Goal: Book appointment/travel/reservation

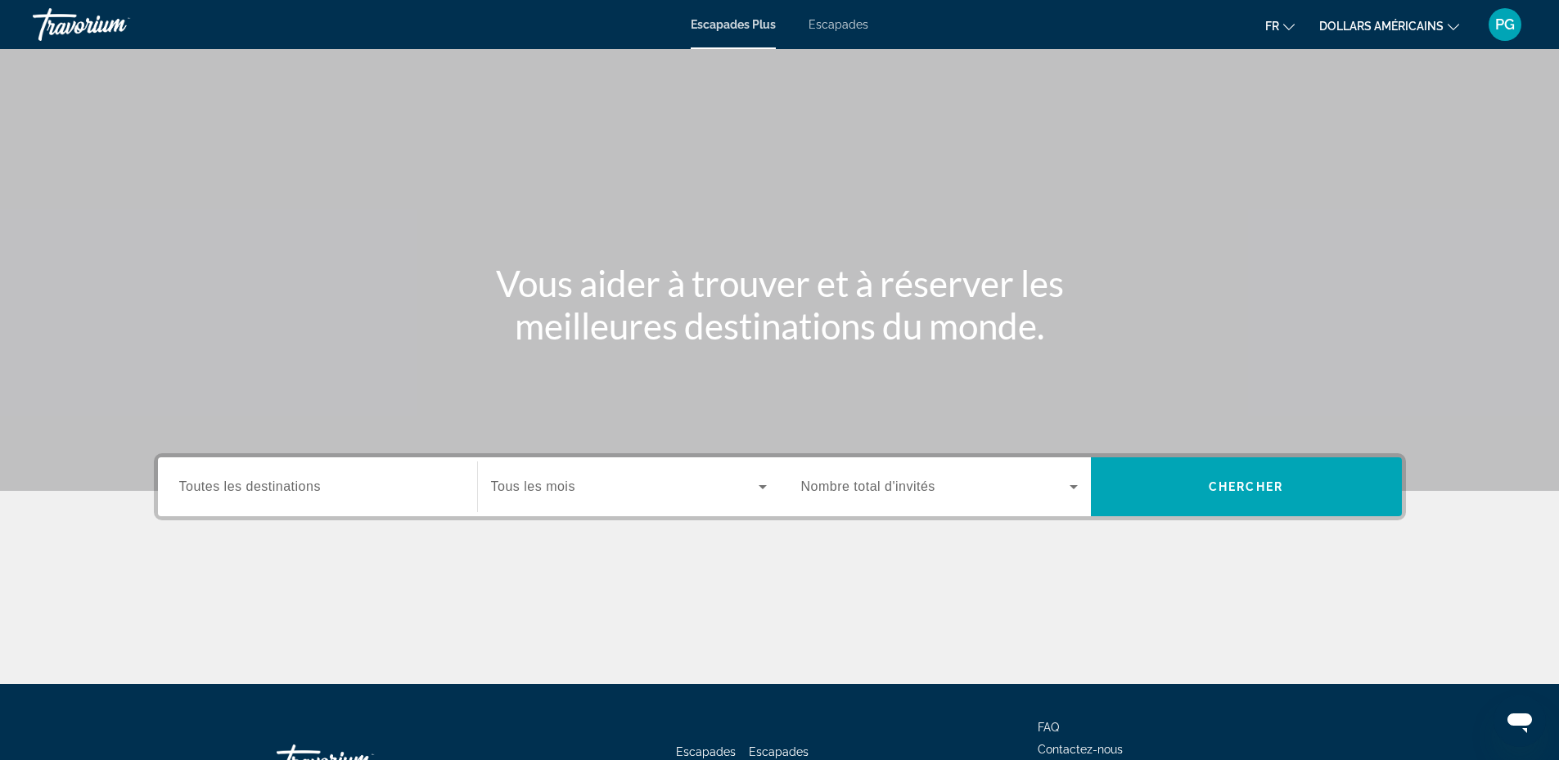
click at [554, 486] on span "Tous les mois" at bounding box center [533, 487] width 84 height 14
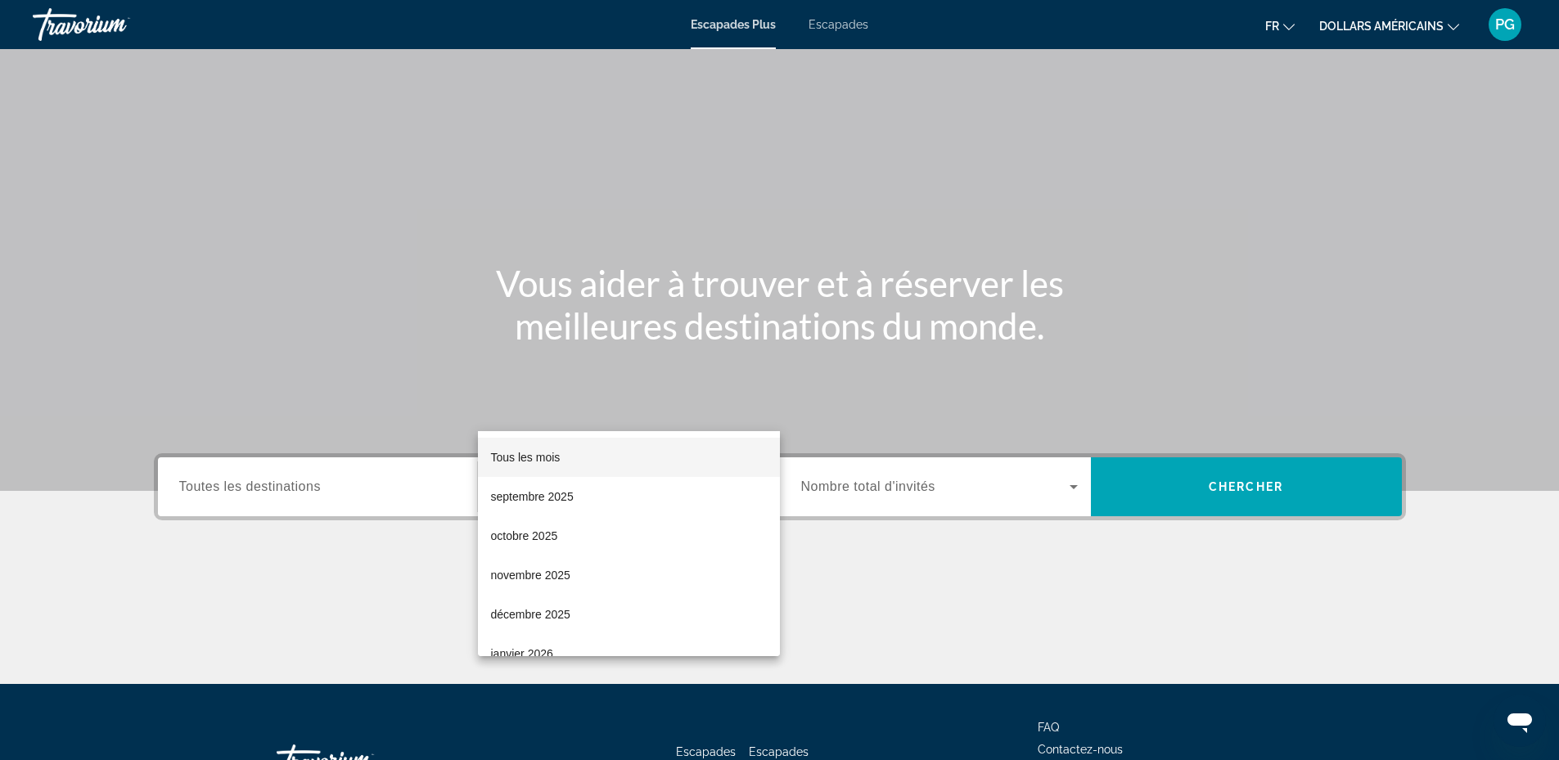
scroll to position [124, 0]
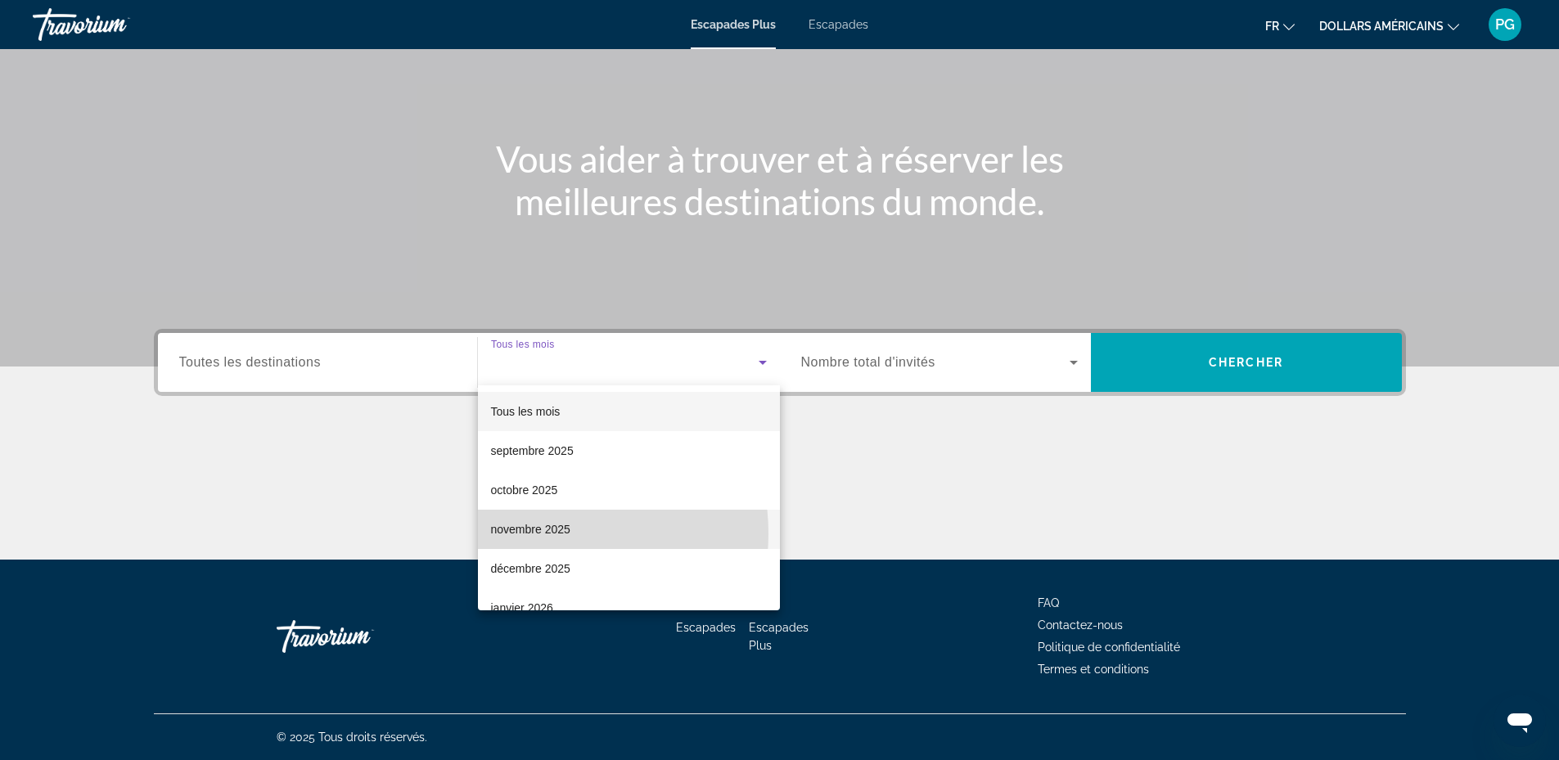
click at [532, 534] on font "novembre 2025" at bounding box center [530, 529] width 79 height 13
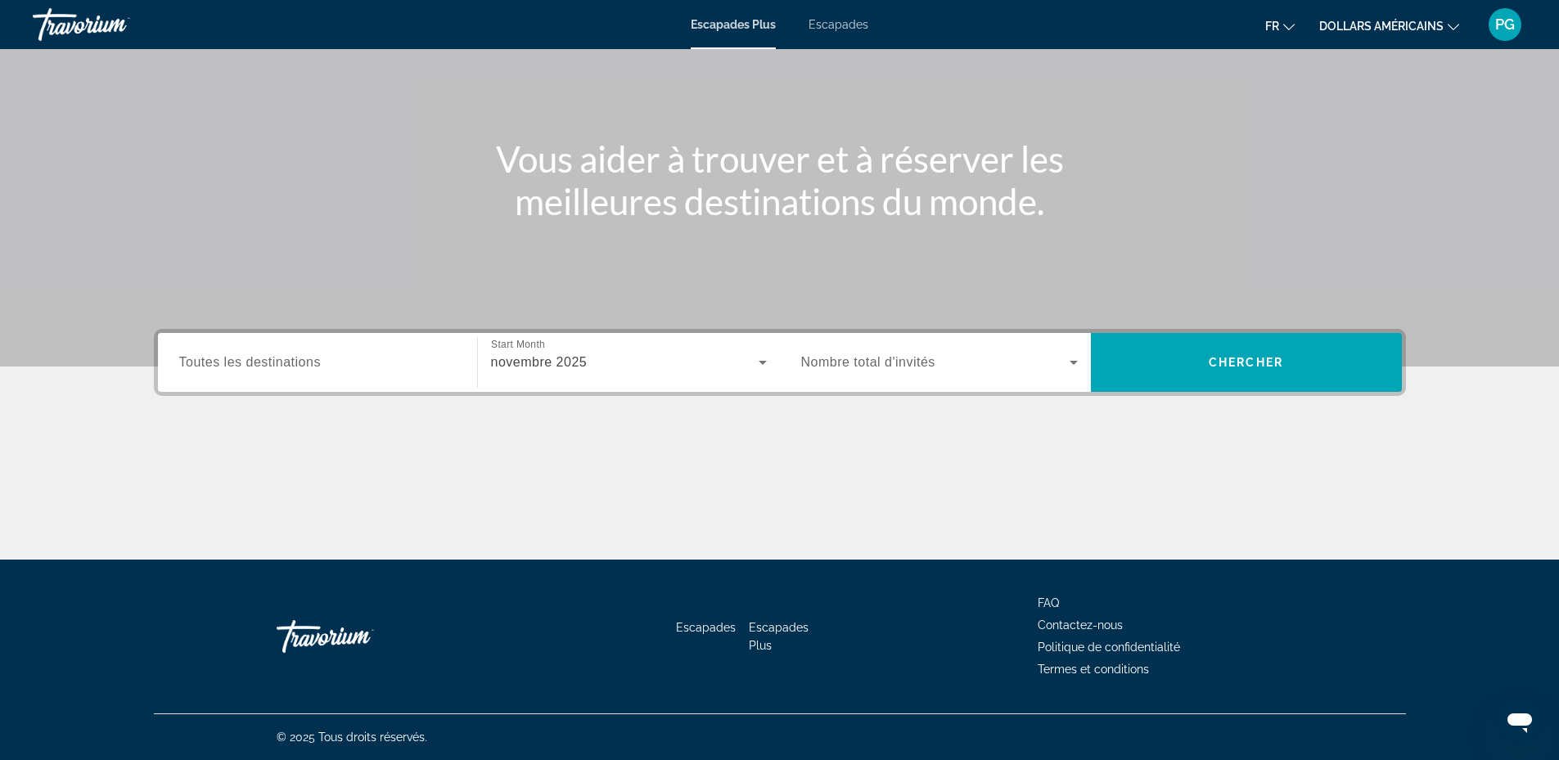
click at [890, 368] on span "Nombre total d'invités" at bounding box center [868, 362] width 134 height 14
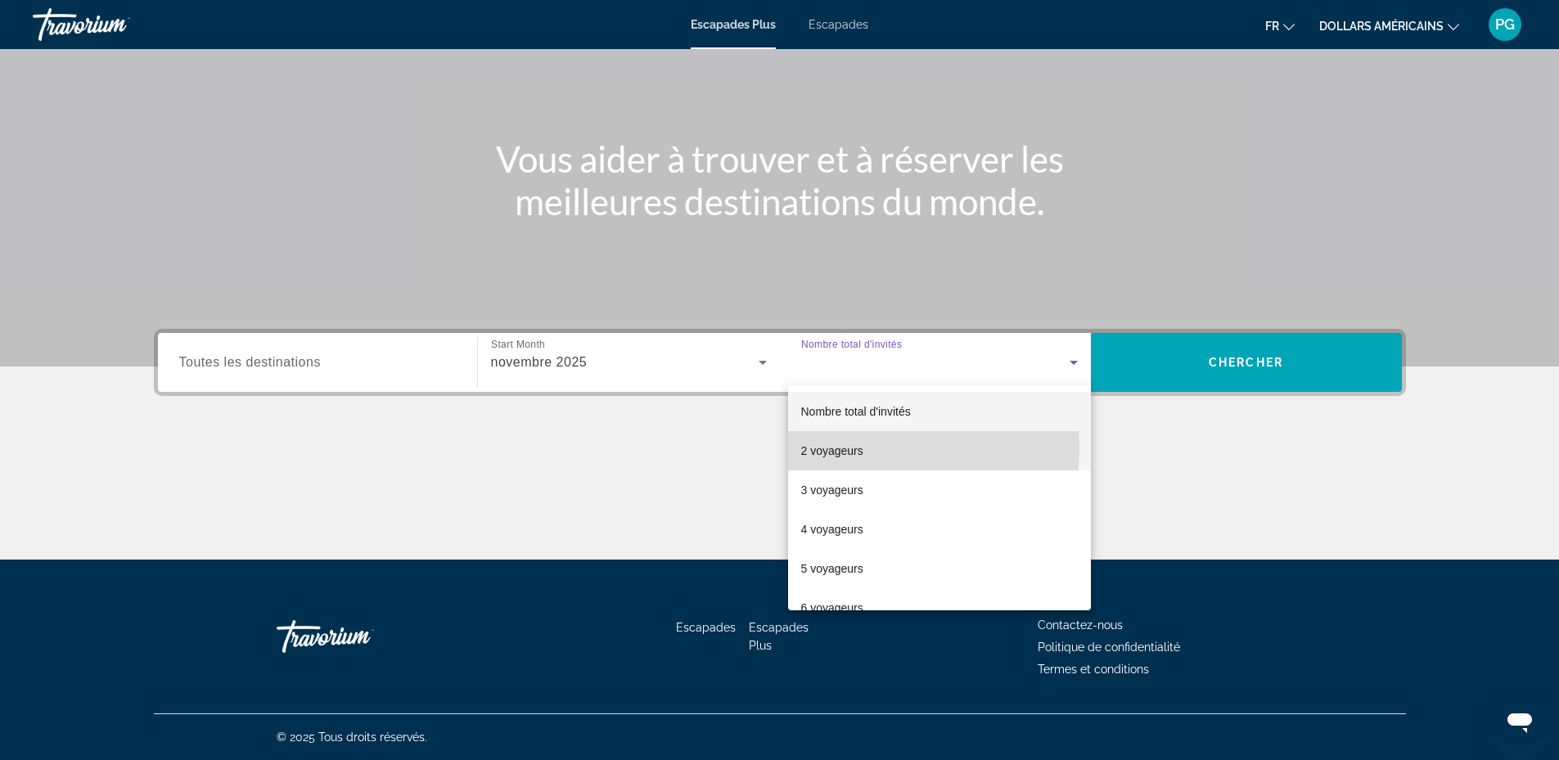
click at [848, 449] on font "2 voyageurs" at bounding box center [832, 451] width 62 height 13
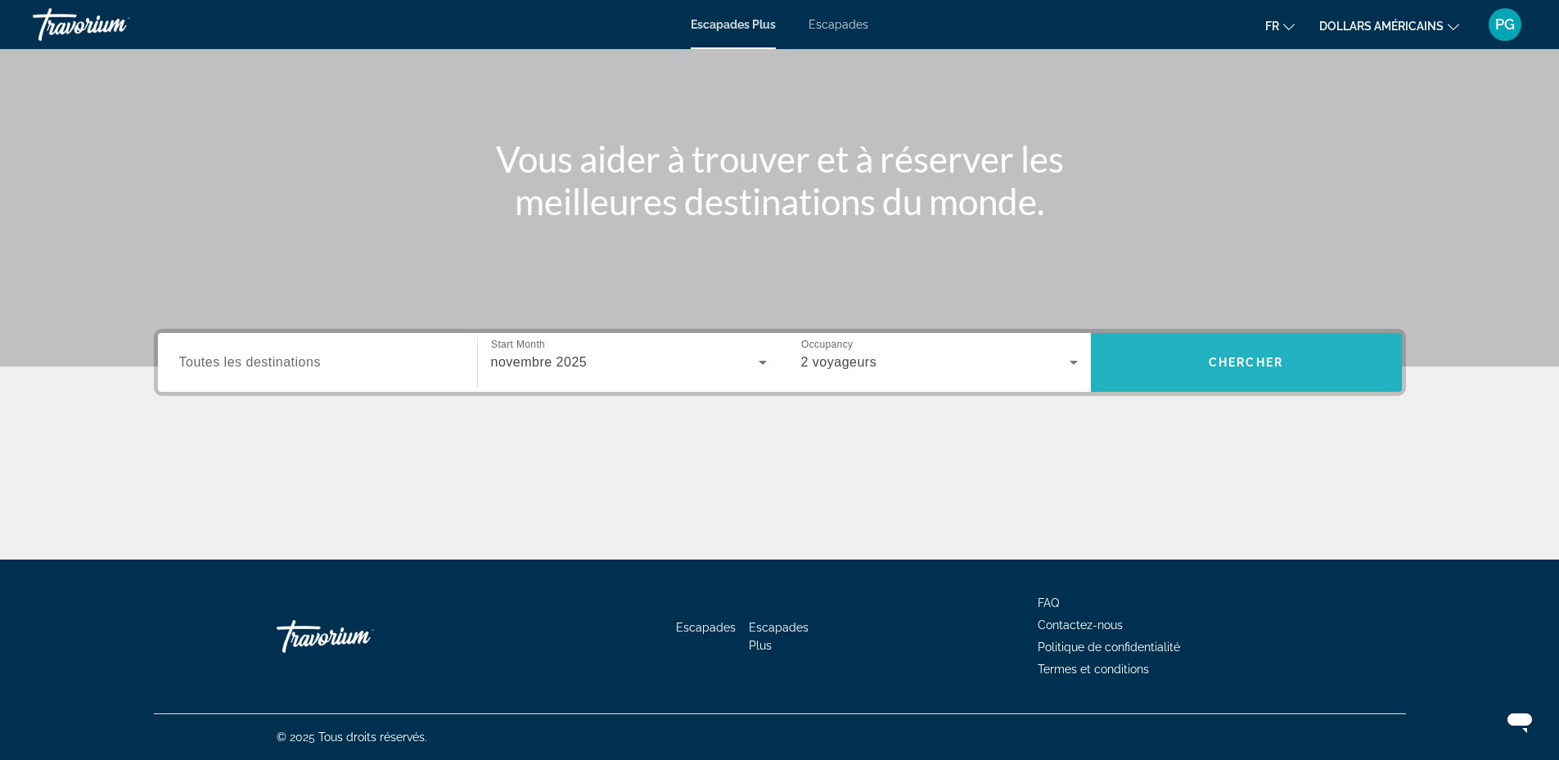
click at [1247, 359] on span "Chercher" at bounding box center [1246, 362] width 74 height 13
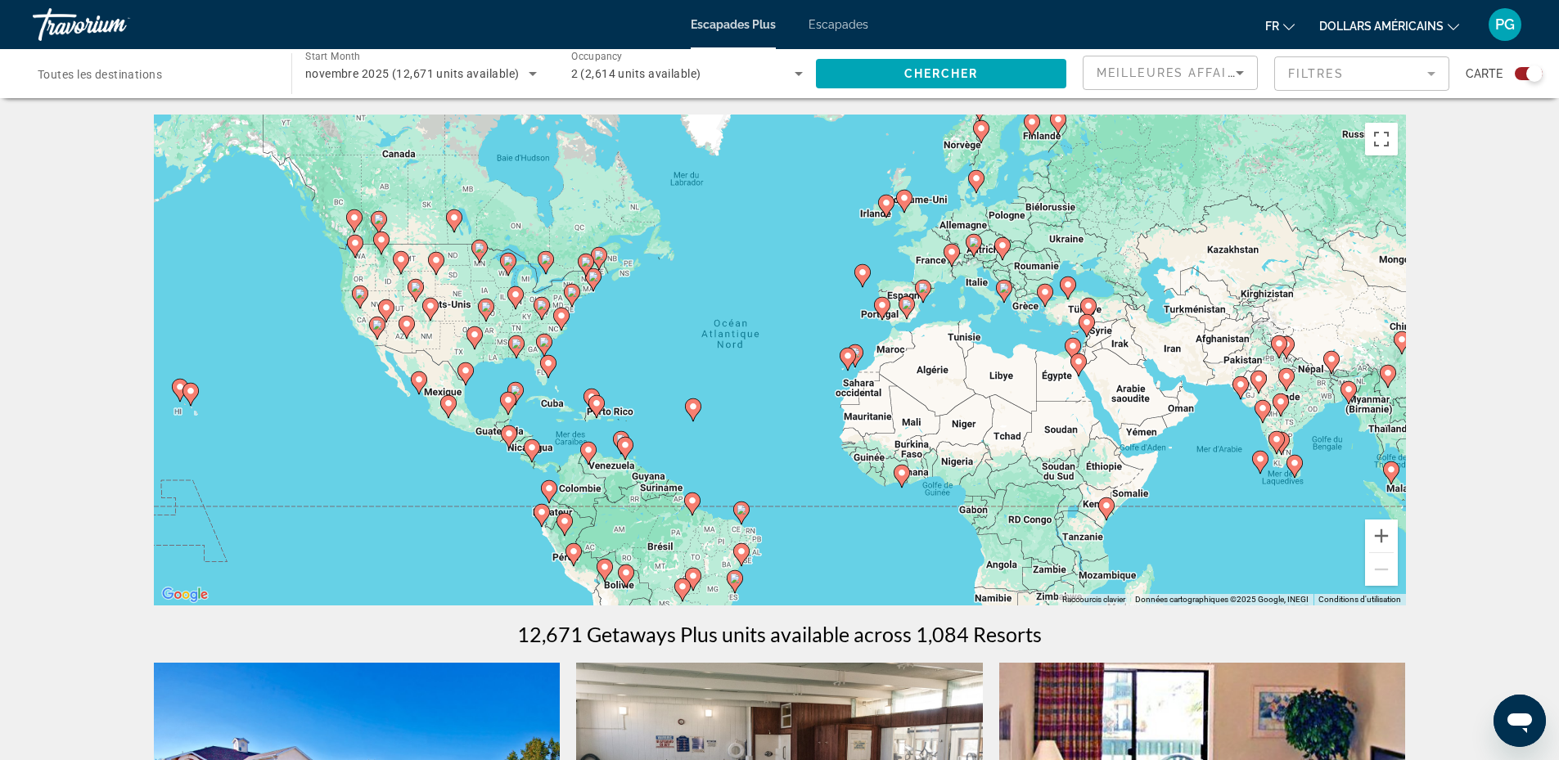
click at [540, 508] on image "Contenu principal" at bounding box center [542, 513] width 10 height 10
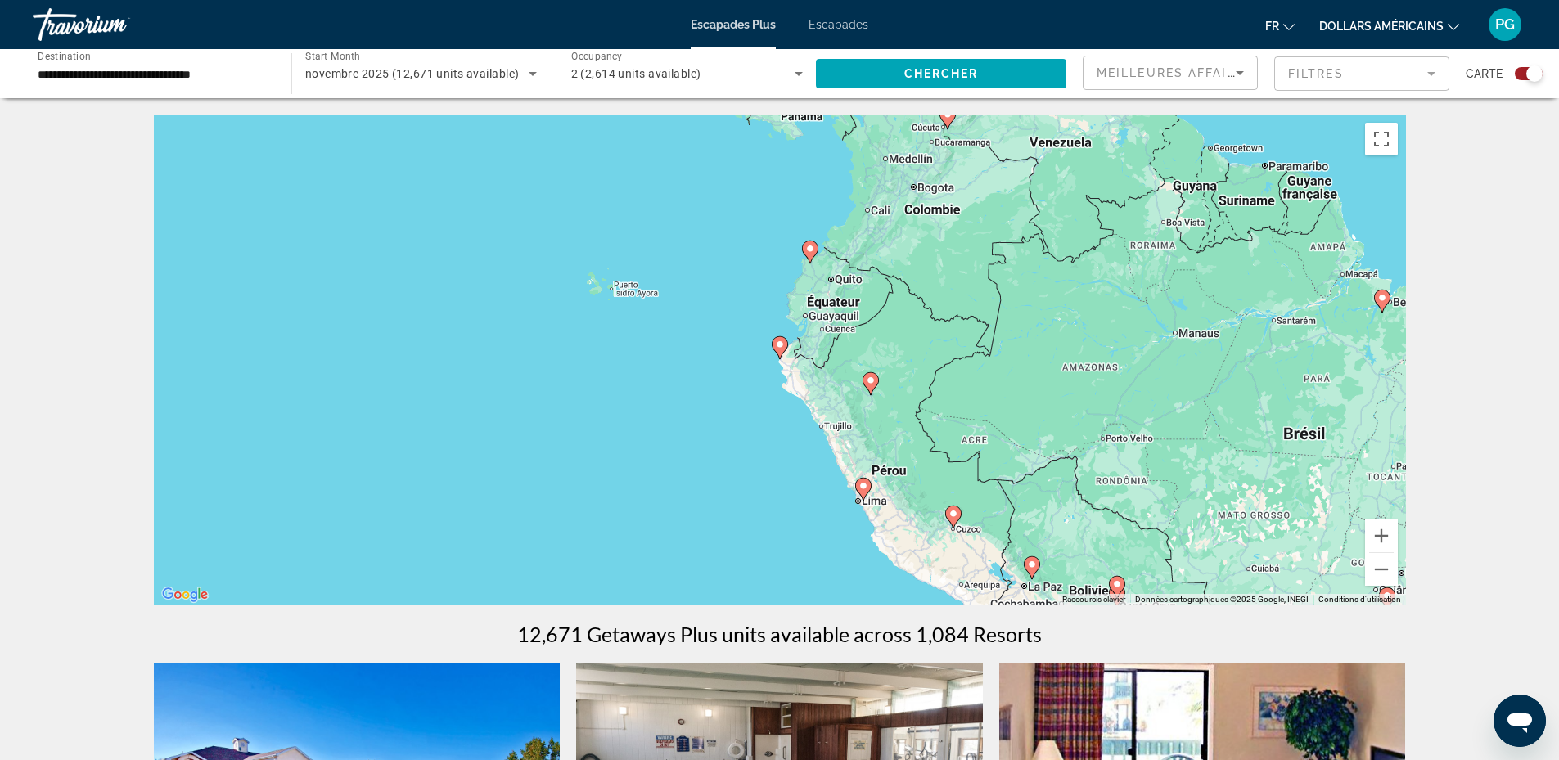
click at [779, 339] on icon "Contenu principal" at bounding box center [779, 347] width 15 height 21
type input "**********"
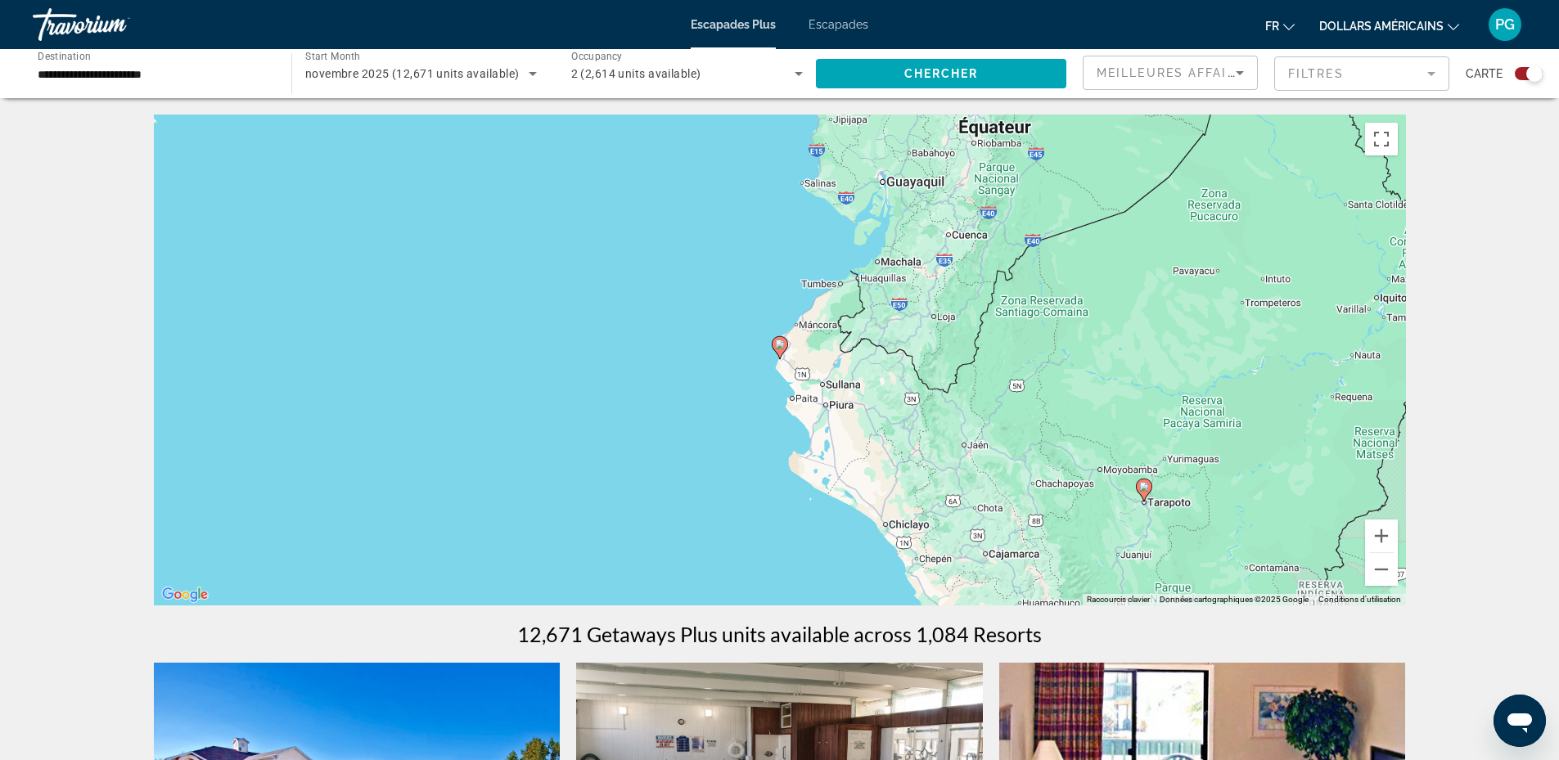
click at [779, 340] on icon "Contenu principal" at bounding box center [779, 347] width 15 height 21
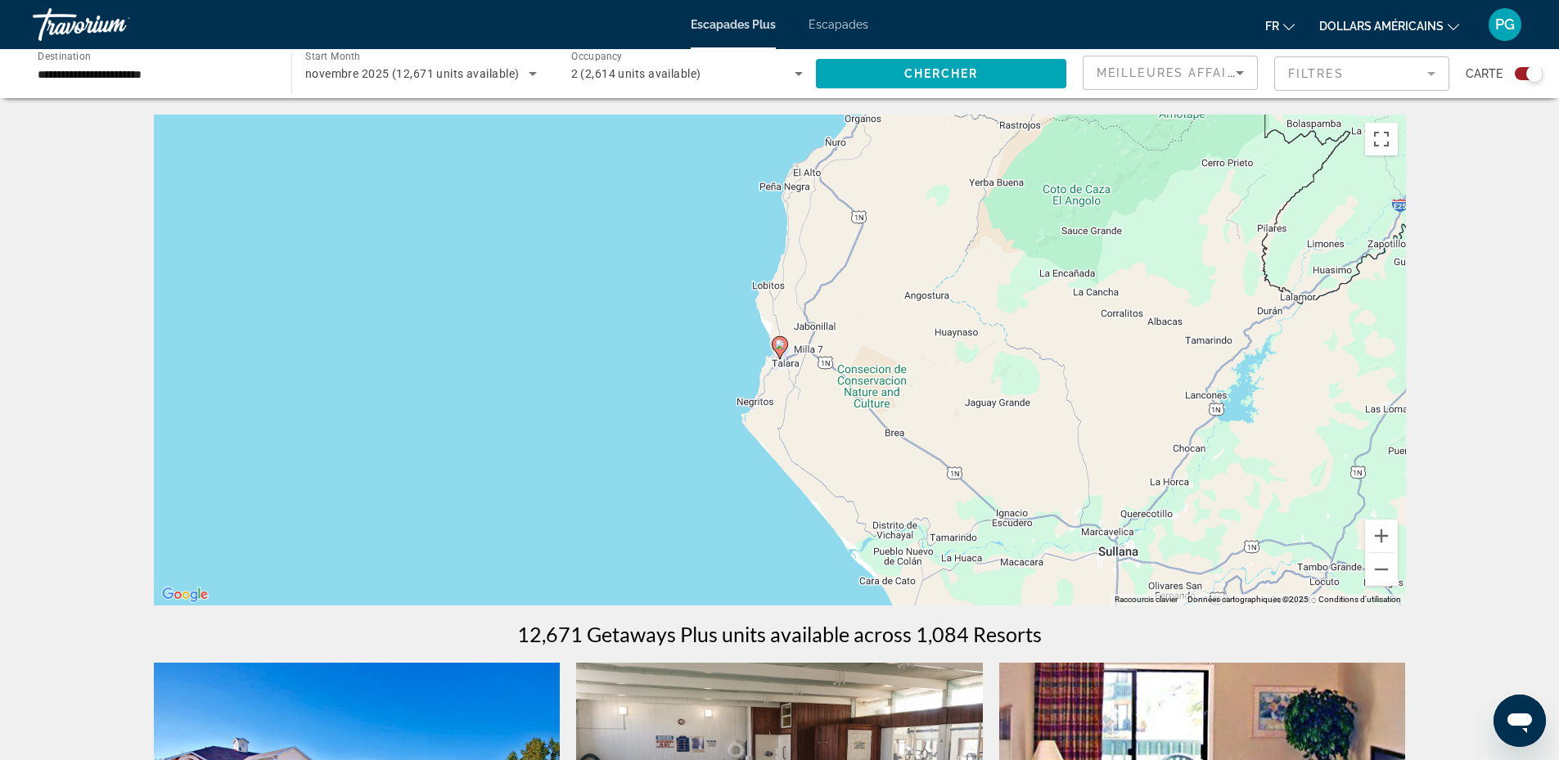
click at [779, 345] on image "Contenu principal" at bounding box center [780, 345] width 10 height 10
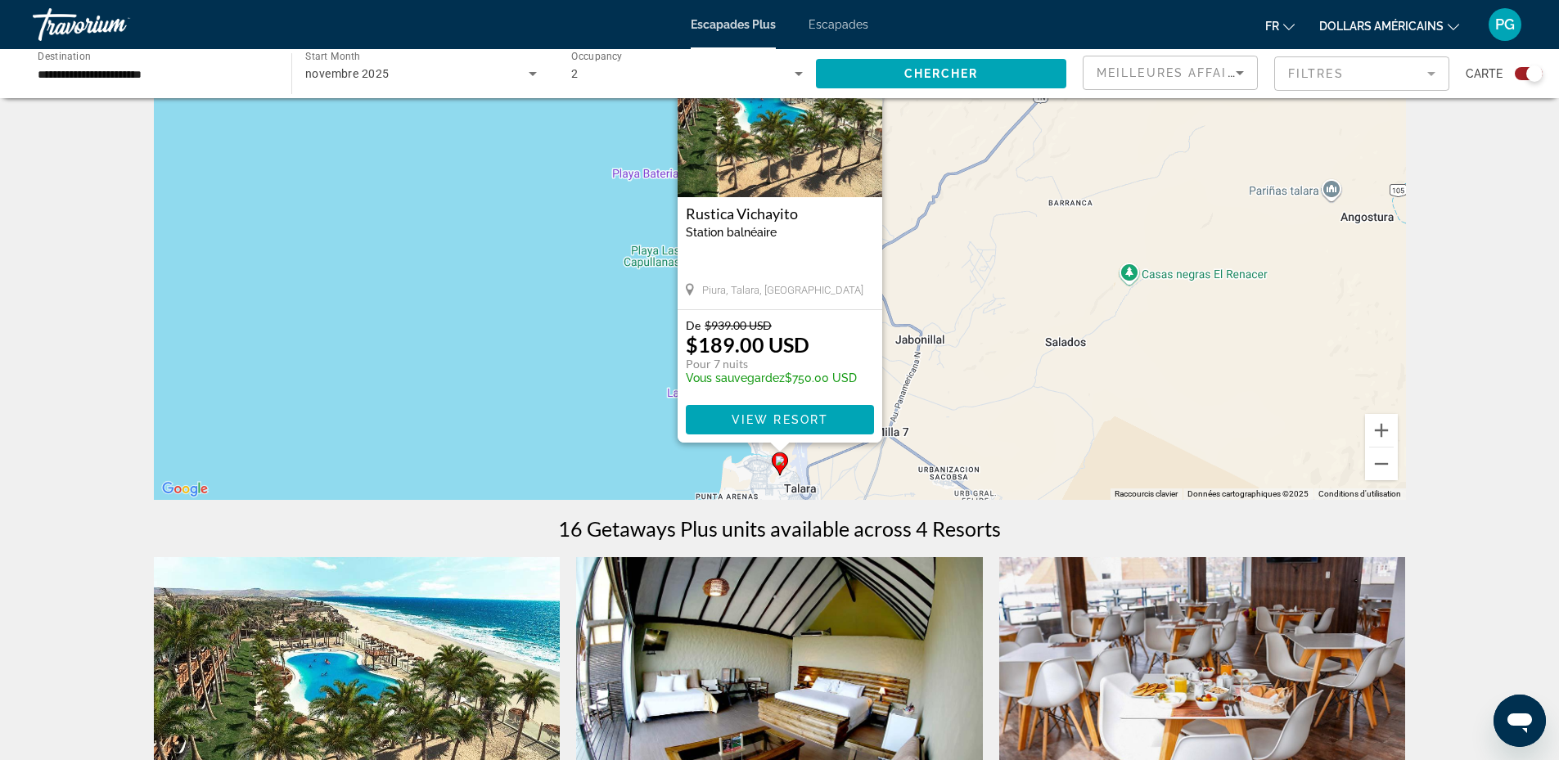
scroll to position [103, 0]
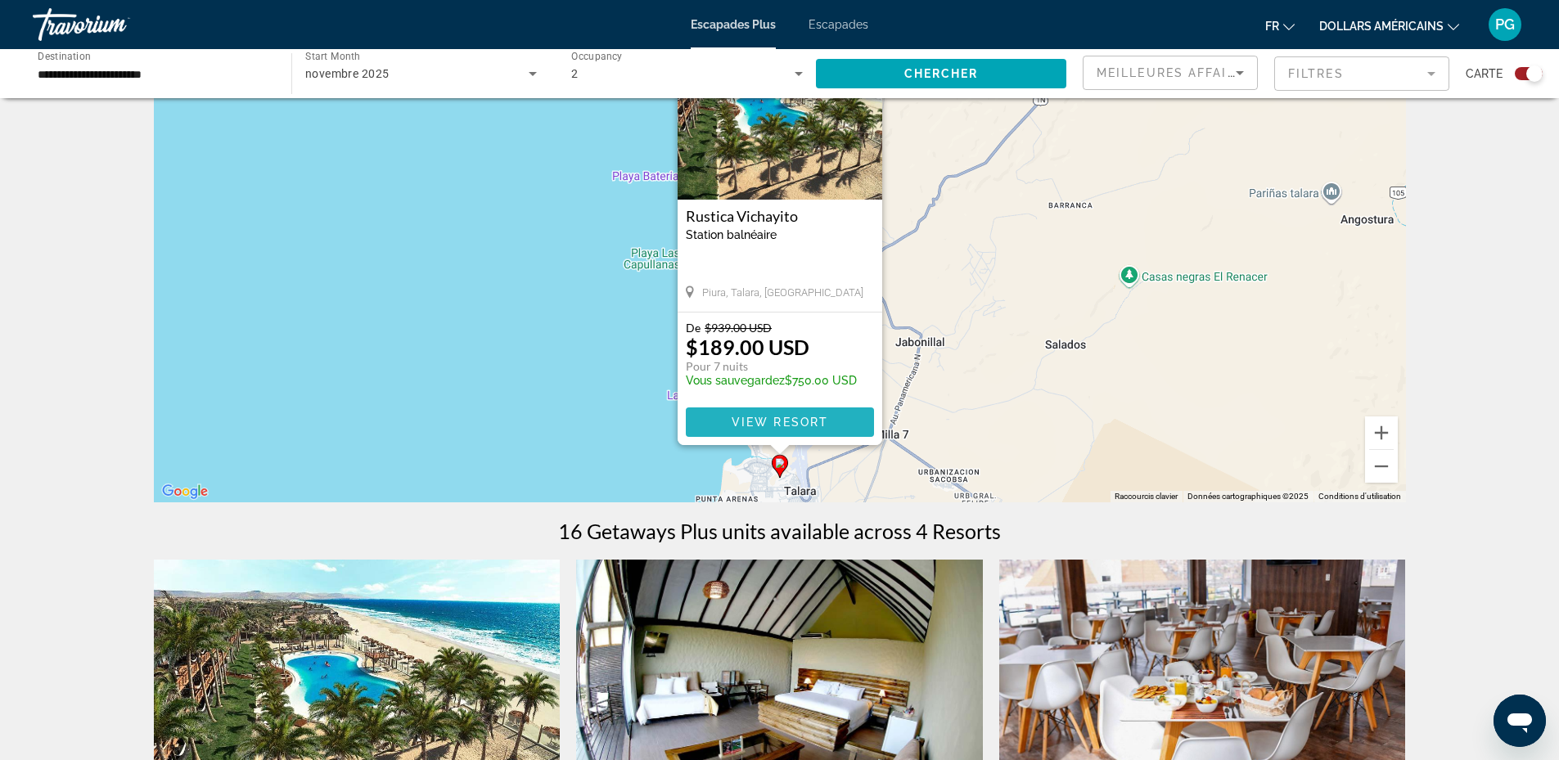
click at [776, 426] on span "View Resort" at bounding box center [779, 422] width 97 height 13
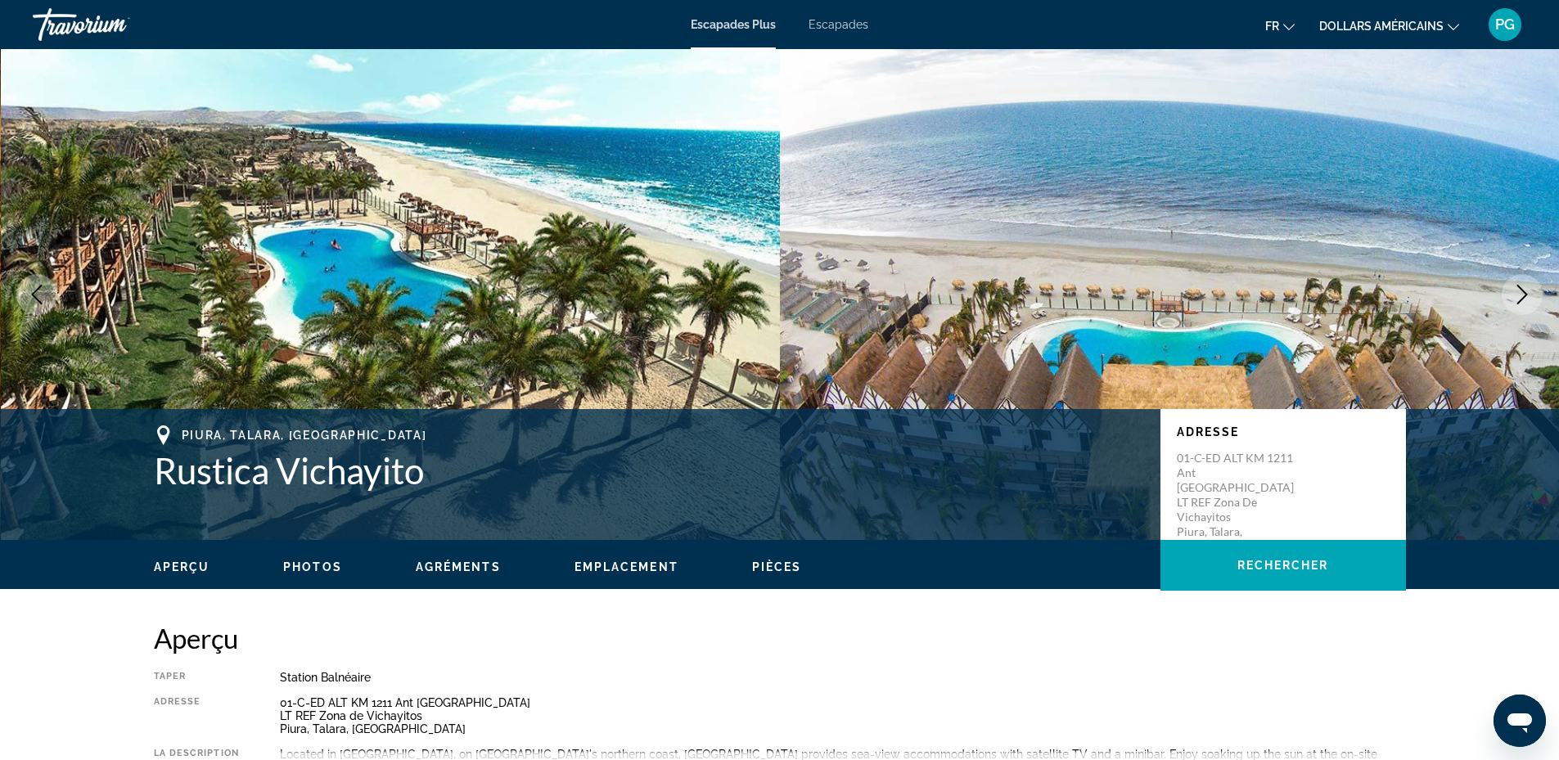
click at [1523, 295] on icon "Next image" at bounding box center [1523, 295] width 20 height 20
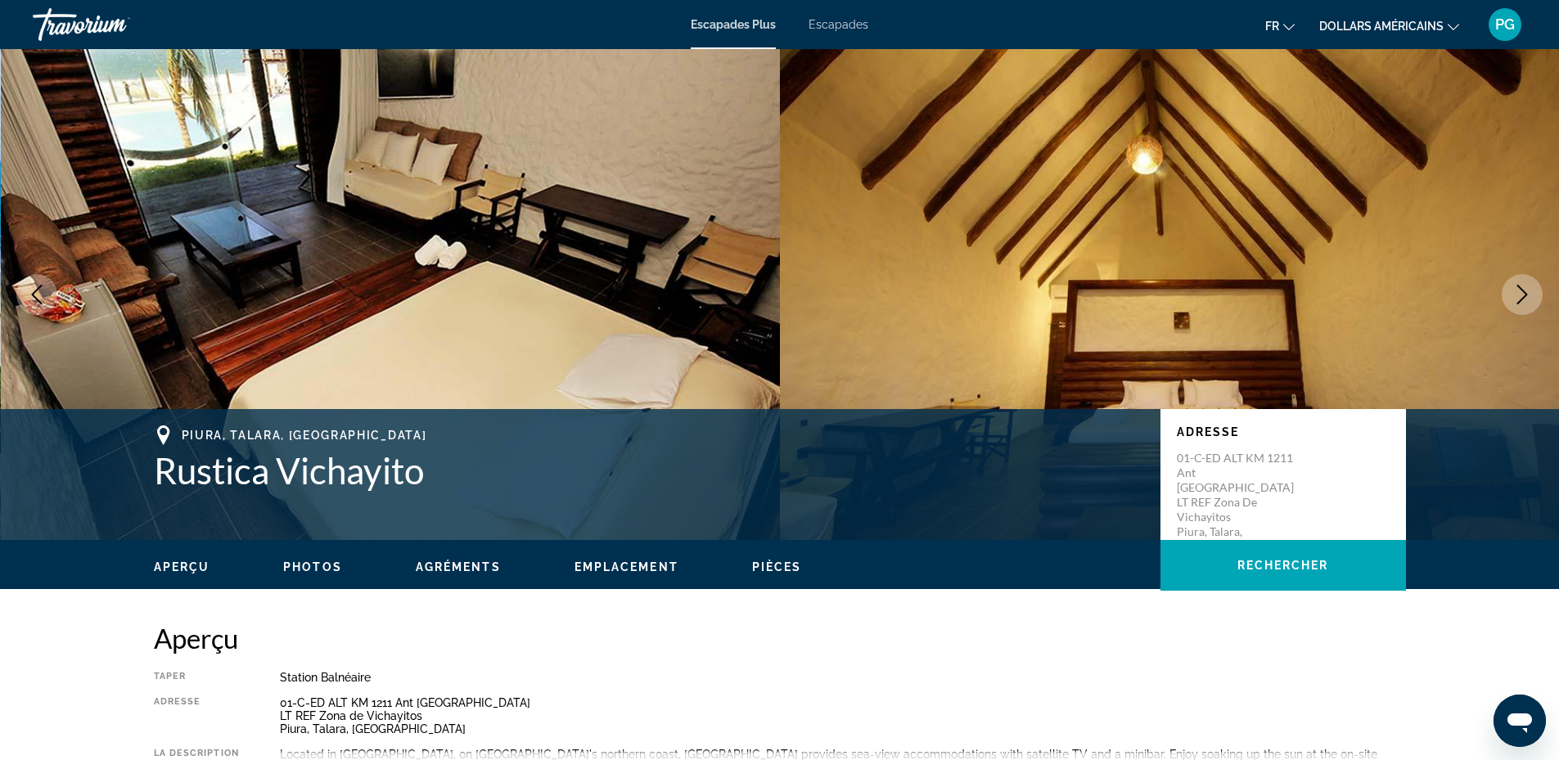
click at [1523, 295] on icon "Next image" at bounding box center [1523, 295] width 20 height 20
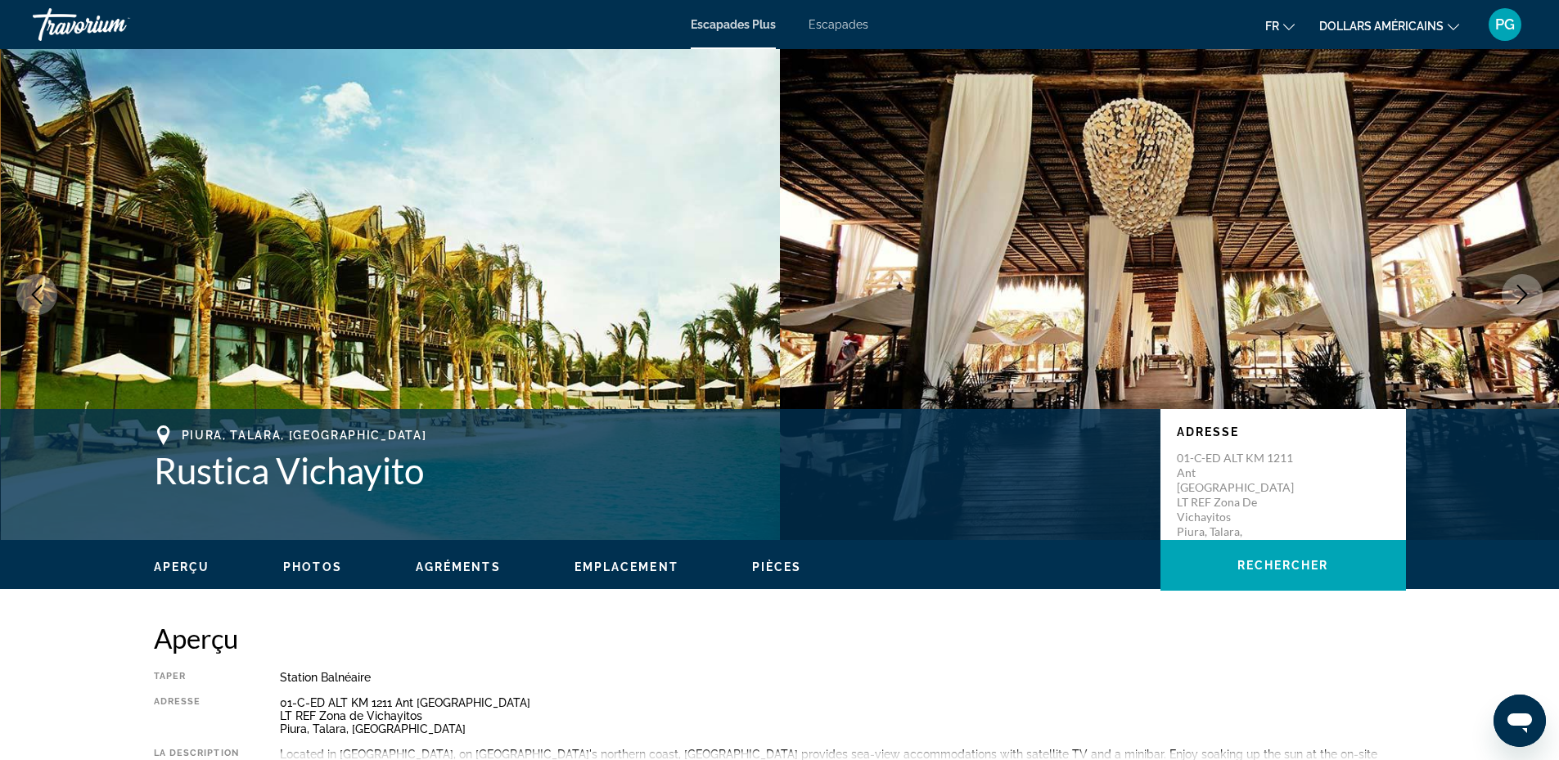
click at [1523, 295] on icon "Next image" at bounding box center [1523, 295] width 20 height 20
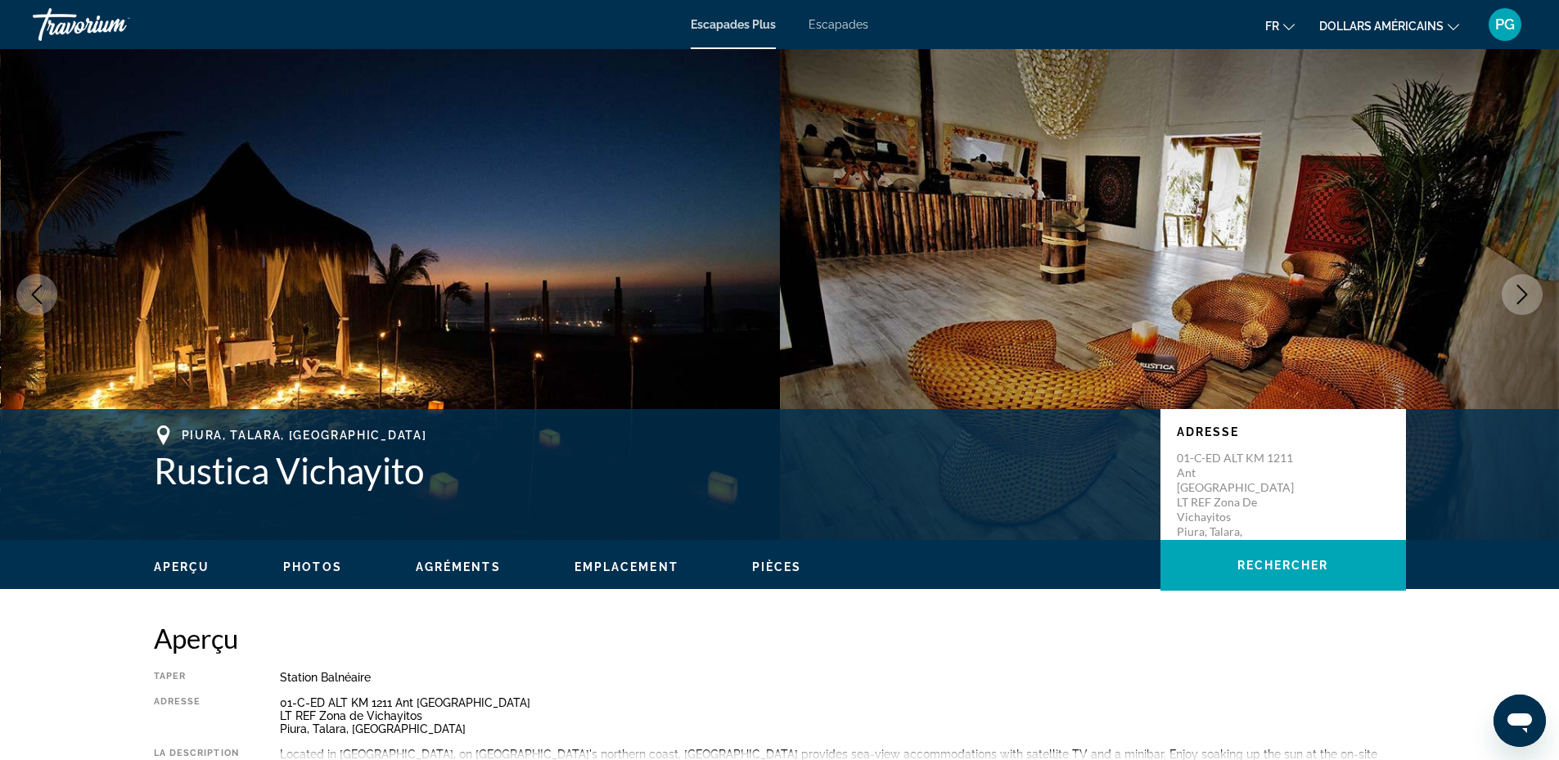
click at [1523, 295] on icon "Next image" at bounding box center [1523, 295] width 20 height 20
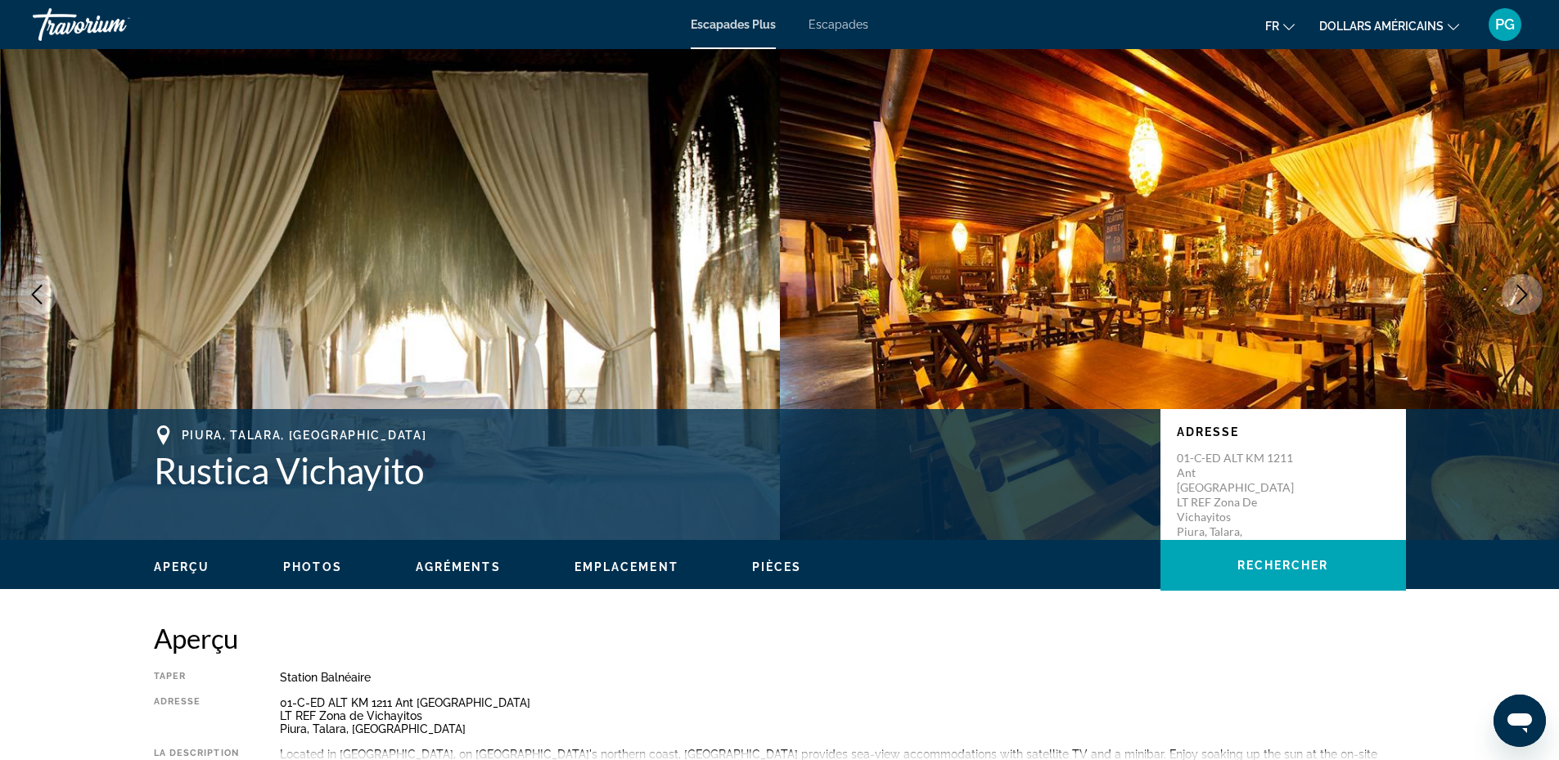
click at [1523, 295] on icon "Next image" at bounding box center [1523, 295] width 20 height 20
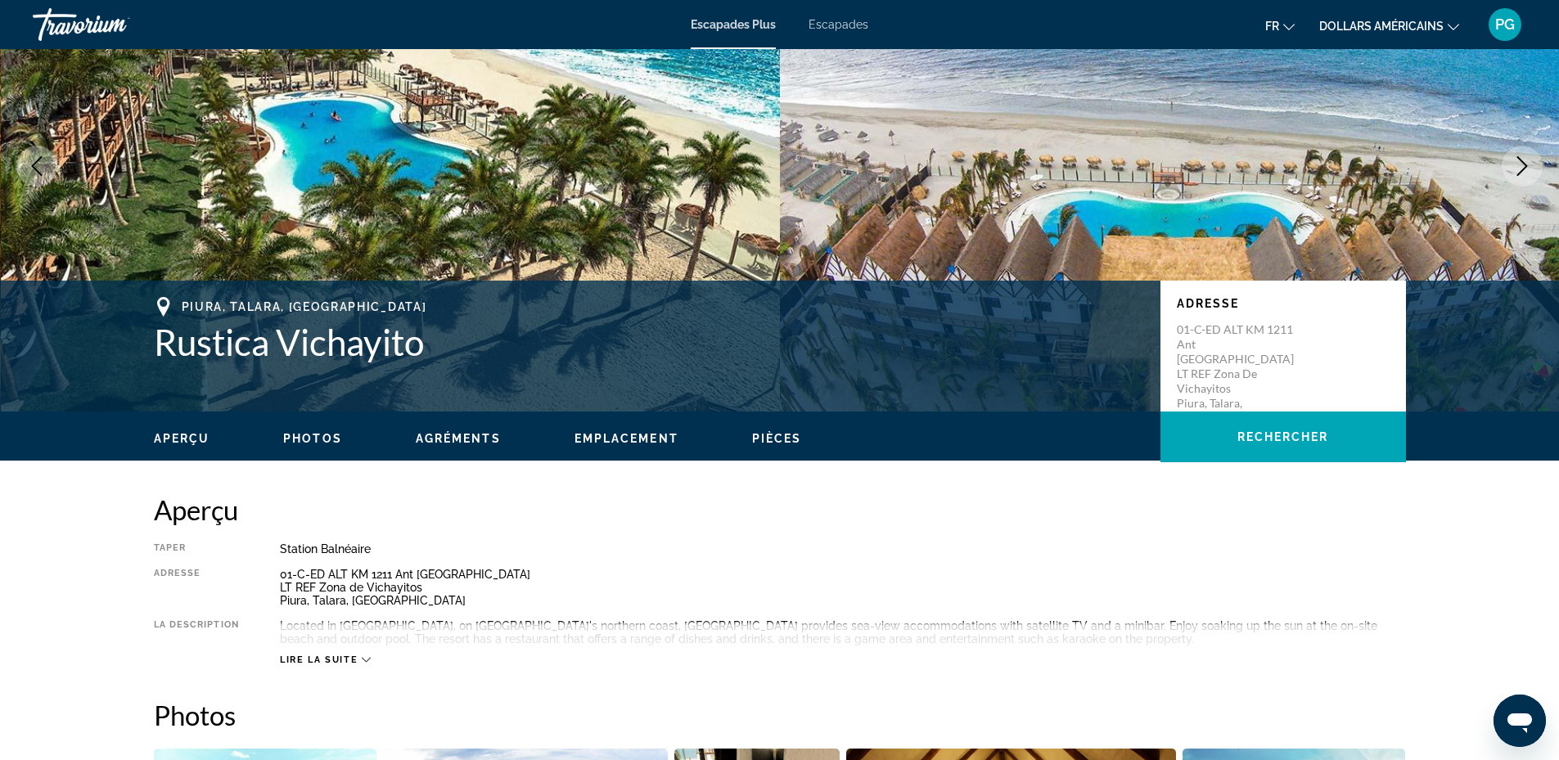
scroll to position [124, 0]
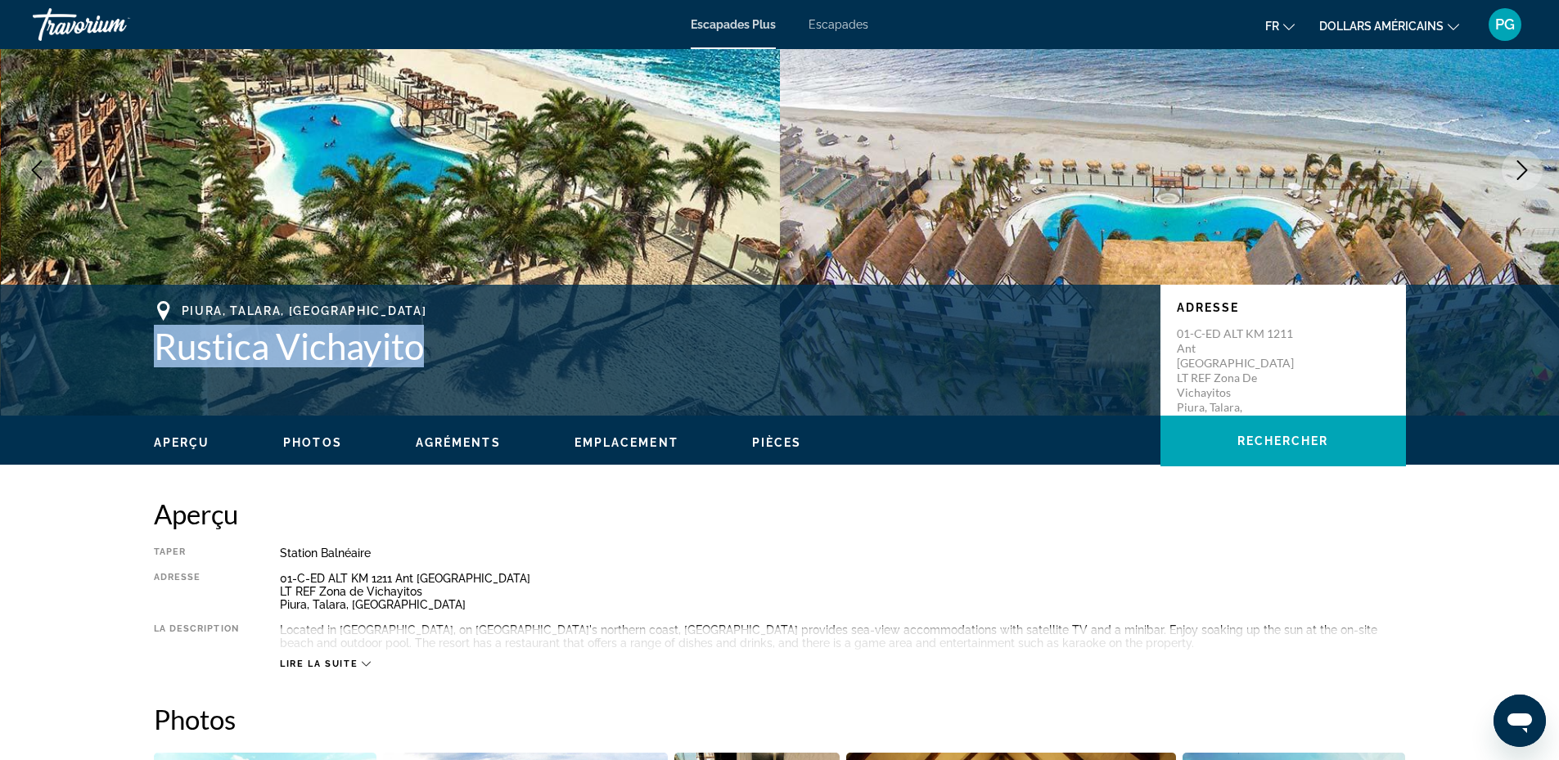
drag, startPoint x: 157, startPoint y: 341, endPoint x: 423, endPoint y: 350, distance: 266.2
click at [423, 350] on h1 "Rustica Vichayito" at bounding box center [649, 346] width 991 height 43
copy h1 "Rustica Vichayito"
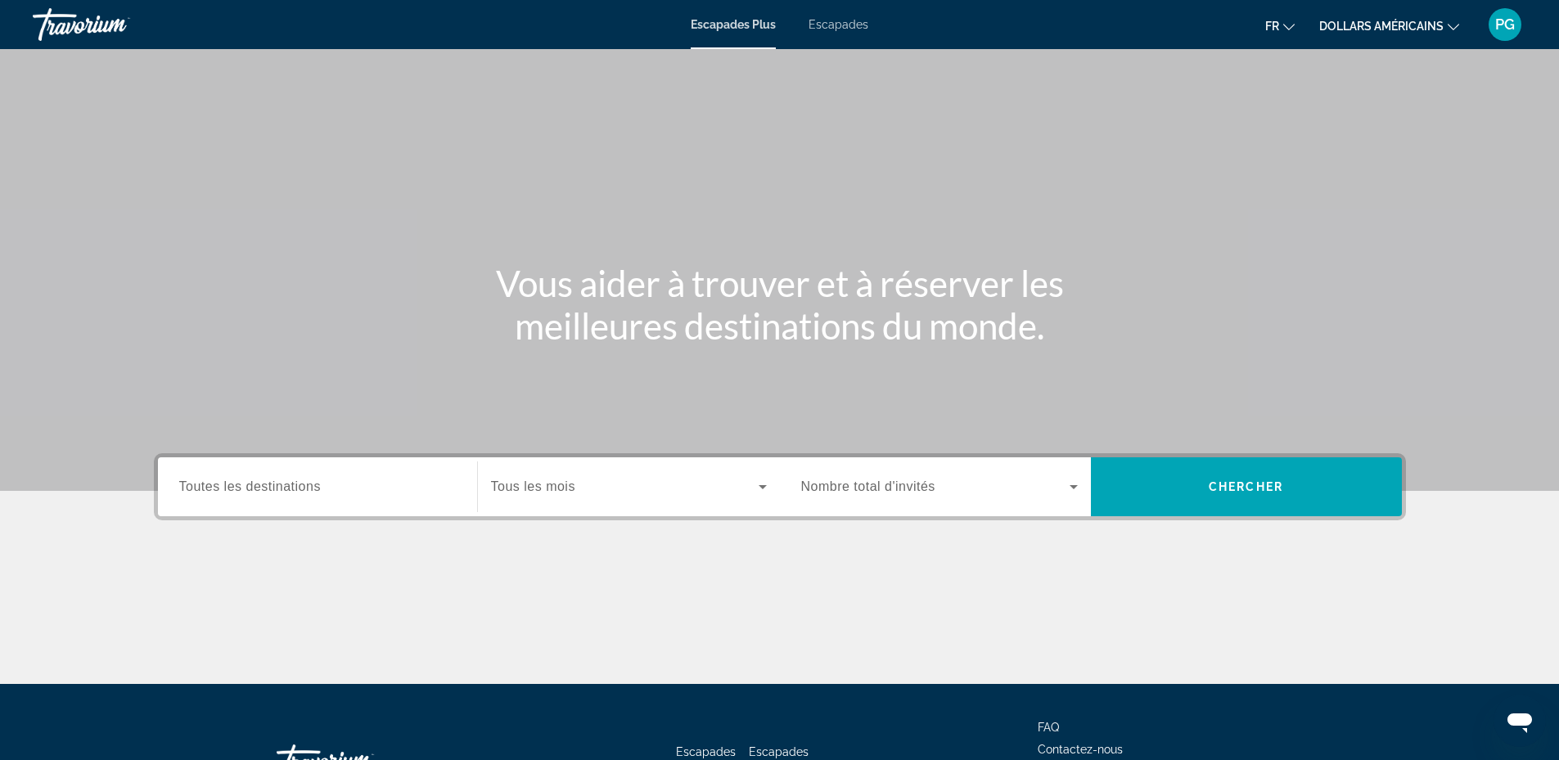
click at [539, 493] on span "Tous les mois" at bounding box center [533, 487] width 84 height 14
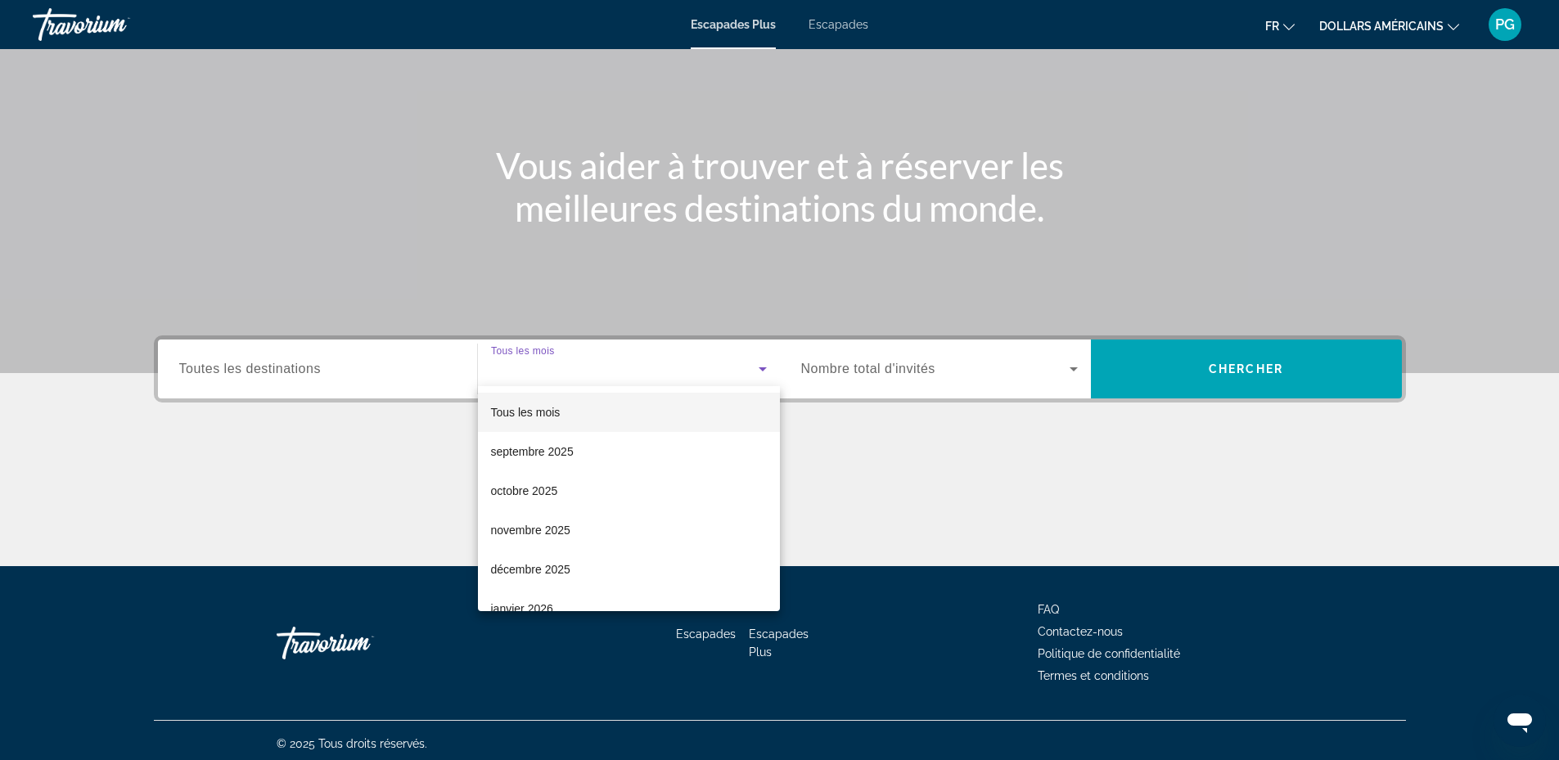
scroll to position [124, 0]
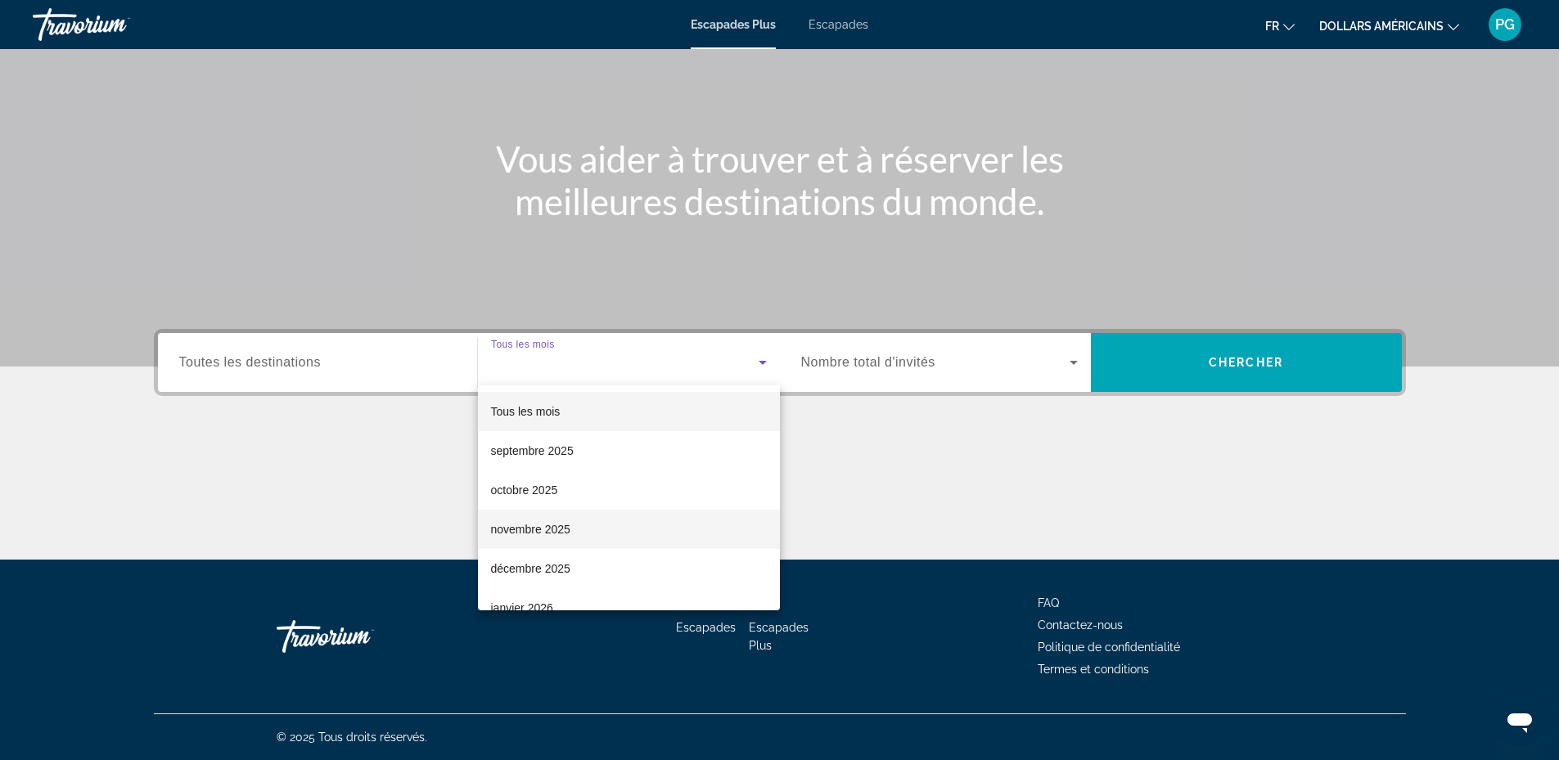
click at [535, 530] on font "novembre 2025" at bounding box center [530, 529] width 79 height 13
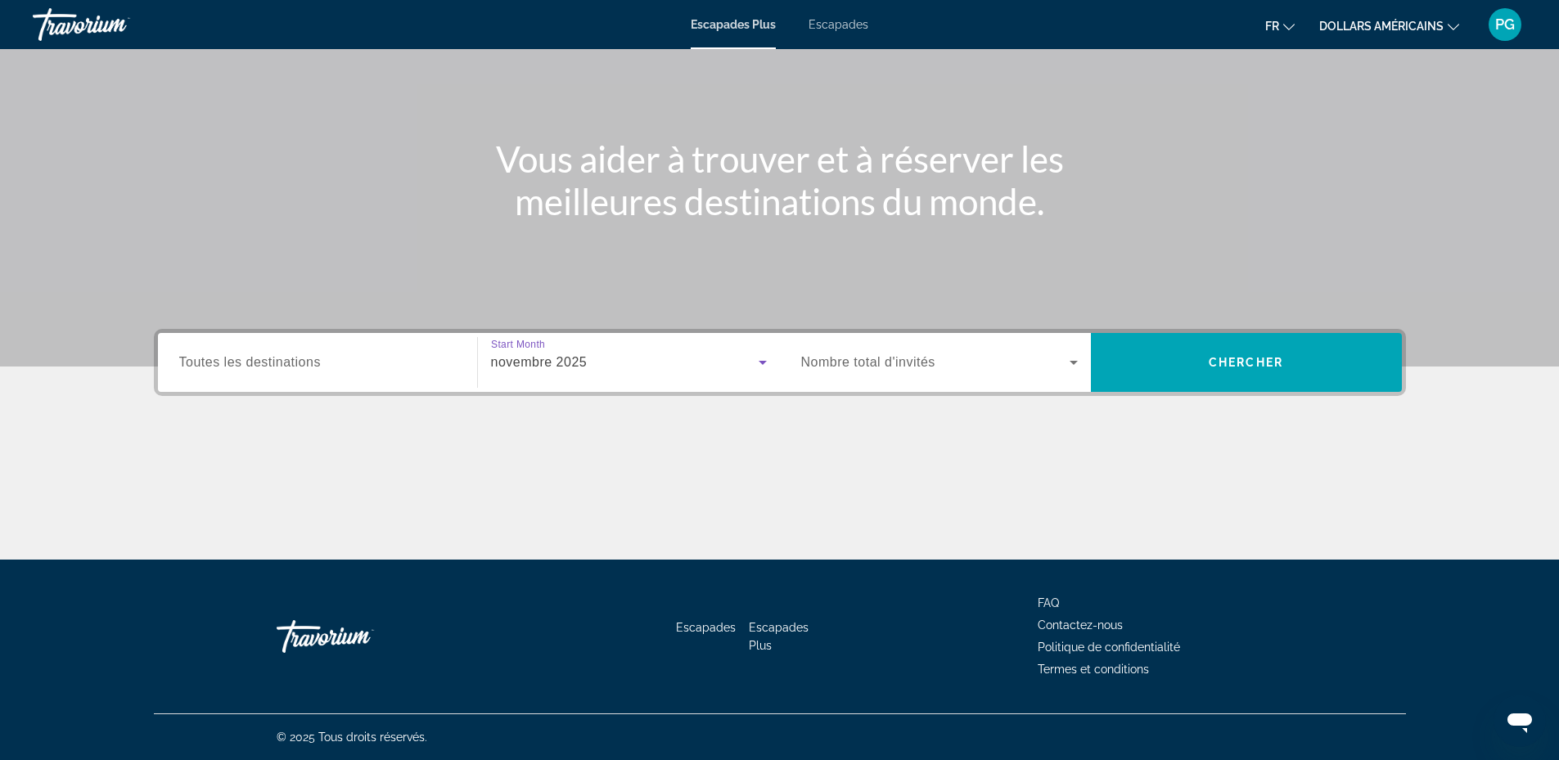
click at [960, 359] on span "Widget de recherche" at bounding box center [935, 363] width 269 height 20
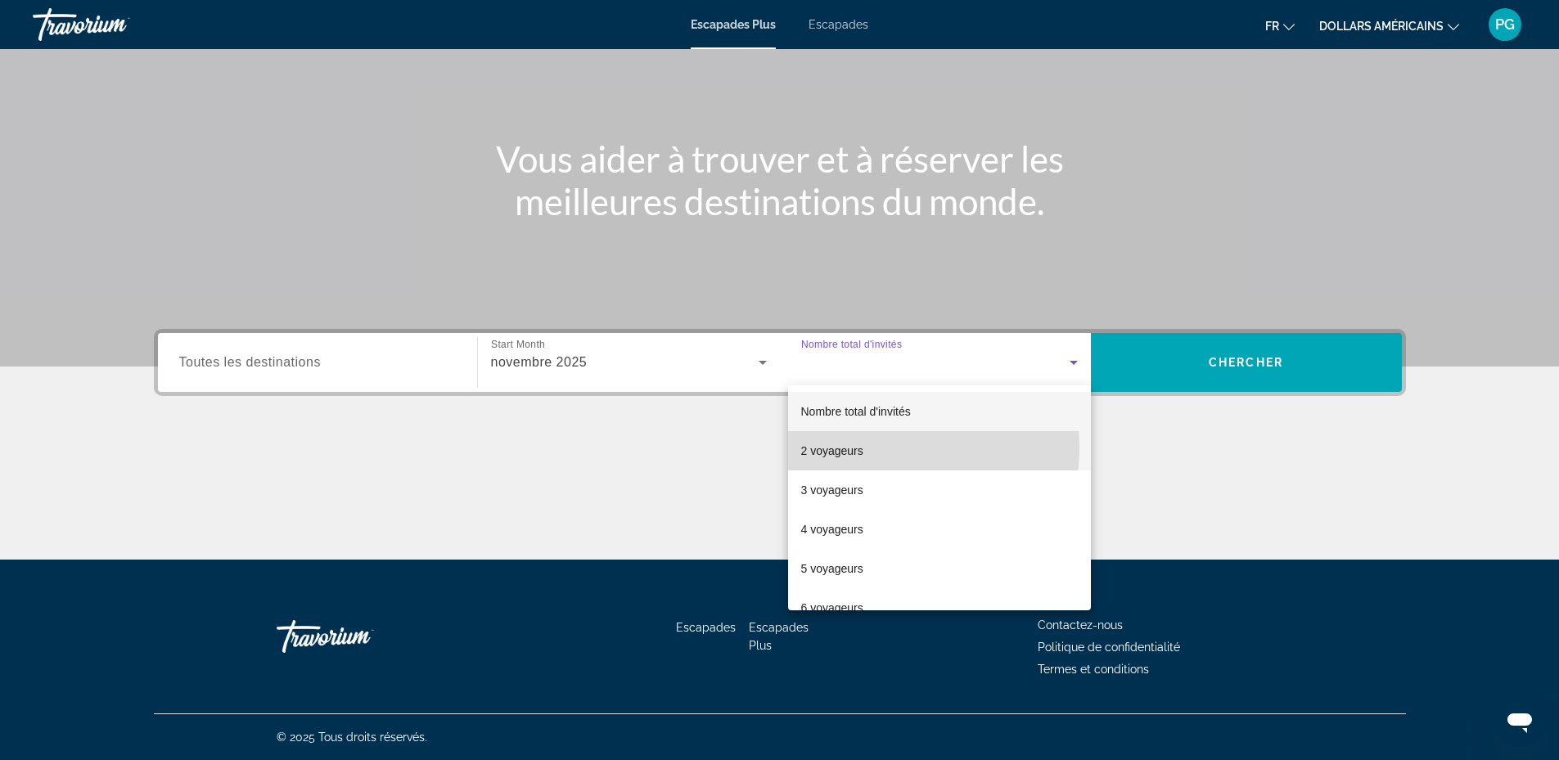
click at [867, 449] on mat-option "2 voyageurs" at bounding box center [939, 450] width 303 height 39
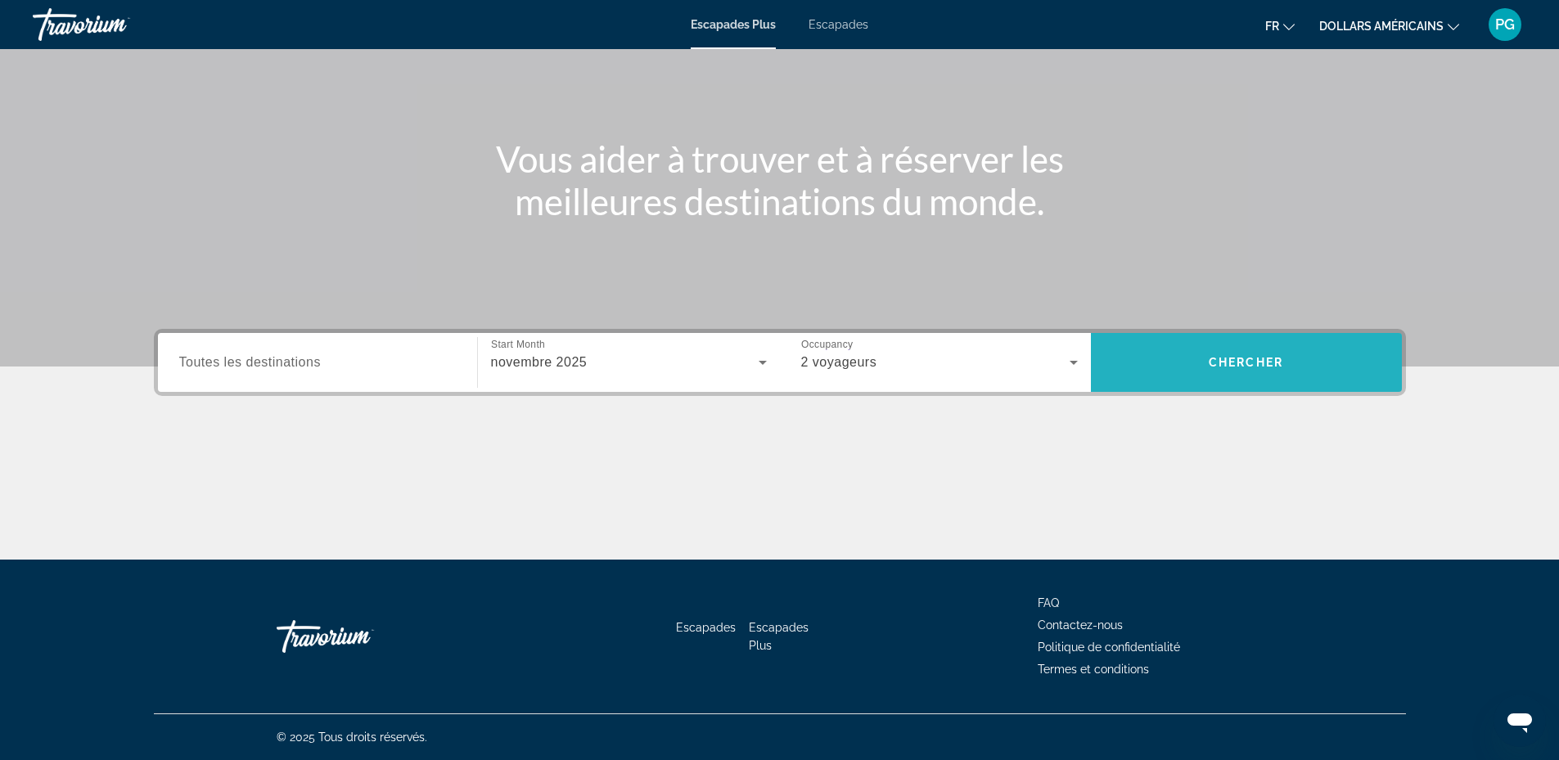
click at [1240, 362] on span "Chercher" at bounding box center [1246, 362] width 74 height 13
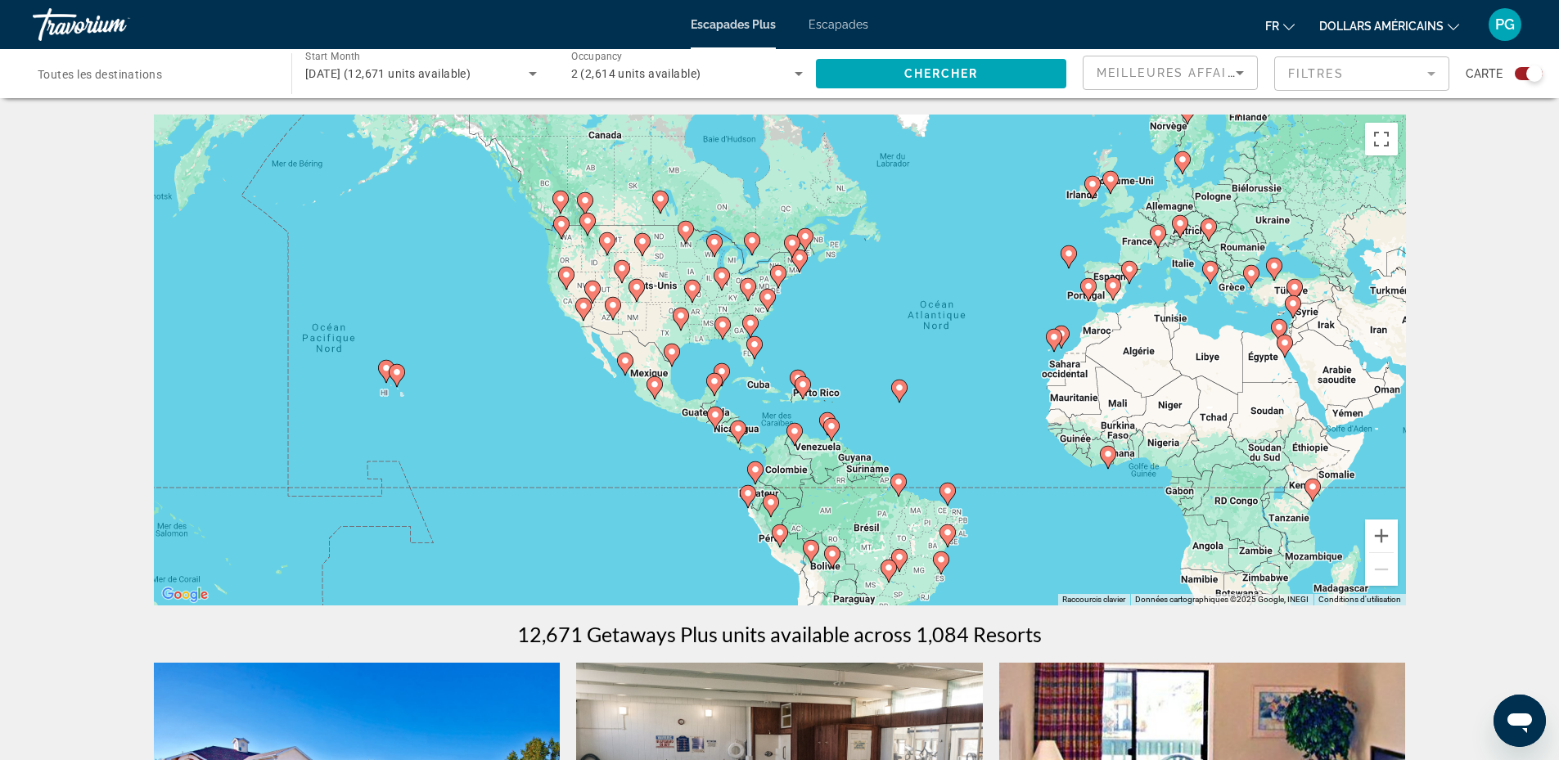
drag, startPoint x: 649, startPoint y: 361, endPoint x: 860, endPoint y: 341, distance: 211.3
click at [860, 341] on div "Pour activer le glissement avec le clavier, appuyez sur Alt+Entrée. Une fois ce…" at bounding box center [780, 360] width 1252 height 491
click at [1381, 534] on button "Zoom avant" at bounding box center [1381, 536] width 33 height 33
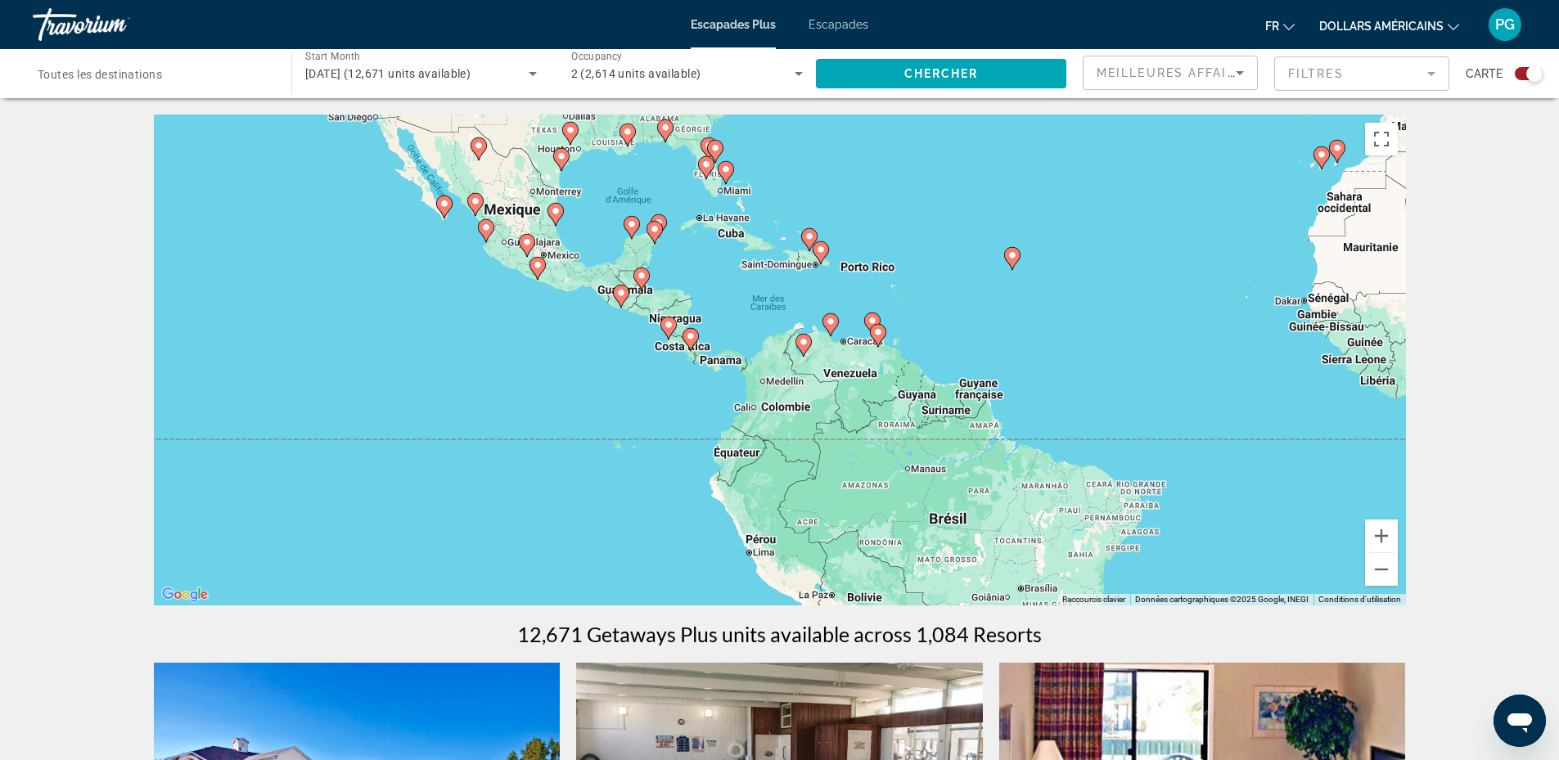
drag, startPoint x: 1058, startPoint y: 504, endPoint x: 1054, endPoint y: 326, distance: 178.5
click at [1054, 326] on div "Pour activer le glissement avec le clavier, appuyez sur Alt+Entrée. Une fois ce…" at bounding box center [780, 360] width 1252 height 491
click at [724, 414] on image "Contenu principal" at bounding box center [725, 418] width 10 height 10
type input "**********"
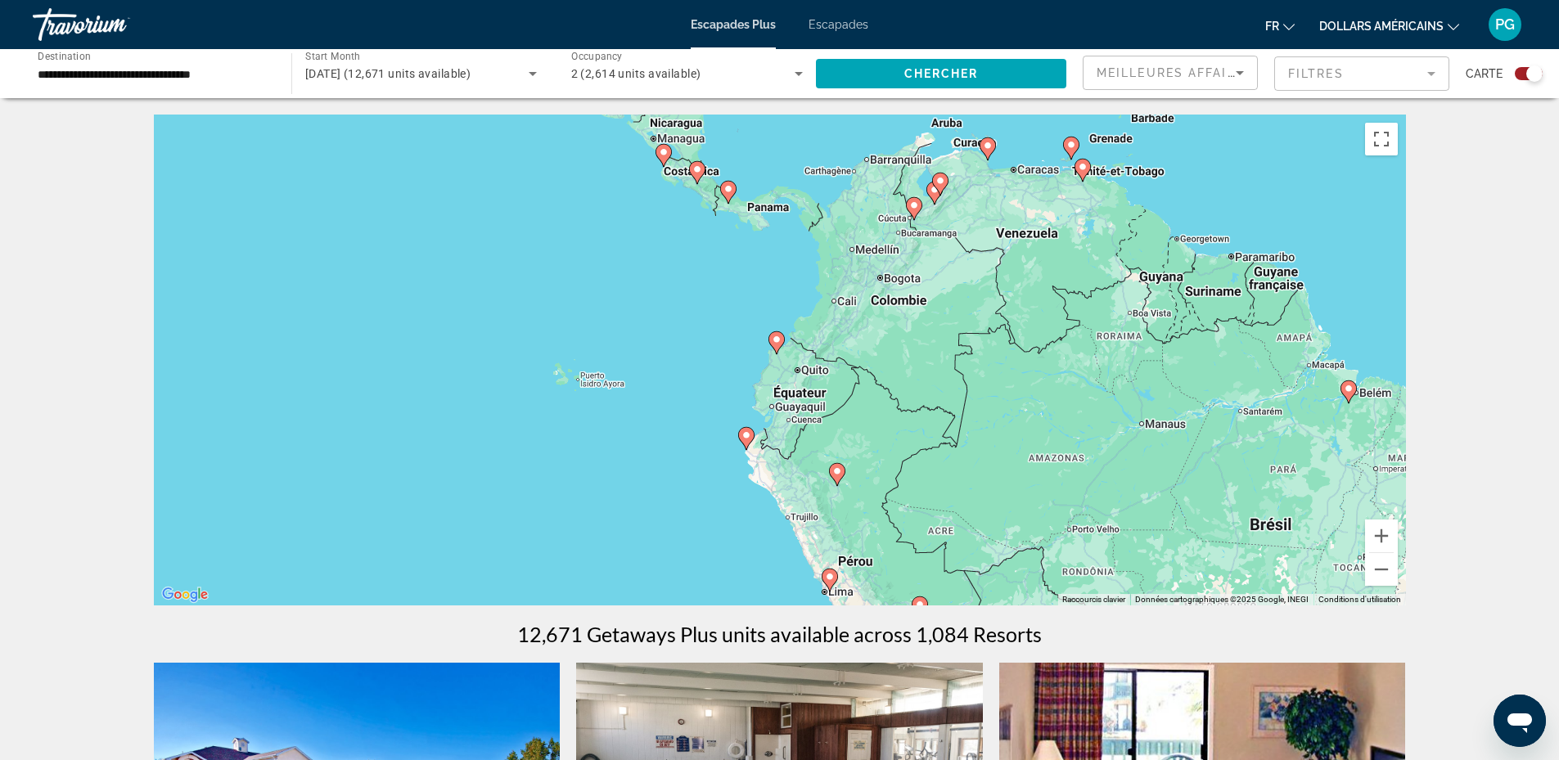
click at [776, 337] on image "Contenu principal" at bounding box center [777, 340] width 10 height 10
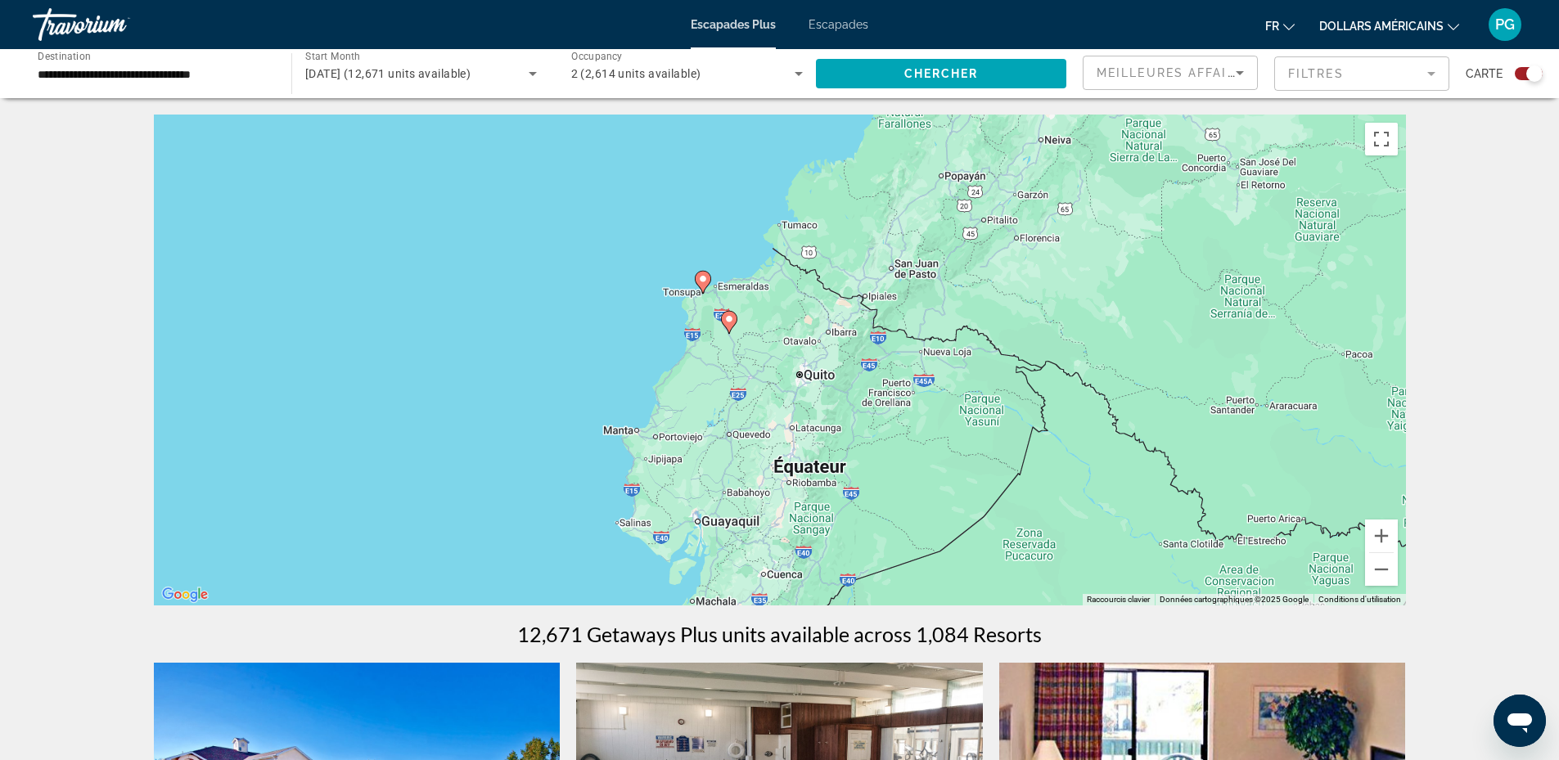
drag, startPoint x: 815, startPoint y: 539, endPoint x: 764, endPoint y: 509, distance: 59.1
click at [764, 509] on div "Pour naviguer, appuyez sur les touches fléchées. Pour activer le glissement ave…" at bounding box center [780, 360] width 1252 height 491
click at [703, 277] on image "Contenu principal" at bounding box center [703, 280] width 10 height 10
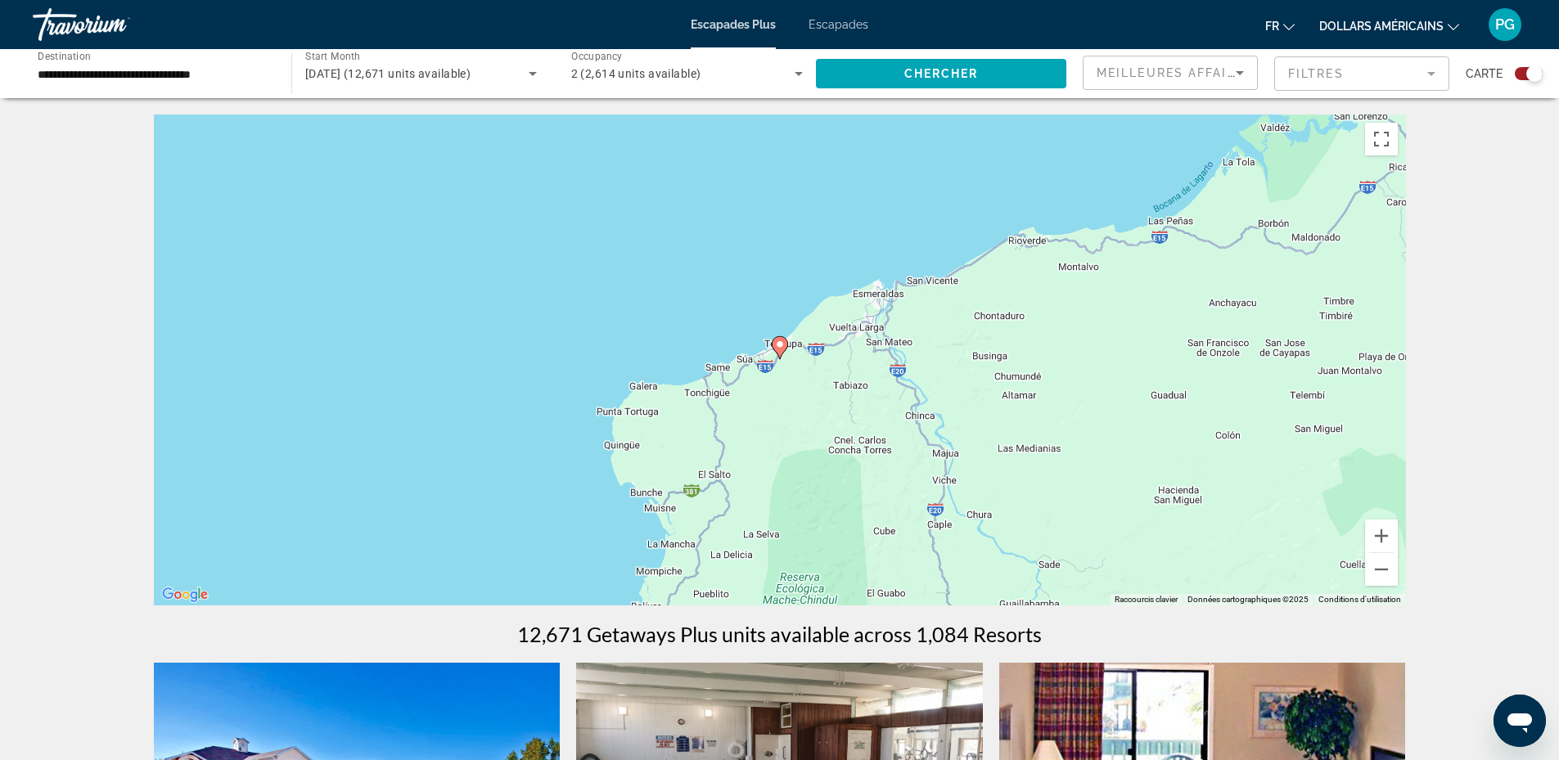
click at [777, 337] on icon "Contenu principal" at bounding box center [780, 347] width 16 height 23
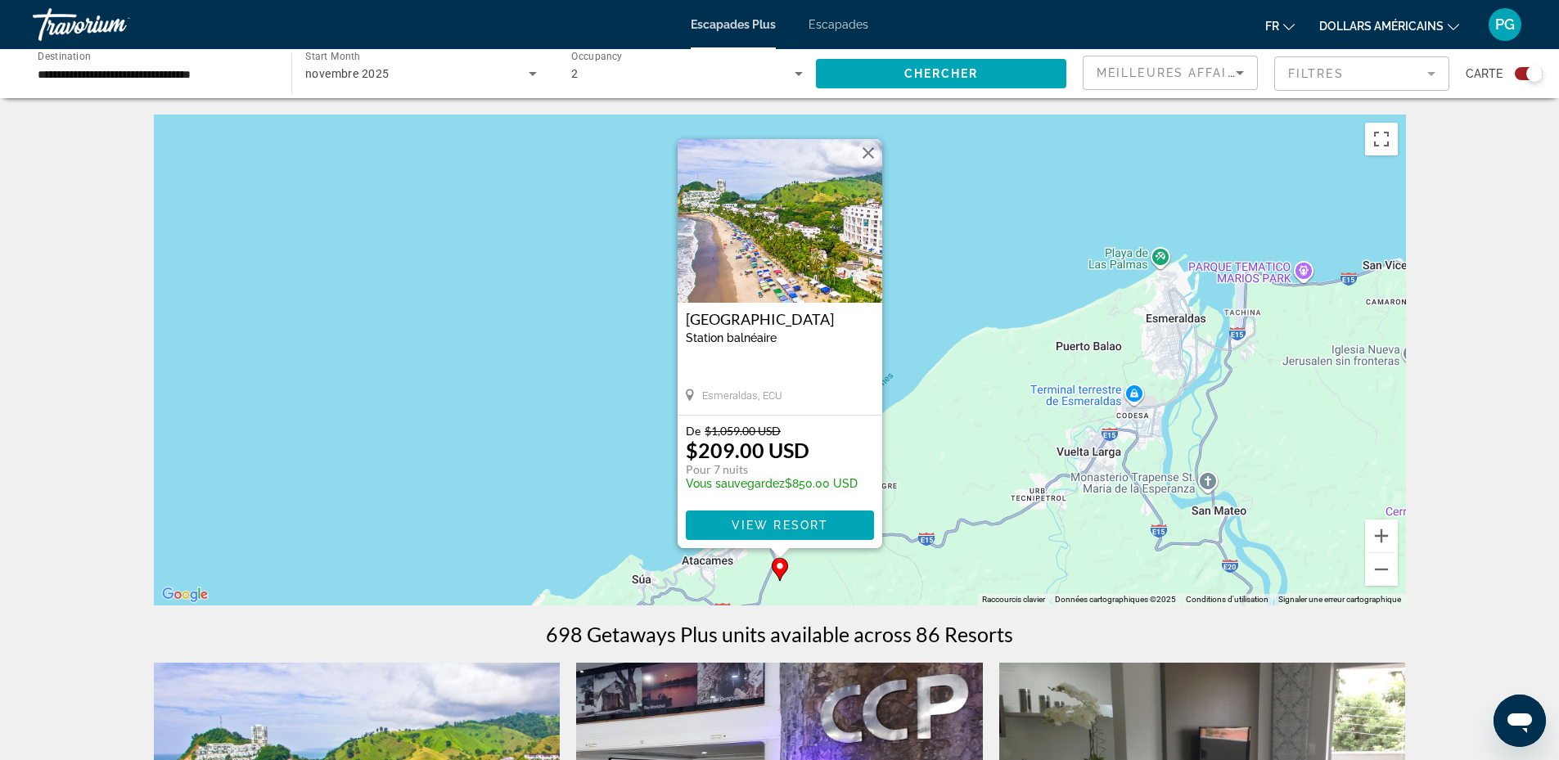
click at [866, 153] on button "Fermer" at bounding box center [868, 153] width 25 height 25
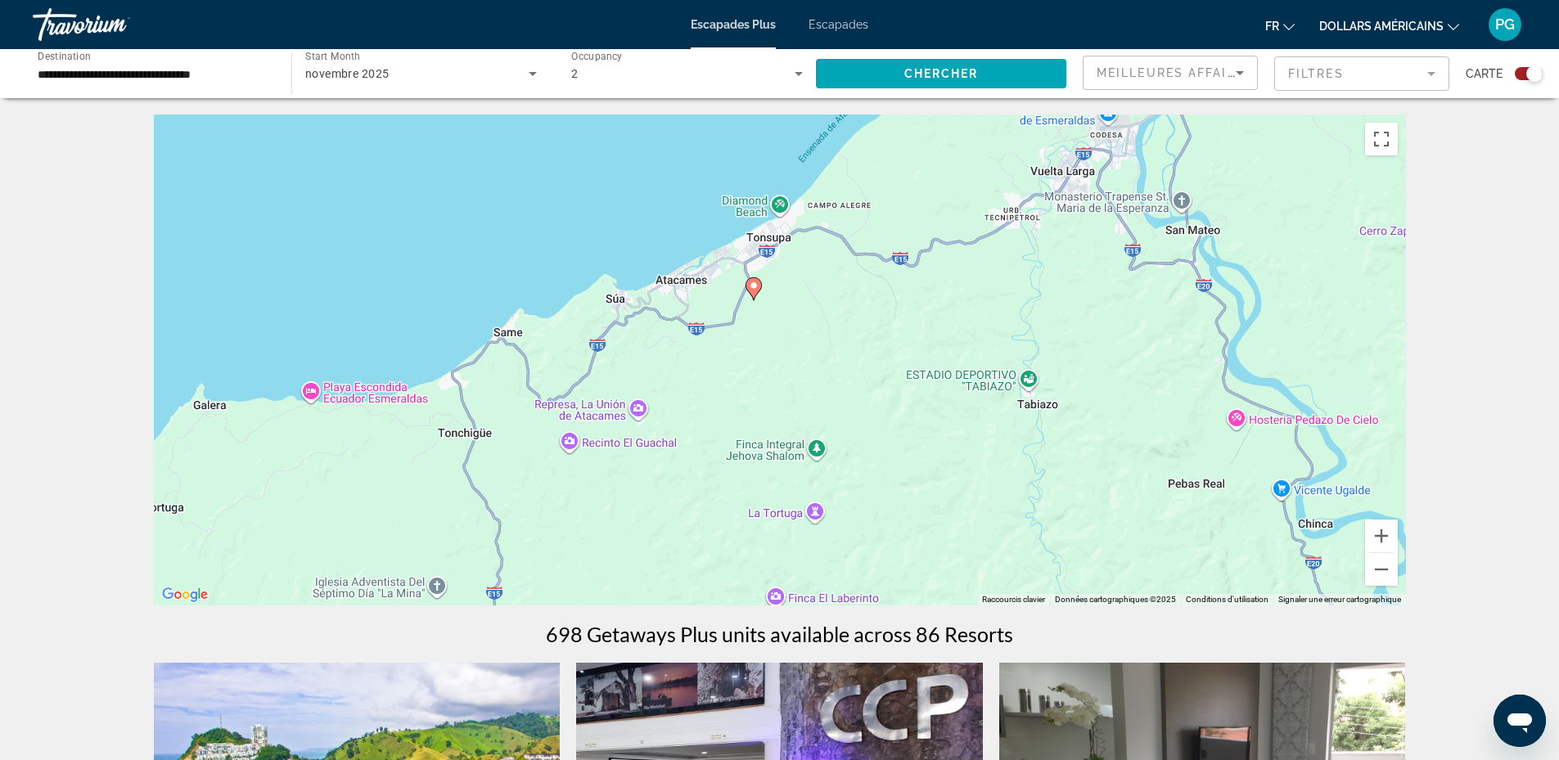
drag, startPoint x: 1001, startPoint y: 525, endPoint x: 973, endPoint y: 238, distance: 287.9
click at [973, 238] on div "Pour activer le glissement avec le clavier, appuyez sur Alt+Entrée. Une fois ce…" at bounding box center [780, 360] width 1252 height 491
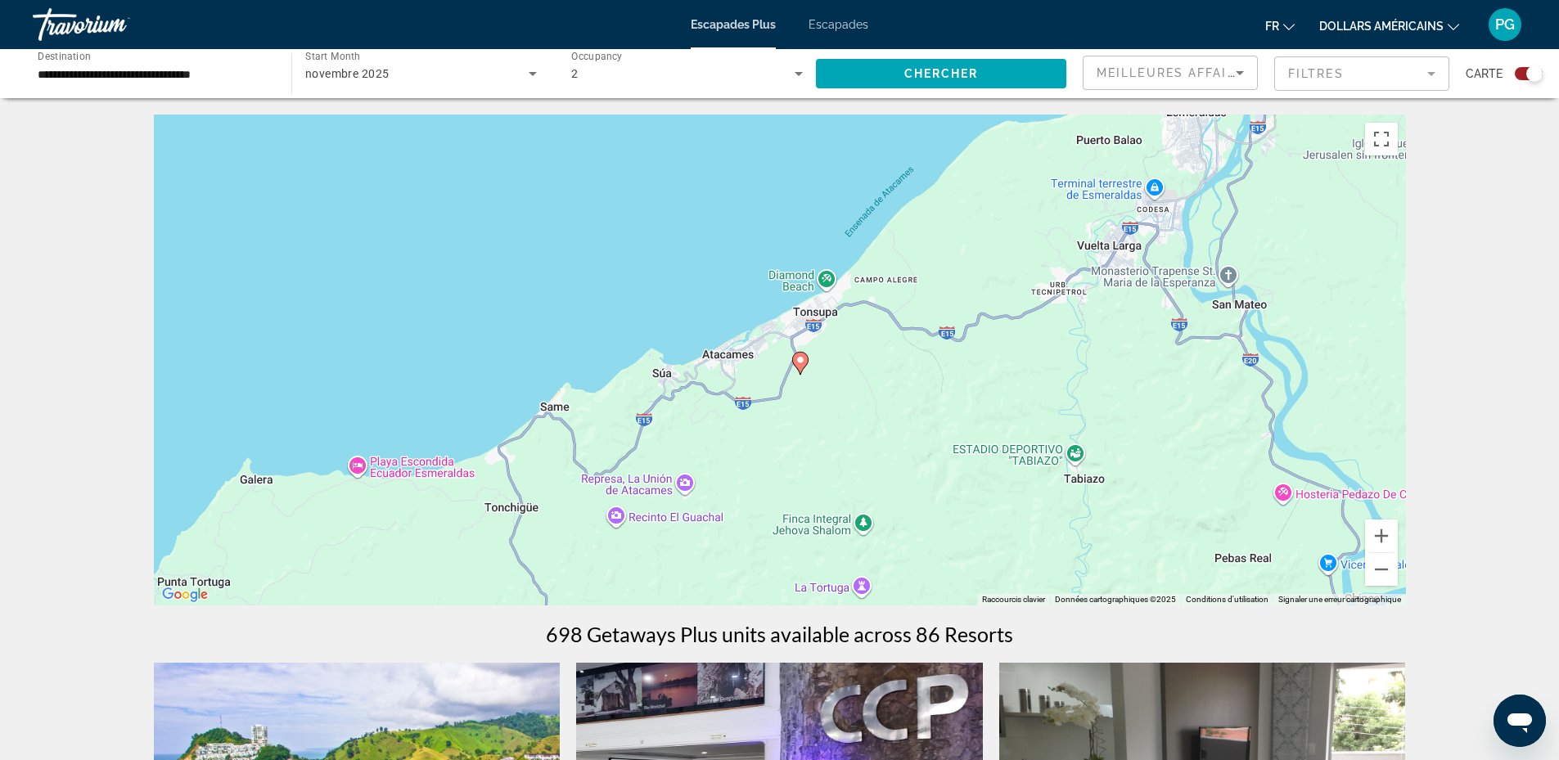
drag, startPoint x: 712, startPoint y: 584, endPoint x: 760, endPoint y: 665, distance: 93.6
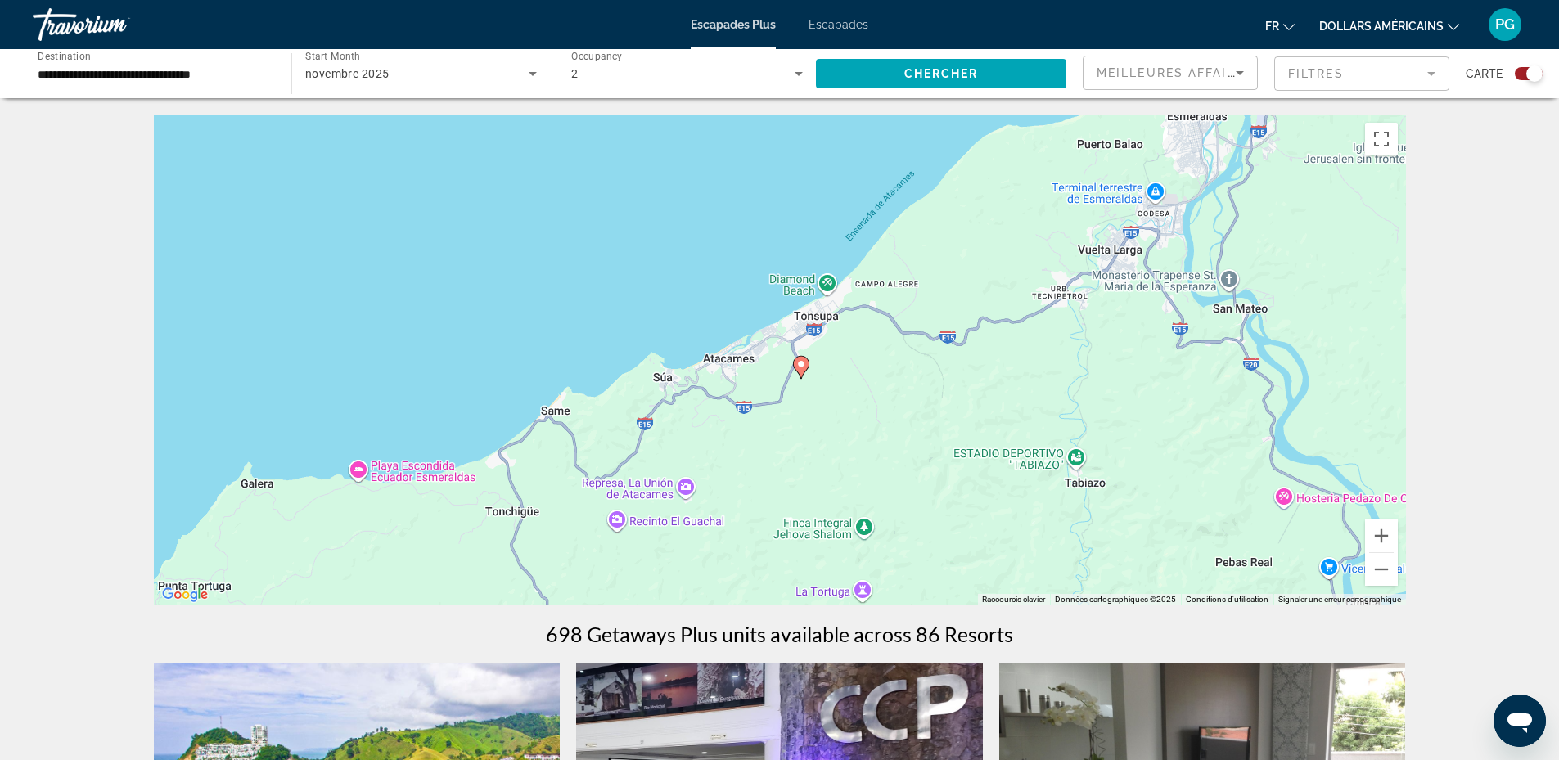
click at [800, 361] on image "Contenu principal" at bounding box center [802, 364] width 10 height 10
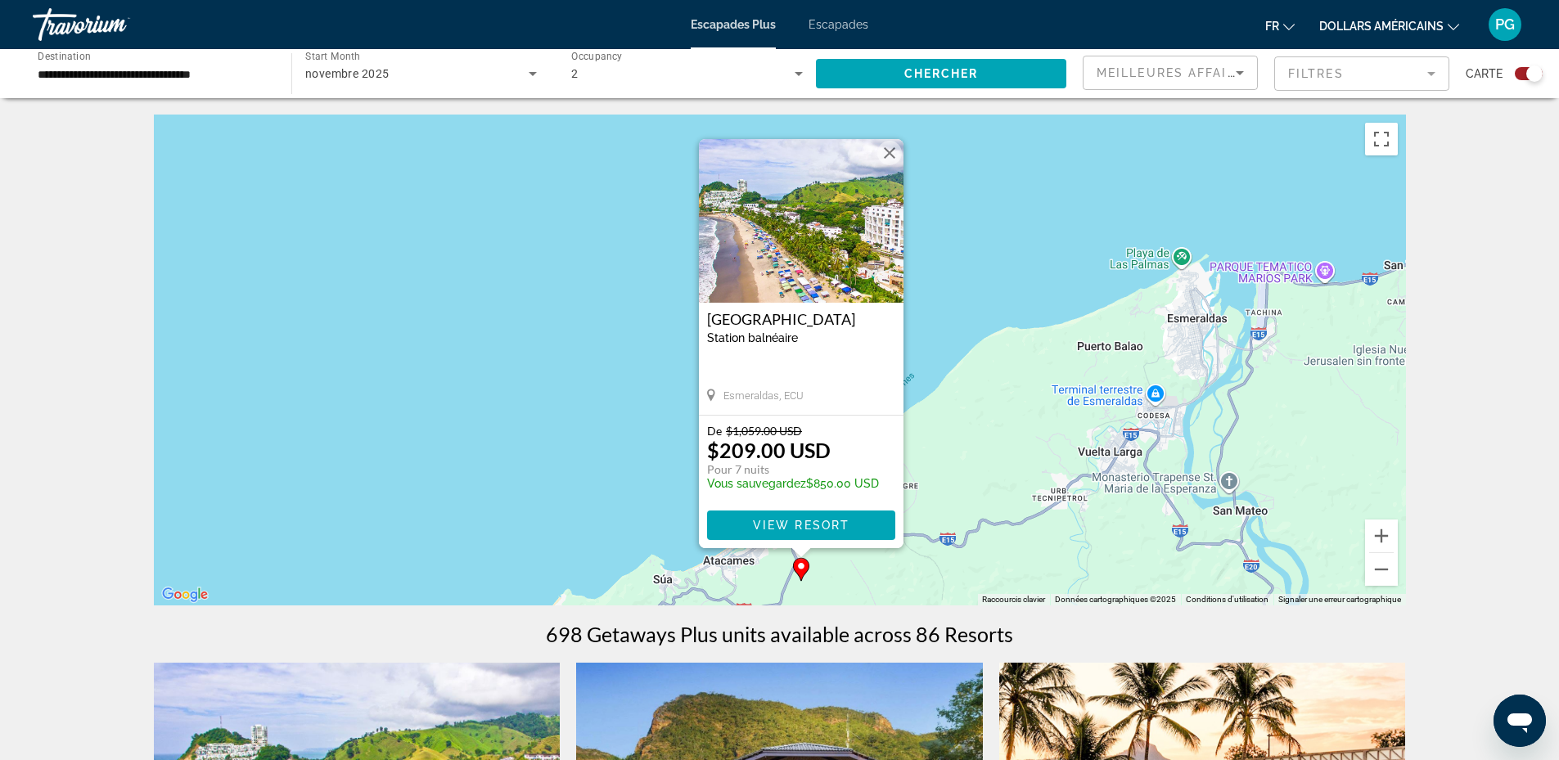
click at [892, 156] on button "Fermer" at bounding box center [890, 153] width 25 height 25
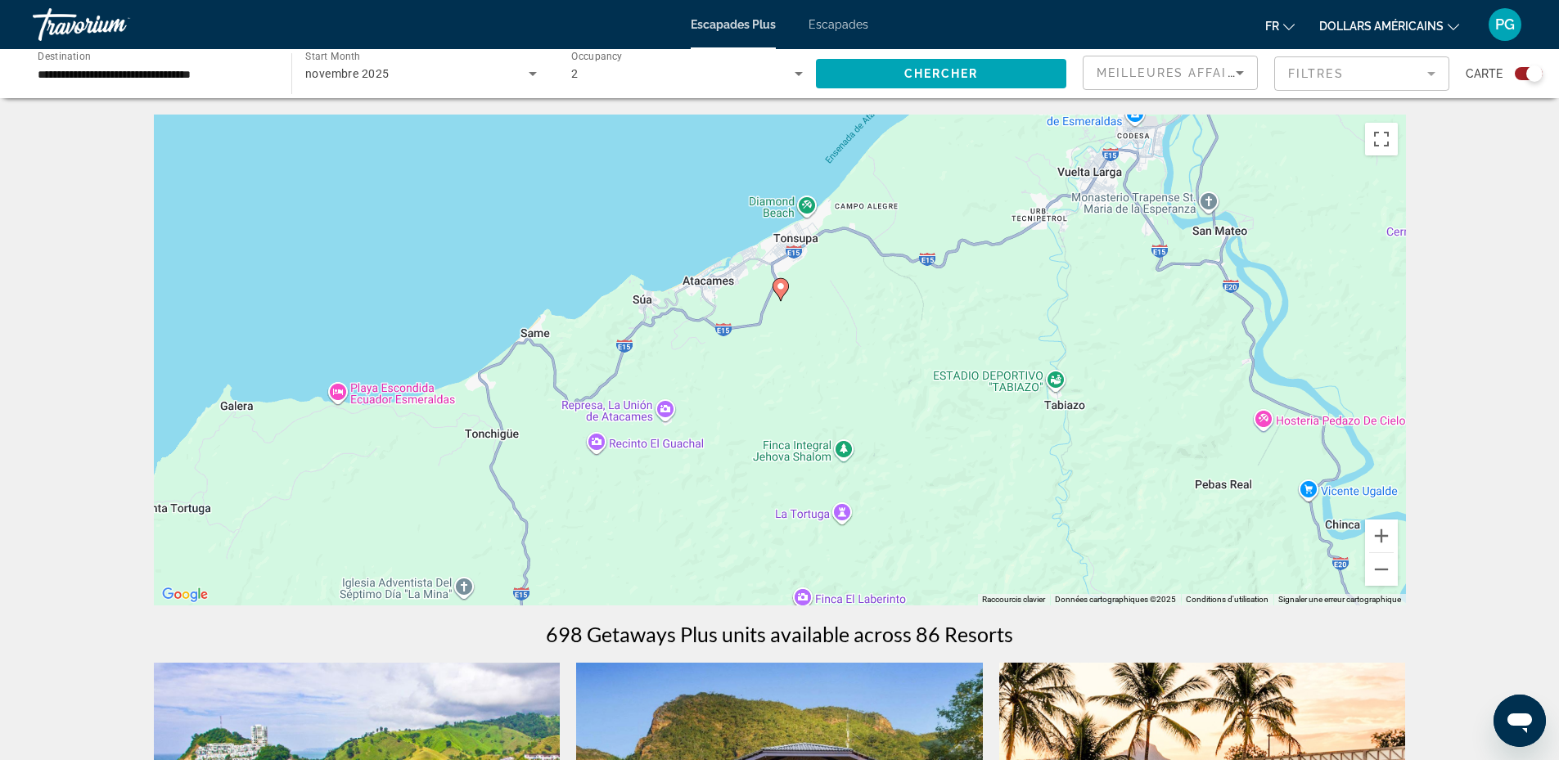
drag, startPoint x: 942, startPoint y: 539, endPoint x: 922, endPoint y: 258, distance: 282.3
click at [922, 258] on div "Pour activer le glissement avec le clavier, appuyez sur Alt+Entrée. Une fois ce…" at bounding box center [780, 360] width 1252 height 491
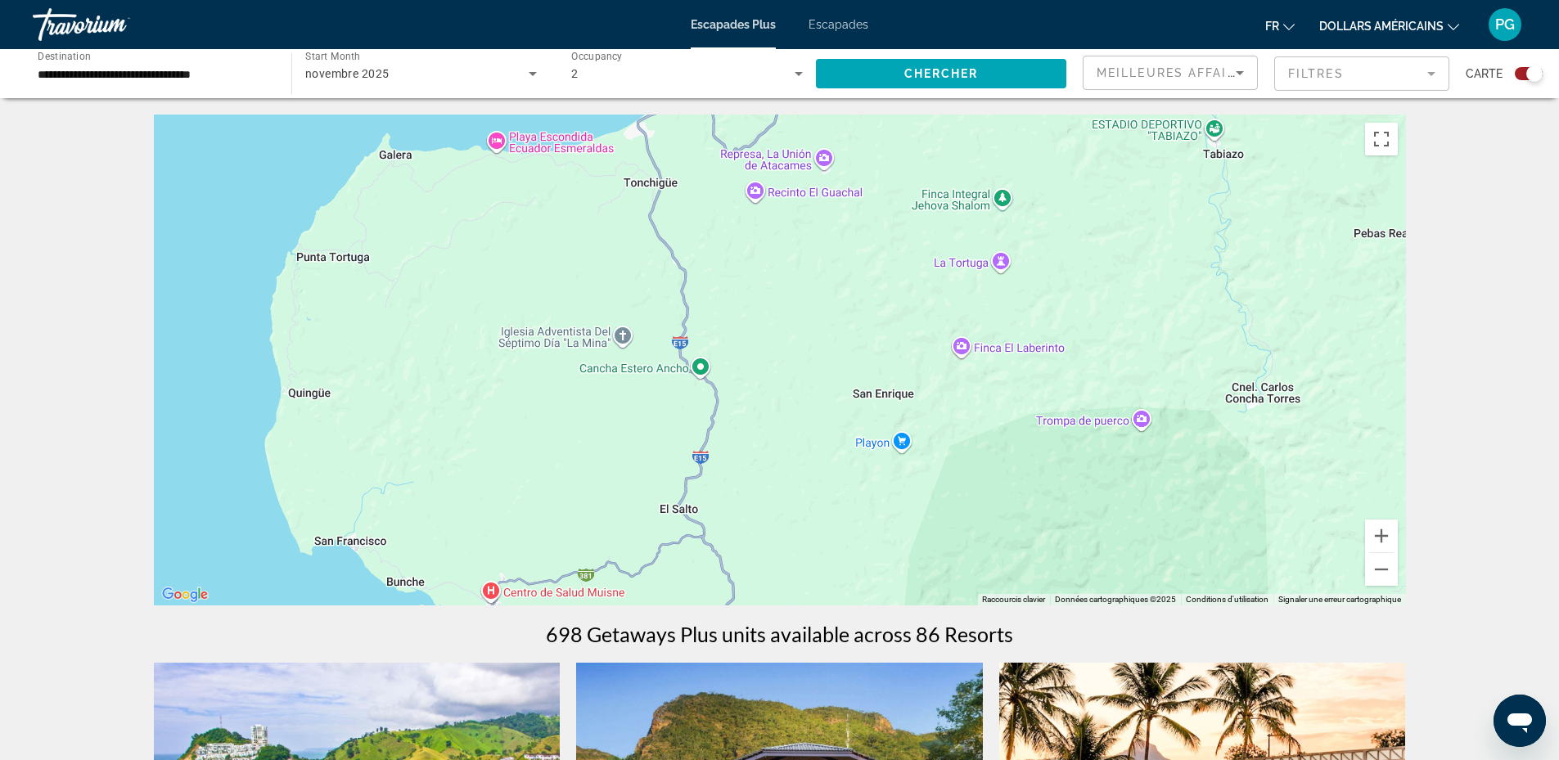
drag, startPoint x: 648, startPoint y: 530, endPoint x: 808, endPoint y: 285, distance: 293.4
click at [808, 285] on div "Pour activer le glissement avec le clavier, appuyez sur Alt+Entrée. Une fois ce…" at bounding box center [780, 360] width 1252 height 491
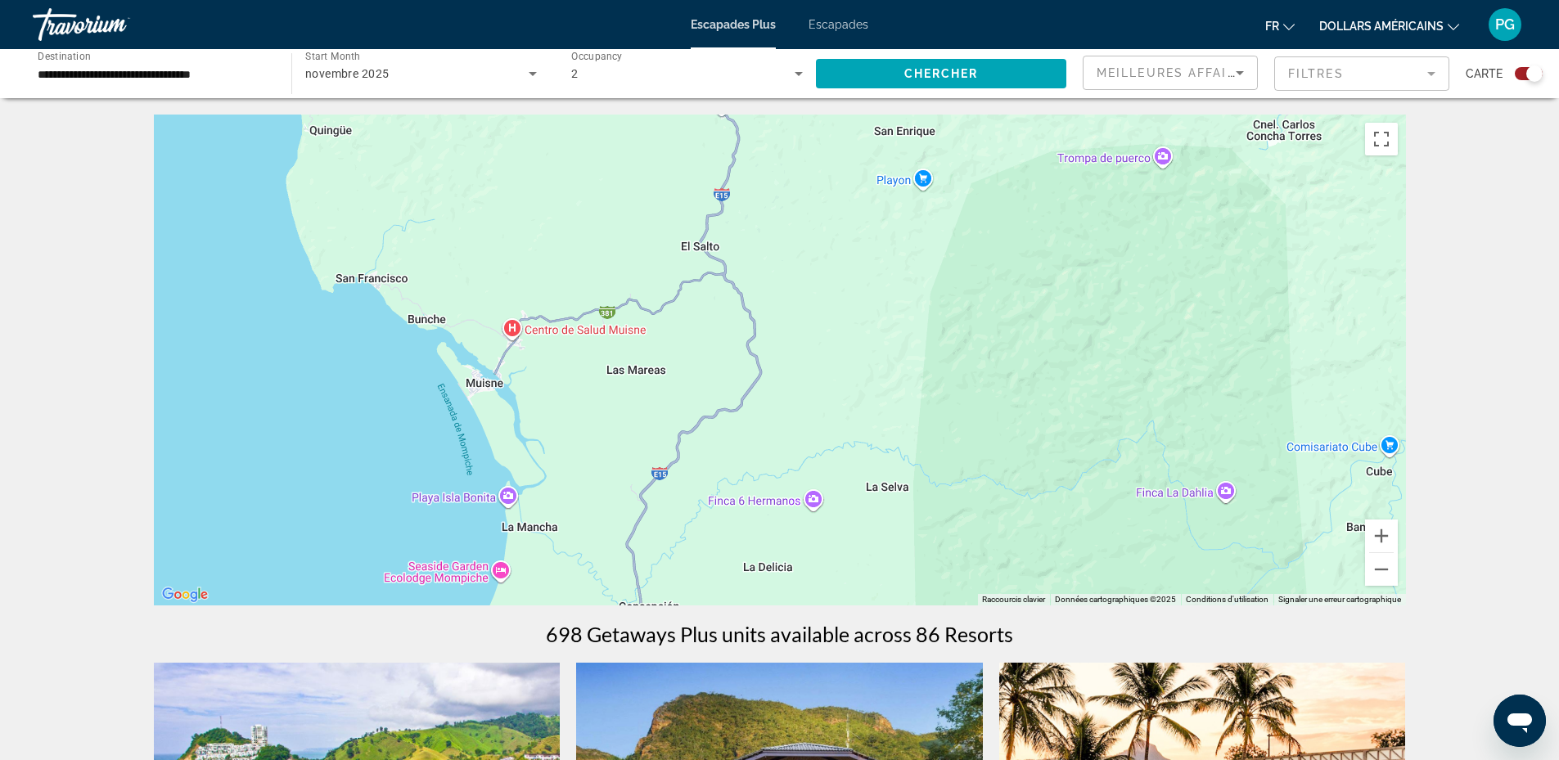
drag, startPoint x: 578, startPoint y: 581, endPoint x: 601, endPoint y: 317, distance: 265.4
click at [601, 317] on div "Pour activer le glissement avec le clavier, appuyez sur Alt+Entrée. Une fois ce…" at bounding box center [780, 360] width 1252 height 491
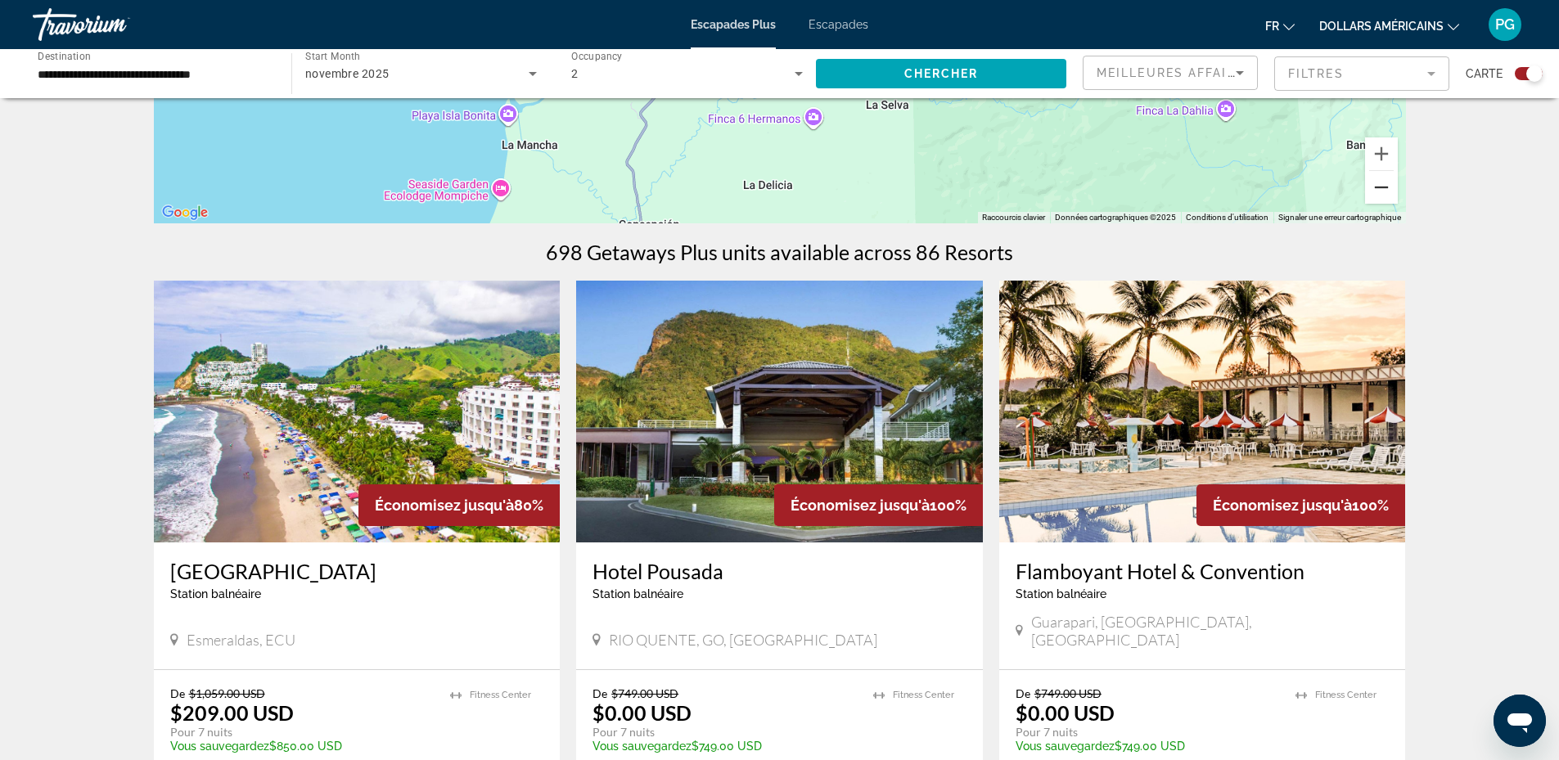
click at [1380, 190] on button "Zoom arrière" at bounding box center [1381, 187] width 33 height 33
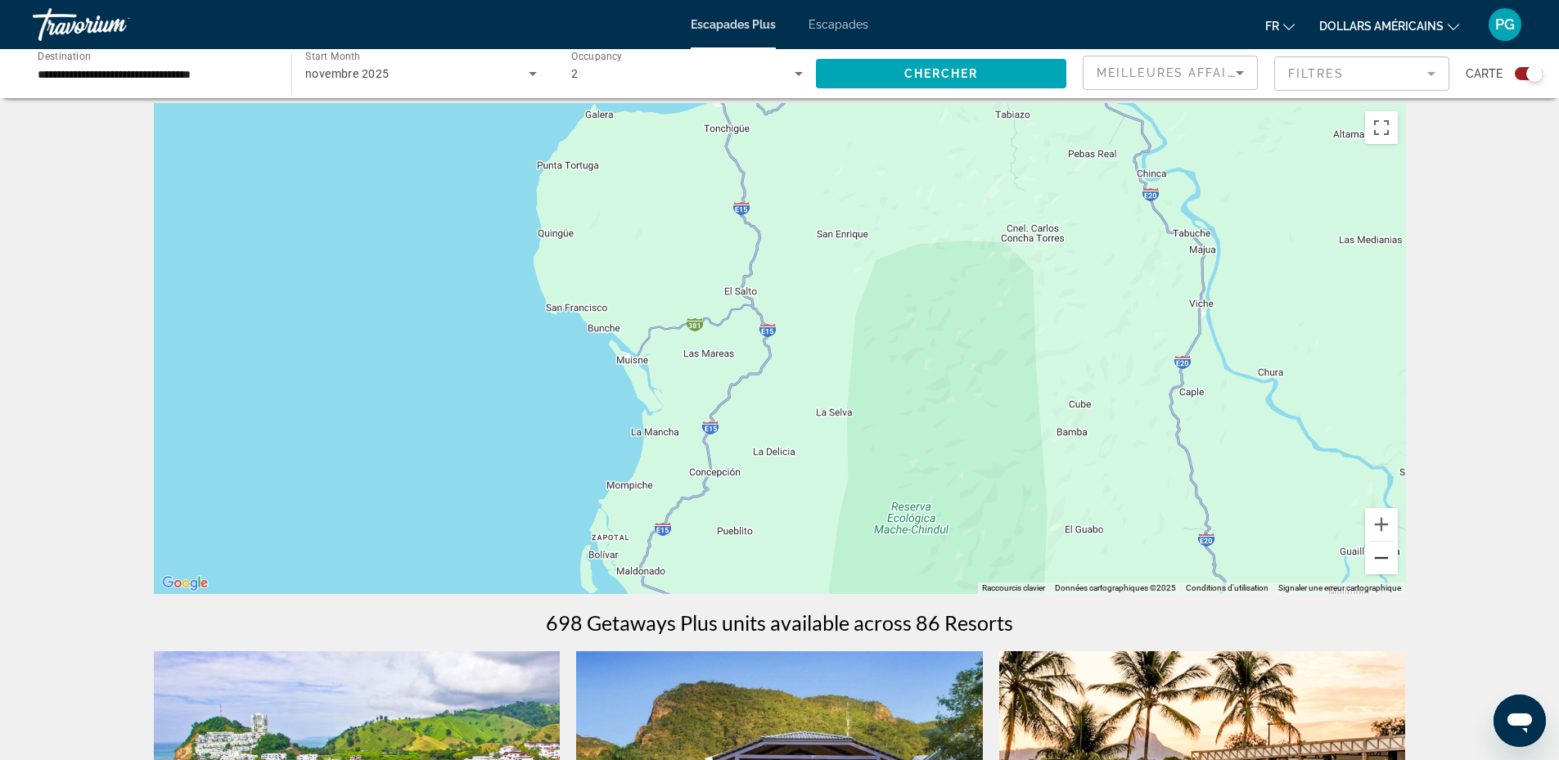
scroll to position [0, 0]
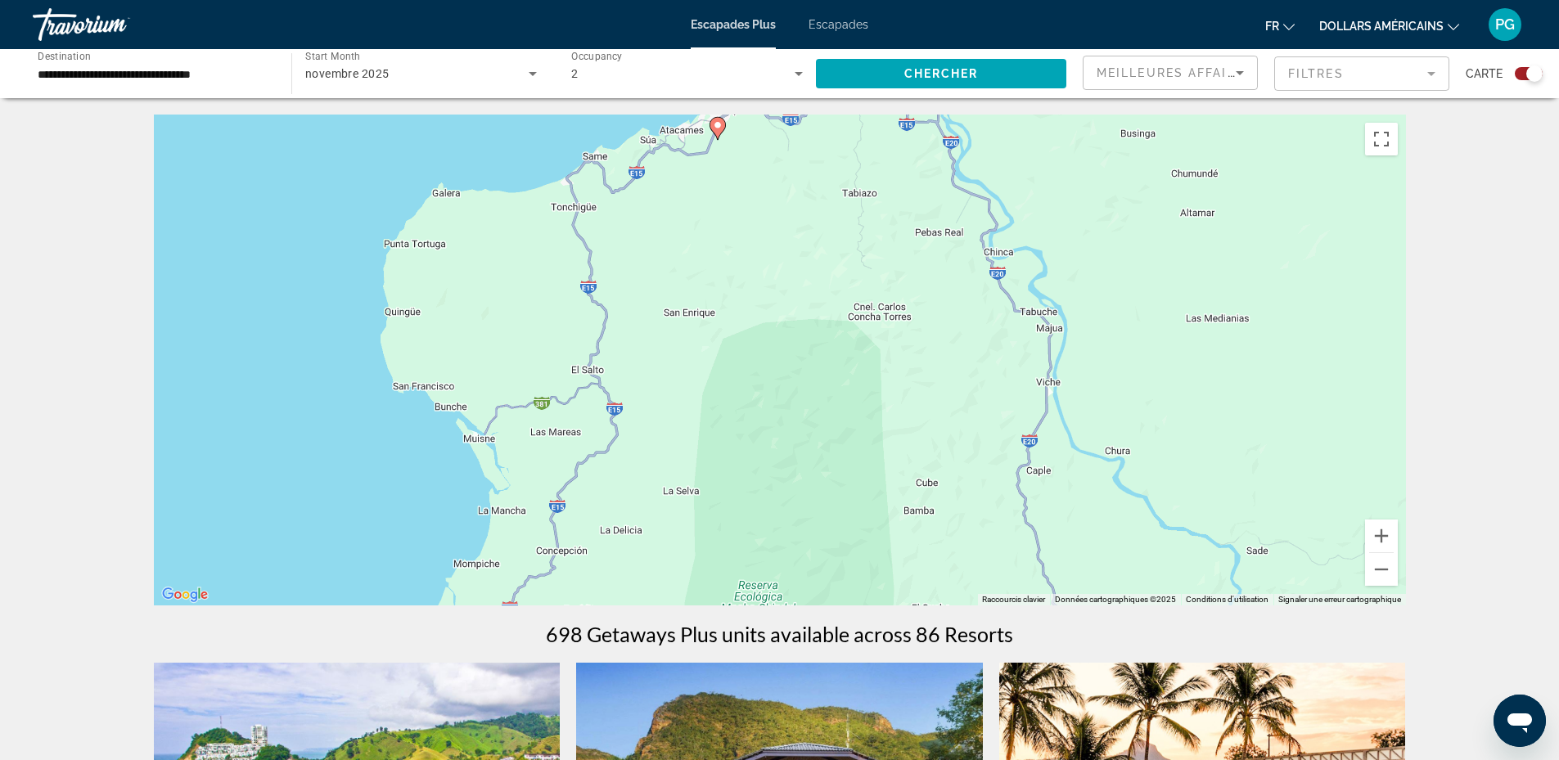
drag, startPoint x: 953, startPoint y: 272, endPoint x: 801, endPoint y: 341, distance: 167.1
click at [801, 341] on div "Pour activer le glissement avec le clavier, appuyez sur Alt+Entrée. Une fois ce…" at bounding box center [780, 360] width 1252 height 491
click at [1380, 578] on button "Zoom arrière" at bounding box center [1381, 569] width 33 height 33
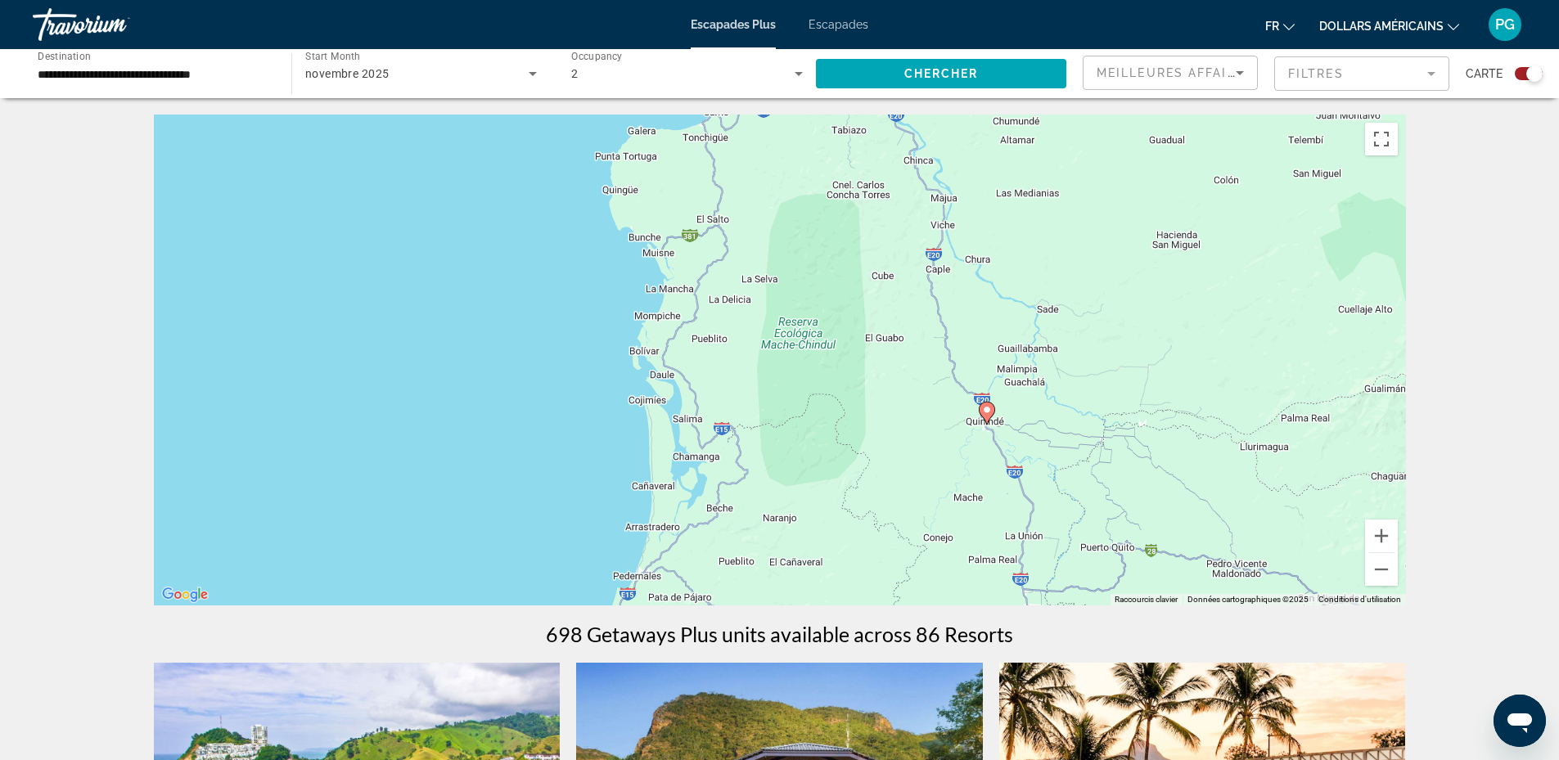
drag, startPoint x: 761, startPoint y: 542, endPoint x: 789, endPoint y: 394, distance: 150.8
click at [789, 394] on div "Pour activer le glissement avec le clavier, appuyez sur Alt+Entrée. Une fois ce…" at bounding box center [780, 360] width 1252 height 491
click at [1379, 571] on button "Zoom arrière" at bounding box center [1381, 569] width 33 height 33
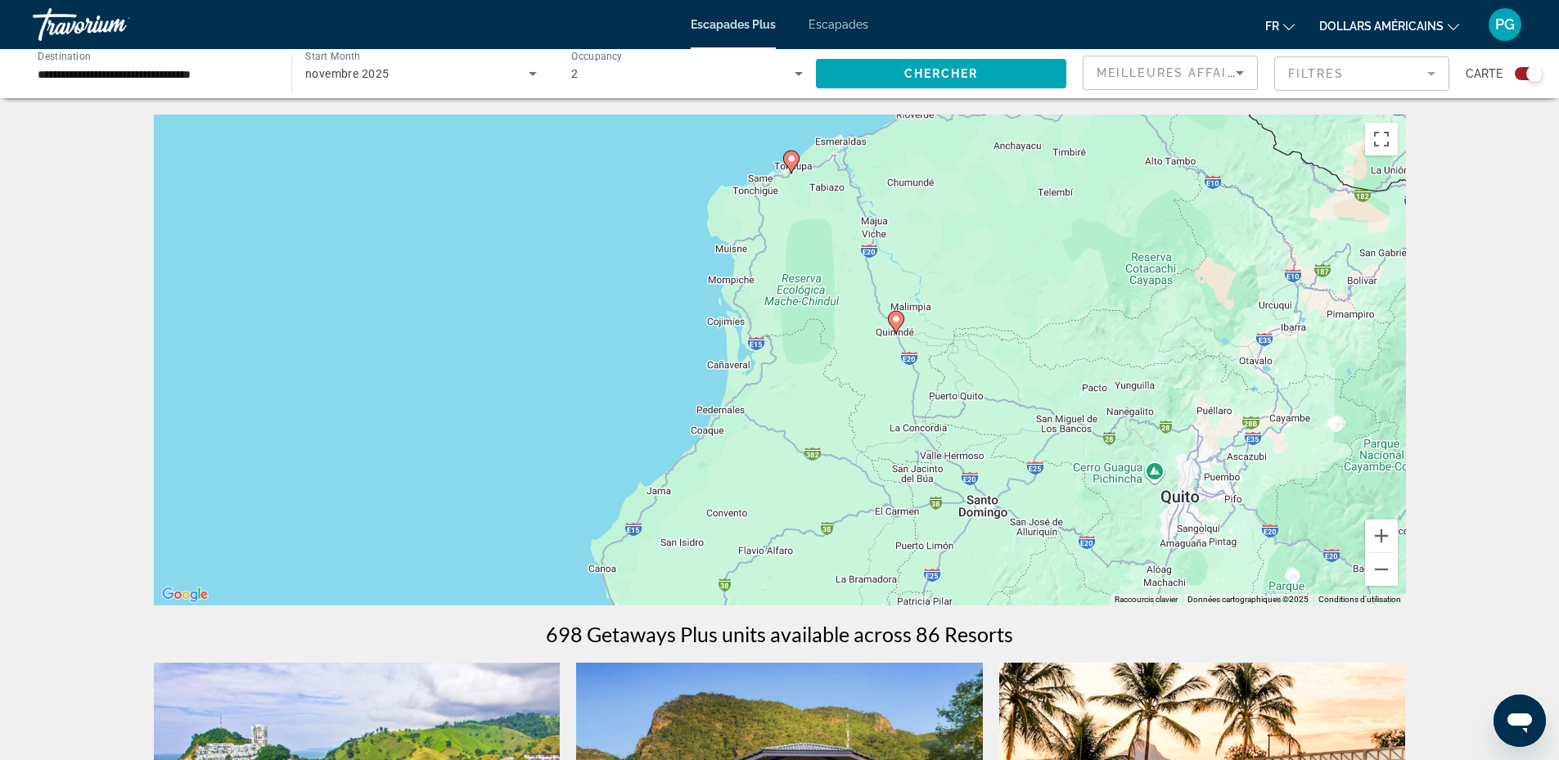
drag, startPoint x: 850, startPoint y: 530, endPoint x: 862, endPoint y: 472, distance: 59.4
click at [862, 472] on div "Pour activer le glissement avec le clavier, appuyez sur Alt+Entrée. Une fois ce…" at bounding box center [780, 360] width 1252 height 491
click at [1380, 570] on button "Zoom arrière" at bounding box center [1381, 569] width 33 height 33
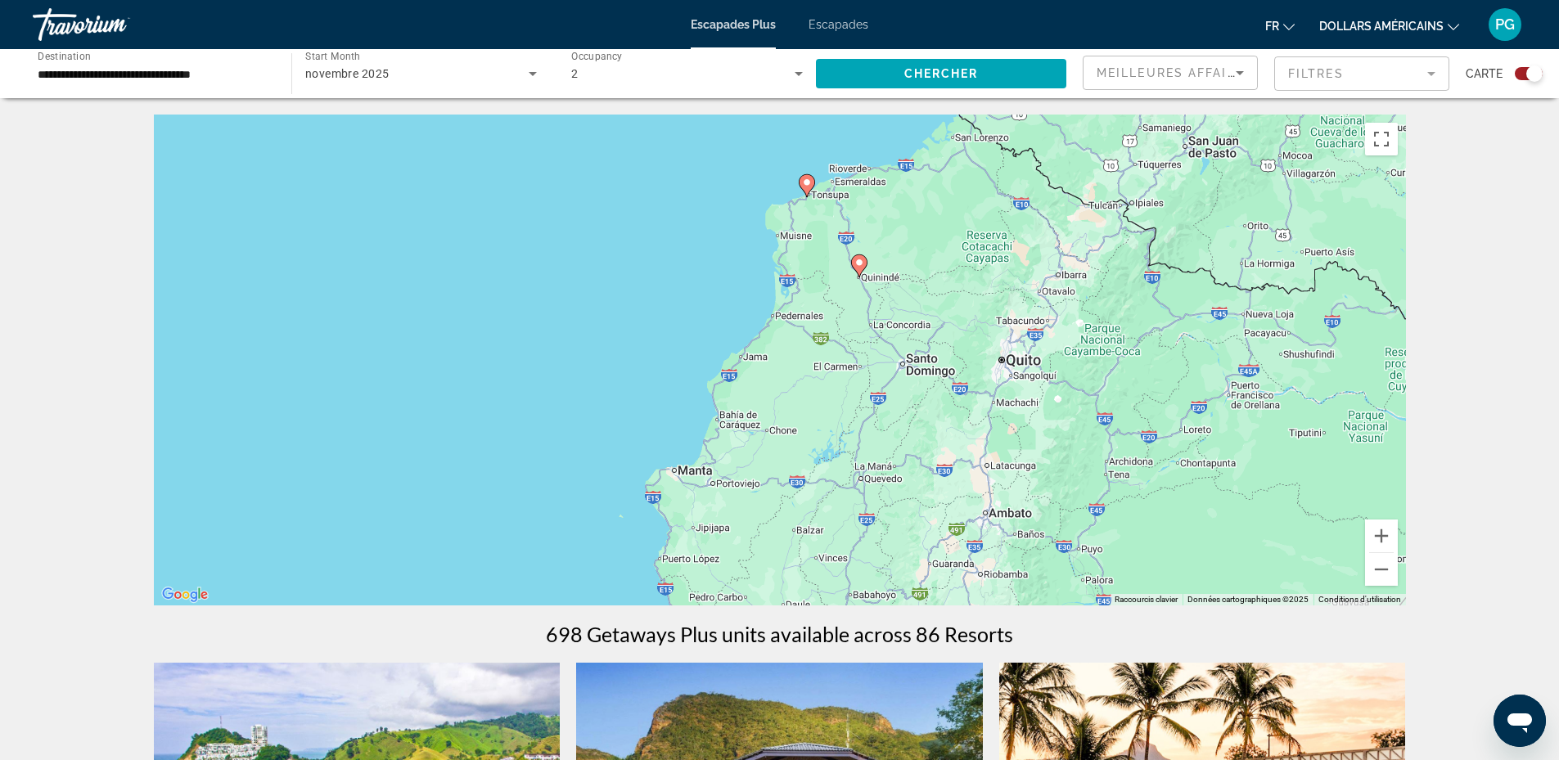
drag, startPoint x: 894, startPoint y: 579, endPoint x: 916, endPoint y: 509, distance: 73.0
click at [916, 509] on div "Pour activer le glissement avec le clavier, appuyez sur Alt+Entrée. Une fois ce…" at bounding box center [780, 360] width 1252 height 491
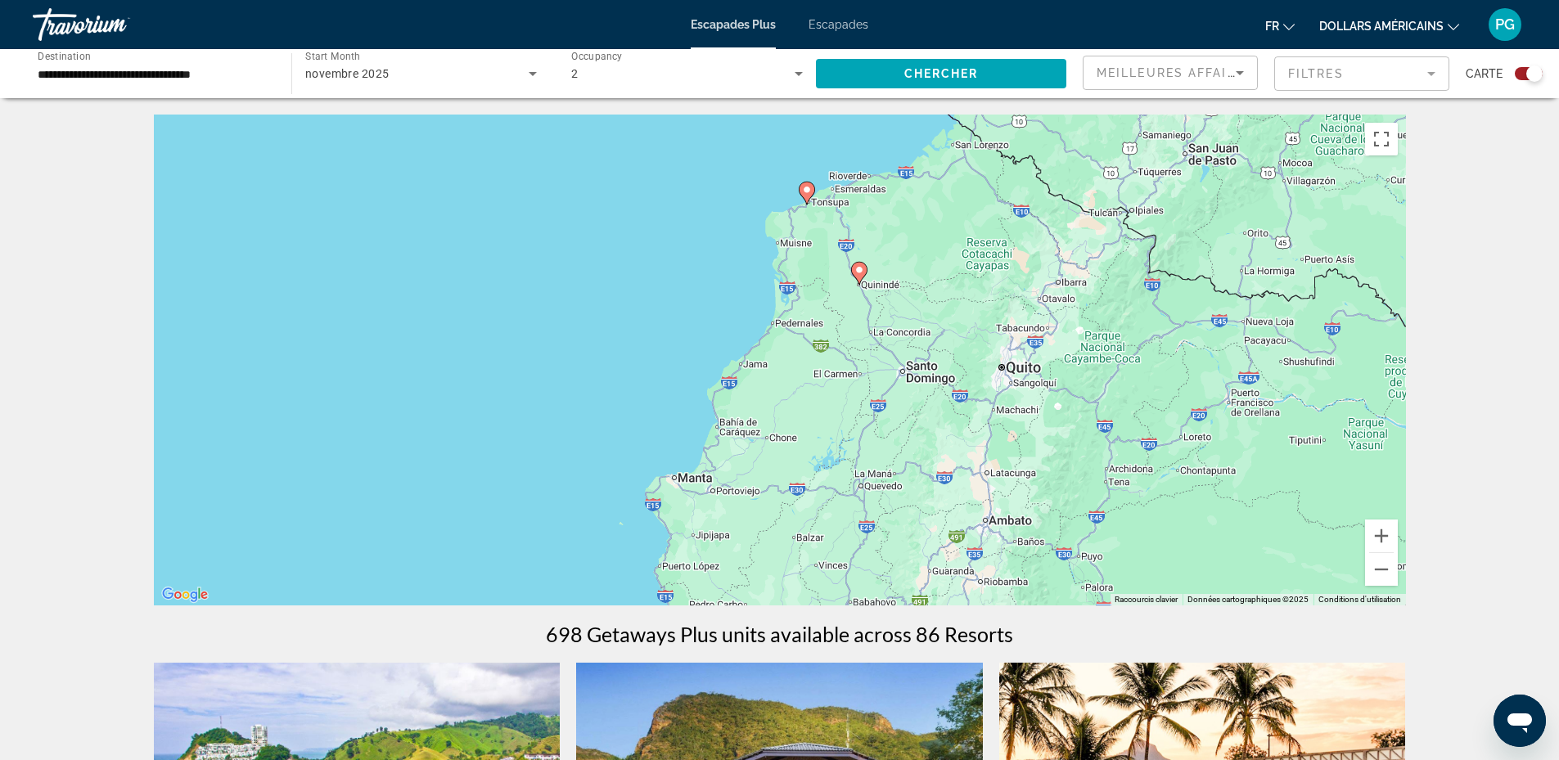
click at [856, 264] on icon "Contenu principal" at bounding box center [858, 273] width 15 height 21
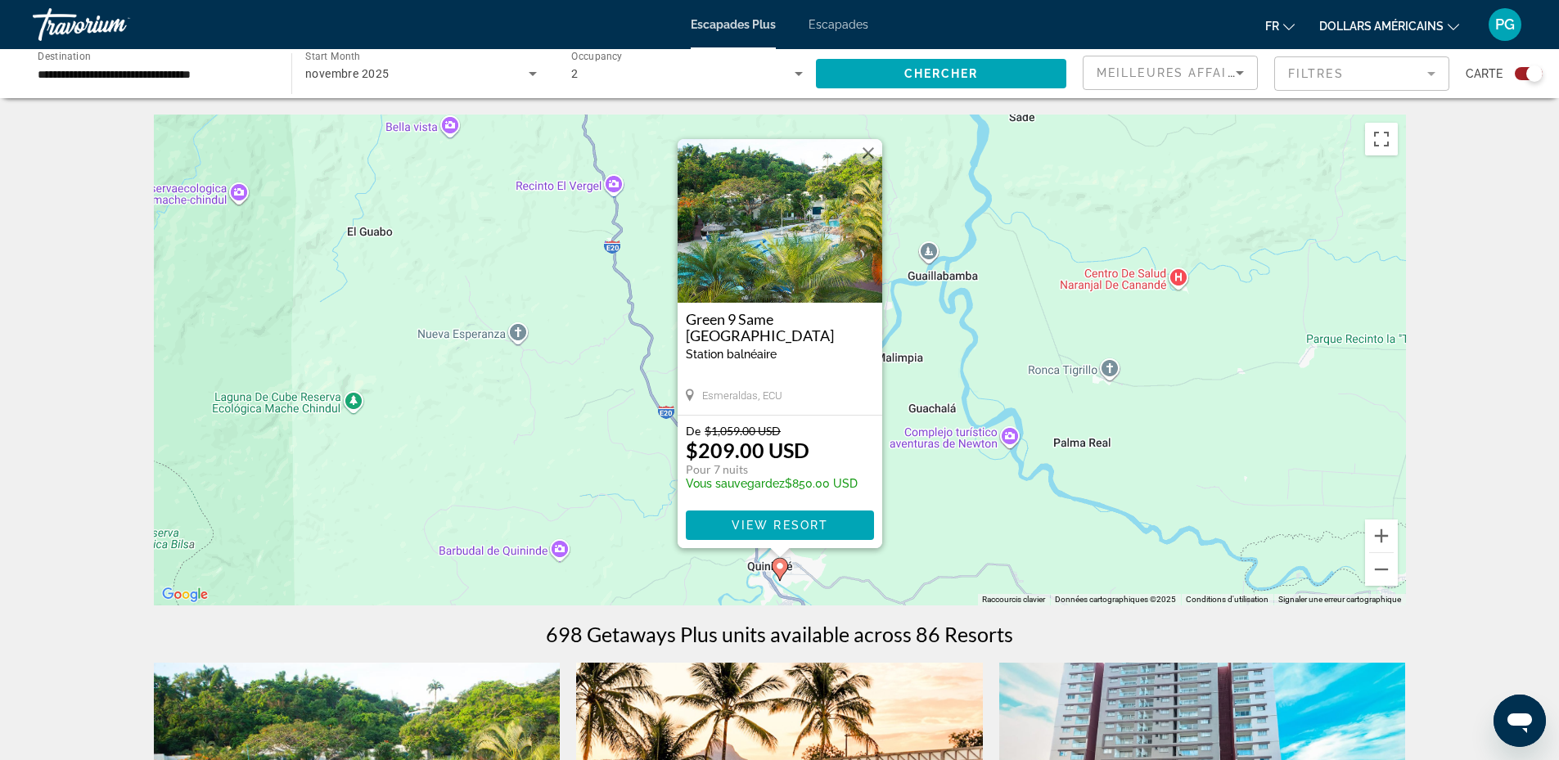
click at [773, 242] on img "Contenu principal" at bounding box center [780, 221] width 205 height 164
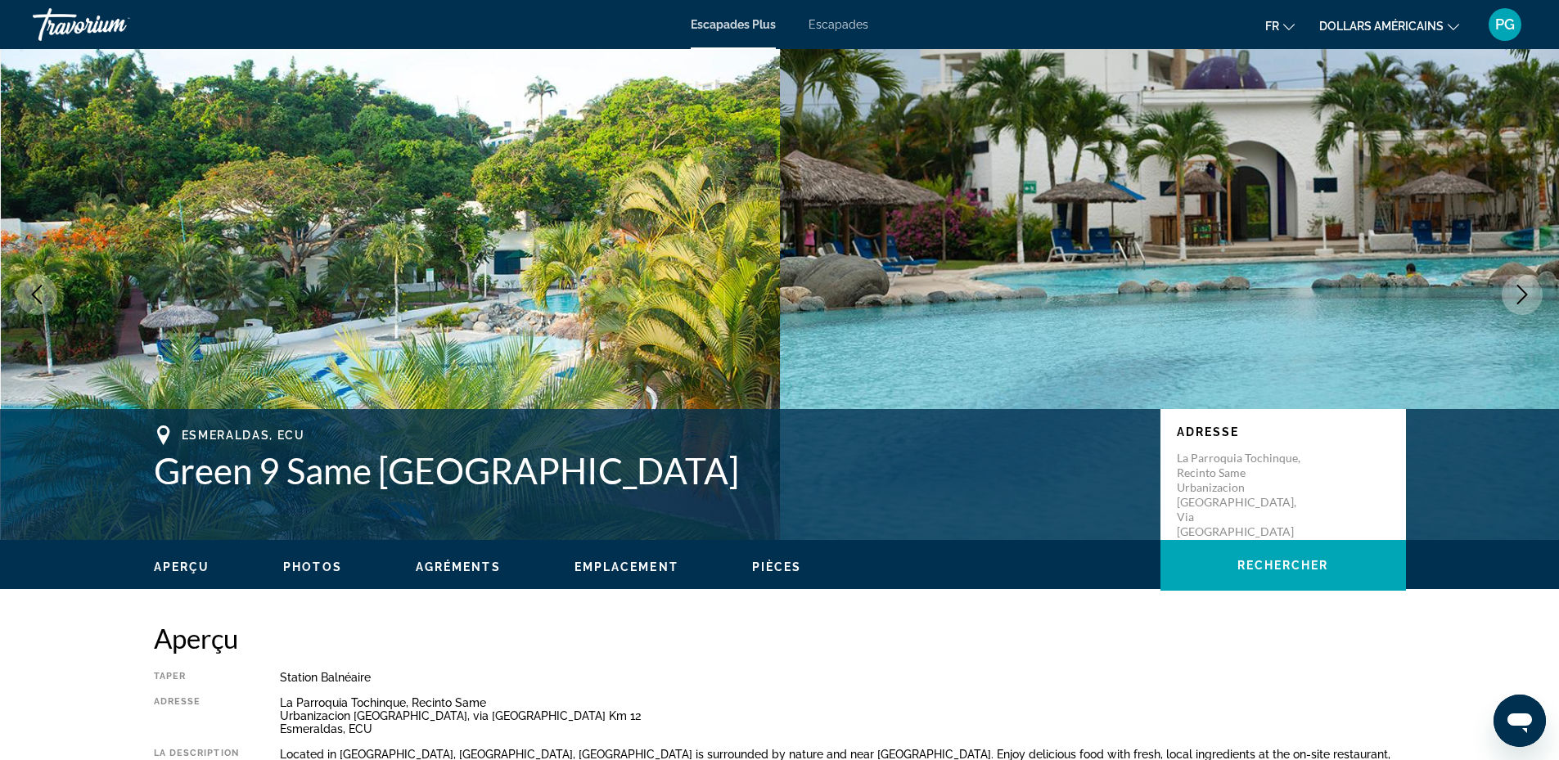
click at [1521, 295] on icon "Next image" at bounding box center [1523, 295] width 20 height 20
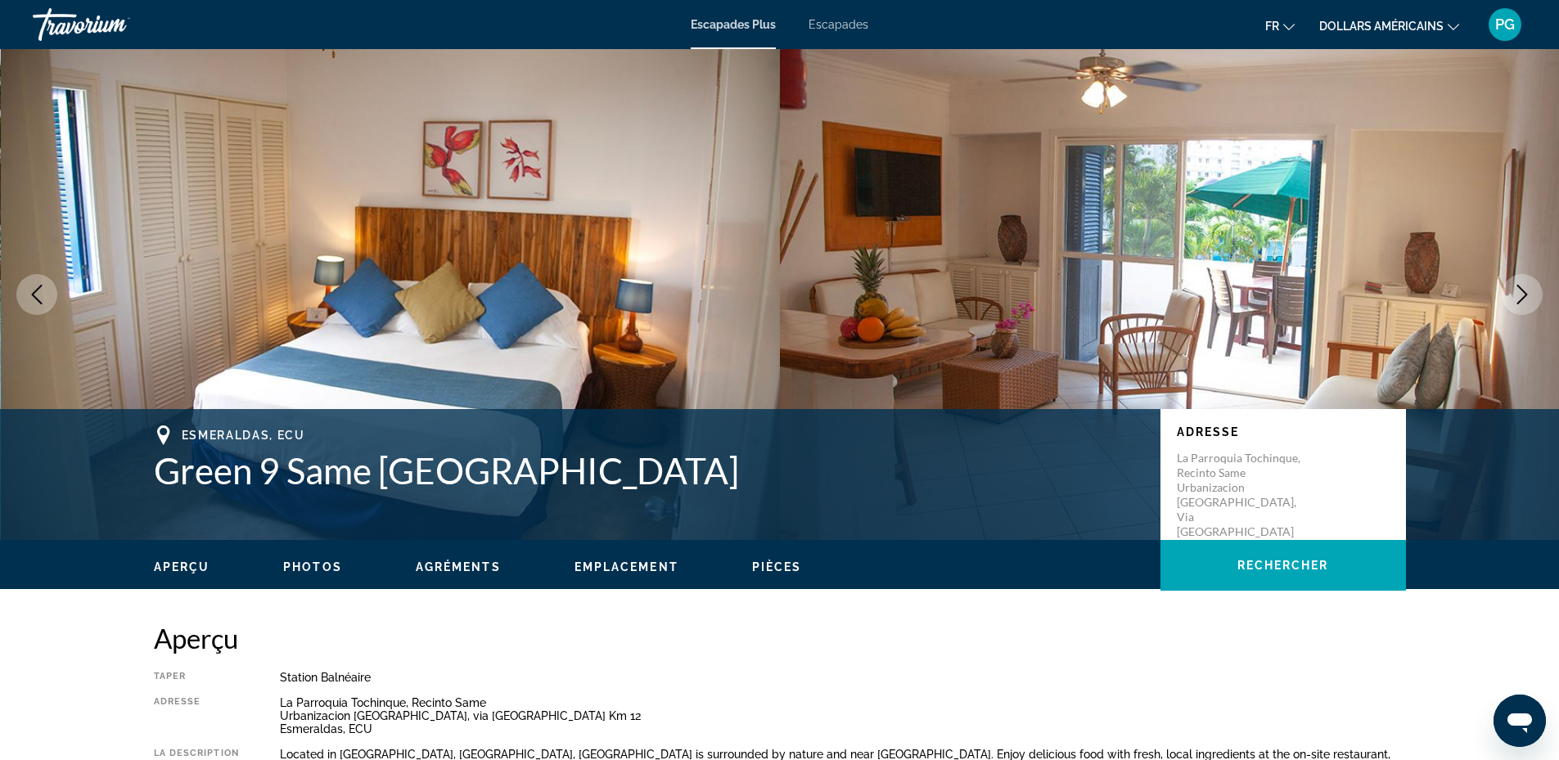
click at [1521, 295] on icon "Next image" at bounding box center [1523, 295] width 20 height 20
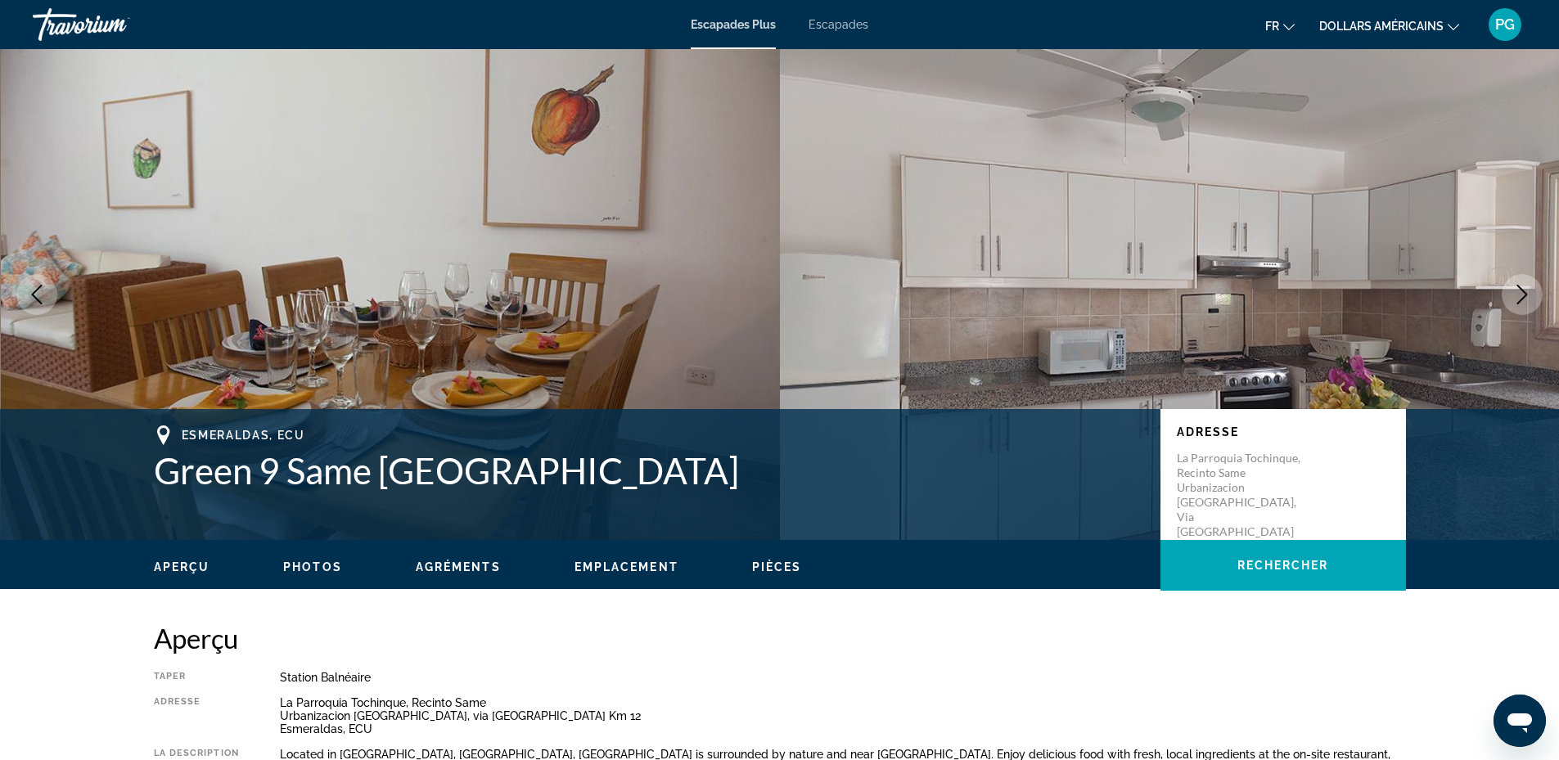
click at [1521, 295] on icon "Next image" at bounding box center [1523, 295] width 20 height 20
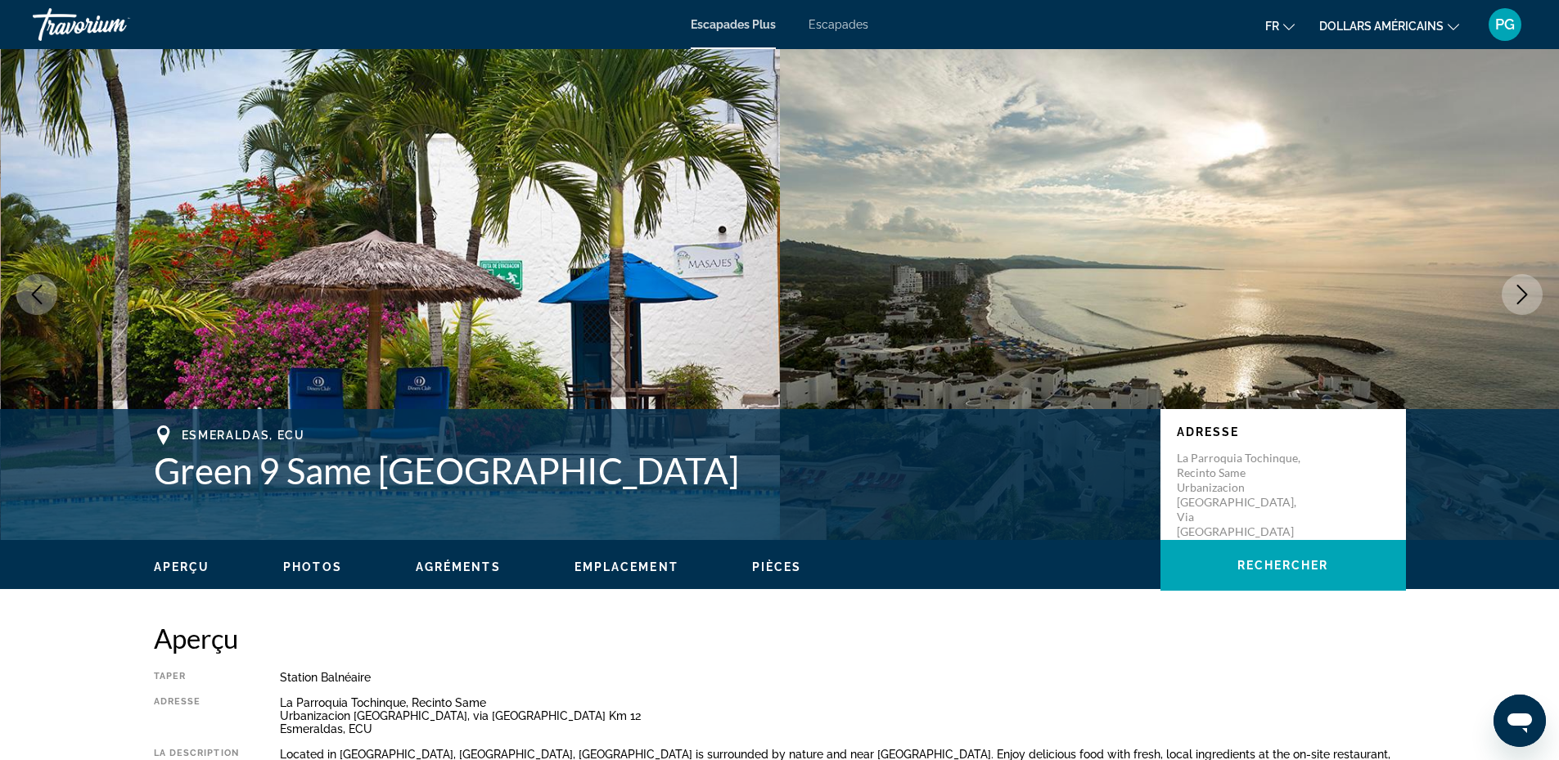
click at [1521, 295] on icon "Next image" at bounding box center [1523, 295] width 20 height 20
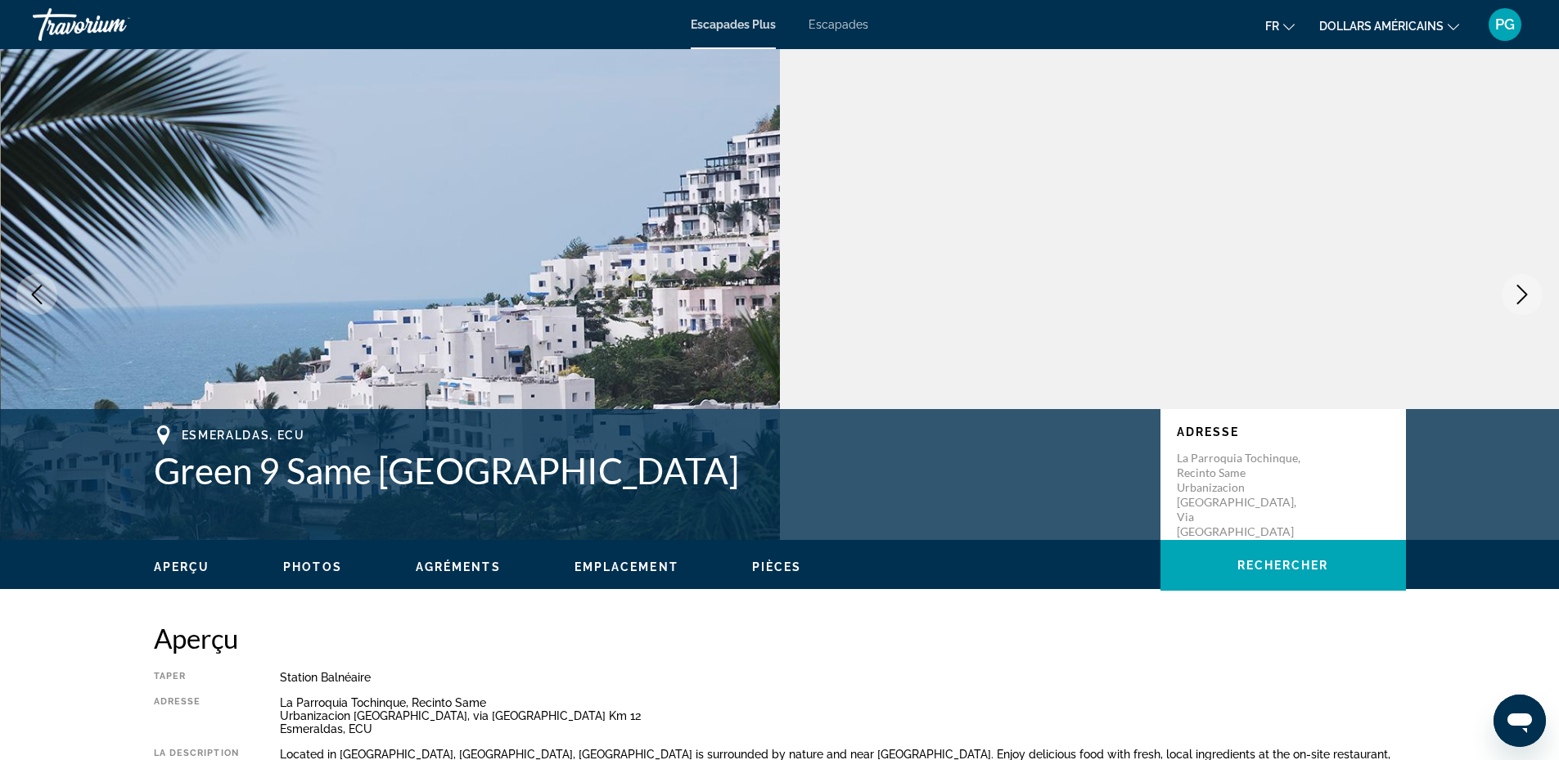
click at [1521, 295] on icon "Next image" at bounding box center [1523, 295] width 20 height 20
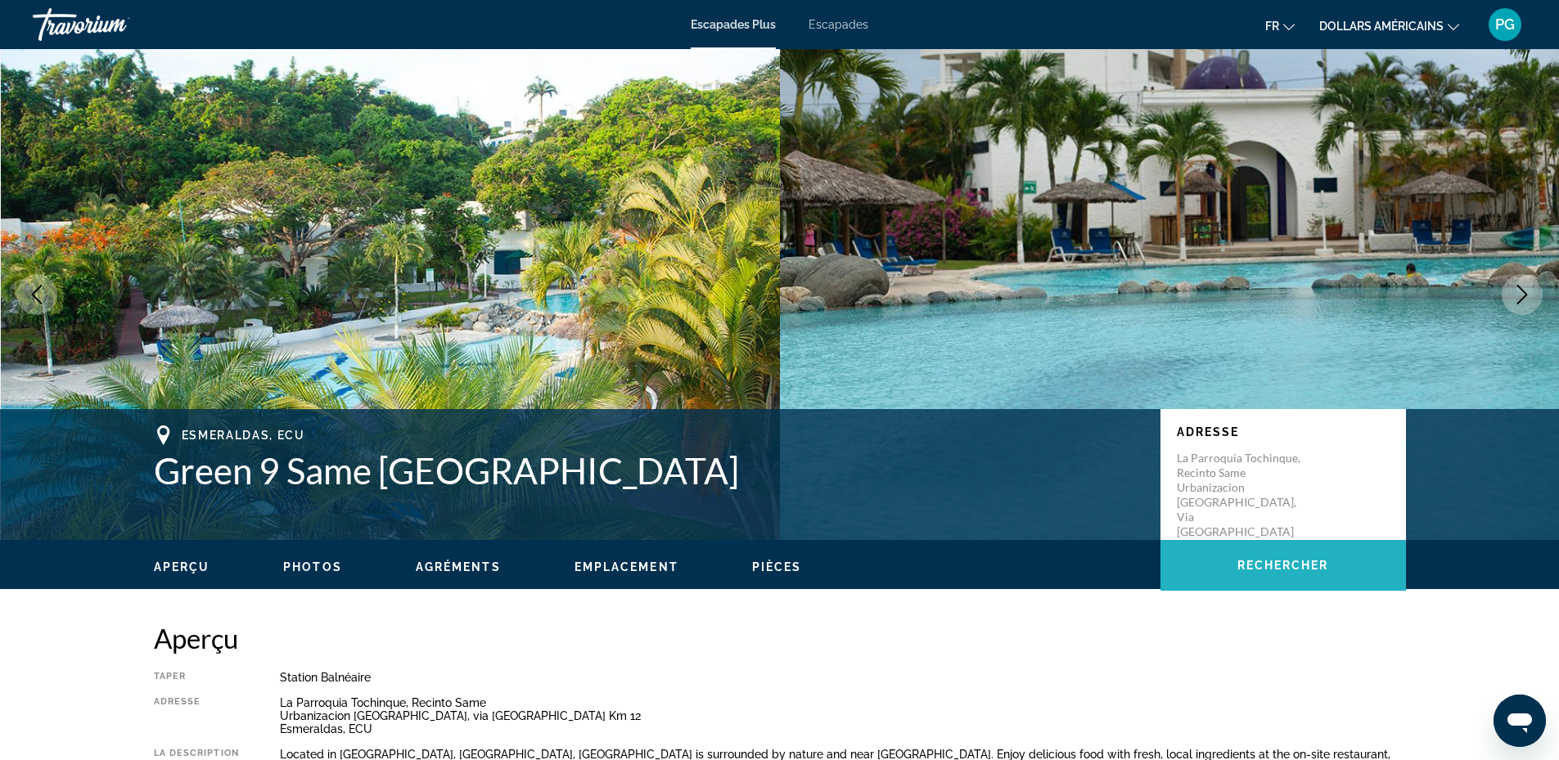
click at [1268, 566] on span "Rechercher" at bounding box center [1284, 565] width 92 height 13
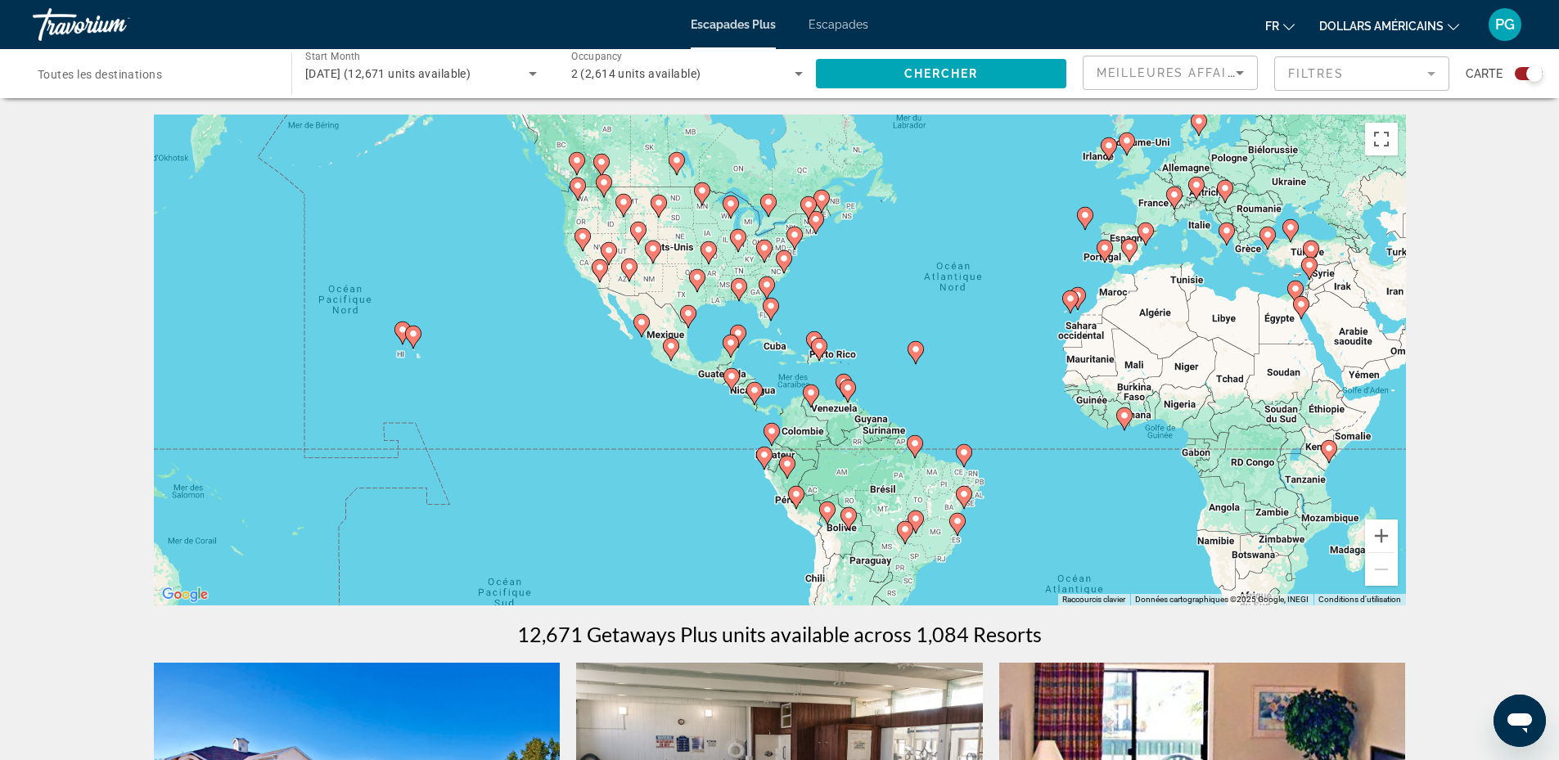
drag, startPoint x: 627, startPoint y: 348, endPoint x: 851, endPoint y: 288, distance: 232.1
click at [851, 288] on div "Pour activer le glissement avec le clavier, appuyez sur Alt+Entrée. Une fois ce…" at bounding box center [780, 360] width 1252 height 491
click at [1384, 536] on button "Zoom avant" at bounding box center [1381, 536] width 33 height 33
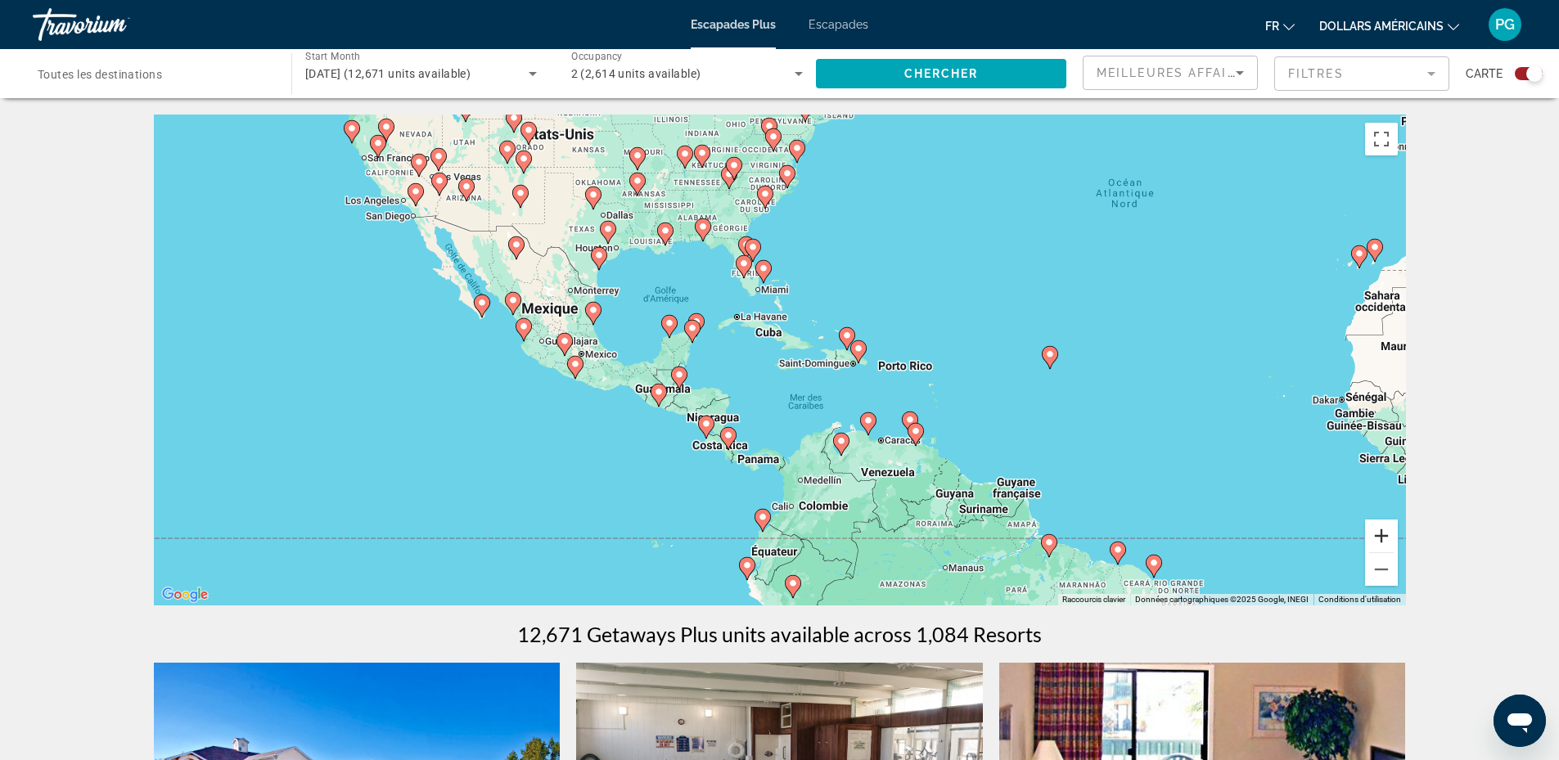
click at [1383, 532] on button "Zoom avant" at bounding box center [1381, 536] width 33 height 33
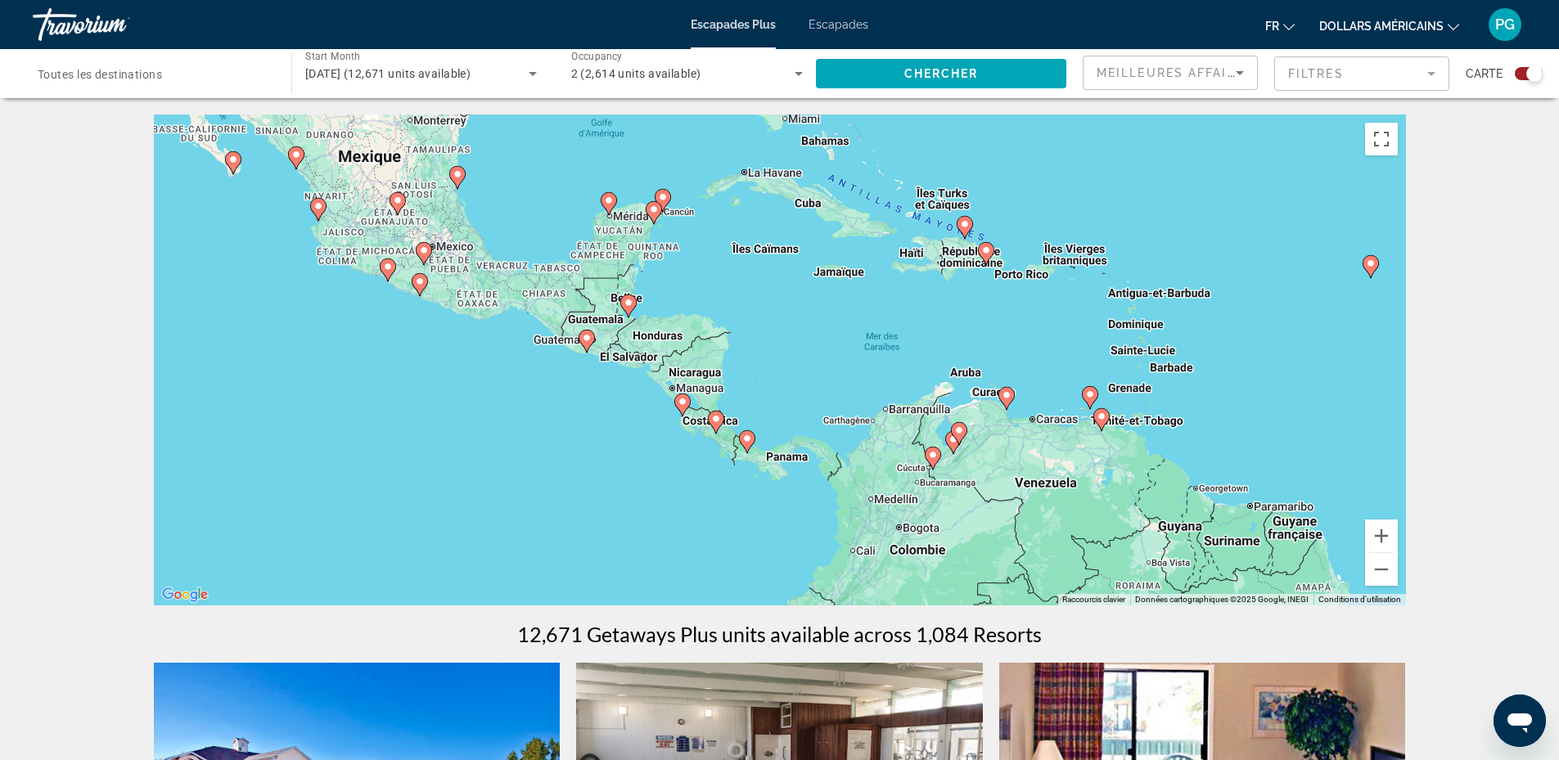
drag, startPoint x: 731, startPoint y: 502, endPoint x: 781, endPoint y: 396, distance: 116.8
click at [781, 396] on div "Pour activer le glissement avec le clavier, appuyez sur Alt+Entrée. Une fois ce…" at bounding box center [780, 360] width 1252 height 491
click at [681, 397] on icon "Contenu principal" at bounding box center [682, 405] width 15 height 21
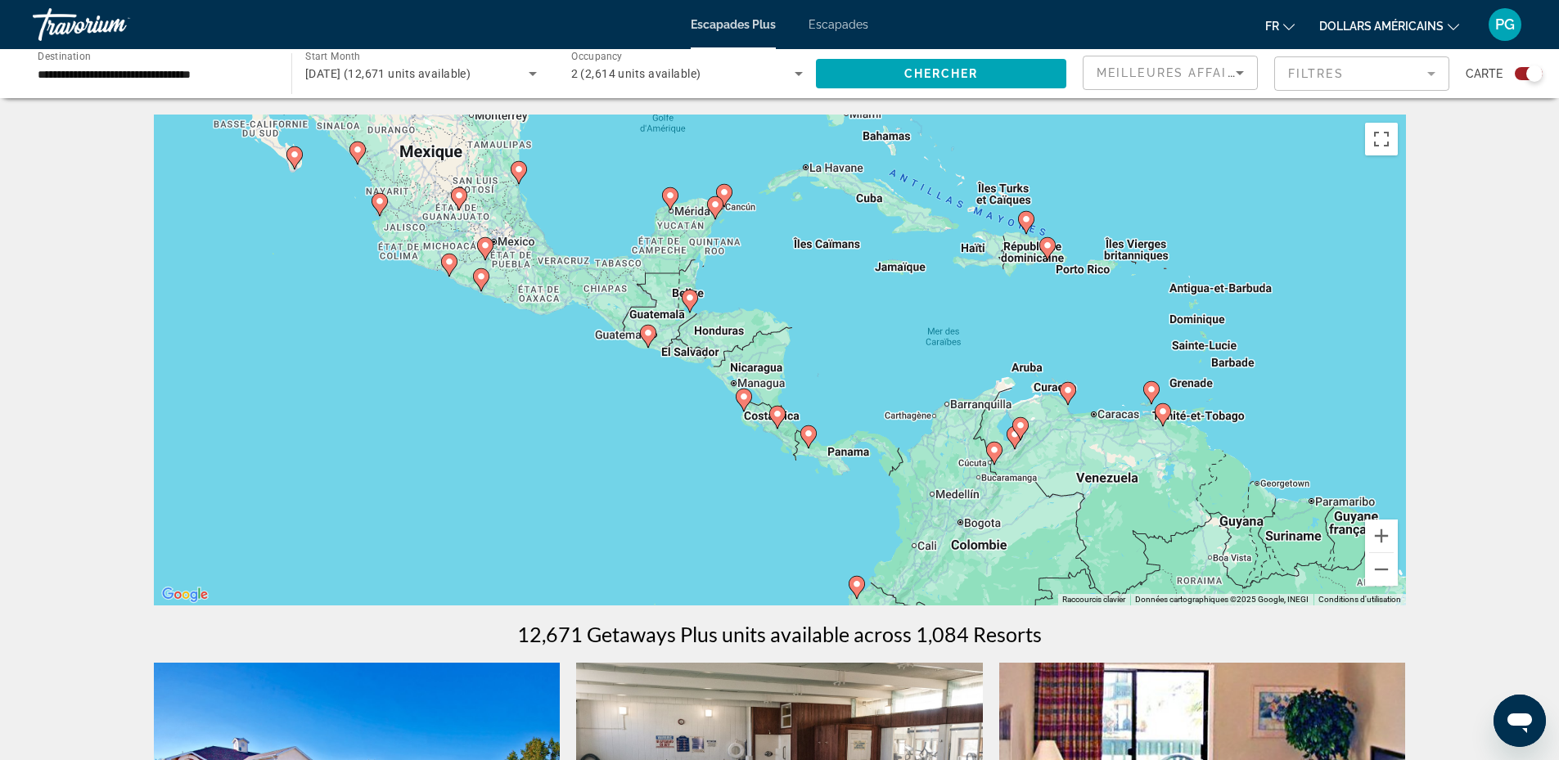
drag, startPoint x: 703, startPoint y: 373, endPoint x: 666, endPoint y: 429, distance: 66.8
click at [666, 429] on div "Pour activer le glissement avec le clavier, appuyez sur Alt+Entrée. Une fois ce…" at bounding box center [780, 360] width 1252 height 491
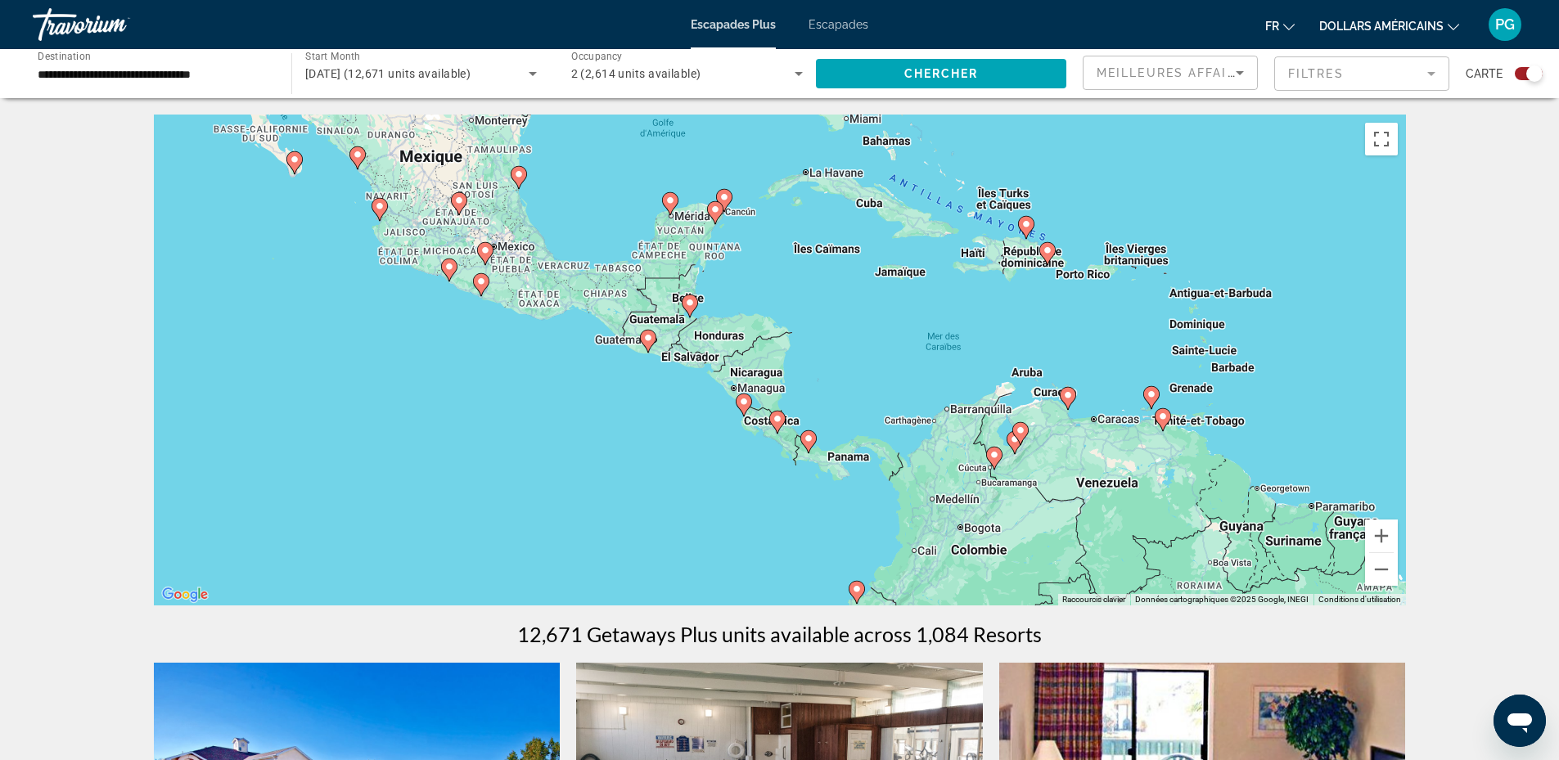
click at [740, 397] on icon "Contenu principal" at bounding box center [743, 405] width 15 height 21
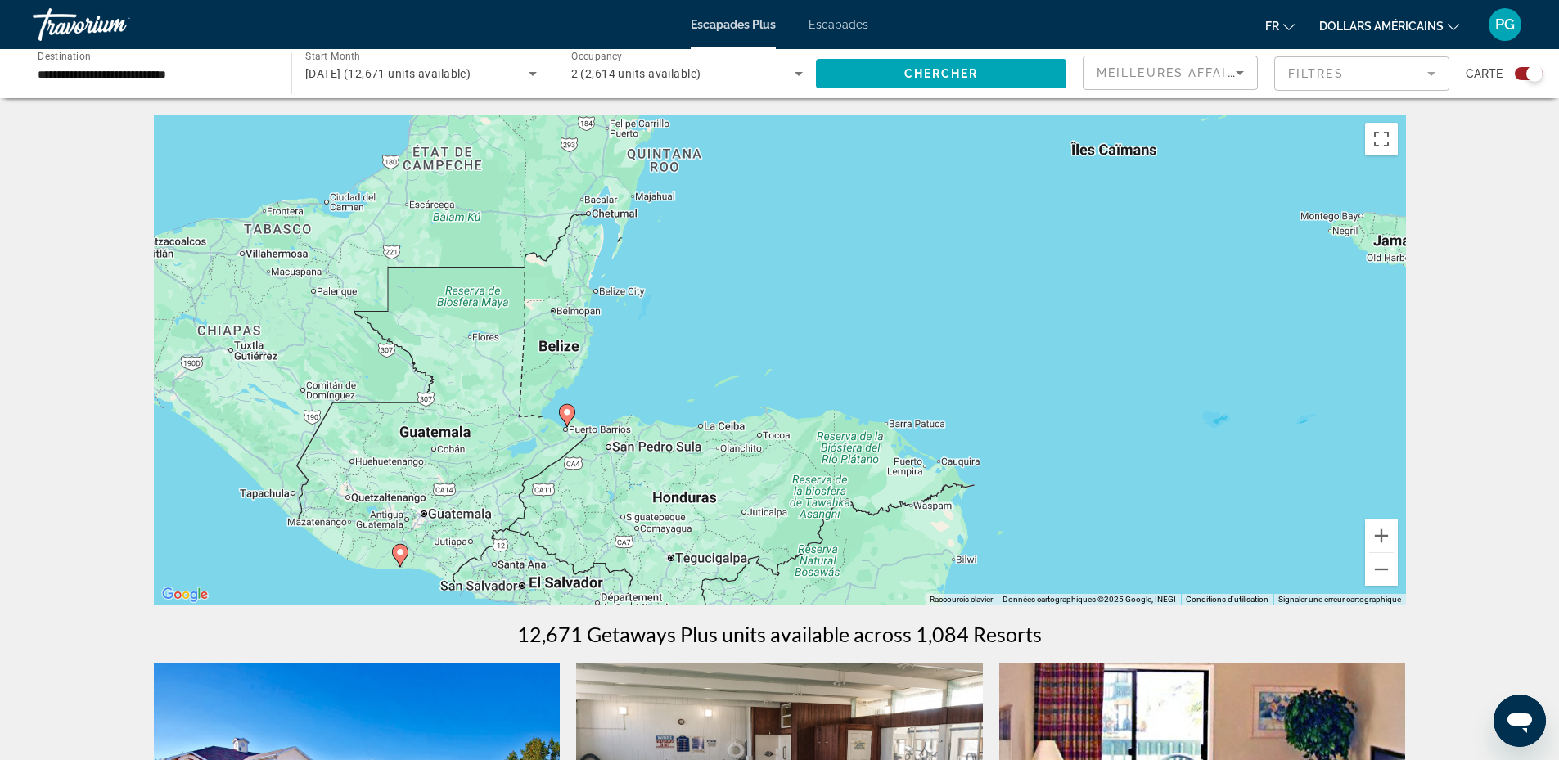
drag, startPoint x: 755, startPoint y: 455, endPoint x: 901, endPoint y: 688, distance: 275.5
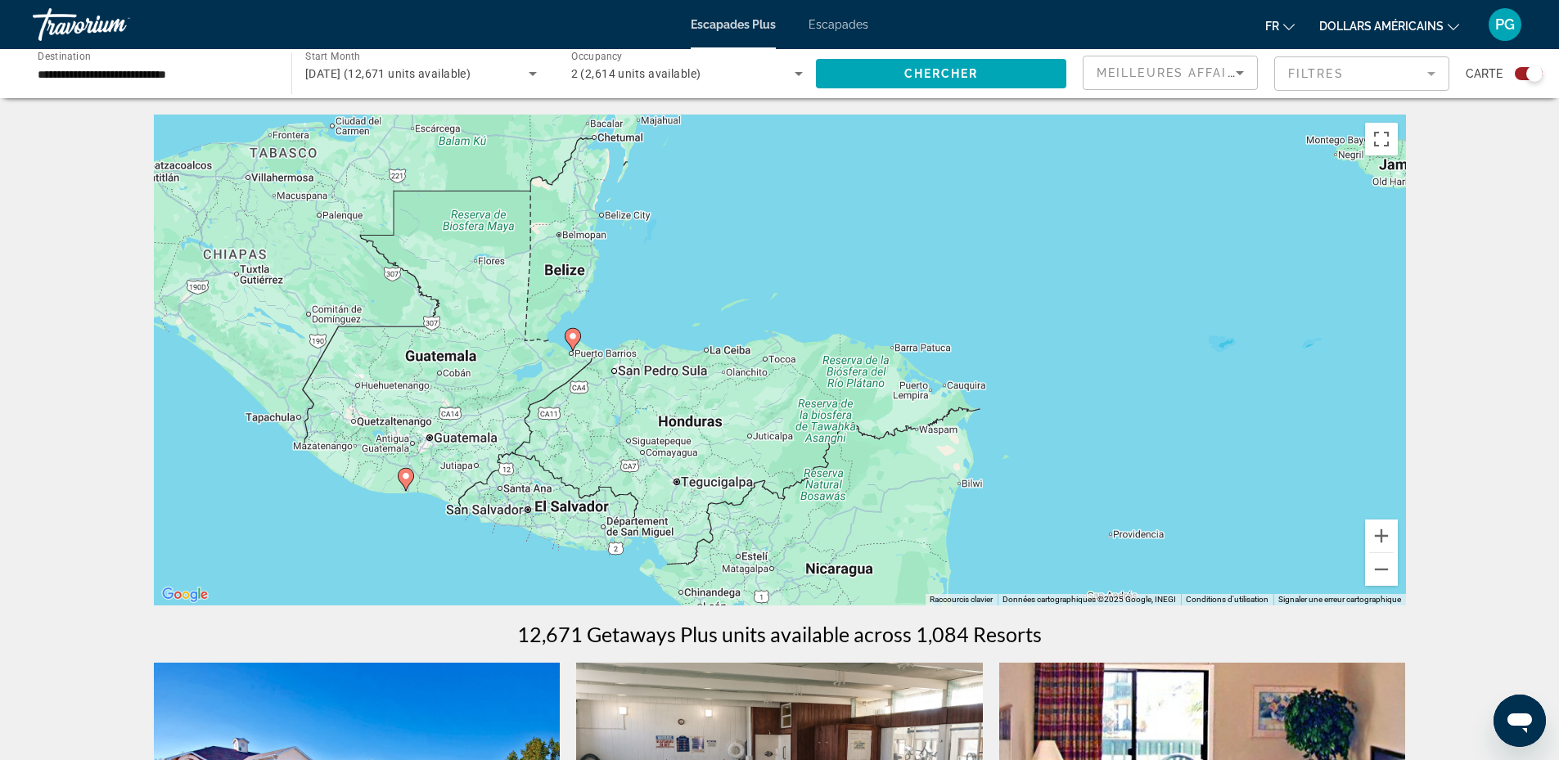
drag, startPoint x: 709, startPoint y: 318, endPoint x: 714, endPoint y: 243, distance: 74.7
click at [714, 243] on div "Pour activer le glissement avec le clavier, appuyez sur Alt+Entrée. Une fois ce…" at bounding box center [780, 360] width 1252 height 491
click at [569, 331] on icon "Contenu principal" at bounding box center [572, 339] width 15 height 21
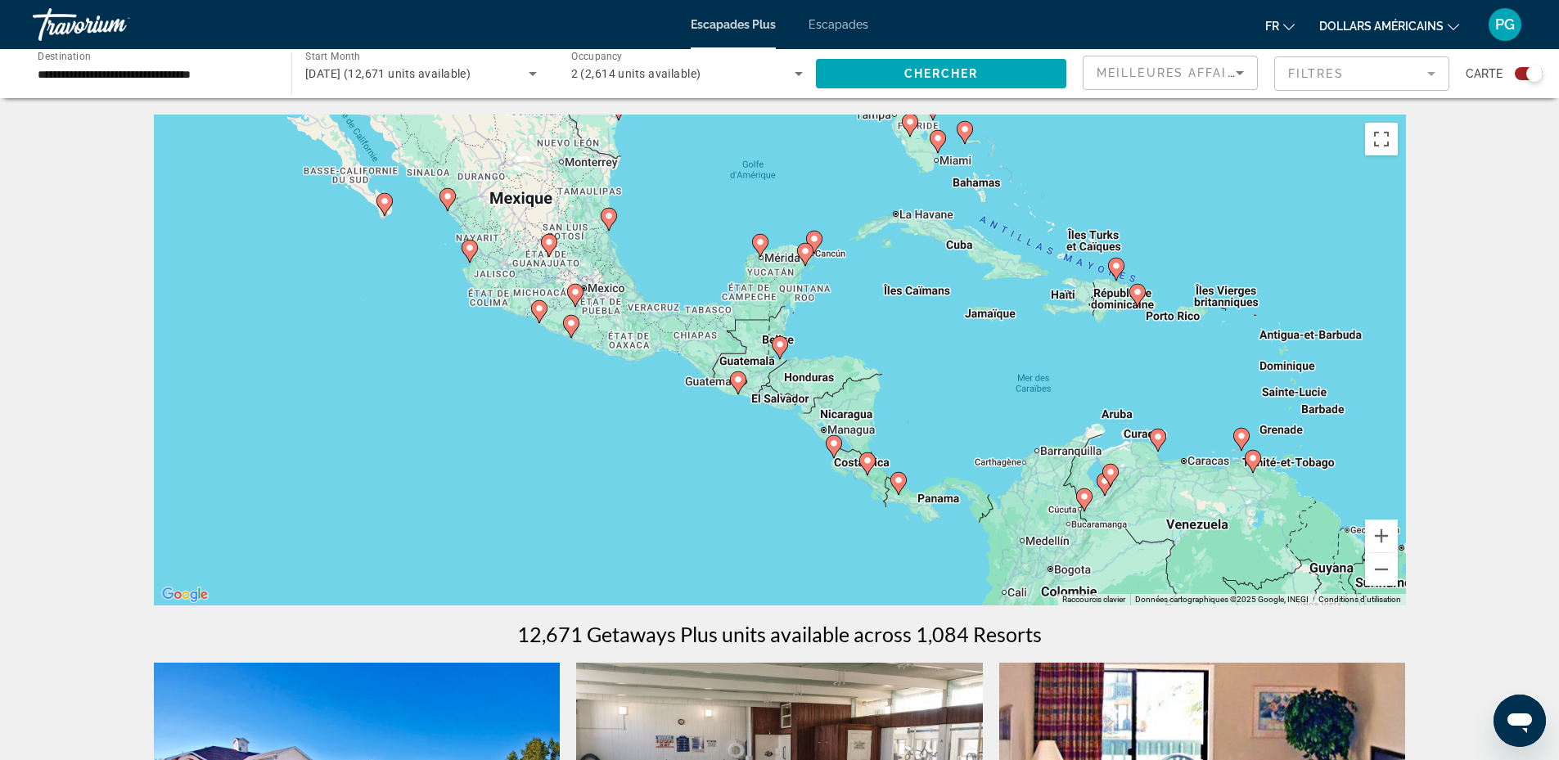
click at [779, 342] on image "Contenu principal" at bounding box center [780, 345] width 10 height 10
type input "**********"
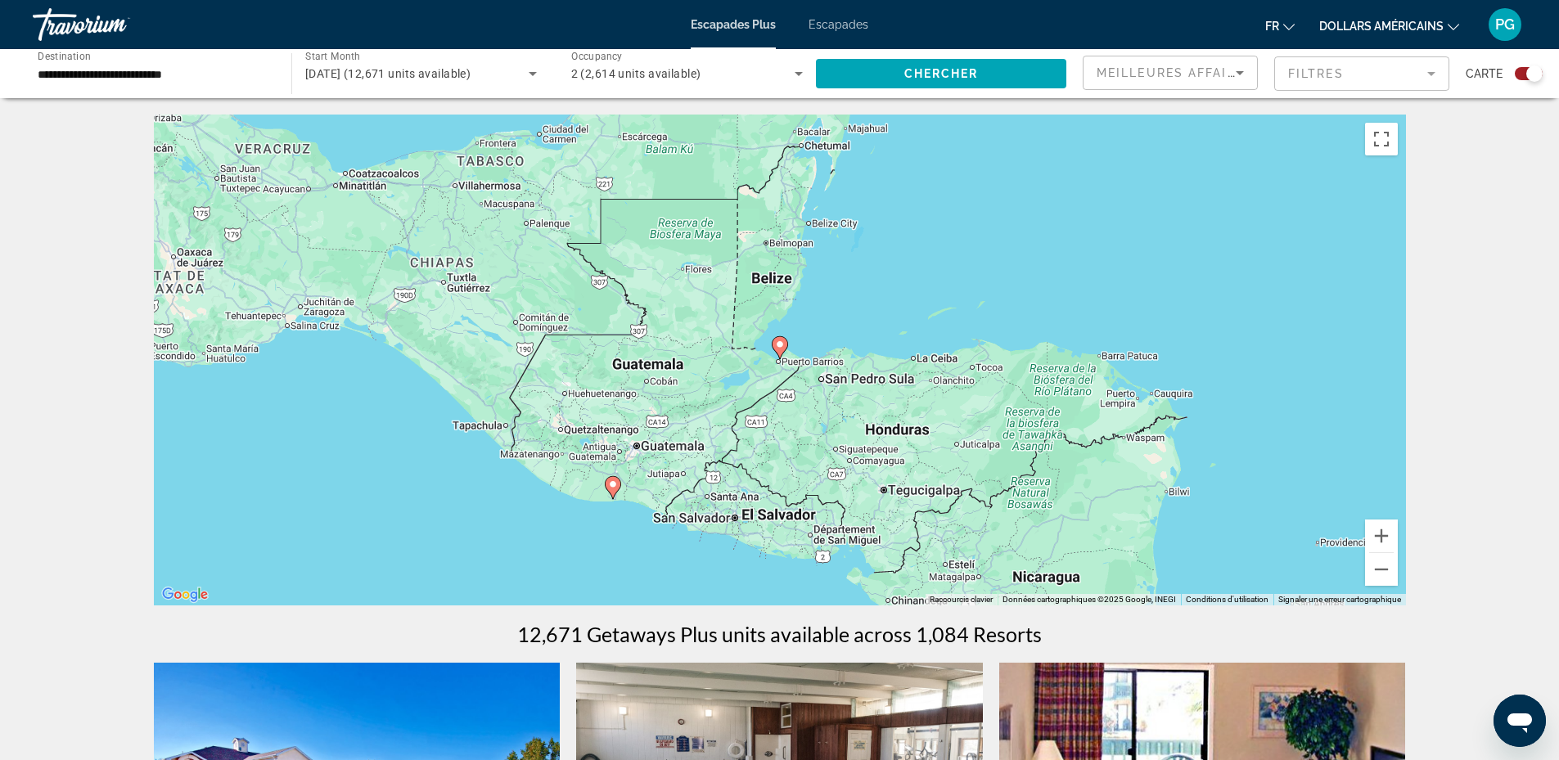
click at [779, 342] on image "Contenu principal" at bounding box center [780, 345] width 10 height 10
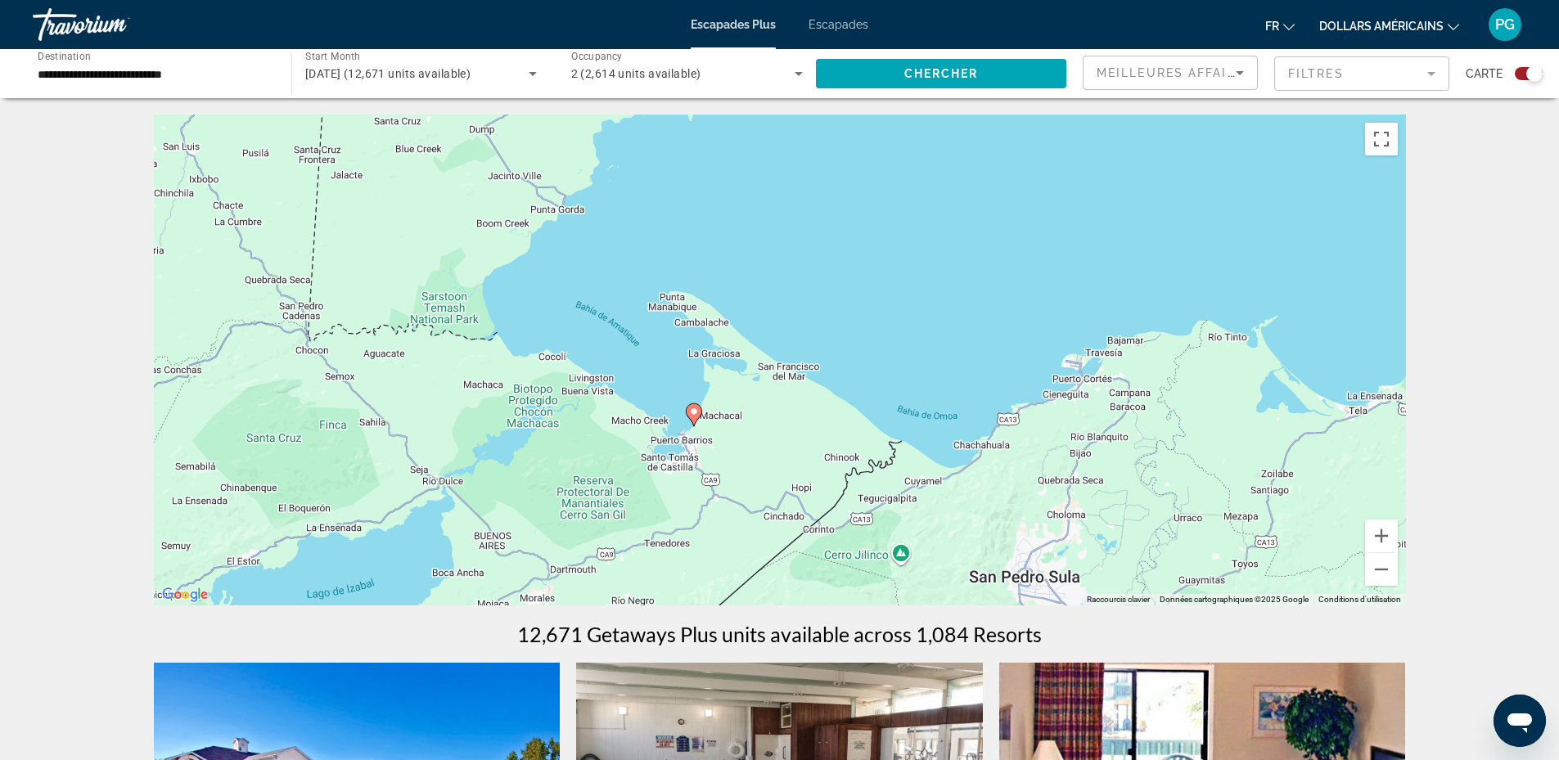
drag, startPoint x: 893, startPoint y: 365, endPoint x: 807, endPoint y: 434, distance: 110.1
click at [807, 434] on div "Pour activer le glissement avec le clavier, appuyez sur Alt+Entrée. Une fois ce…" at bounding box center [780, 360] width 1252 height 491
click at [692, 411] on image "Contenu principal" at bounding box center [694, 412] width 10 height 10
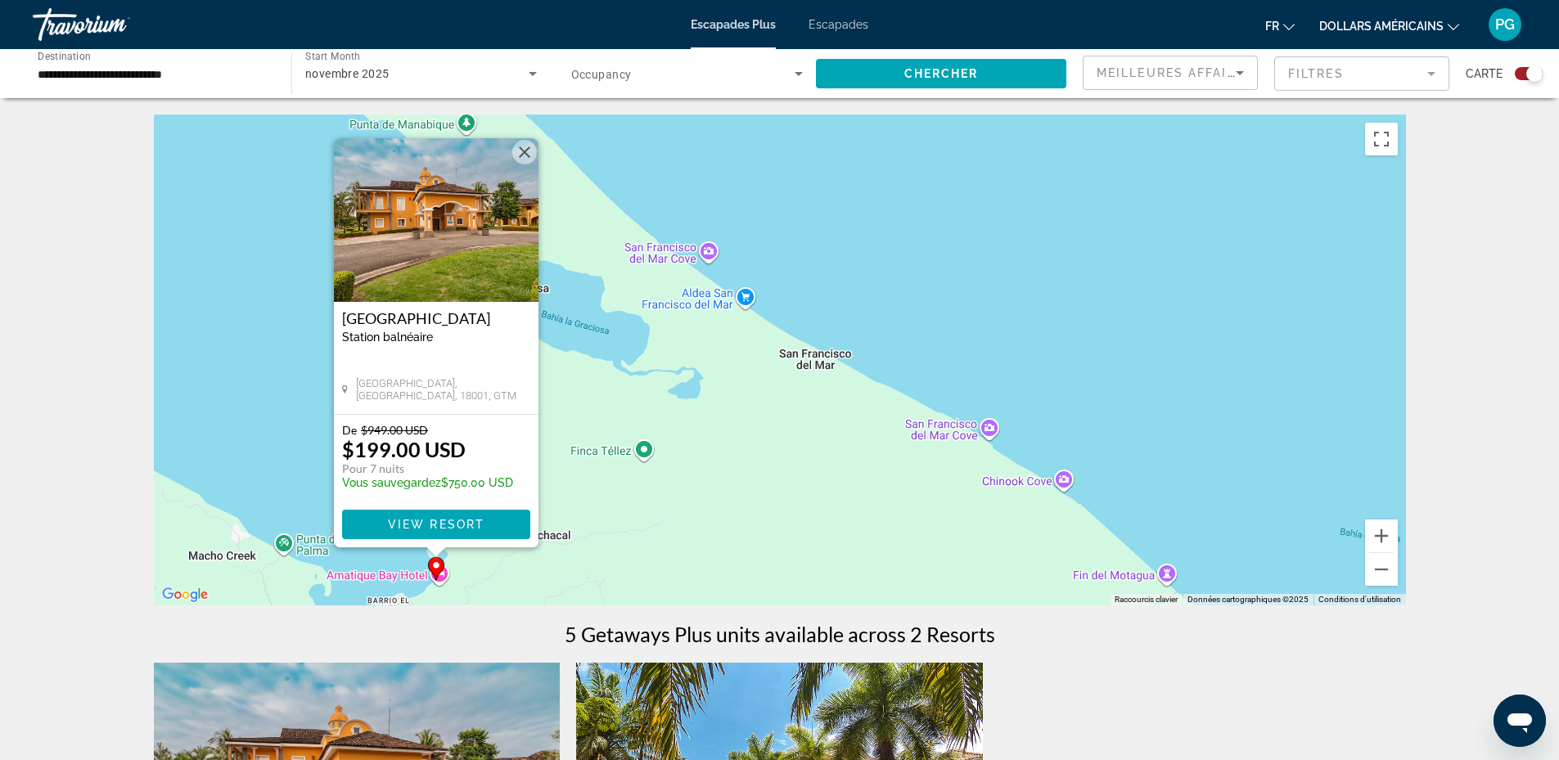
click at [413, 207] on img "Contenu principal" at bounding box center [436, 220] width 205 height 164
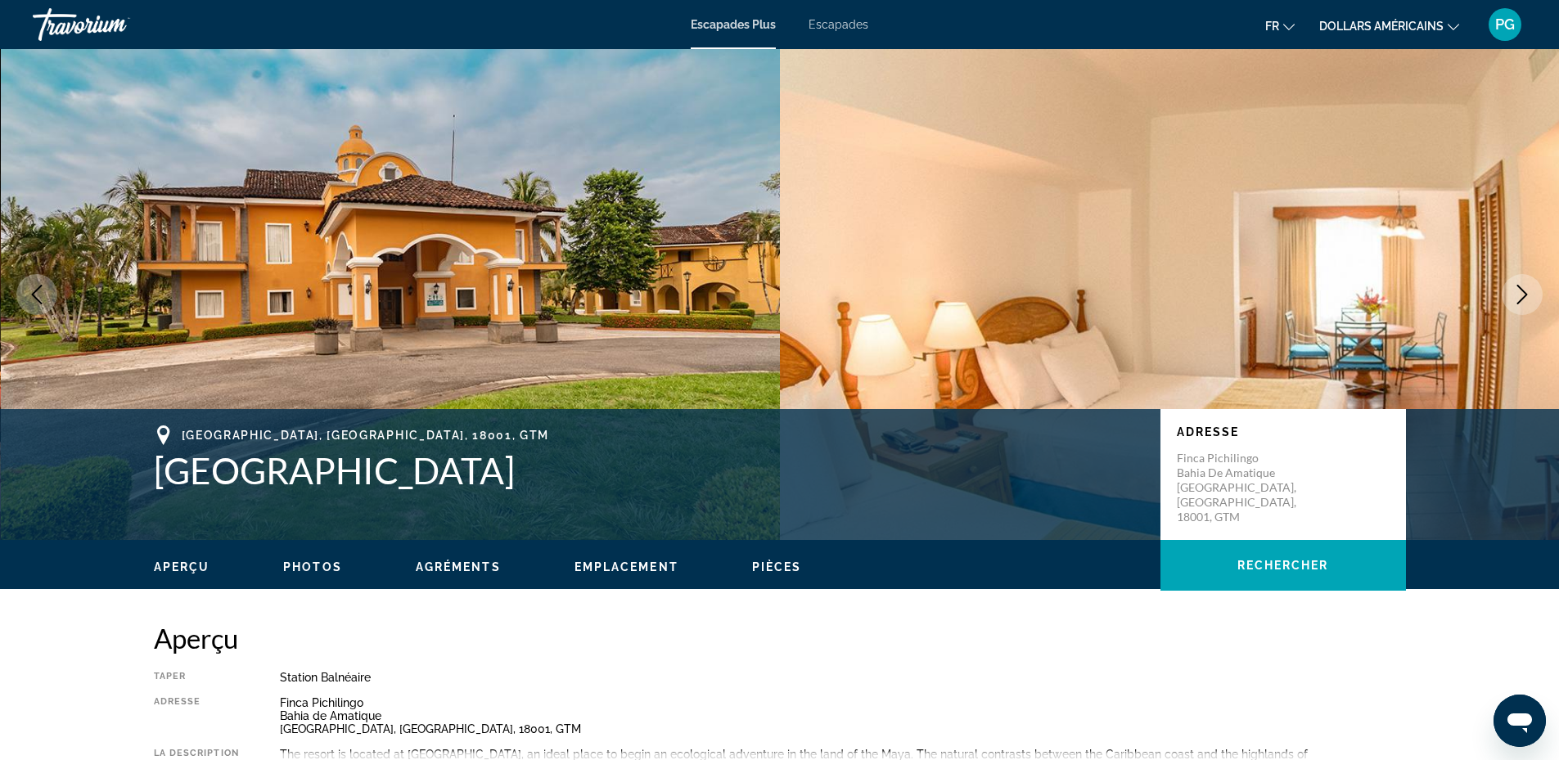
click at [1526, 294] on icon "Next image" at bounding box center [1523, 295] width 11 height 20
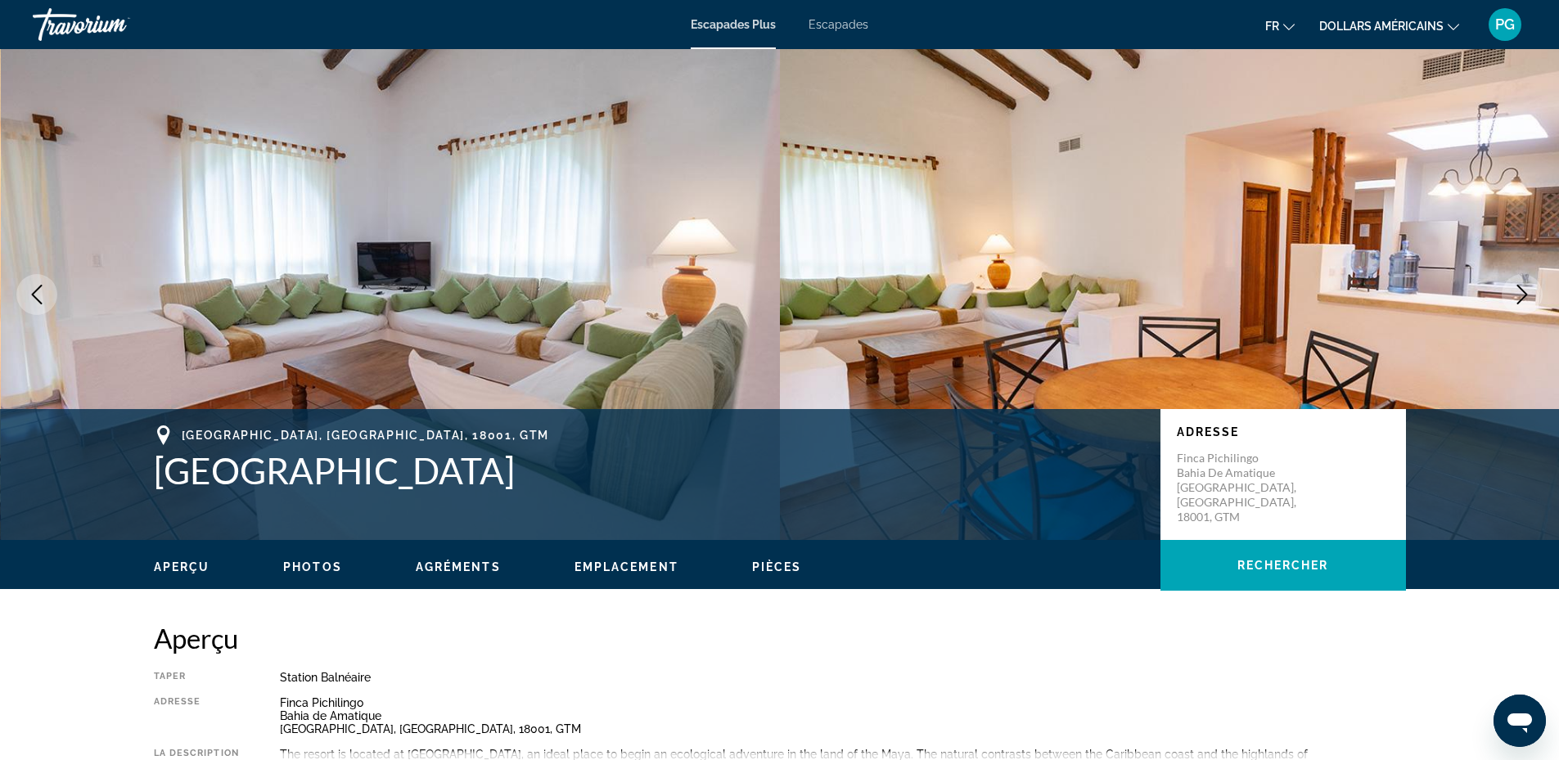
click at [1526, 294] on icon "Next image" at bounding box center [1523, 295] width 11 height 20
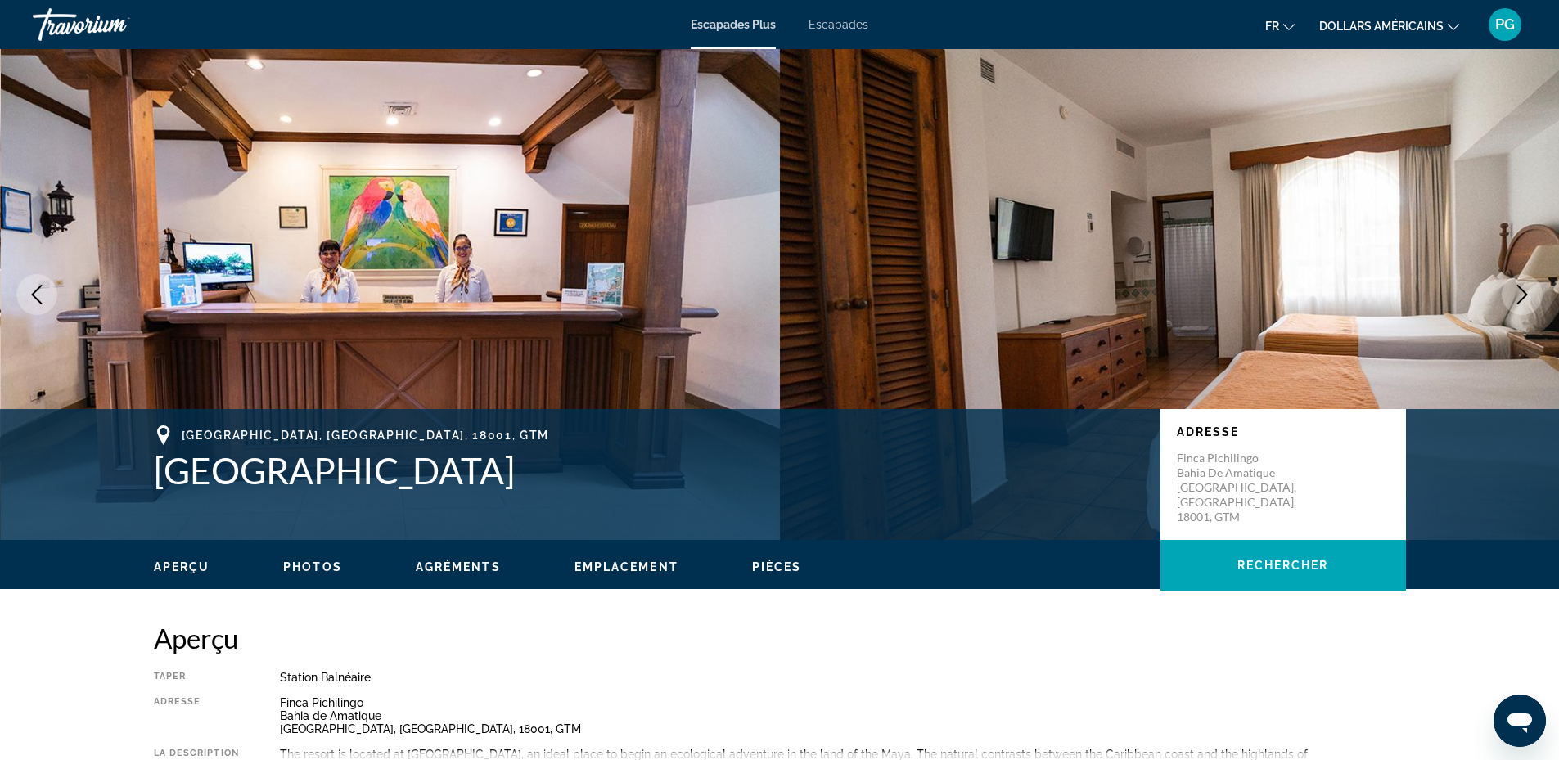
click at [1526, 294] on icon "Next image" at bounding box center [1523, 295] width 11 height 20
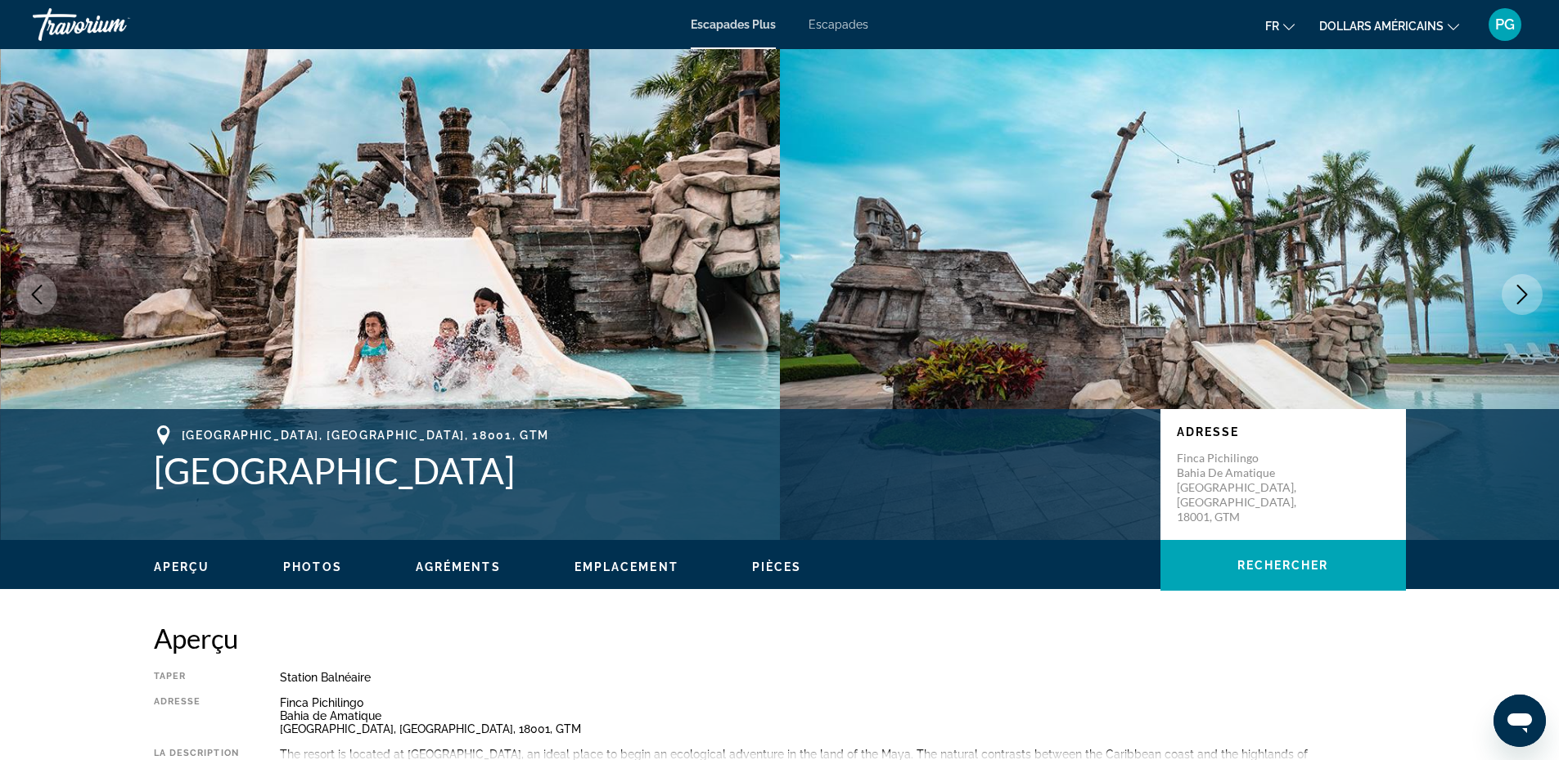
click at [1526, 294] on icon "Next image" at bounding box center [1523, 295] width 11 height 20
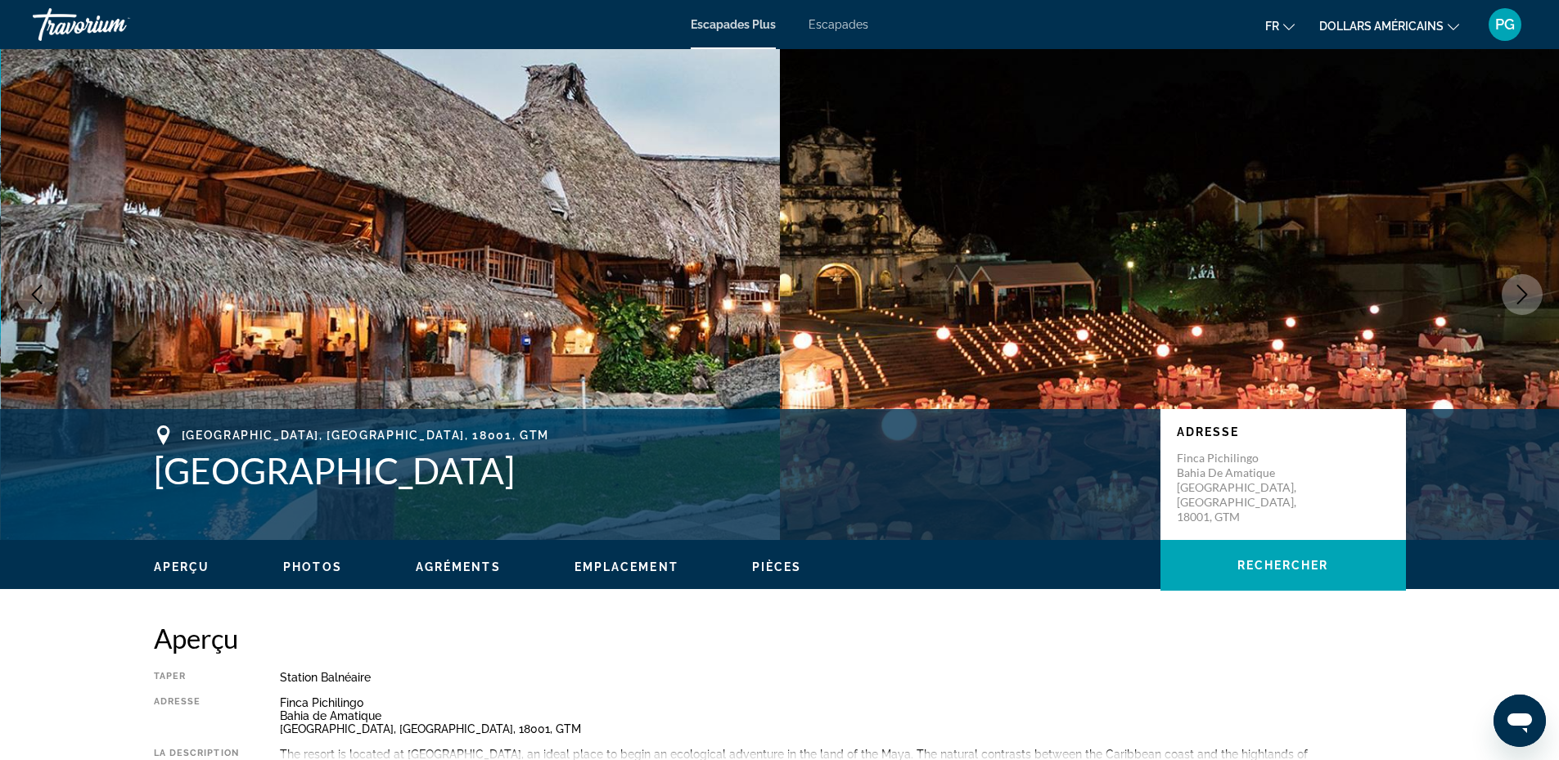
click at [1526, 294] on icon "Next image" at bounding box center [1523, 295] width 11 height 20
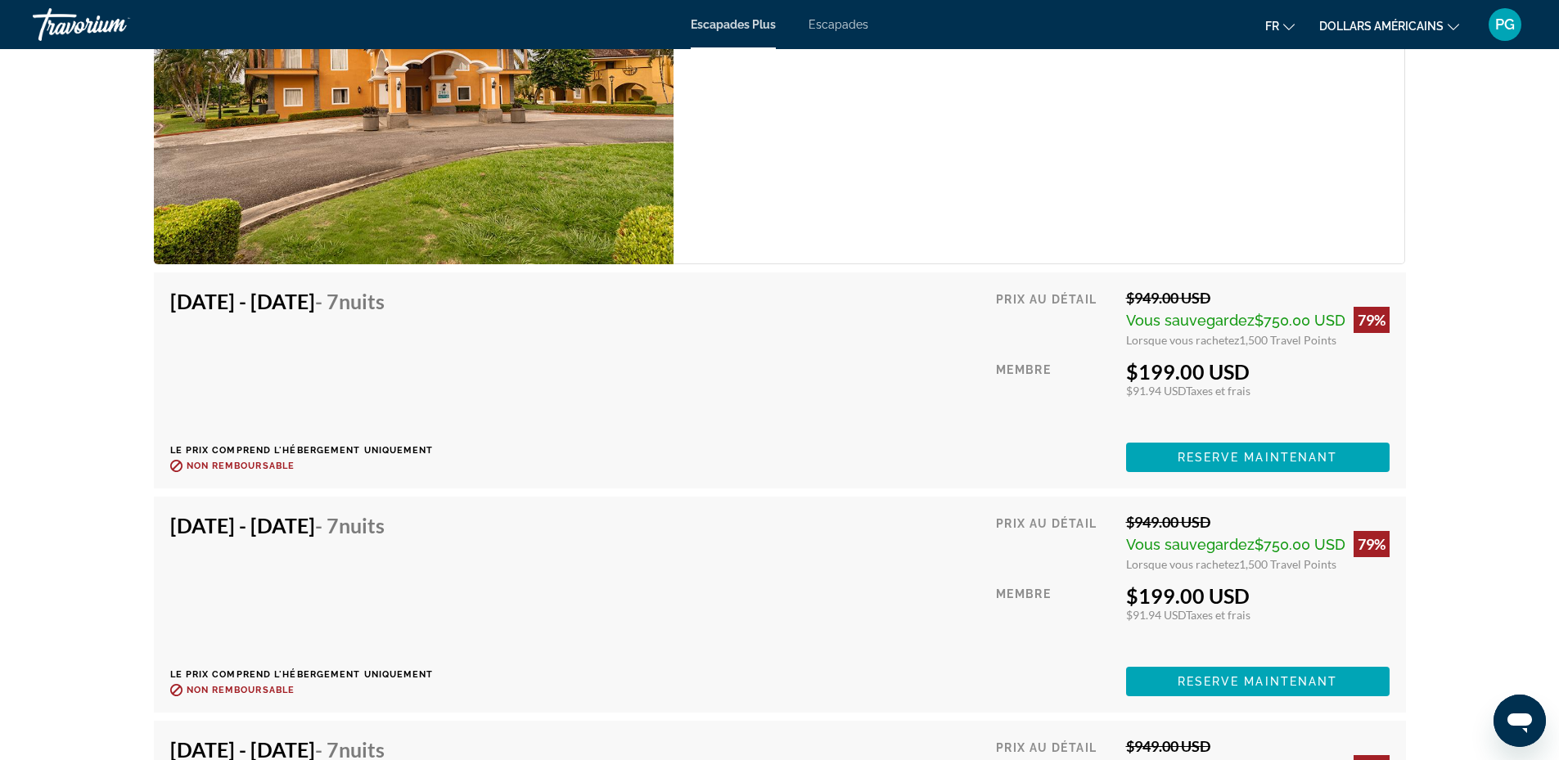
scroll to position [3056, 0]
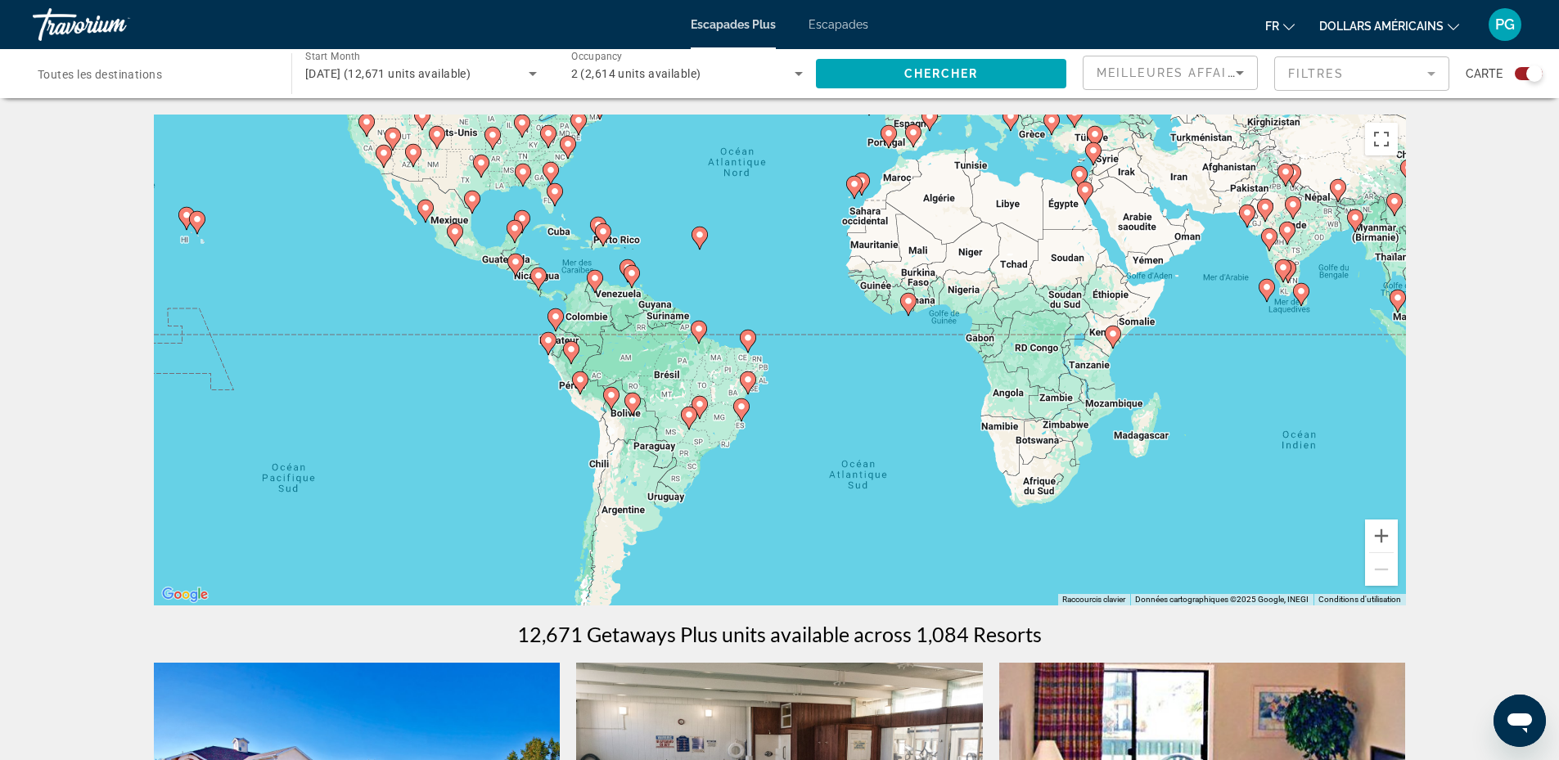
drag, startPoint x: 740, startPoint y: 468, endPoint x: 747, endPoint y: 295, distance: 173.7
click at [747, 295] on div "Pour activer le glissement avec le clavier, appuyez sur Alt+Entrée. Une fois ce…" at bounding box center [780, 360] width 1252 height 491
click at [422, 203] on icon "Contenu principal" at bounding box center [424, 211] width 15 height 21
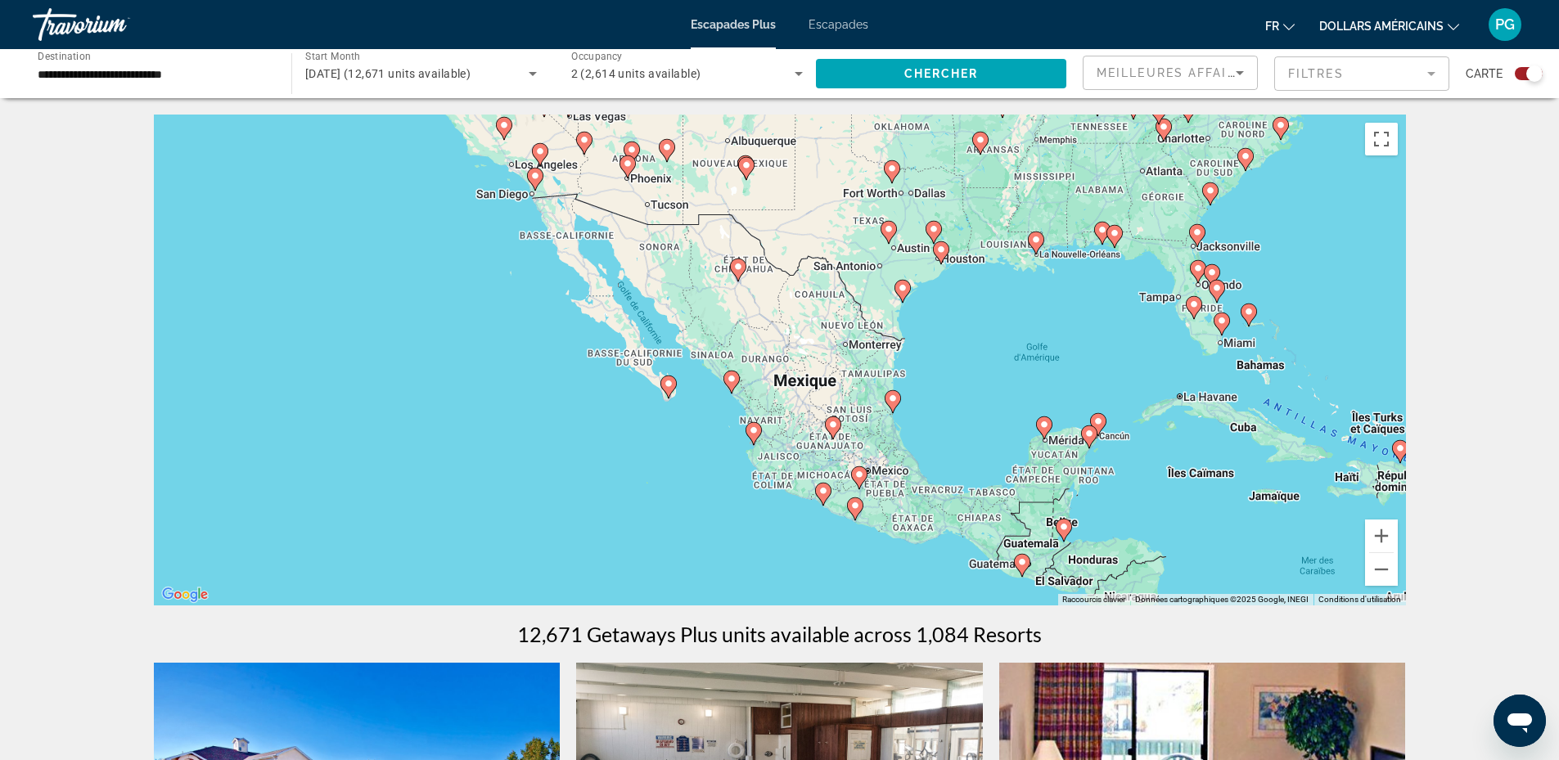
drag, startPoint x: 750, startPoint y: 463, endPoint x: 660, endPoint y: 503, distance: 98.9
click at [660, 503] on div "Pour activer le glissement avec le clavier, appuyez sur Alt+Entrée. Une fois ce…" at bounding box center [780, 360] width 1252 height 491
click at [666, 386] on image "Contenu principal" at bounding box center [668, 385] width 10 height 10
type input "**********"
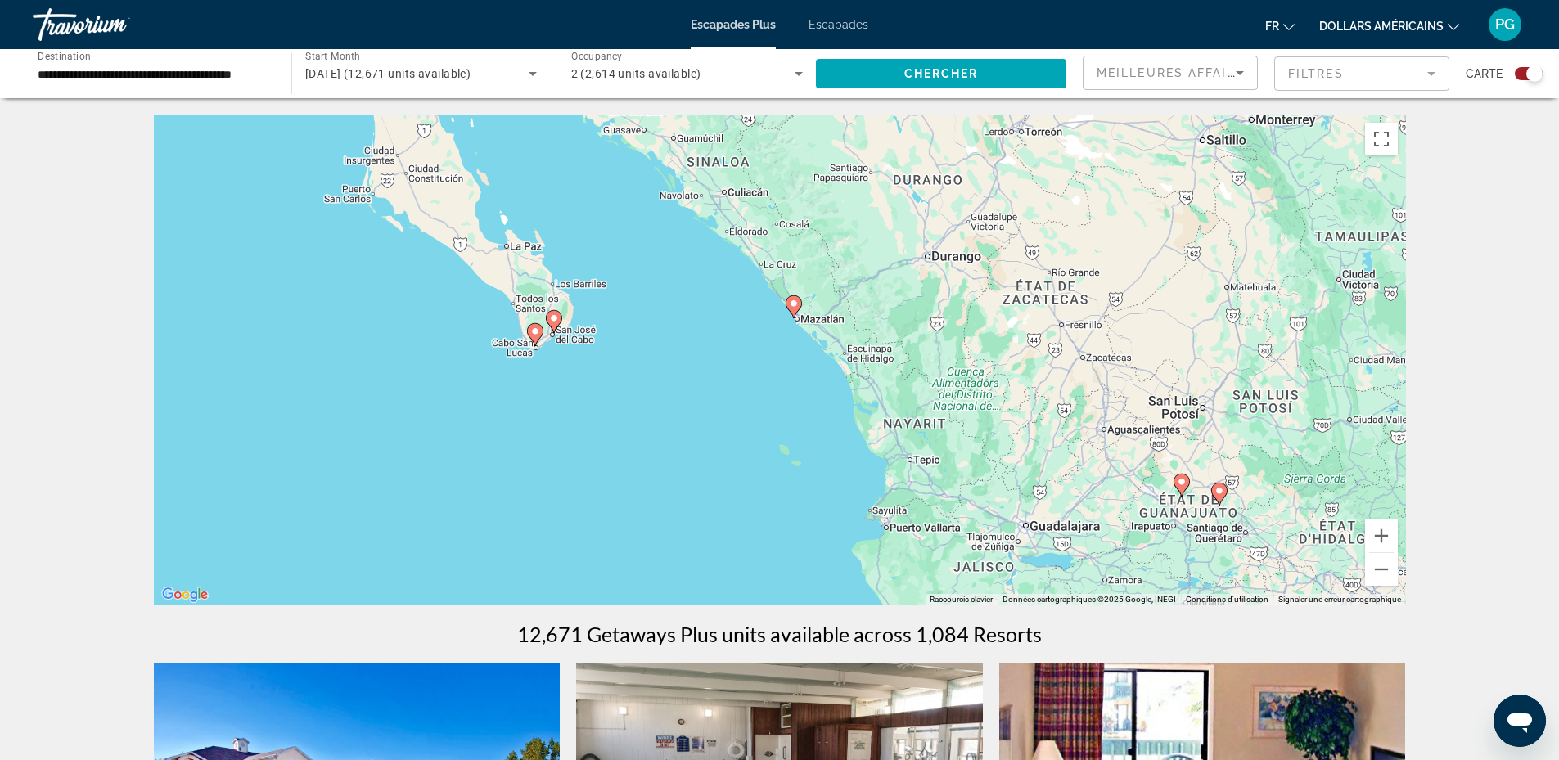
drag, startPoint x: 469, startPoint y: 535, endPoint x: 690, endPoint y: 352, distance: 286.7
click at [684, 351] on div "Pour activer le glissement avec le clavier, appuyez sur Alt+Entrée. Une fois ce…" at bounding box center [780, 360] width 1252 height 491
click at [530, 331] on icon "Contenu principal" at bounding box center [535, 334] width 15 height 21
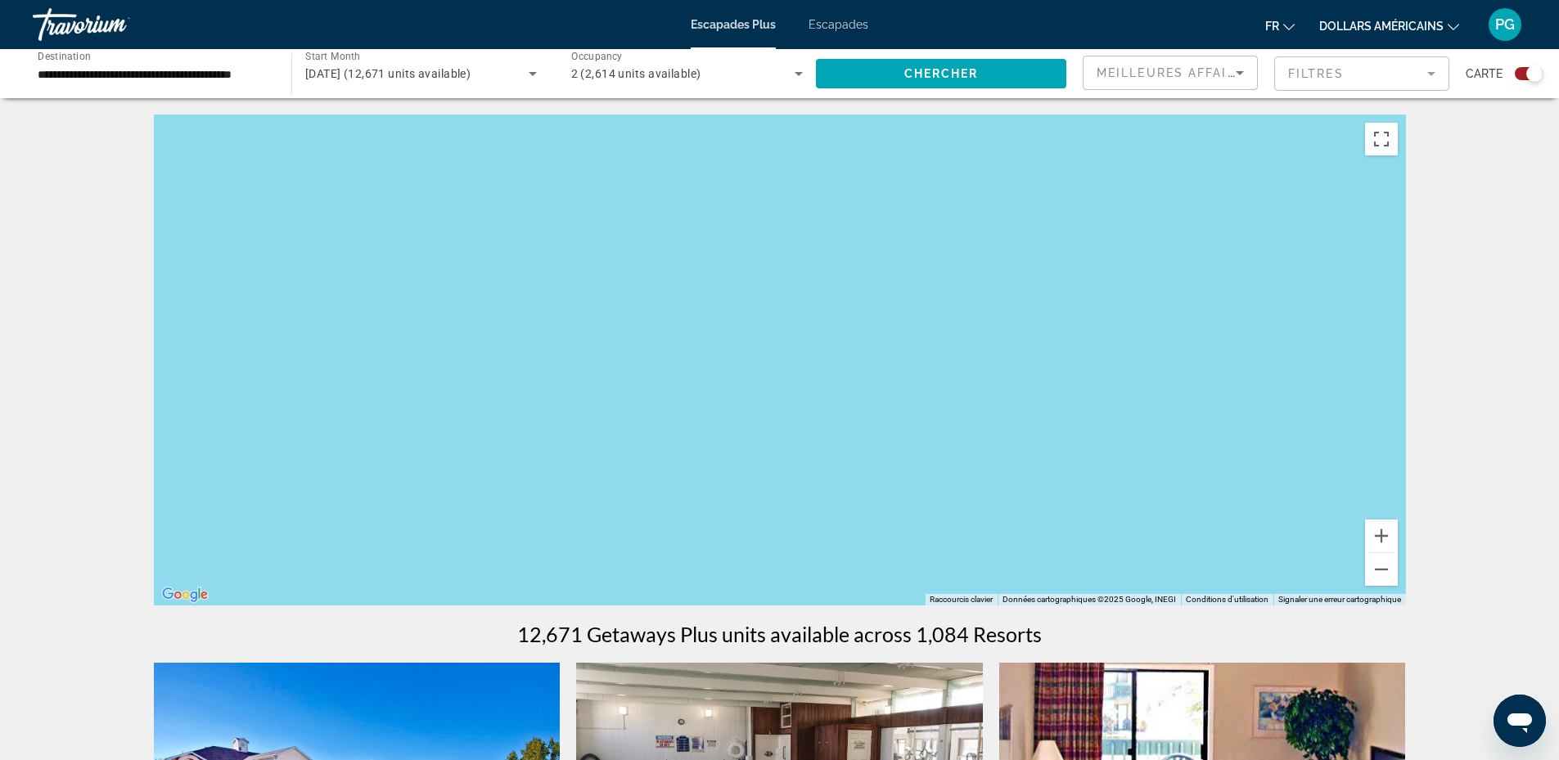
drag, startPoint x: 436, startPoint y: 398, endPoint x: 1402, endPoint y: 535, distance: 975.7
click at [1402, 535] on div "Pour activer le glissement avec le clavier, appuyez sur Alt+Entrée. Une fois ce…" at bounding box center [780, 360] width 1252 height 491
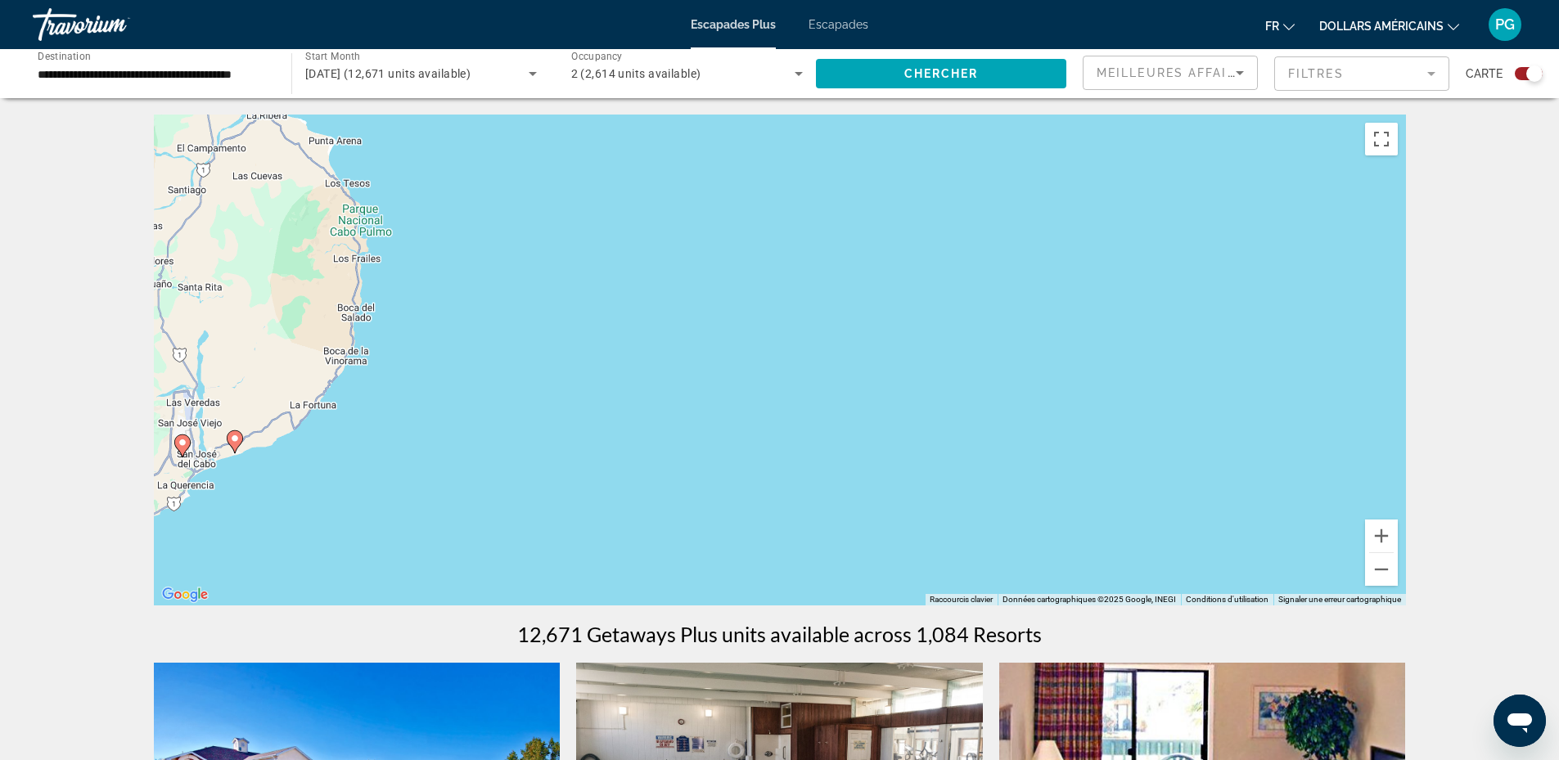
drag, startPoint x: 803, startPoint y: 166, endPoint x: 1106, endPoint y: 329, distance: 343.9
click at [1099, 329] on div "Pour activer le glissement avec le clavier, appuyez sur Alt+Entrée. Une fois ce…" at bounding box center [780, 360] width 1252 height 491
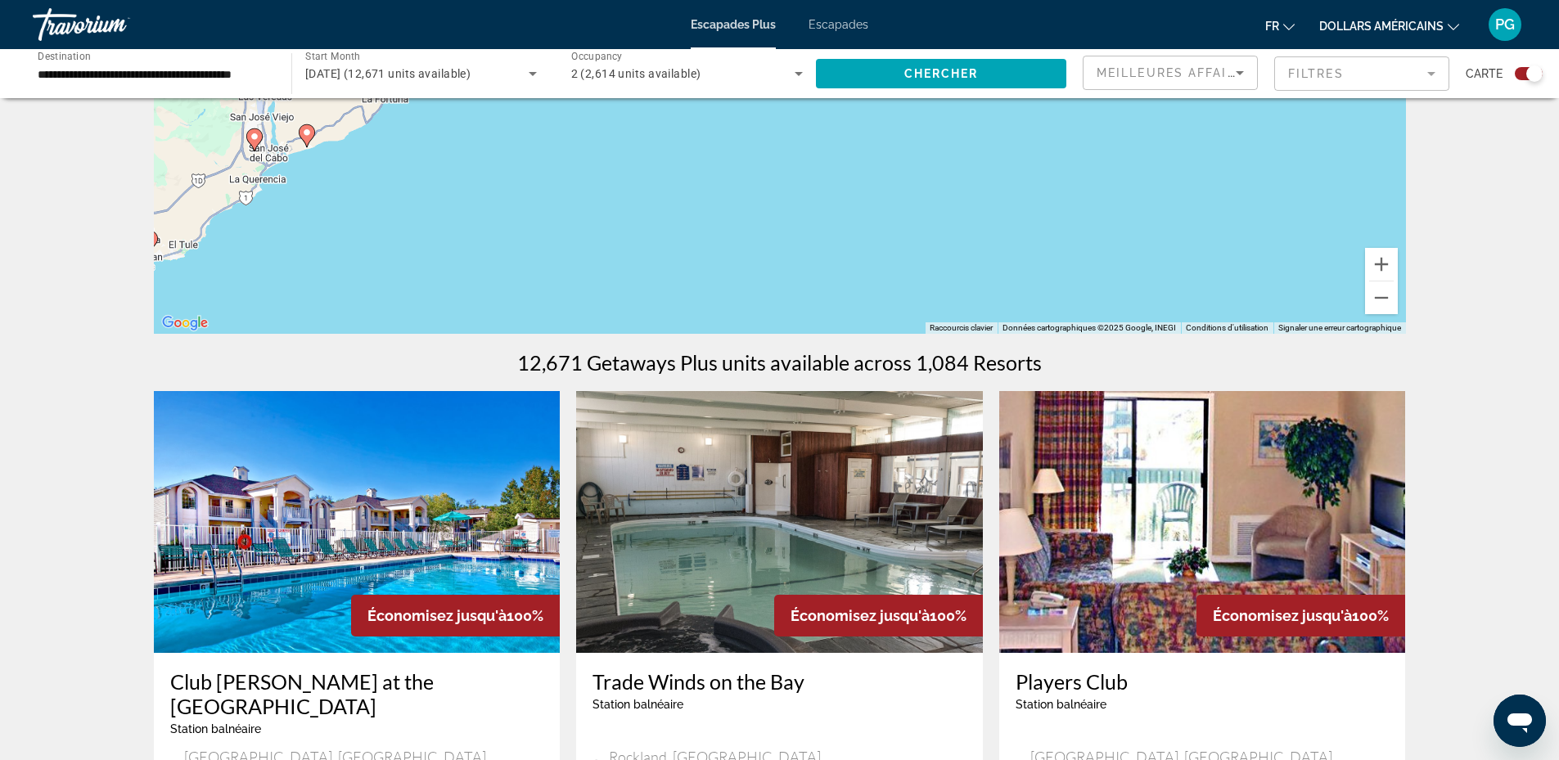
scroll to position [90, 0]
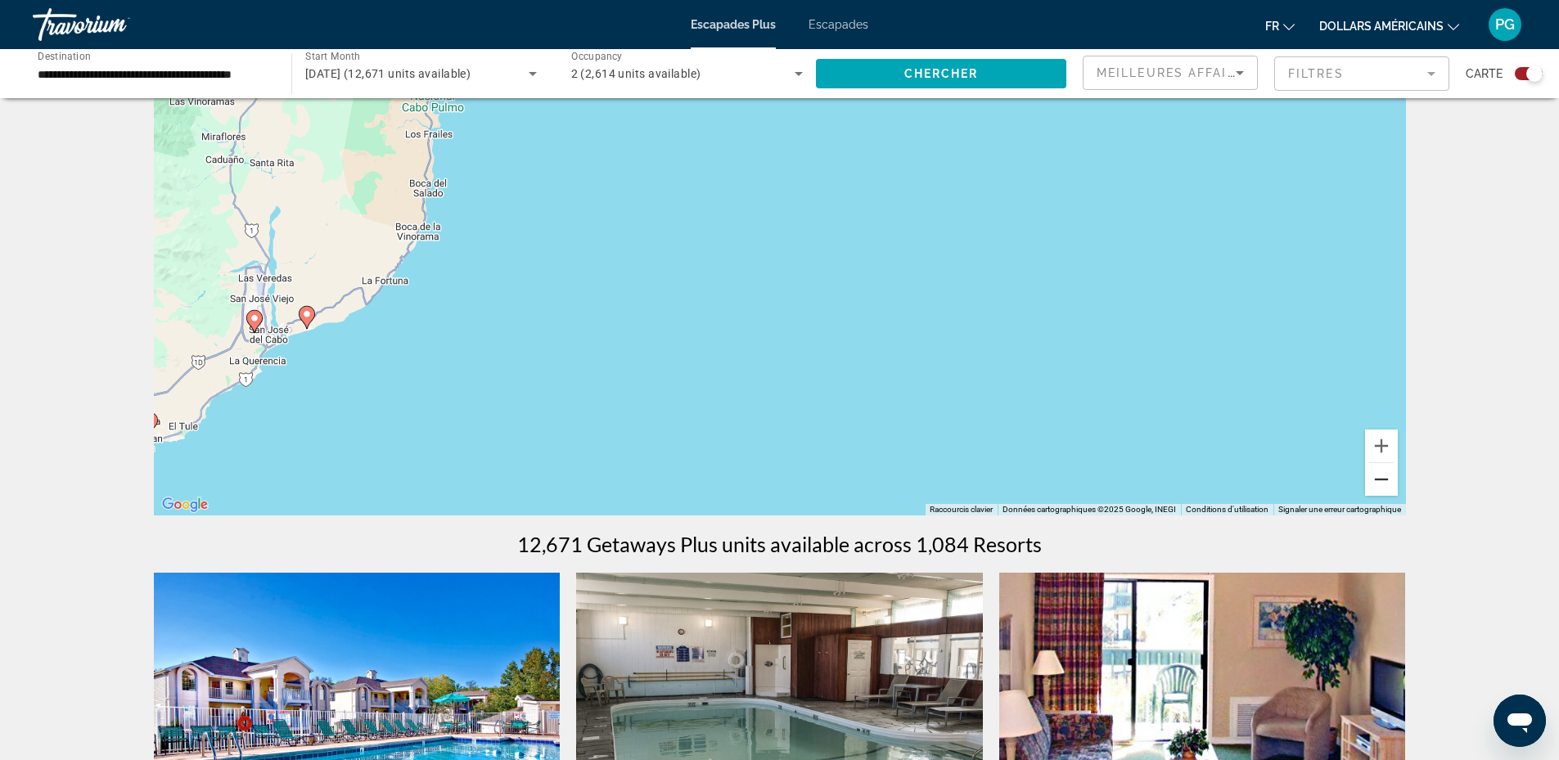
click at [1383, 473] on button "Zoom arrière" at bounding box center [1381, 479] width 33 height 33
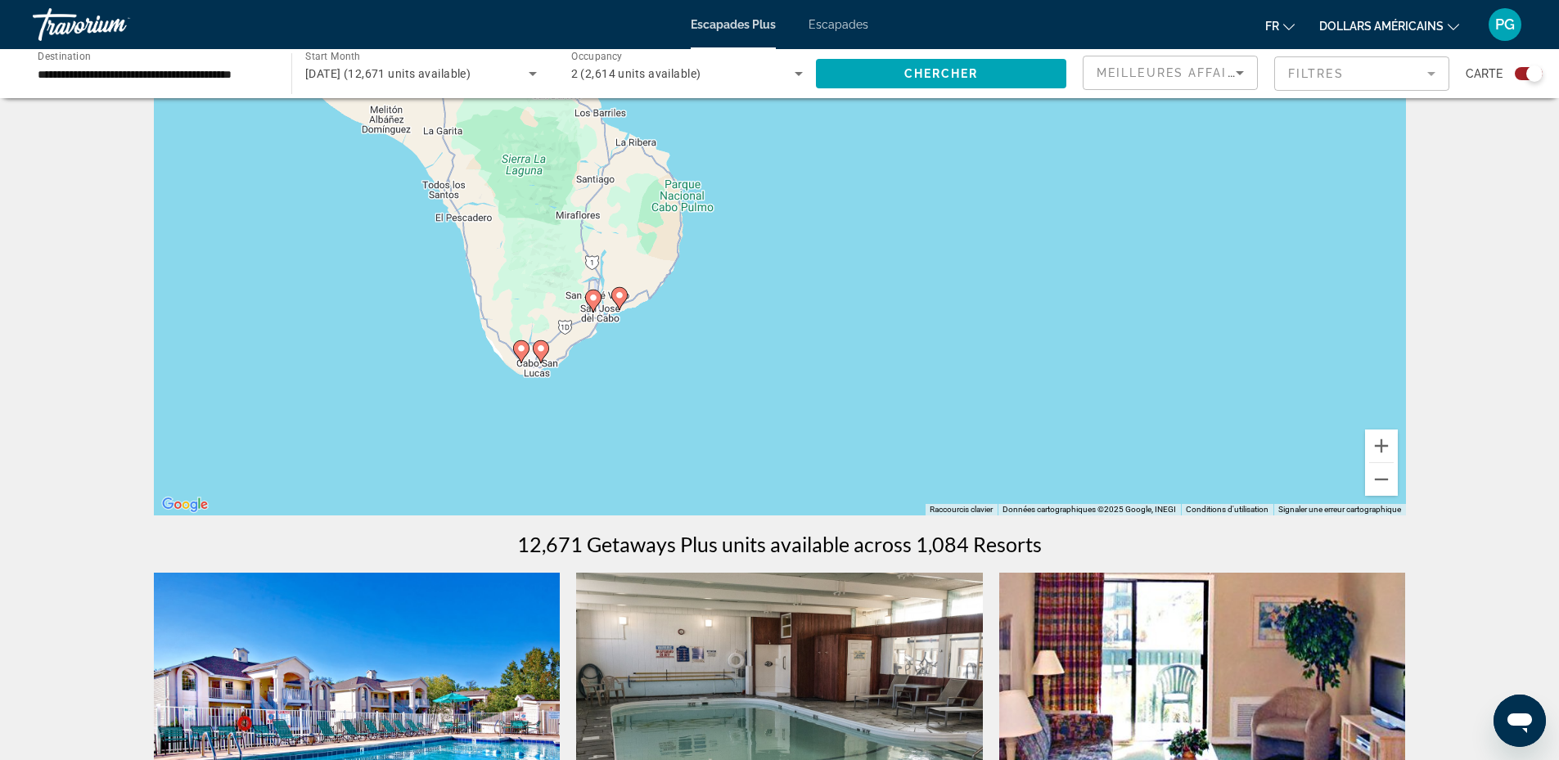
drag, startPoint x: 620, startPoint y: 372, endPoint x: 694, endPoint y: 381, distance: 75.0
click at [694, 381] on div "Pour activer le glissement avec le clavier, appuyez sur Alt+Entrée. Une fois ce…" at bounding box center [780, 270] width 1252 height 491
click at [521, 340] on icon "Contenu principal" at bounding box center [520, 347] width 15 height 21
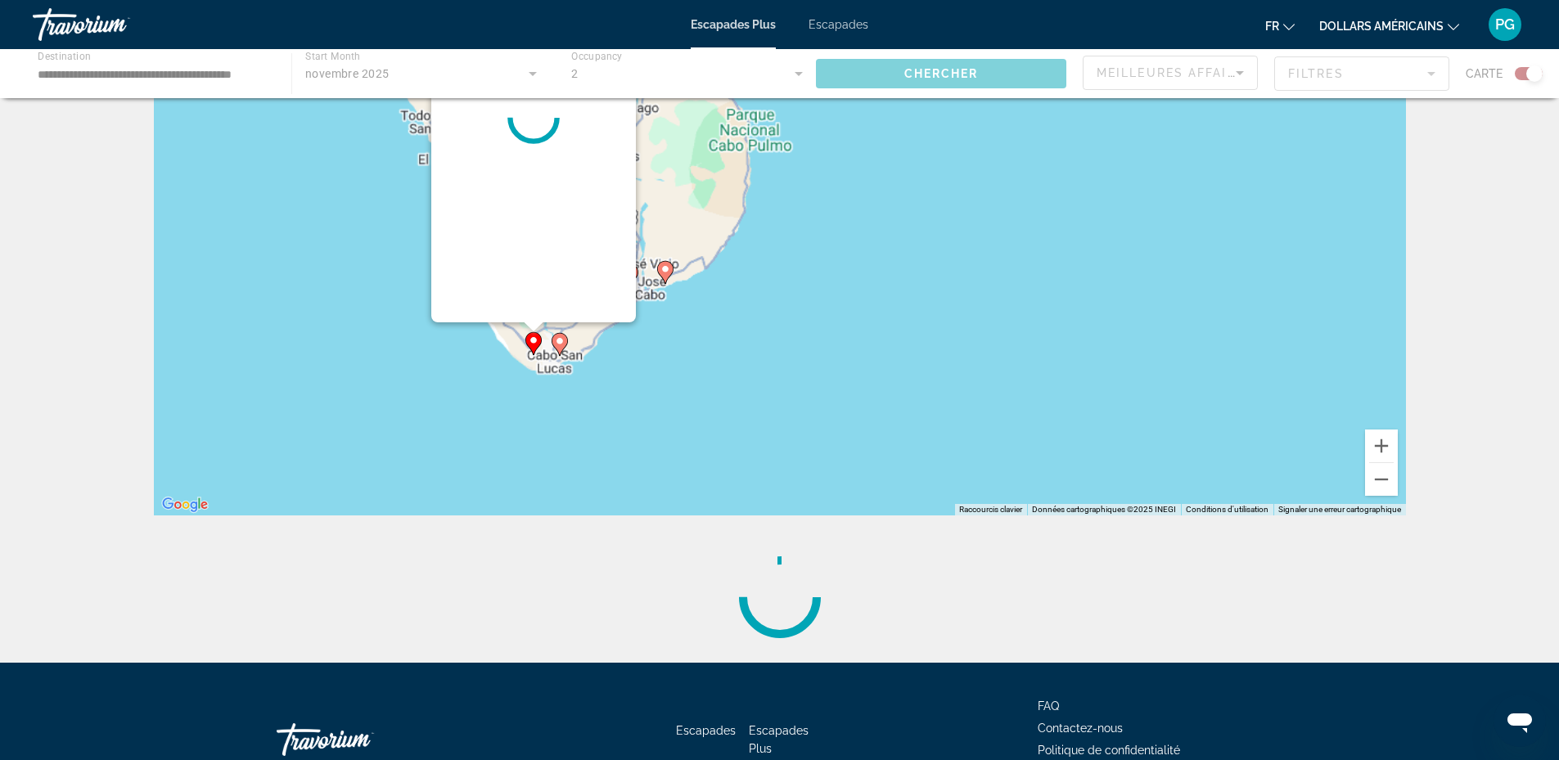
scroll to position [0, 0]
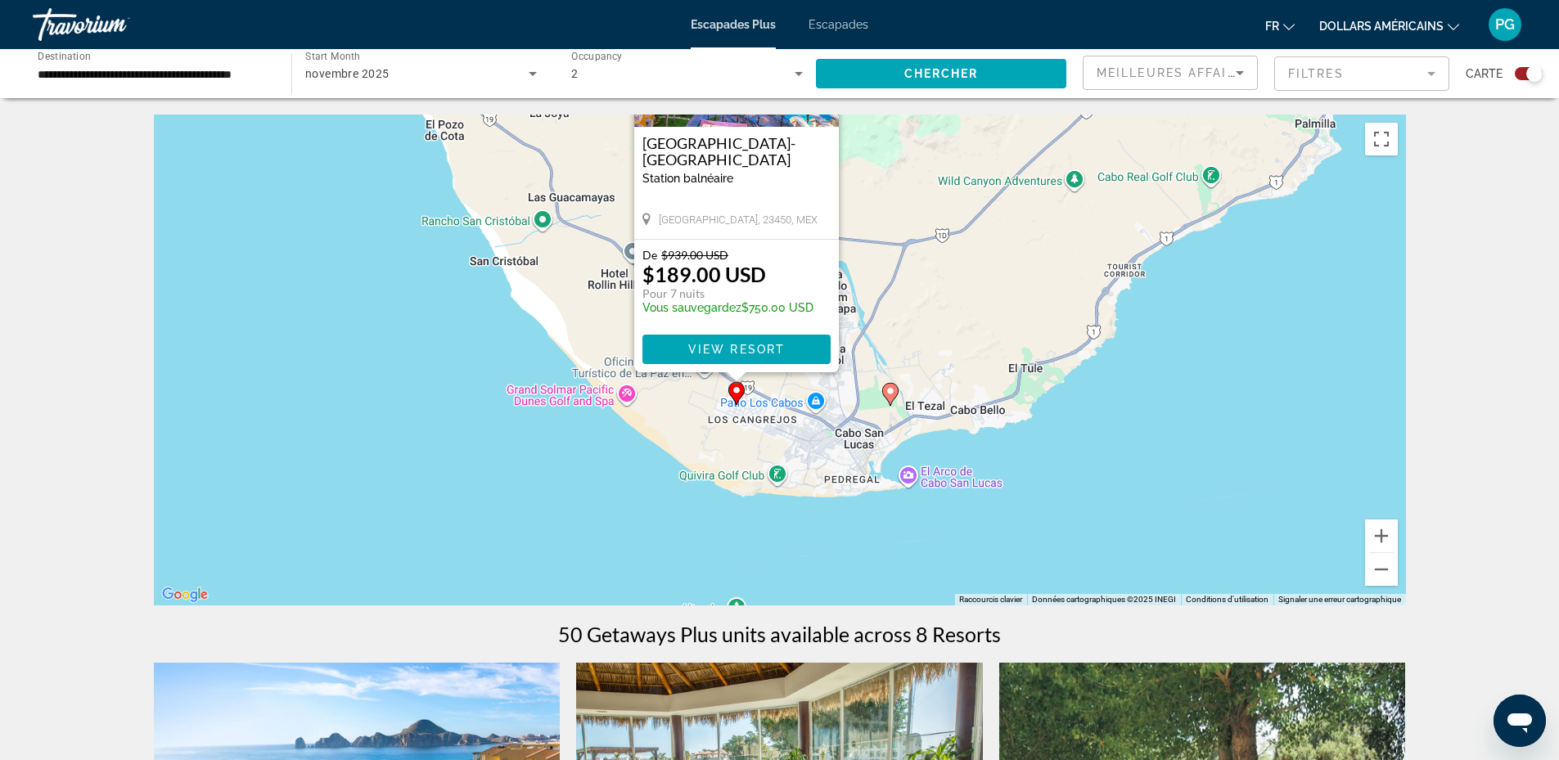
drag, startPoint x: 973, startPoint y: 503, endPoint x: 930, endPoint y: 325, distance: 183.7
click at [930, 325] on div "Pour activer le glissement avec le clavier, appuyez sur Alt+Entrée. Une fois ce…" at bounding box center [780, 360] width 1252 height 491
click at [889, 390] on image "Contenu principal" at bounding box center [891, 391] width 10 height 10
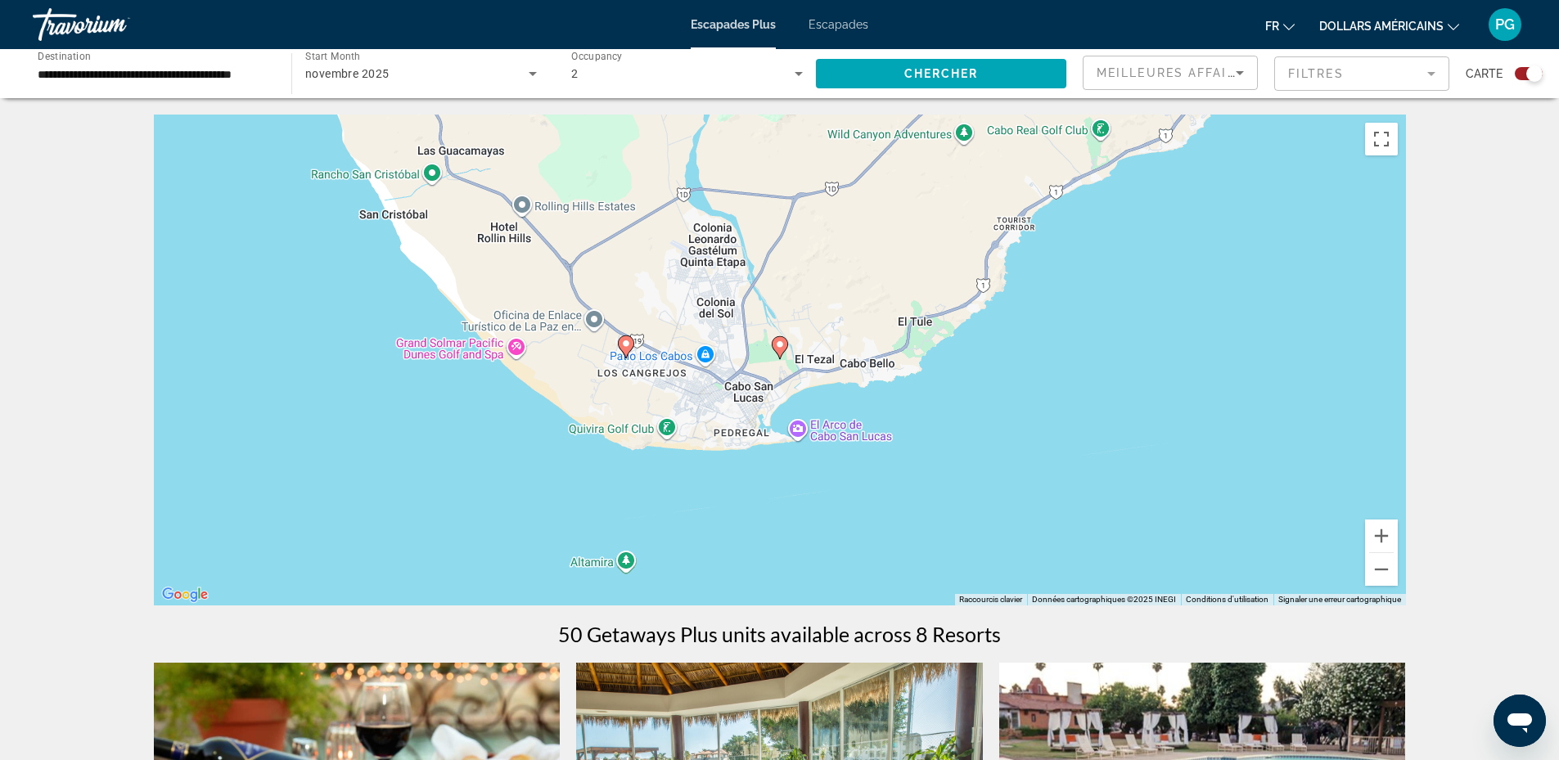
click at [780, 344] on image "Contenu principal" at bounding box center [780, 345] width 10 height 10
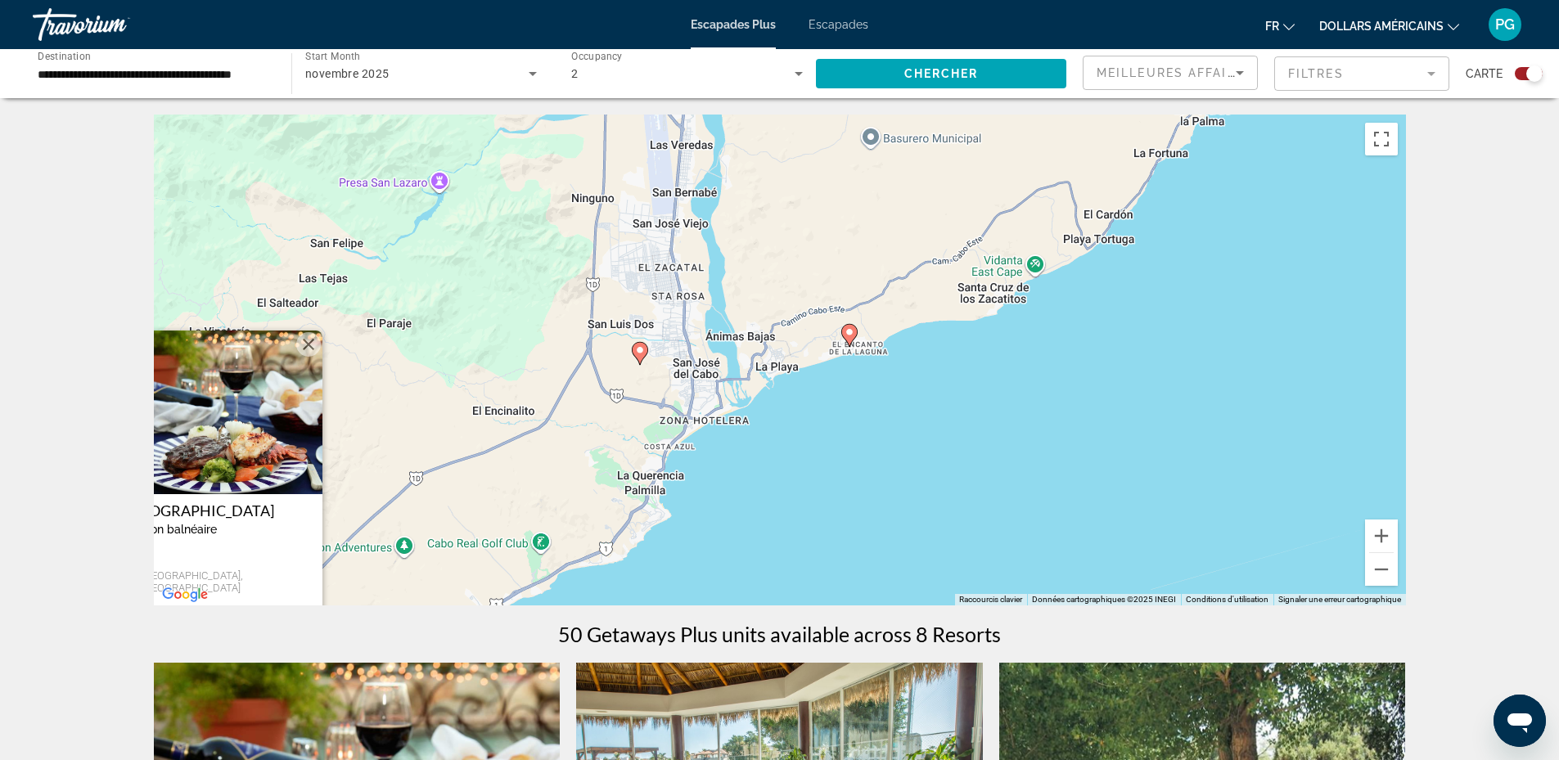
drag, startPoint x: 1122, startPoint y: 413, endPoint x: 595, endPoint y: 571, distance: 550.6
click at [573, 599] on div "Pour activer le glissement avec le clavier, appuyez sur Alt+Entrée. Une fois ce…" at bounding box center [780, 360] width 1252 height 491
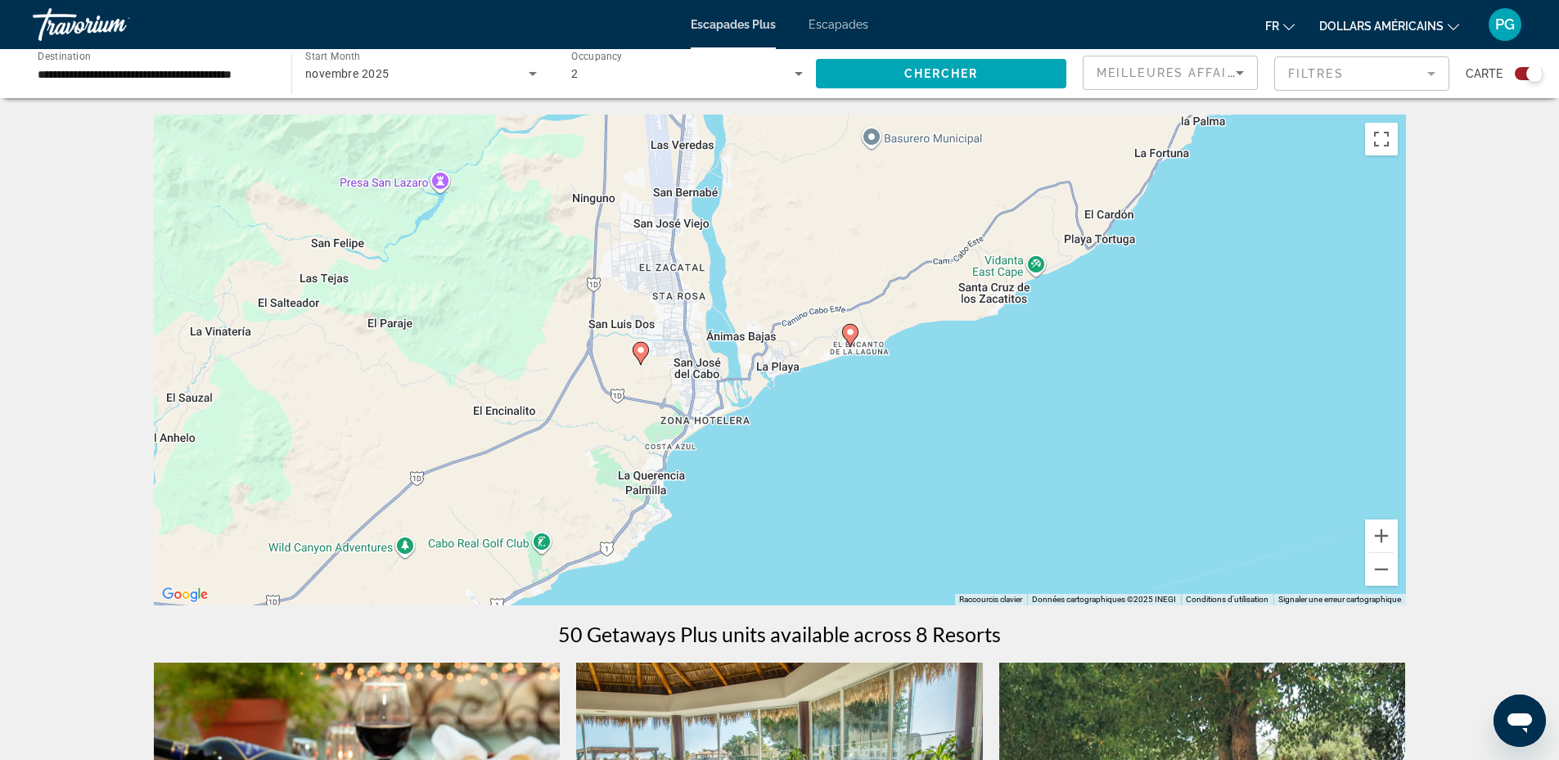
click at [854, 332] on image "Contenu principal" at bounding box center [851, 332] width 10 height 10
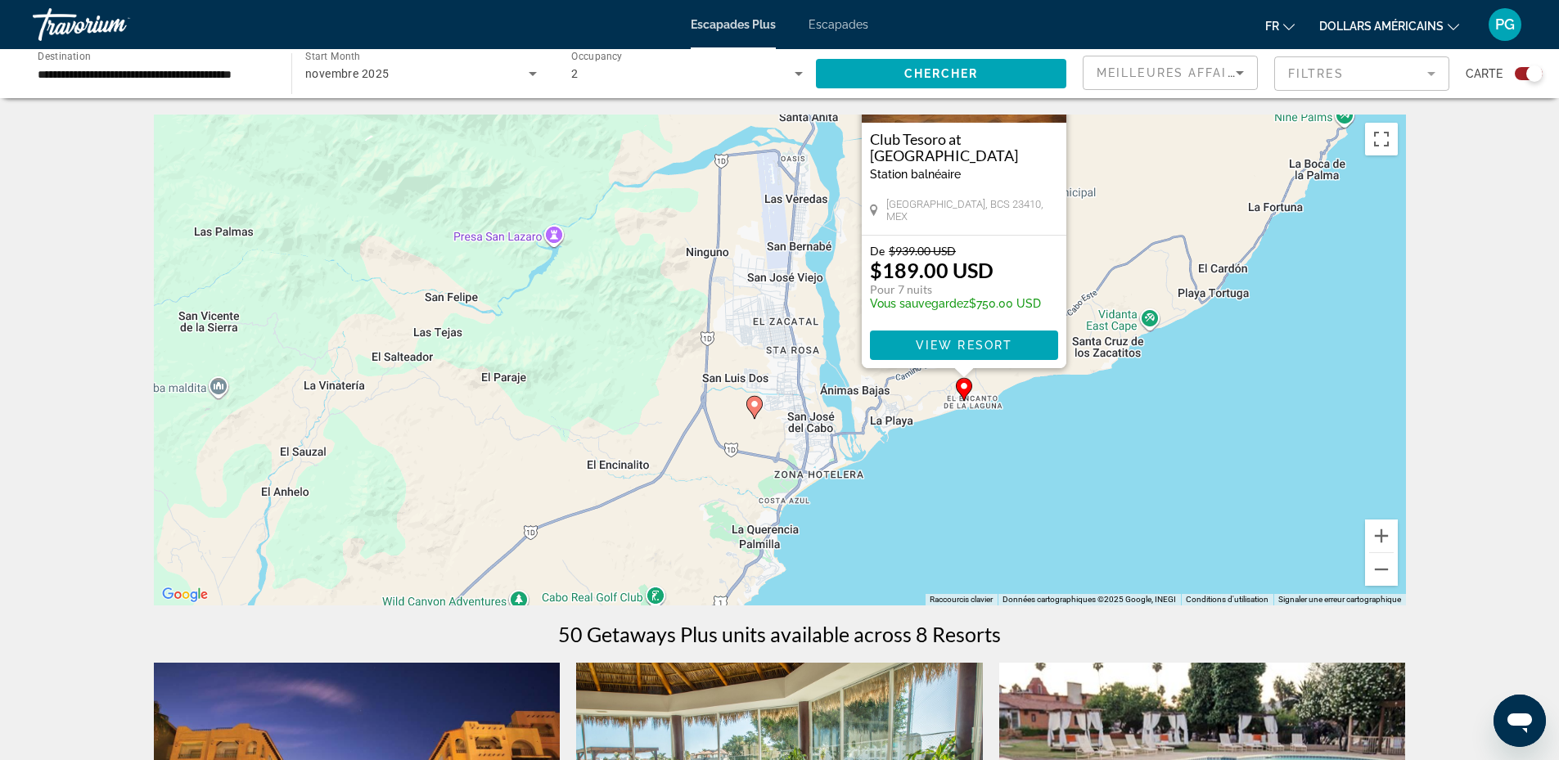
drag, startPoint x: 905, startPoint y: 462, endPoint x: 1092, endPoint y: 282, distance: 258.8
click at [1092, 282] on div "Pour activer le glissement avec le clavier, appuyez sur Alt+Entrée. Une fois ce…" at bounding box center [780, 360] width 1252 height 491
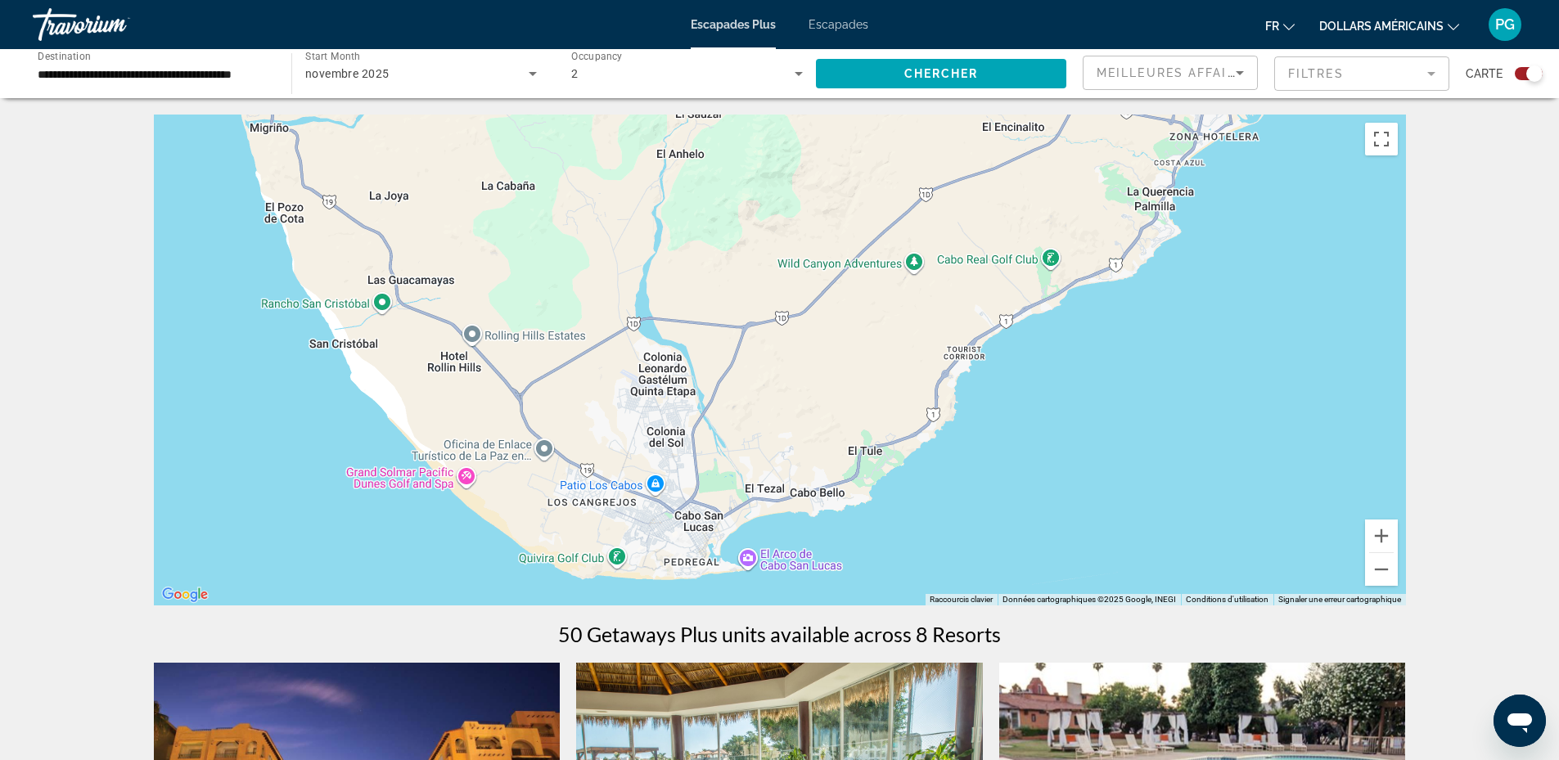
drag, startPoint x: 605, startPoint y: 564, endPoint x: 998, endPoint y: 234, distance: 513.1
click at [998, 234] on div "Pour activer le glissement avec le clavier, appuyez sur Alt+Entrée. Une fois ce…" at bounding box center [780, 360] width 1252 height 491
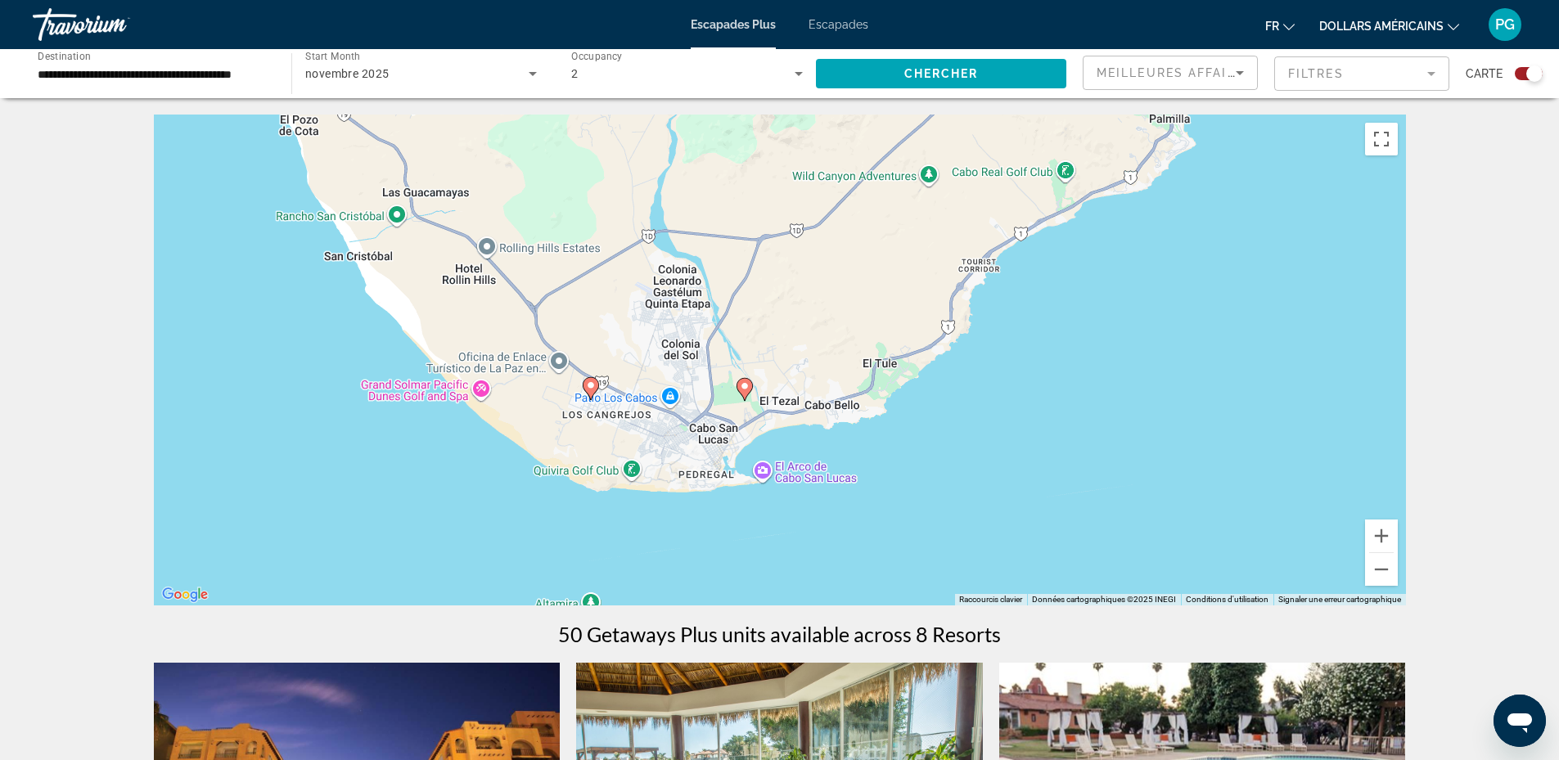
drag, startPoint x: 738, startPoint y: 460, endPoint x: 754, endPoint y: 376, distance: 85.7
click at [754, 376] on div "Pour activer le glissement avec le clavier, appuyez sur Alt+Entrée. Une fois ce…" at bounding box center [780, 360] width 1252 height 491
click at [586, 386] on icon "Contenu principal" at bounding box center [590, 388] width 15 height 21
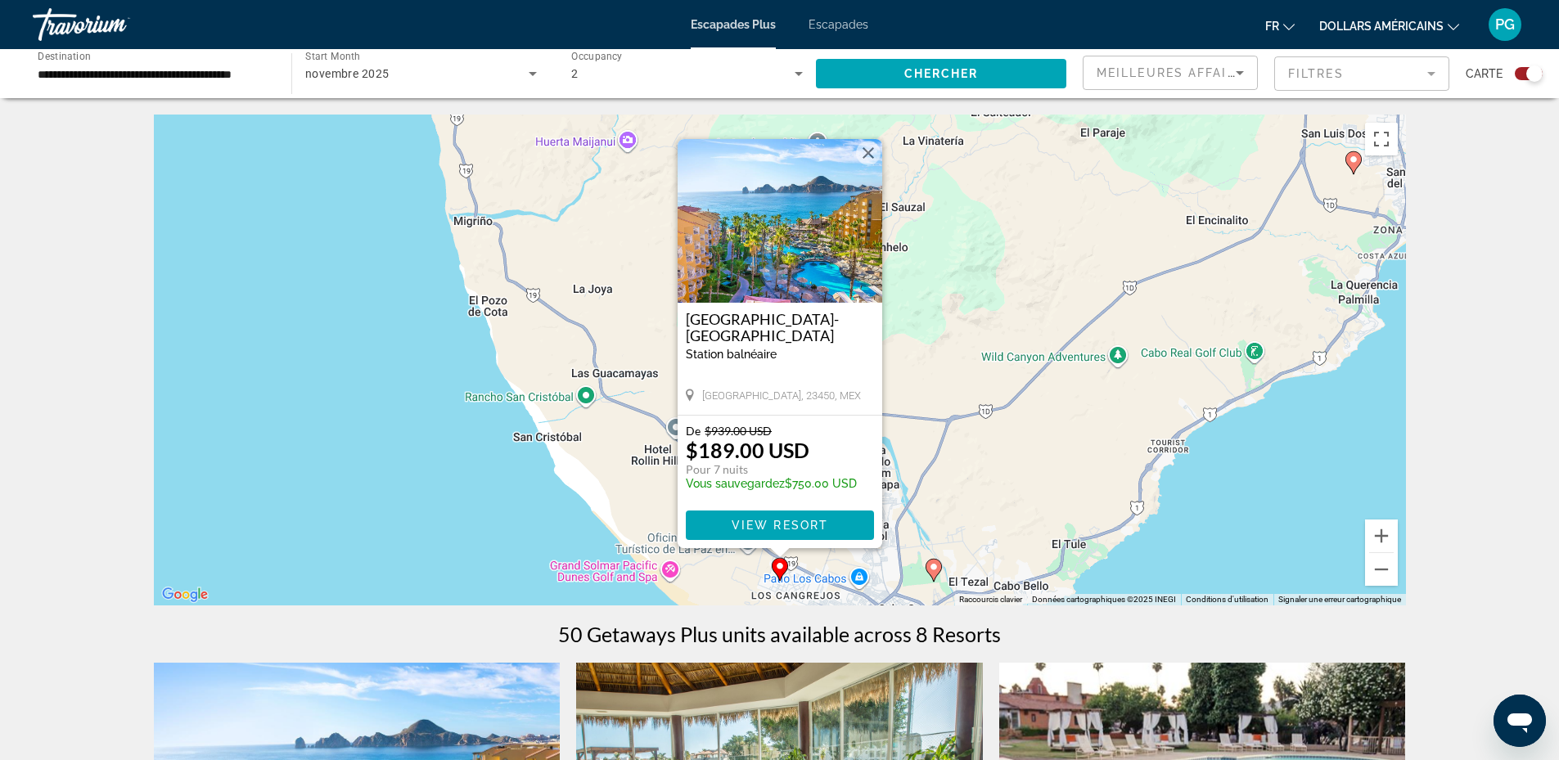
click at [750, 221] on img "Contenu principal" at bounding box center [780, 221] width 205 height 164
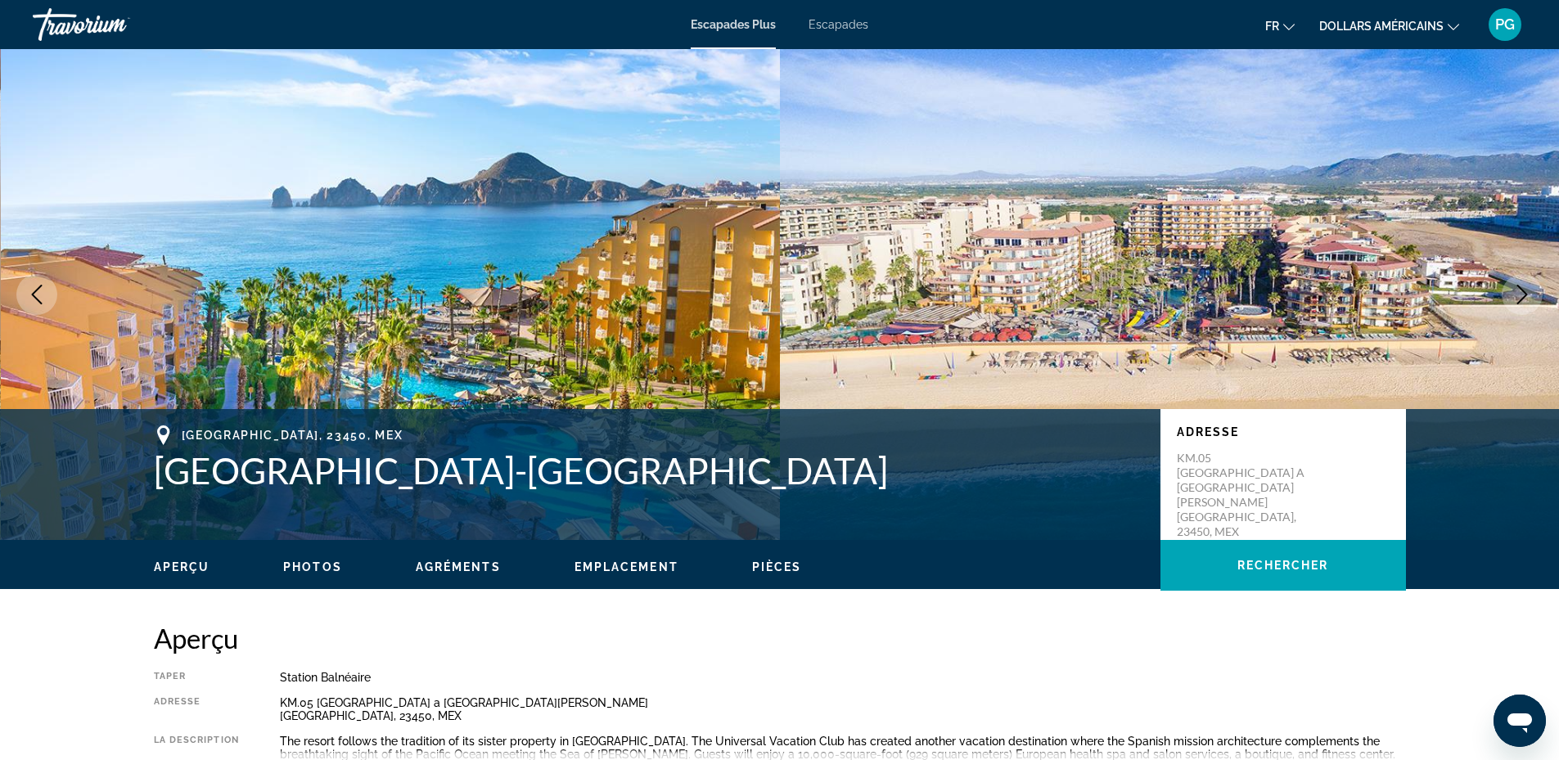
click at [1518, 292] on icon "Next image" at bounding box center [1523, 295] width 20 height 20
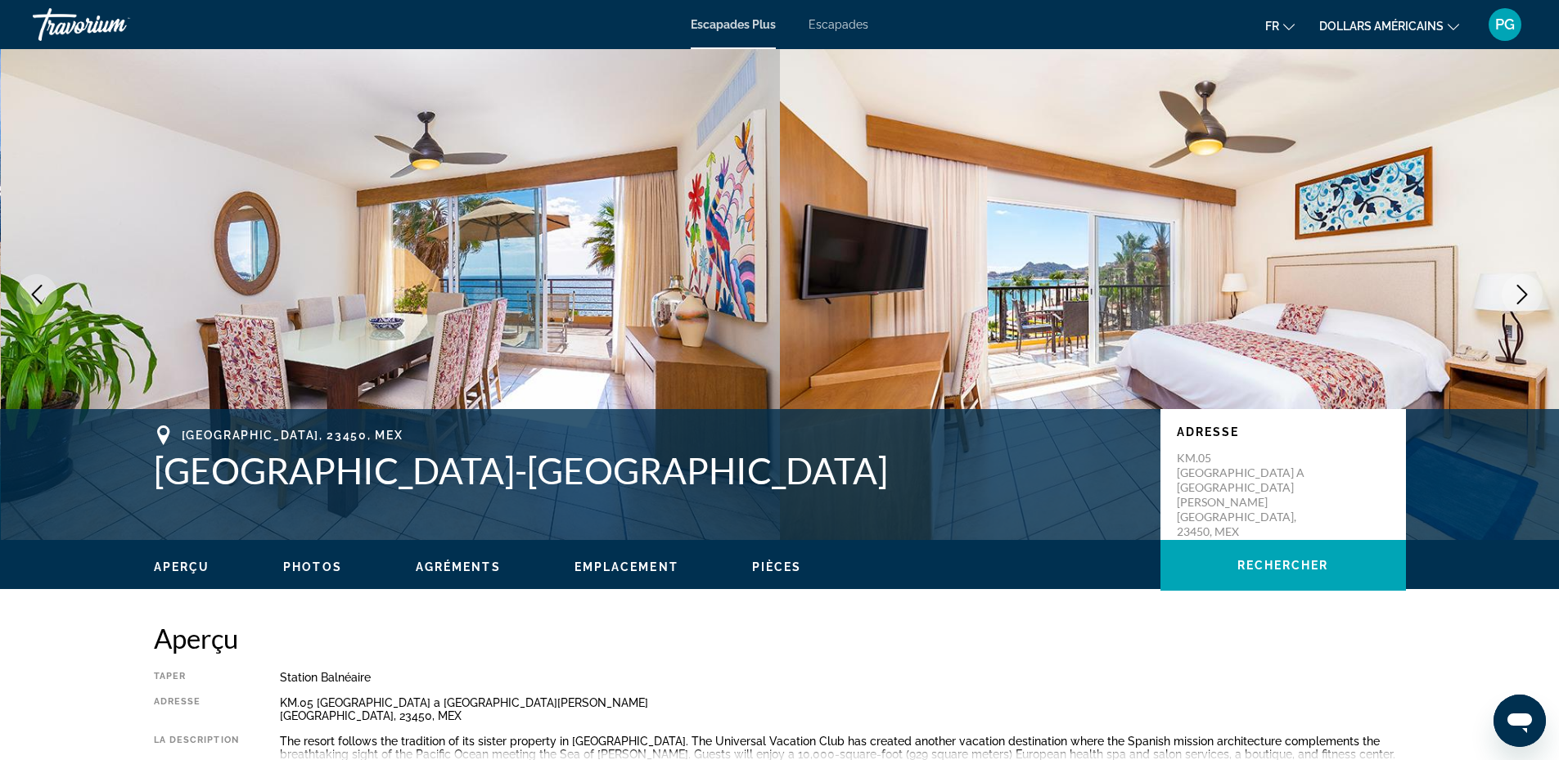
click at [1518, 292] on icon "Next image" at bounding box center [1523, 295] width 20 height 20
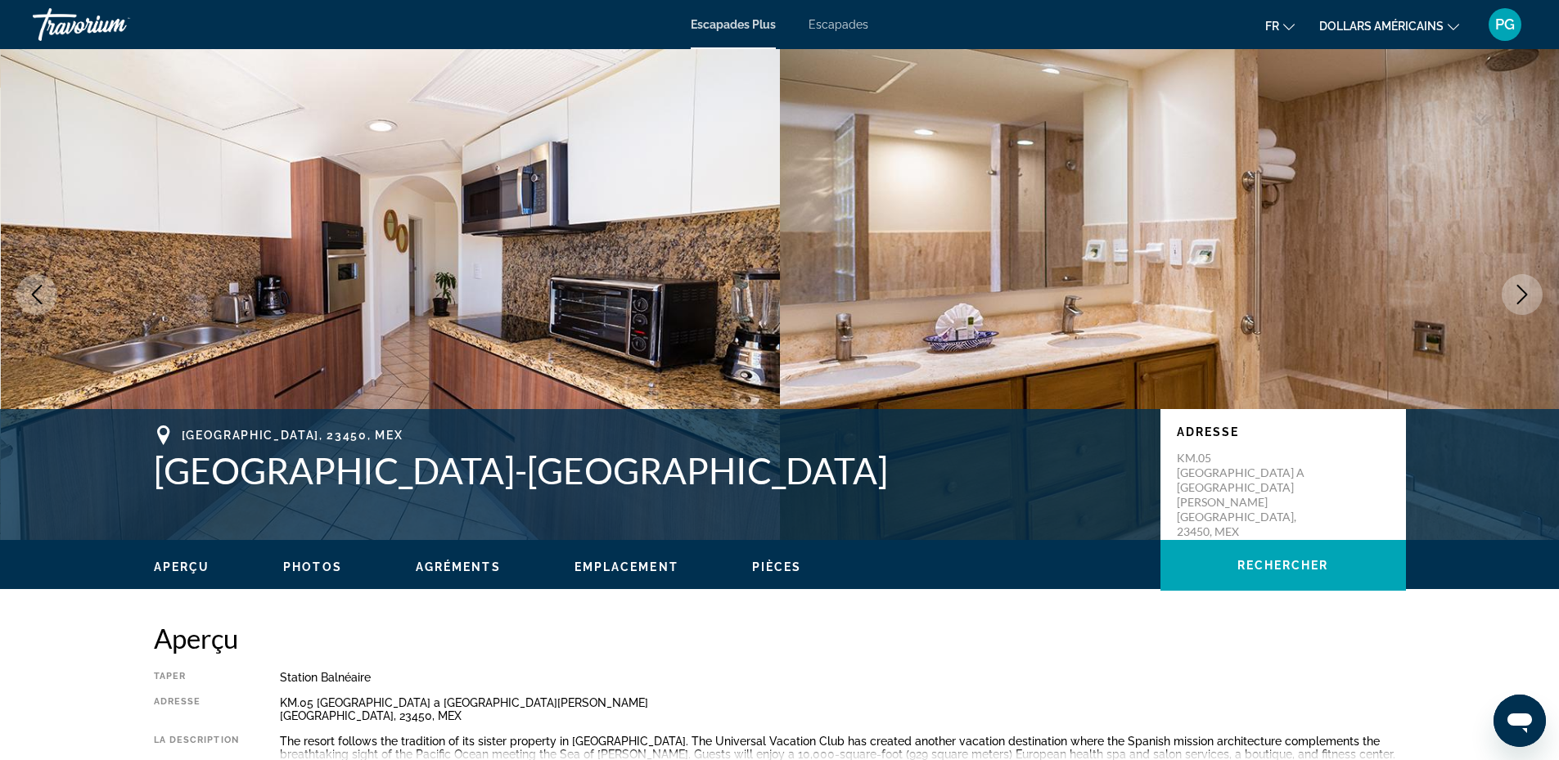
click at [1518, 292] on icon "Next image" at bounding box center [1523, 295] width 20 height 20
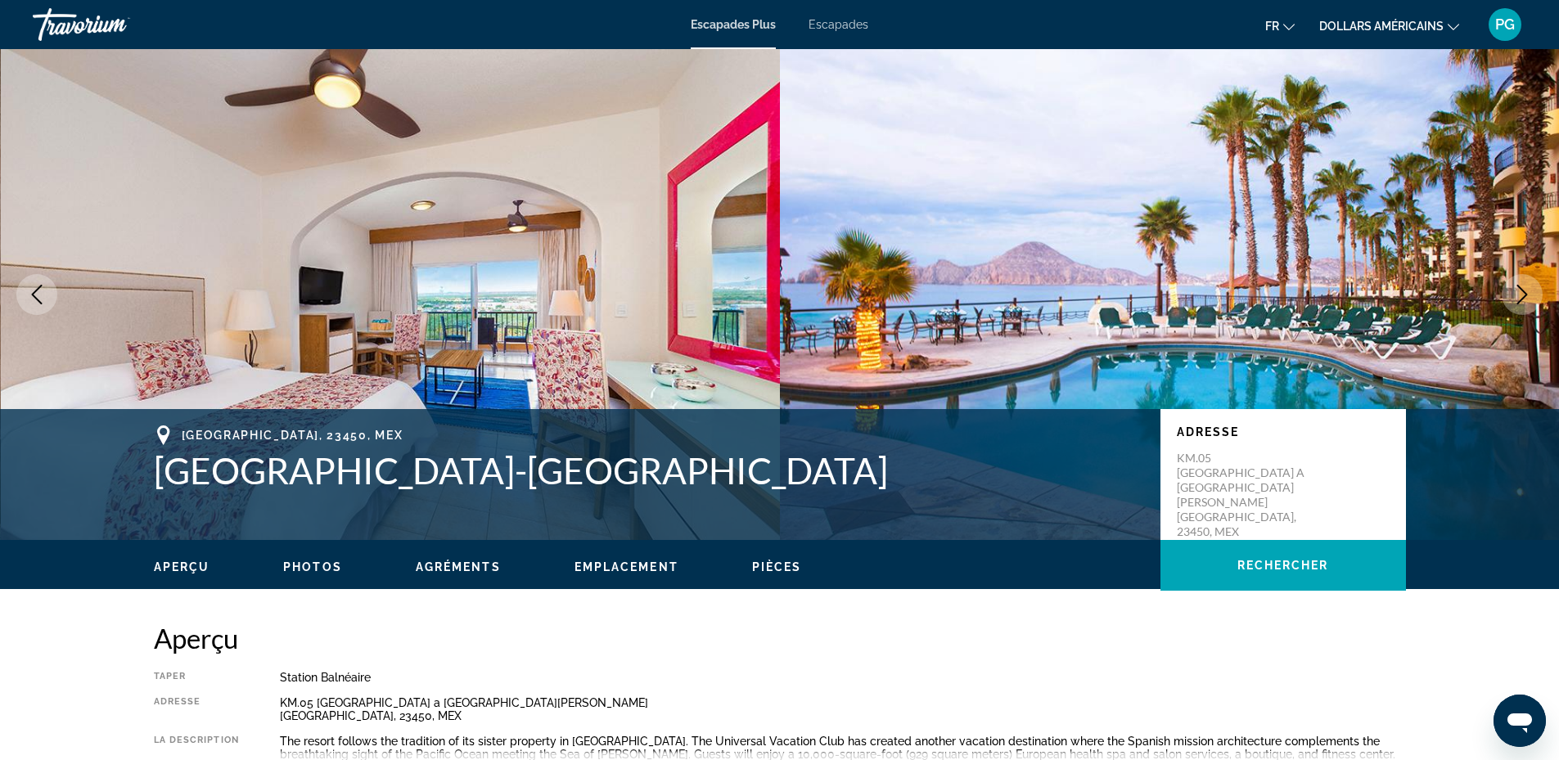
click at [1518, 299] on icon "Next image" at bounding box center [1523, 295] width 20 height 20
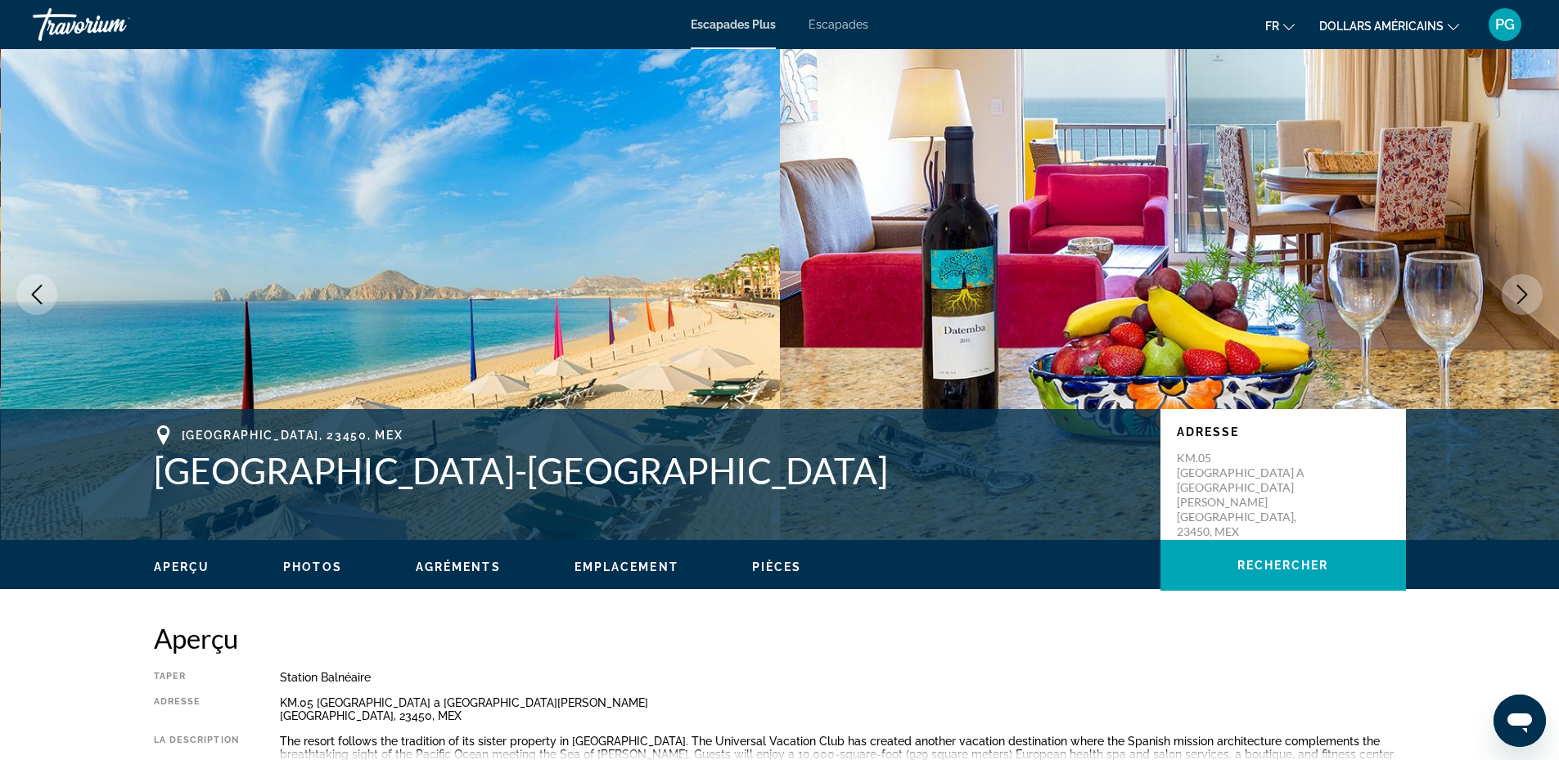
click at [1518, 300] on icon "Next image" at bounding box center [1523, 295] width 20 height 20
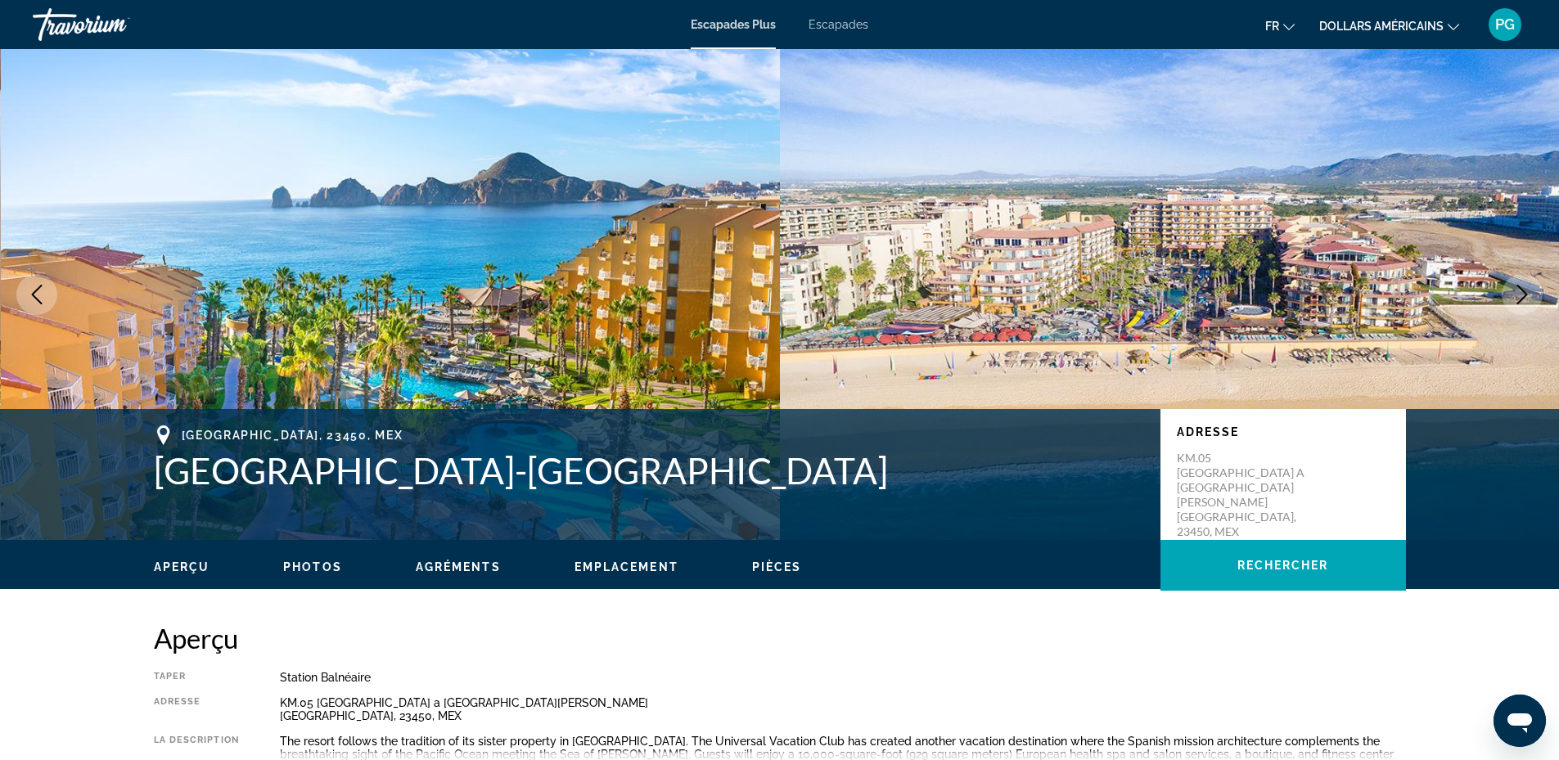
click at [1518, 300] on icon "Next image" at bounding box center [1523, 295] width 20 height 20
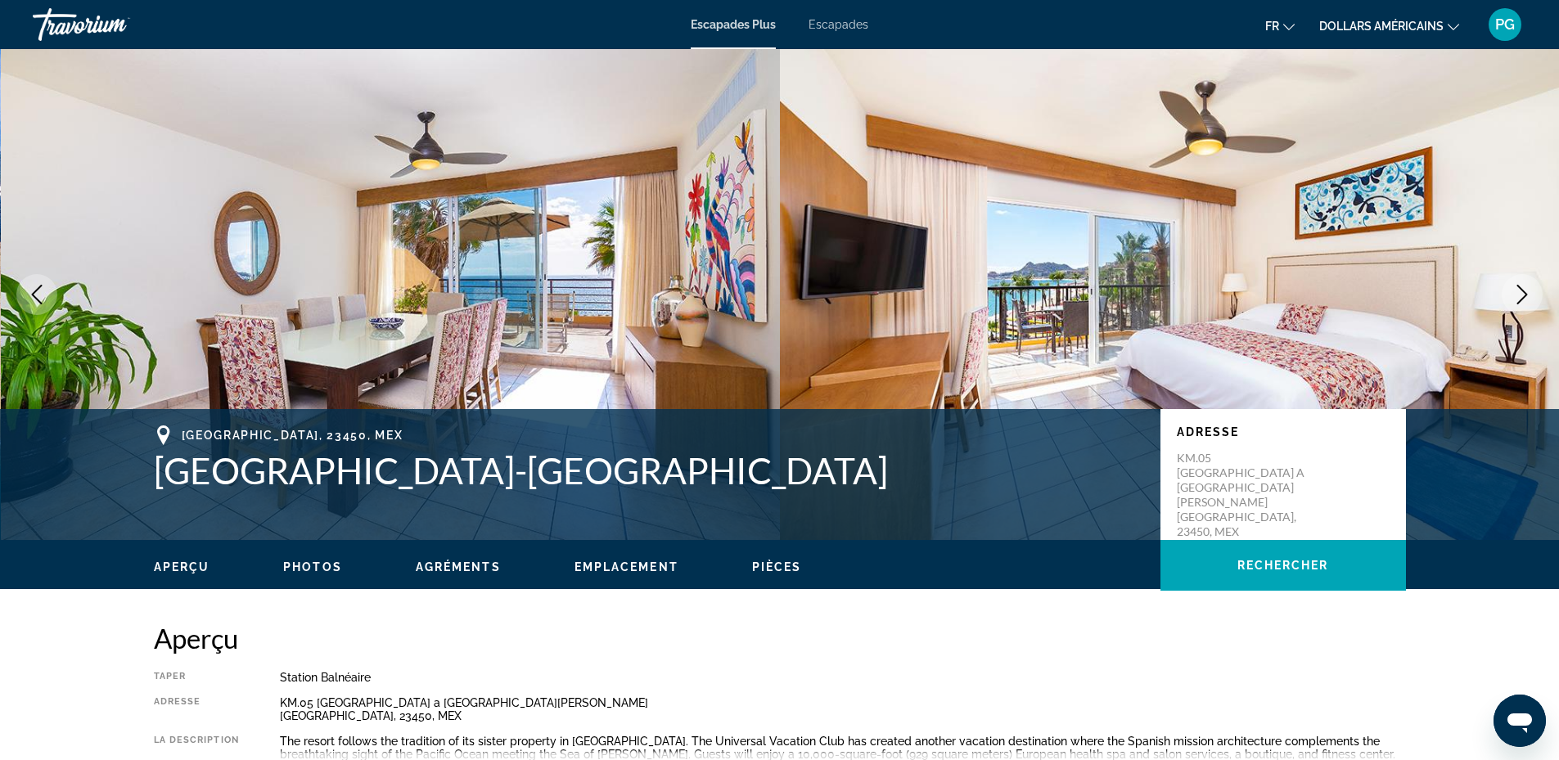
click at [1518, 300] on icon "Next image" at bounding box center [1523, 295] width 20 height 20
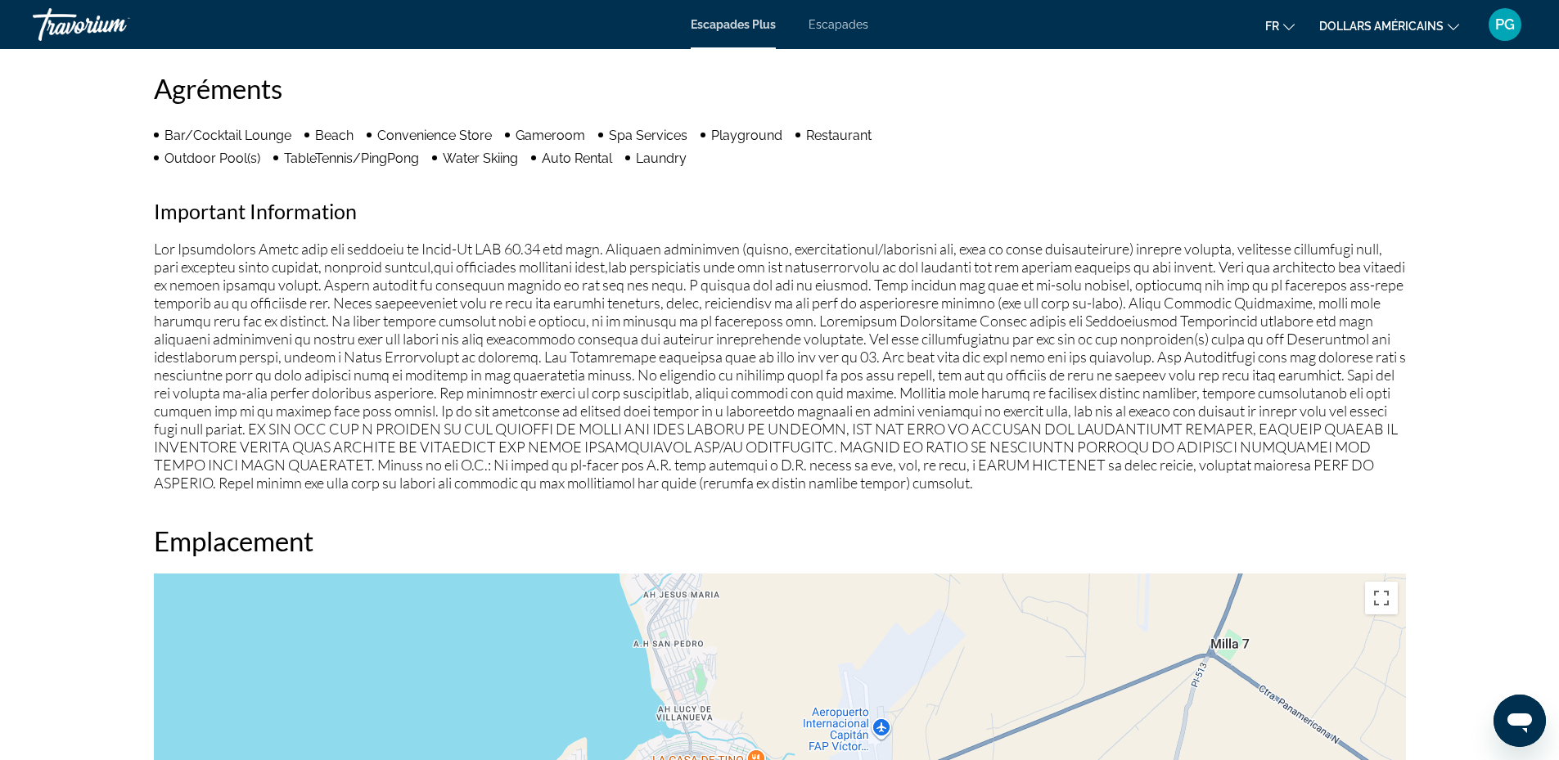
scroll to position [1642, 0]
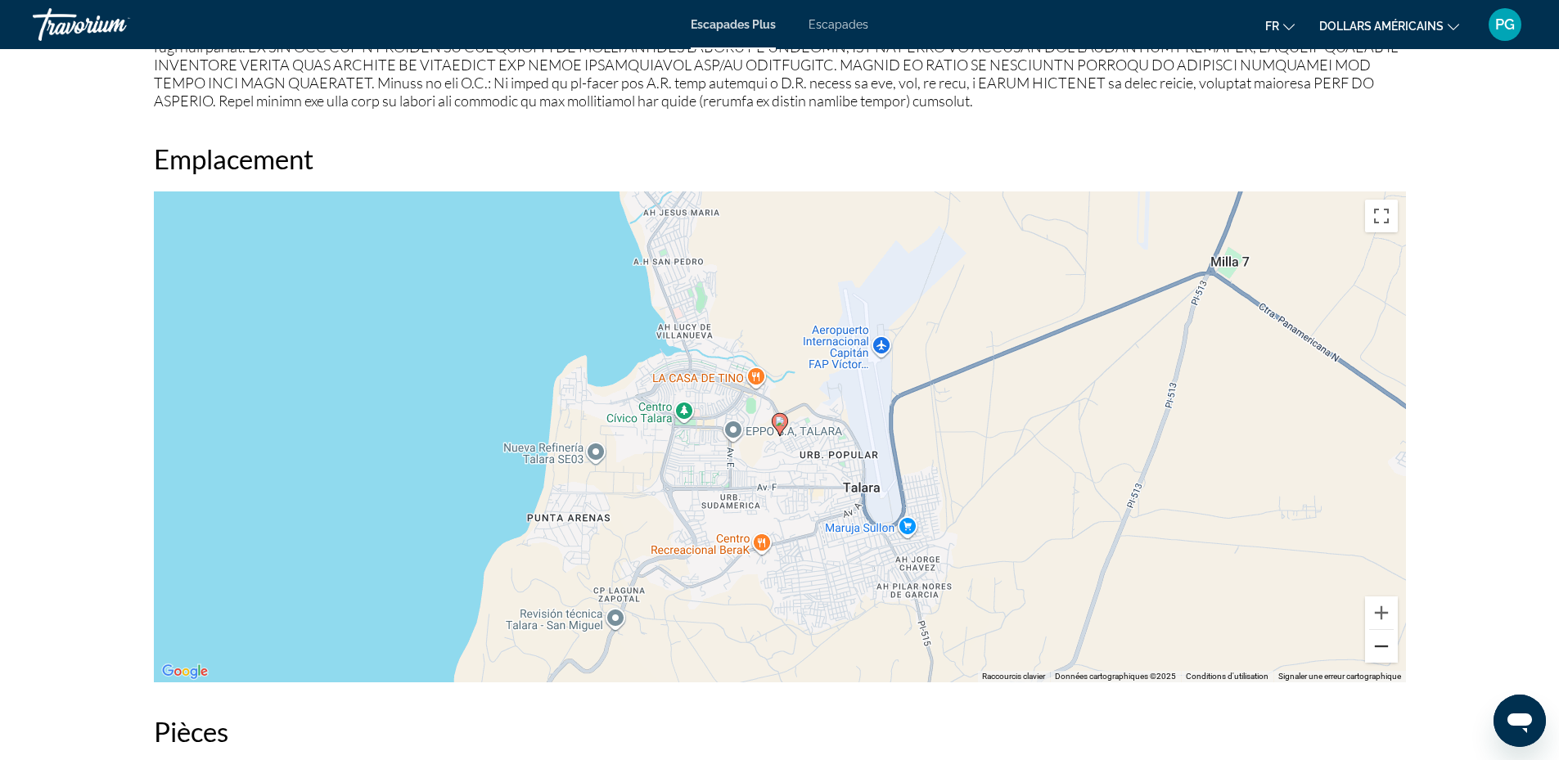
click at [1378, 648] on button "Zoom arrière" at bounding box center [1381, 646] width 33 height 33
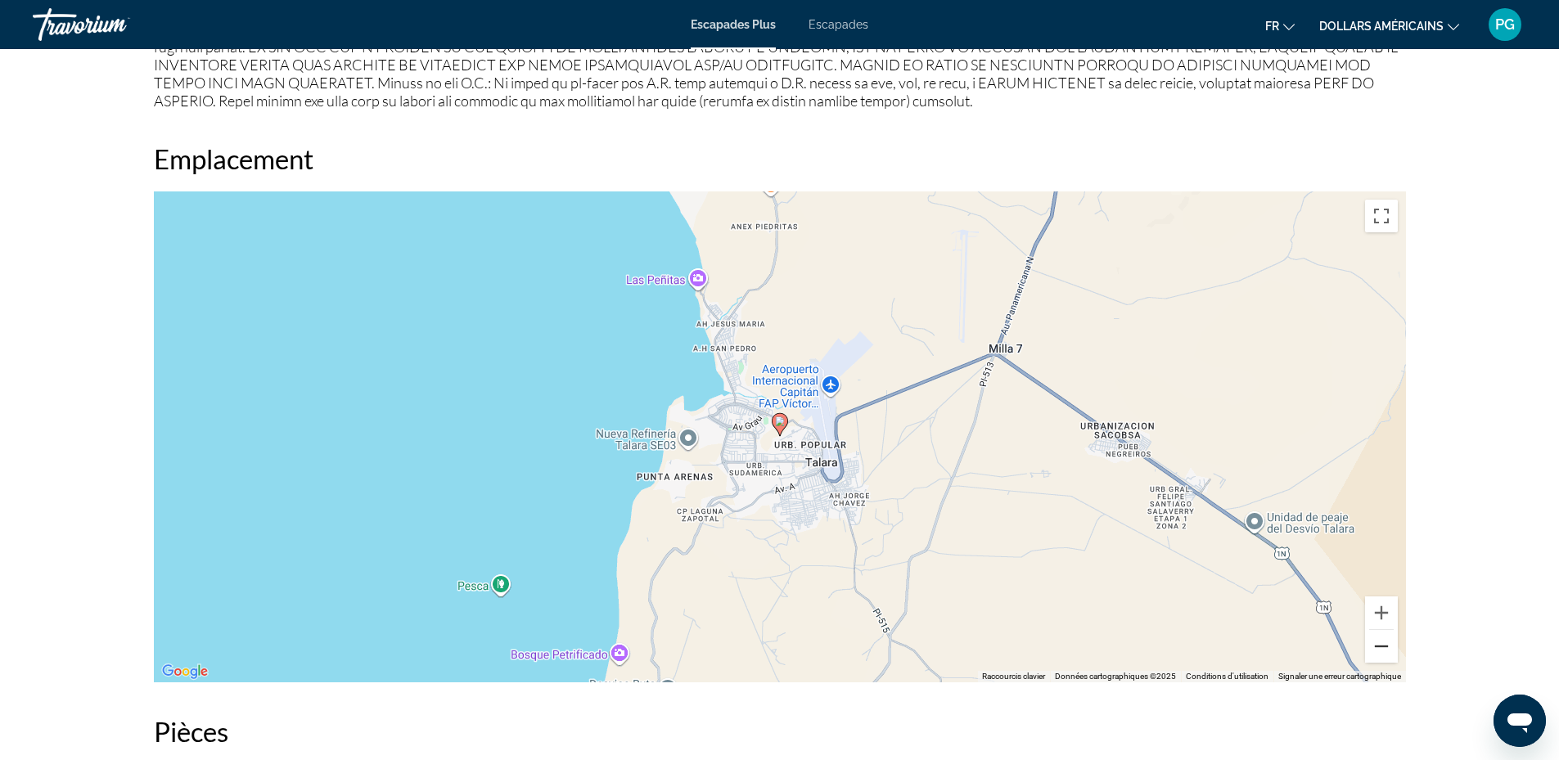
click at [1378, 648] on button "Zoom arrière" at bounding box center [1381, 646] width 33 height 33
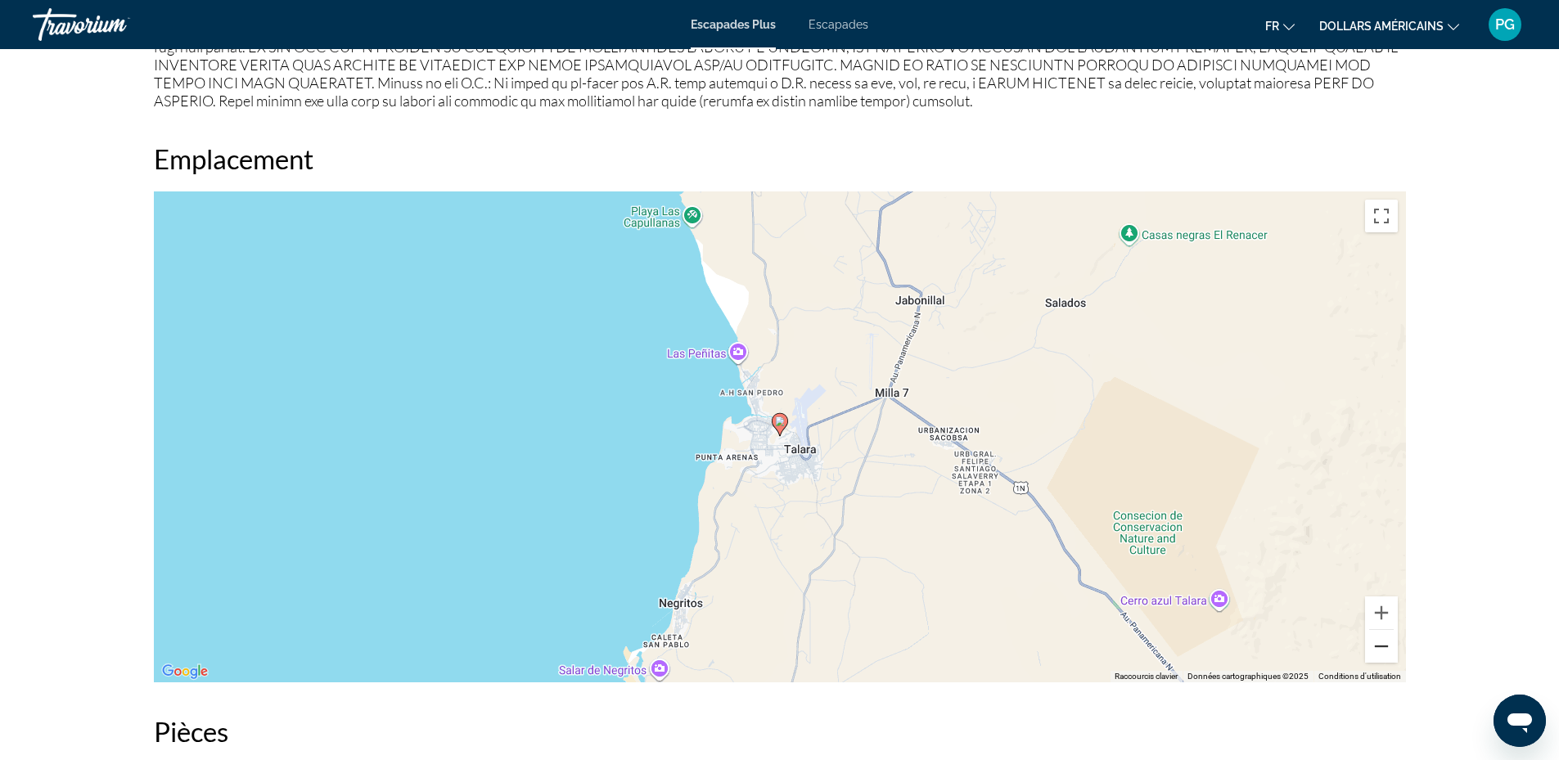
click at [1378, 648] on button "Zoom arrière" at bounding box center [1381, 646] width 33 height 33
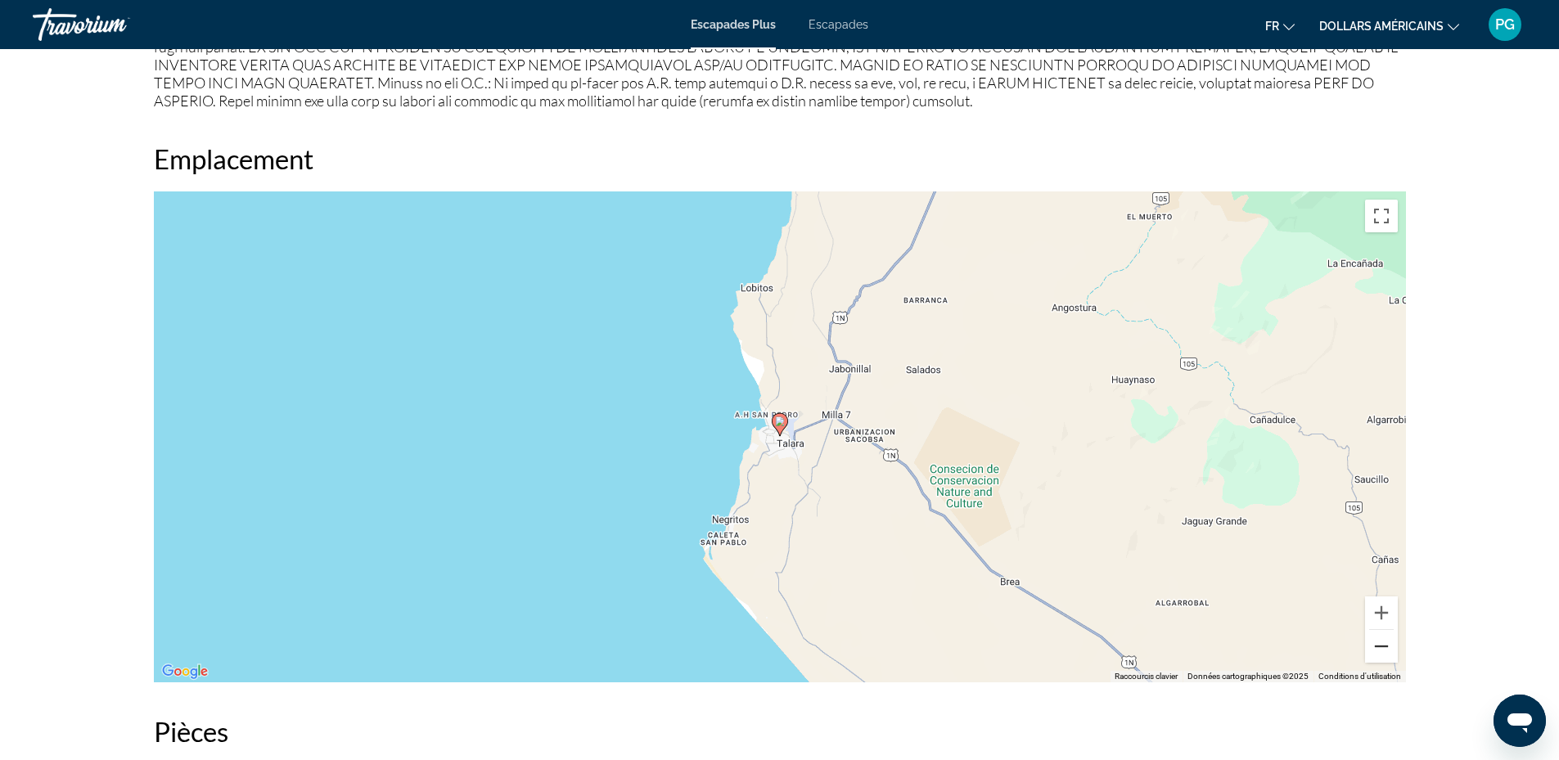
click at [1378, 648] on button "Zoom arrière" at bounding box center [1381, 646] width 33 height 33
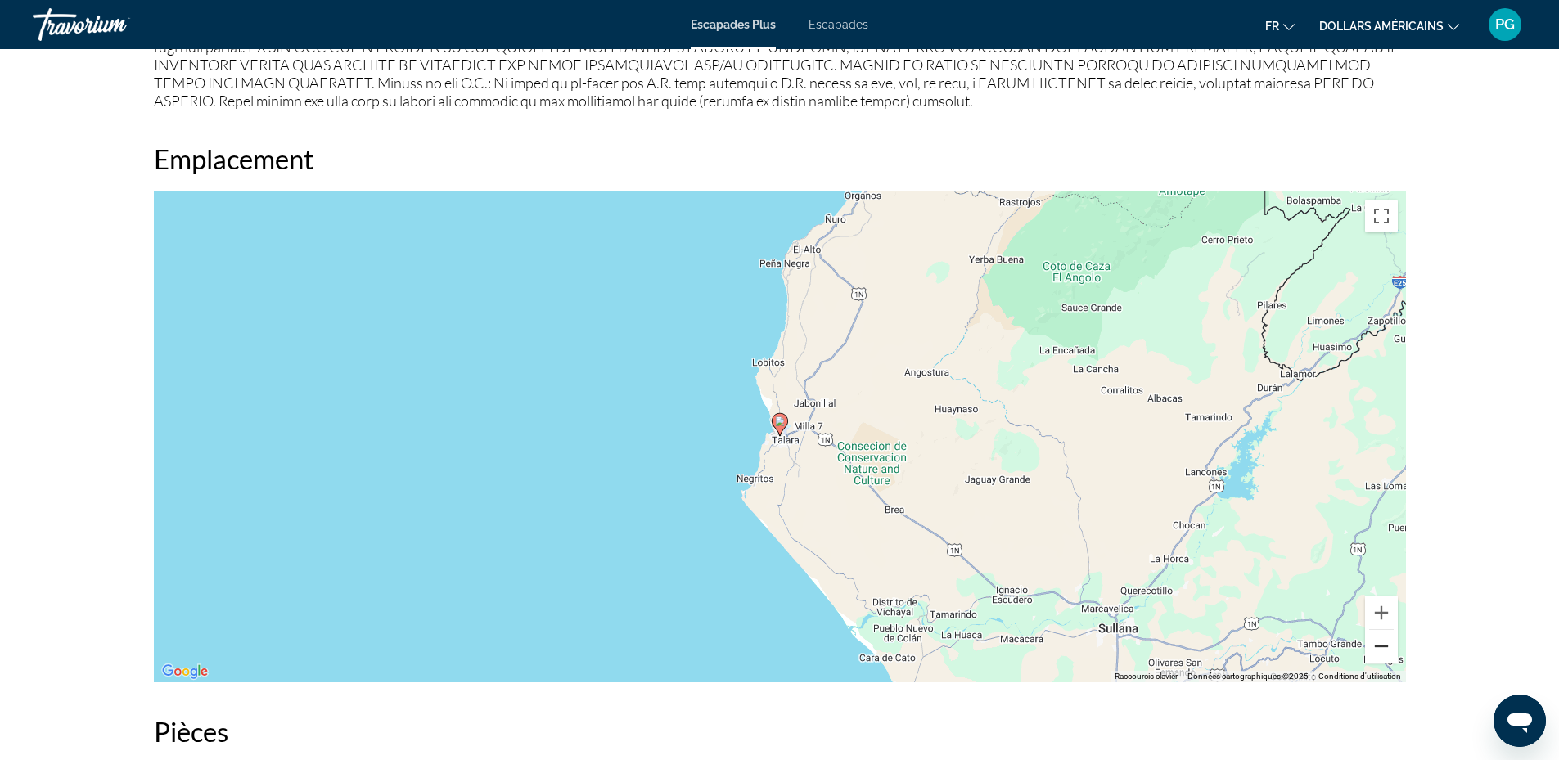
click at [1378, 648] on button "Zoom arrière" at bounding box center [1381, 646] width 33 height 33
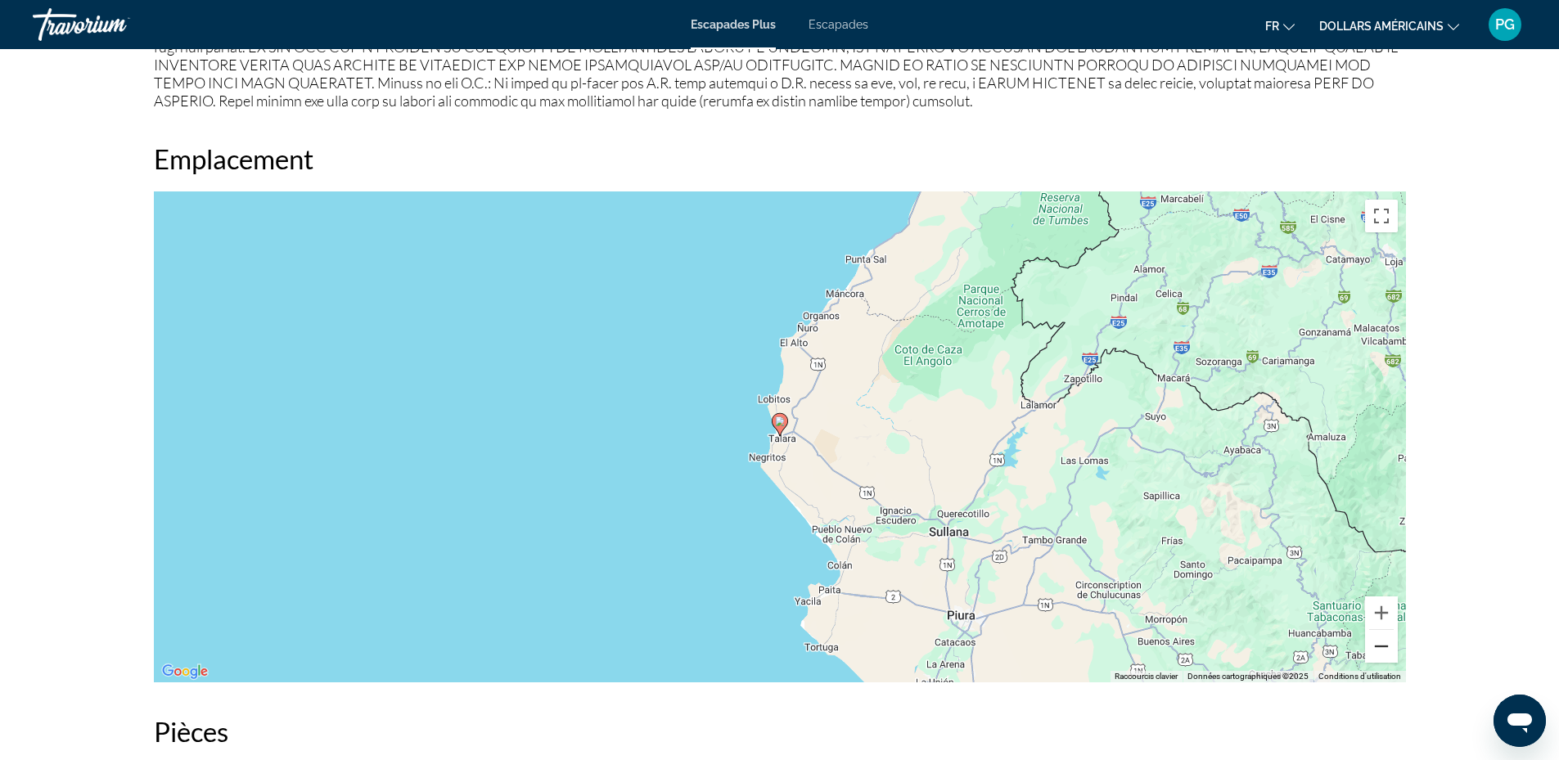
click at [1378, 648] on button "Zoom arrière" at bounding box center [1381, 646] width 33 height 33
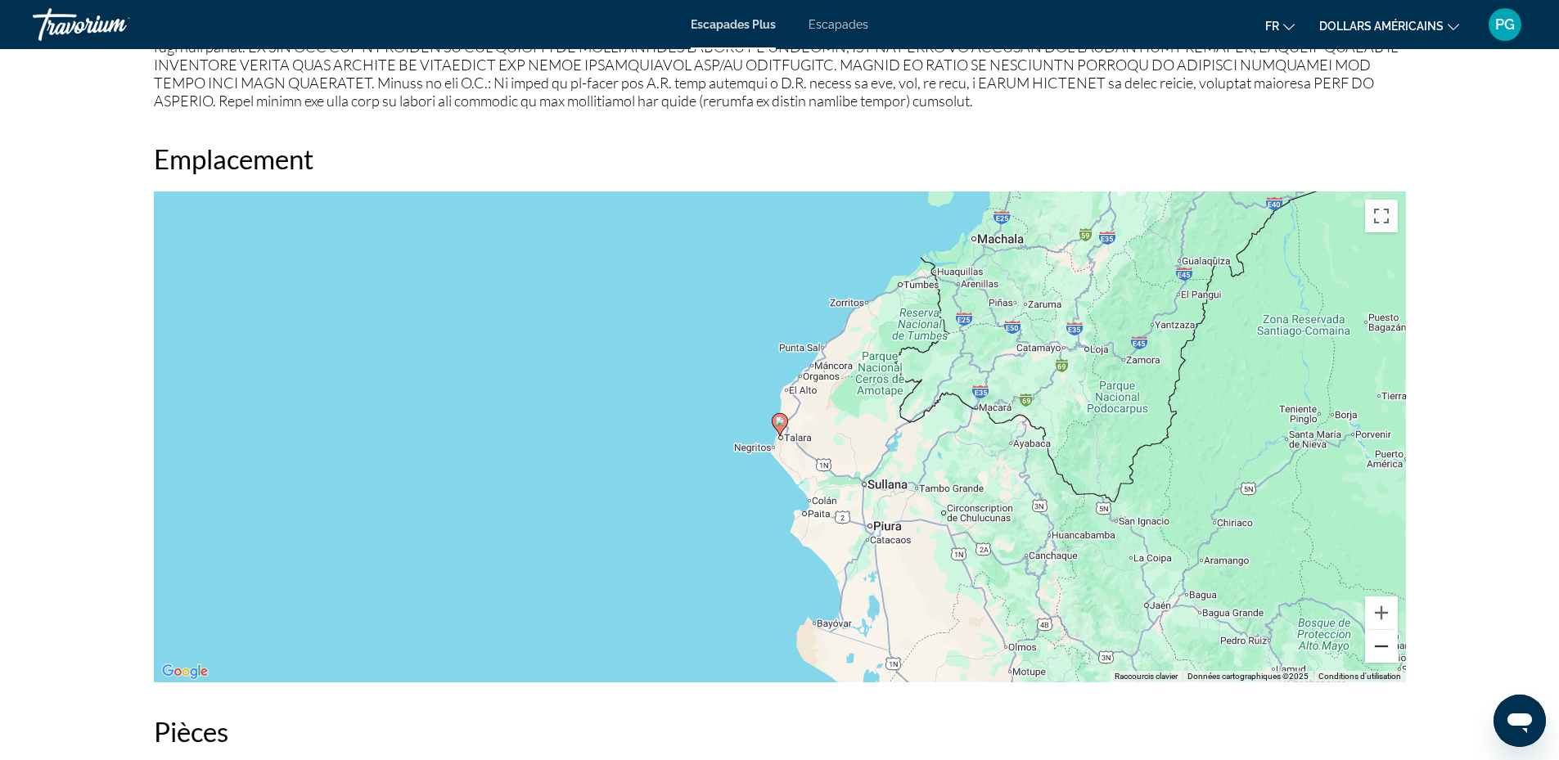
click at [1384, 655] on button "Zoom arrière" at bounding box center [1381, 646] width 33 height 33
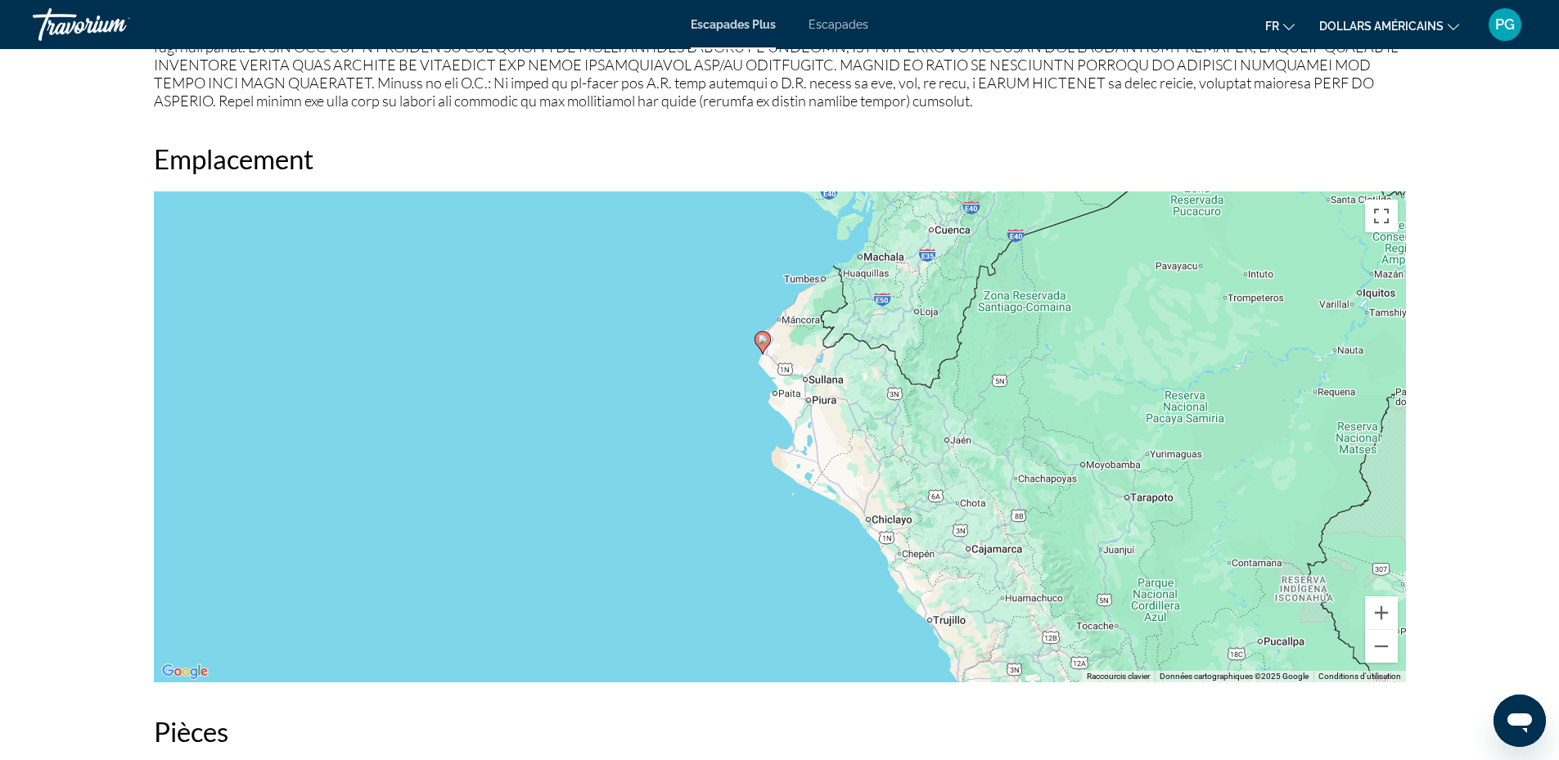
drag, startPoint x: 1051, startPoint y: 616, endPoint x: 1031, endPoint y: 520, distance: 97.9
click at [1031, 520] on div "Pour activer le glissement avec le clavier, appuyez sur Alt+Entrée. Une fois ce…" at bounding box center [780, 437] width 1252 height 491
click at [1385, 642] on button "Zoom arrière" at bounding box center [1381, 646] width 33 height 33
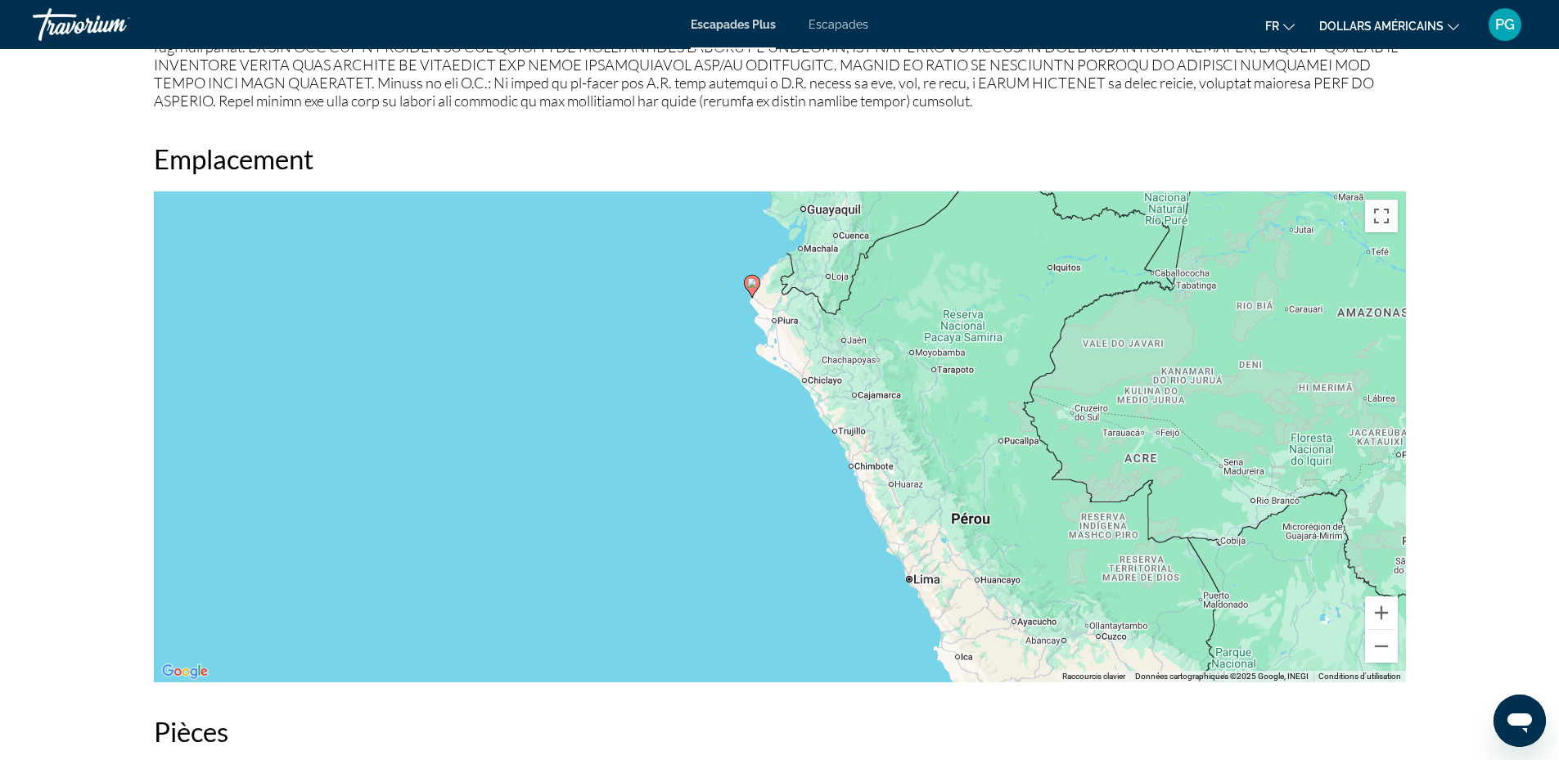
drag, startPoint x: 1078, startPoint y: 600, endPoint x: 1058, endPoint y: 501, distance: 101.1
click at [1058, 501] on div "Pour activer le glissement avec le clavier, appuyez sur Alt+Entrée. Une fois ce…" at bounding box center [780, 437] width 1252 height 491
click at [754, 283] on image "Contenu principal" at bounding box center [752, 283] width 10 height 10
click at [744, 282] on gmp-advanced-marker "Contenu principal" at bounding box center [752, 286] width 16 height 25
click at [1379, 611] on button "Zoom avant" at bounding box center [1381, 613] width 33 height 33
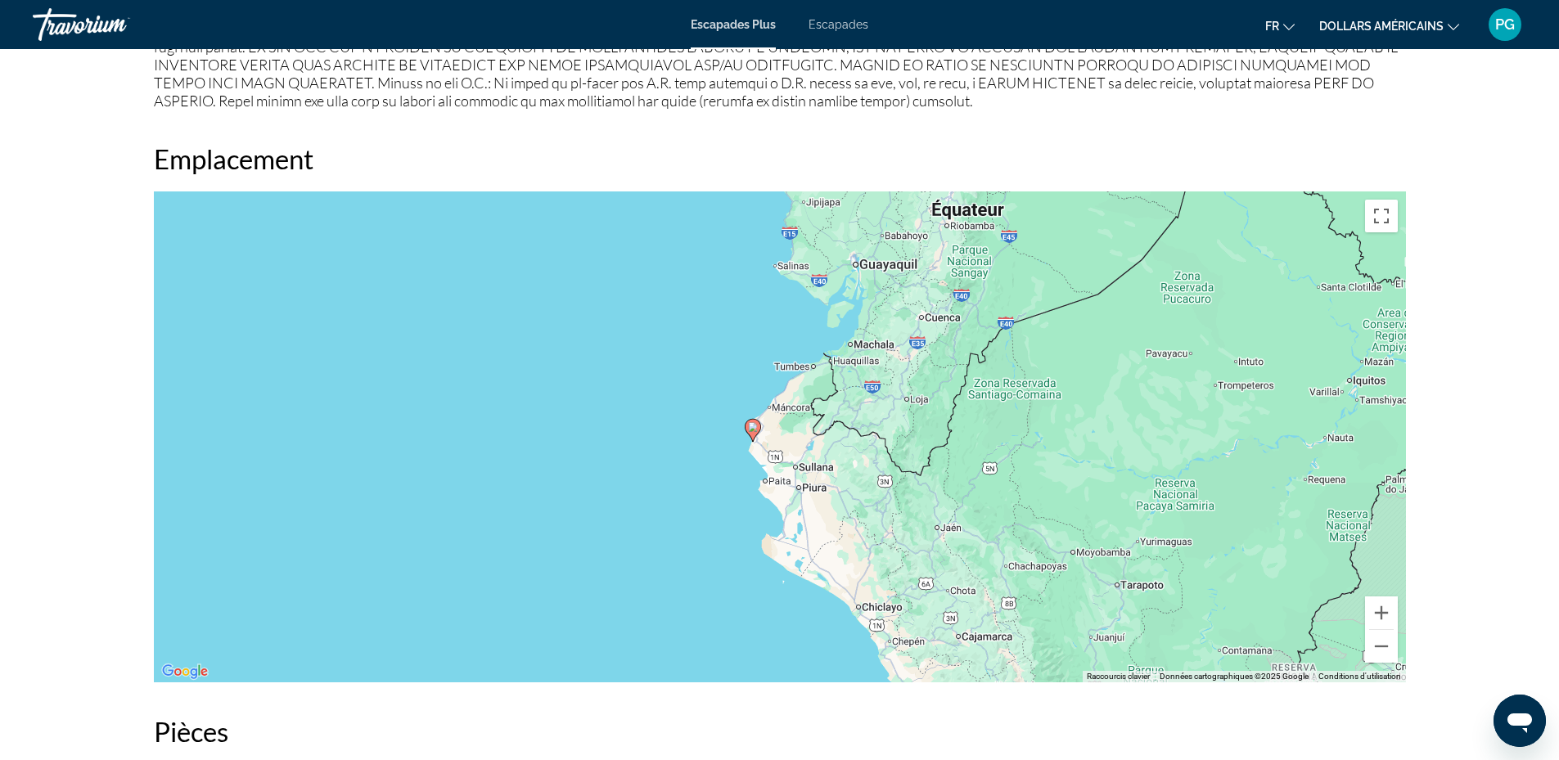
drag, startPoint x: 881, startPoint y: 327, endPoint x: 910, endPoint y: 614, distance: 288.0
click at [910, 614] on div "Pour activer le glissement avec le clavier, appuyez sur Alt+Entrée. Une fois ce…" at bounding box center [780, 437] width 1252 height 491
click at [751, 427] on image "Contenu principal" at bounding box center [753, 430] width 10 height 10
click at [749, 422] on gmp-advanced-marker "Contenu principal" at bounding box center [753, 433] width 16 height 25
click at [751, 426] on image "Contenu principal" at bounding box center [753, 430] width 10 height 10
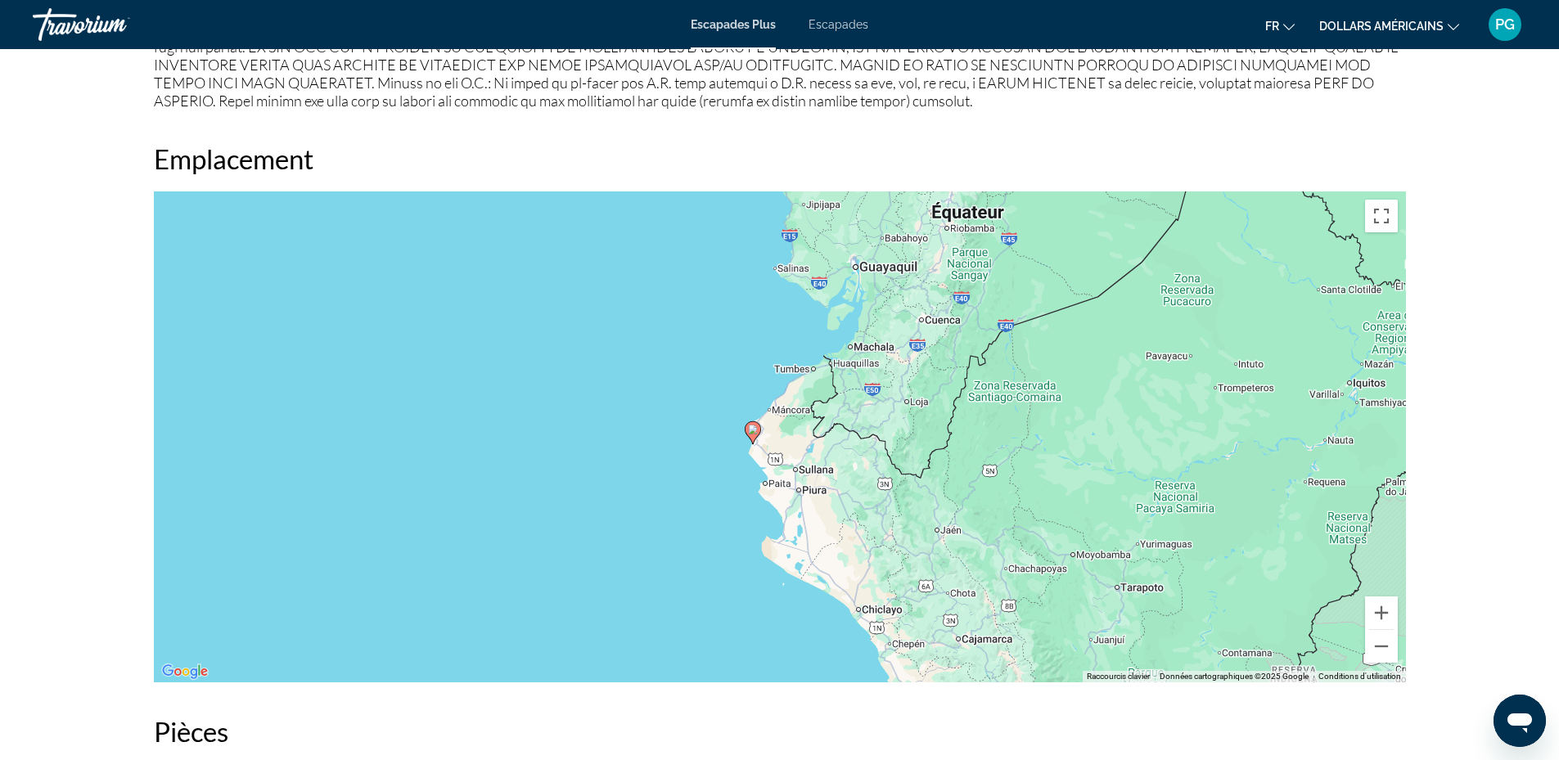
click at [751, 426] on image "Contenu principal" at bounding box center [753, 430] width 10 height 10
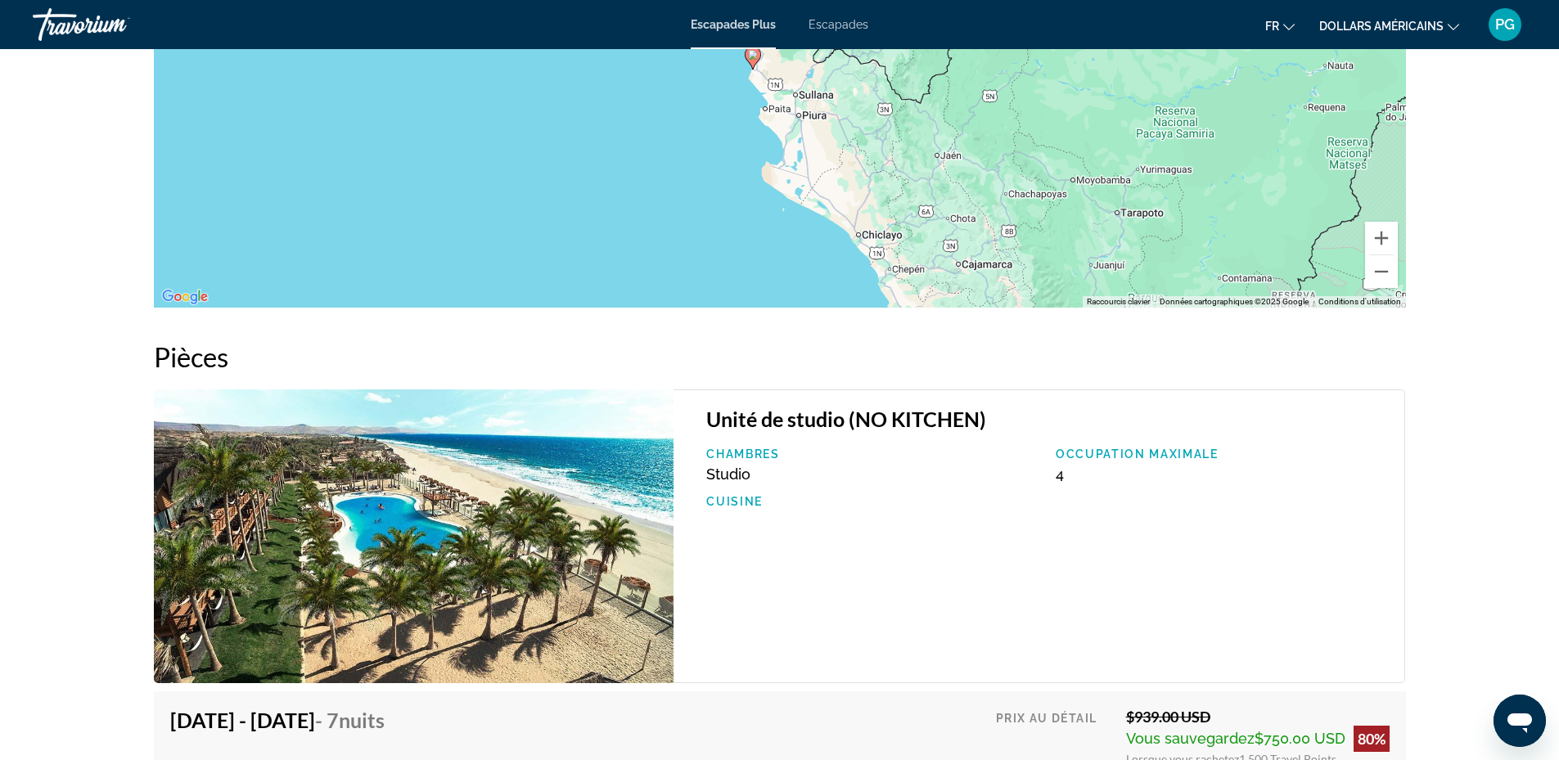
scroll to position [2042, 0]
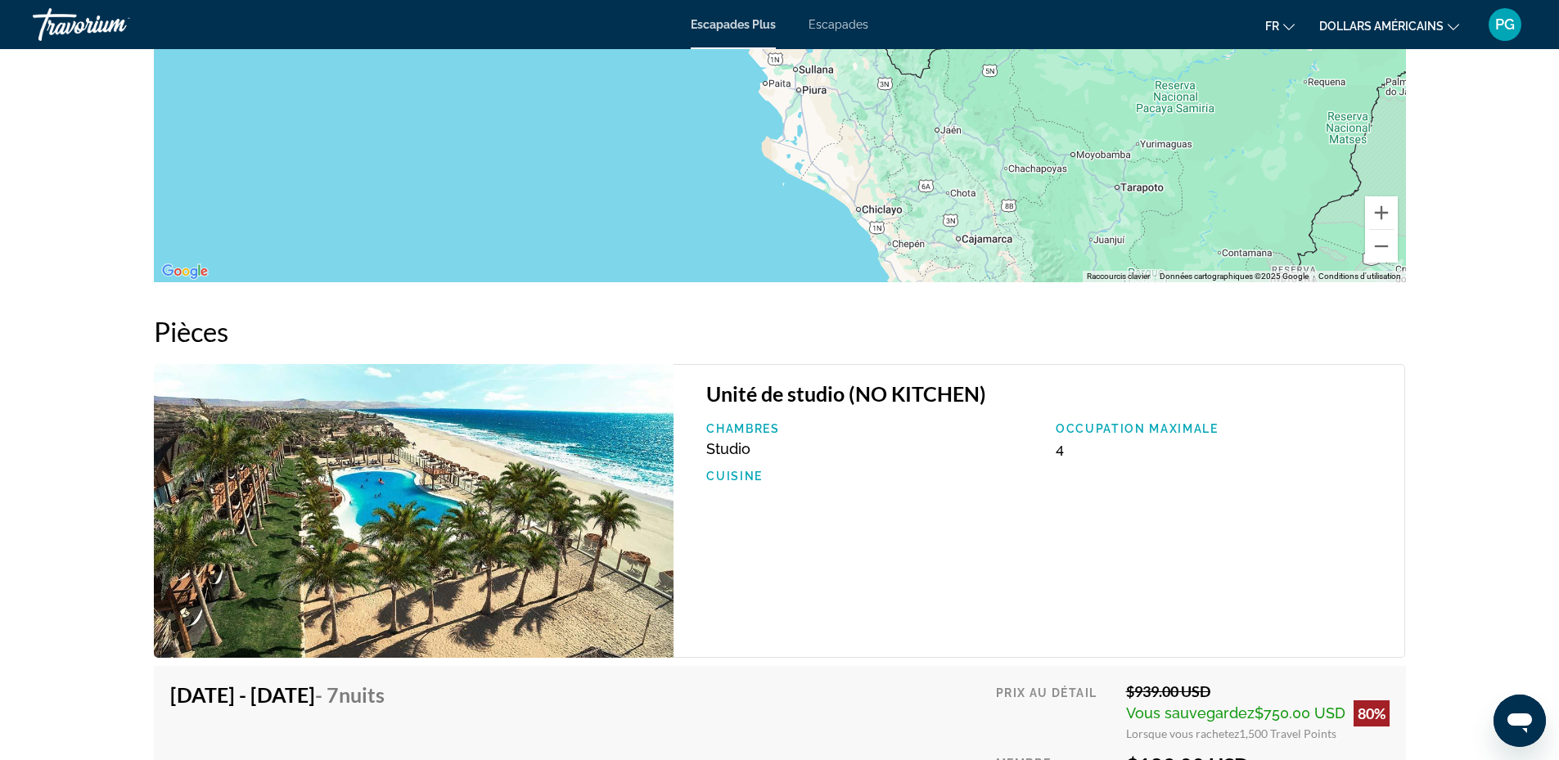
click at [398, 530] on img "Contenu principal" at bounding box center [414, 511] width 521 height 294
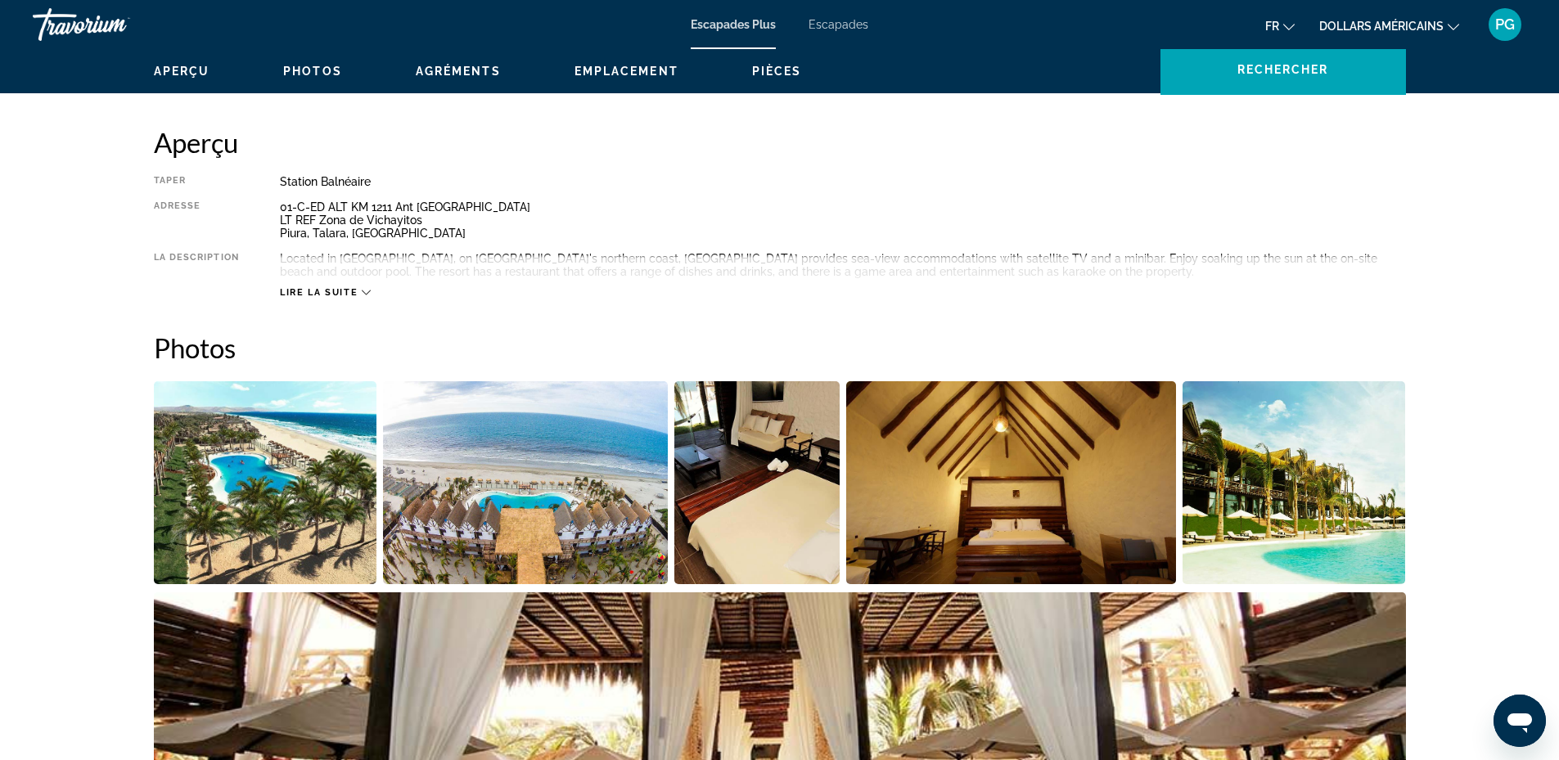
scroll to position [114, 0]
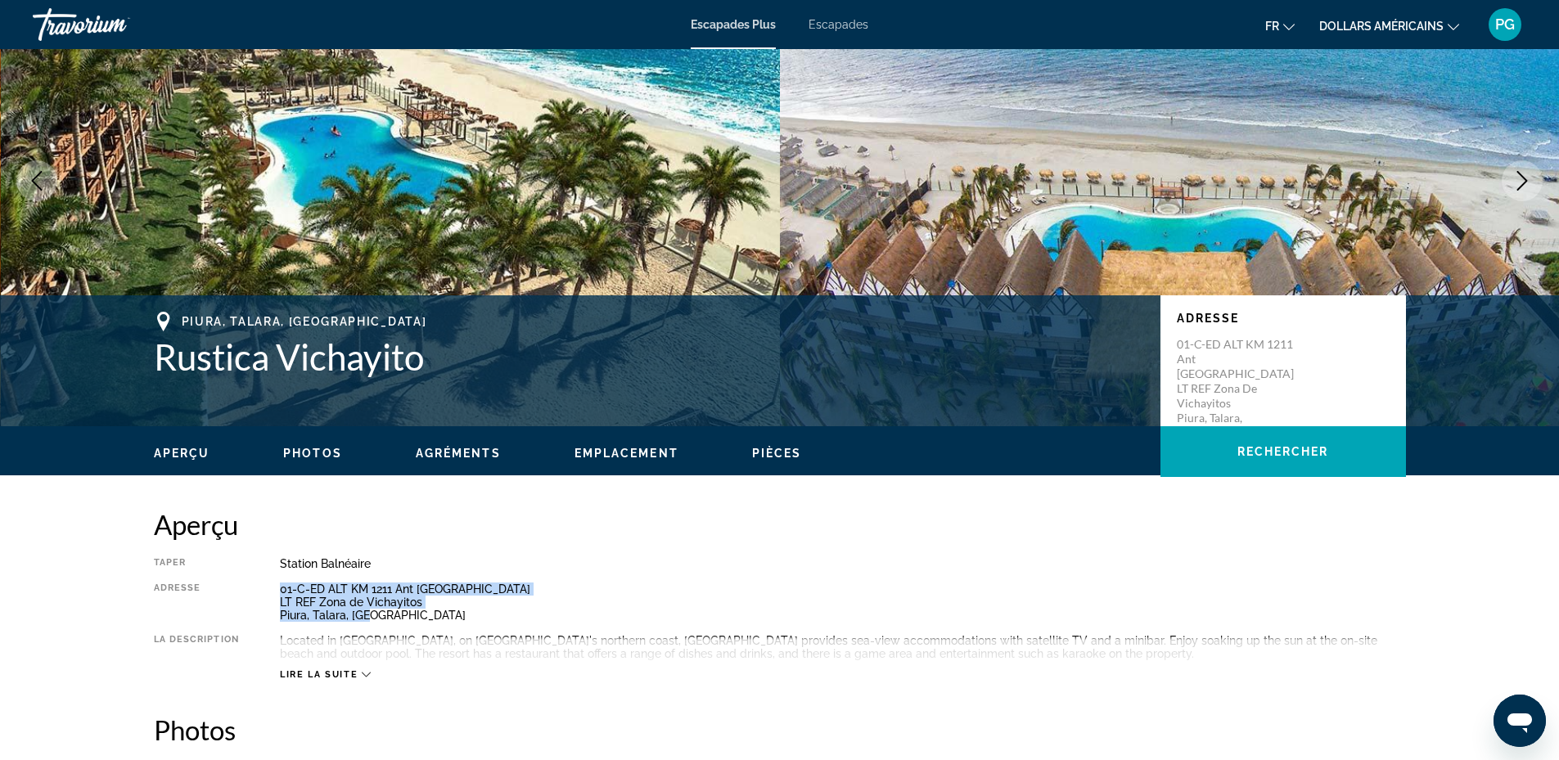
drag, startPoint x: 278, startPoint y: 590, endPoint x: 454, endPoint y: 612, distance: 176.6
click at [454, 612] on div "Taper Station balnéaire Tout inclus Pas tout compris Adresse 01-C-ED ALT KM 121…" at bounding box center [780, 619] width 1252 height 124
copy div "01-C-ED ALT KM 1211 Ant Panam Norte LT REF Zona de Vichayitos Piura, Talara, PER"
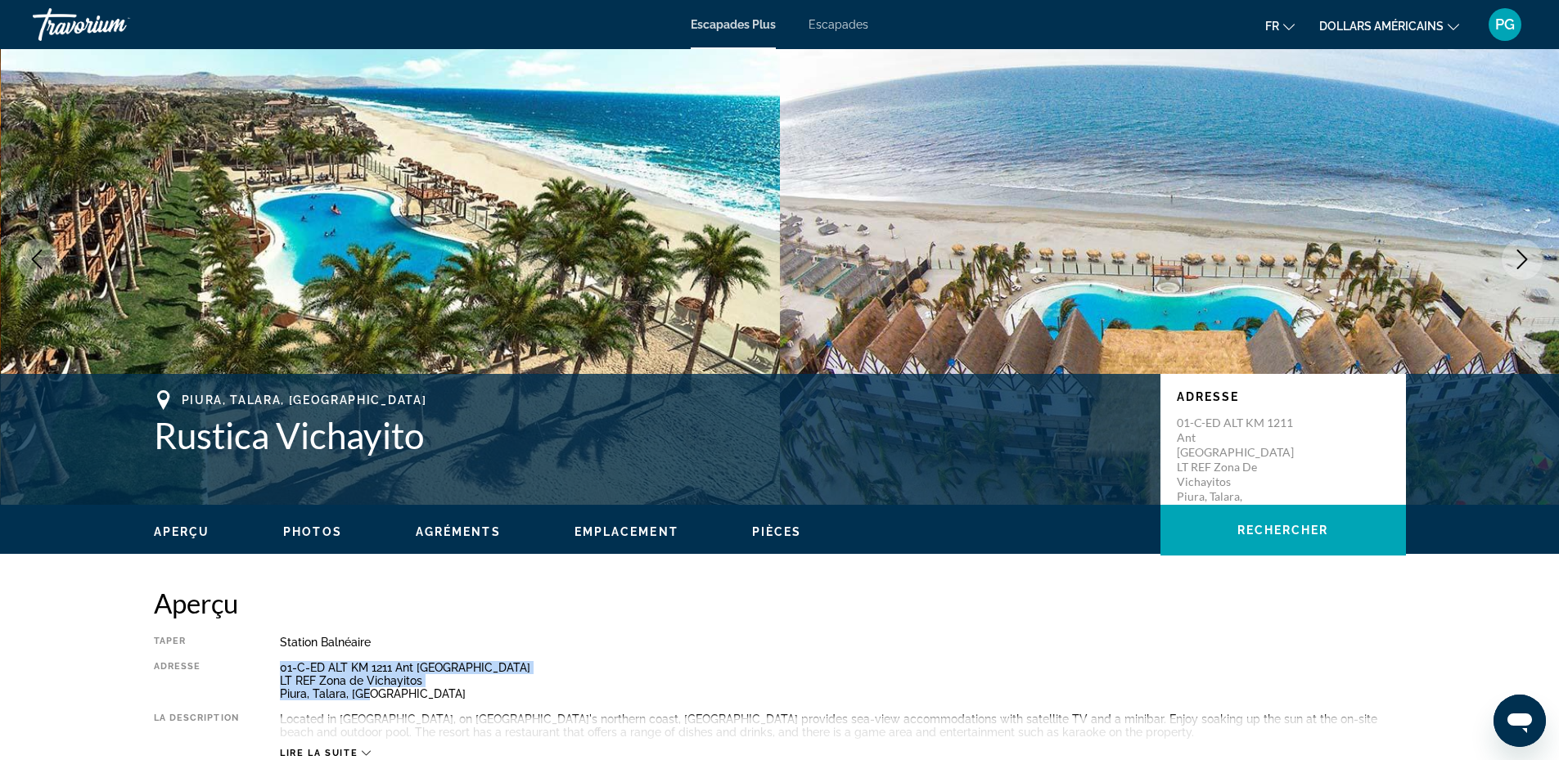
scroll to position [0, 0]
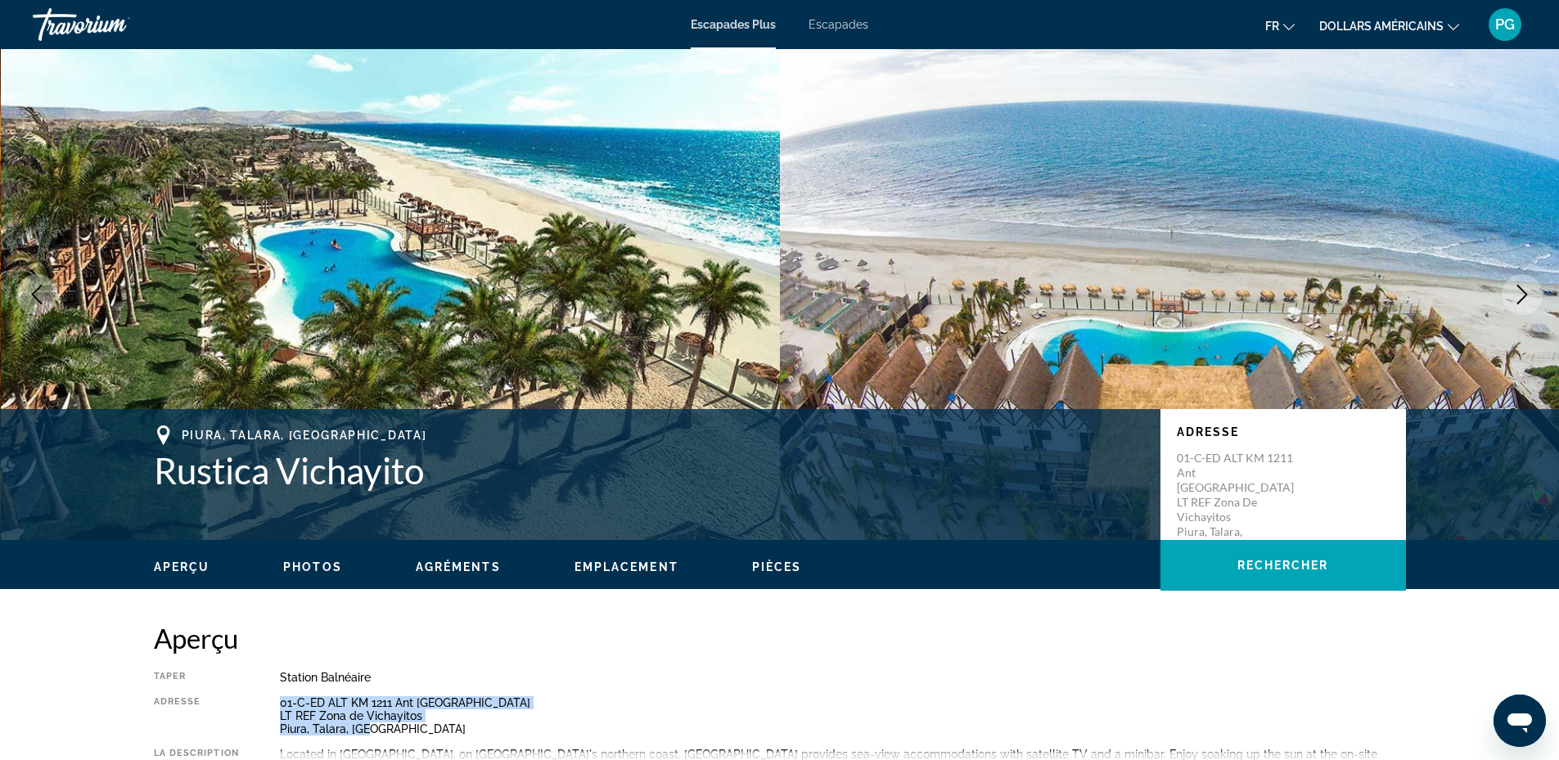
click at [1528, 294] on icon "Next image" at bounding box center [1523, 295] width 20 height 20
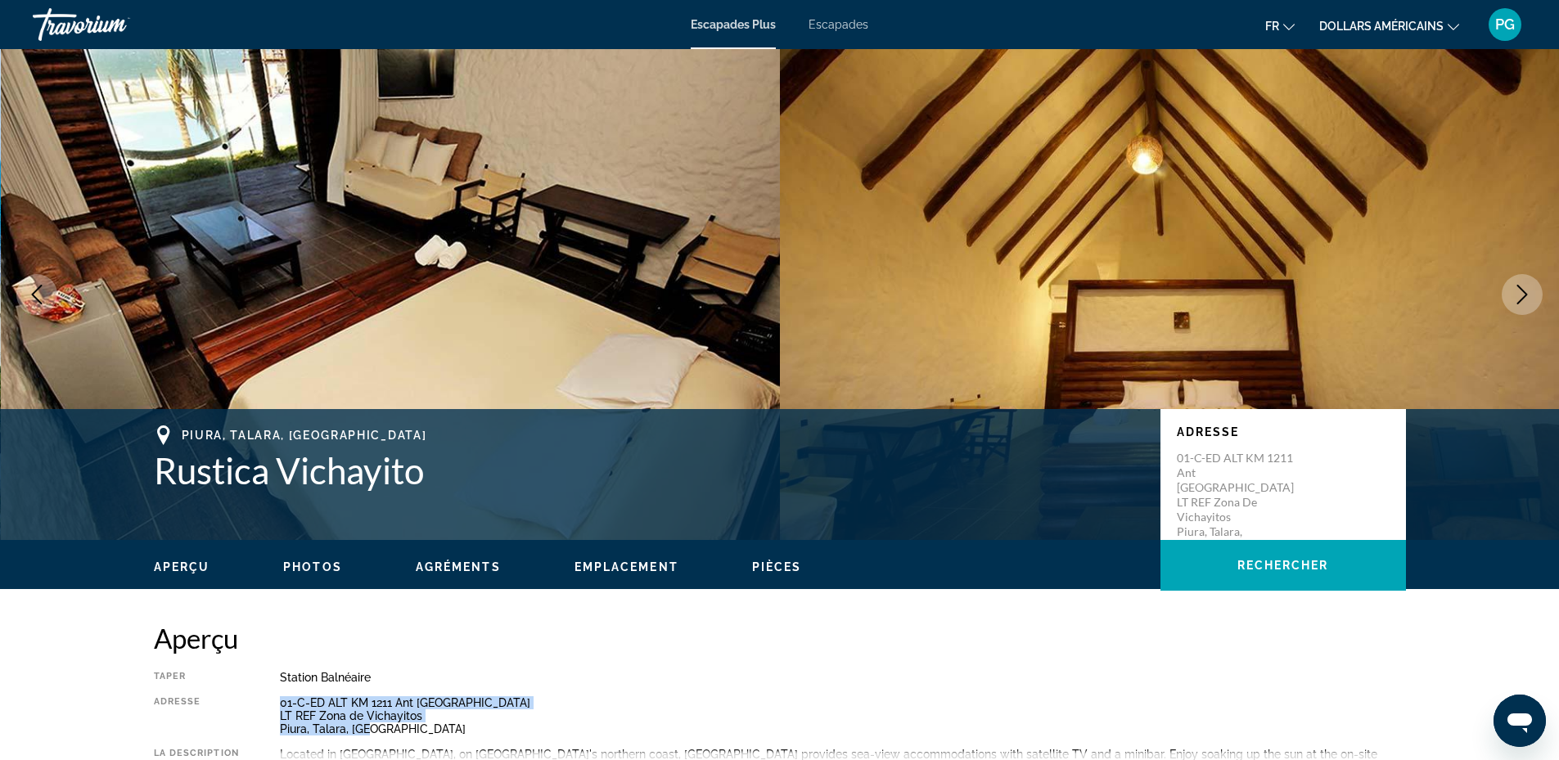
click at [1528, 294] on icon "Next image" at bounding box center [1523, 295] width 20 height 20
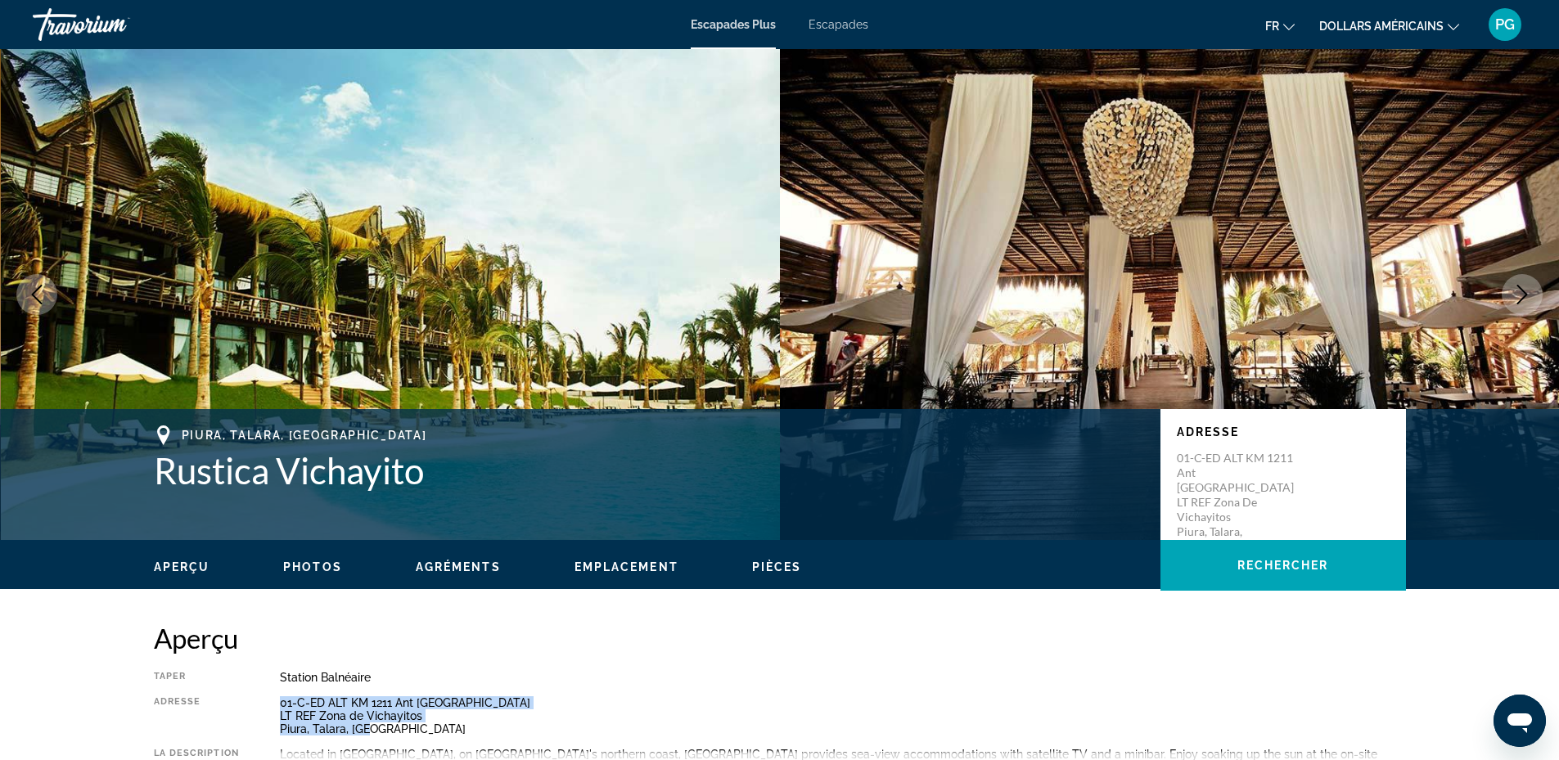
click at [1528, 294] on icon "Next image" at bounding box center [1523, 295] width 20 height 20
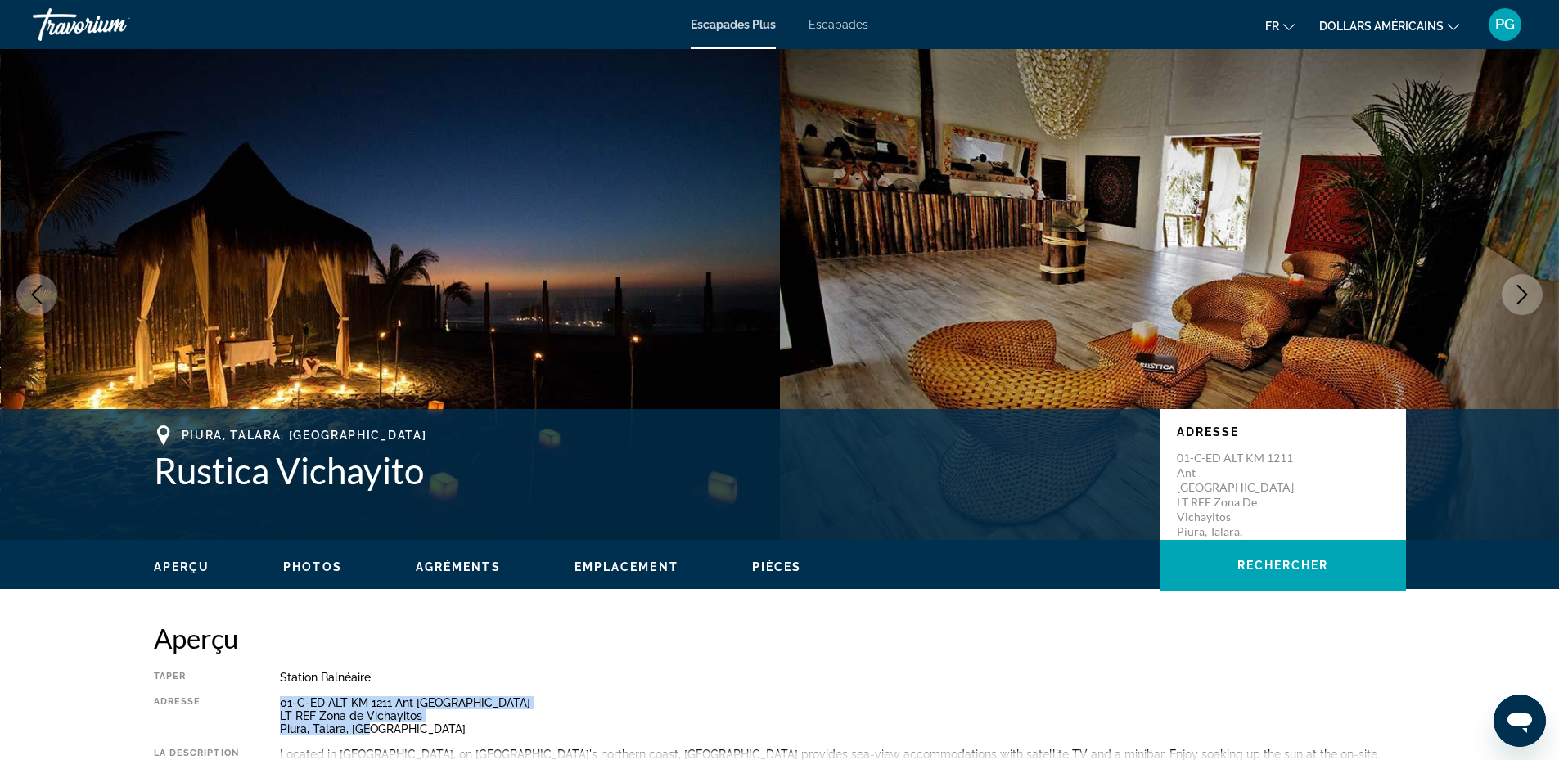
click at [1528, 294] on icon "Next image" at bounding box center [1523, 295] width 20 height 20
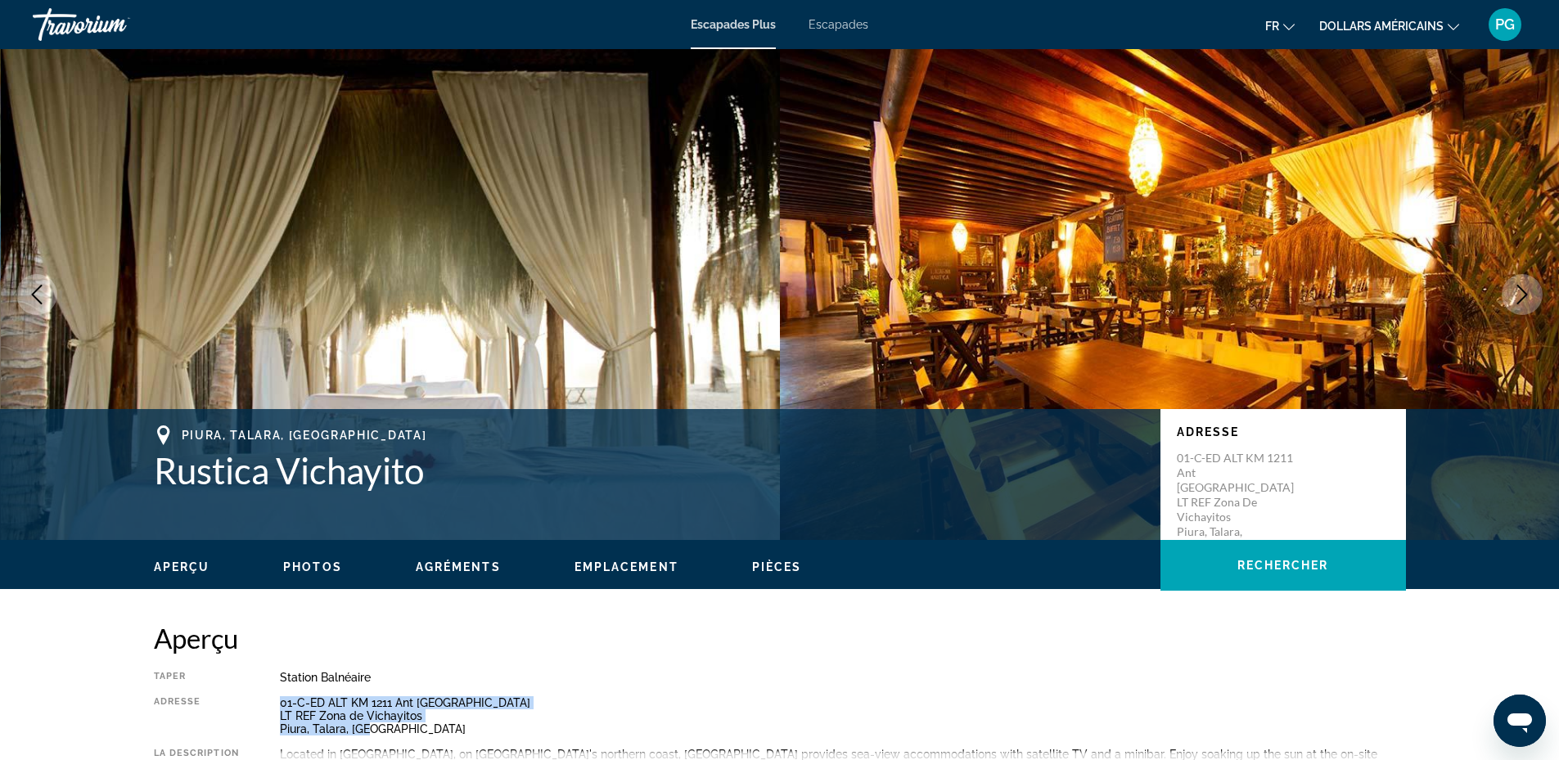
click at [1517, 291] on icon "Next image" at bounding box center [1523, 295] width 20 height 20
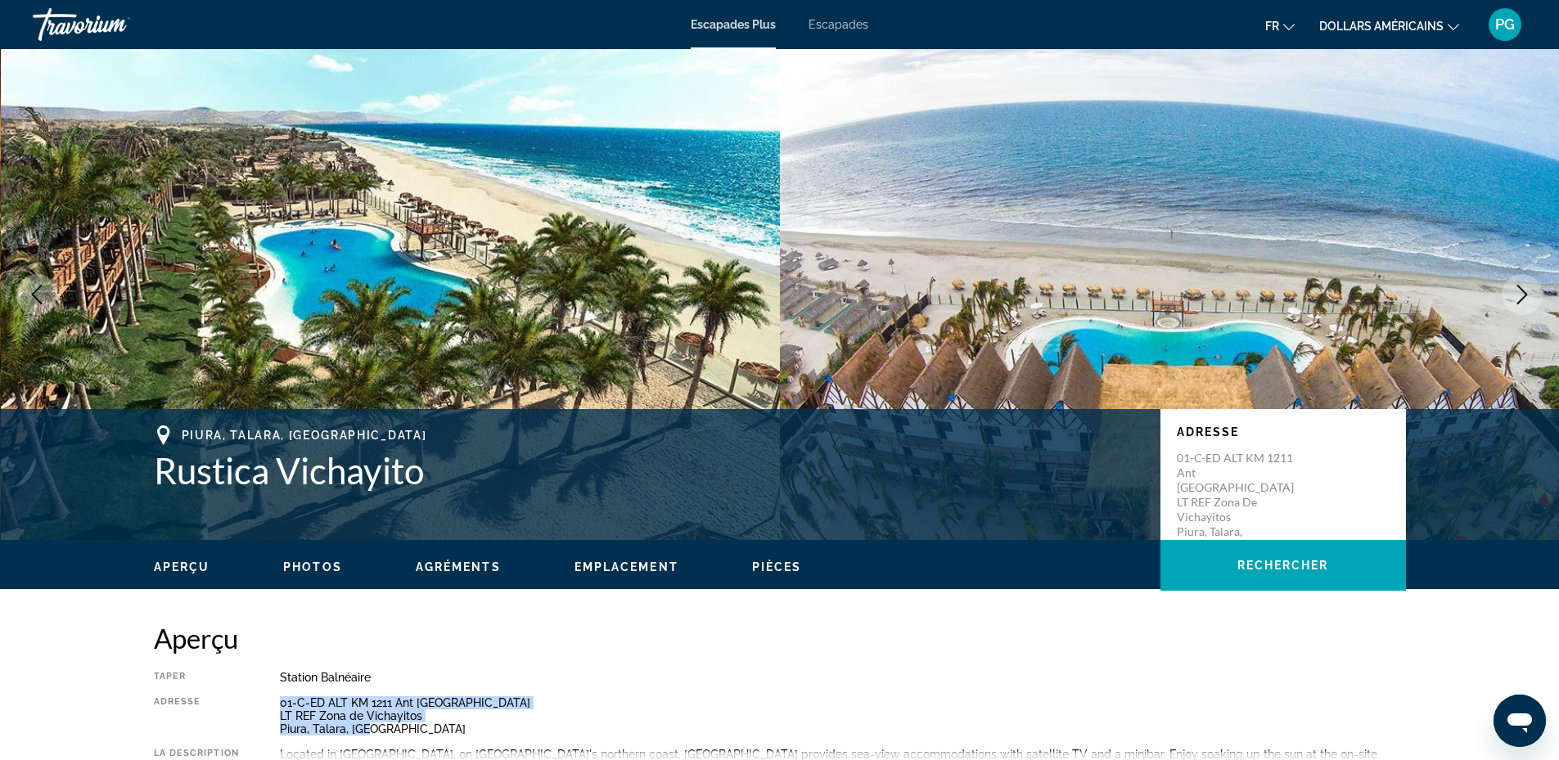
click at [1517, 291] on icon "Next image" at bounding box center [1523, 295] width 20 height 20
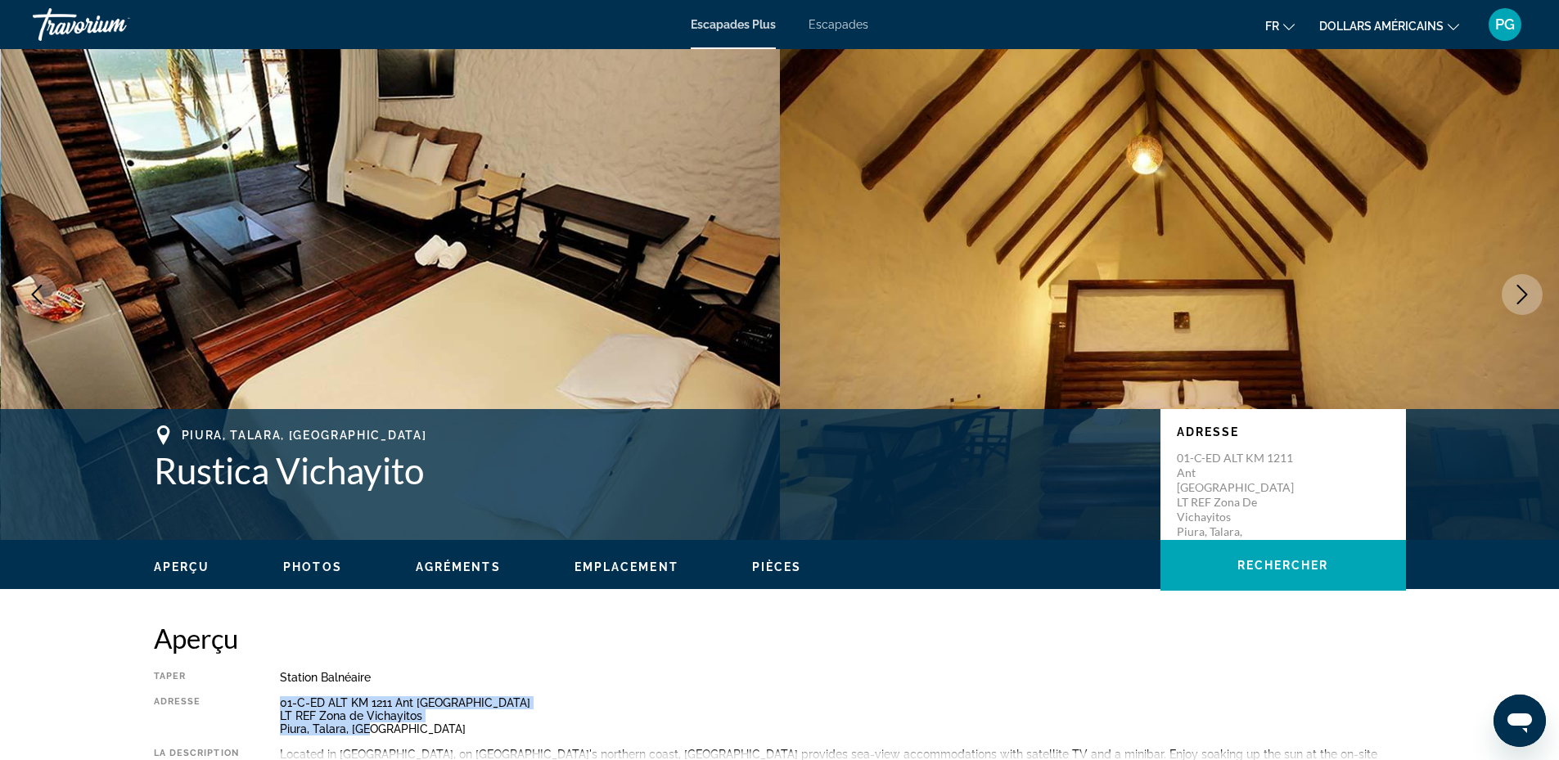
click at [1517, 291] on icon "Next image" at bounding box center [1523, 295] width 20 height 20
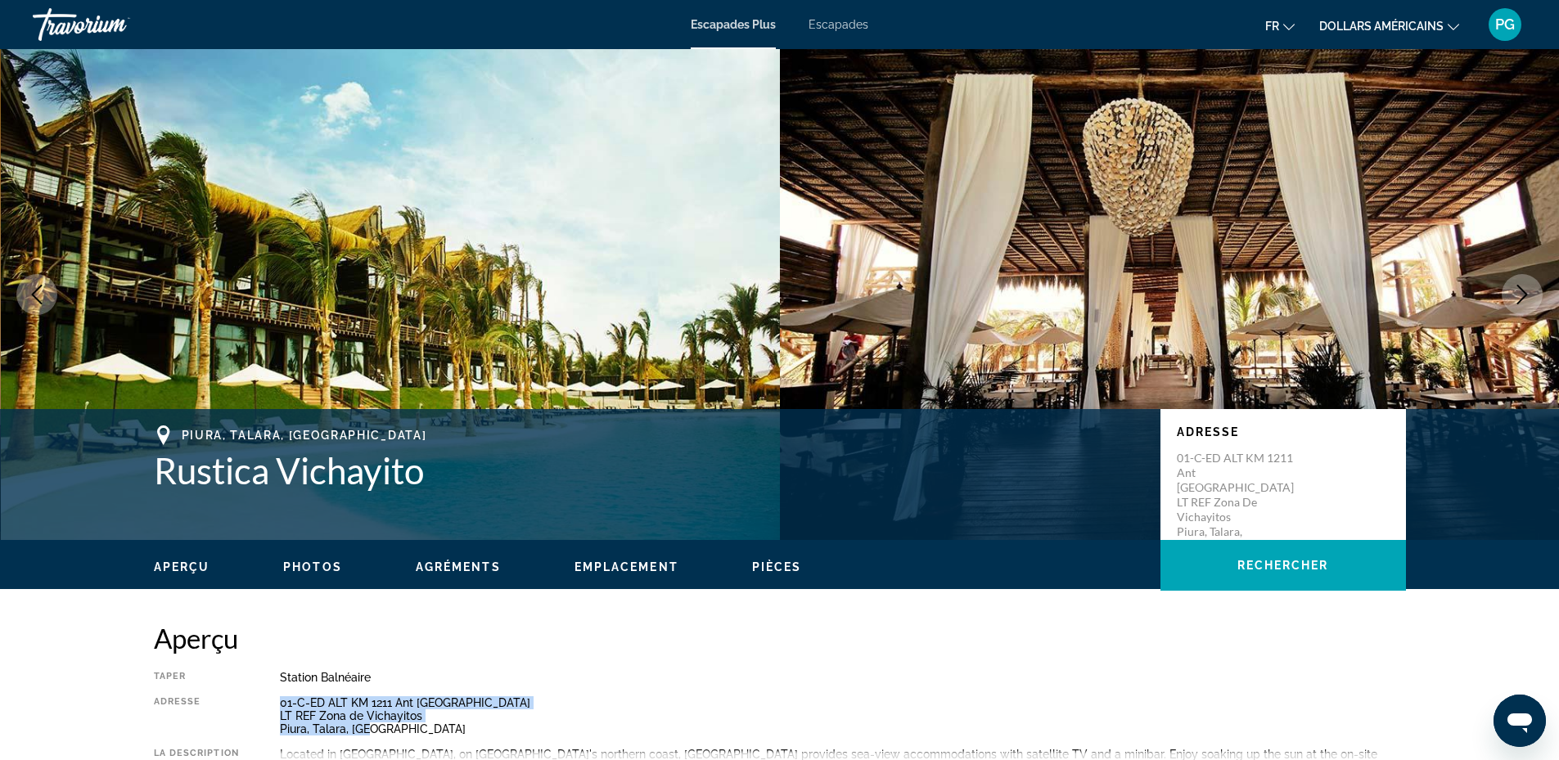
click at [1517, 291] on icon "Next image" at bounding box center [1523, 295] width 20 height 20
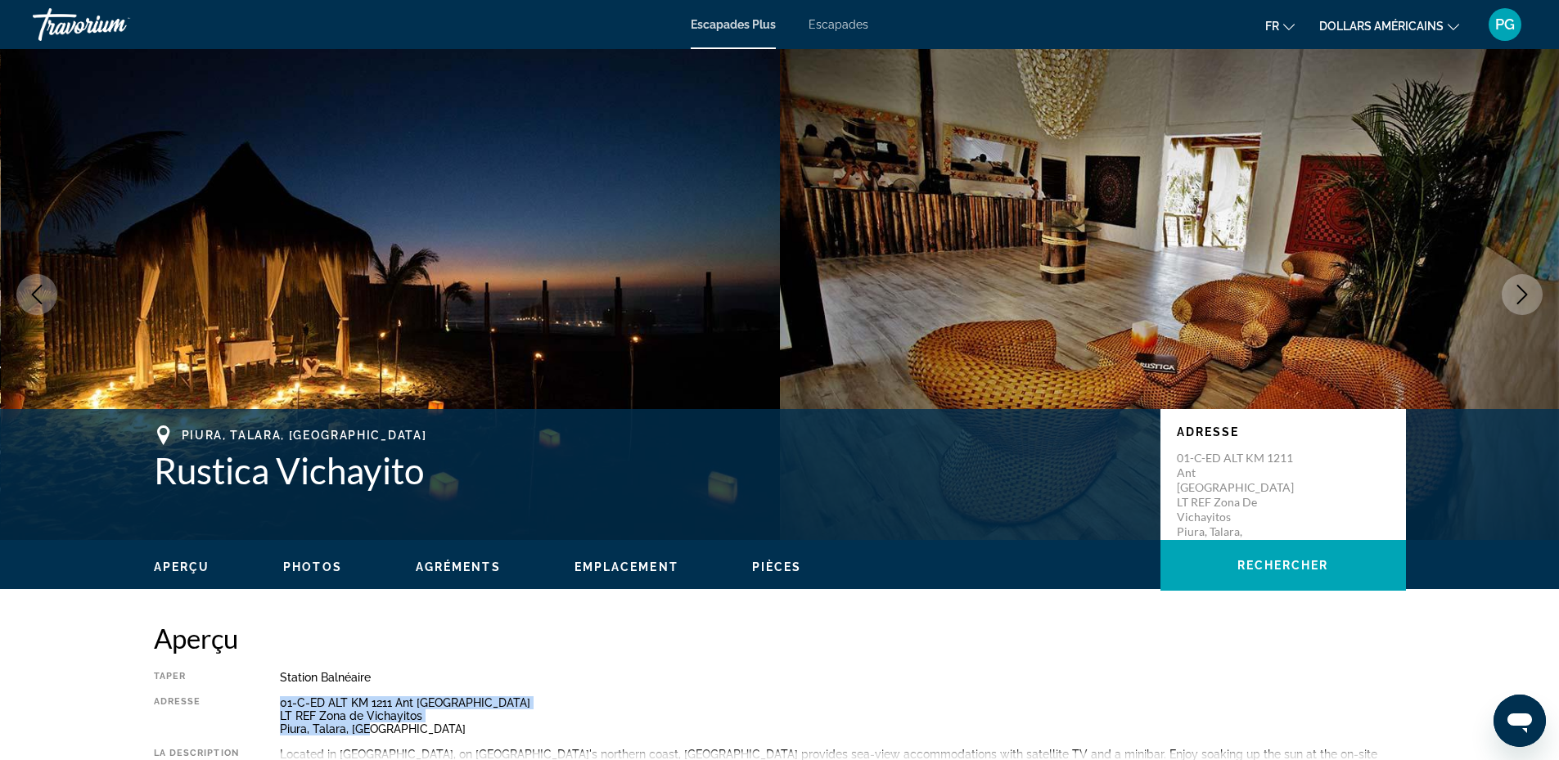
scroll to position [382, 0]
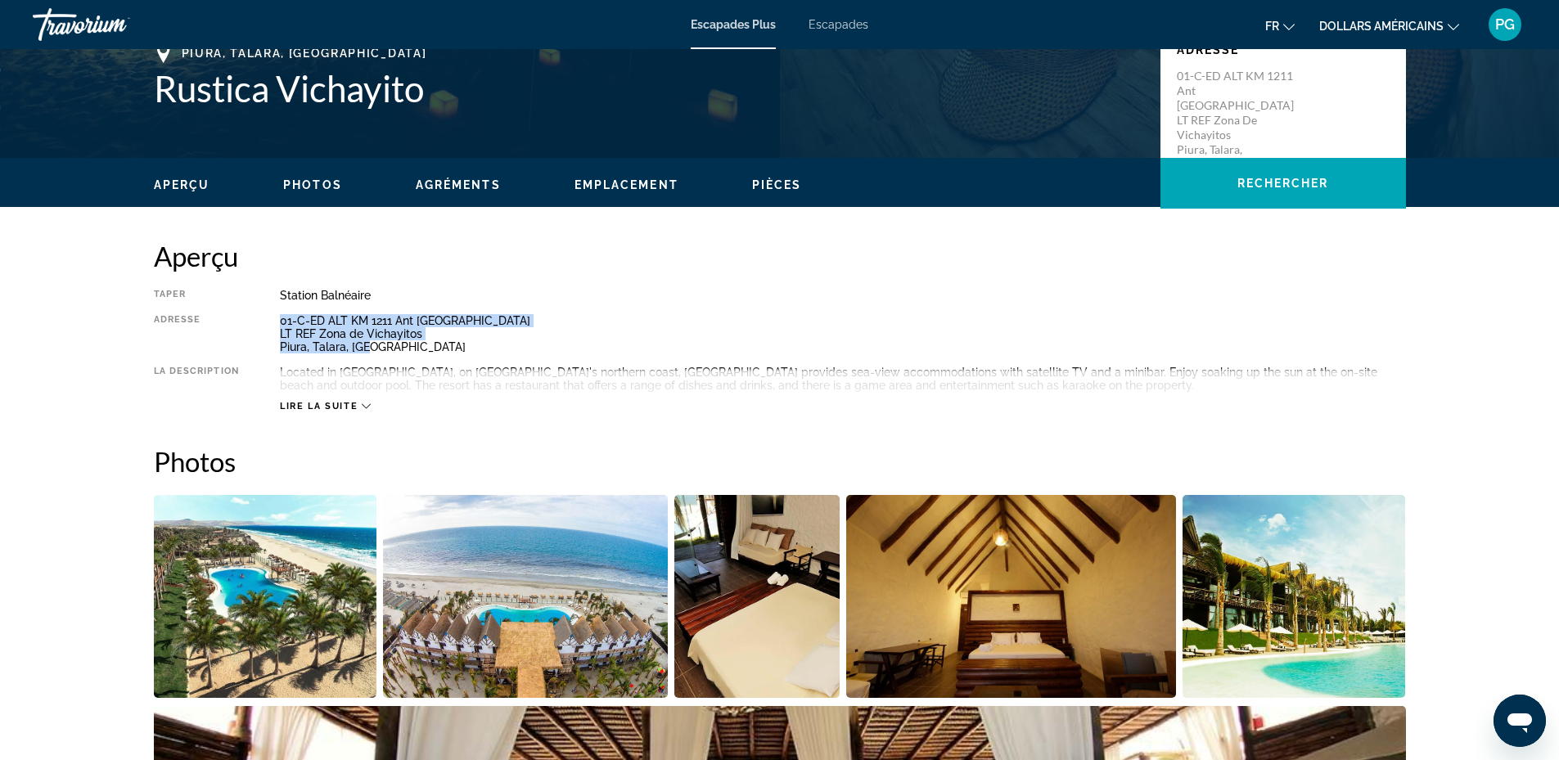
copy div "01-C-ED ALT KM 1211 Ant Panam Norte LT REF Zona de Vichayitos Piura, Talara, PER"
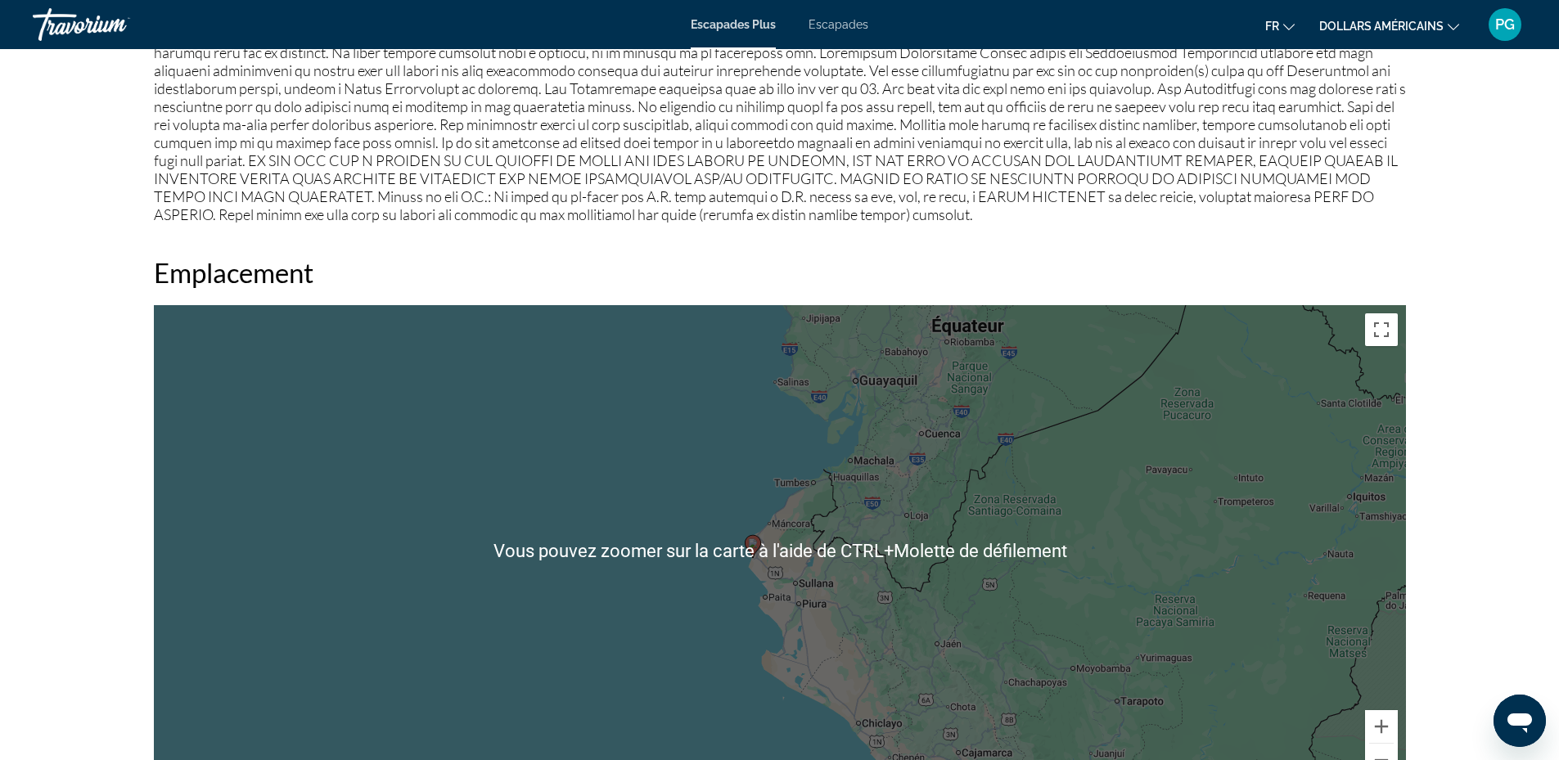
scroll to position [1910, 0]
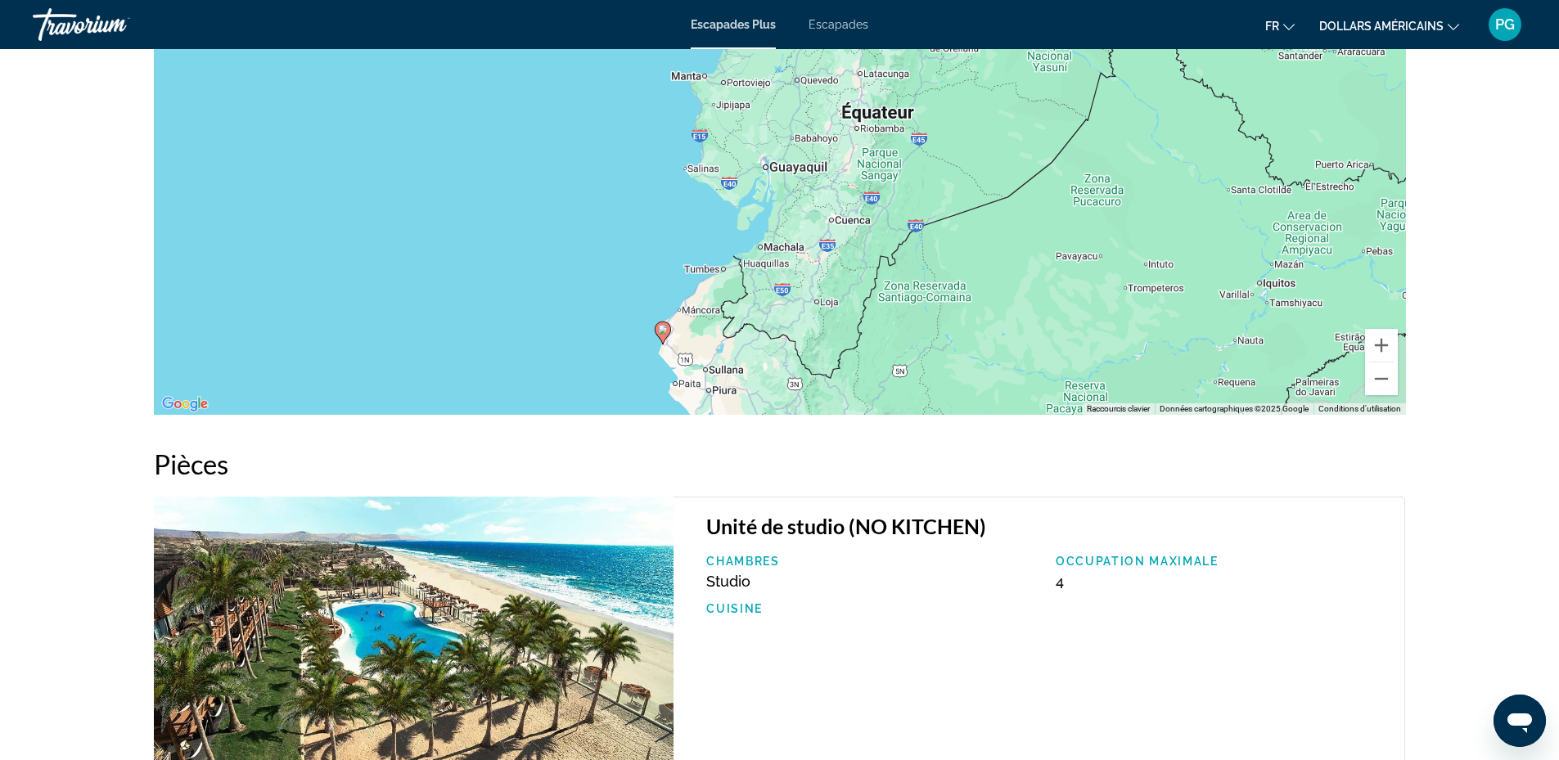
drag, startPoint x: 1131, startPoint y: 215, endPoint x: 1040, endPoint y: 385, distance: 191.9
click at [1040, 385] on div "Pour activer le glissement avec le clavier, appuyez sur Alt+Entrée. Une fois ce…" at bounding box center [780, 169] width 1252 height 491
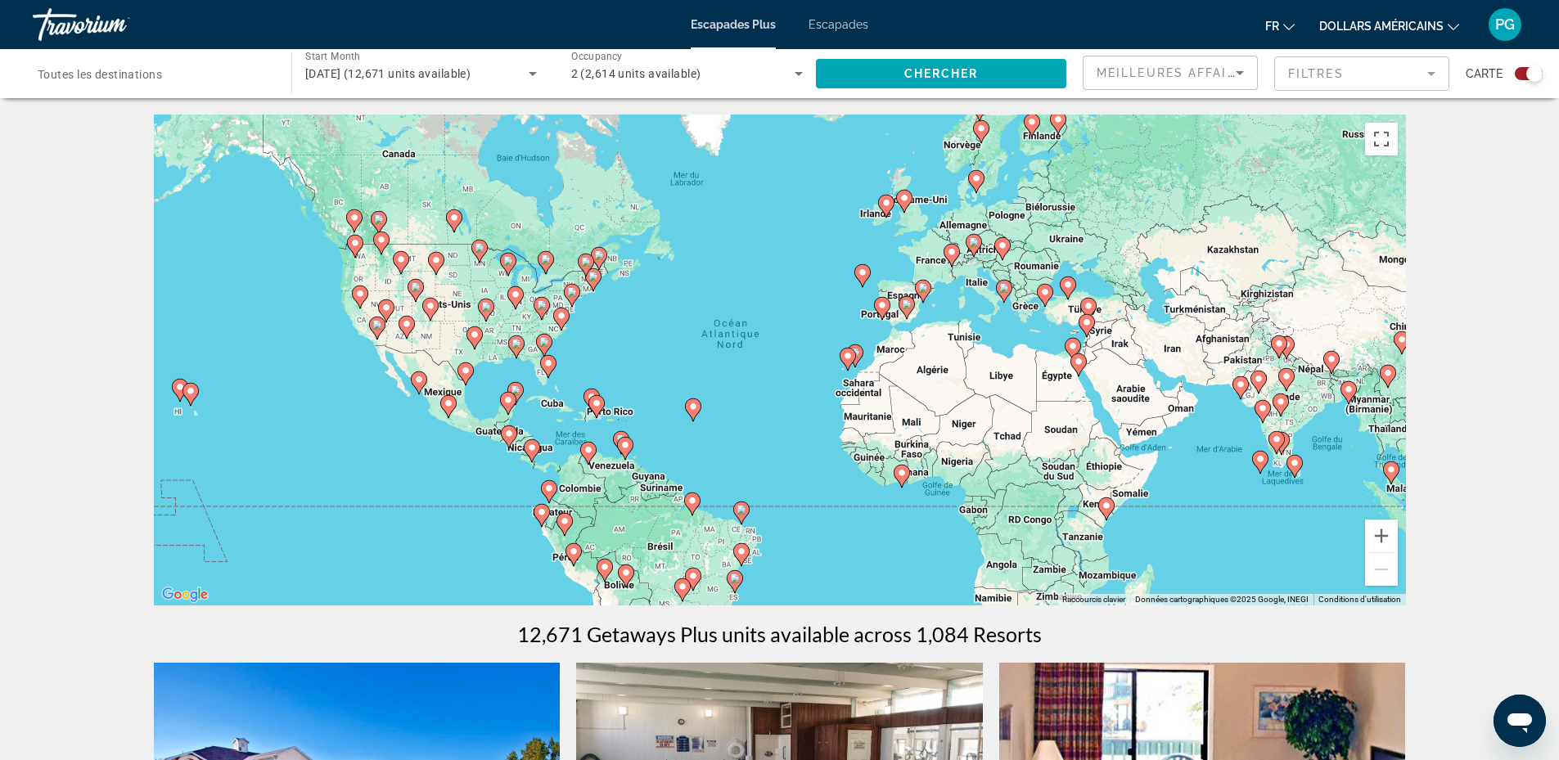
click at [414, 379] on icon "Contenu principal" at bounding box center [418, 382] width 15 height 21
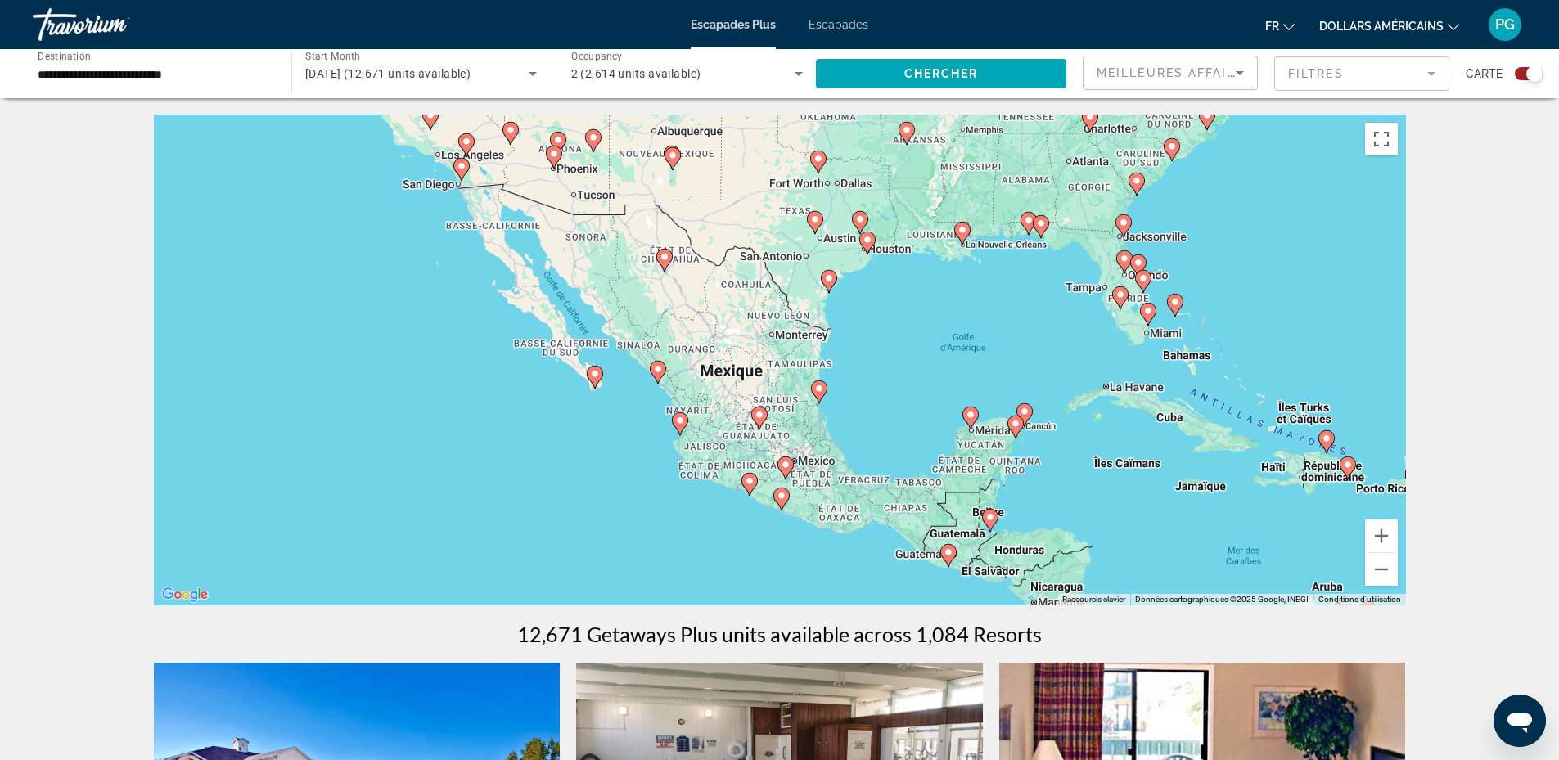
drag, startPoint x: 959, startPoint y: 406, endPoint x: 806, endPoint y: 433, distance: 155.4
click at [806, 433] on div "Pour activer le glissement avec le clavier, appuyez sur Alt+Entrée. Une fois ce…" at bounding box center [780, 360] width 1252 height 491
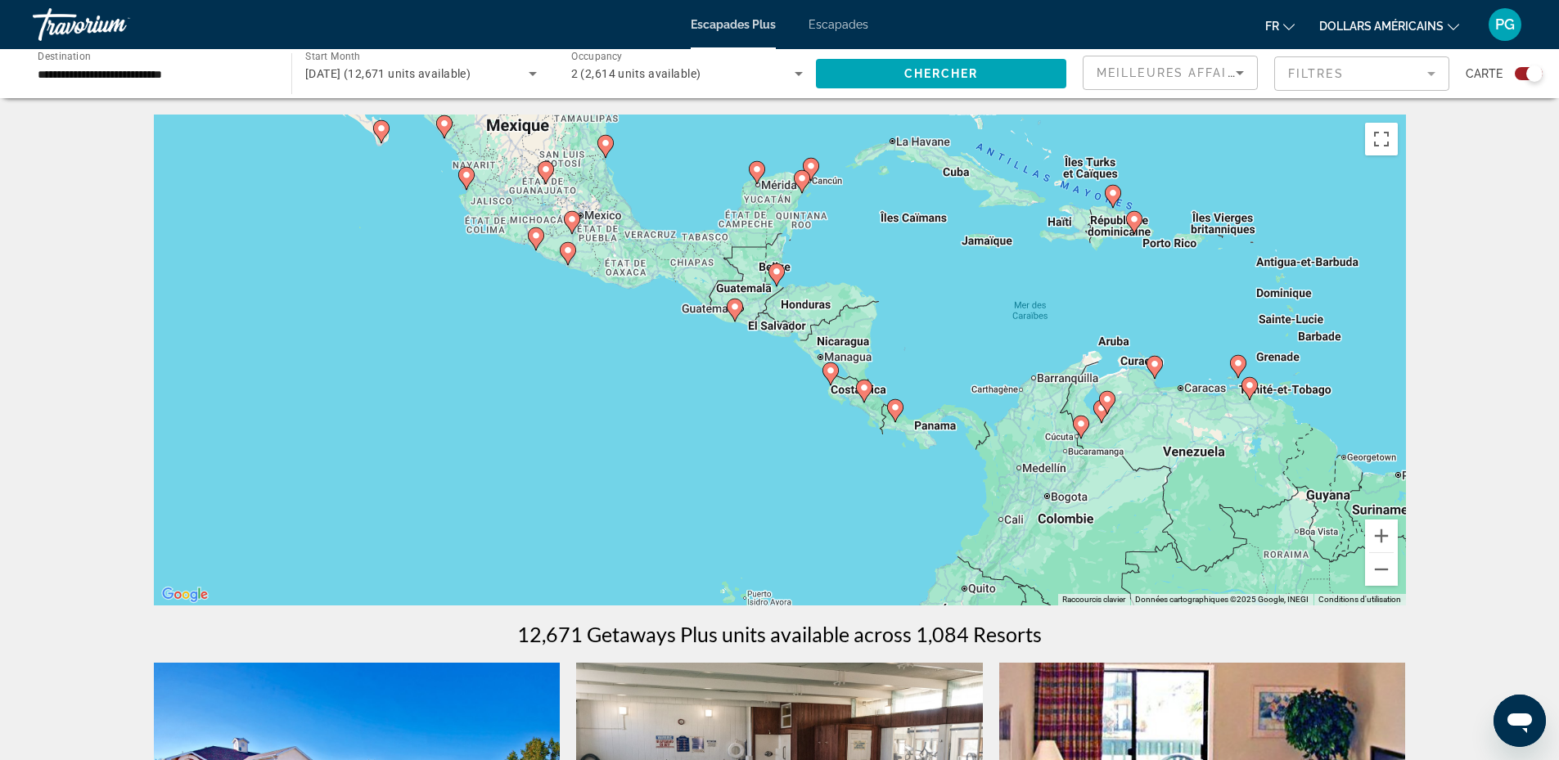
drag, startPoint x: 1071, startPoint y: 533, endPoint x: 854, endPoint y: 286, distance: 328.9
click at [854, 286] on div "Pour activer le glissement avec le clavier, appuyez sur Alt+Entrée. Une fois ce…" at bounding box center [780, 360] width 1252 height 491
click at [864, 386] on image "Contenu principal" at bounding box center [865, 388] width 10 height 10
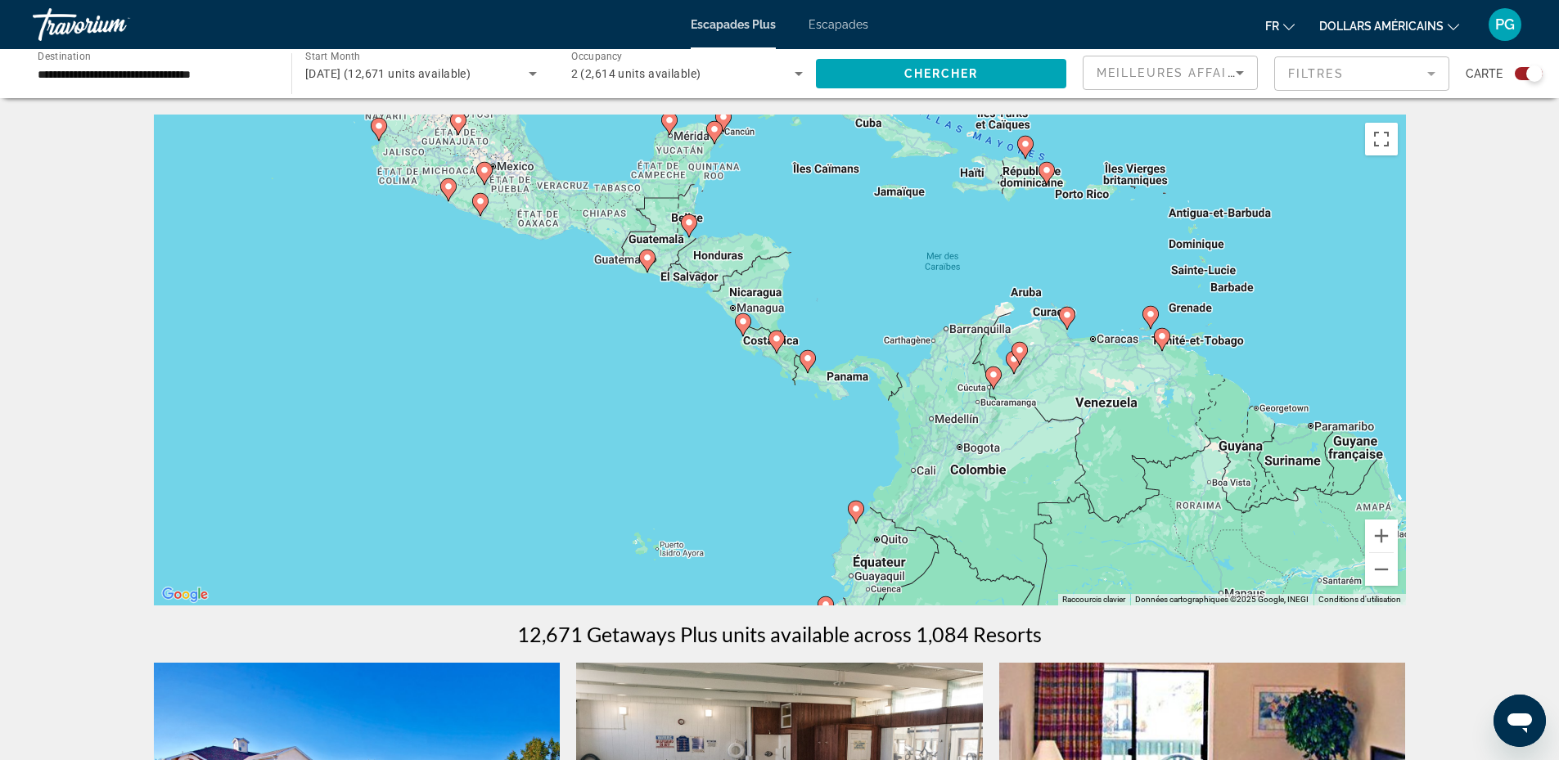
click at [774, 334] on icon "Contenu principal" at bounding box center [776, 342] width 15 height 21
type input "**********"
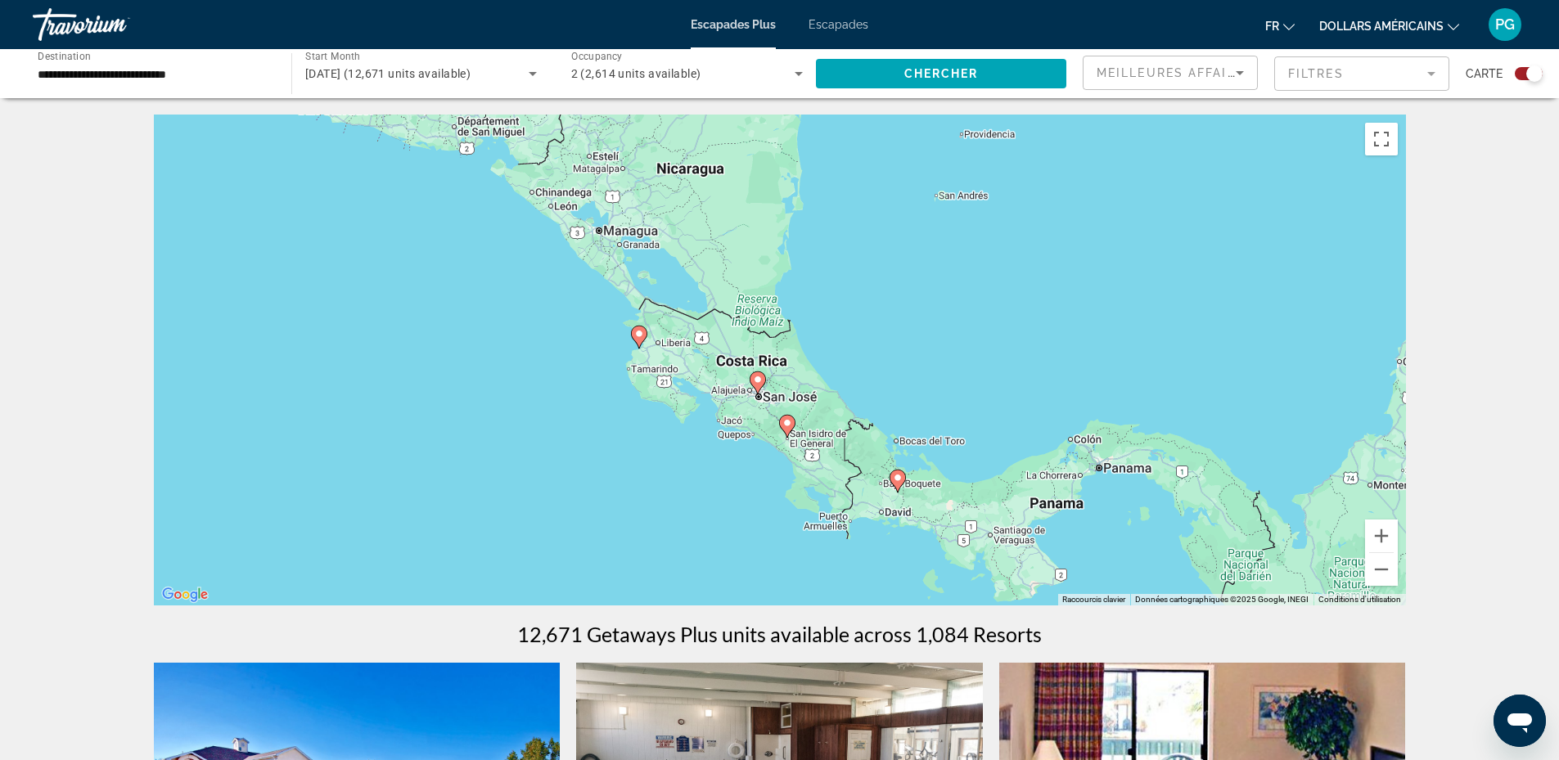
drag, startPoint x: 604, startPoint y: 383, endPoint x: 612, endPoint y: 463, distance: 80.6
click at [612, 463] on div "Pour activer le glissement avec le clavier, appuyez sur Alt+Entrée. Une fois ce…" at bounding box center [780, 360] width 1252 height 491
click at [637, 331] on image "Contenu principal" at bounding box center [640, 335] width 10 height 10
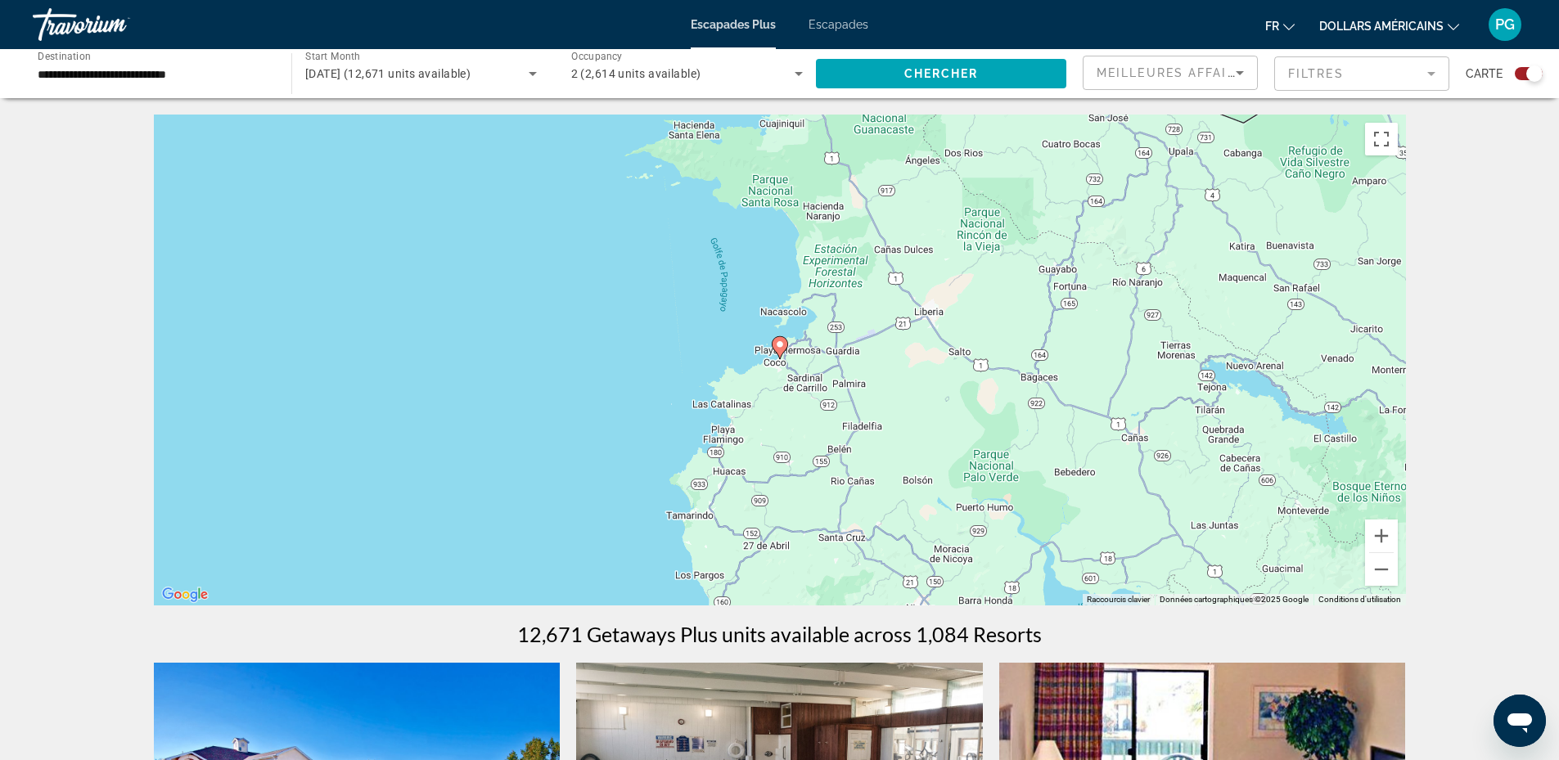
click at [777, 343] on image "Contenu principal" at bounding box center [780, 345] width 10 height 10
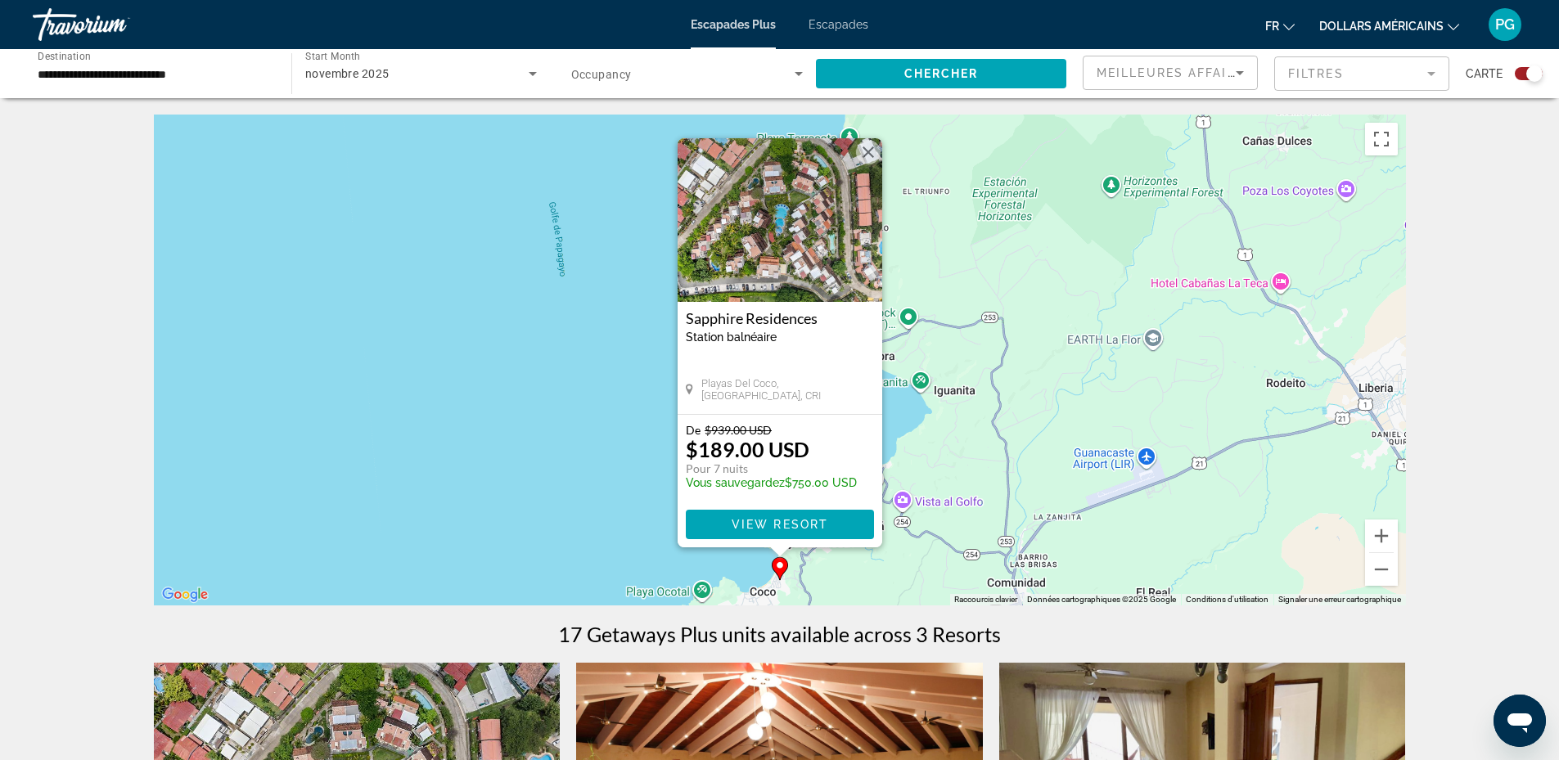
scroll to position [382, 0]
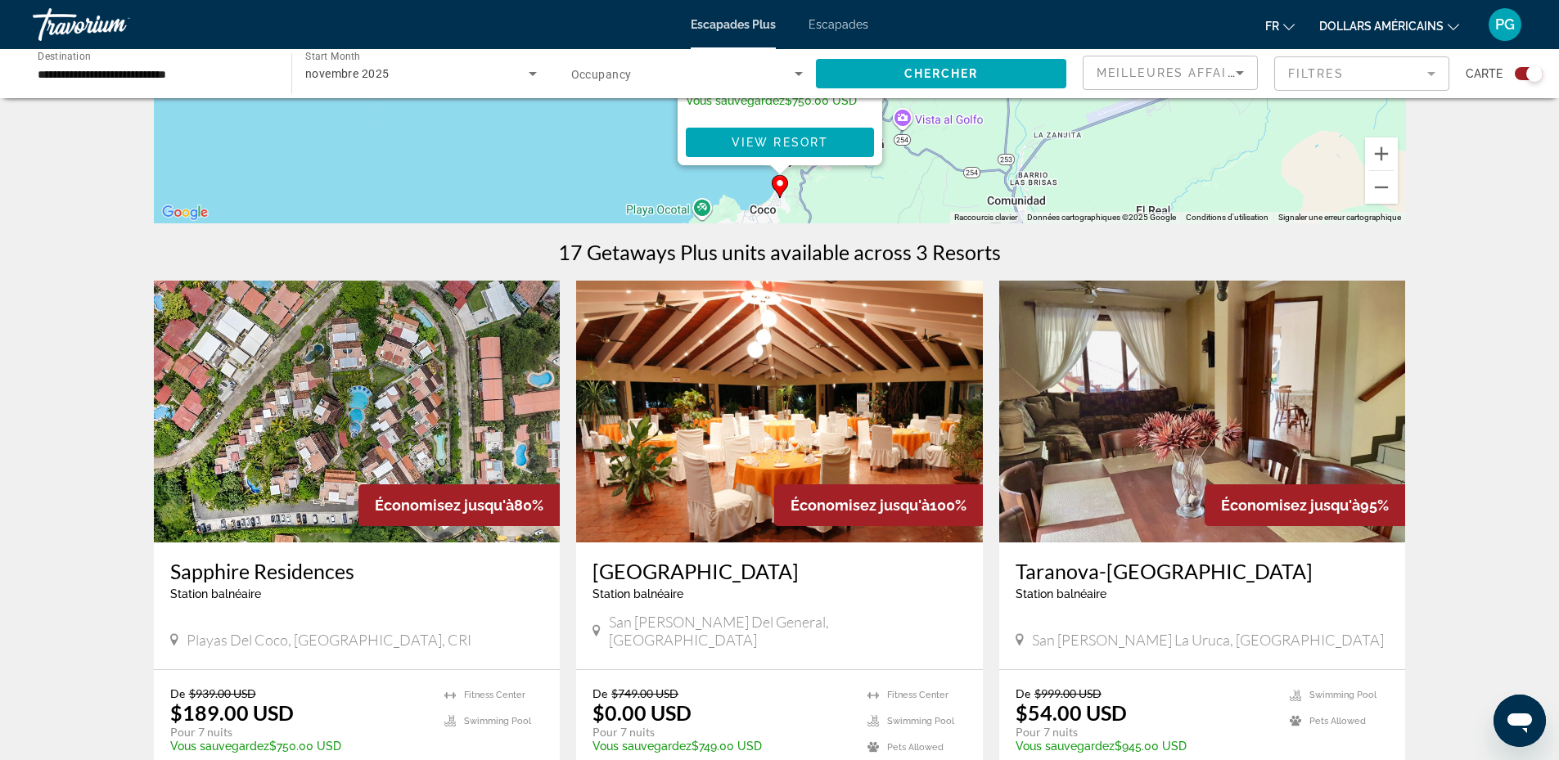
click at [698, 465] on img "Contenu principal" at bounding box center [779, 412] width 407 height 262
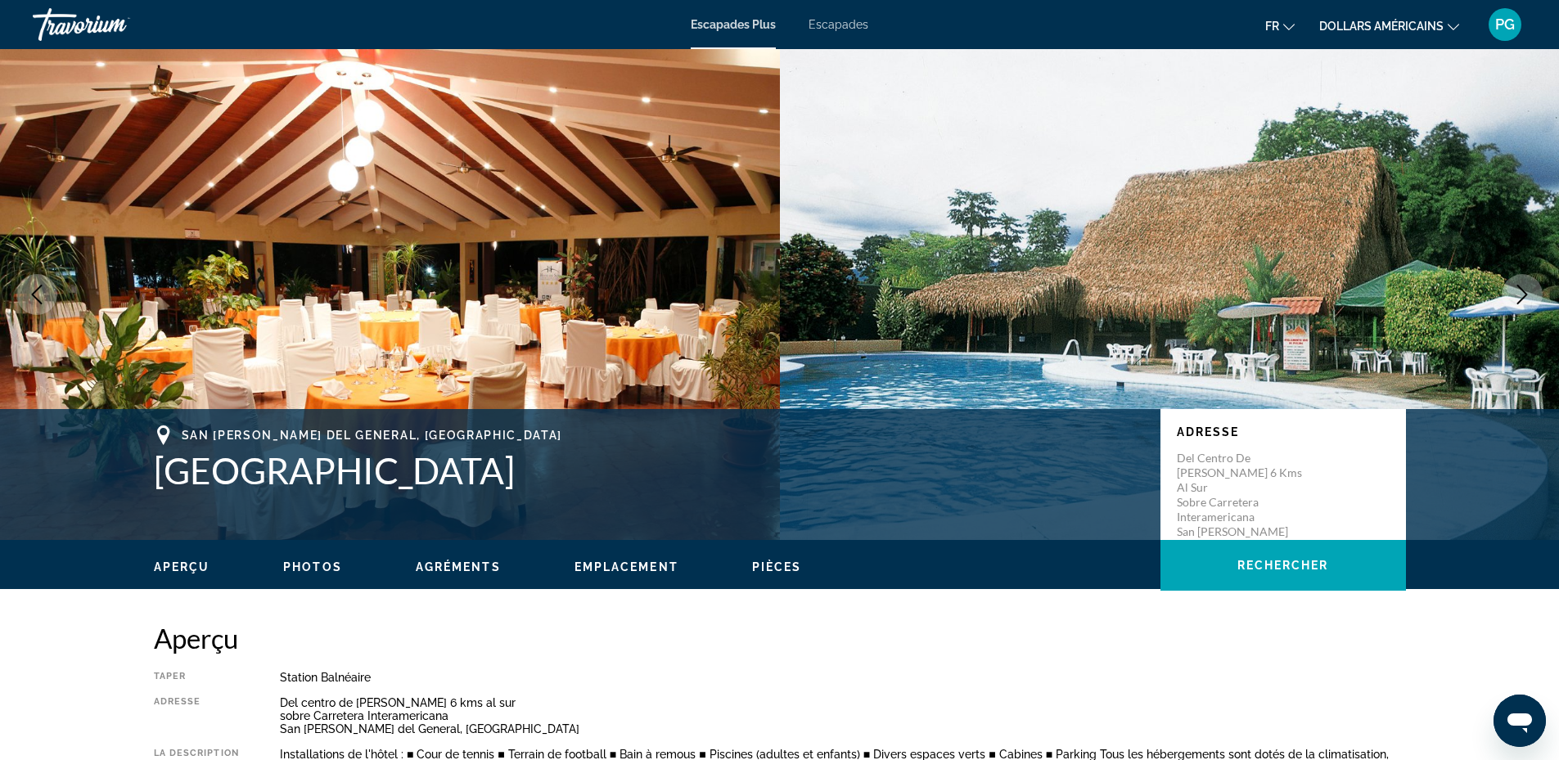
click at [1518, 292] on icon "Next image" at bounding box center [1523, 295] width 20 height 20
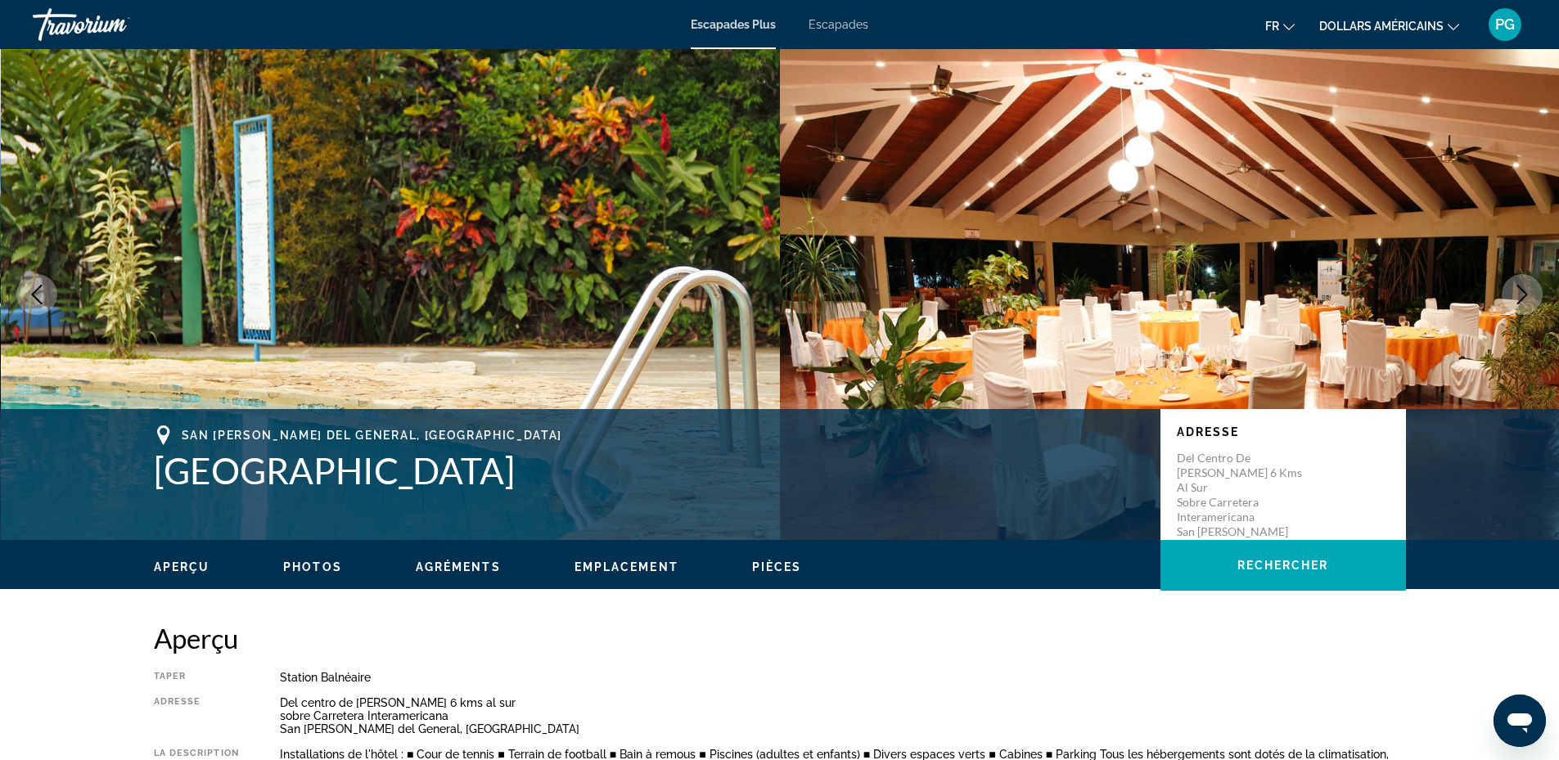
click at [1518, 292] on icon "Next image" at bounding box center [1523, 295] width 20 height 20
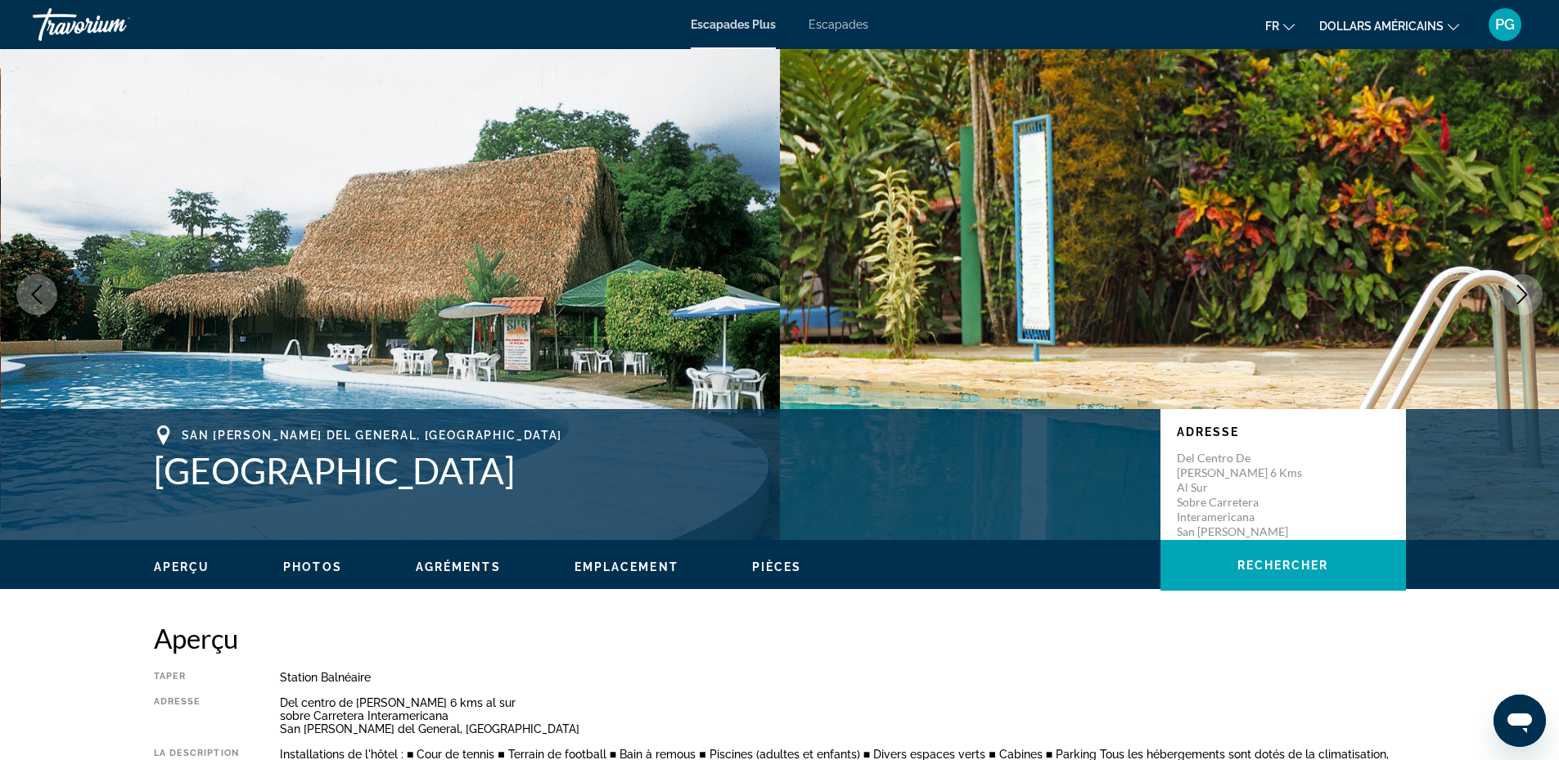
click at [1518, 292] on icon "Next image" at bounding box center [1523, 295] width 20 height 20
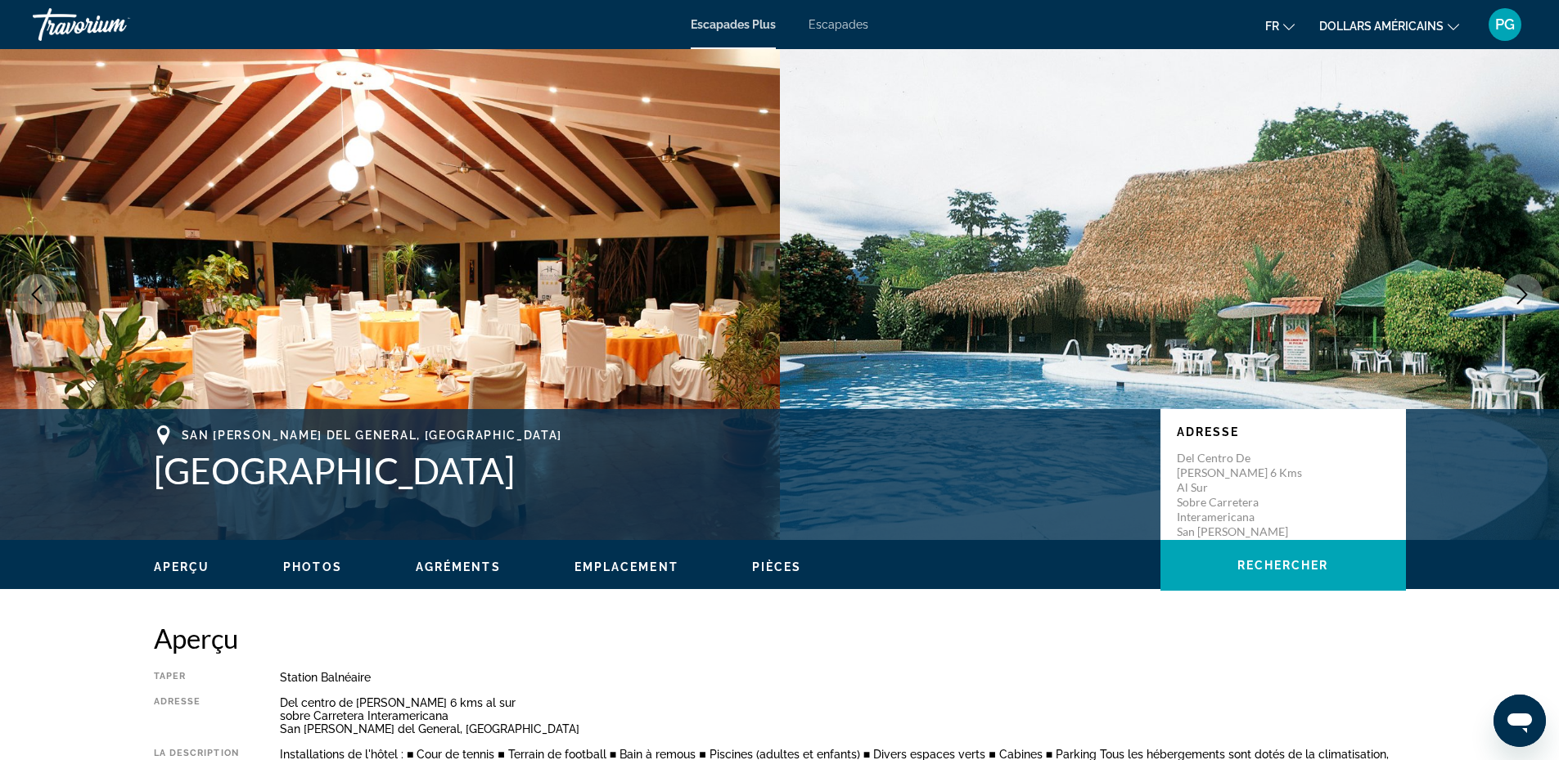
click at [1518, 292] on icon "Next image" at bounding box center [1523, 295] width 20 height 20
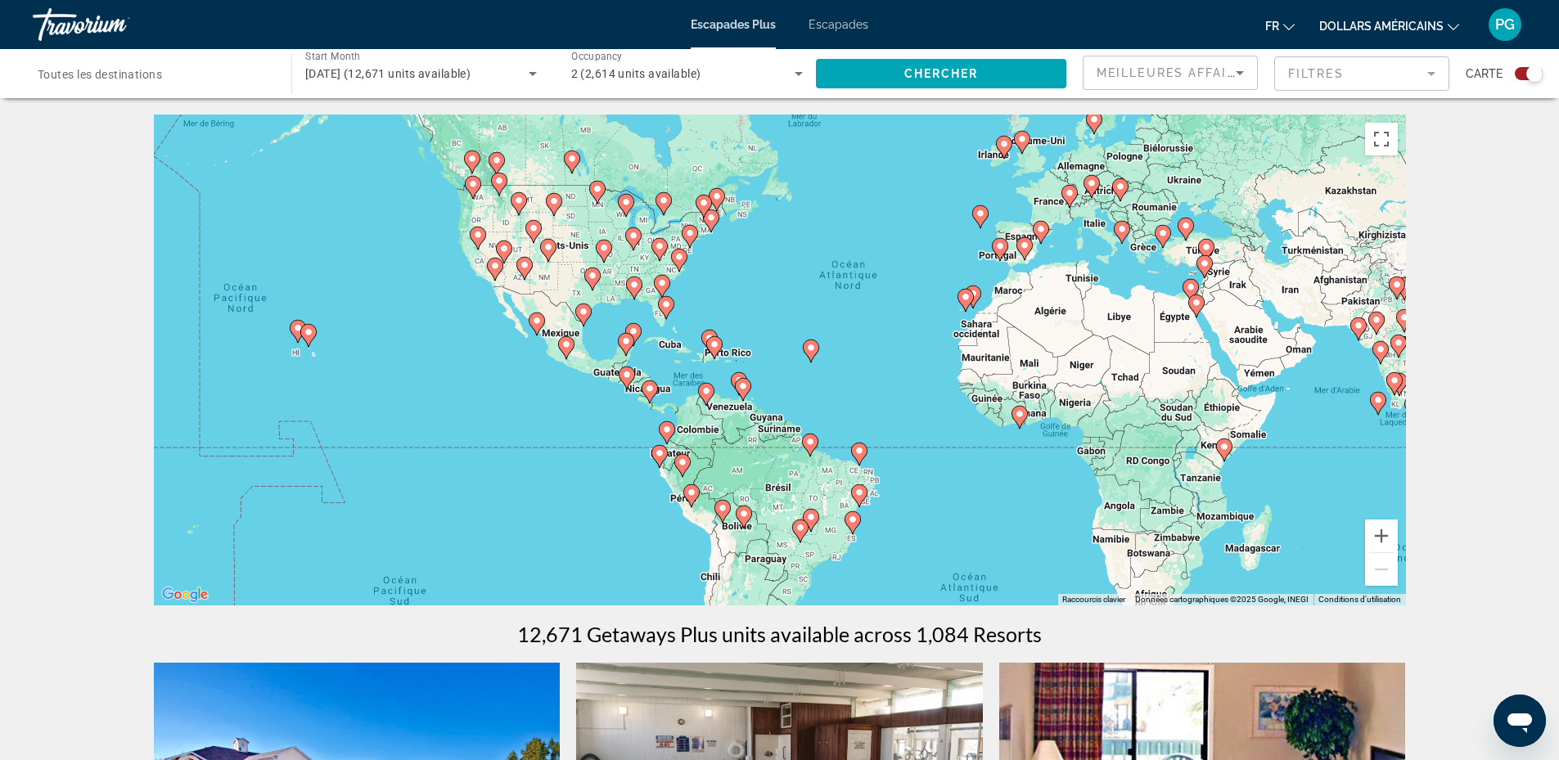
drag, startPoint x: 817, startPoint y: 554, endPoint x: 934, endPoint y: 494, distance: 131.8
click at [934, 494] on div "Pour activer le glissement avec le clavier, appuyez sur Alt+Entrée. Une fois ce…" at bounding box center [780, 360] width 1252 height 491
click at [625, 372] on image "Contenu principal" at bounding box center [627, 375] width 10 height 10
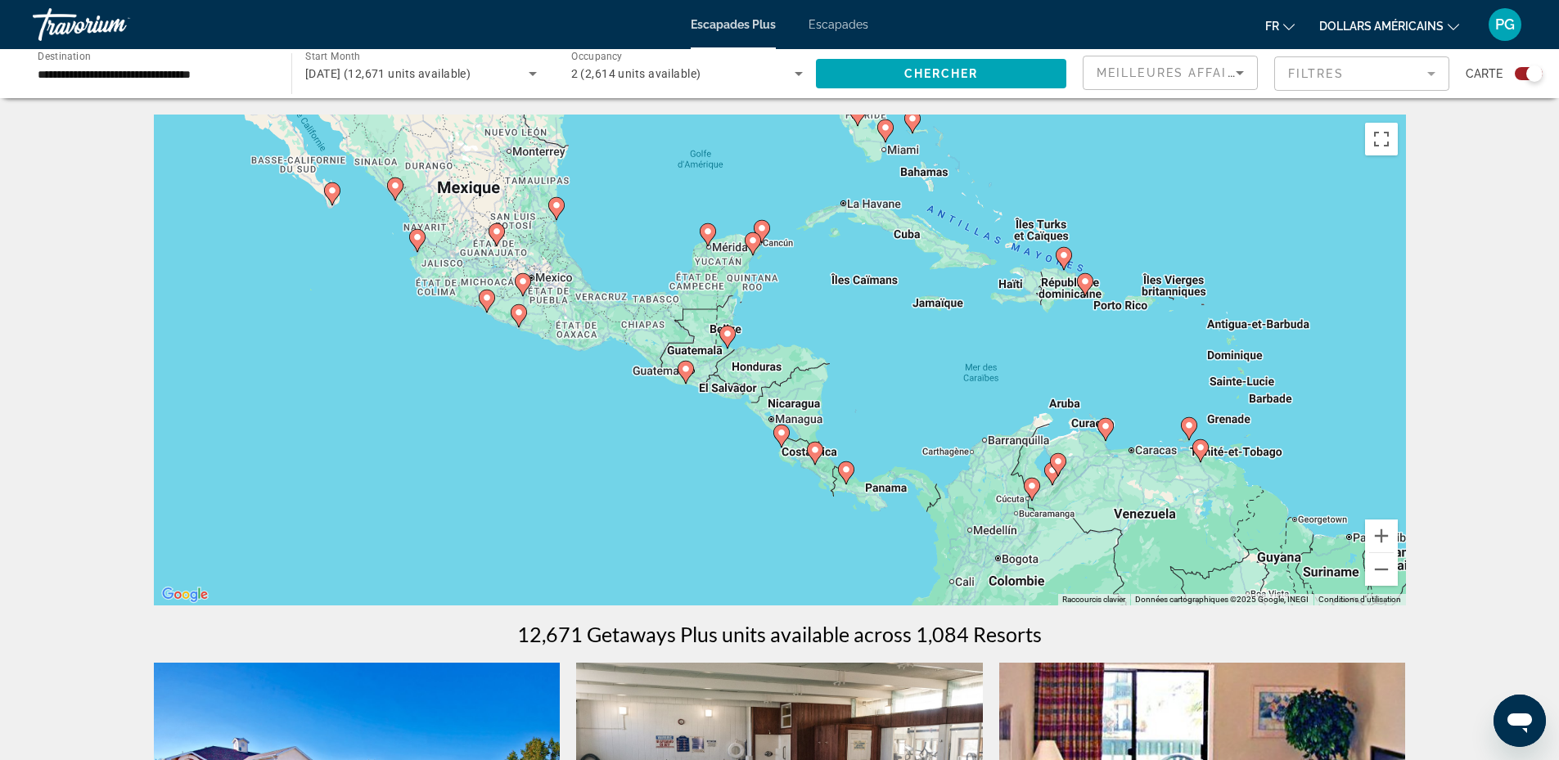
drag, startPoint x: 748, startPoint y: 434, endPoint x: 654, endPoint y: 460, distance: 97.7
click at [654, 460] on div "Pour activer le glissement avec le clavier, appuyez sur Alt+Entrée. Une fois ce…" at bounding box center [780, 360] width 1252 height 491
click at [683, 371] on image "Contenu principal" at bounding box center [686, 370] width 10 height 10
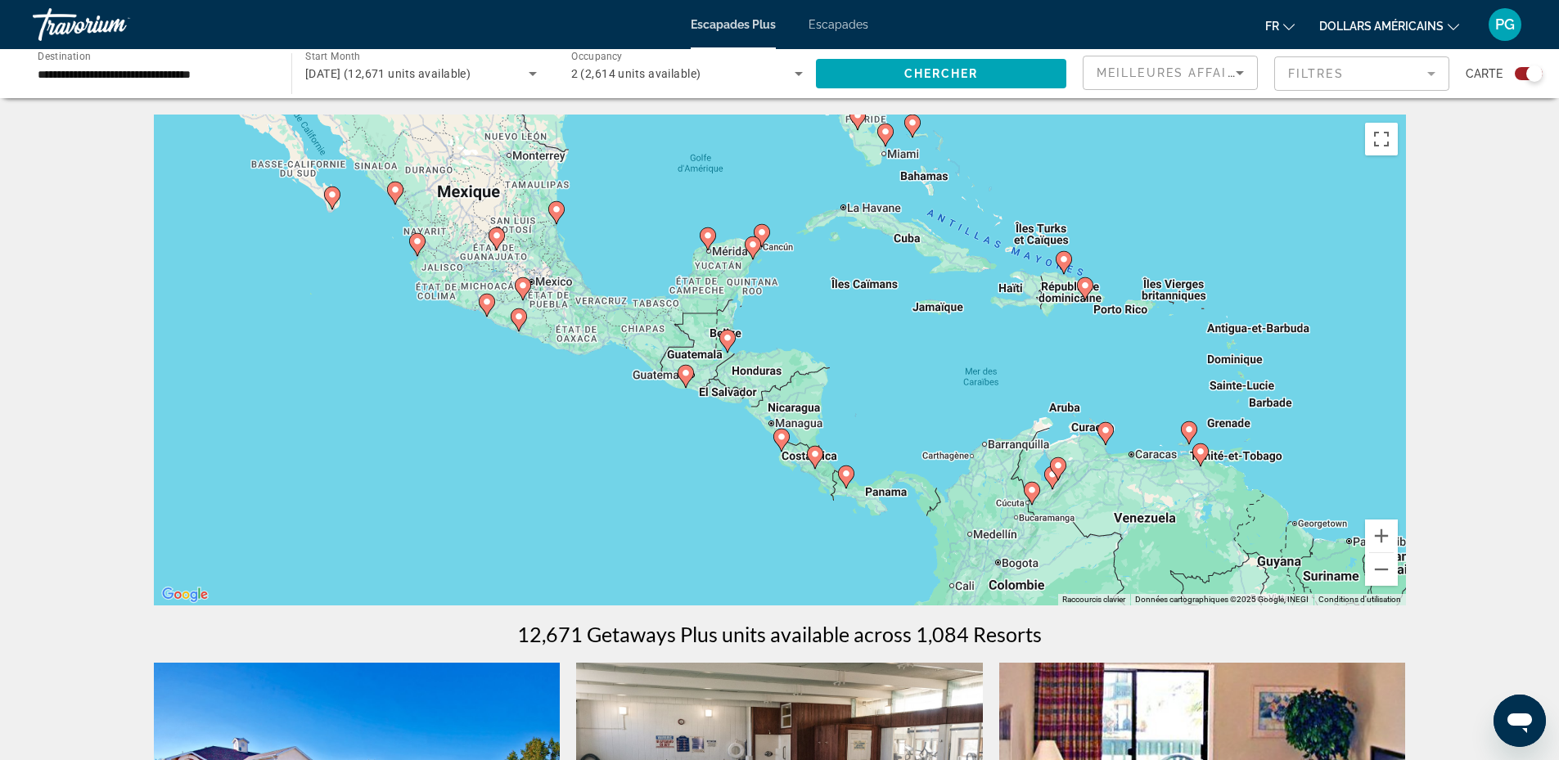
click at [685, 369] on image "Contenu principal" at bounding box center [686, 373] width 10 height 10
type input "**********"
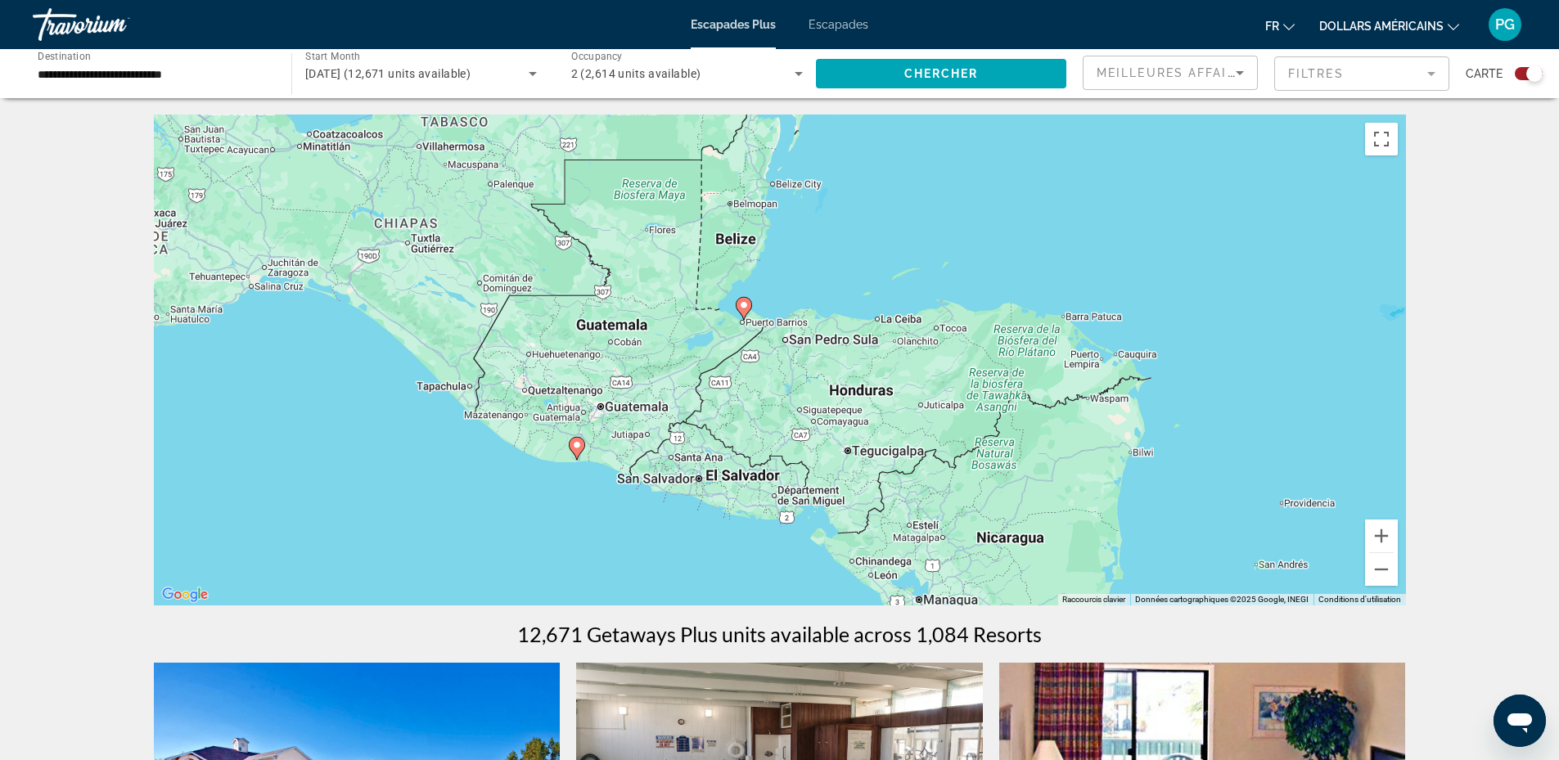
drag, startPoint x: 625, startPoint y: 413, endPoint x: 801, endPoint y: 400, distance: 175.6
click at [801, 400] on div "Pour activer le glissement avec le clavier, appuyez sur Alt+Entrée. Une fois ce…" at bounding box center [780, 360] width 1252 height 491
click at [740, 302] on image "Contenu principal" at bounding box center [744, 305] width 10 height 10
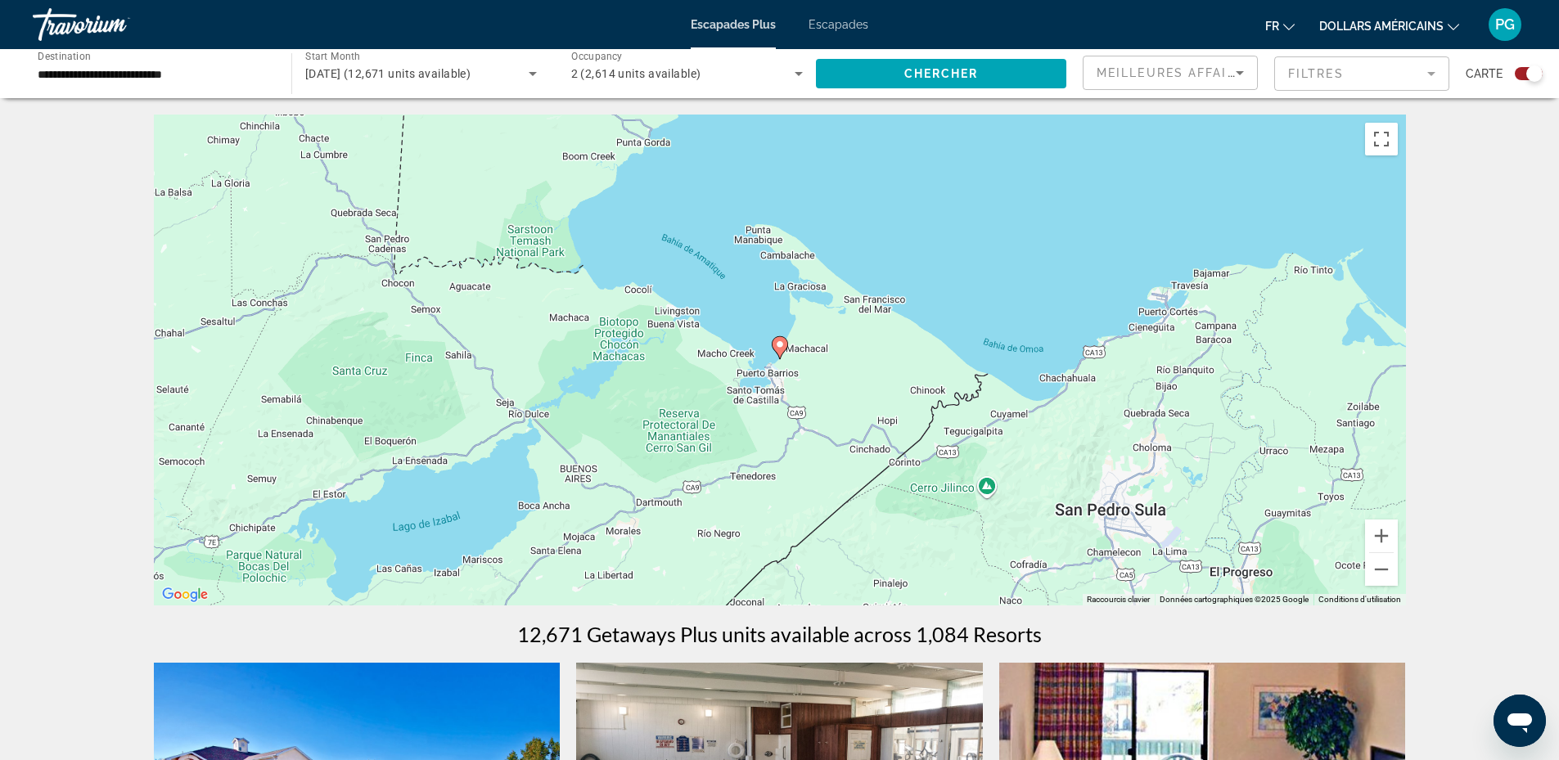
click at [779, 344] on image "Contenu principal" at bounding box center [780, 345] width 10 height 10
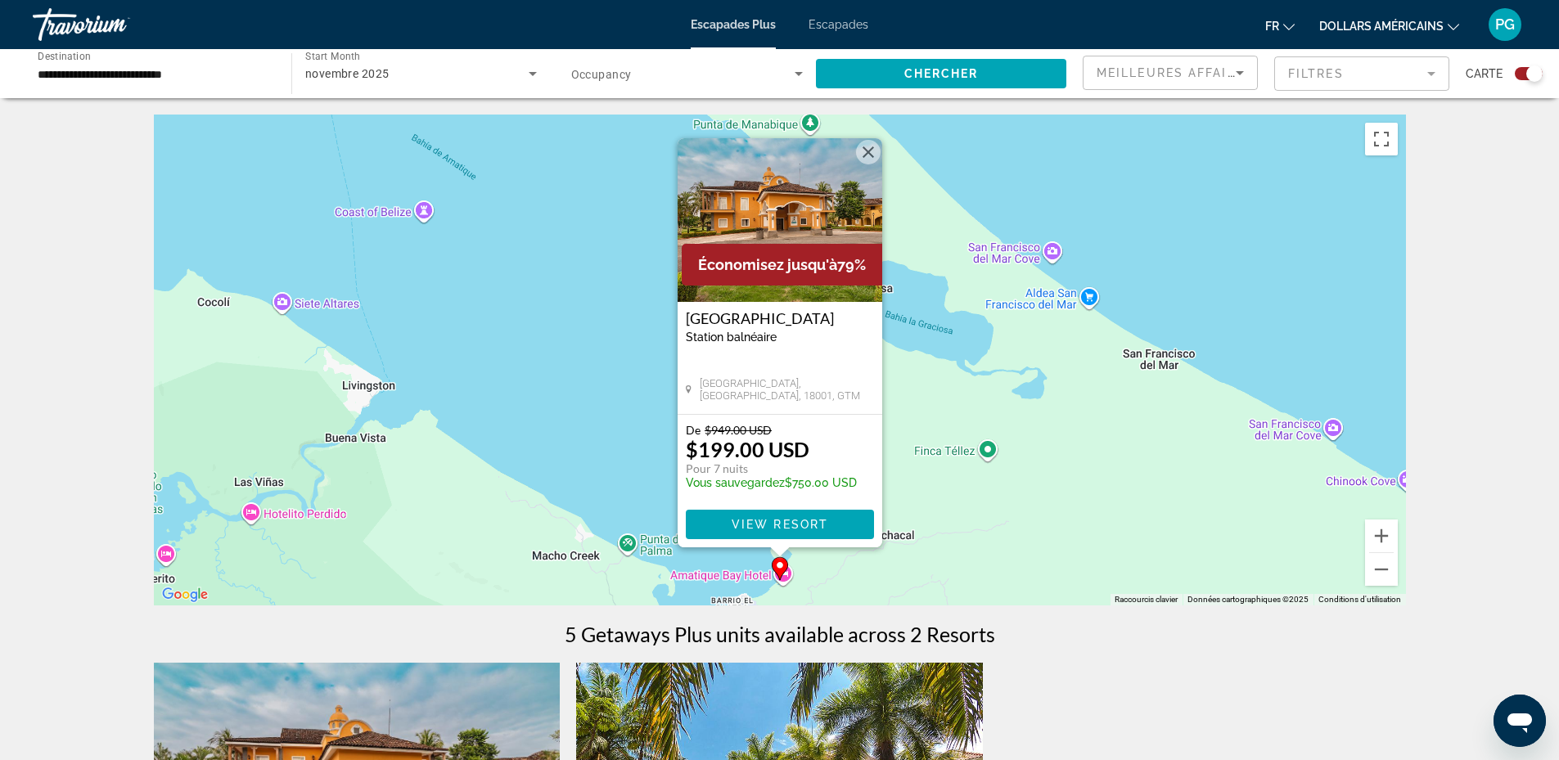
click at [864, 149] on button "Fermer" at bounding box center [868, 152] width 25 height 25
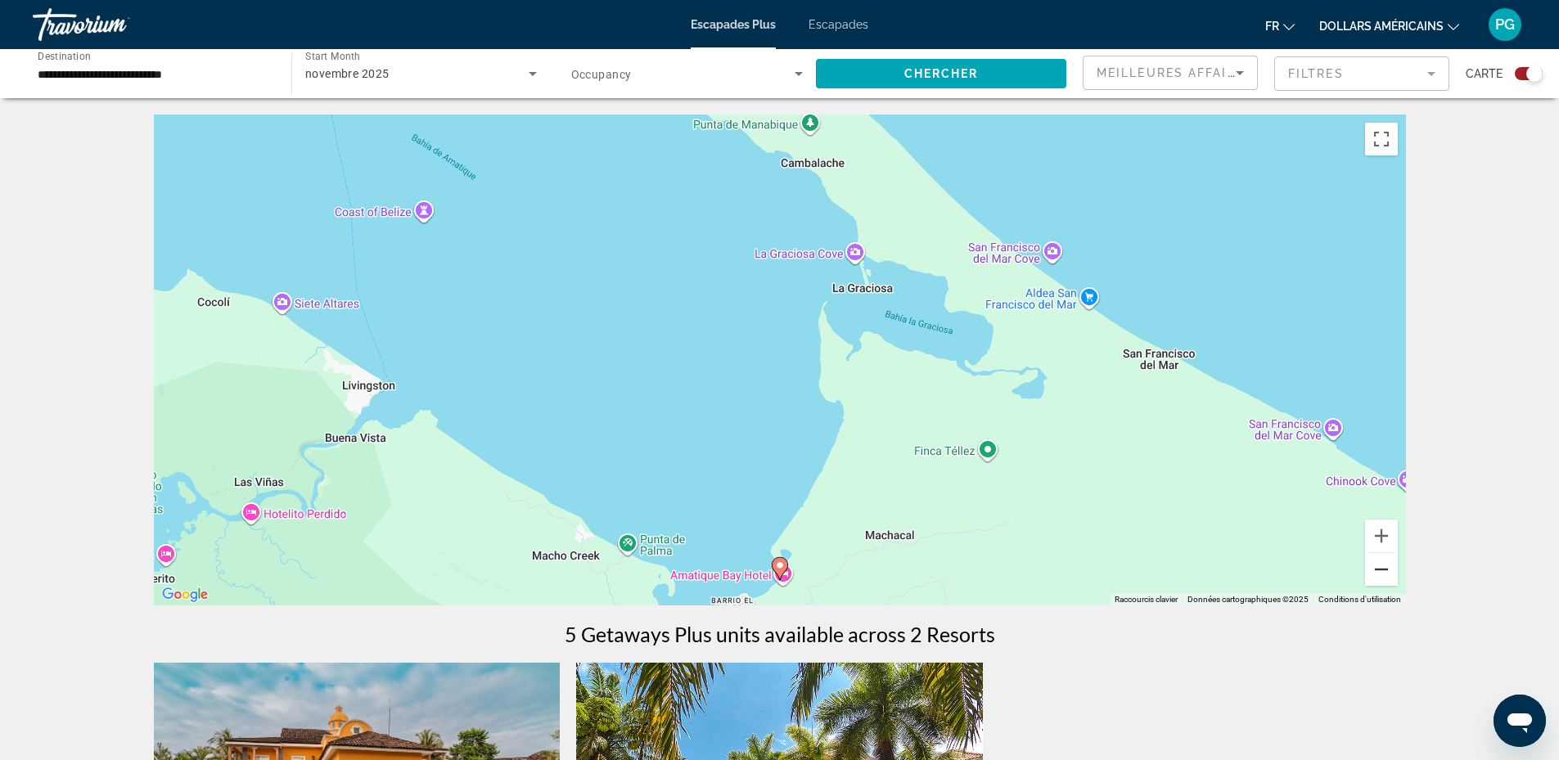
click at [1381, 575] on button "Zoom arrière" at bounding box center [1381, 569] width 33 height 33
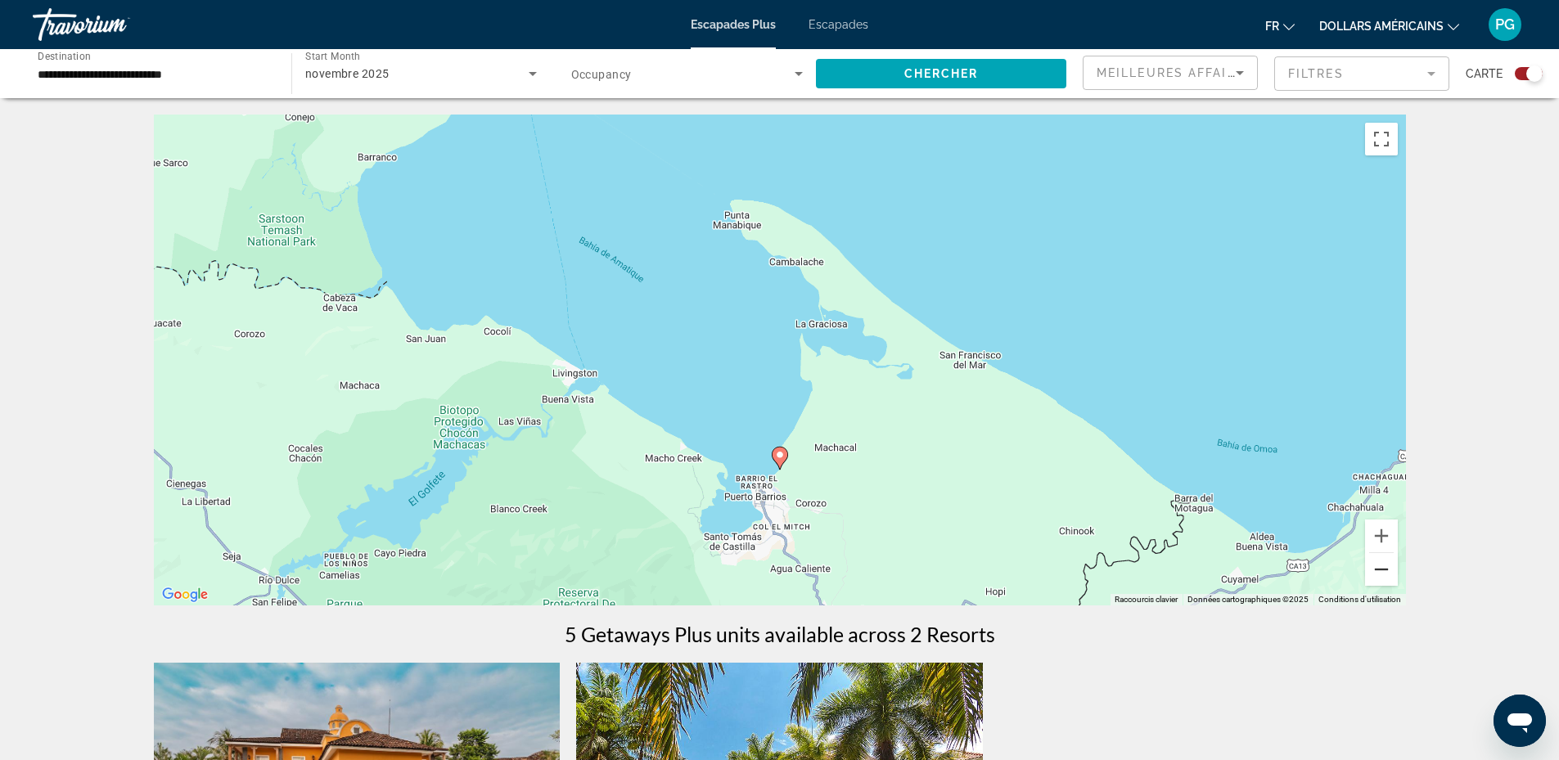
click at [1381, 575] on button "Zoom arrière" at bounding box center [1381, 569] width 33 height 33
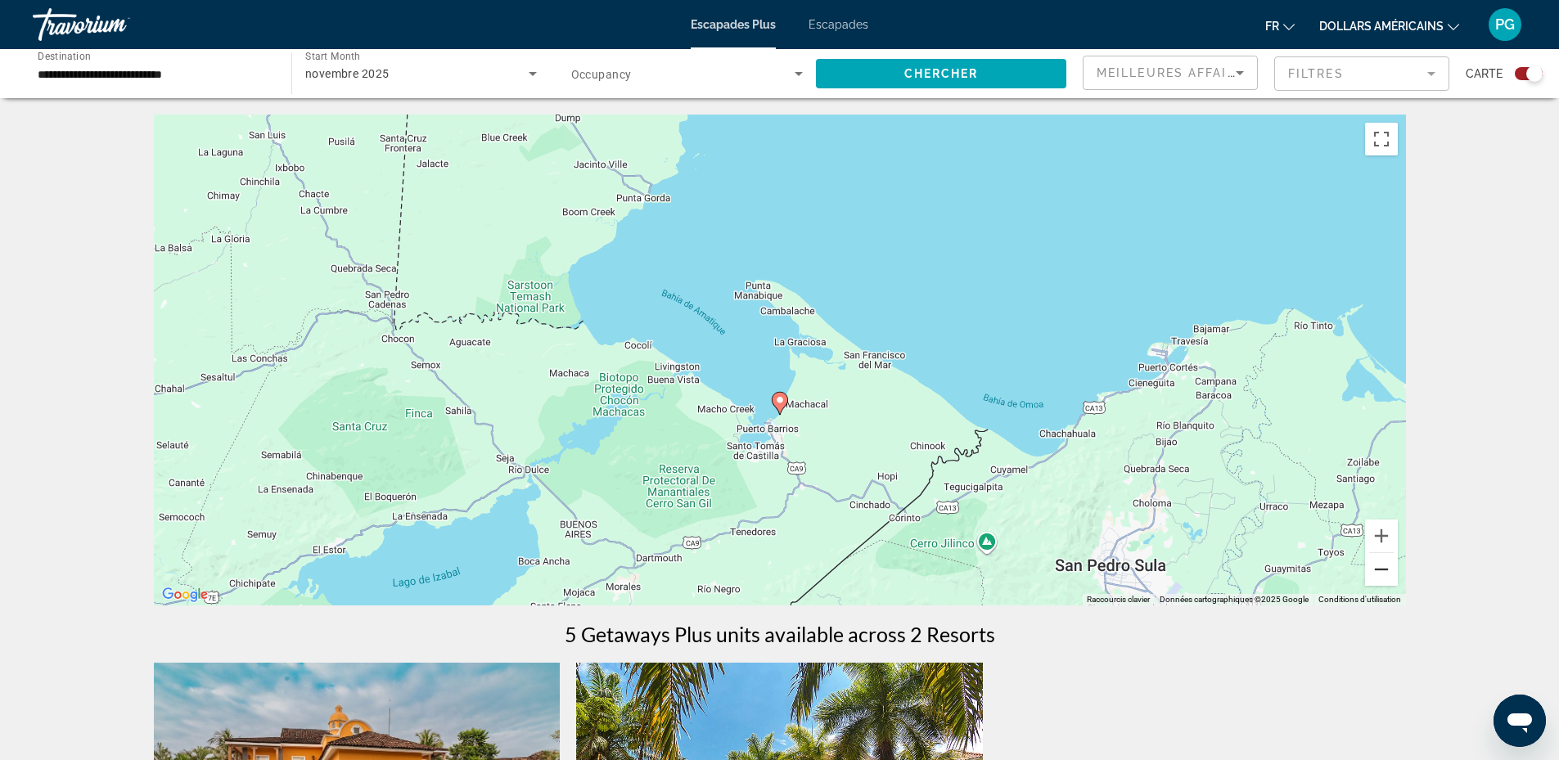
click at [1381, 575] on button "Zoom arrière" at bounding box center [1381, 569] width 33 height 33
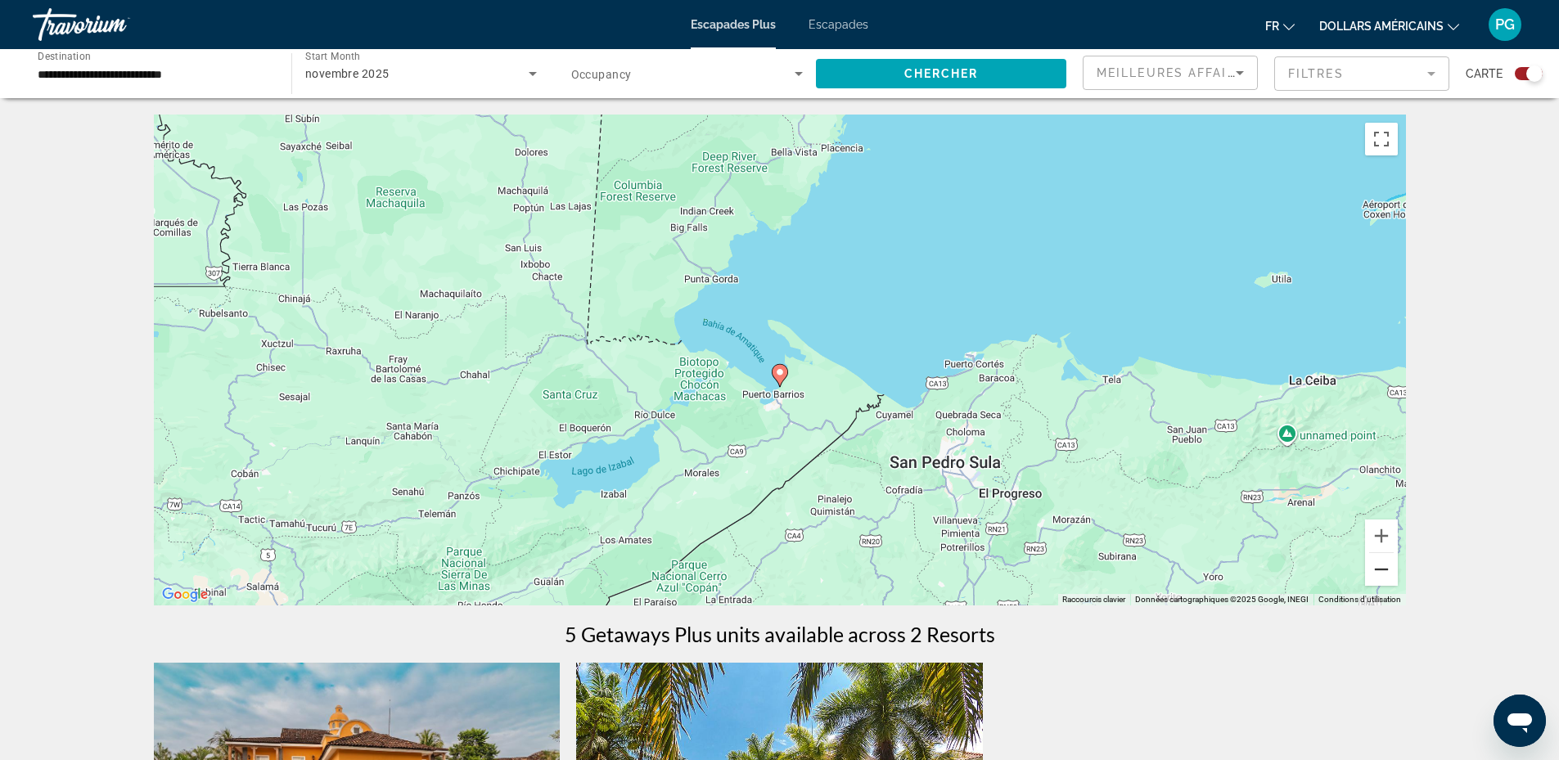
click at [1381, 575] on button "Zoom arrière" at bounding box center [1381, 569] width 33 height 33
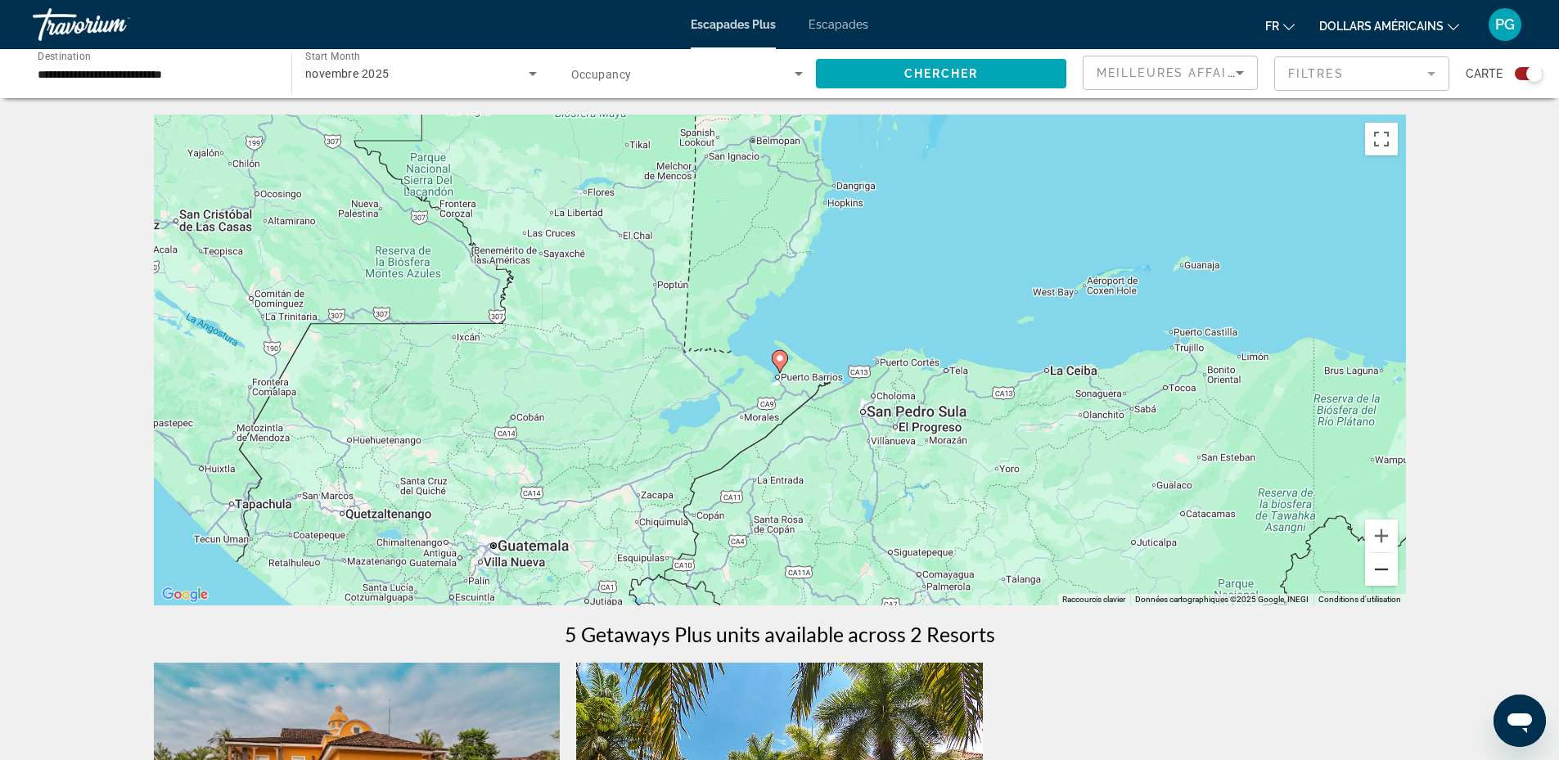
click at [1378, 560] on button "Zoom arrière" at bounding box center [1381, 569] width 33 height 33
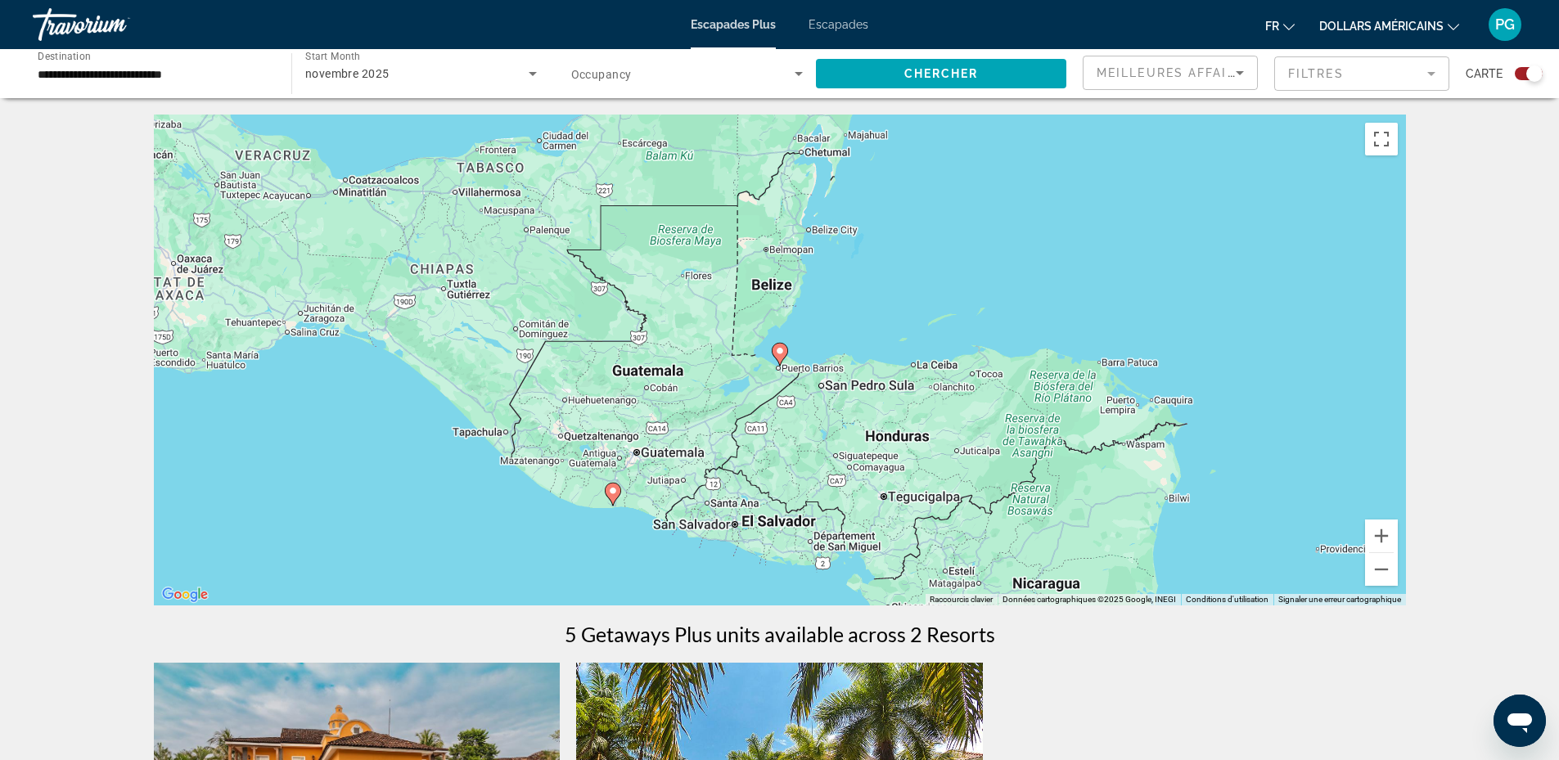
click at [614, 490] on image "Contenu principal" at bounding box center [613, 491] width 10 height 10
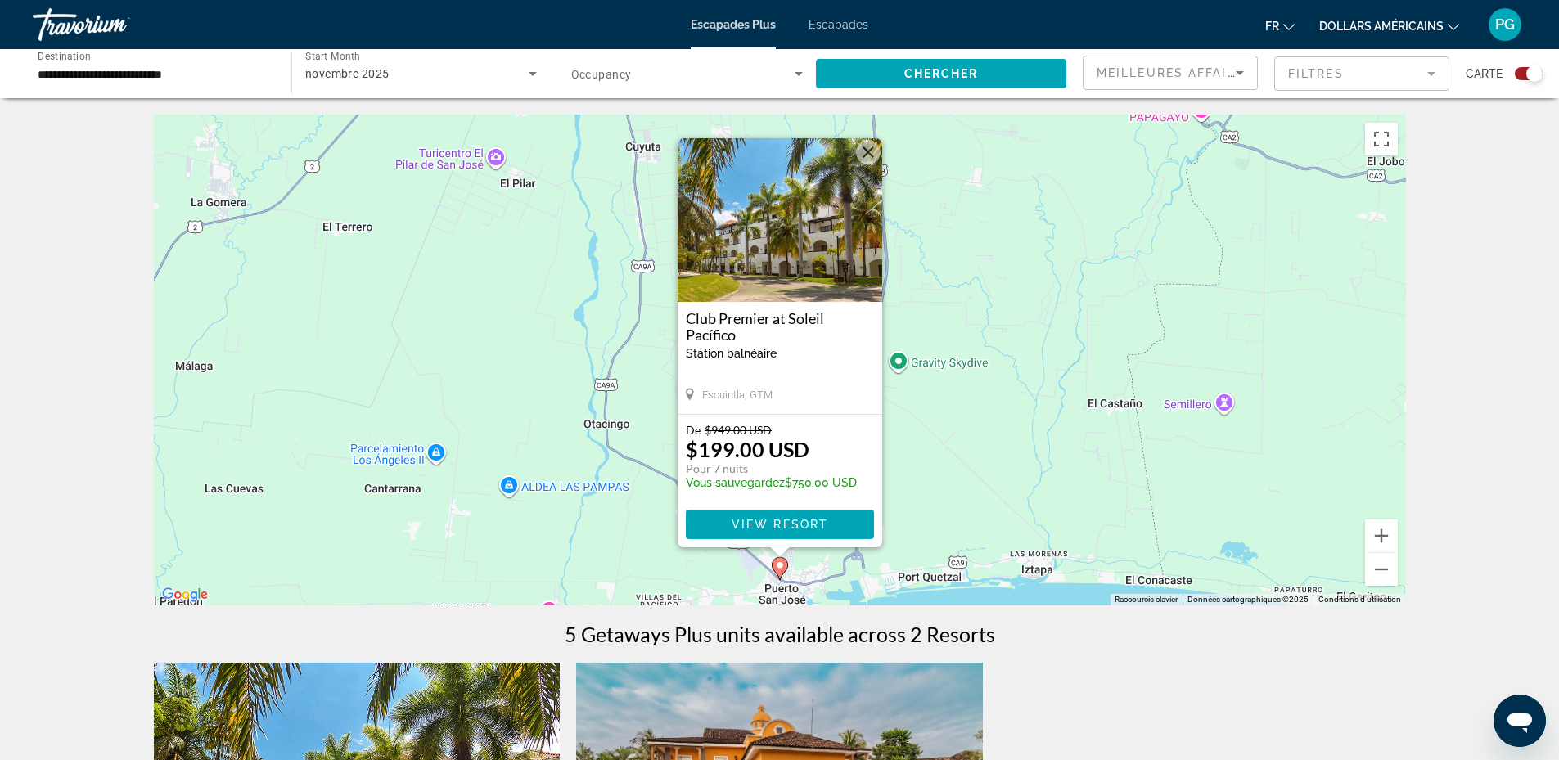
scroll to position [382, 0]
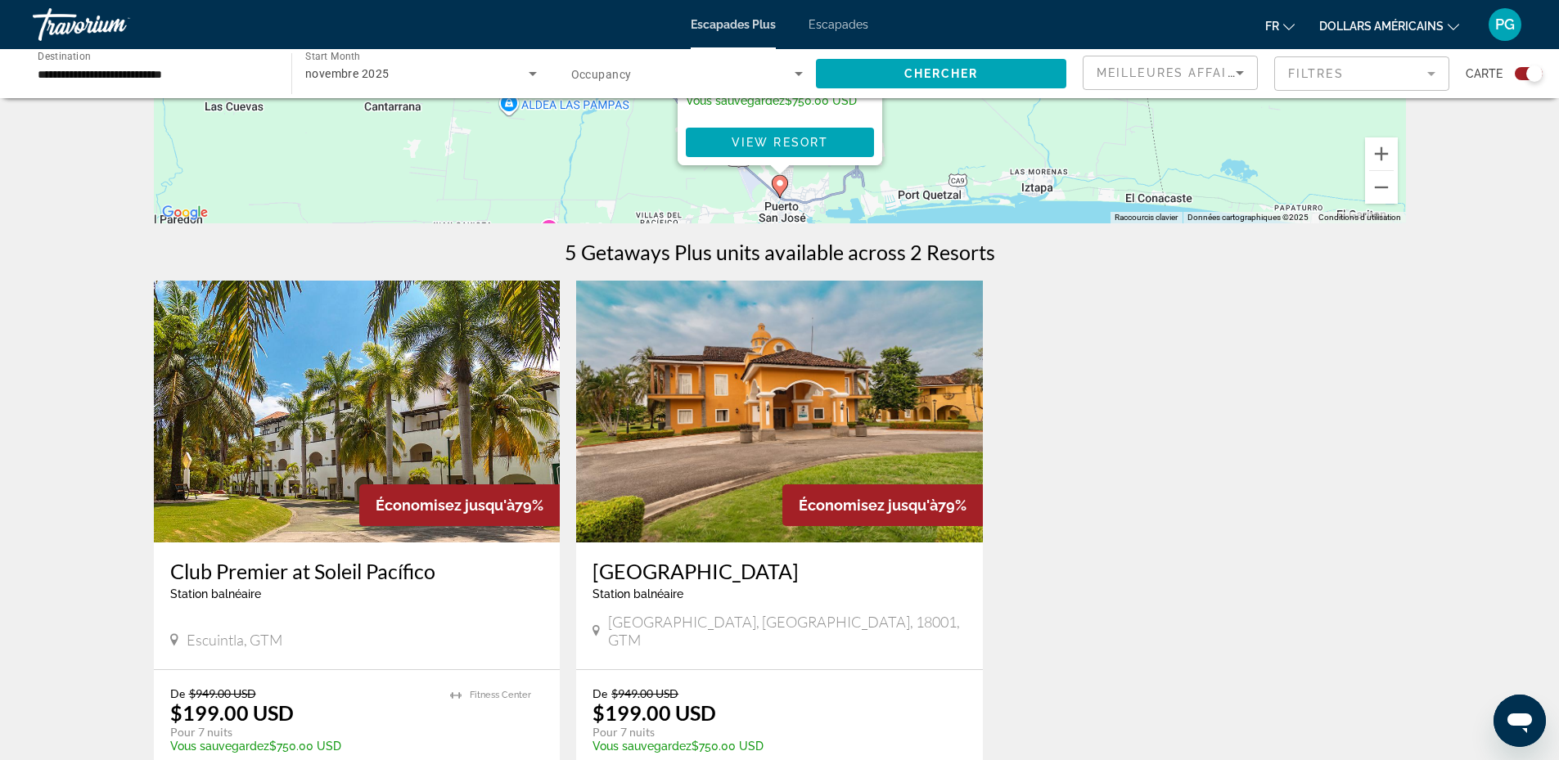
click at [313, 417] on img "Contenu principal" at bounding box center [357, 412] width 407 height 262
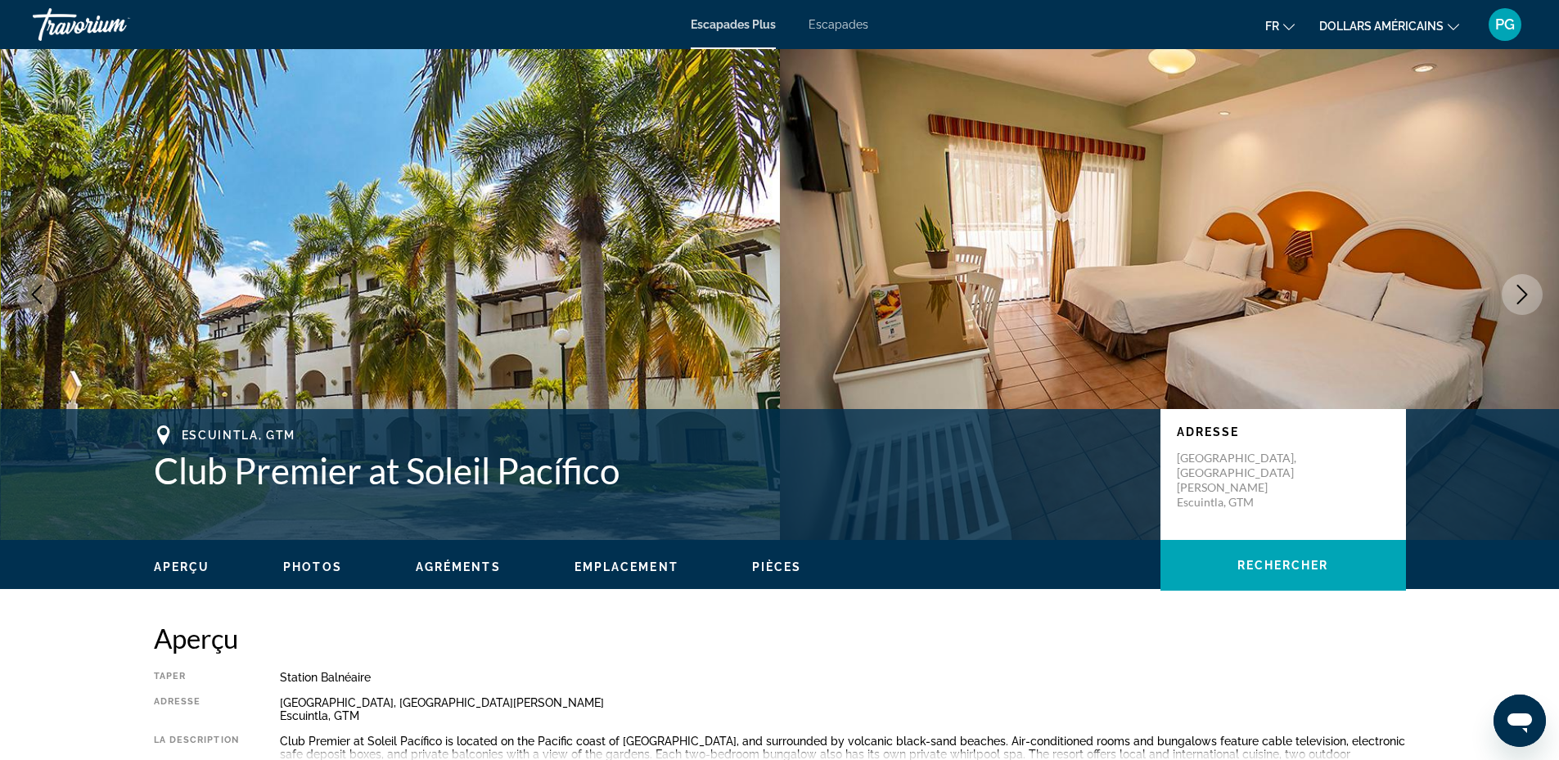
click at [1523, 289] on icon "Next image" at bounding box center [1523, 295] width 20 height 20
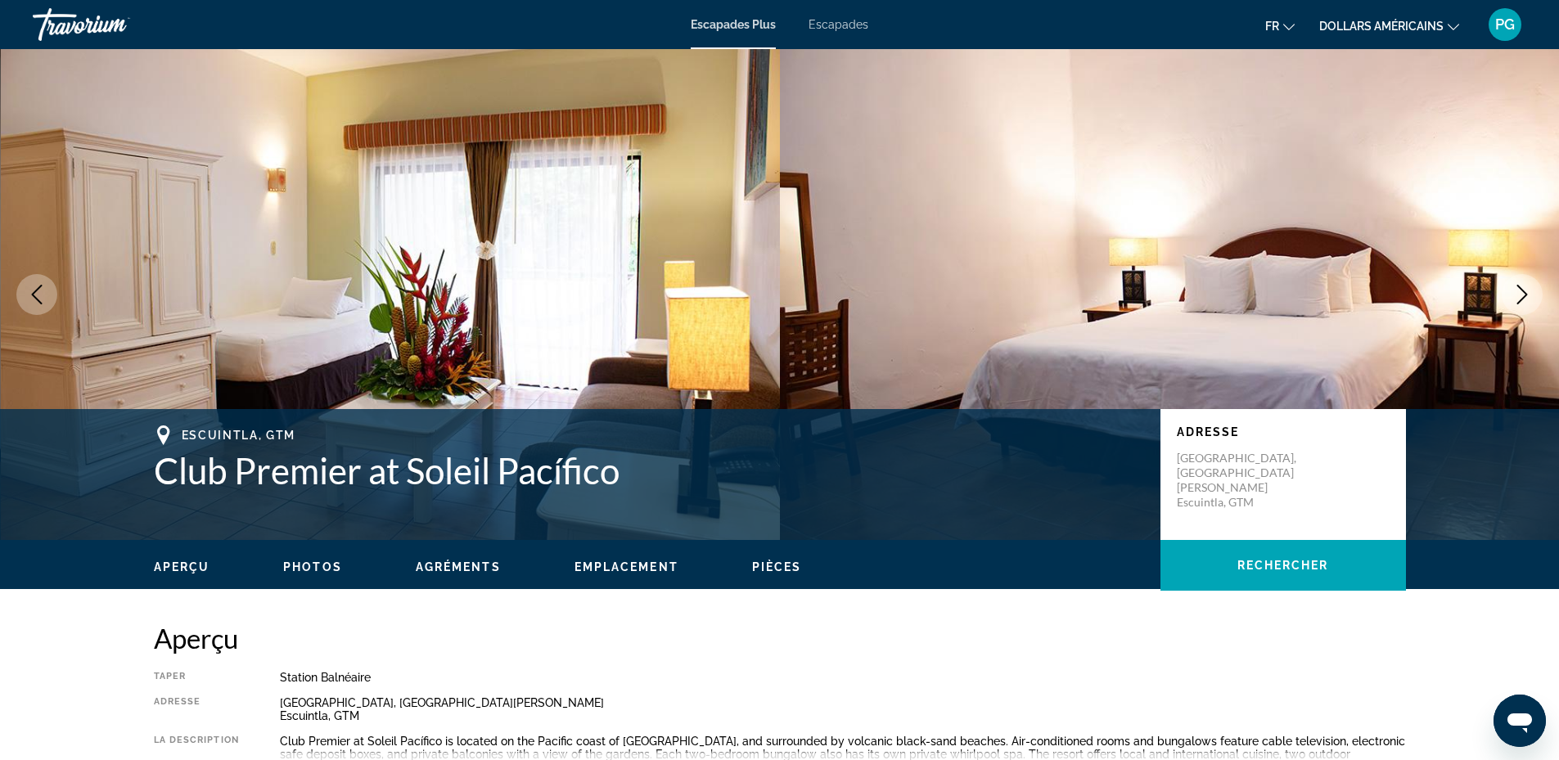
click at [1523, 289] on icon "Next image" at bounding box center [1523, 295] width 20 height 20
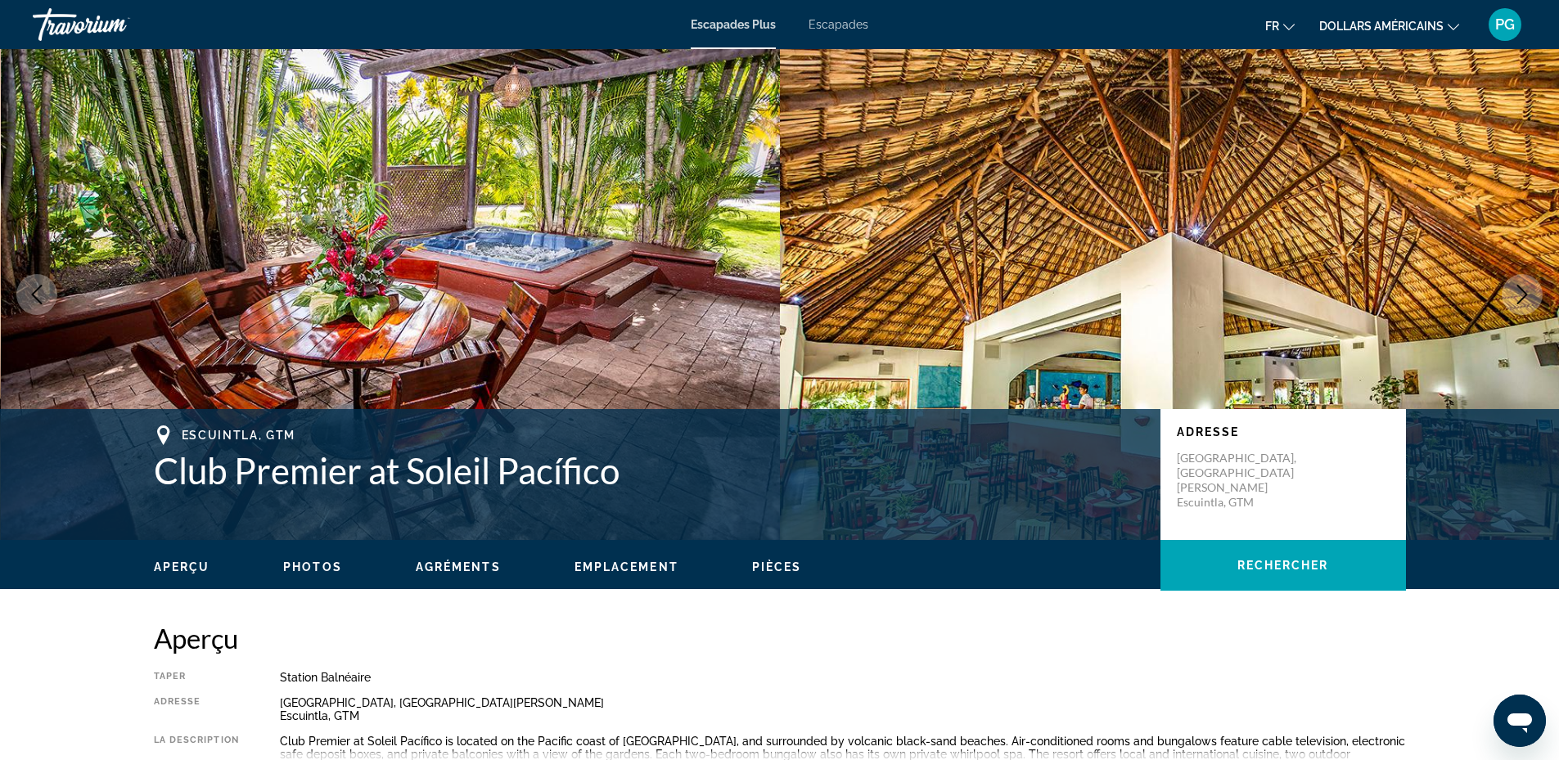
click at [1523, 289] on icon "Next image" at bounding box center [1523, 295] width 20 height 20
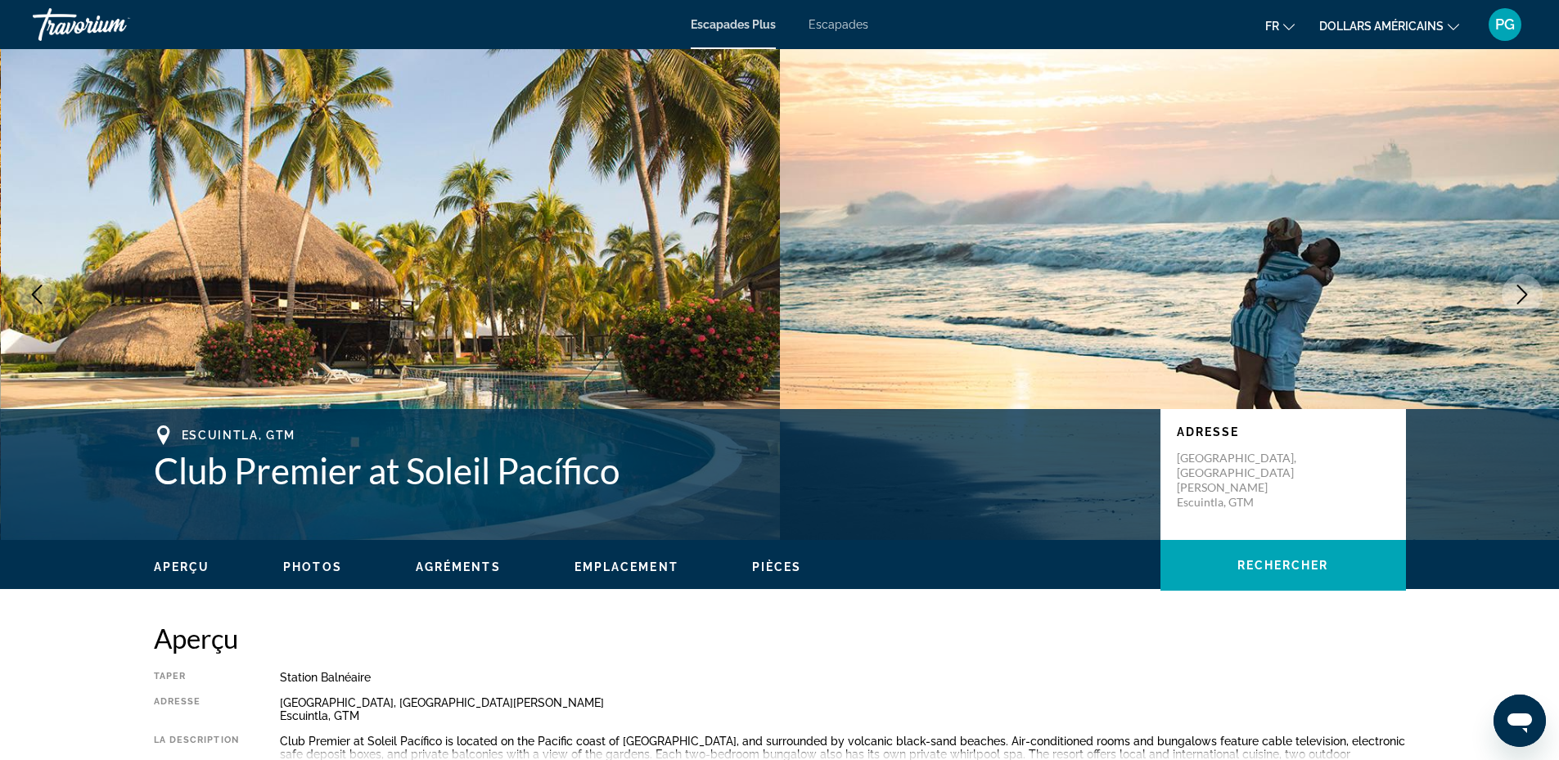
click at [1523, 289] on icon "Next image" at bounding box center [1523, 295] width 20 height 20
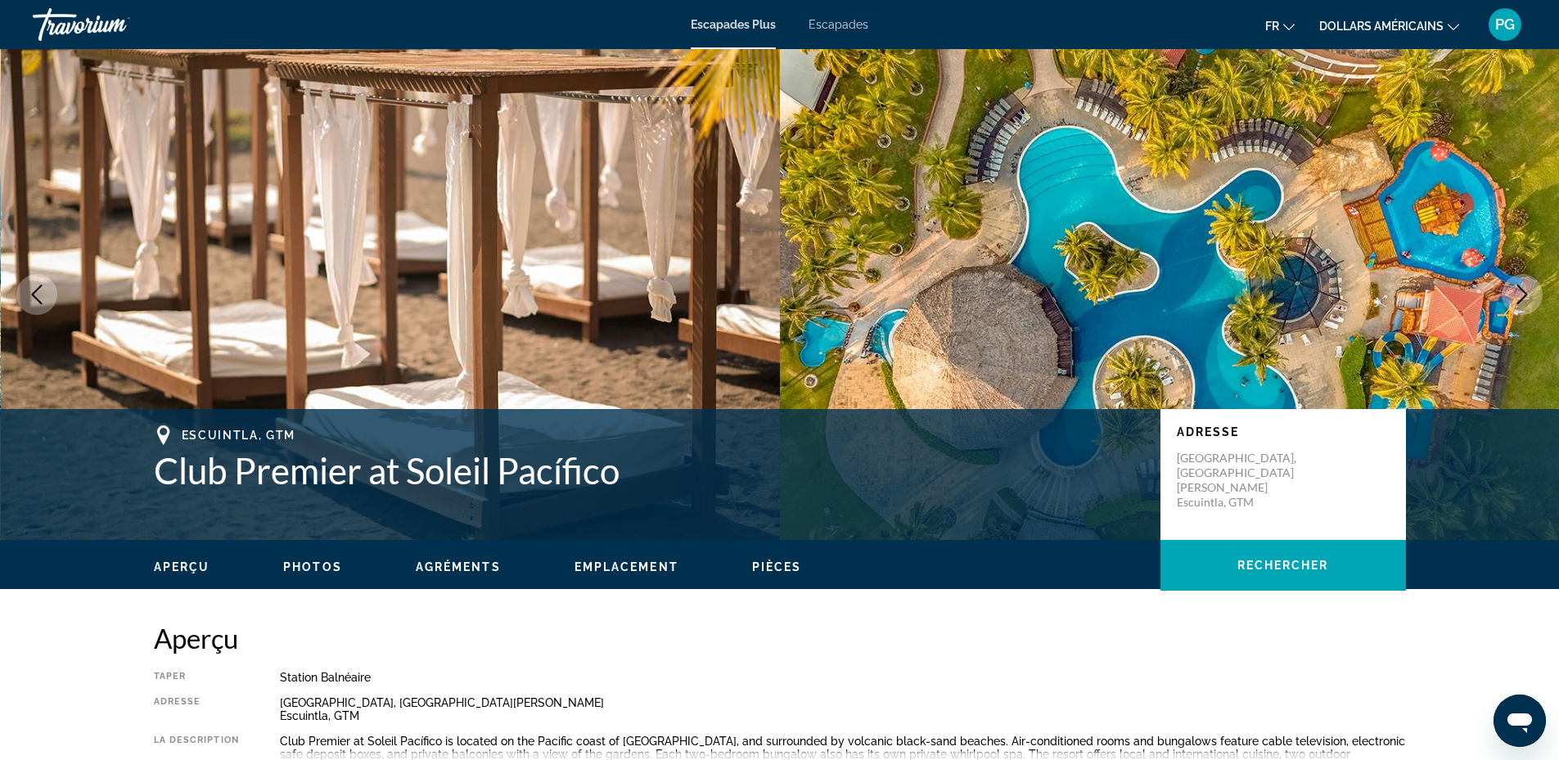
click at [1523, 289] on icon "Next image" at bounding box center [1523, 295] width 20 height 20
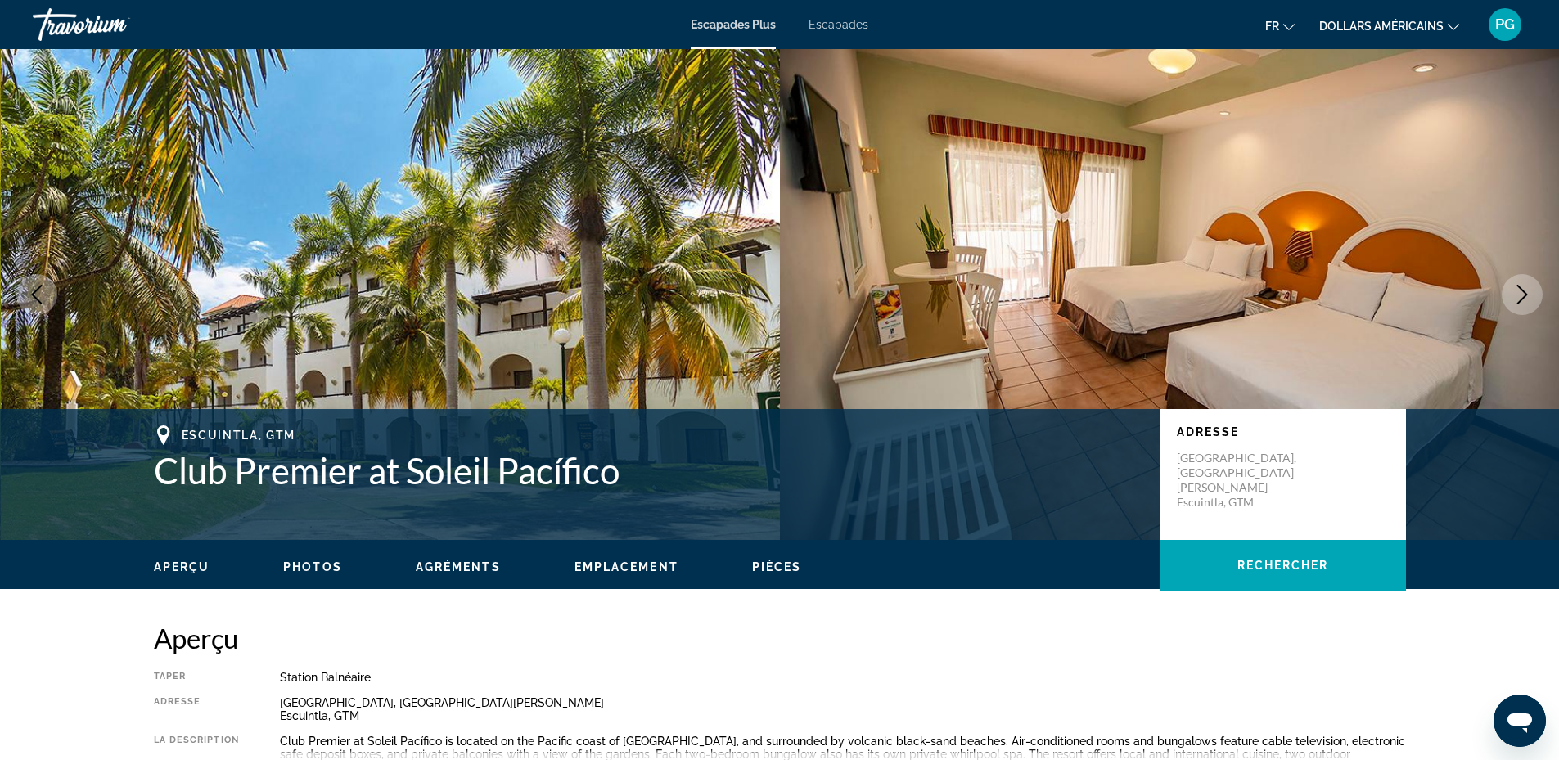
click at [1523, 289] on icon "Next image" at bounding box center [1523, 295] width 20 height 20
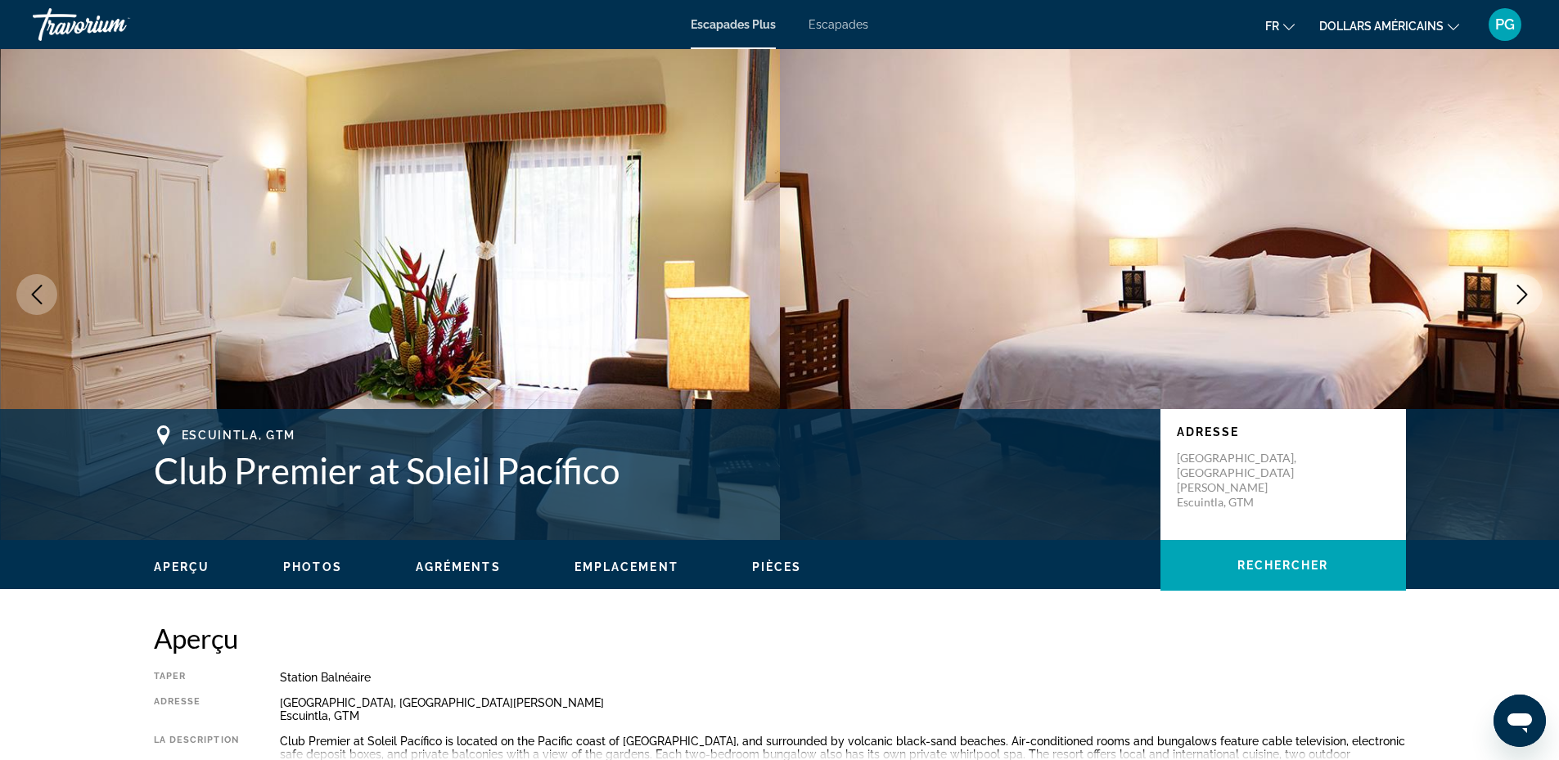
click at [1523, 289] on icon "Next image" at bounding box center [1523, 295] width 20 height 20
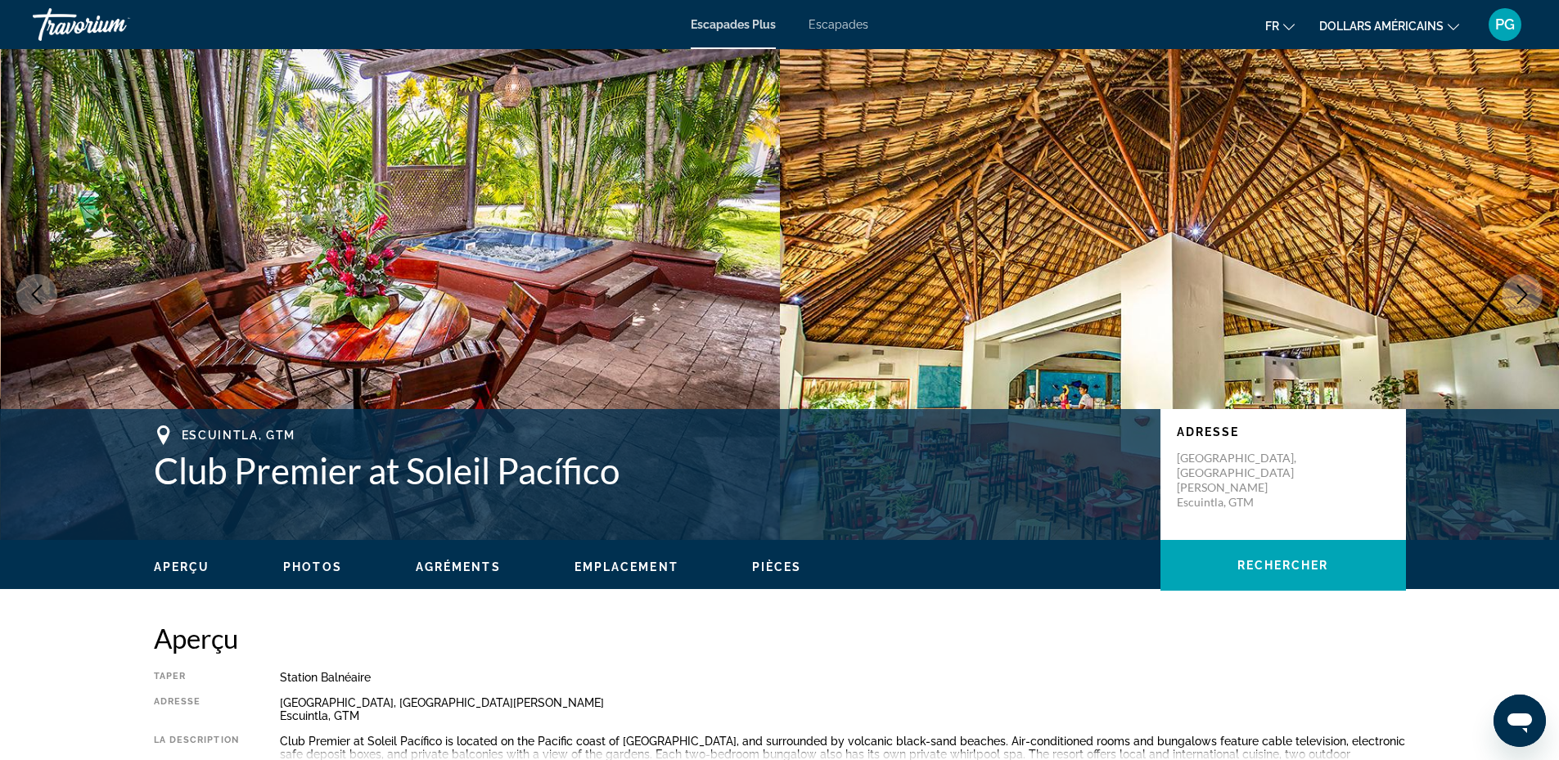
click at [1523, 289] on icon "Next image" at bounding box center [1523, 295] width 20 height 20
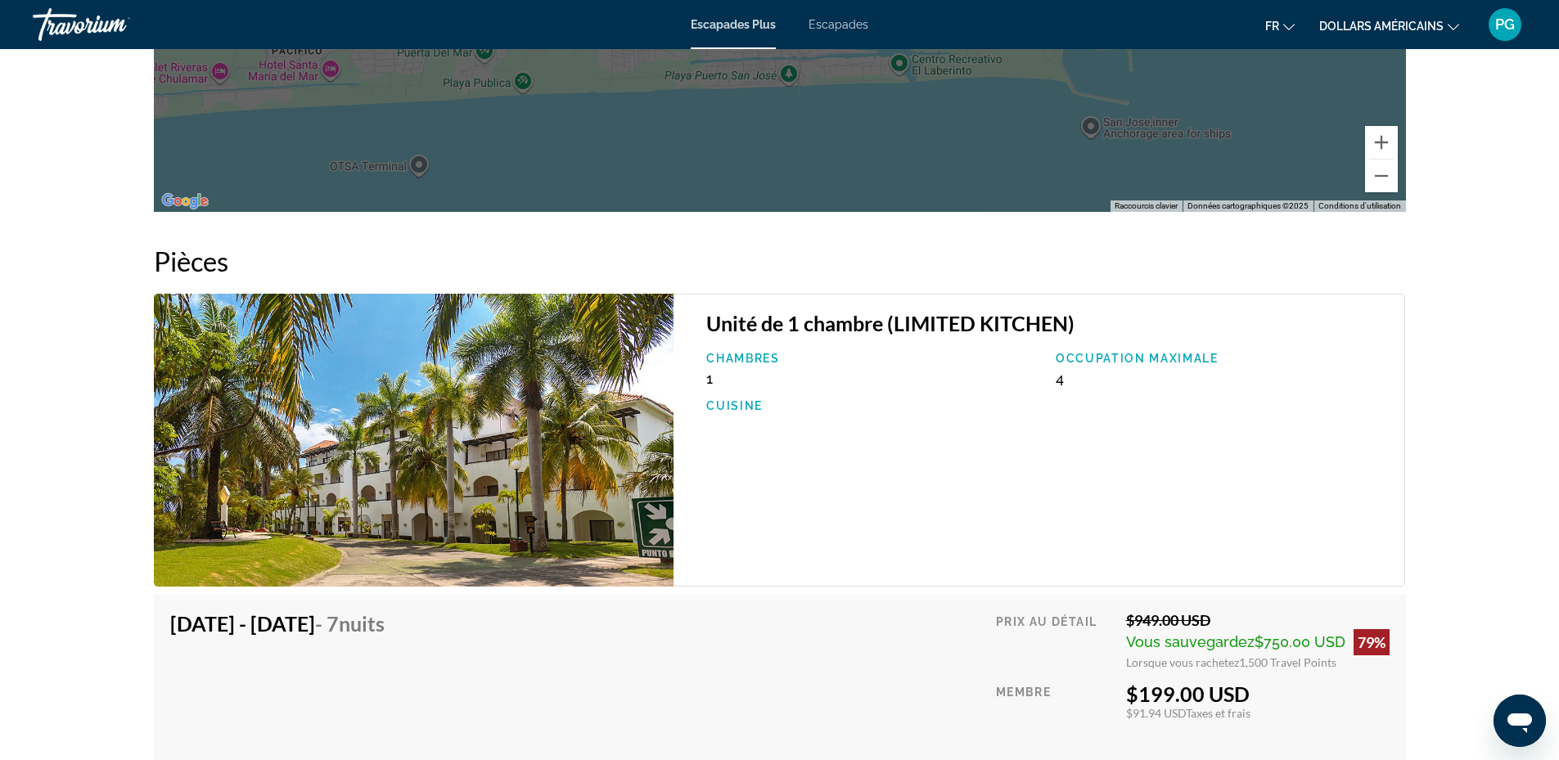
scroll to position [2674, 0]
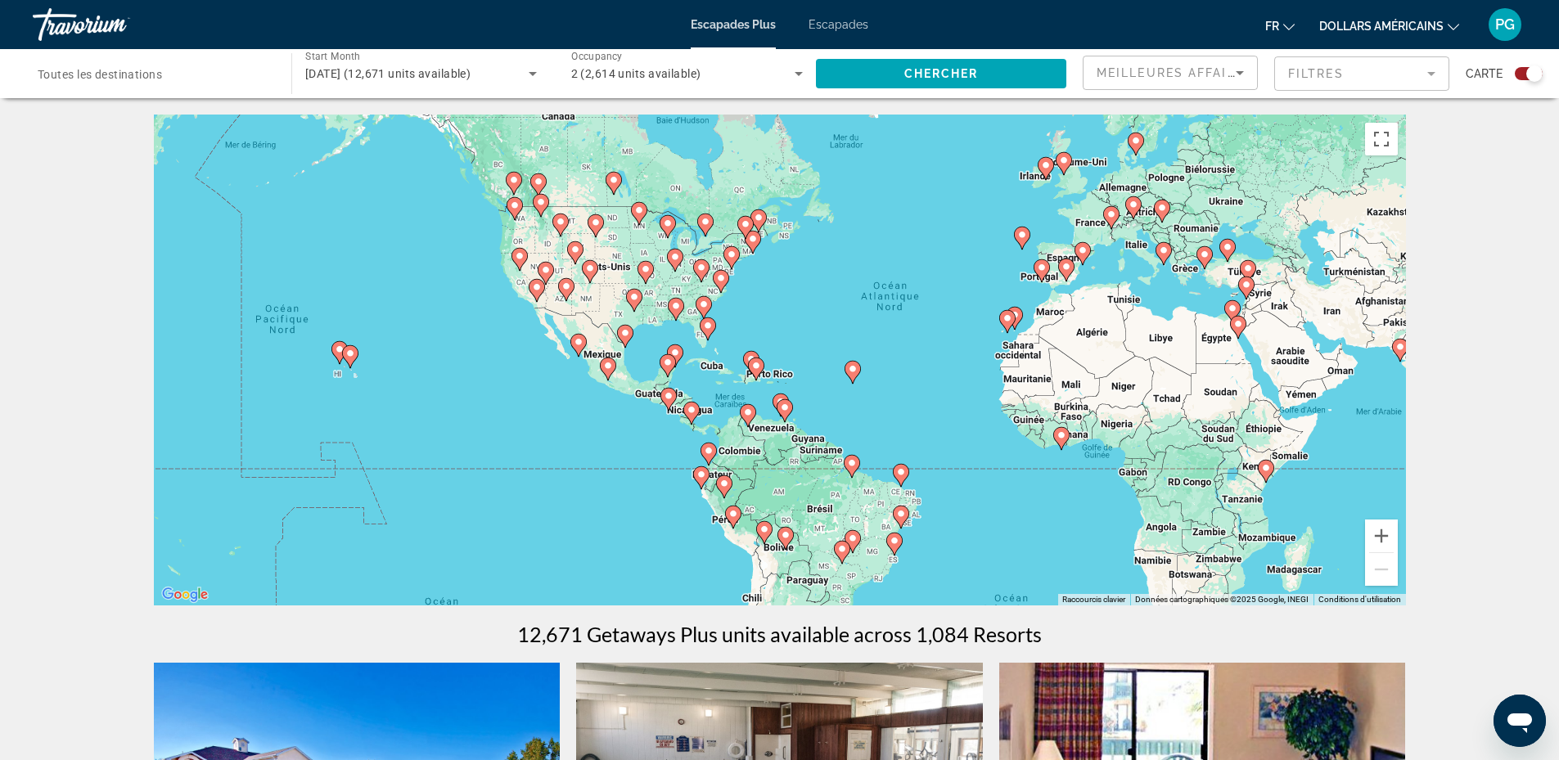
drag, startPoint x: 630, startPoint y: 340, endPoint x: 793, endPoint y: 300, distance: 168.6
click at [793, 300] on div "Pour activer le glissement avec le clavier, appuyez sur Alt+Entrée. Une fois ce…" at bounding box center [780, 360] width 1252 height 491
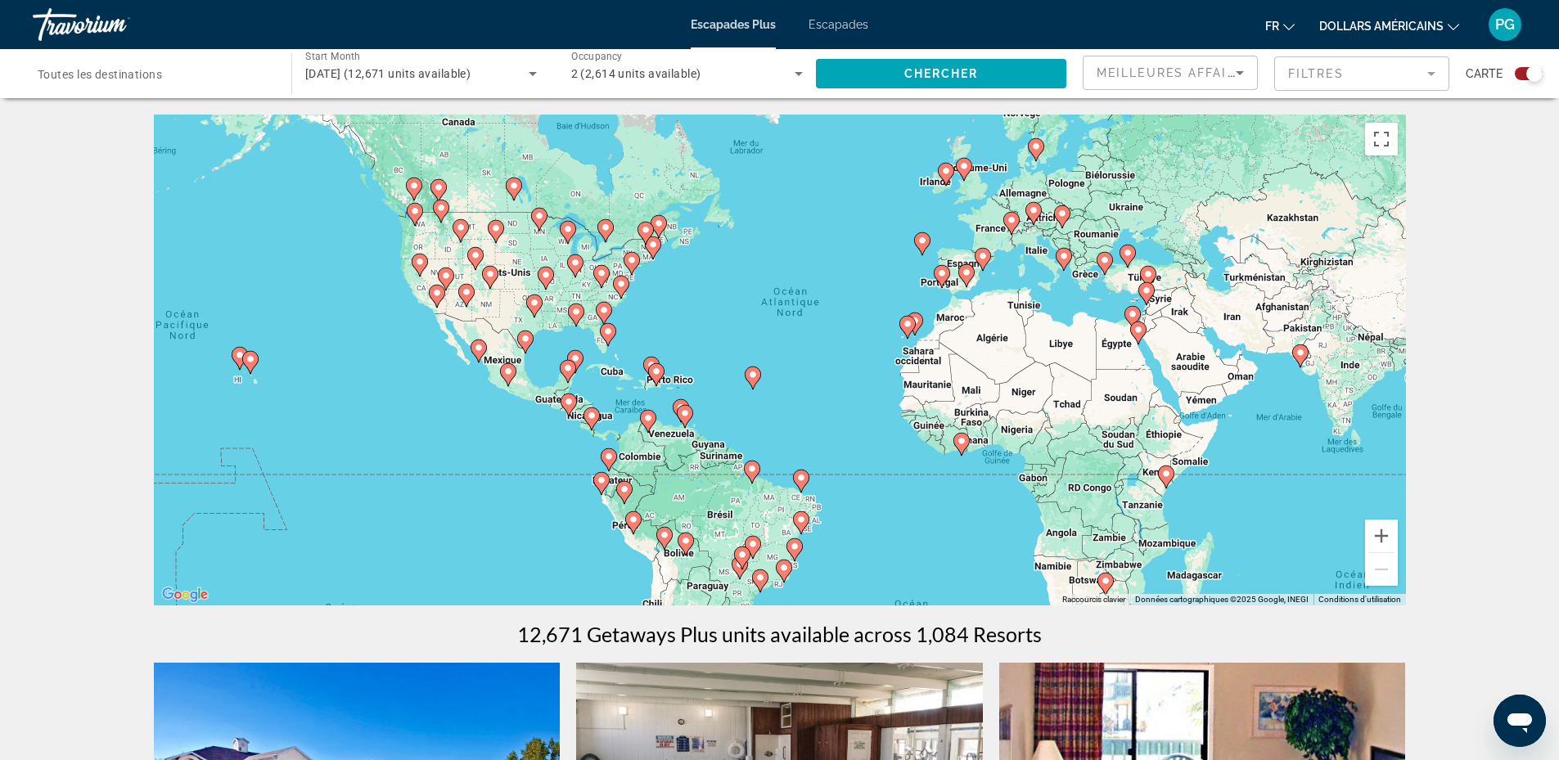
drag, startPoint x: 1177, startPoint y: 315, endPoint x: 1070, endPoint y: 321, distance: 107.4
click at [1070, 321] on div "Pour activer le glissement avec le clavier, appuyez sur Alt+Entrée. Une fois ce…" at bounding box center [780, 360] width 1252 height 491
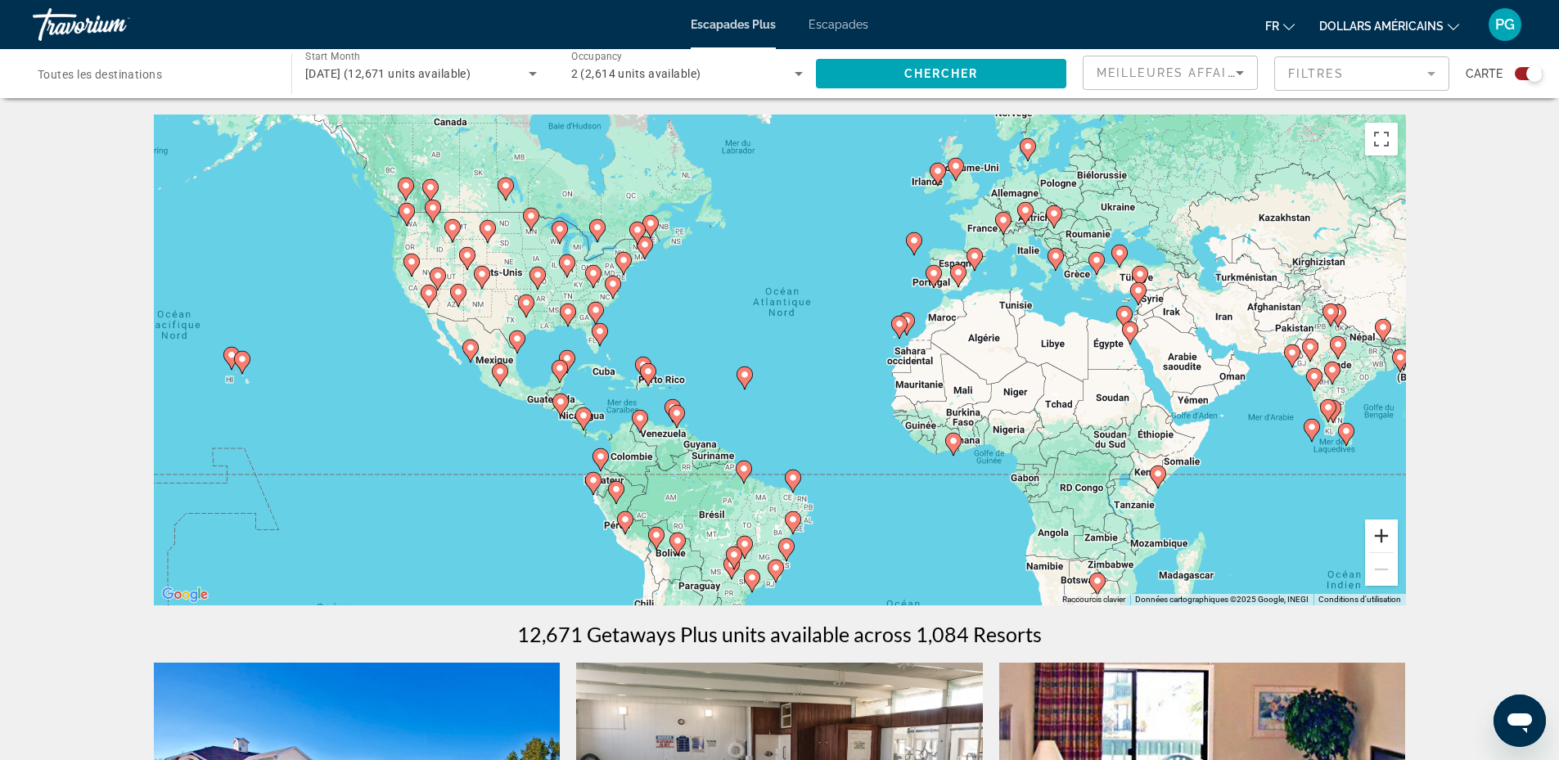
click at [1375, 542] on button "Zoom avant" at bounding box center [1381, 536] width 33 height 33
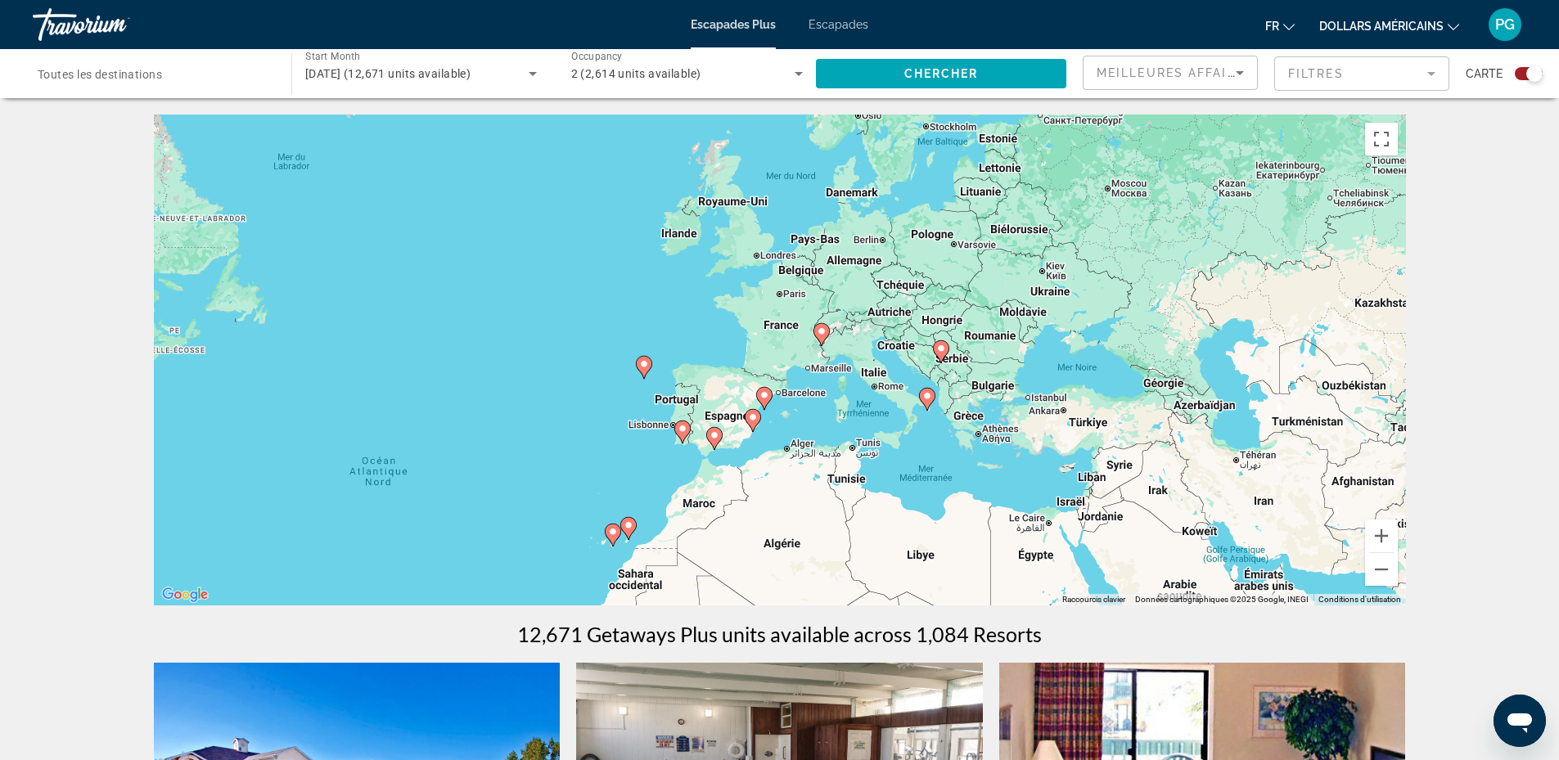
drag, startPoint x: 1165, startPoint y: 291, endPoint x: 760, endPoint y: 514, distance: 462.8
click at [760, 514] on div "Pour activer le glissement avec le clavier, appuyez sur Alt+Entrée. Une fois ce…" at bounding box center [780, 360] width 1252 height 491
click at [923, 394] on image "Contenu principal" at bounding box center [928, 396] width 10 height 10
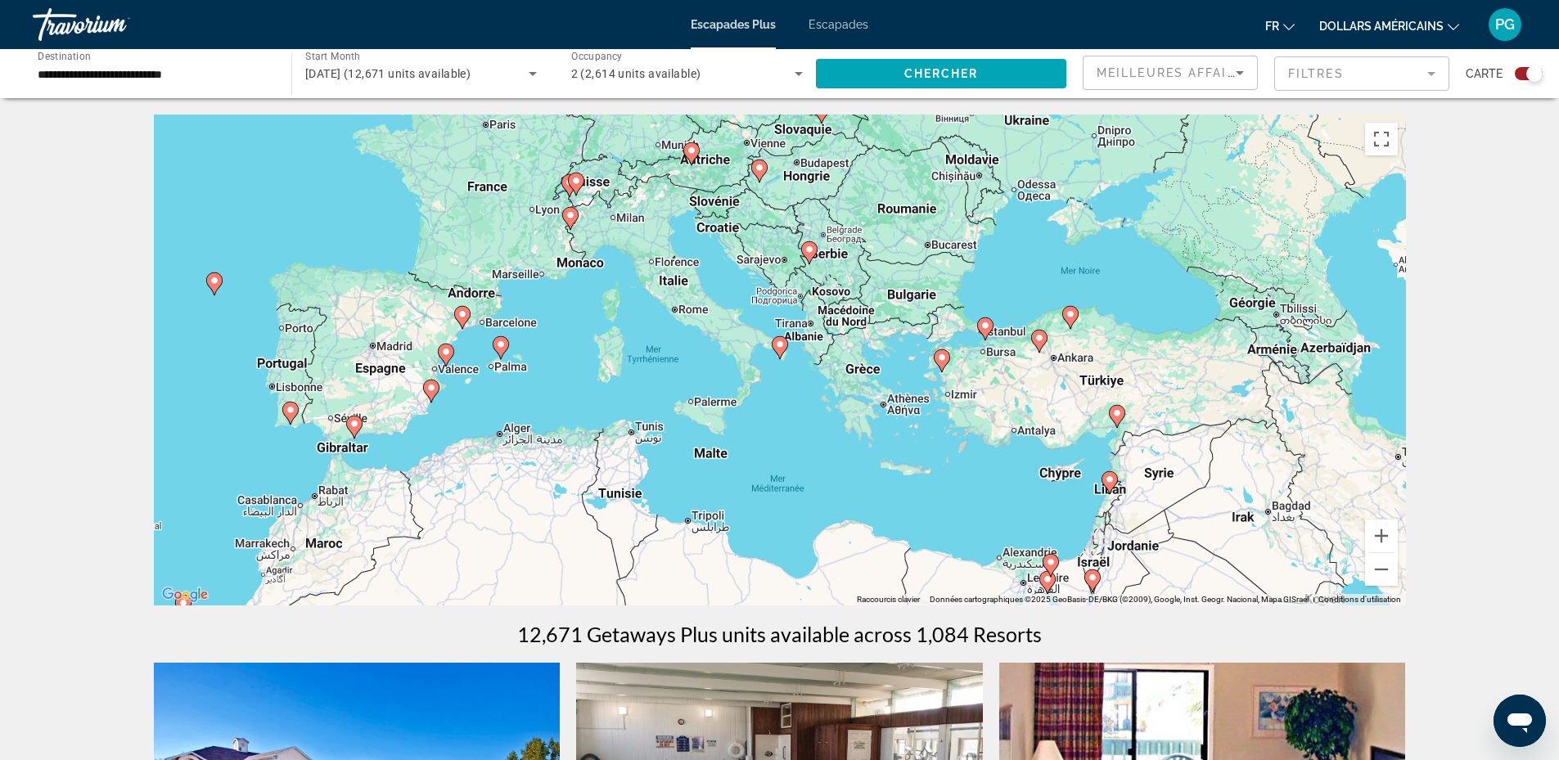
click at [779, 341] on image "Contenu principal" at bounding box center [780, 345] width 10 height 10
type input "**********"
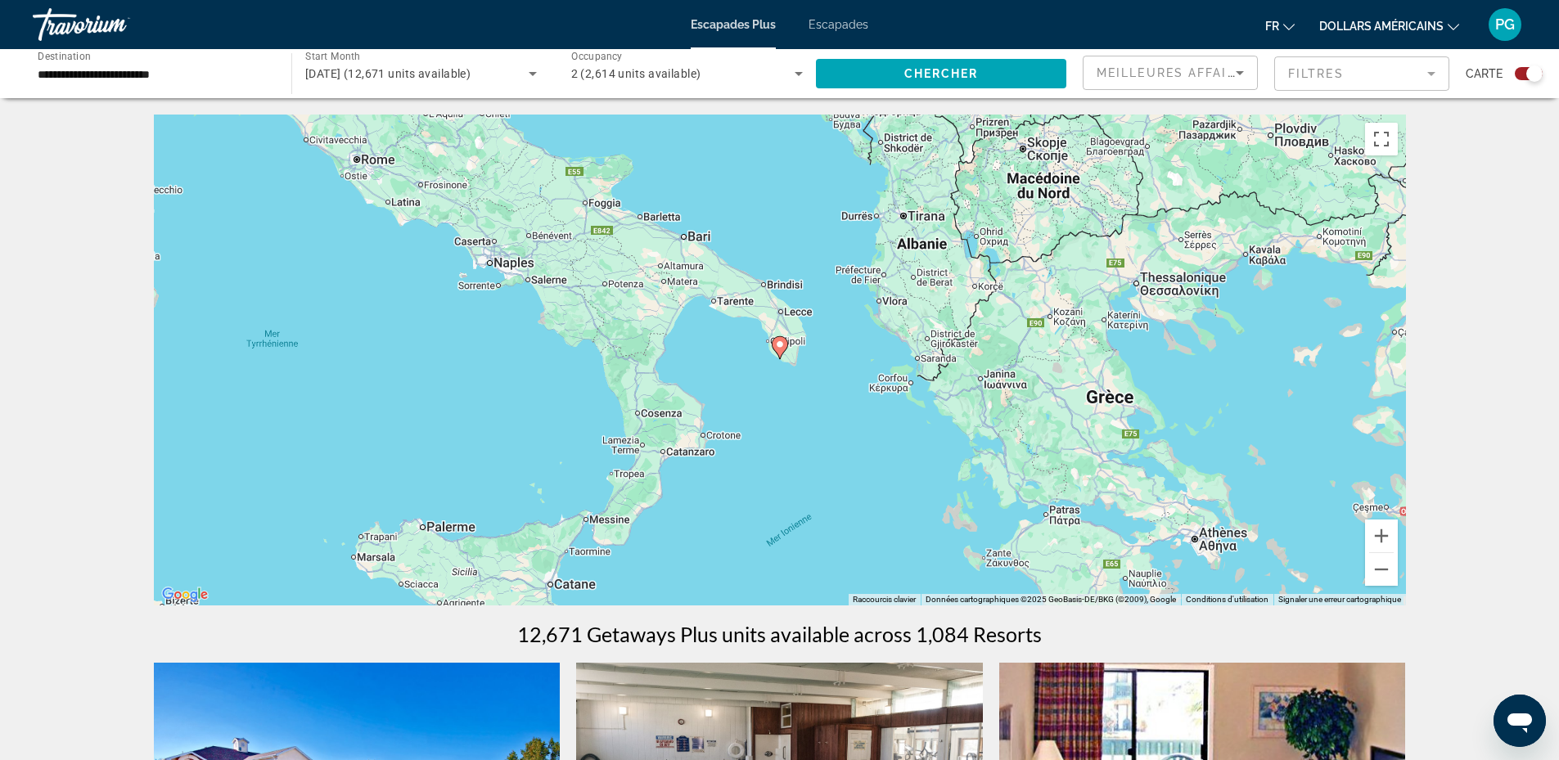
click at [781, 339] on icon "Contenu principal" at bounding box center [779, 347] width 15 height 21
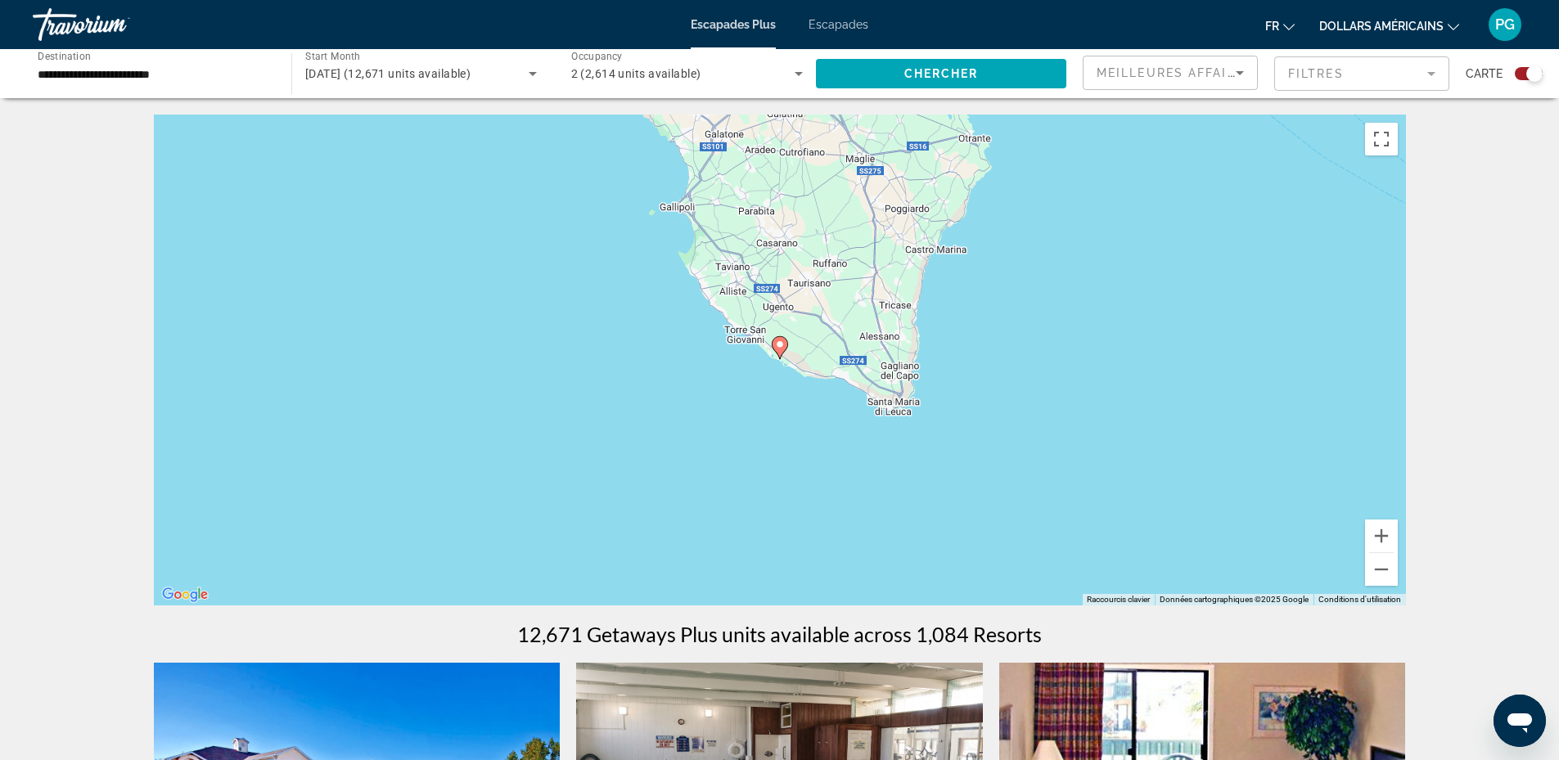
click at [778, 339] on icon "Contenu principal" at bounding box center [779, 347] width 15 height 21
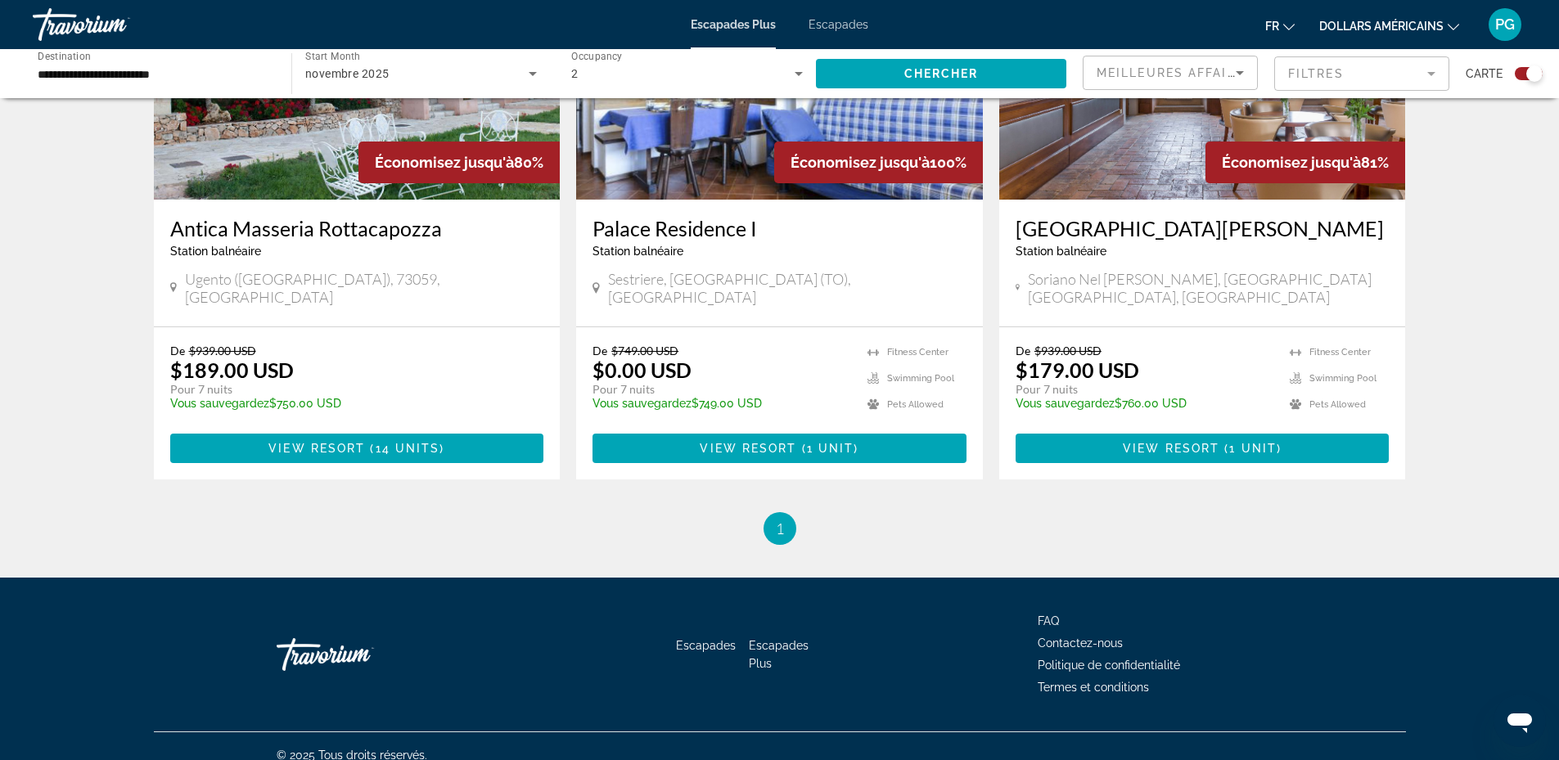
scroll to position [343, 0]
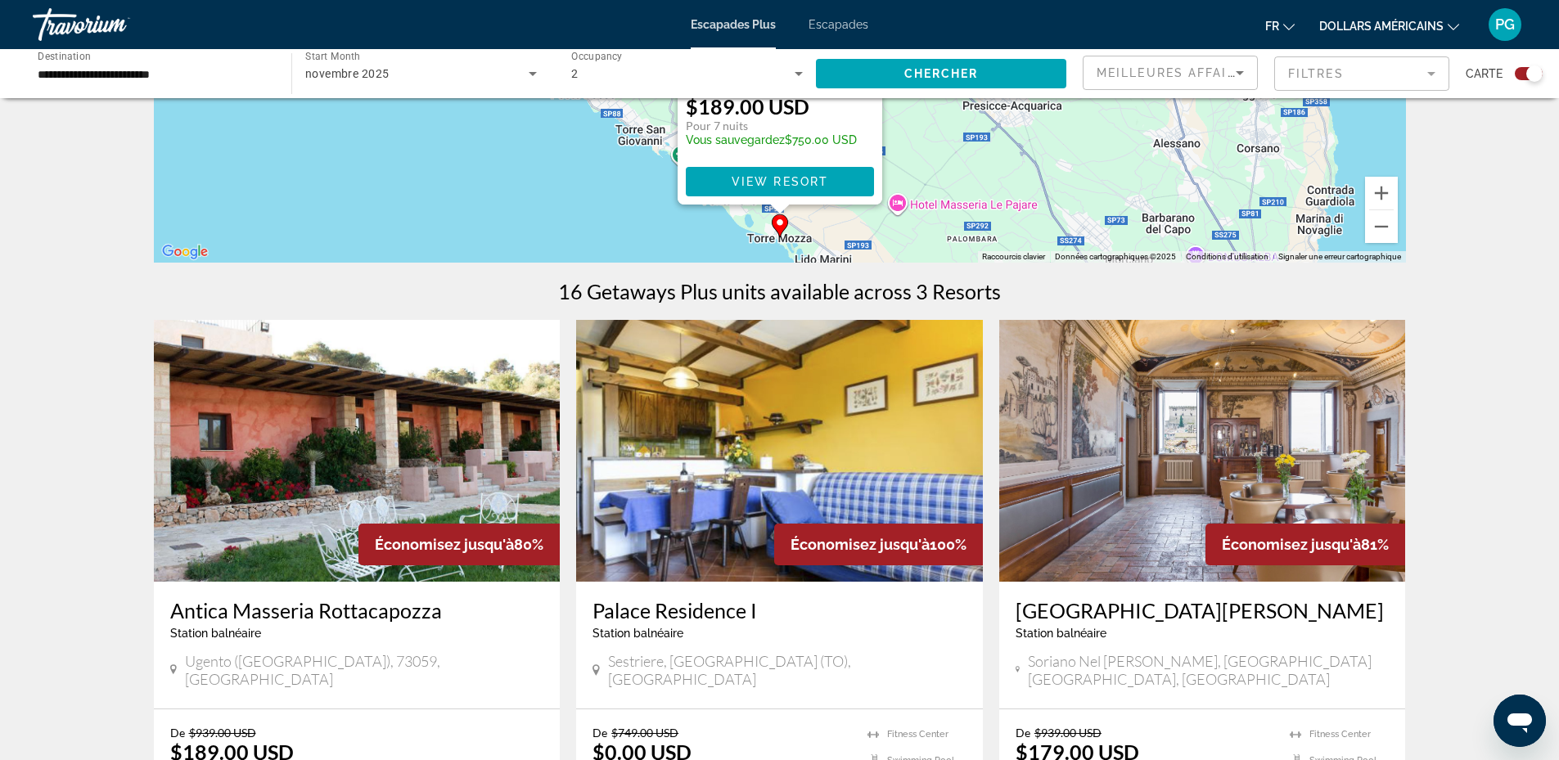
click at [316, 428] on img "Contenu principal" at bounding box center [357, 451] width 407 height 262
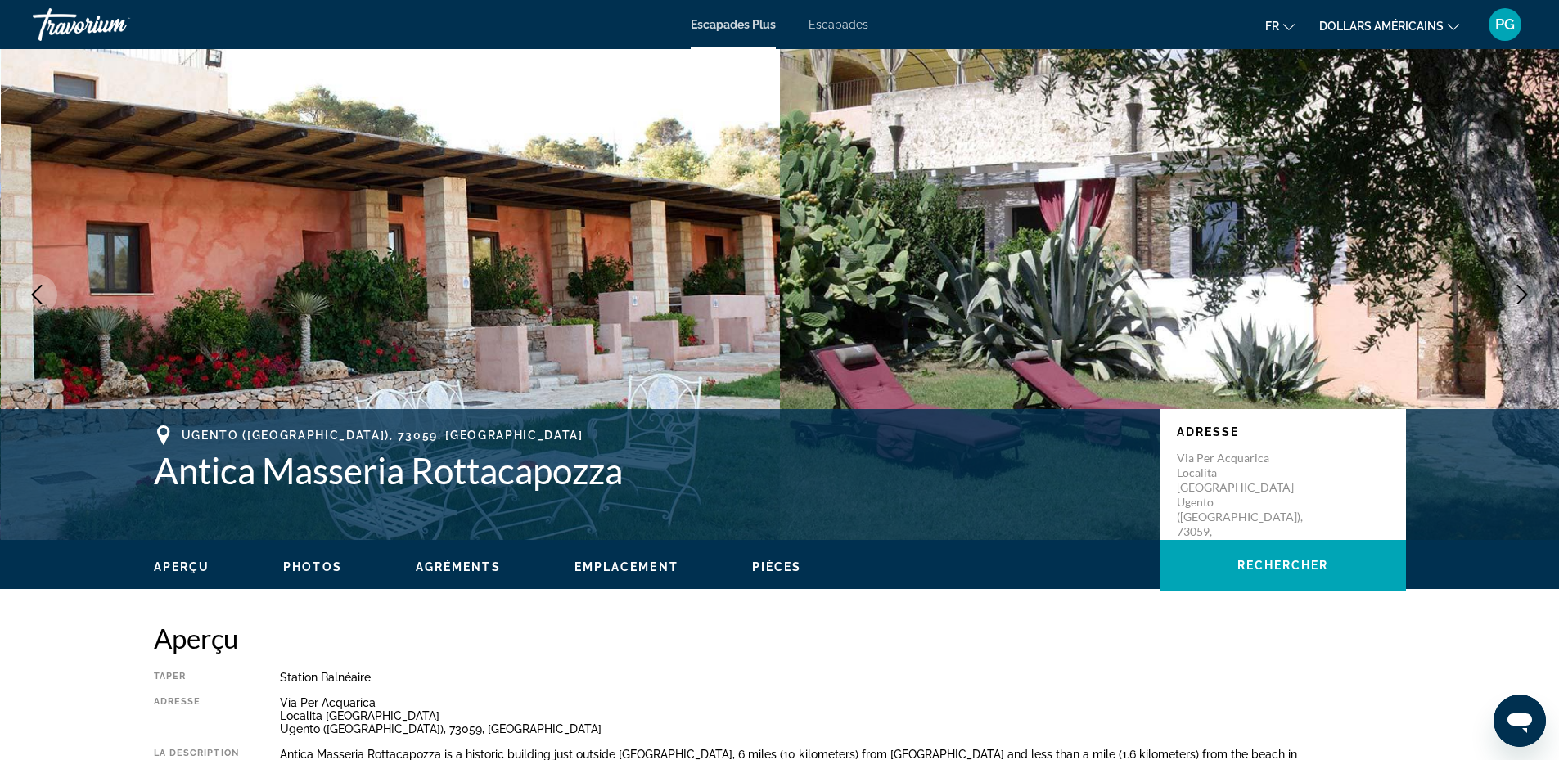
click at [1521, 294] on icon "Next image" at bounding box center [1523, 295] width 20 height 20
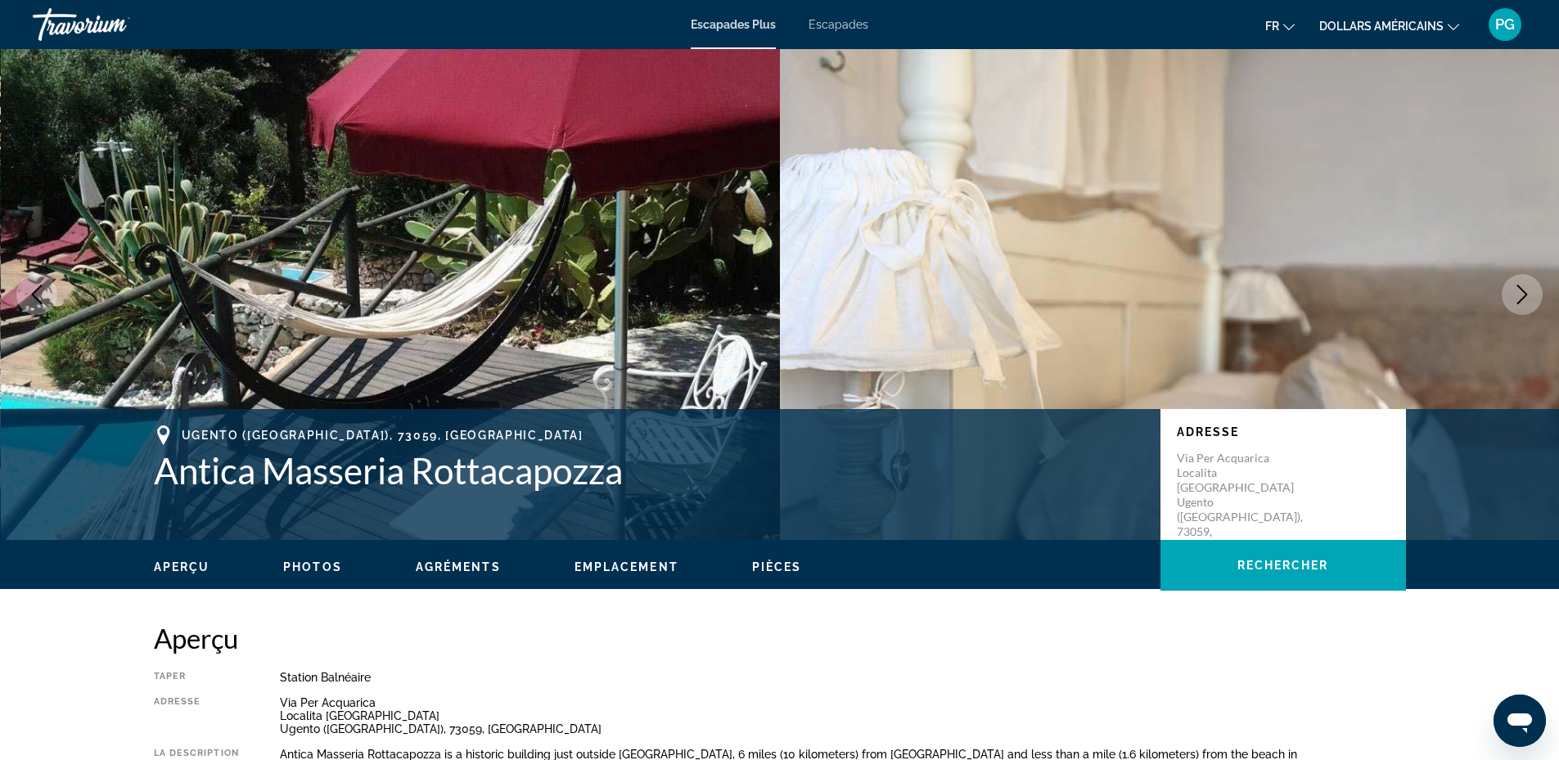
click at [1521, 294] on icon "Next image" at bounding box center [1523, 295] width 20 height 20
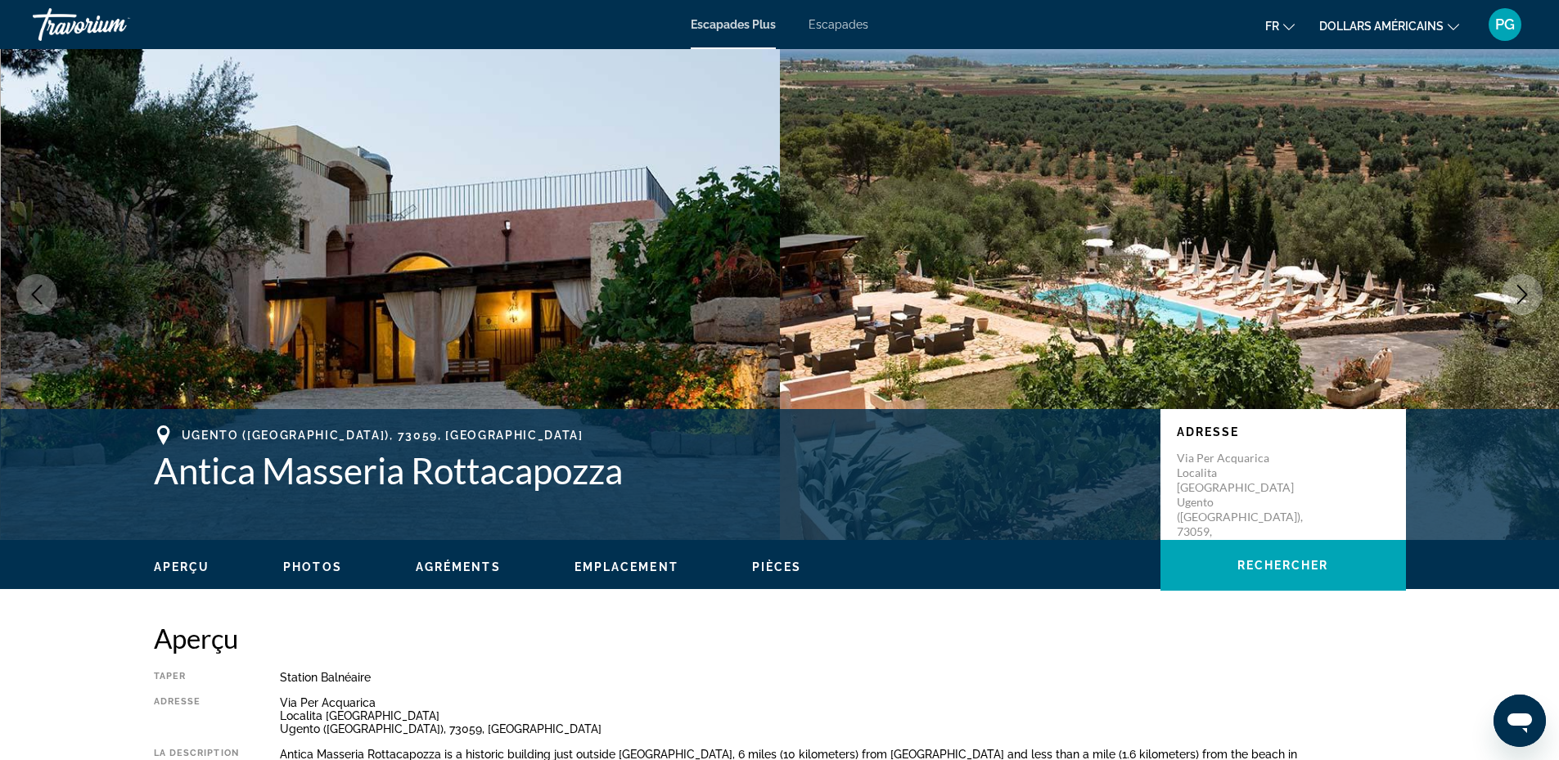
click at [1521, 294] on icon "Next image" at bounding box center [1523, 295] width 20 height 20
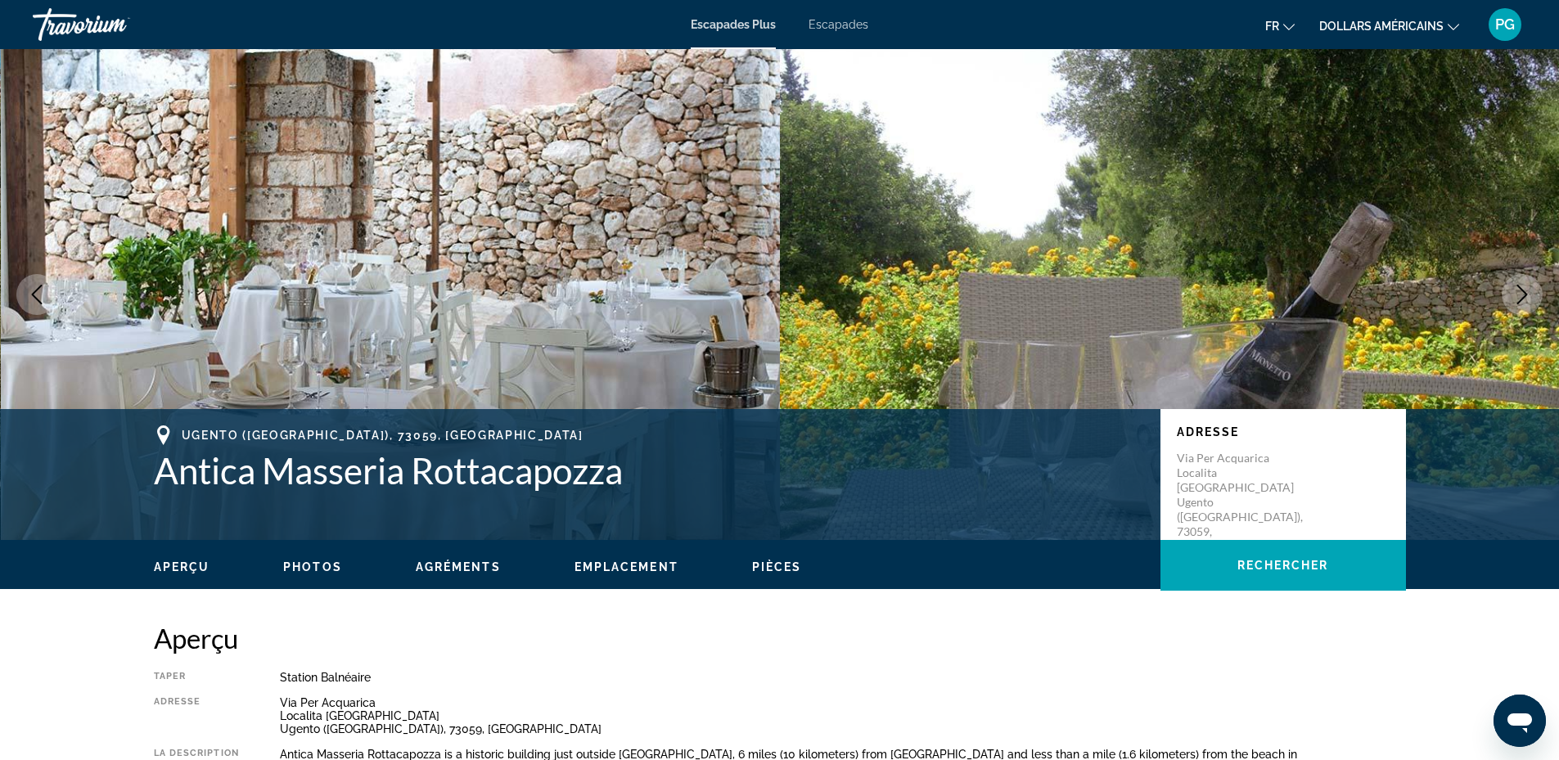
click at [1521, 294] on icon "Next image" at bounding box center [1523, 295] width 20 height 20
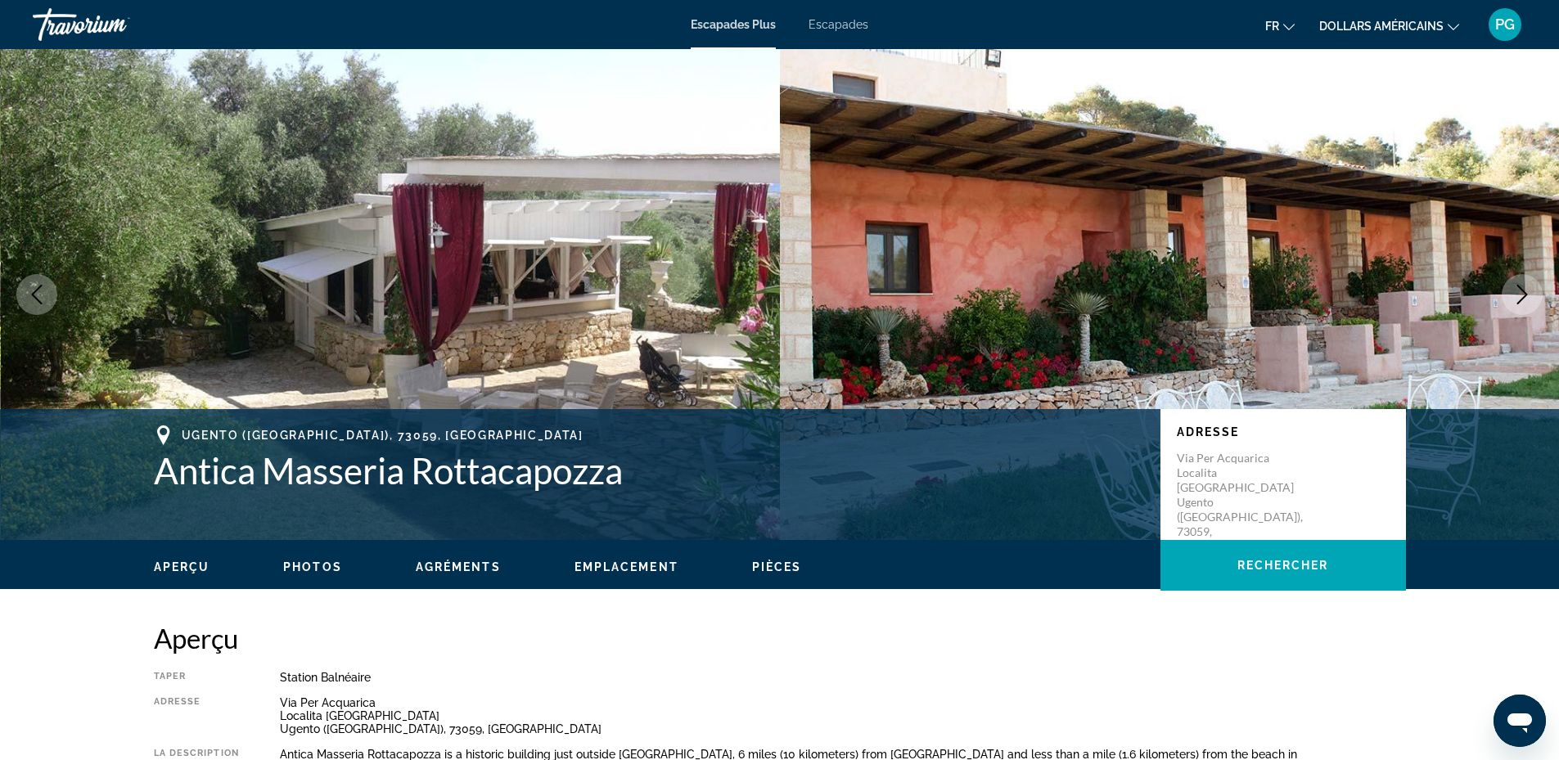
click at [1521, 294] on icon "Next image" at bounding box center [1523, 295] width 20 height 20
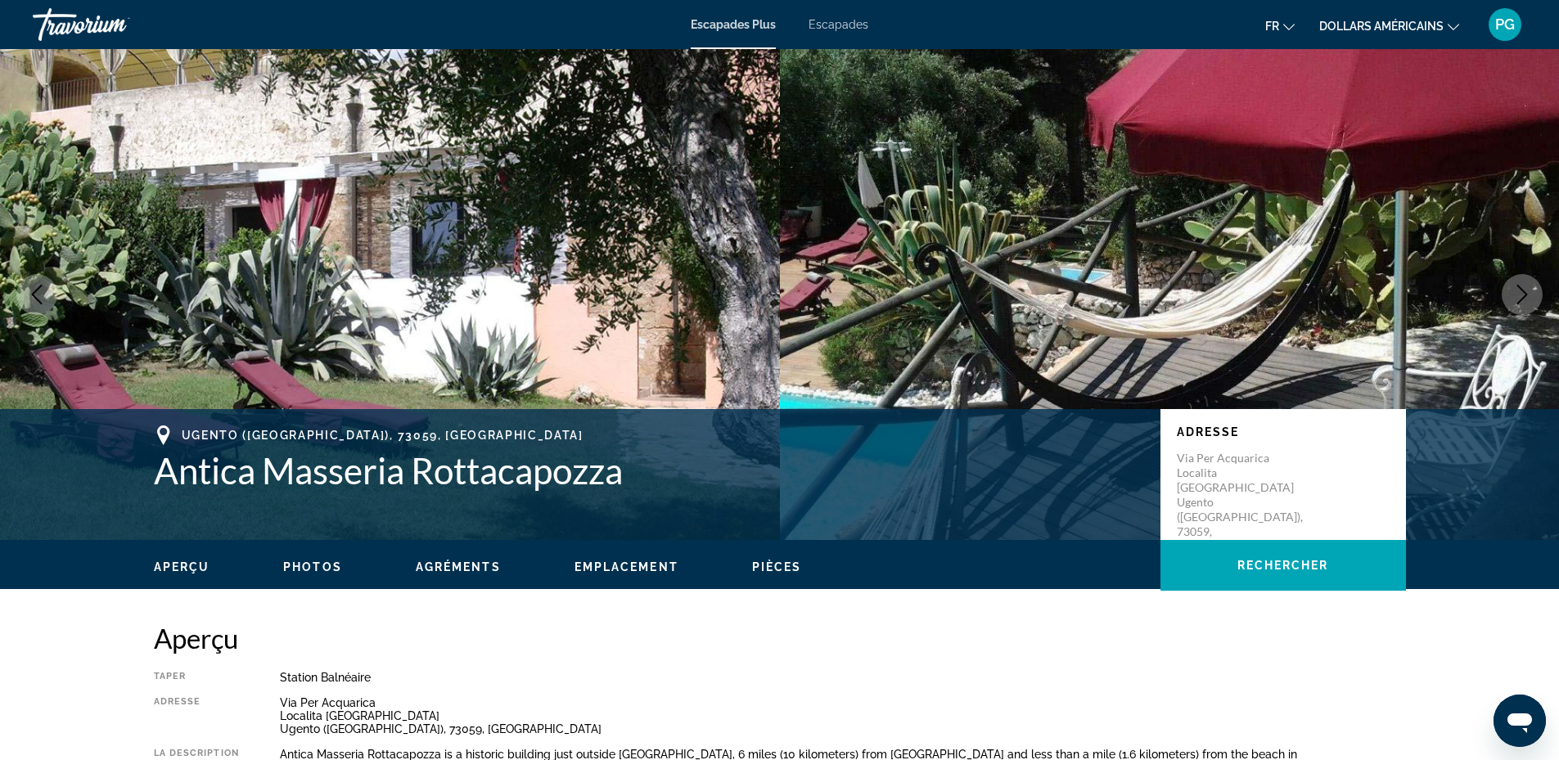
click at [1521, 294] on icon "Next image" at bounding box center [1523, 295] width 20 height 20
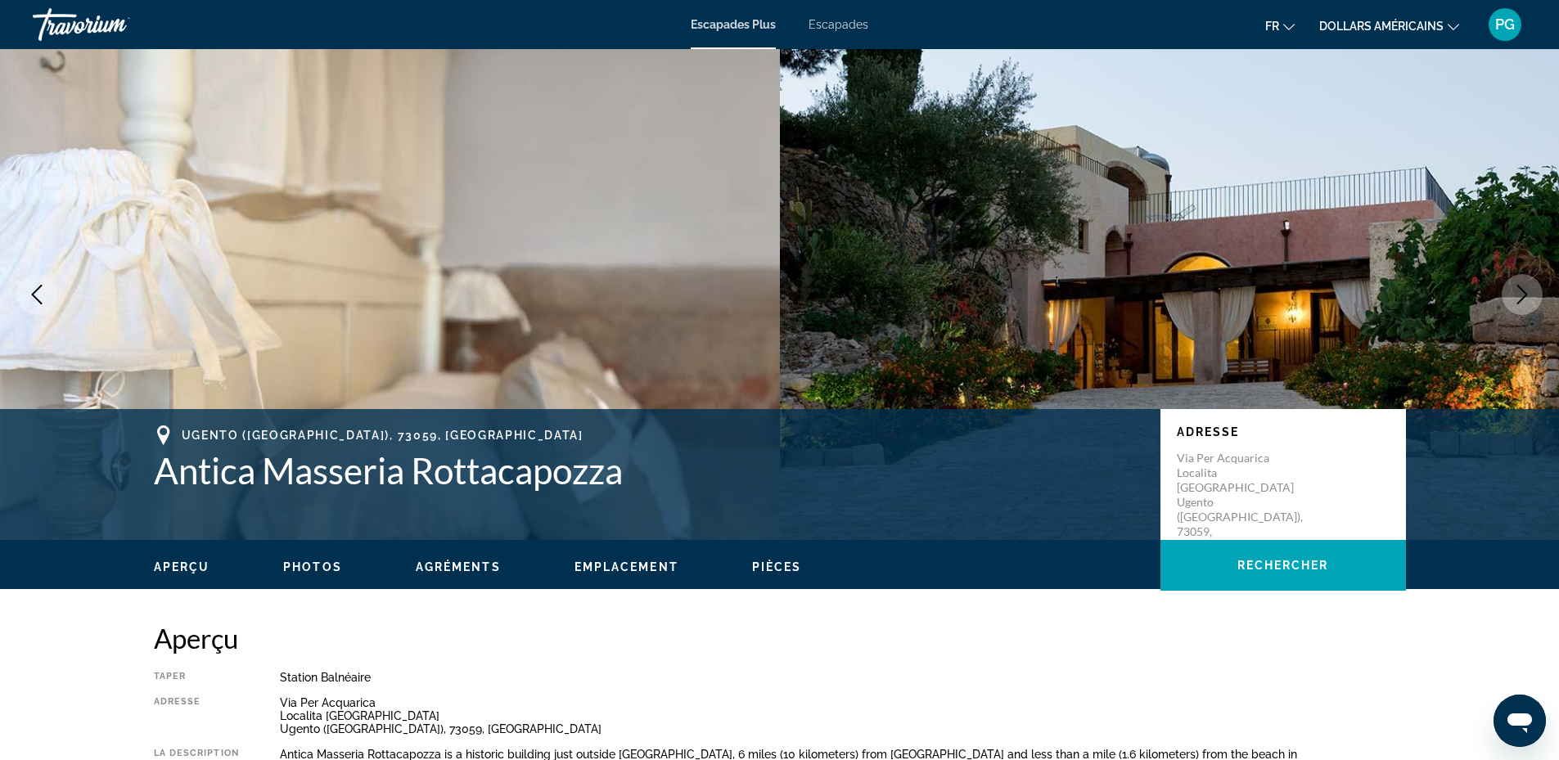
click at [1521, 294] on icon "Next image" at bounding box center [1523, 295] width 20 height 20
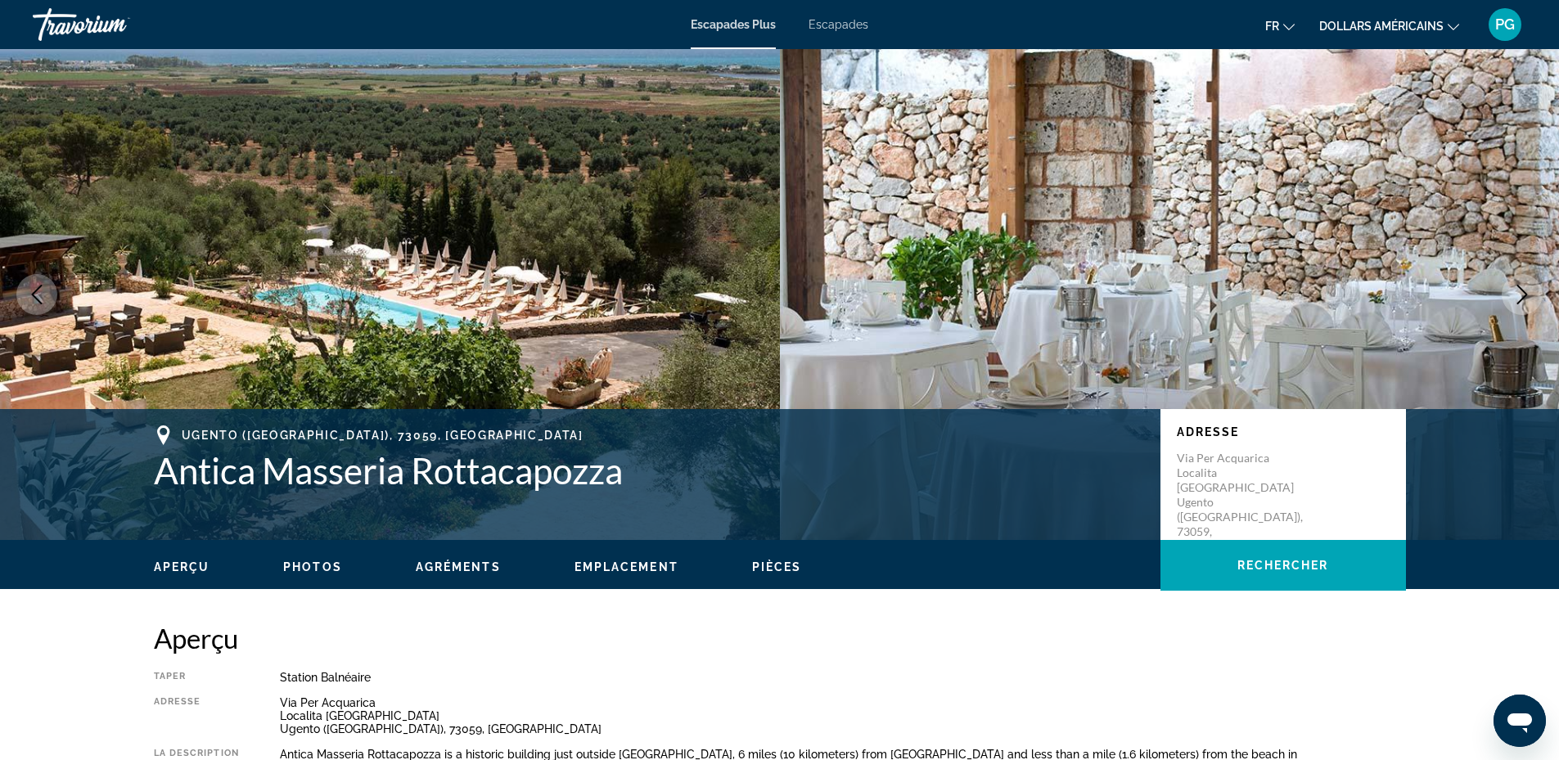
click at [1521, 294] on icon "Next image" at bounding box center [1523, 295] width 20 height 20
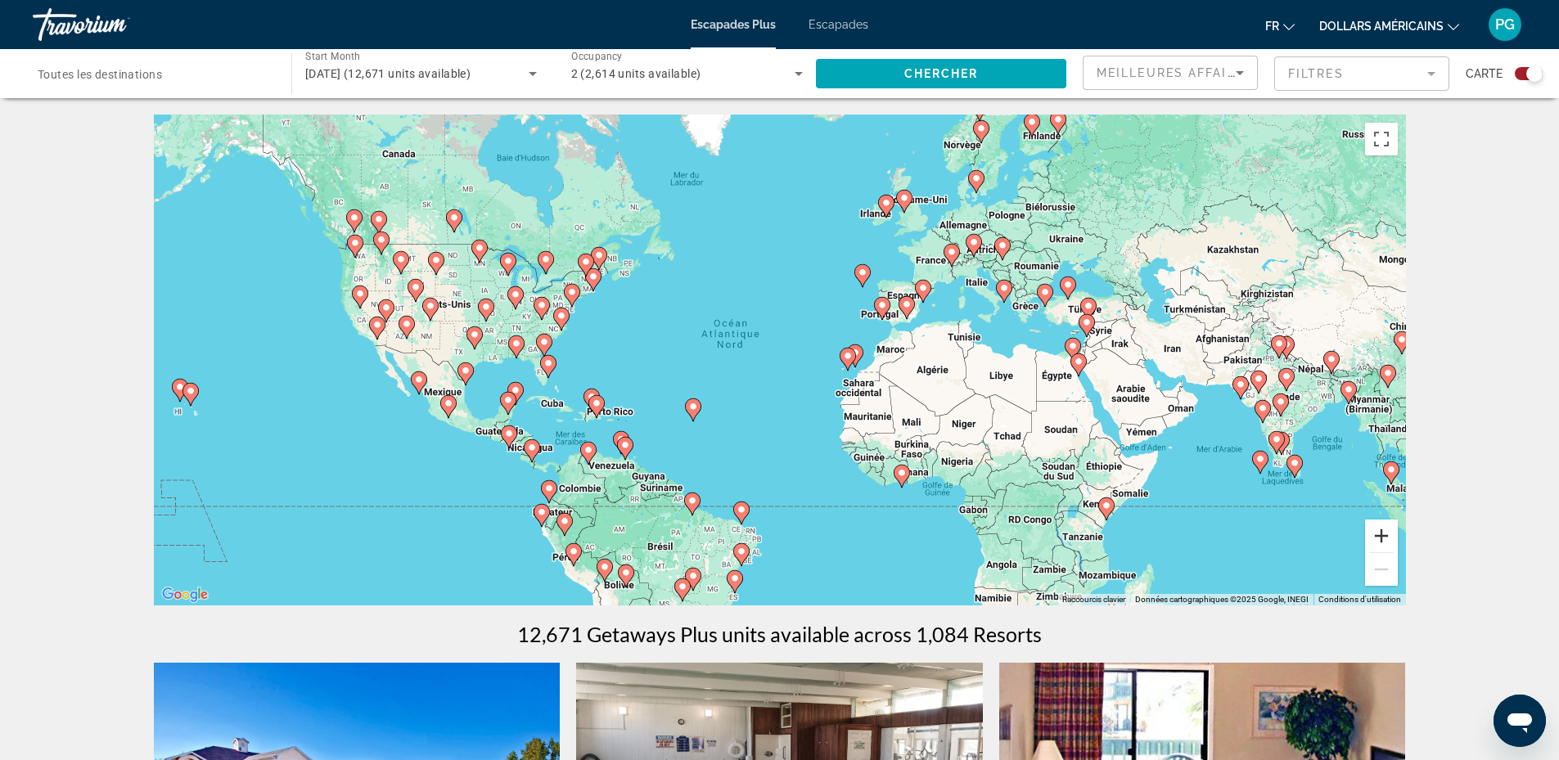
click at [1381, 534] on button "Zoom avant" at bounding box center [1381, 536] width 33 height 33
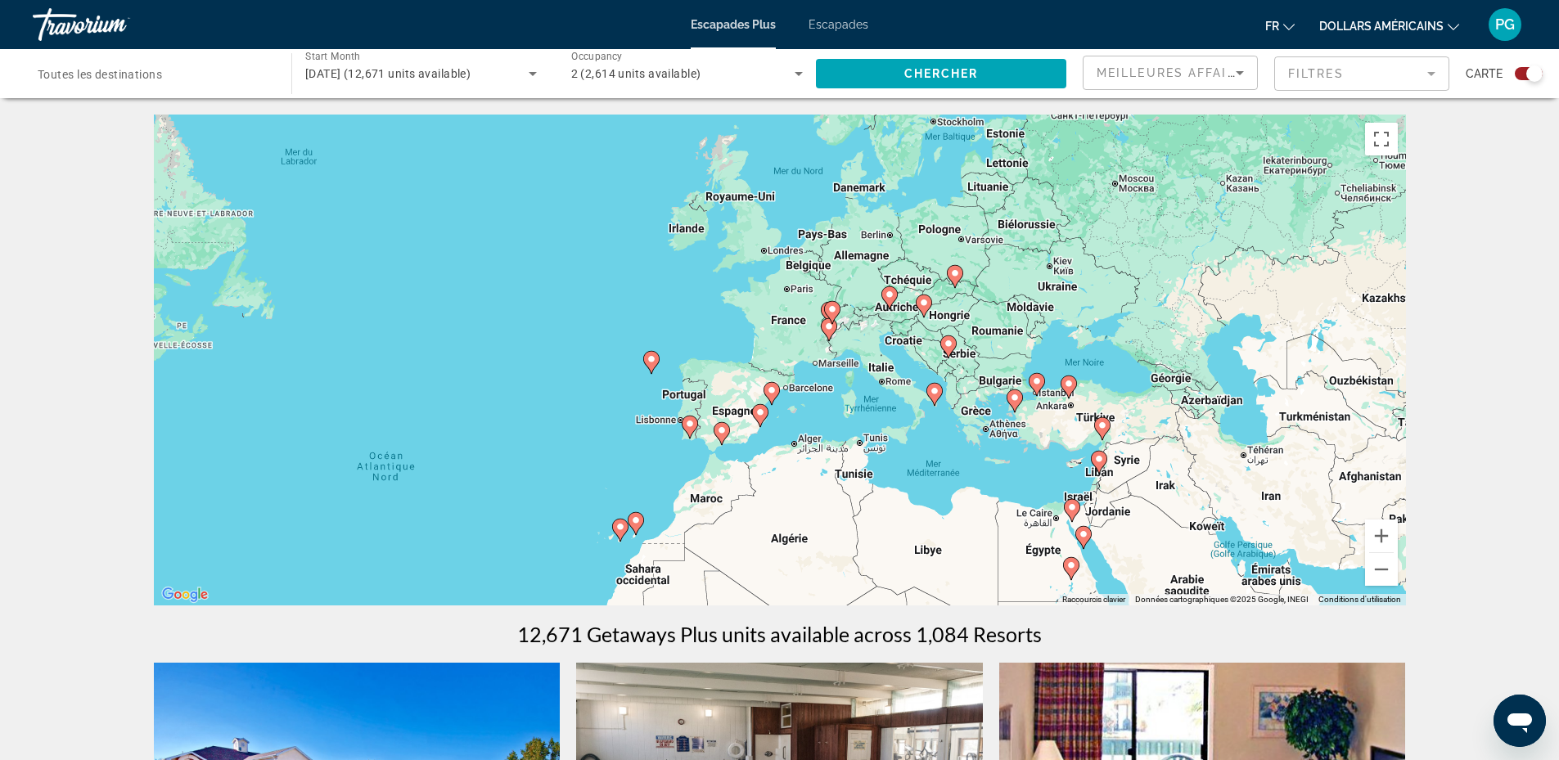
drag, startPoint x: 1162, startPoint y: 368, endPoint x: 883, endPoint y: 521, distance: 318.0
click at [880, 518] on div "Pour activer le glissement avec le clavier, appuyez sur Alt+Entrée. Une fois ce…" at bounding box center [780, 360] width 1252 height 491
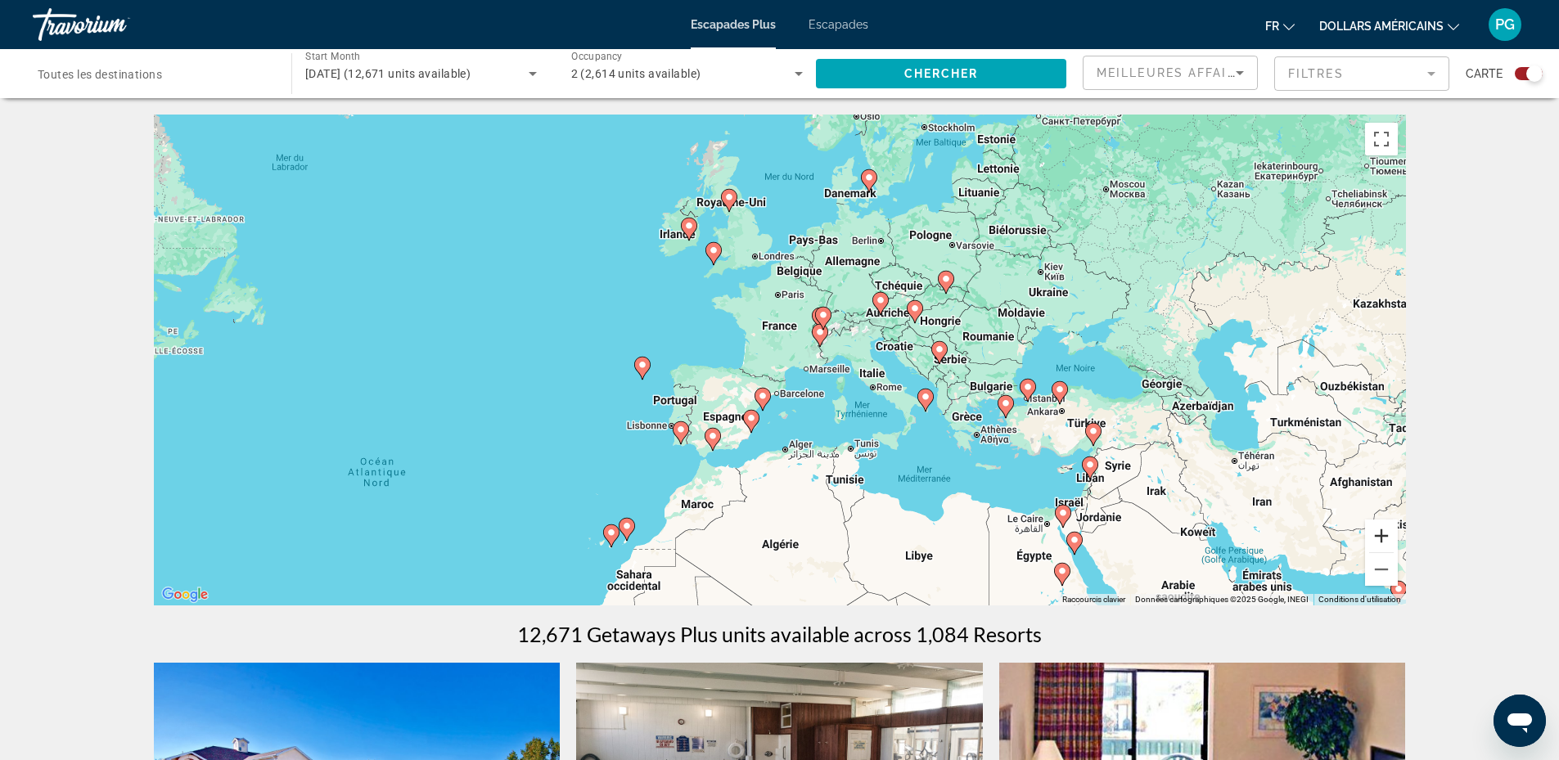
click at [1381, 535] on button "Zoom avant" at bounding box center [1381, 536] width 33 height 33
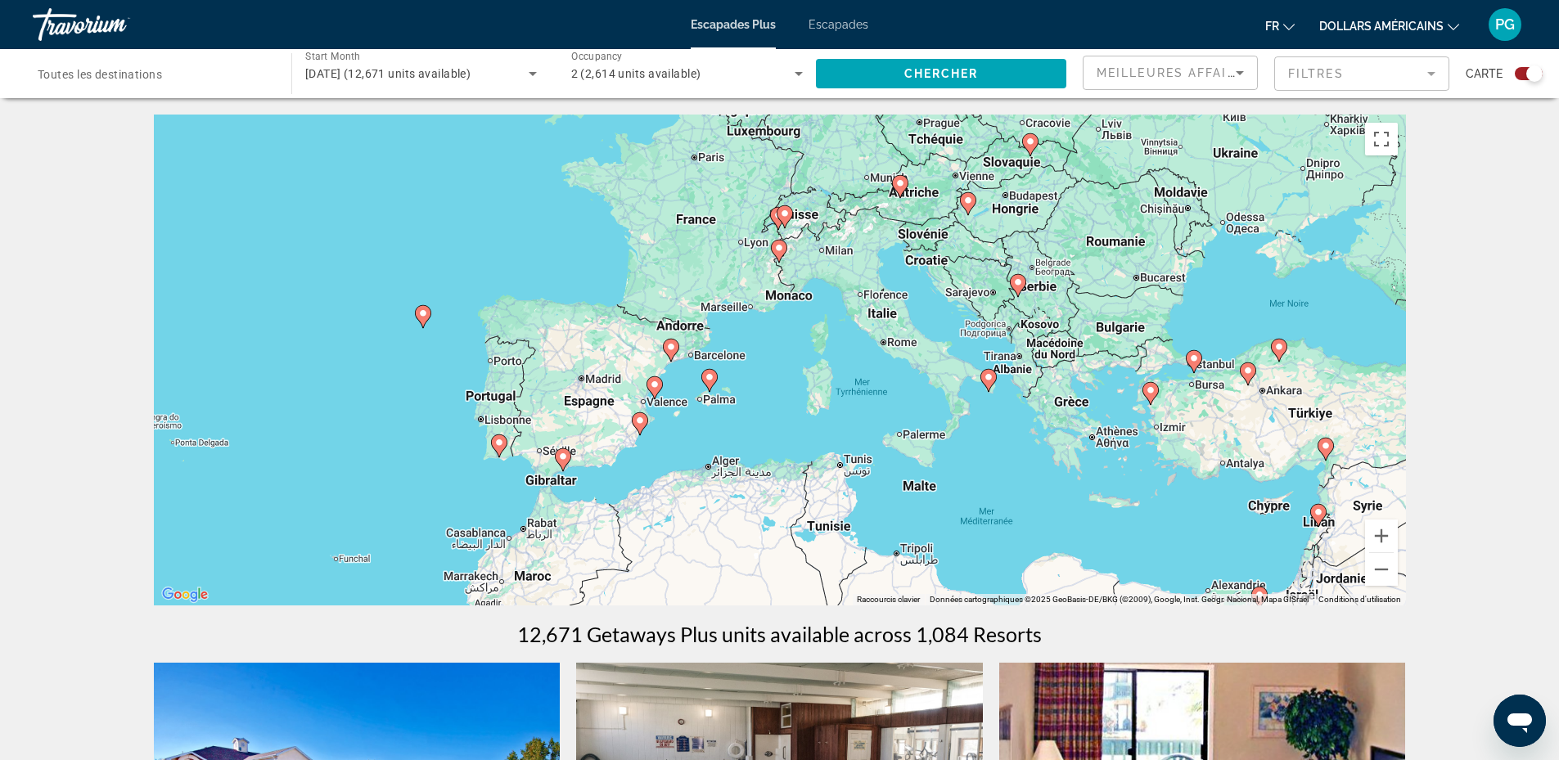
drag, startPoint x: 1124, startPoint y: 542, endPoint x: 1041, endPoint y: 467, distance: 111.3
click at [1041, 467] on div "Pour activer le glissement avec le clavier, appuyez sur Alt+Entrée. Une fois ce…" at bounding box center [780, 360] width 1252 height 491
click at [671, 345] on image "Contenu principal" at bounding box center [671, 347] width 10 height 10
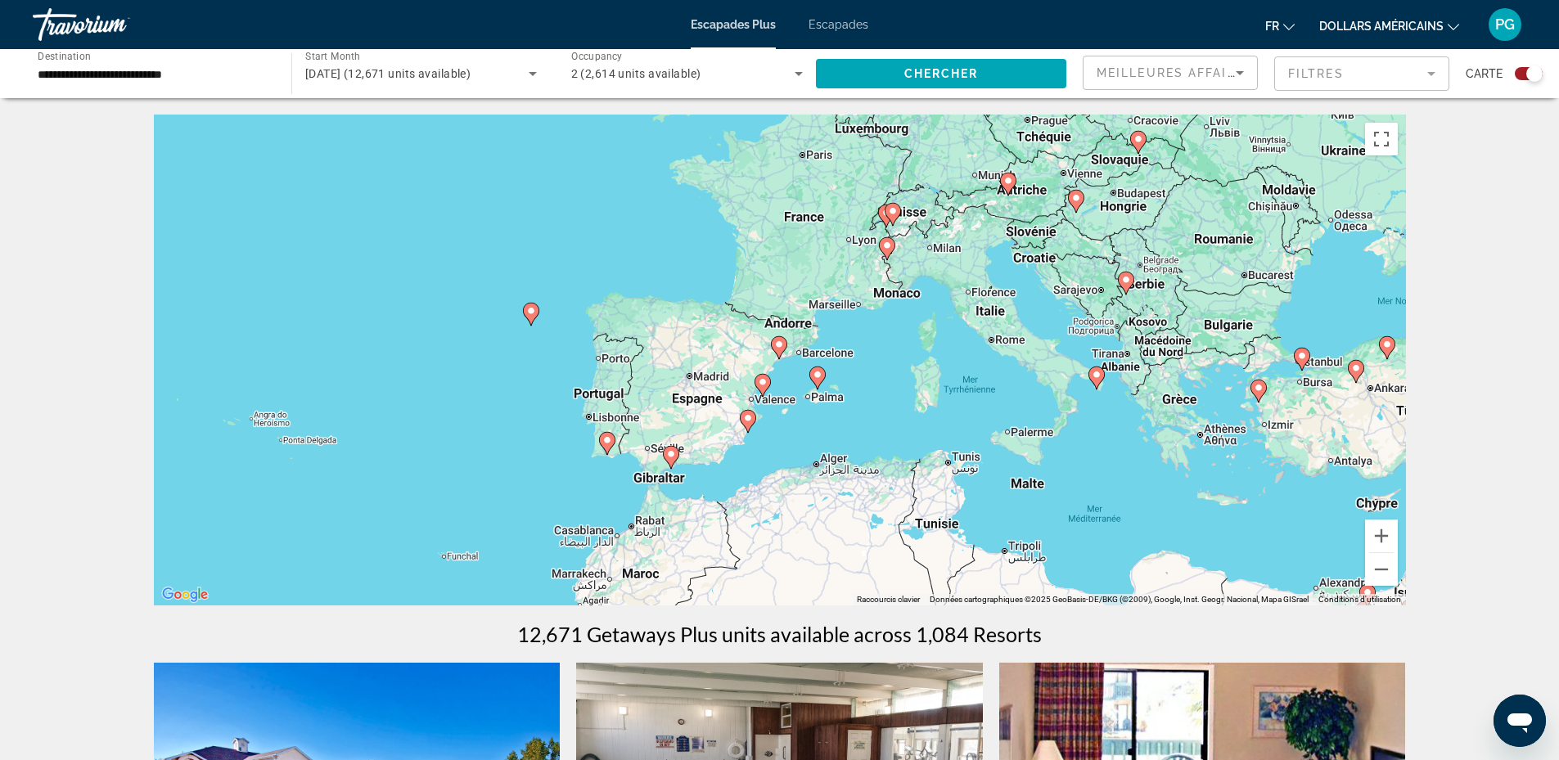
click at [775, 341] on image "Contenu principal" at bounding box center [779, 345] width 10 height 10
type input "**********"
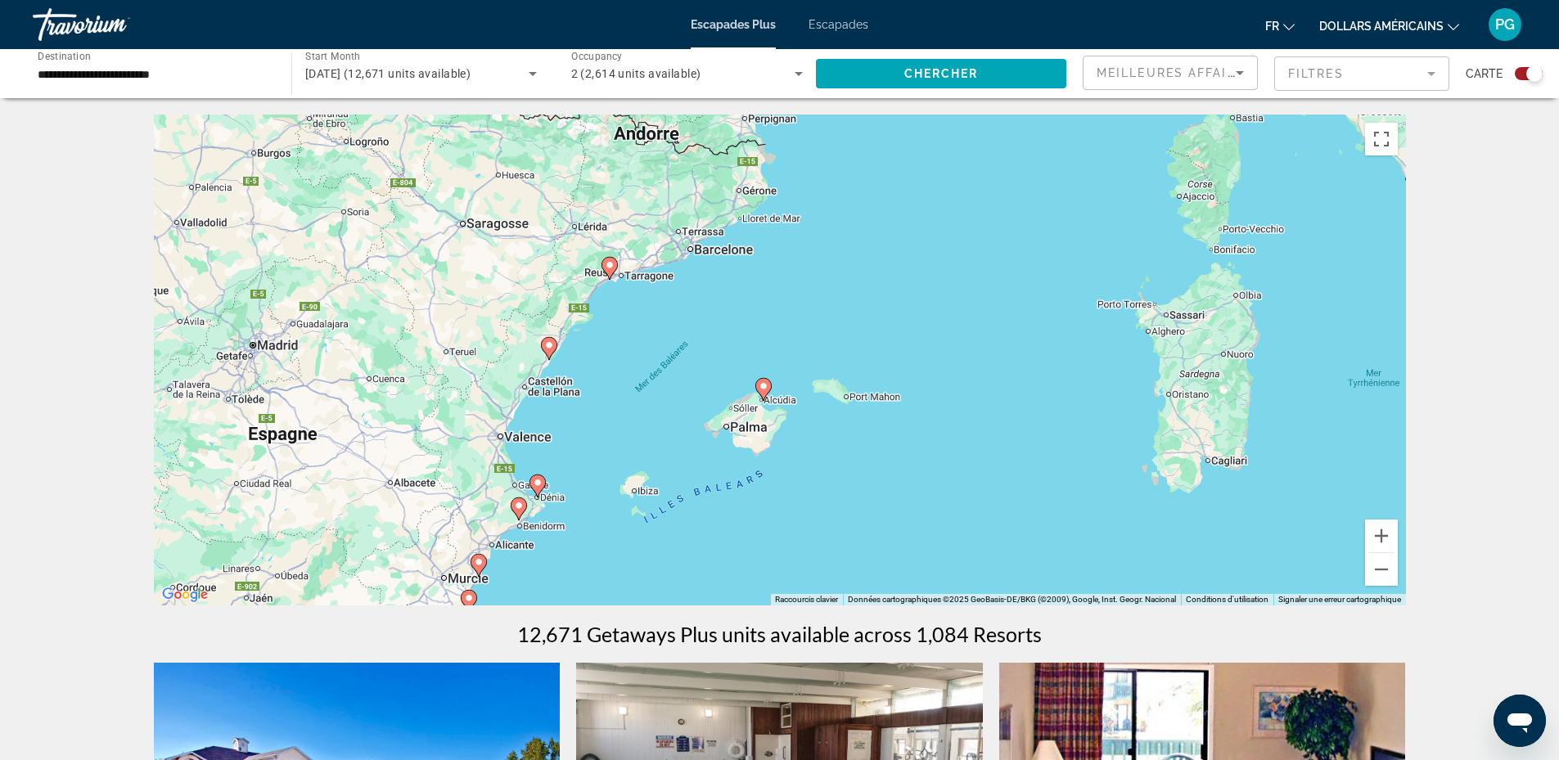
drag, startPoint x: 964, startPoint y: 422, endPoint x: 797, endPoint y: 337, distance: 187.1
click at [797, 337] on div "Pour naviguer, appuyez sur les touches fléchées. Pour activer le glissement ave…" at bounding box center [780, 360] width 1252 height 491
click at [762, 388] on image "Contenu principal" at bounding box center [764, 386] width 10 height 10
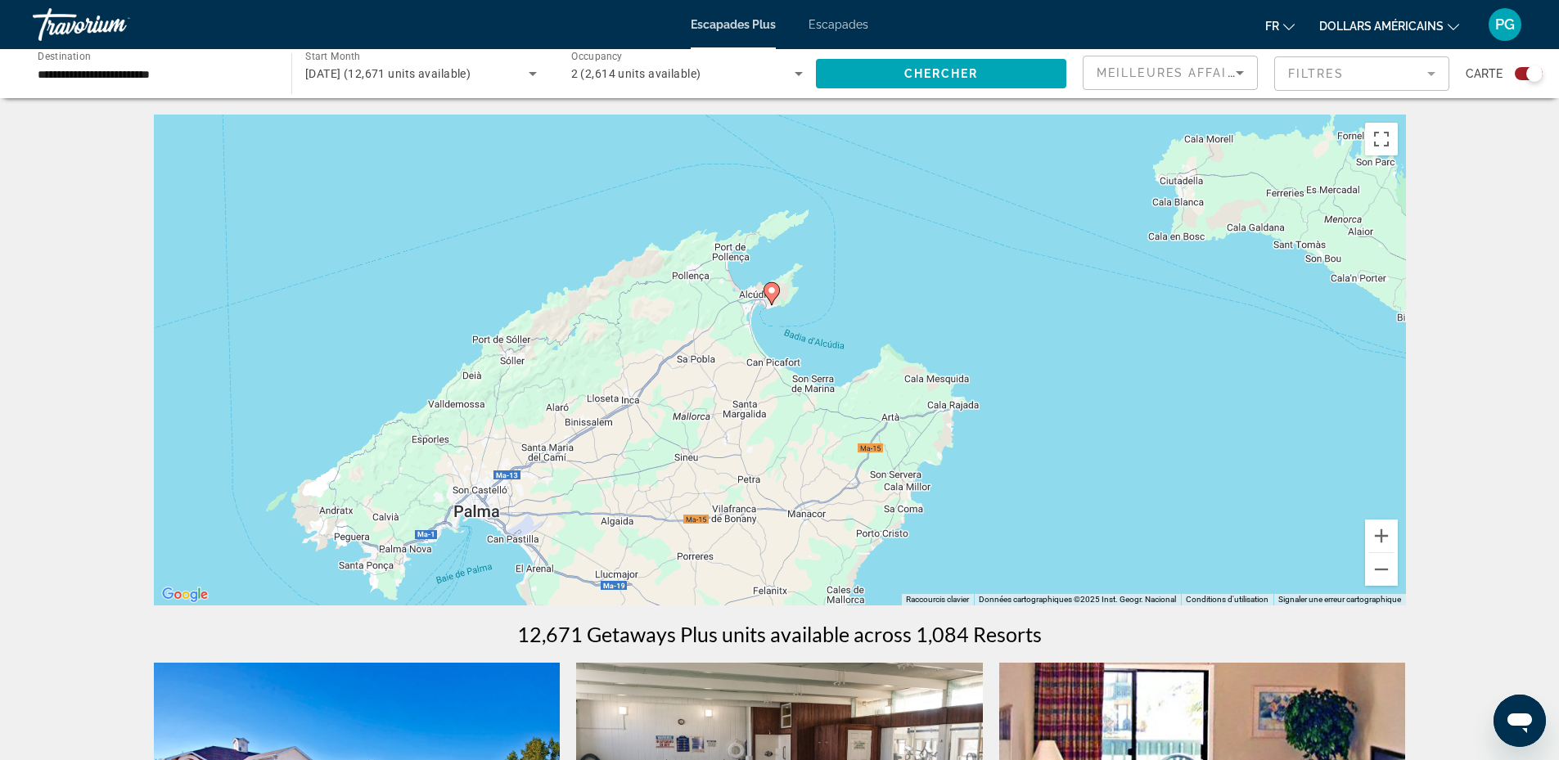
drag, startPoint x: 826, startPoint y: 459, endPoint x: 820, endPoint y: 401, distance: 58.4
click at [820, 401] on div "Pour activer le glissement avec le clavier, appuyez sur Alt+Entrée. Une fois ce…" at bounding box center [780, 360] width 1252 height 491
click at [769, 287] on image "Contenu principal" at bounding box center [772, 291] width 10 height 10
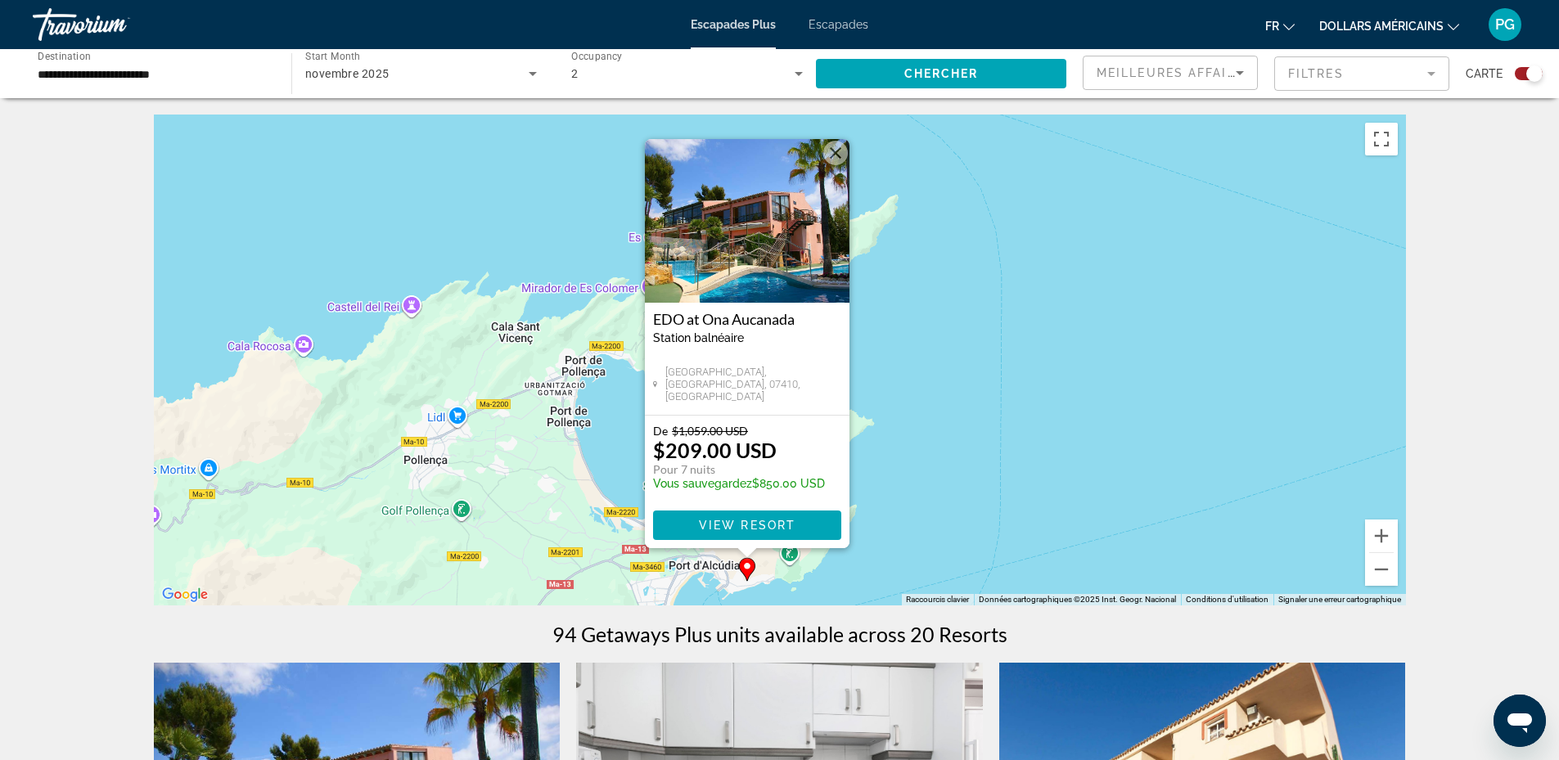
click at [702, 246] on img "Contenu principal" at bounding box center [747, 221] width 205 height 164
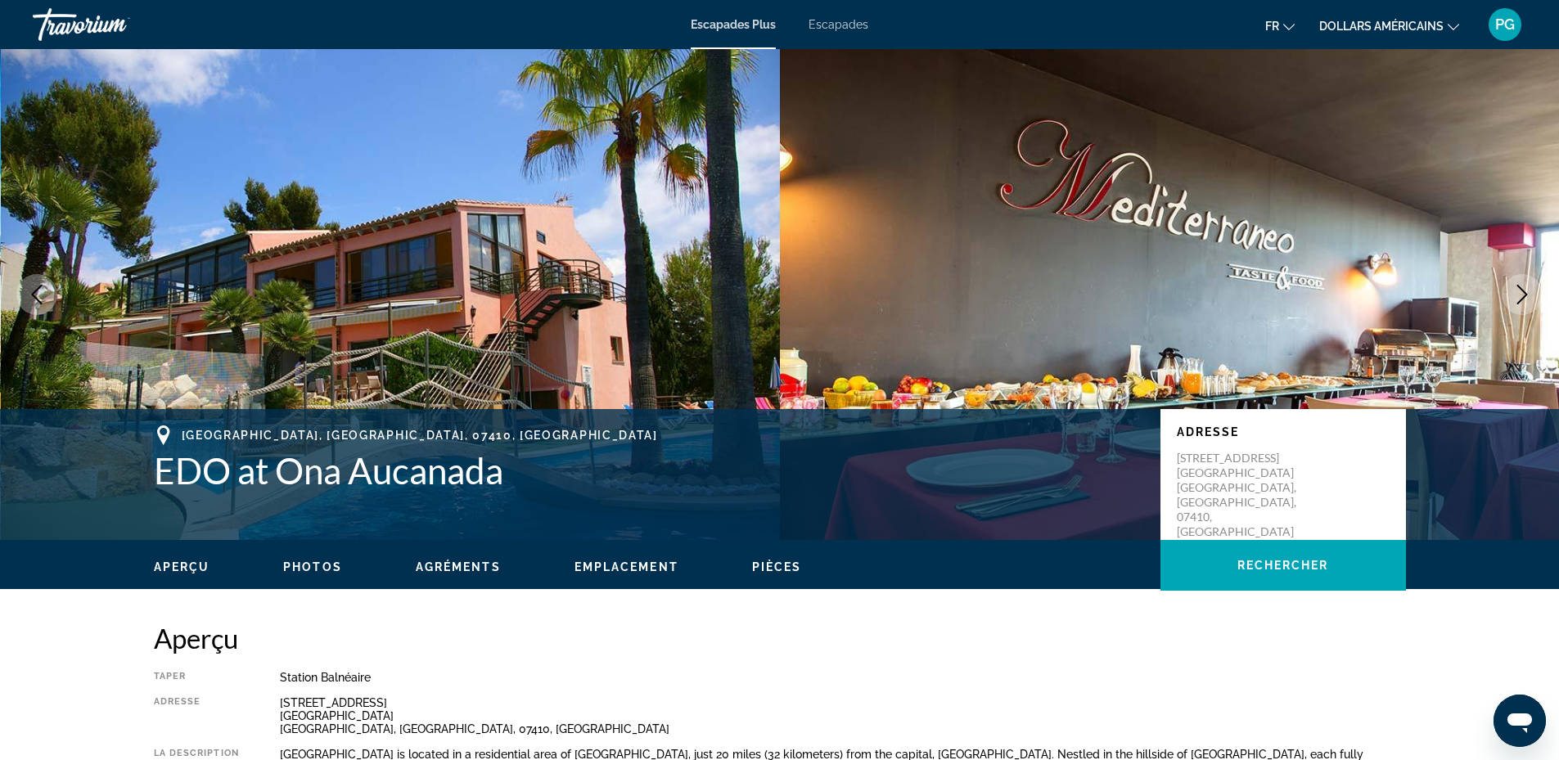
click at [1523, 287] on icon "Next image" at bounding box center [1523, 295] width 20 height 20
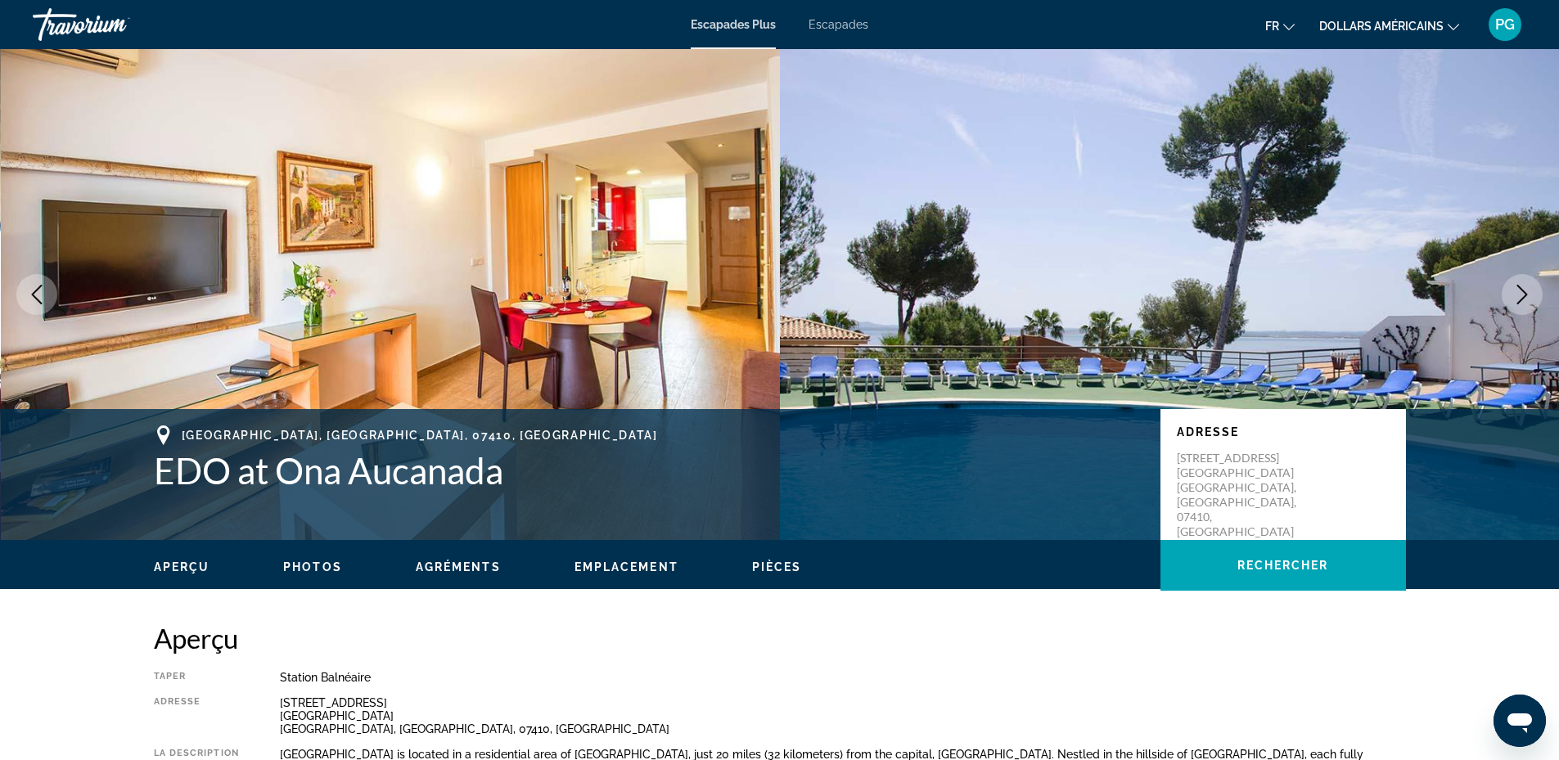
click at [1523, 287] on icon "Next image" at bounding box center [1523, 295] width 20 height 20
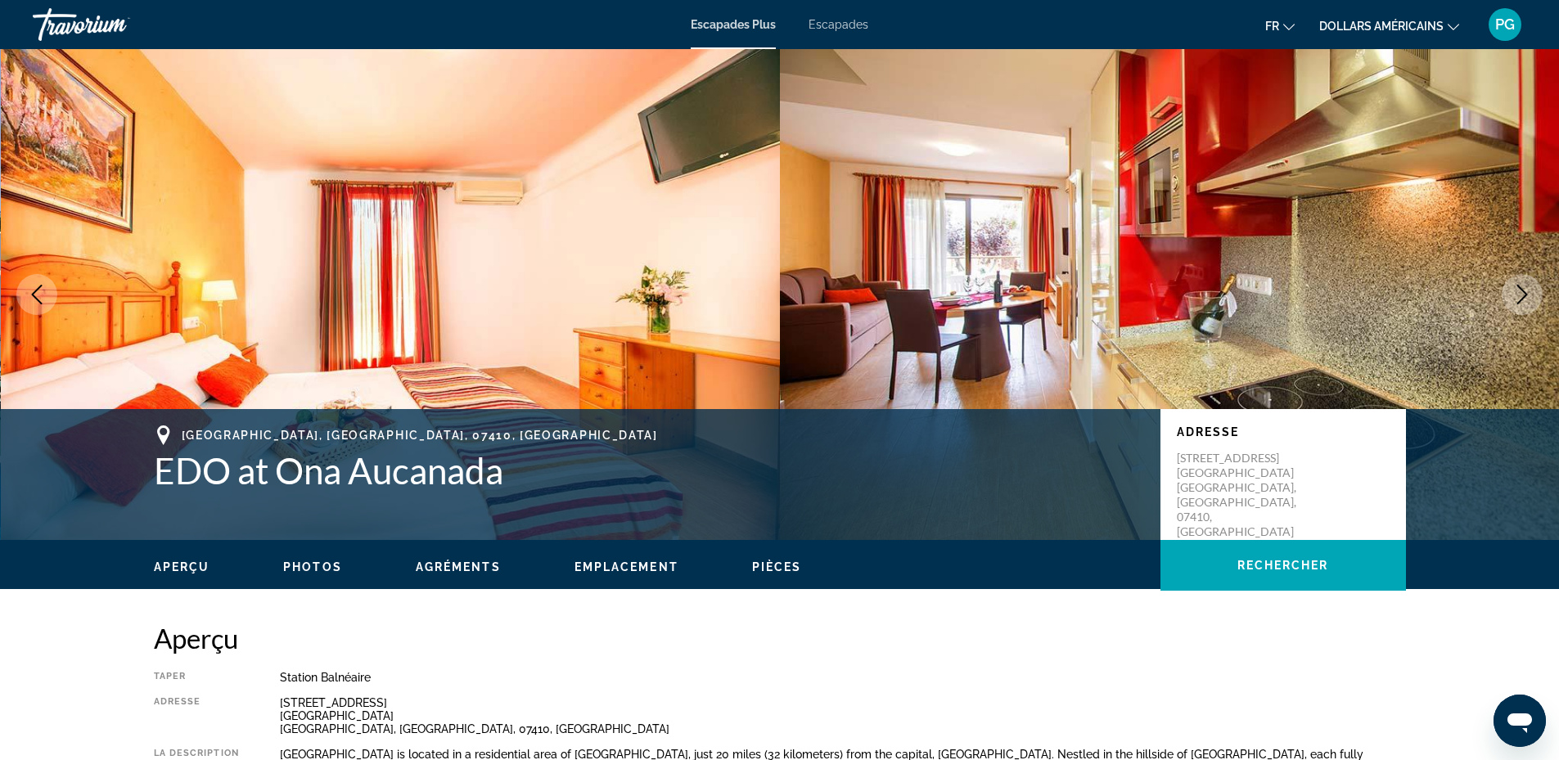
click at [1523, 287] on icon "Next image" at bounding box center [1523, 295] width 20 height 20
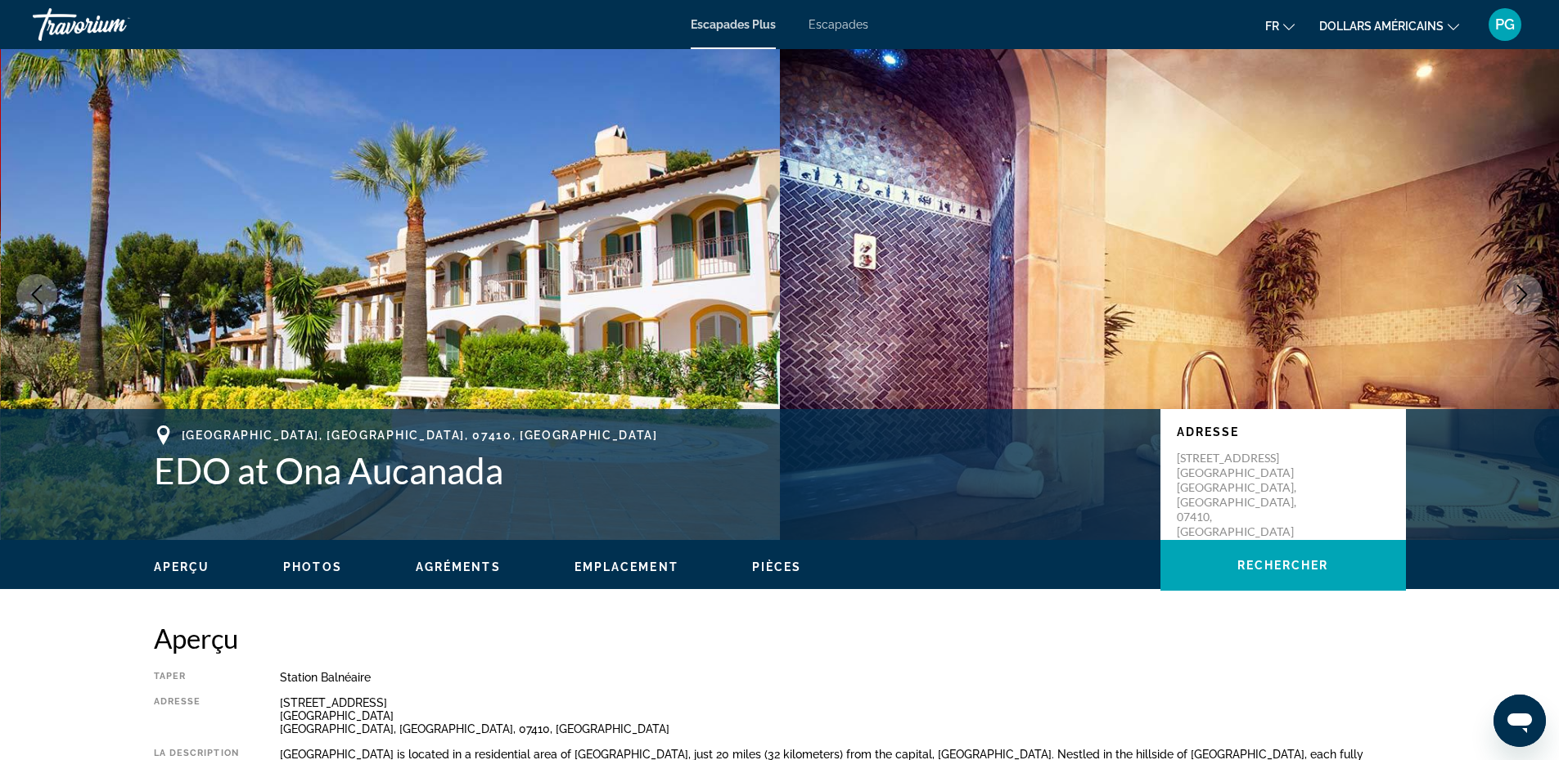
click at [1523, 287] on icon "Next image" at bounding box center [1523, 295] width 20 height 20
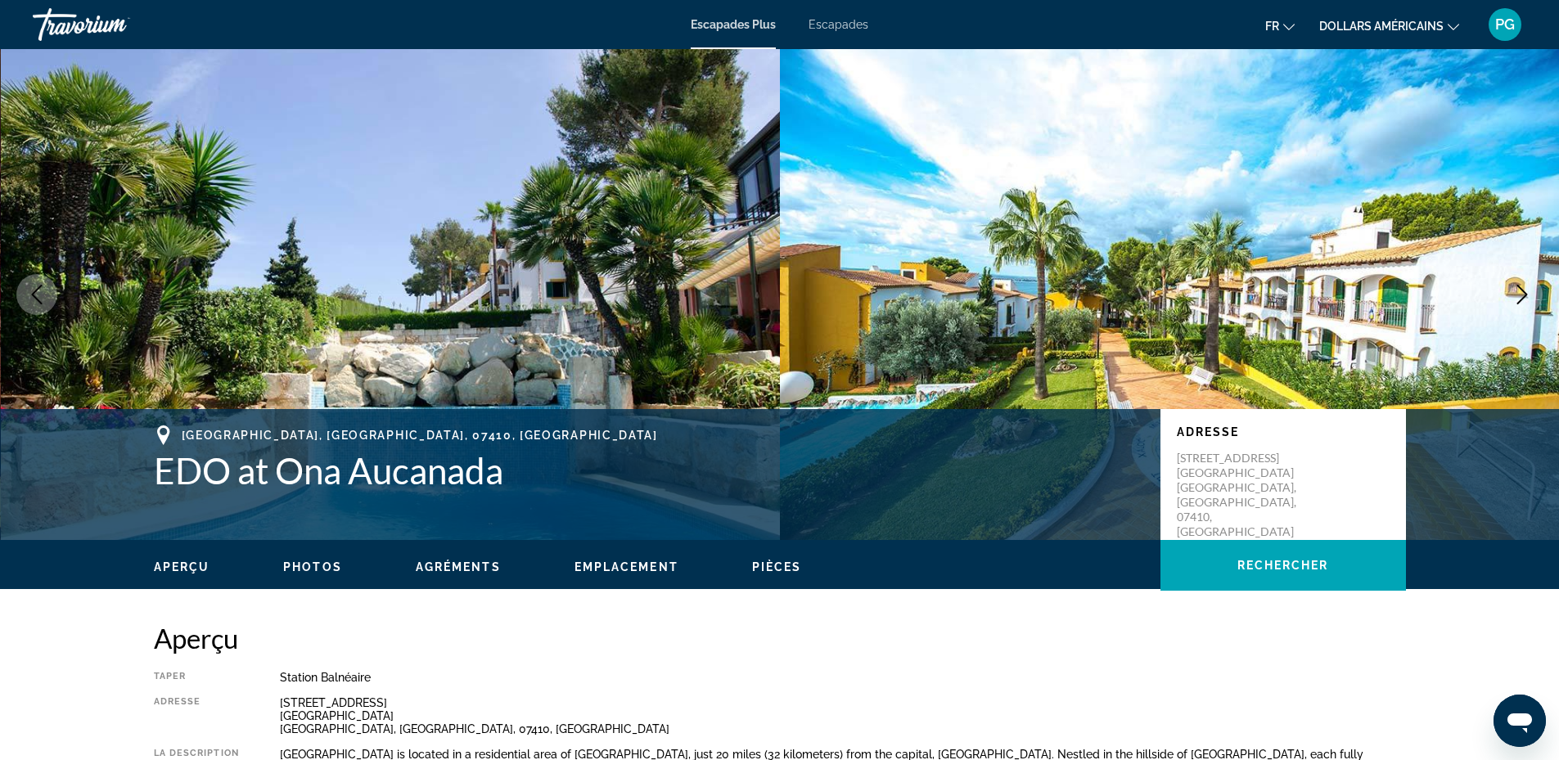
click at [1523, 287] on icon "Next image" at bounding box center [1523, 295] width 20 height 20
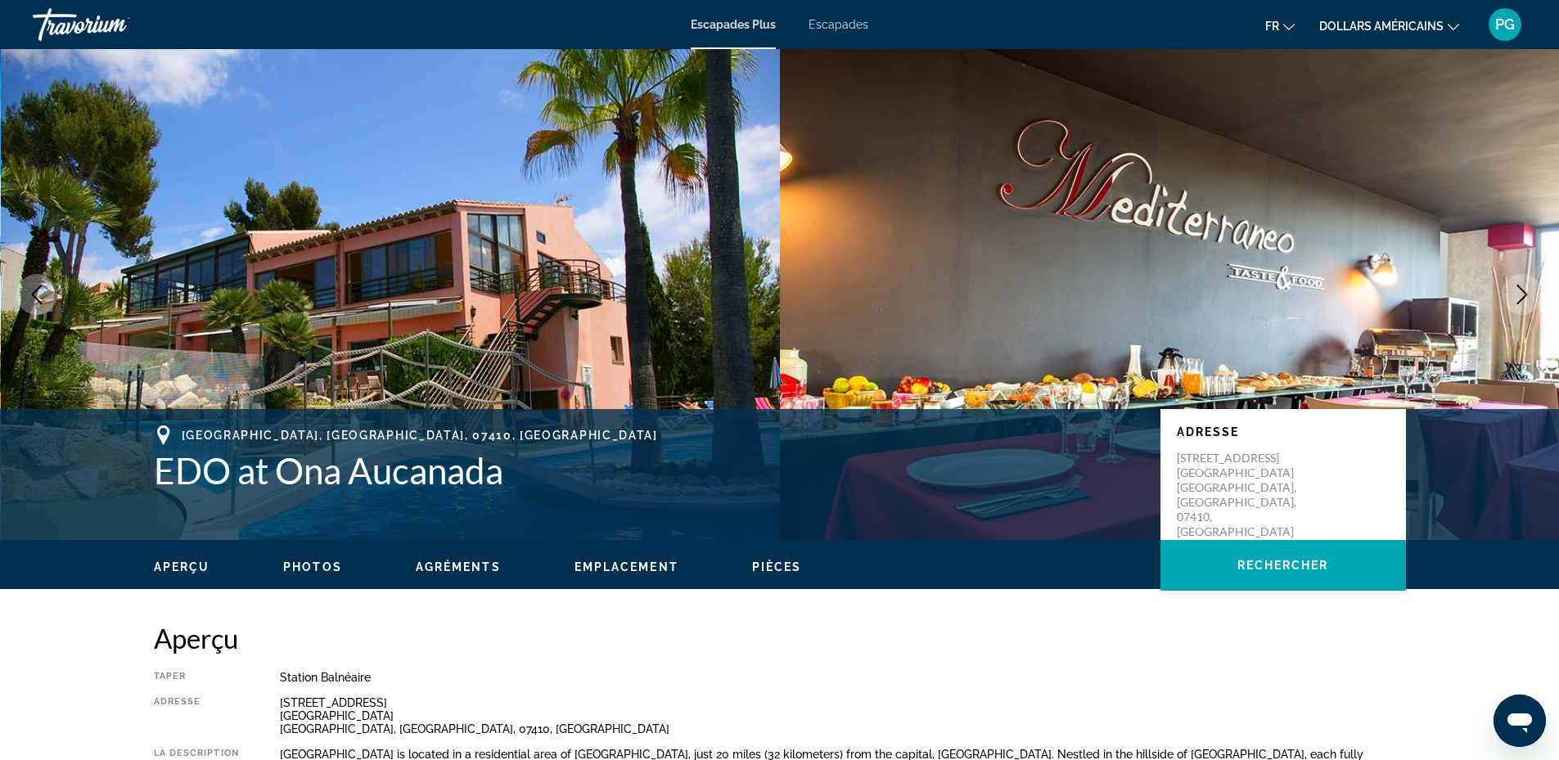
click at [1523, 287] on icon "Next image" at bounding box center [1523, 295] width 20 height 20
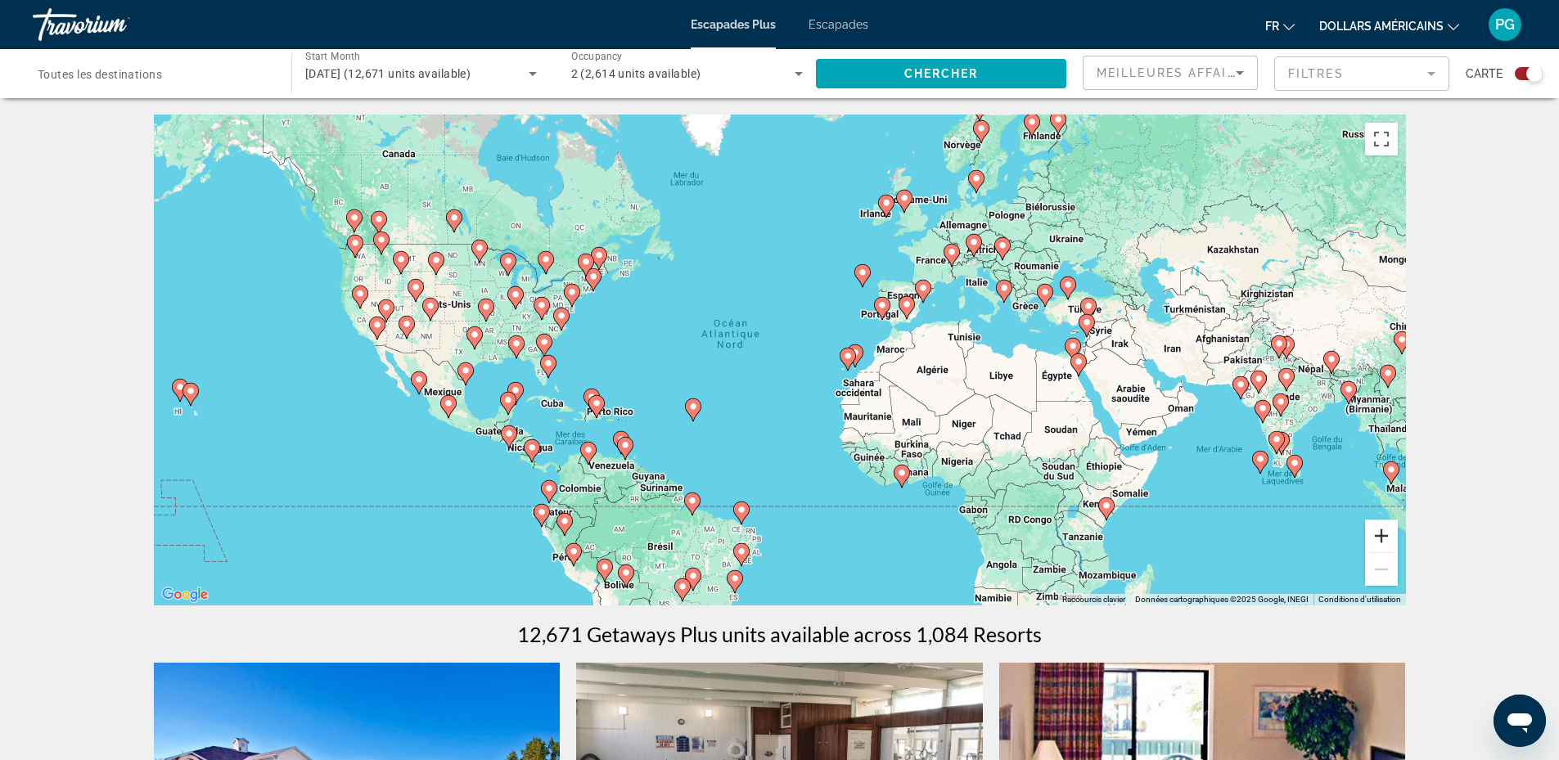
click at [1388, 536] on button "Zoom avant" at bounding box center [1381, 536] width 33 height 33
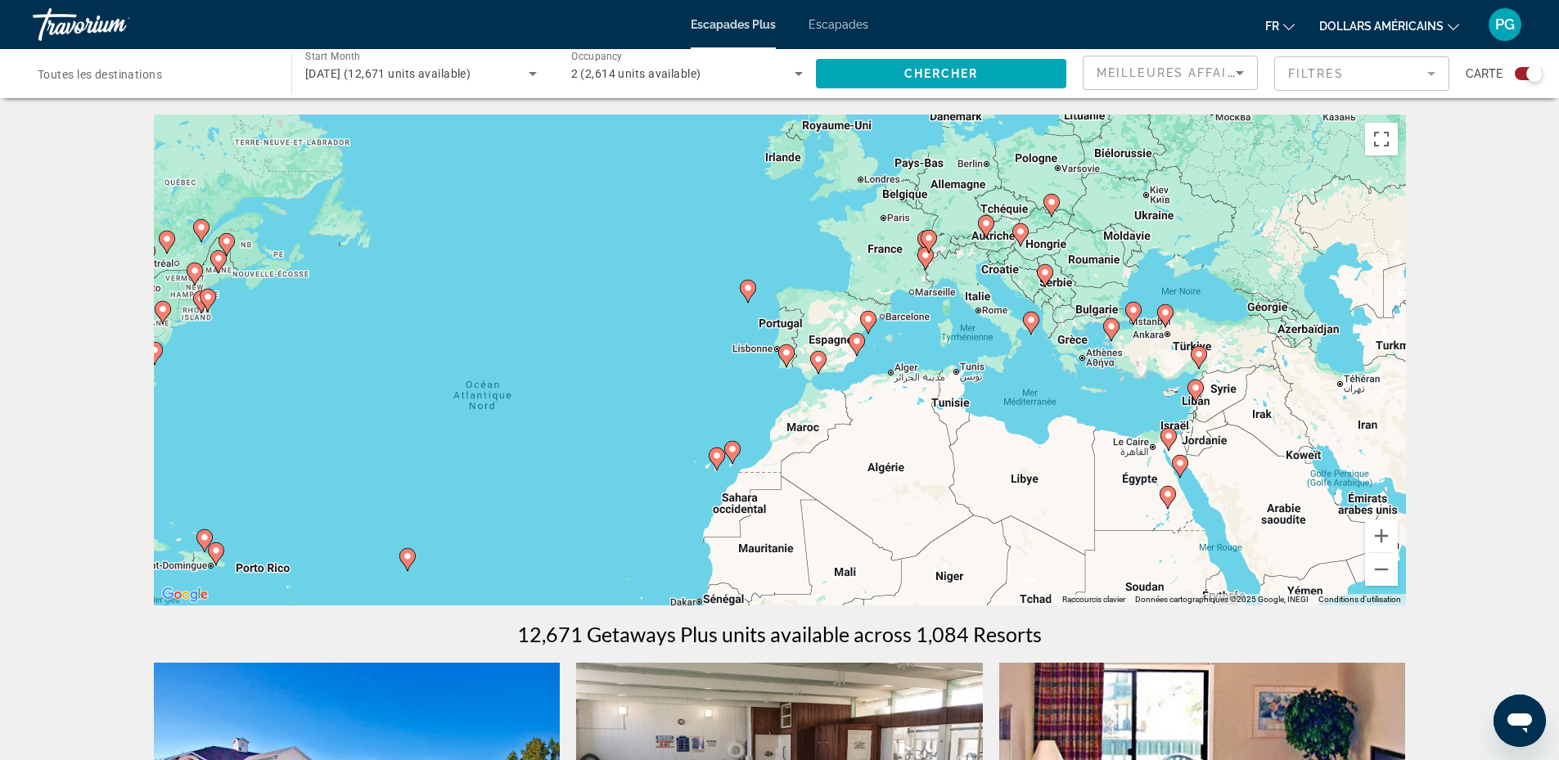
drag, startPoint x: 1129, startPoint y: 358, endPoint x: 929, endPoint y: 445, distance: 218.1
click at [929, 445] on div "Pour activer le glissement avec le clavier, appuyez sur Alt+Entrée. Une fois ce…" at bounding box center [780, 360] width 1252 height 491
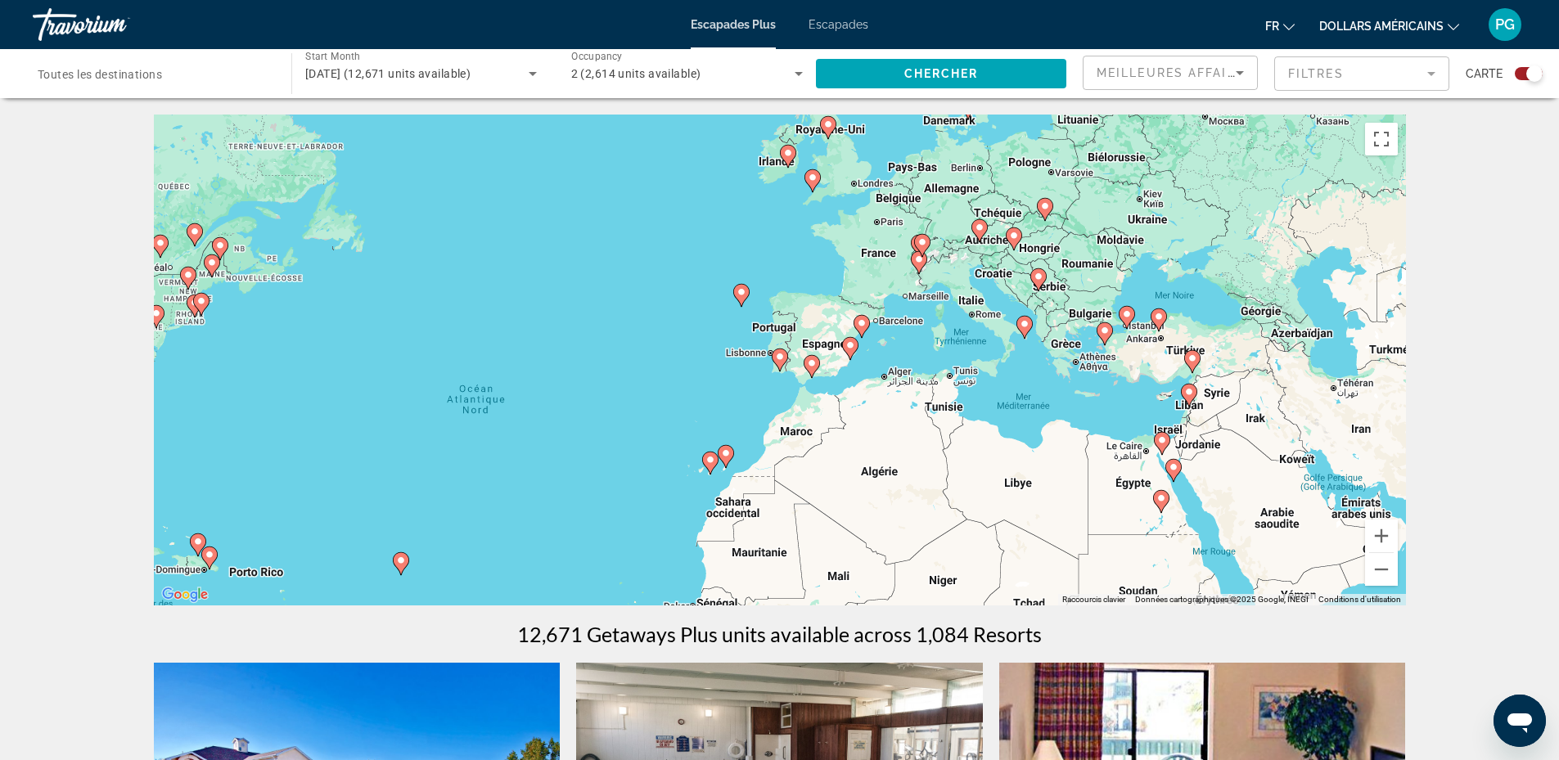
click at [741, 291] on image "Contenu principal" at bounding box center [742, 292] width 10 height 10
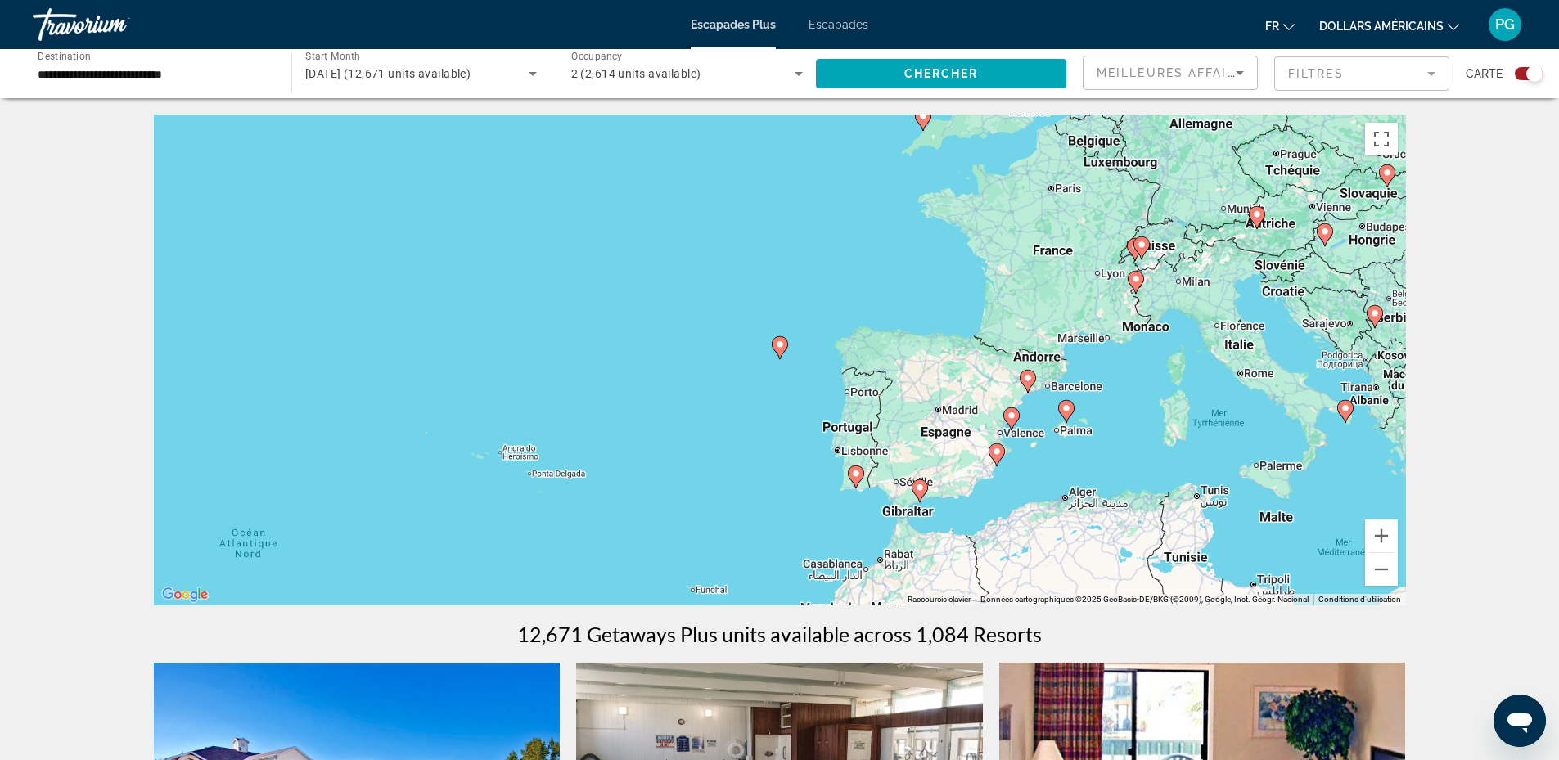
click at [775, 347] on icon "Contenu principal" at bounding box center [779, 347] width 15 height 21
type input "**********"
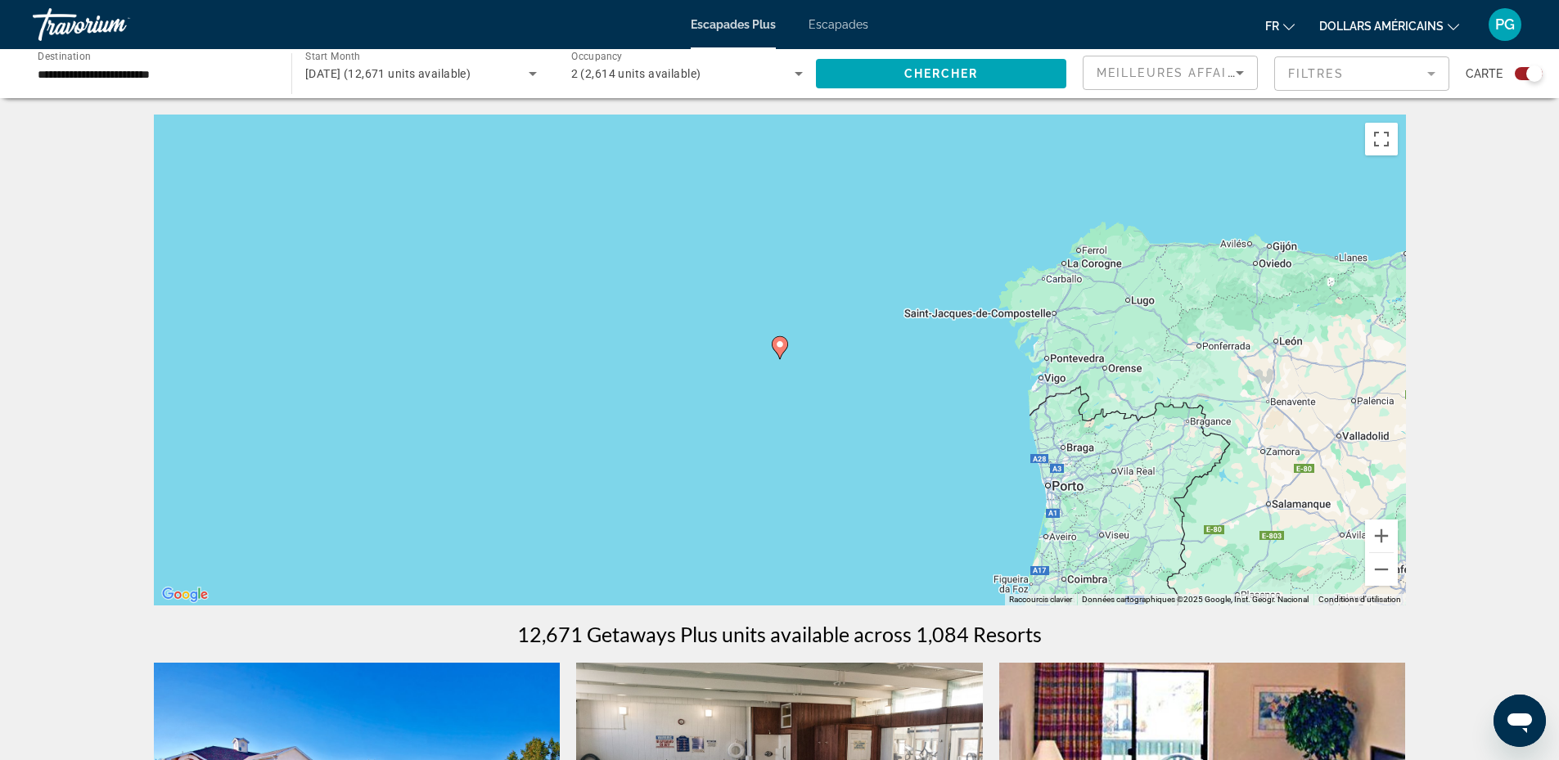
click at [777, 341] on image "Contenu principal" at bounding box center [780, 345] width 10 height 10
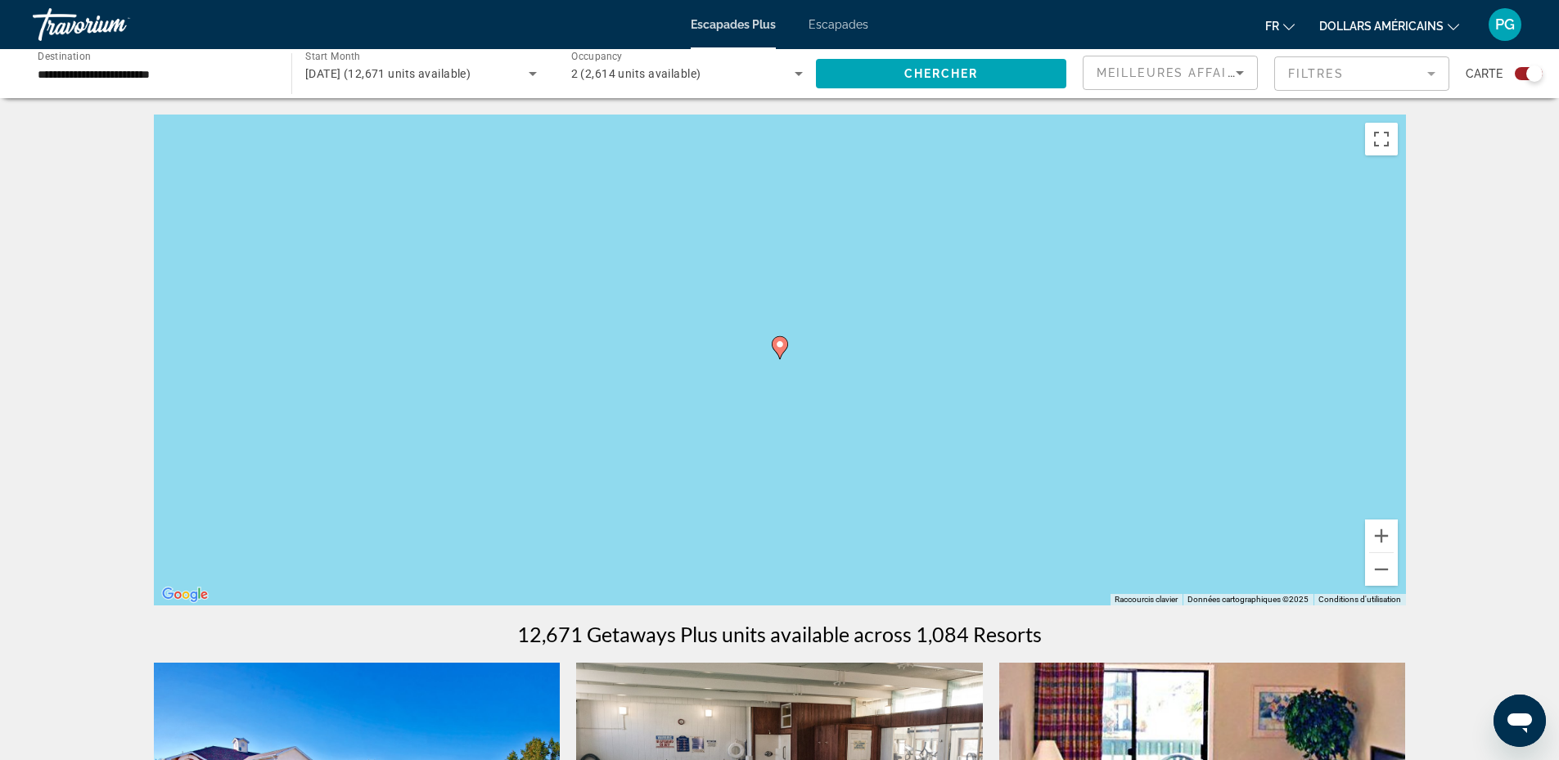
click at [777, 340] on icon "Contenu principal" at bounding box center [779, 347] width 15 height 21
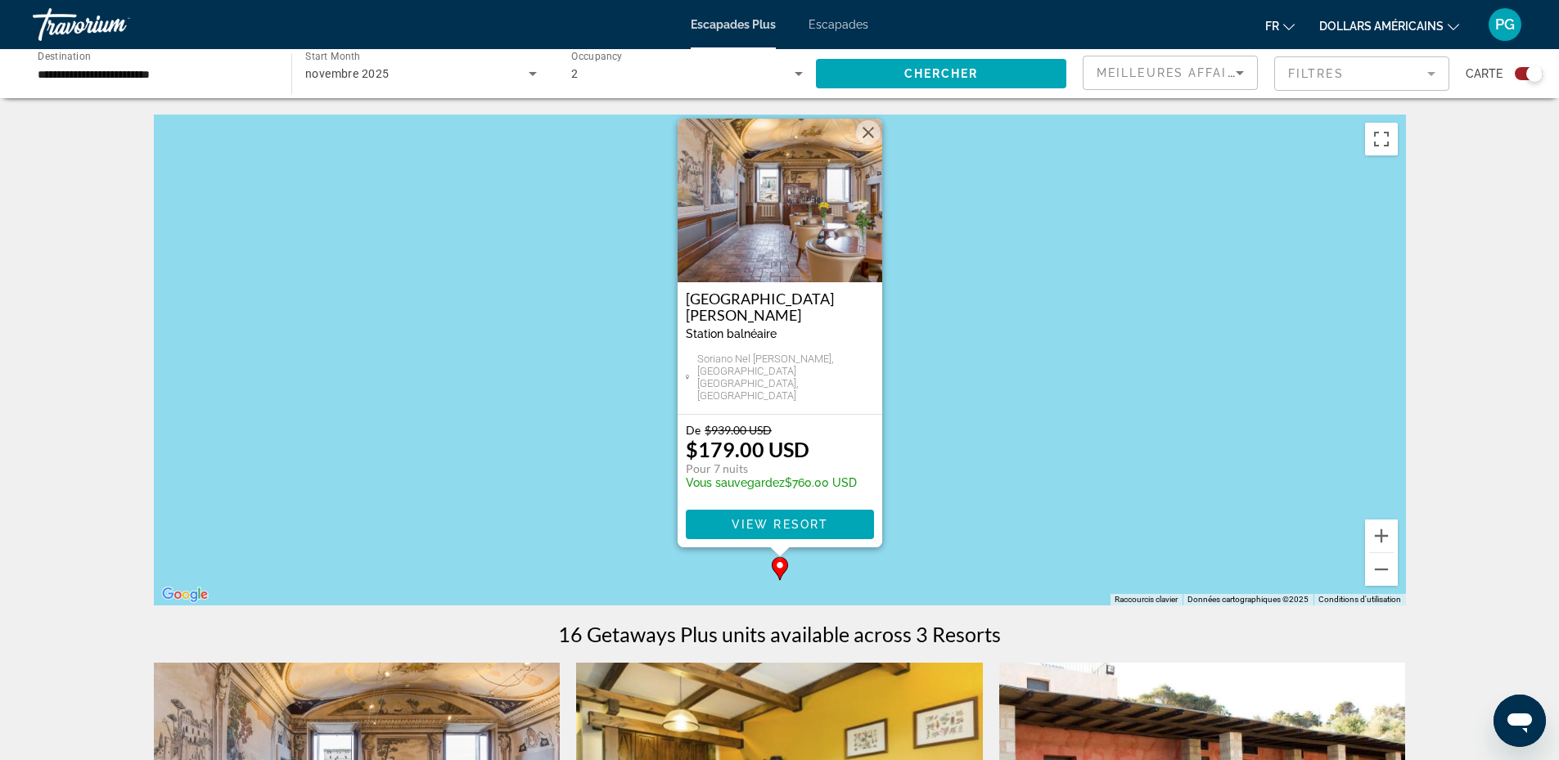
click at [781, 246] on img "Contenu principal" at bounding box center [780, 201] width 205 height 164
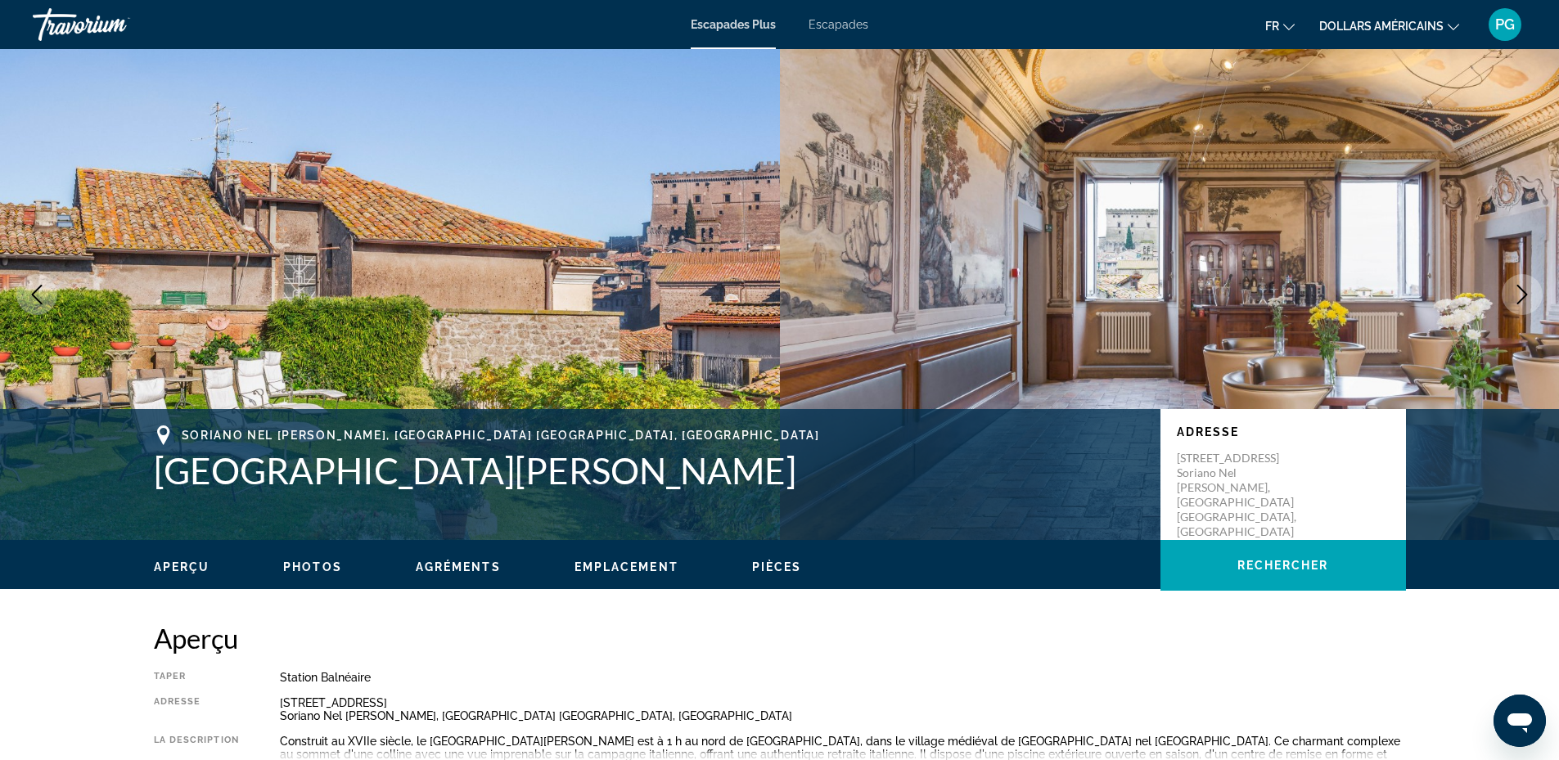
click at [1520, 293] on icon "Next image" at bounding box center [1523, 295] width 20 height 20
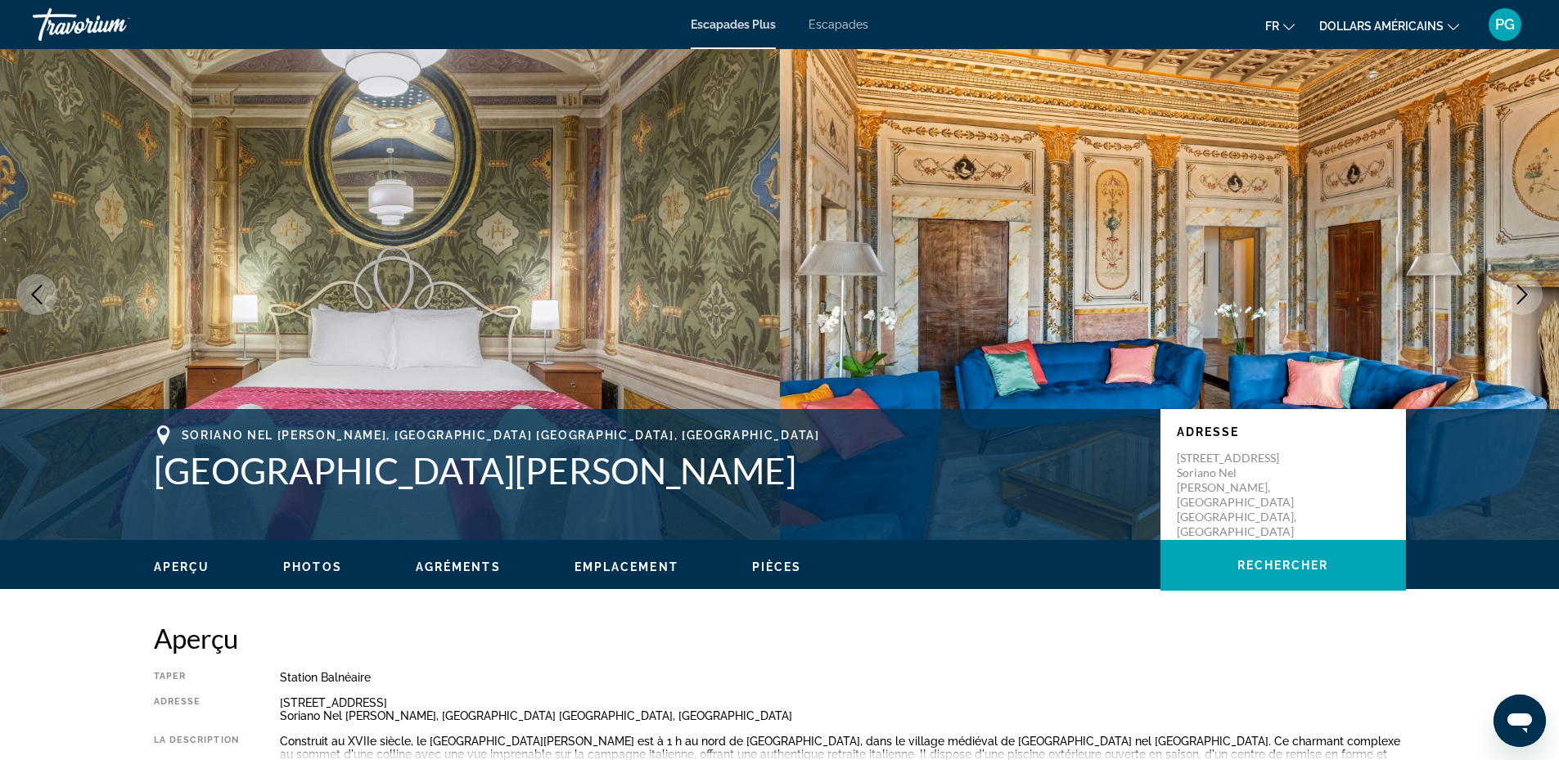
click at [1520, 293] on icon "Next image" at bounding box center [1523, 295] width 20 height 20
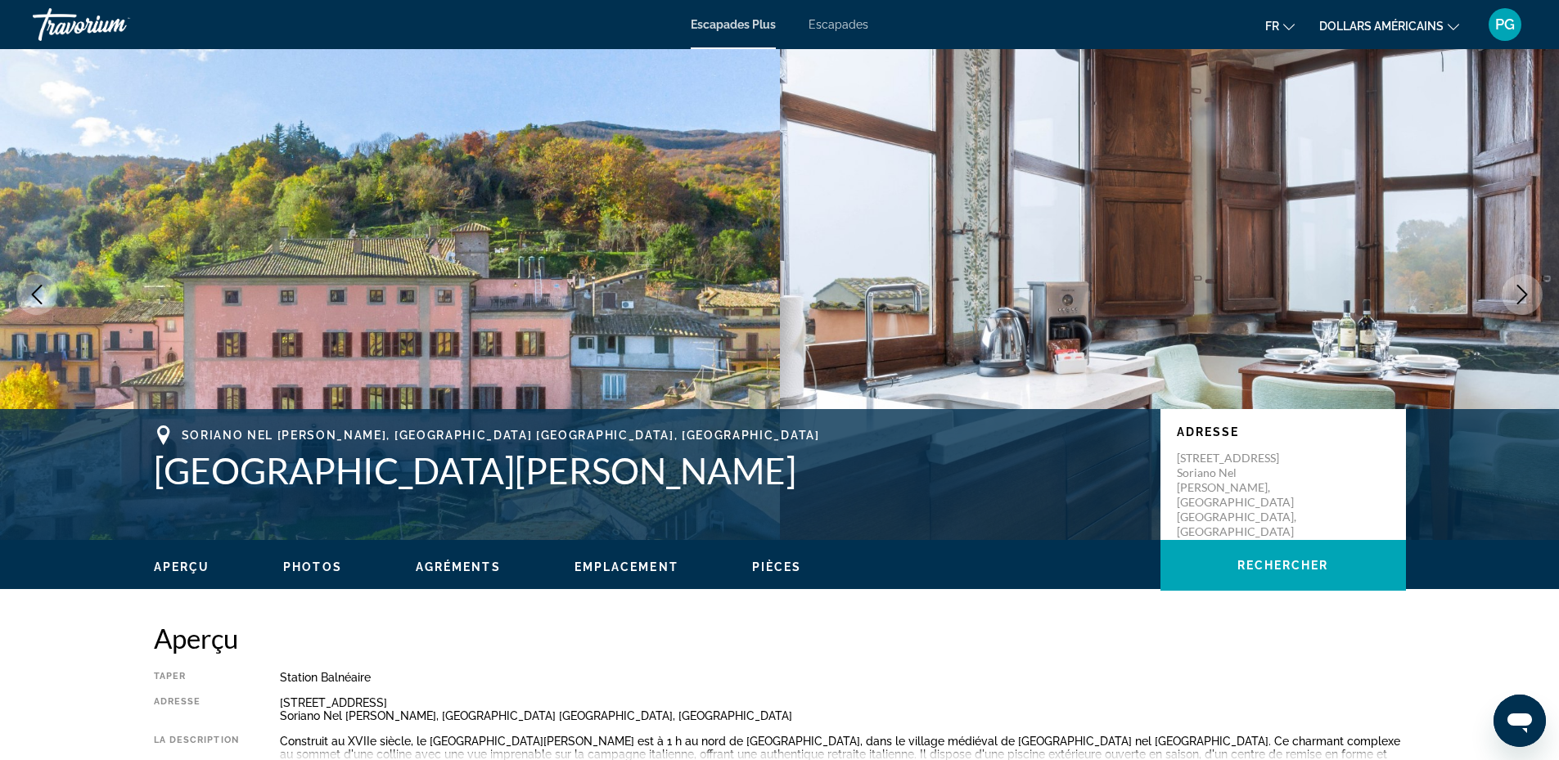
click at [1520, 293] on icon "Next image" at bounding box center [1523, 295] width 20 height 20
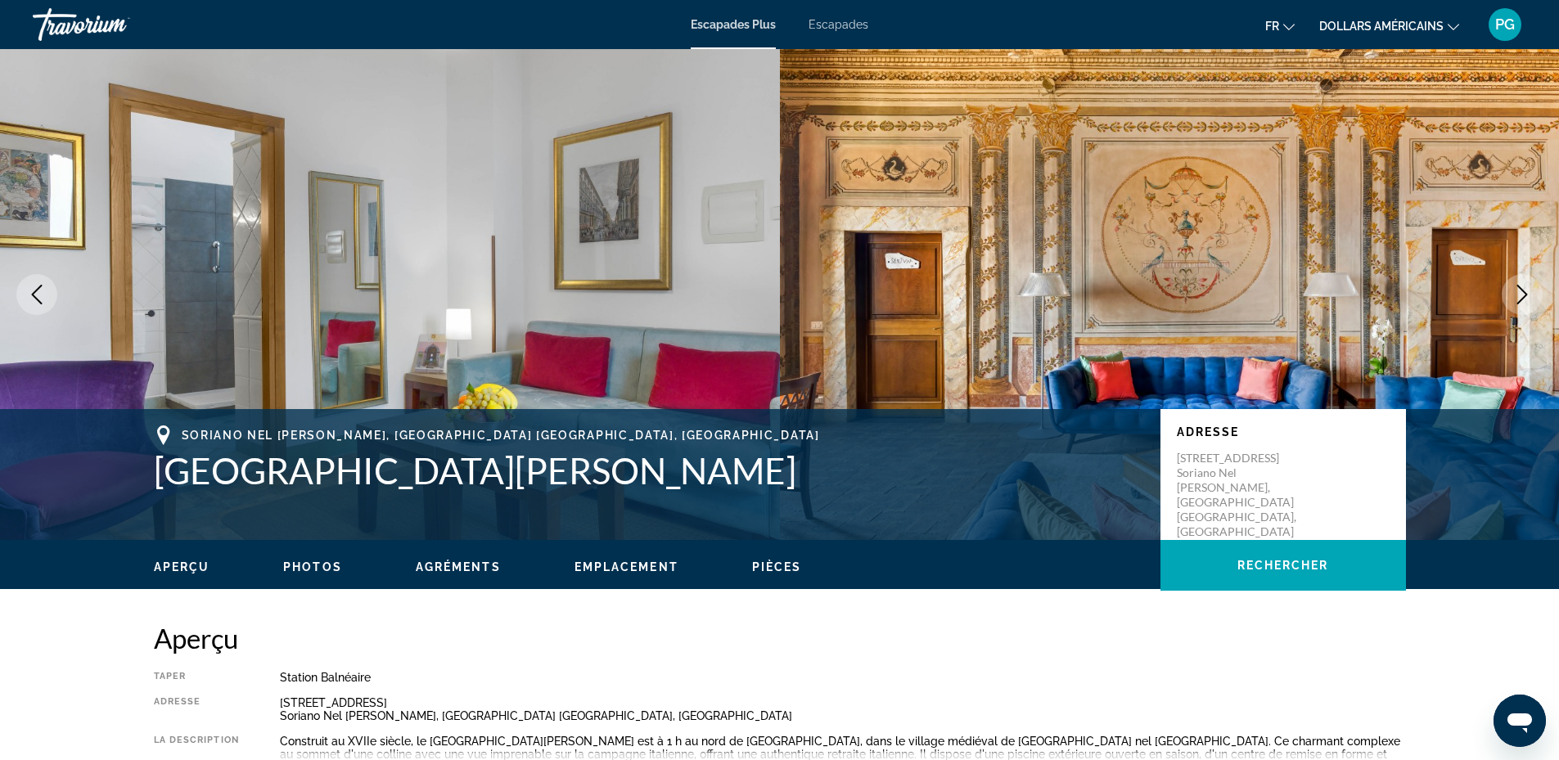
click at [1520, 293] on icon "Next image" at bounding box center [1523, 295] width 20 height 20
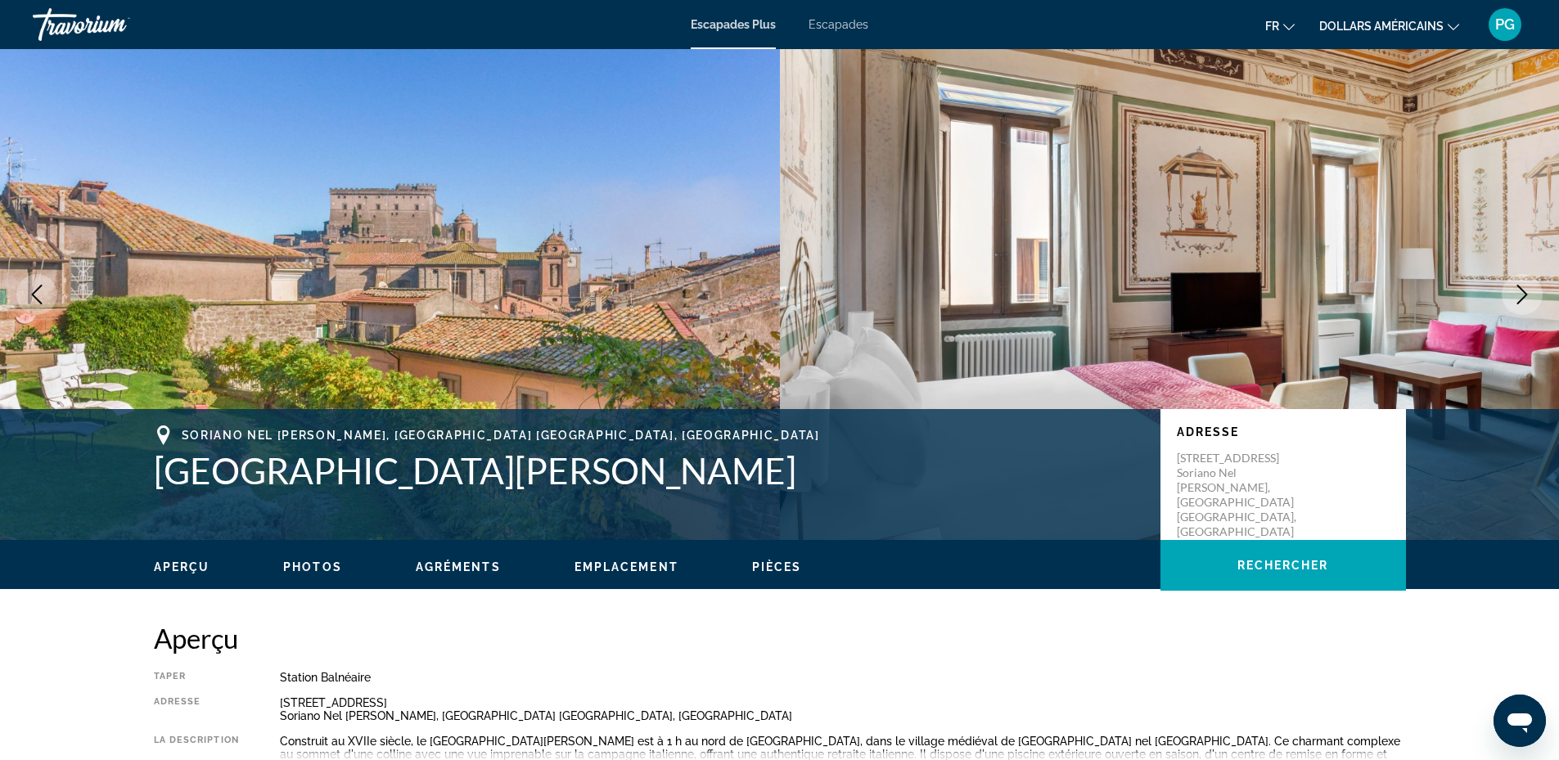
click at [1520, 293] on icon "Next image" at bounding box center [1523, 295] width 20 height 20
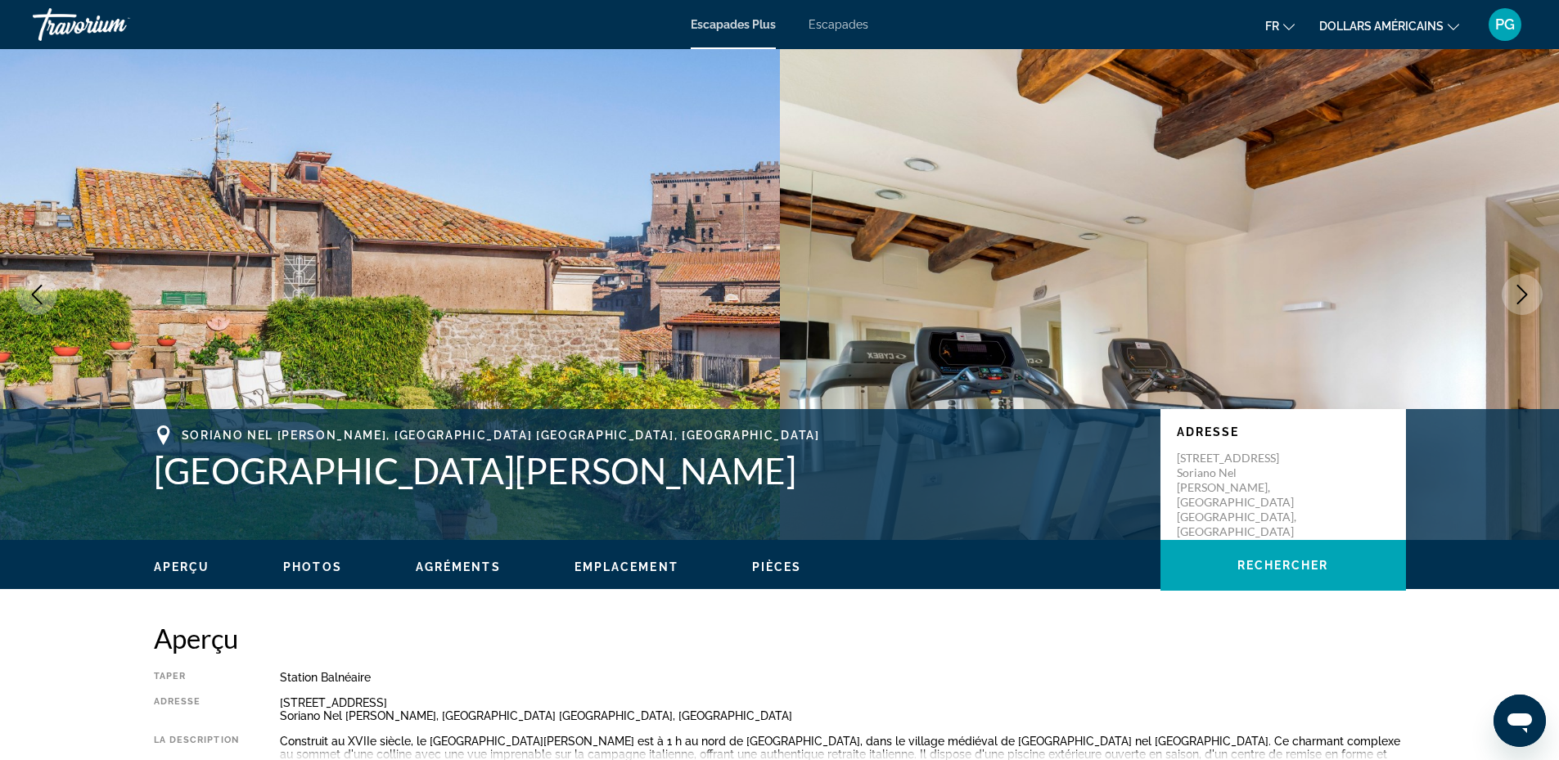
click at [1520, 293] on icon "Next image" at bounding box center [1523, 295] width 20 height 20
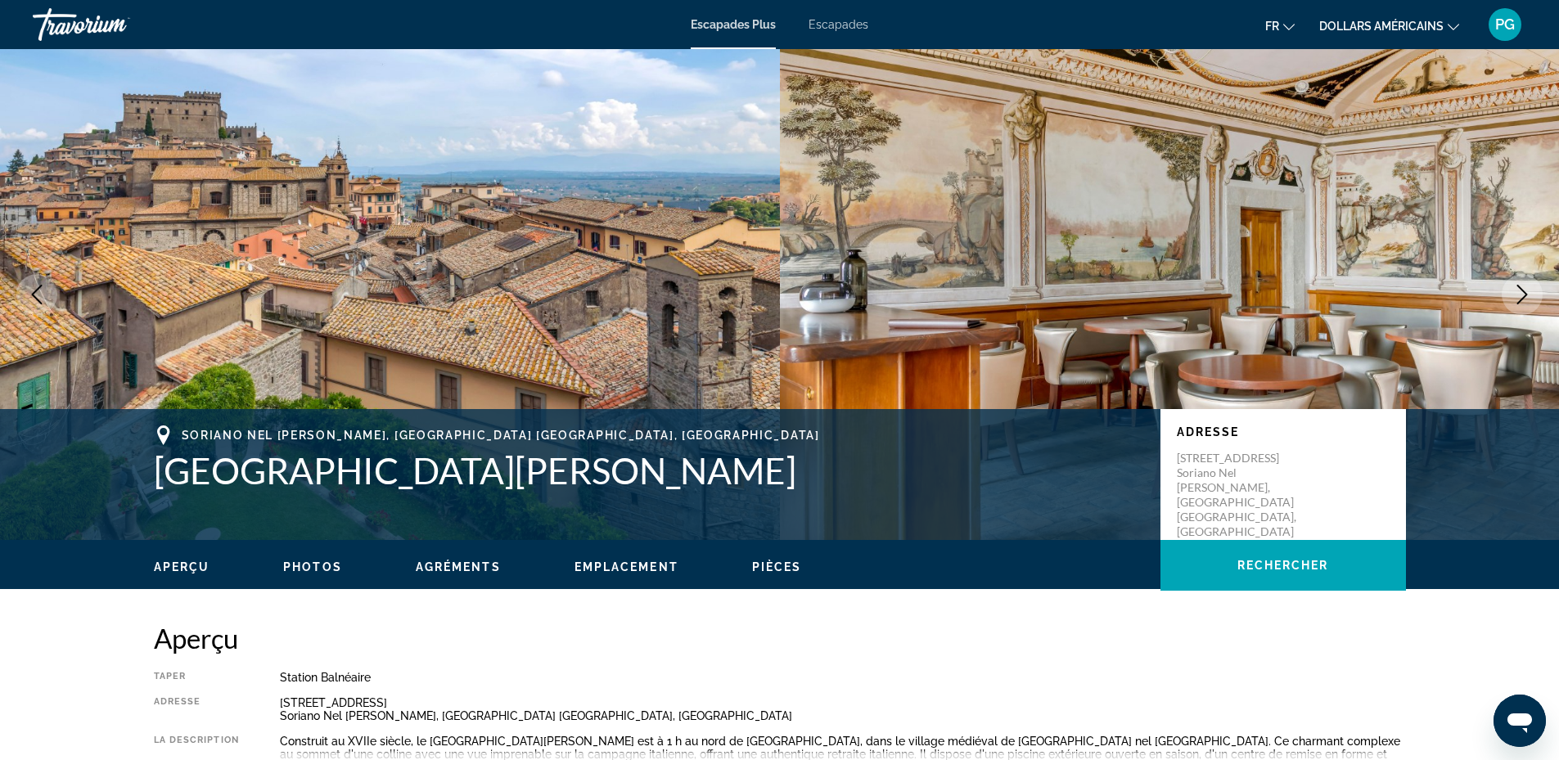
click at [1520, 293] on icon "Next image" at bounding box center [1523, 295] width 20 height 20
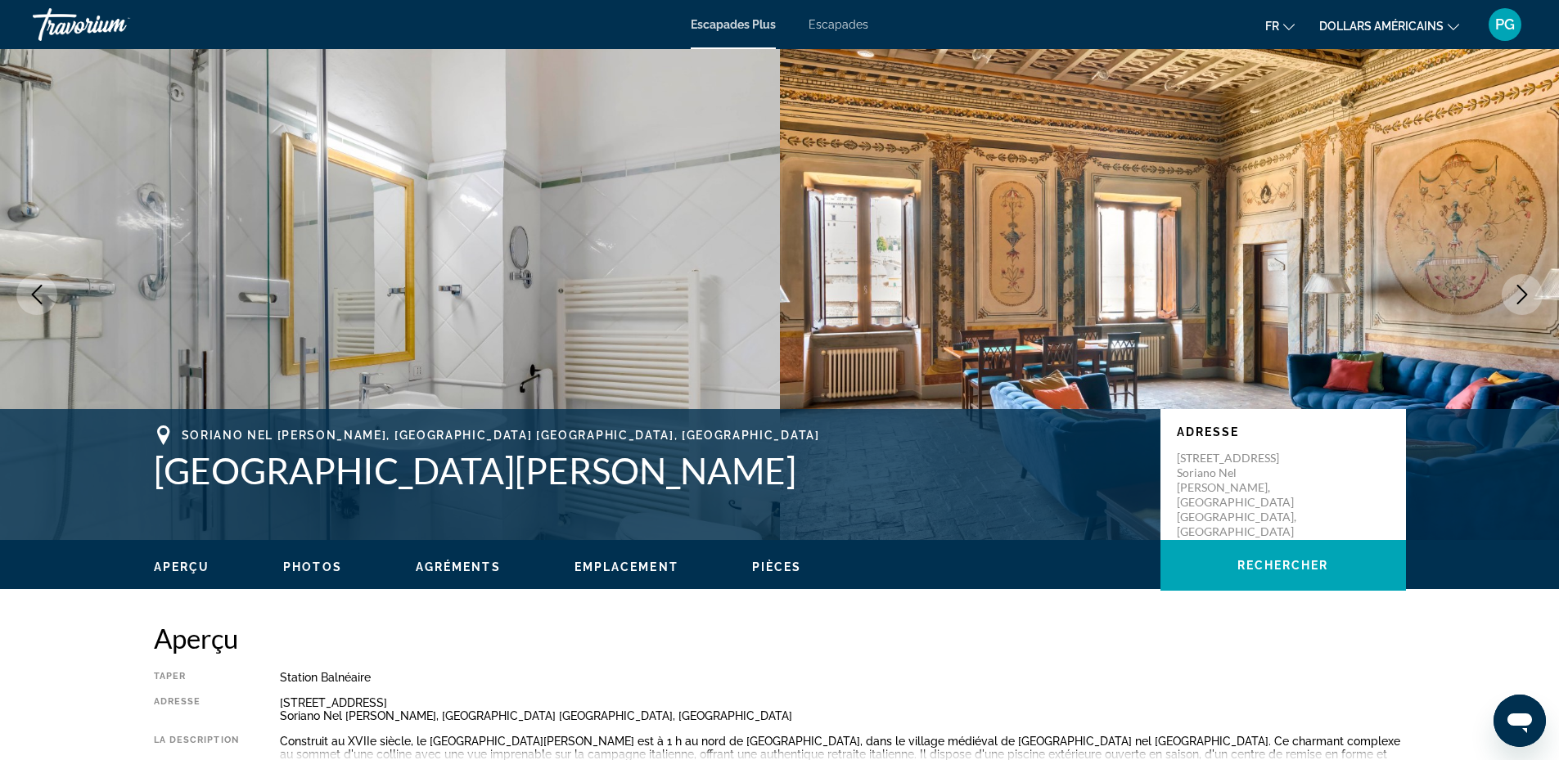
click at [1520, 293] on icon "Next image" at bounding box center [1523, 295] width 20 height 20
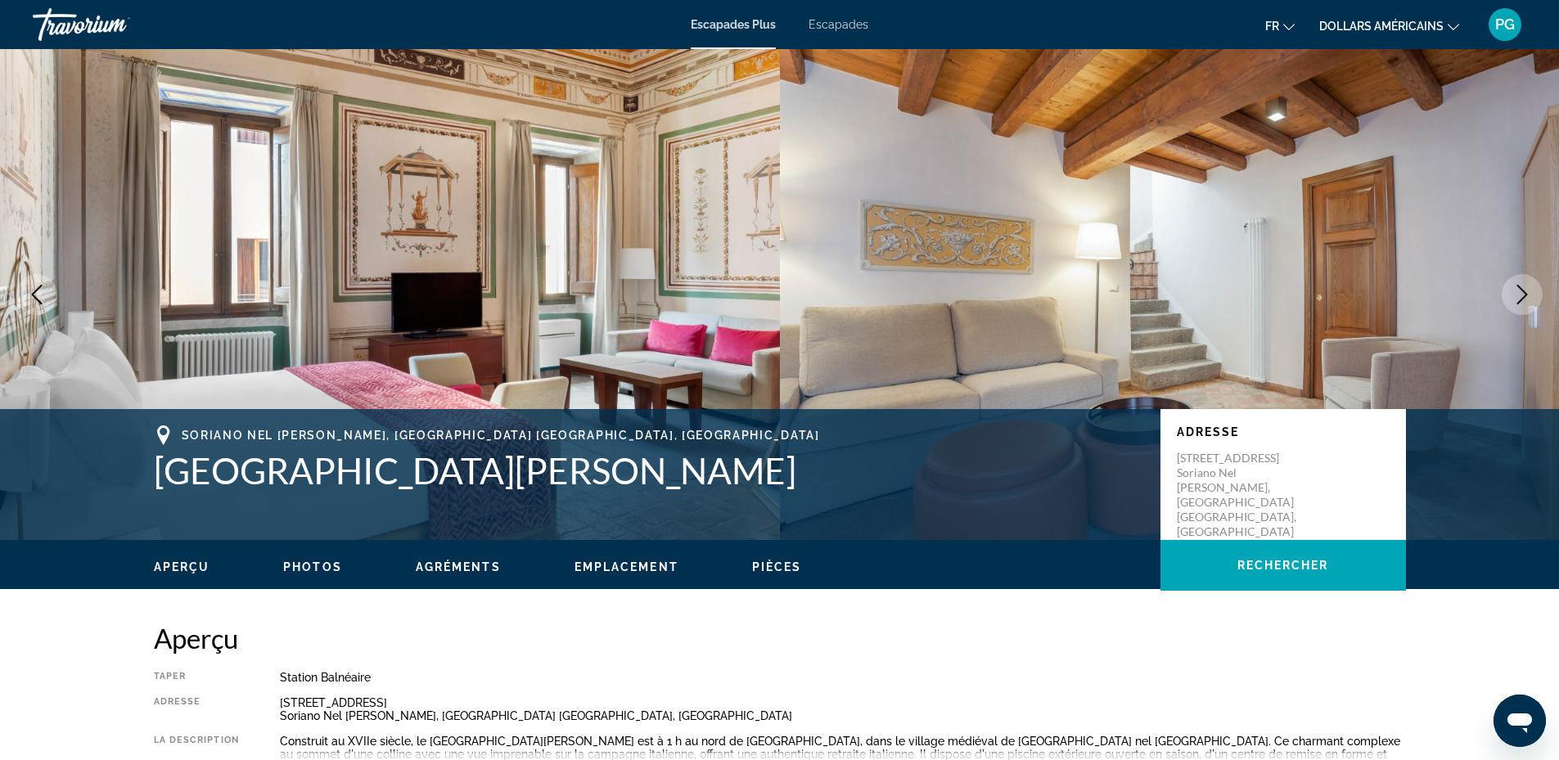
click at [1520, 293] on icon "Next image" at bounding box center [1523, 295] width 20 height 20
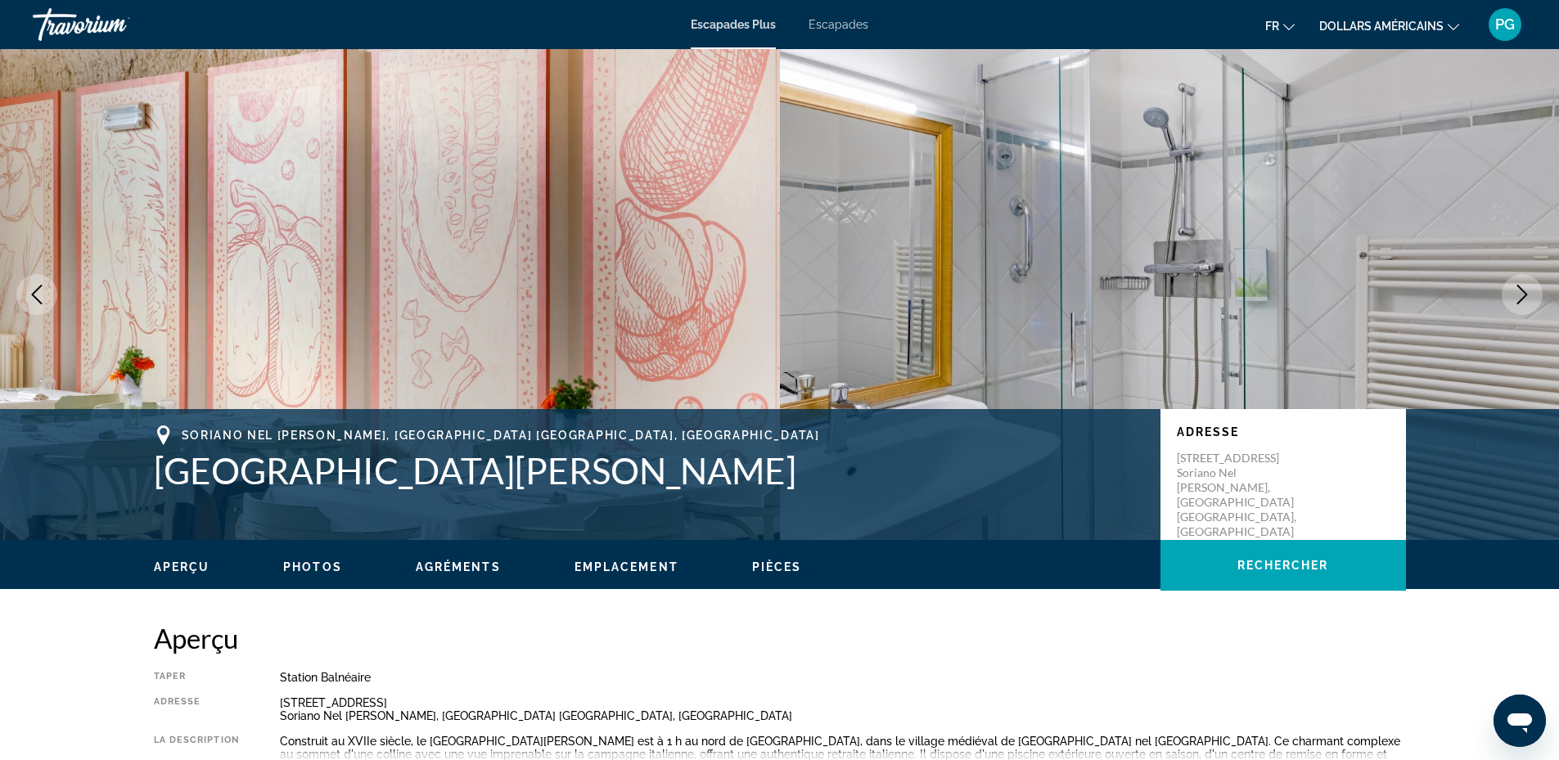
click at [1520, 293] on icon "Next image" at bounding box center [1523, 295] width 20 height 20
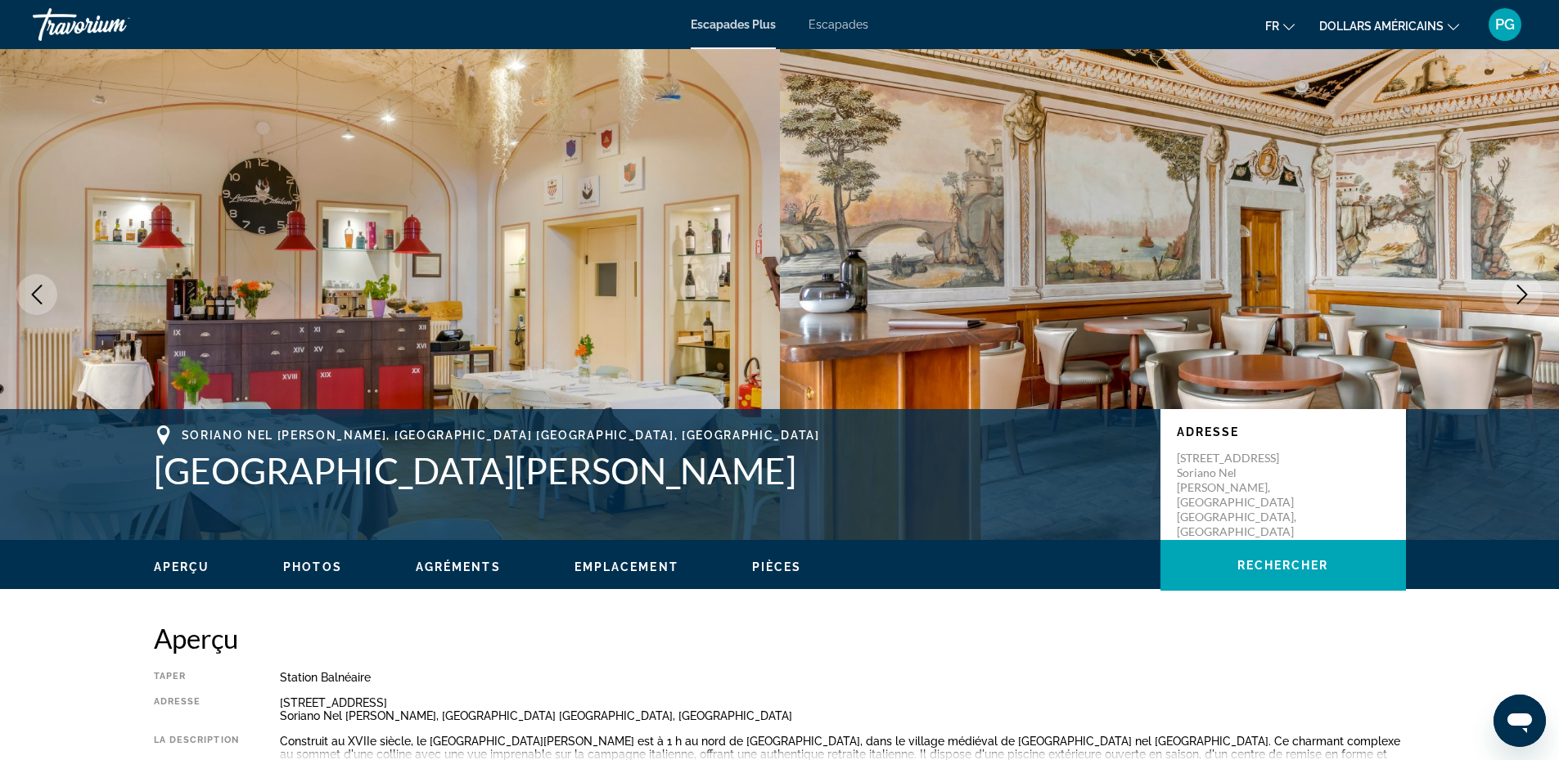
click at [1520, 293] on icon "Next image" at bounding box center [1523, 295] width 20 height 20
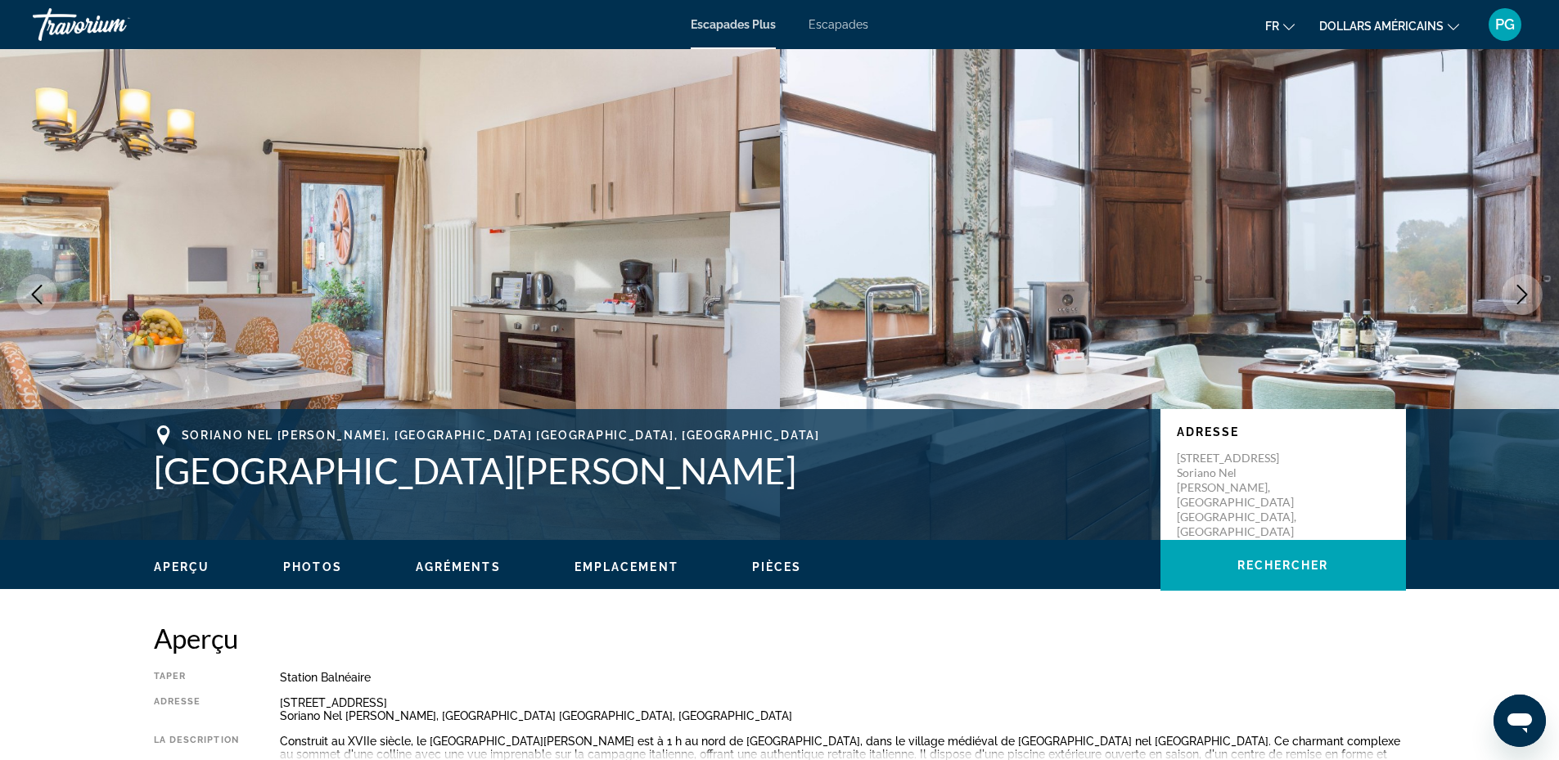
click at [1520, 293] on icon "Next image" at bounding box center [1523, 295] width 20 height 20
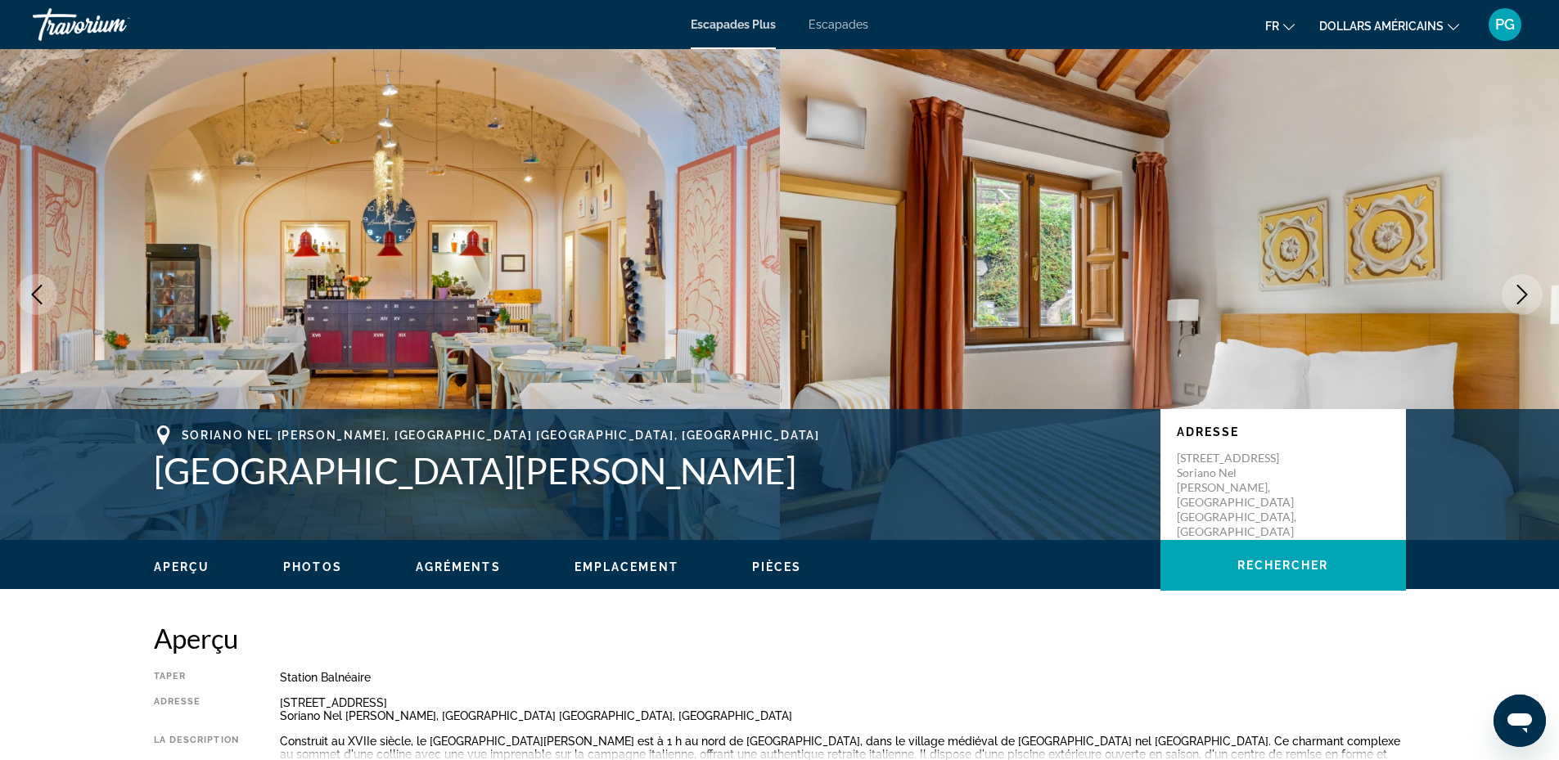
click at [1520, 293] on icon "Next image" at bounding box center [1523, 295] width 20 height 20
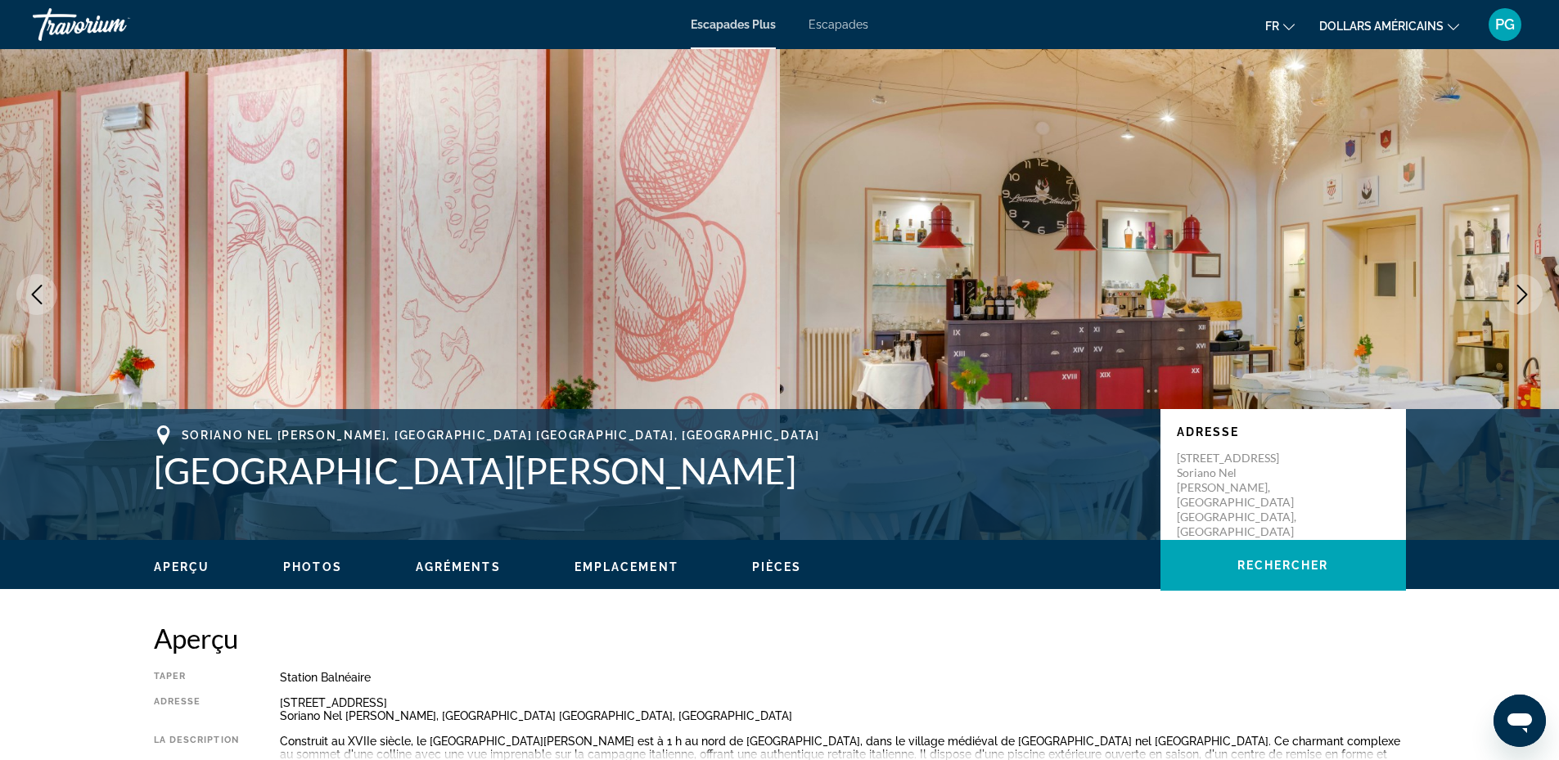
click at [1520, 293] on icon "Next image" at bounding box center [1523, 295] width 20 height 20
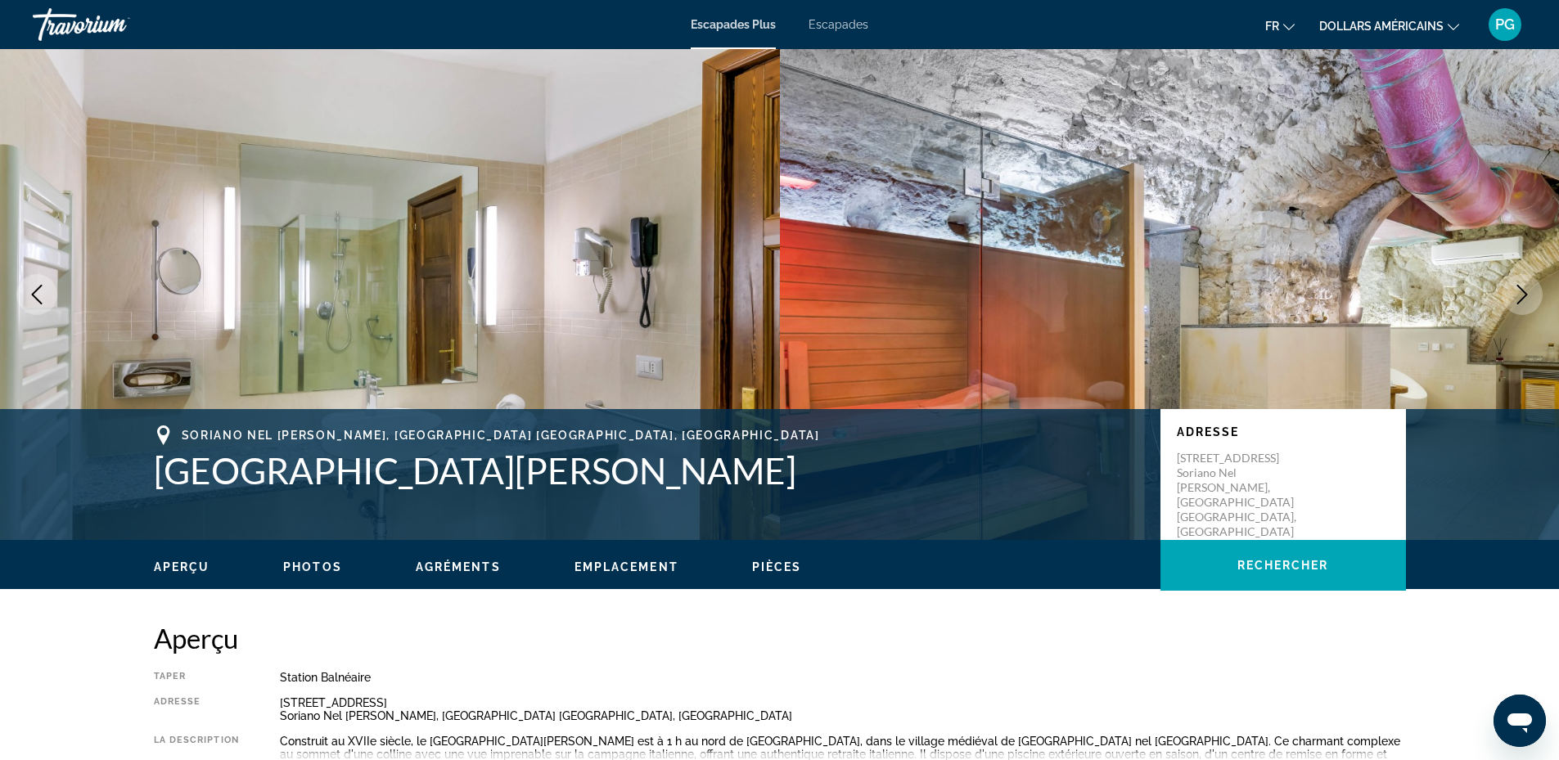
click at [1520, 293] on icon "Next image" at bounding box center [1523, 295] width 20 height 20
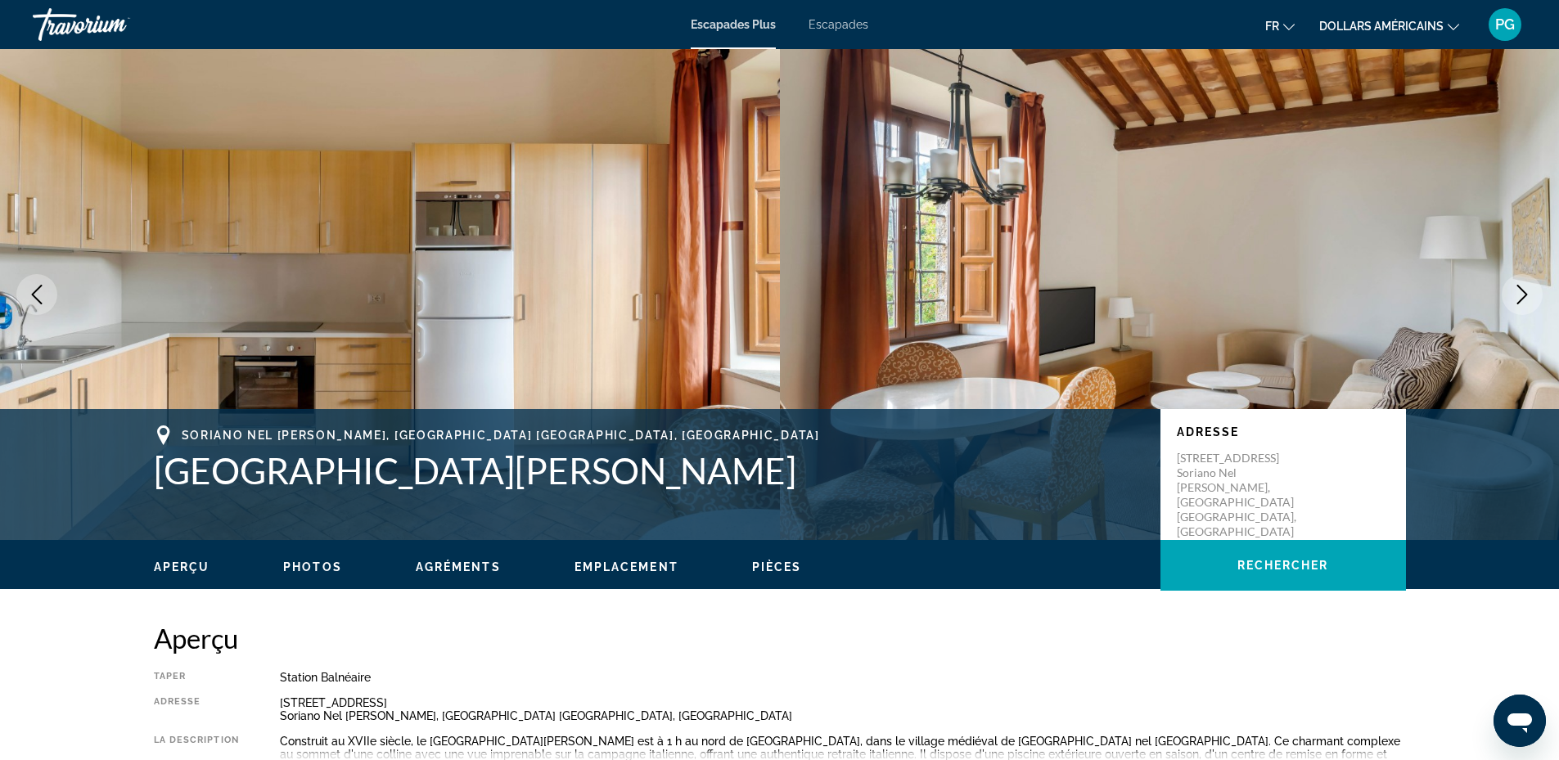
click at [1520, 293] on icon "Next image" at bounding box center [1523, 295] width 20 height 20
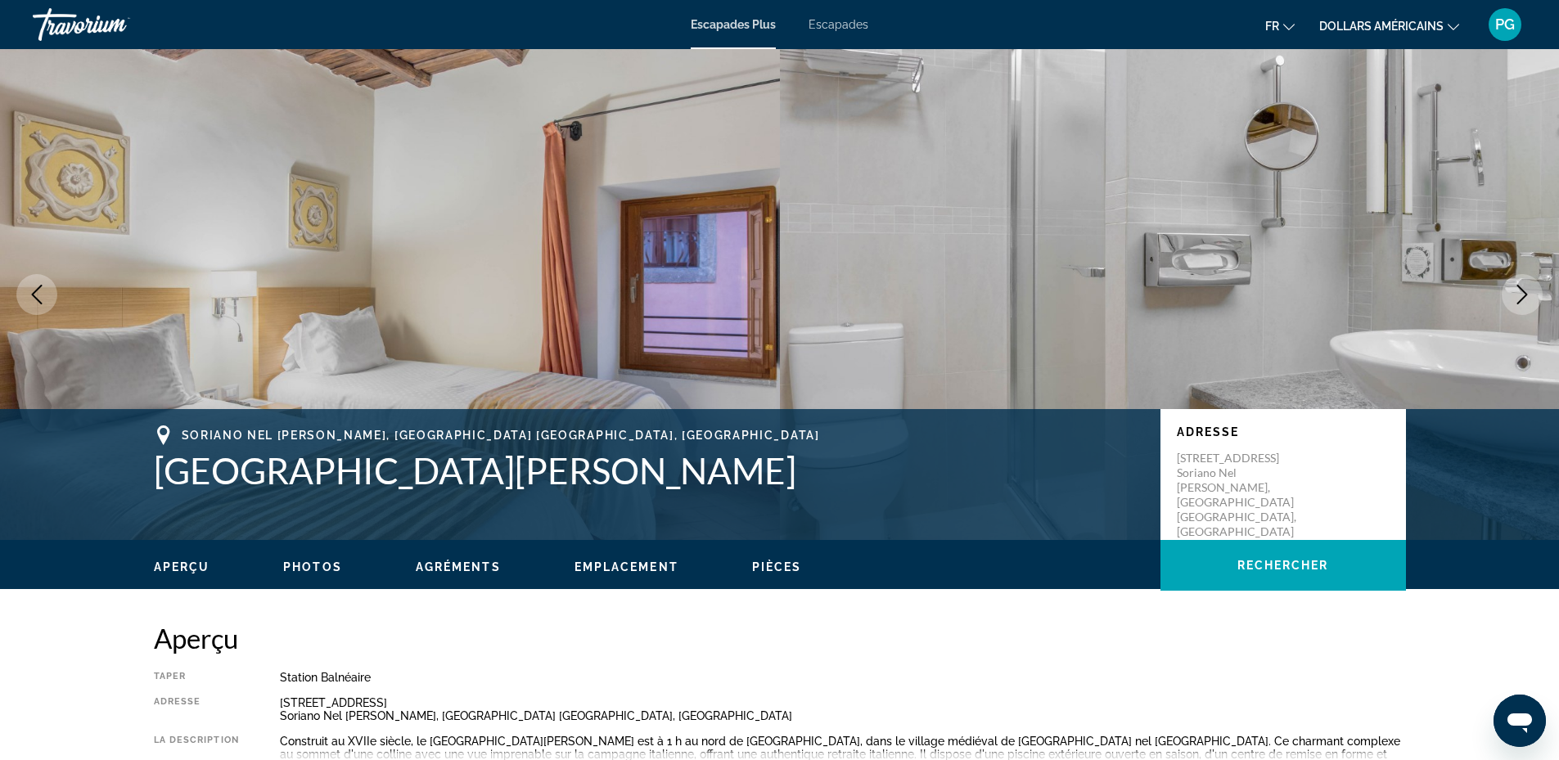
click at [1520, 293] on icon "Next image" at bounding box center [1523, 295] width 20 height 20
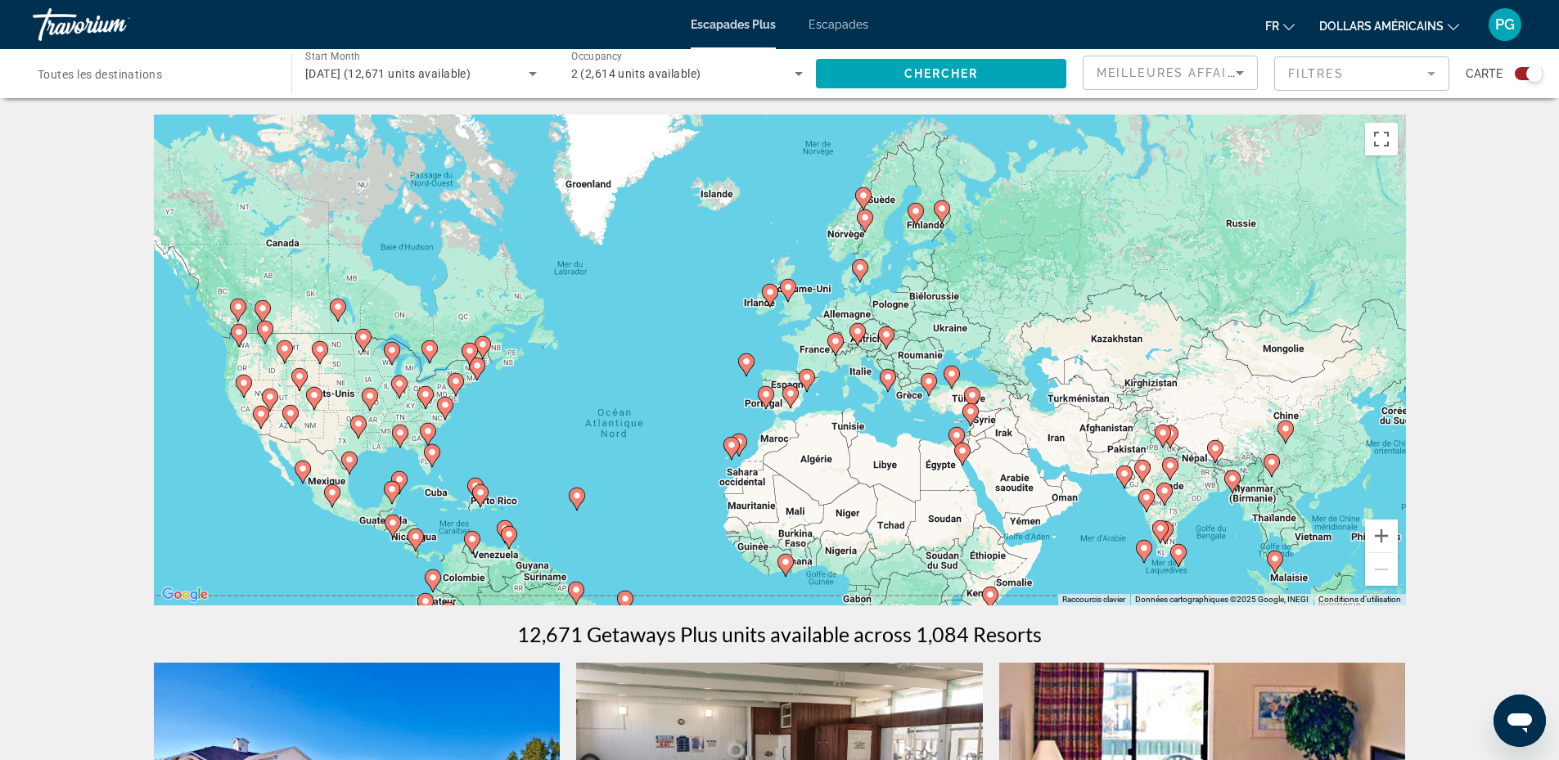
drag, startPoint x: 1067, startPoint y: 426, endPoint x: 949, endPoint y: 515, distance: 147.8
click at [949, 515] on div "Pour activer le glissement avec le clavier, appuyez sur Alt+Entrée. Une fois ce…" at bounding box center [780, 360] width 1252 height 491
click at [914, 209] on image "Contenu principal" at bounding box center [916, 211] width 10 height 10
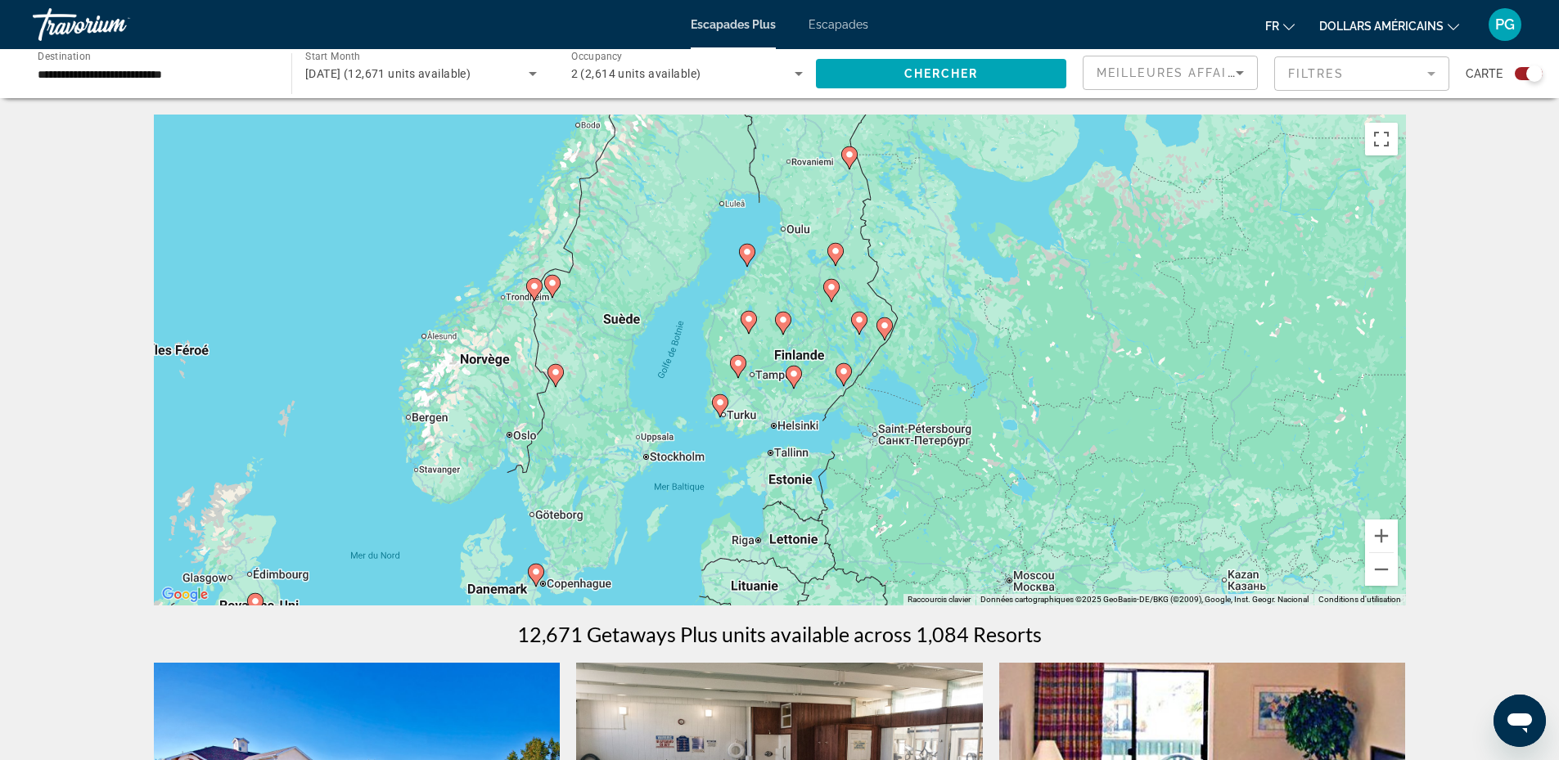
click at [747, 253] on image "Contenu principal" at bounding box center [747, 252] width 10 height 10
type input "**********"
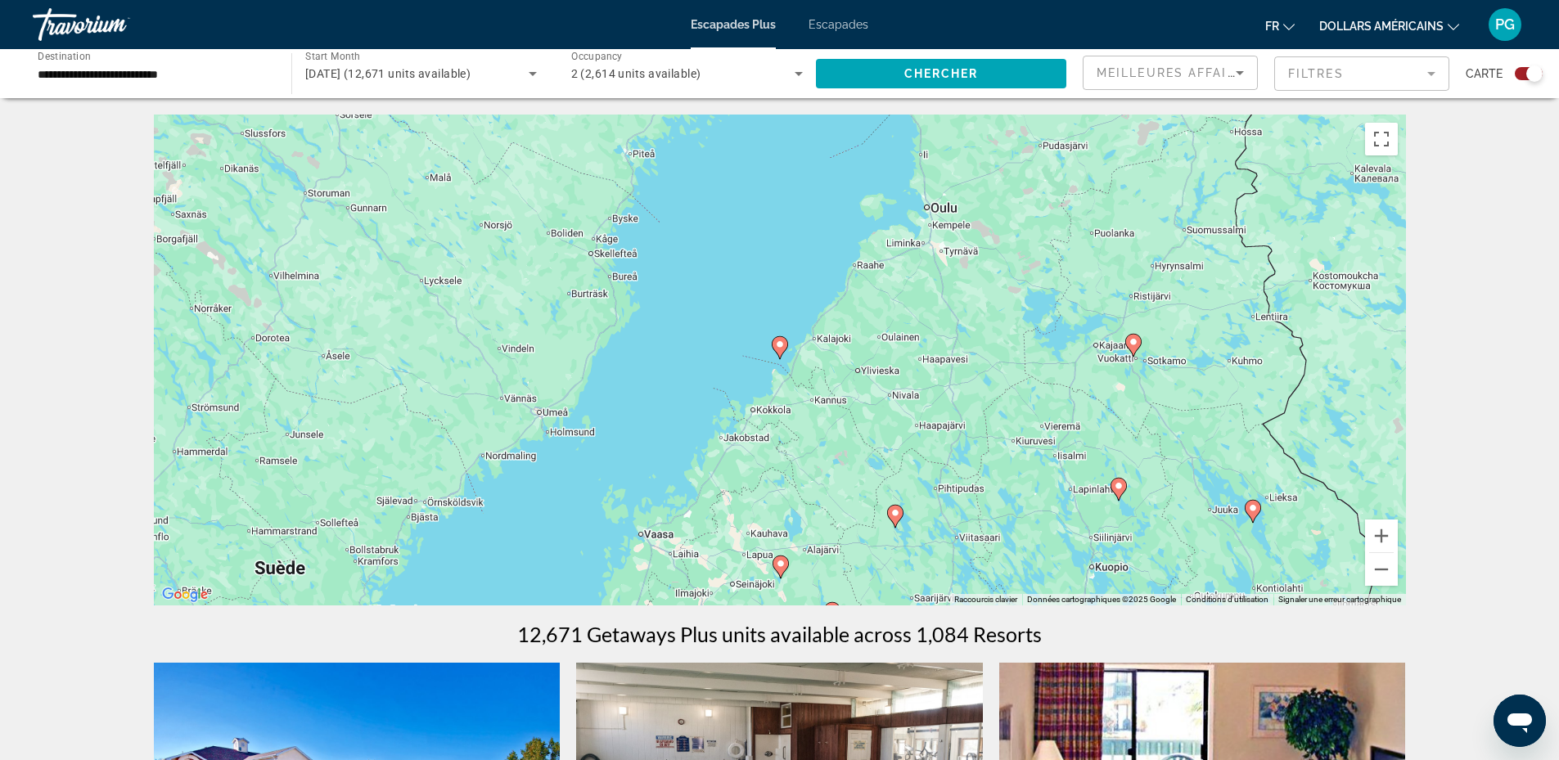
click at [778, 345] on image "Contenu principal" at bounding box center [780, 345] width 10 height 10
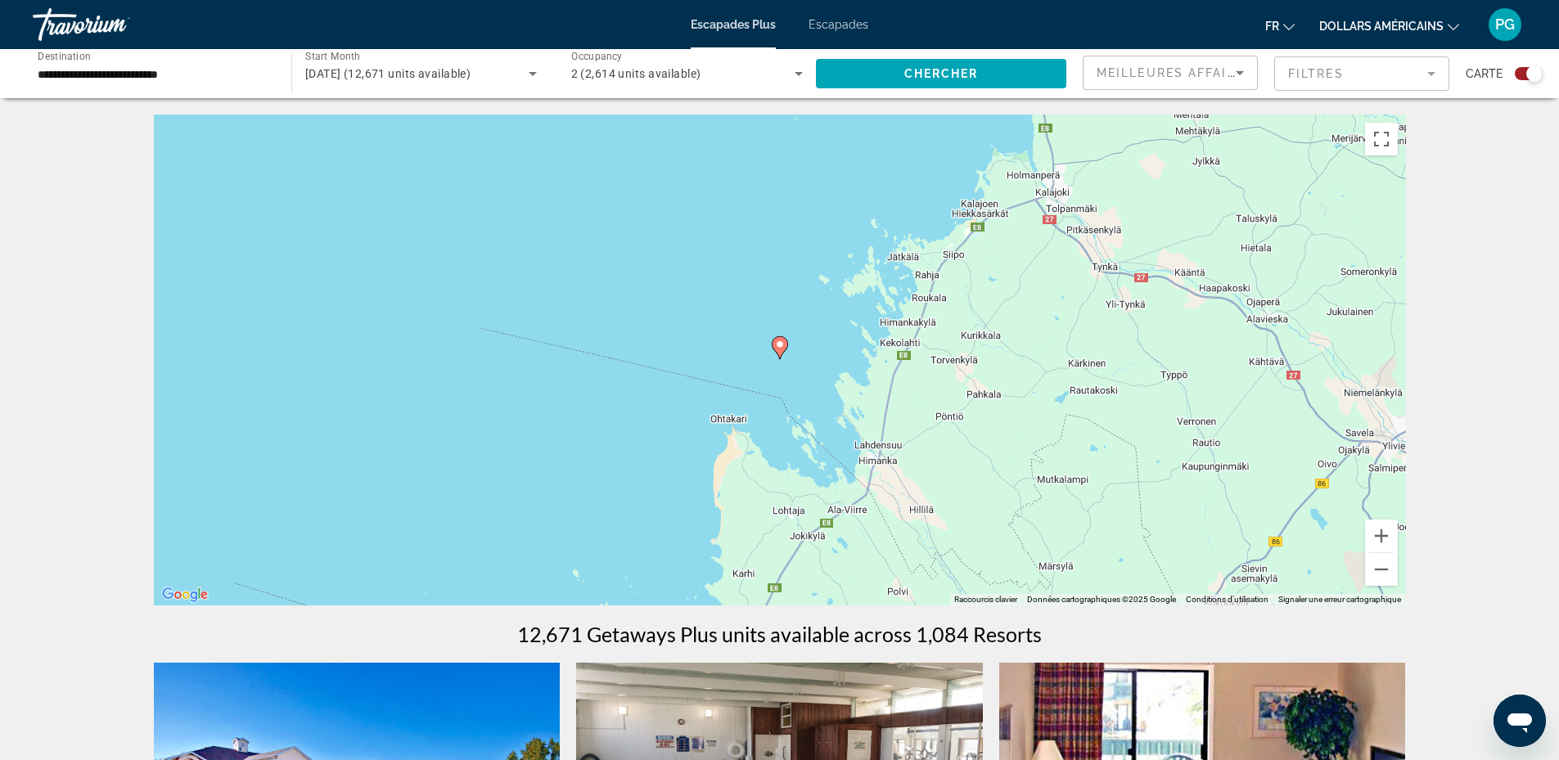
click at [777, 345] on image "Contenu principal" at bounding box center [780, 345] width 10 height 10
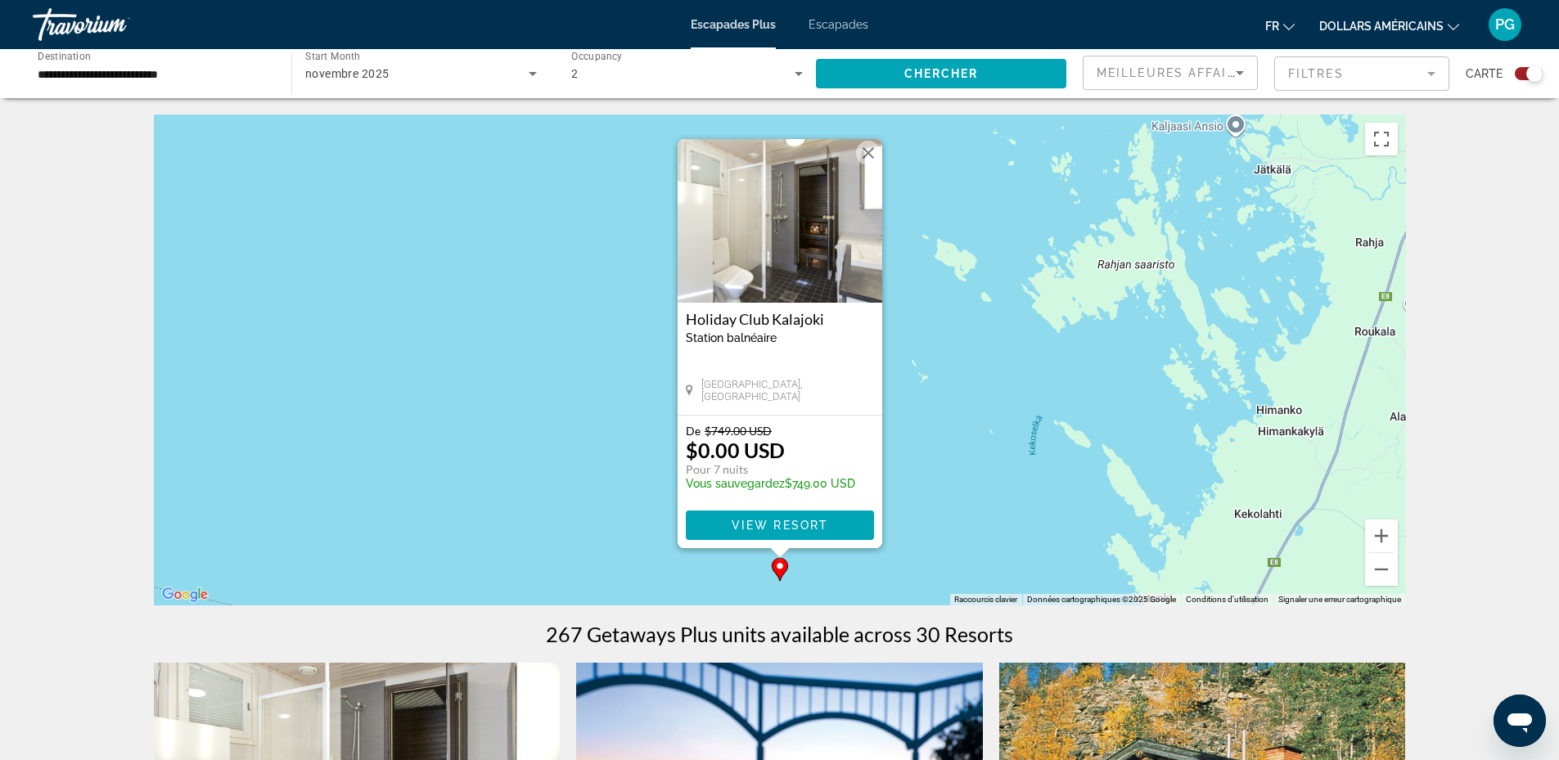
scroll to position [382, 0]
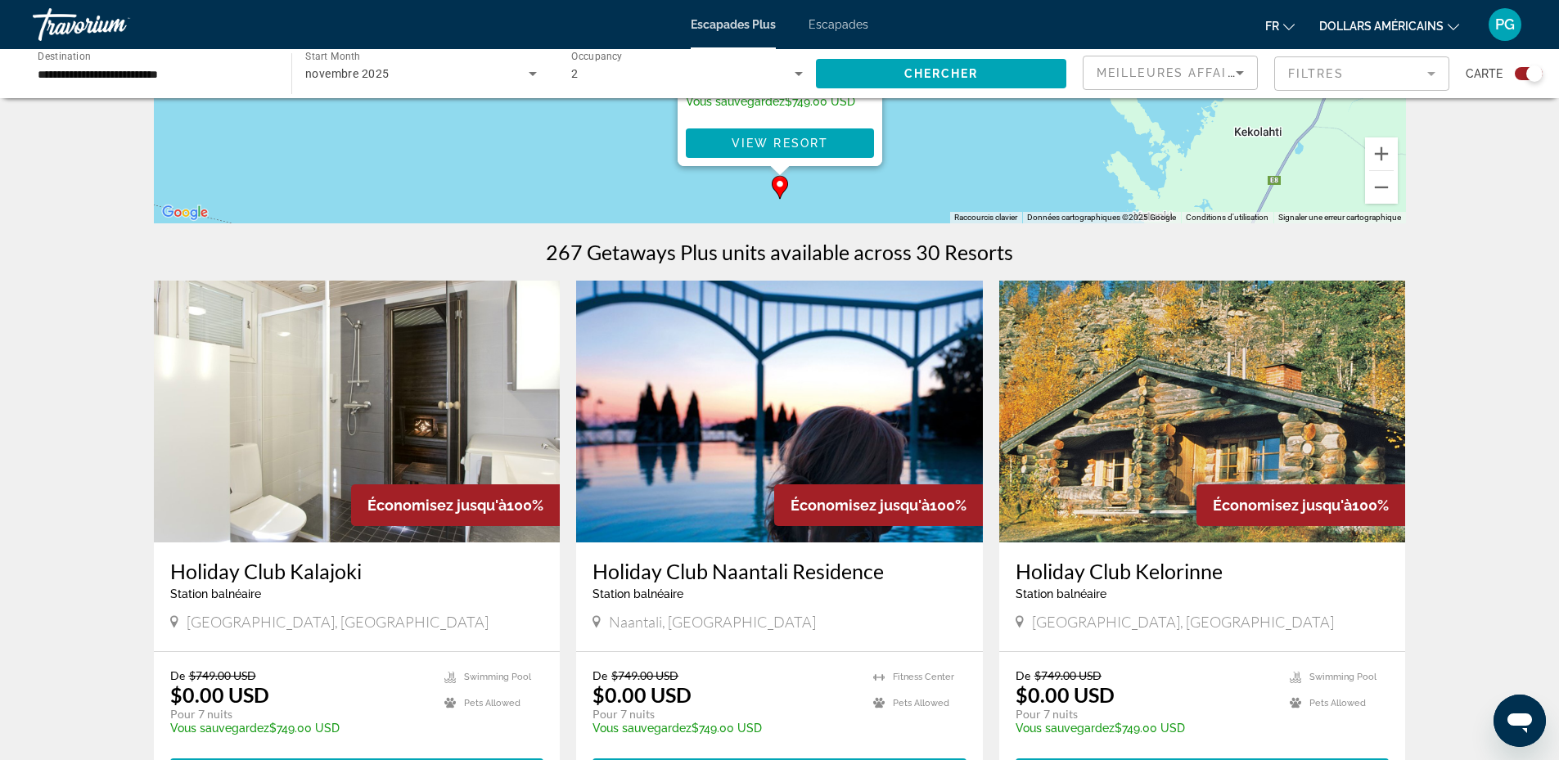
click at [328, 388] on img "Contenu principal" at bounding box center [357, 412] width 407 height 262
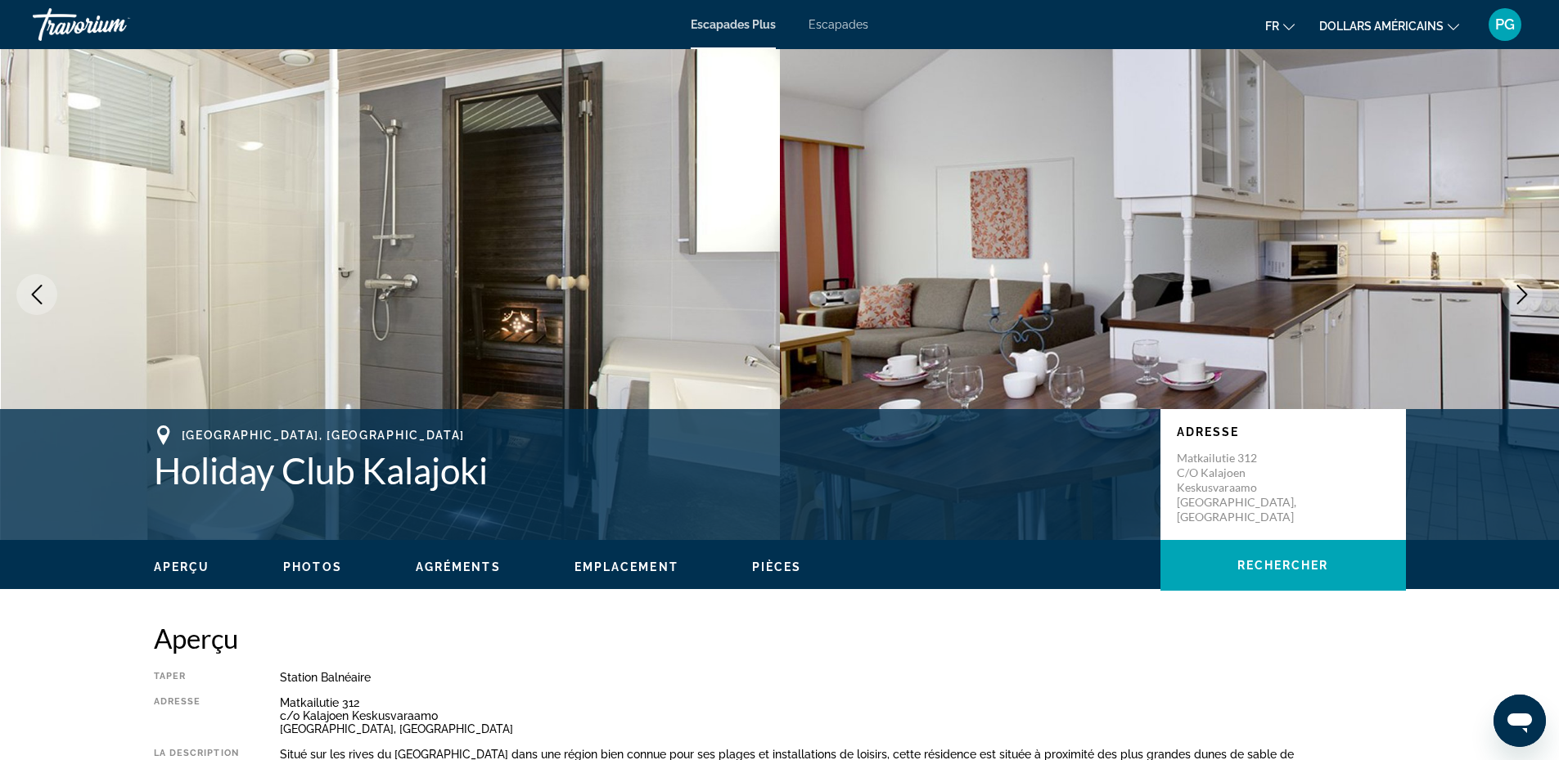
click at [1513, 291] on icon "Next image" at bounding box center [1523, 295] width 20 height 20
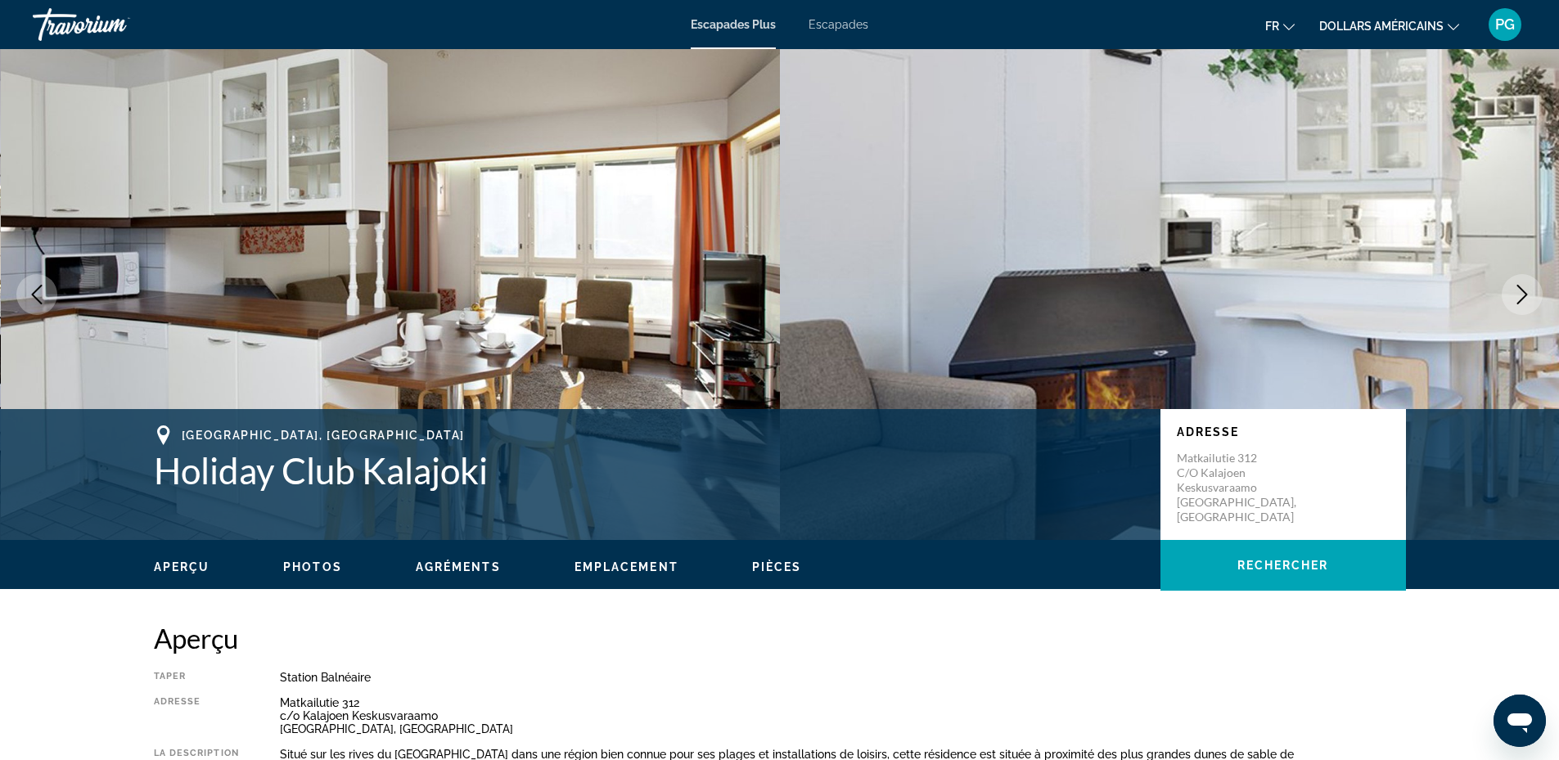
click at [1513, 291] on icon "Next image" at bounding box center [1523, 295] width 20 height 20
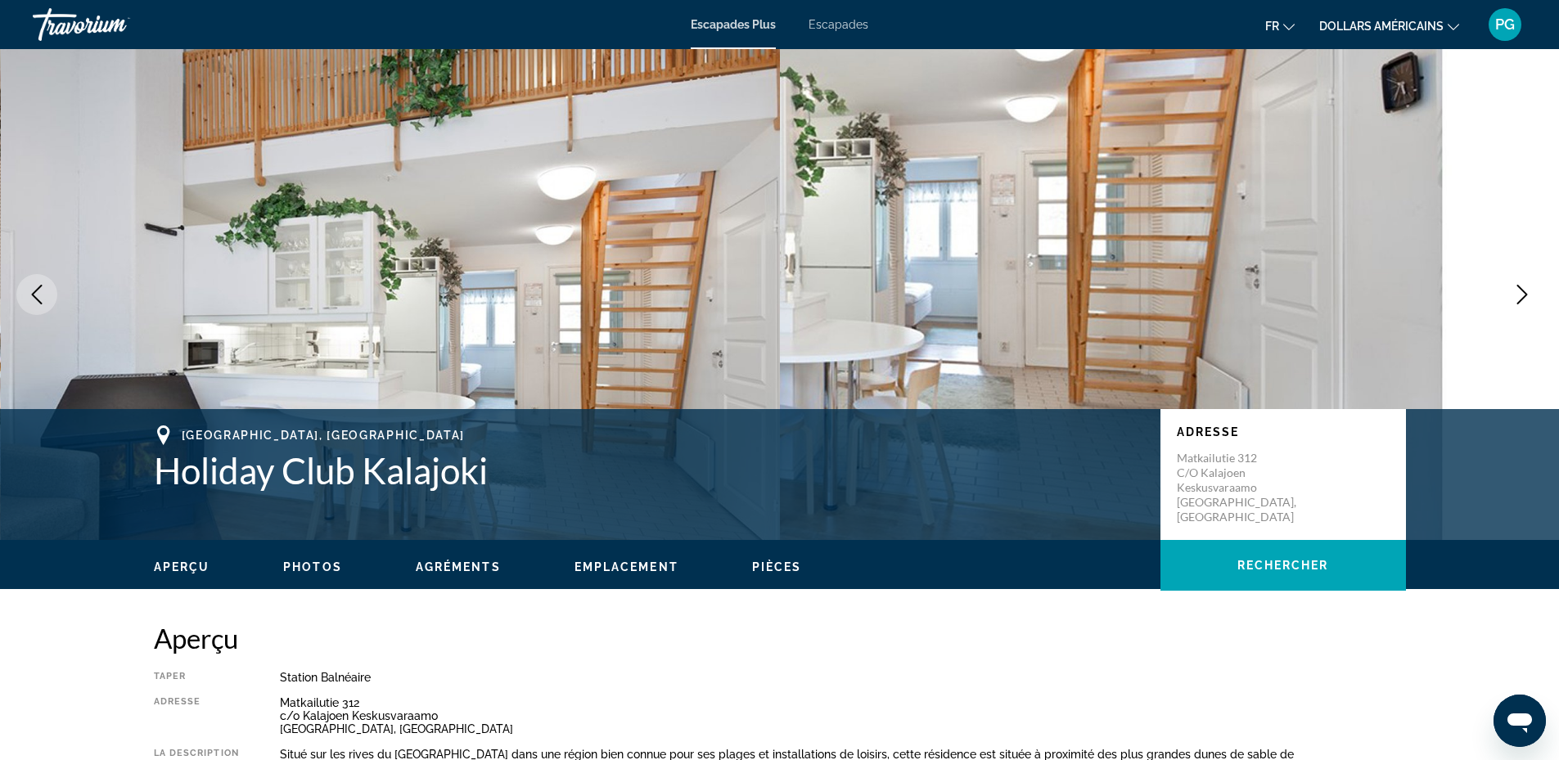
click at [1513, 291] on icon "Next image" at bounding box center [1523, 295] width 20 height 20
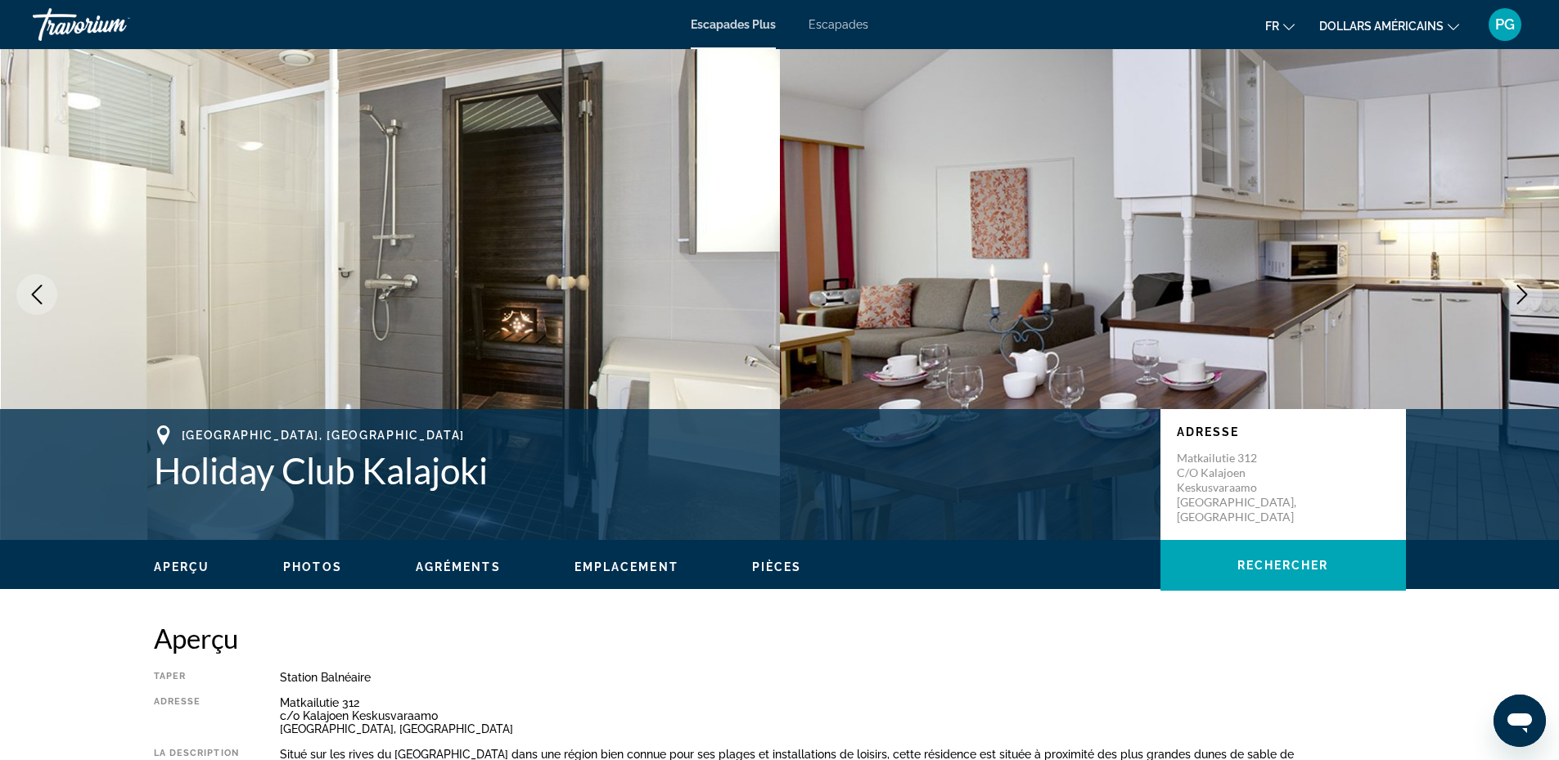
click at [1513, 291] on icon "Next image" at bounding box center [1523, 295] width 20 height 20
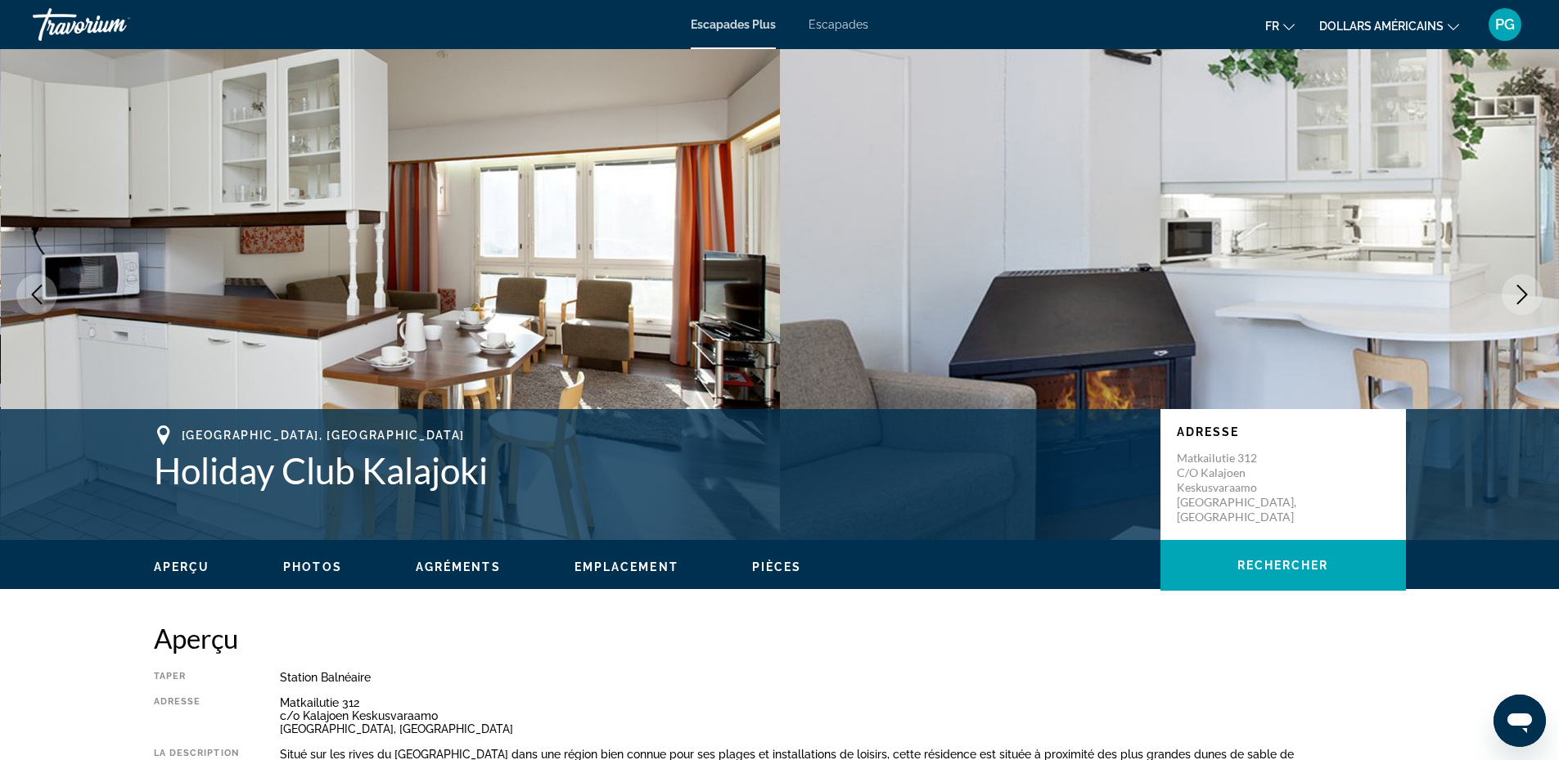
click at [1513, 291] on icon "Next image" at bounding box center [1523, 295] width 20 height 20
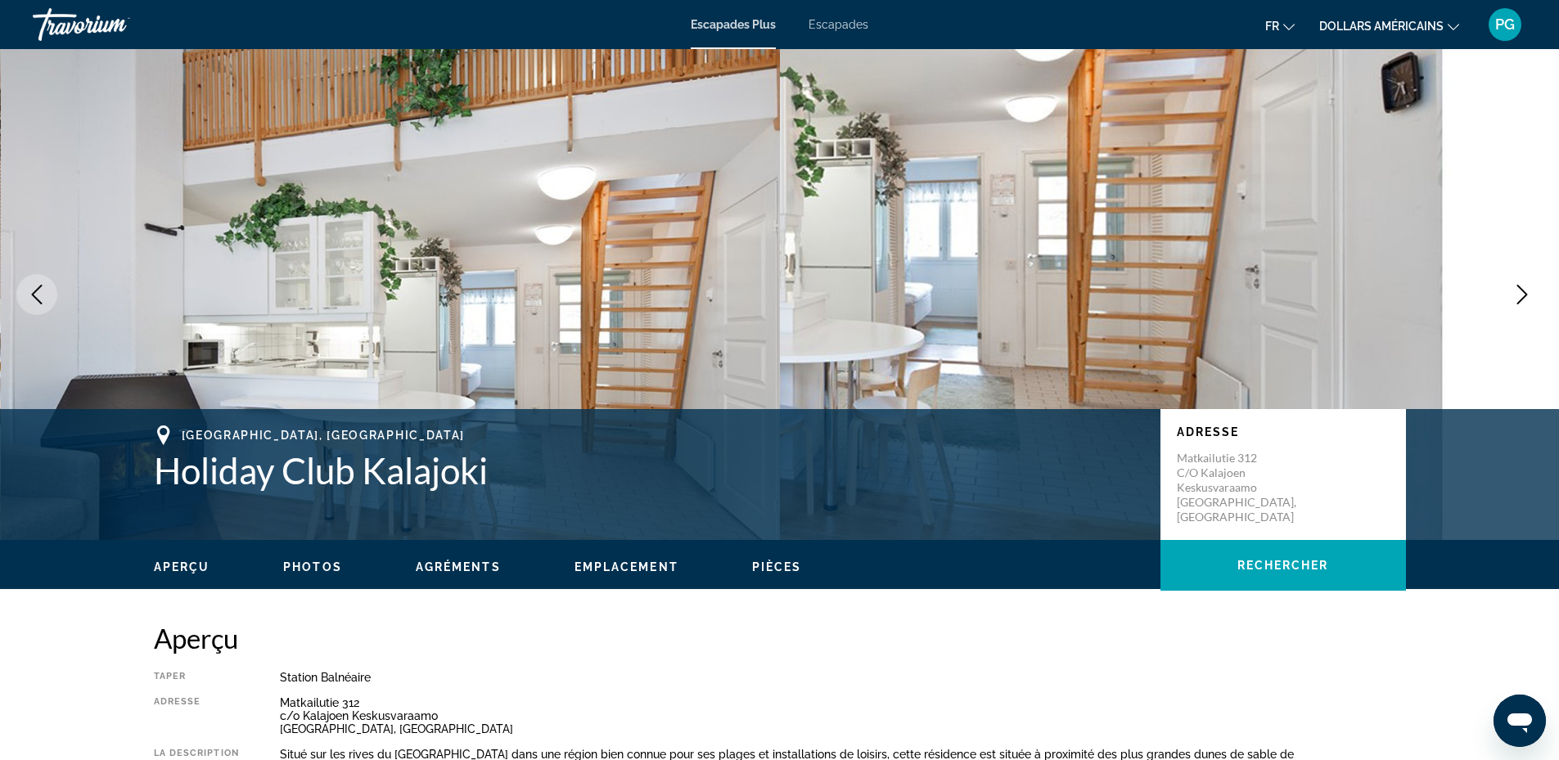
click at [1513, 291] on icon "Next image" at bounding box center [1523, 295] width 20 height 20
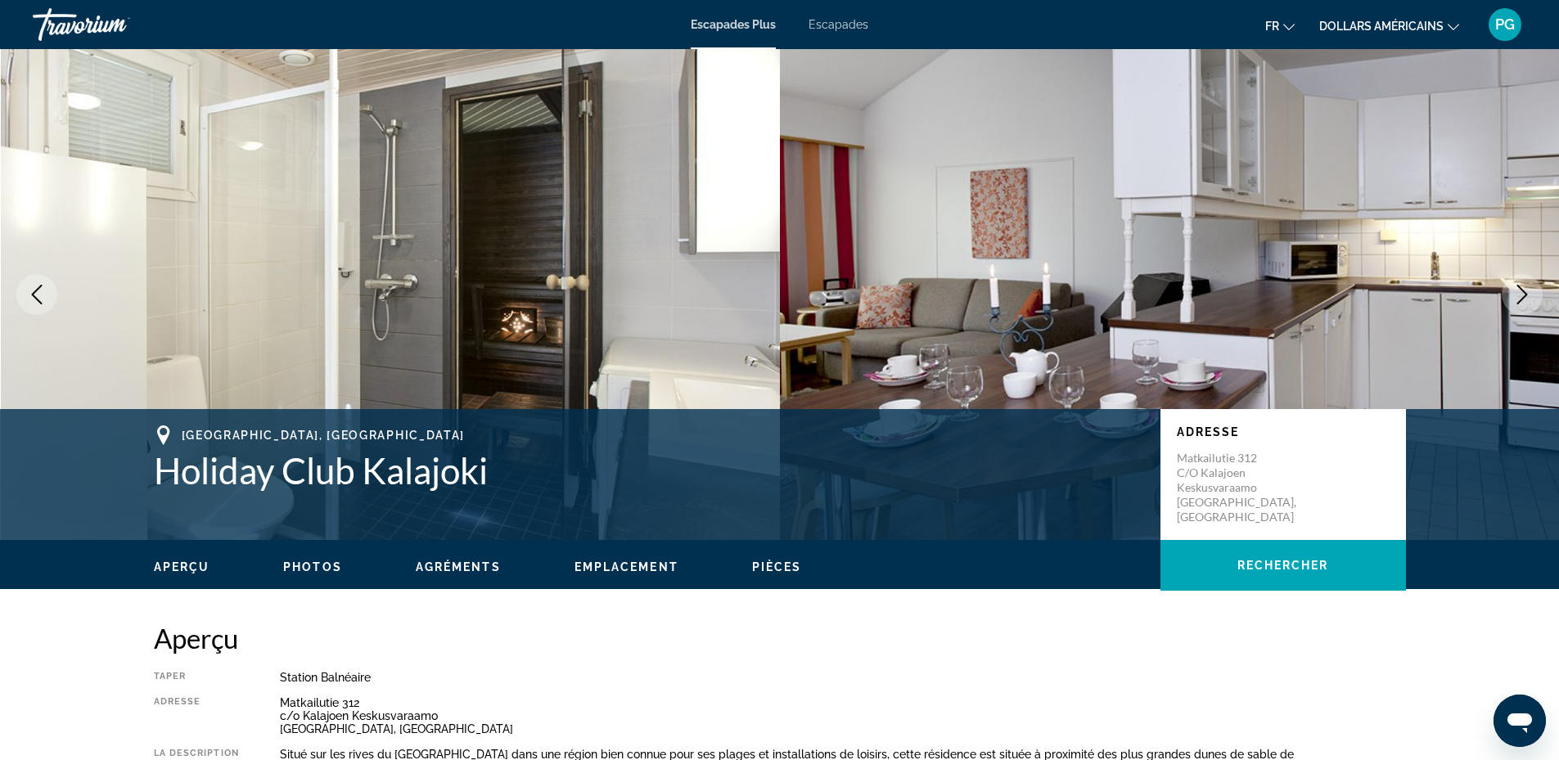
click at [1513, 291] on icon "Next image" at bounding box center [1523, 295] width 20 height 20
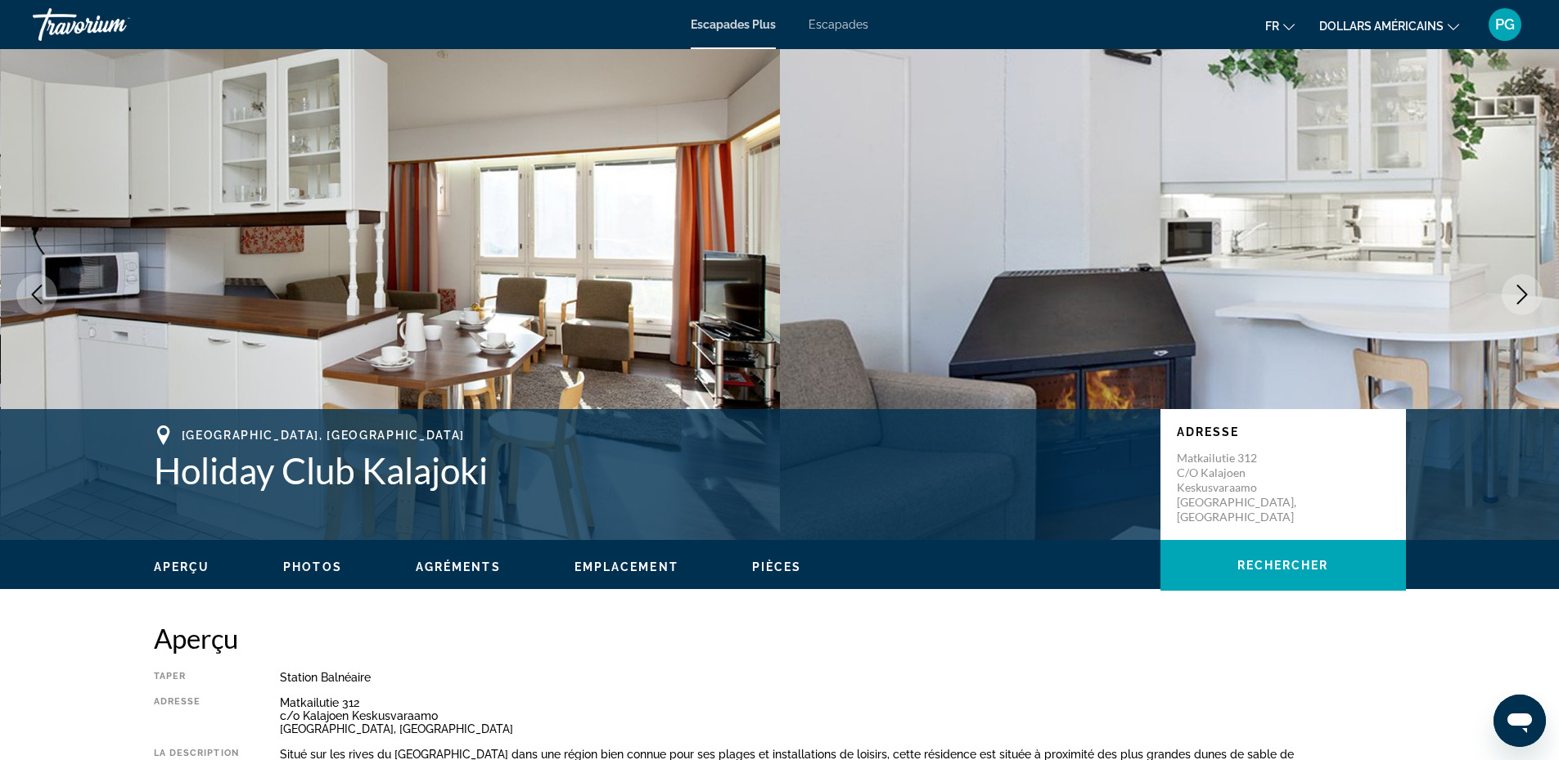
click at [1513, 291] on icon "Next image" at bounding box center [1523, 295] width 20 height 20
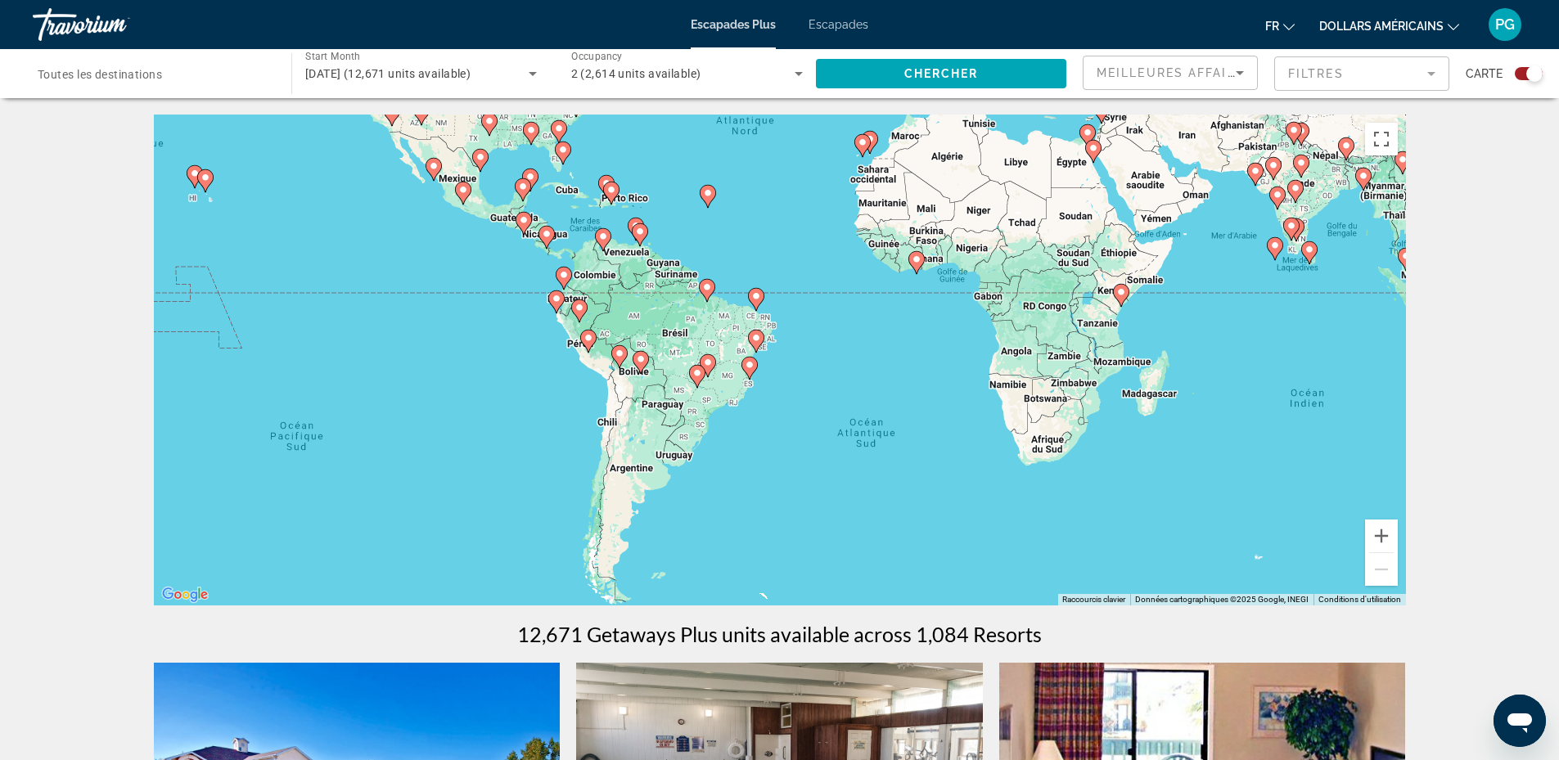
drag, startPoint x: 869, startPoint y: 519, endPoint x: 887, endPoint y: 303, distance: 216.9
click at [887, 303] on div "Pour activer le glissement avec le clavier, appuyez sur Alt+Entrée. Une fois ce…" at bounding box center [780, 360] width 1252 height 491
click at [1233, 426] on image "Contenu principal" at bounding box center [1235, 430] width 10 height 10
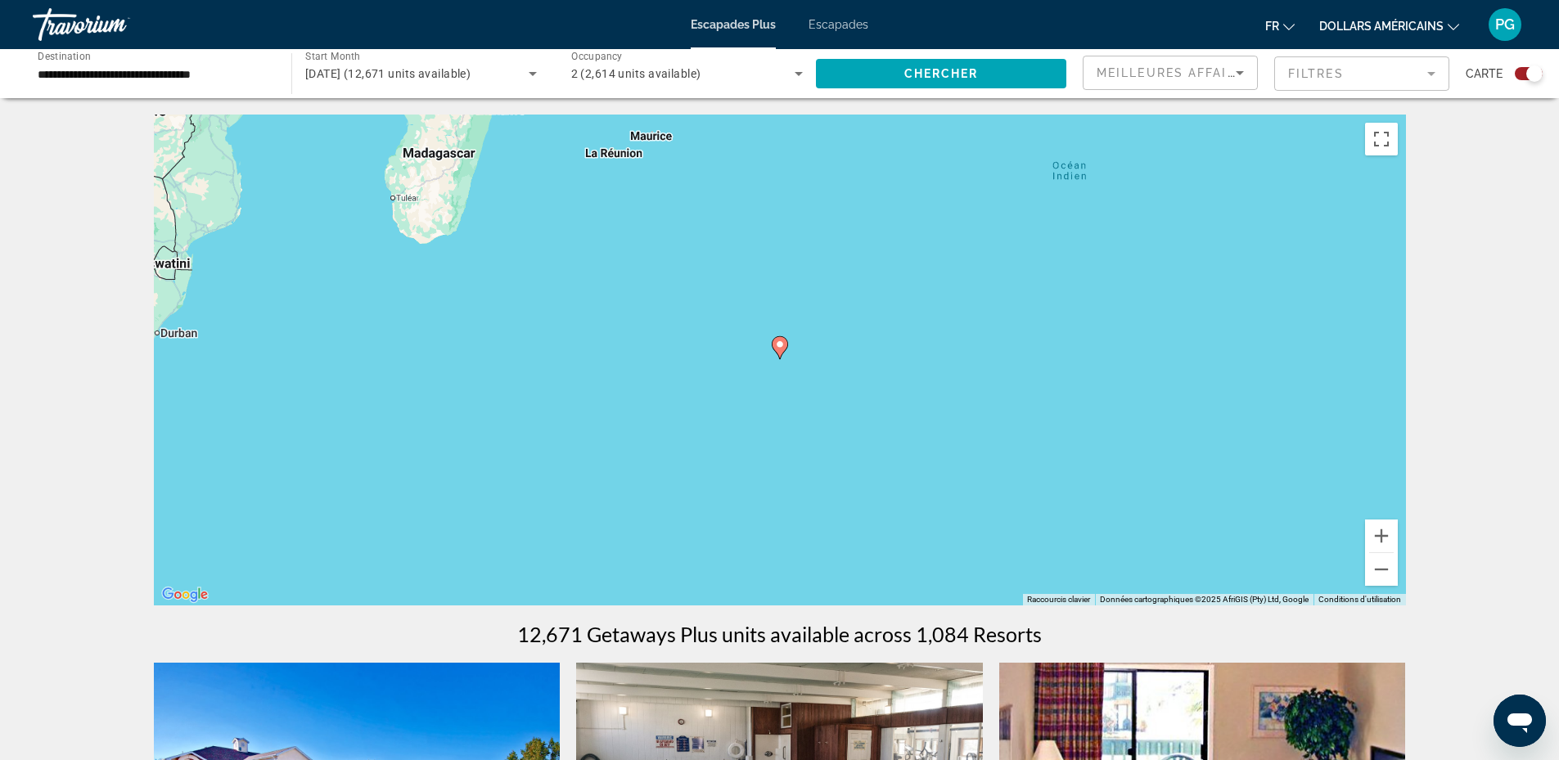
click at [774, 344] on icon "Contenu principal" at bounding box center [779, 347] width 15 height 21
type input "**********"
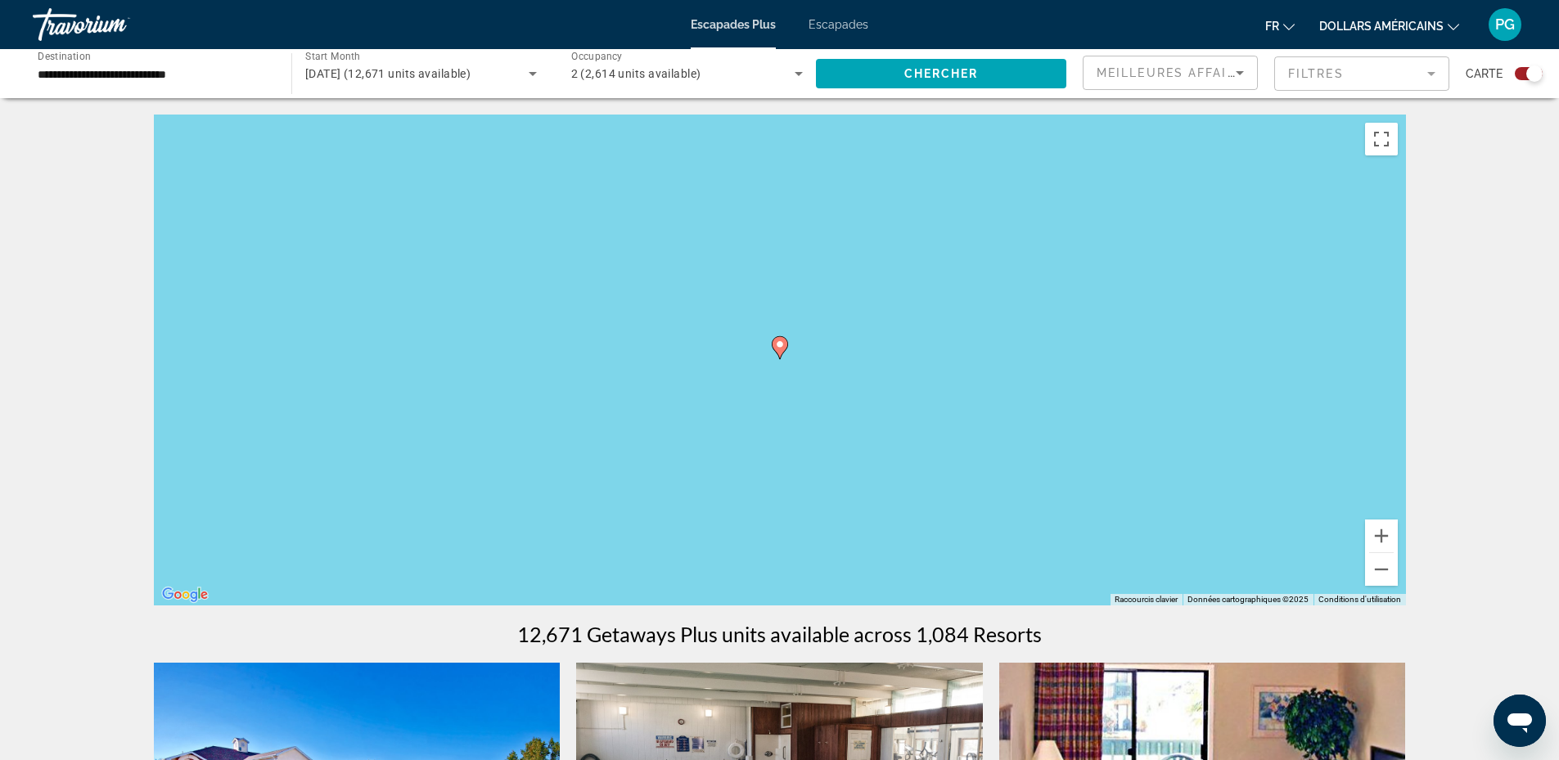
click at [781, 343] on image "Contenu principal" at bounding box center [780, 345] width 10 height 10
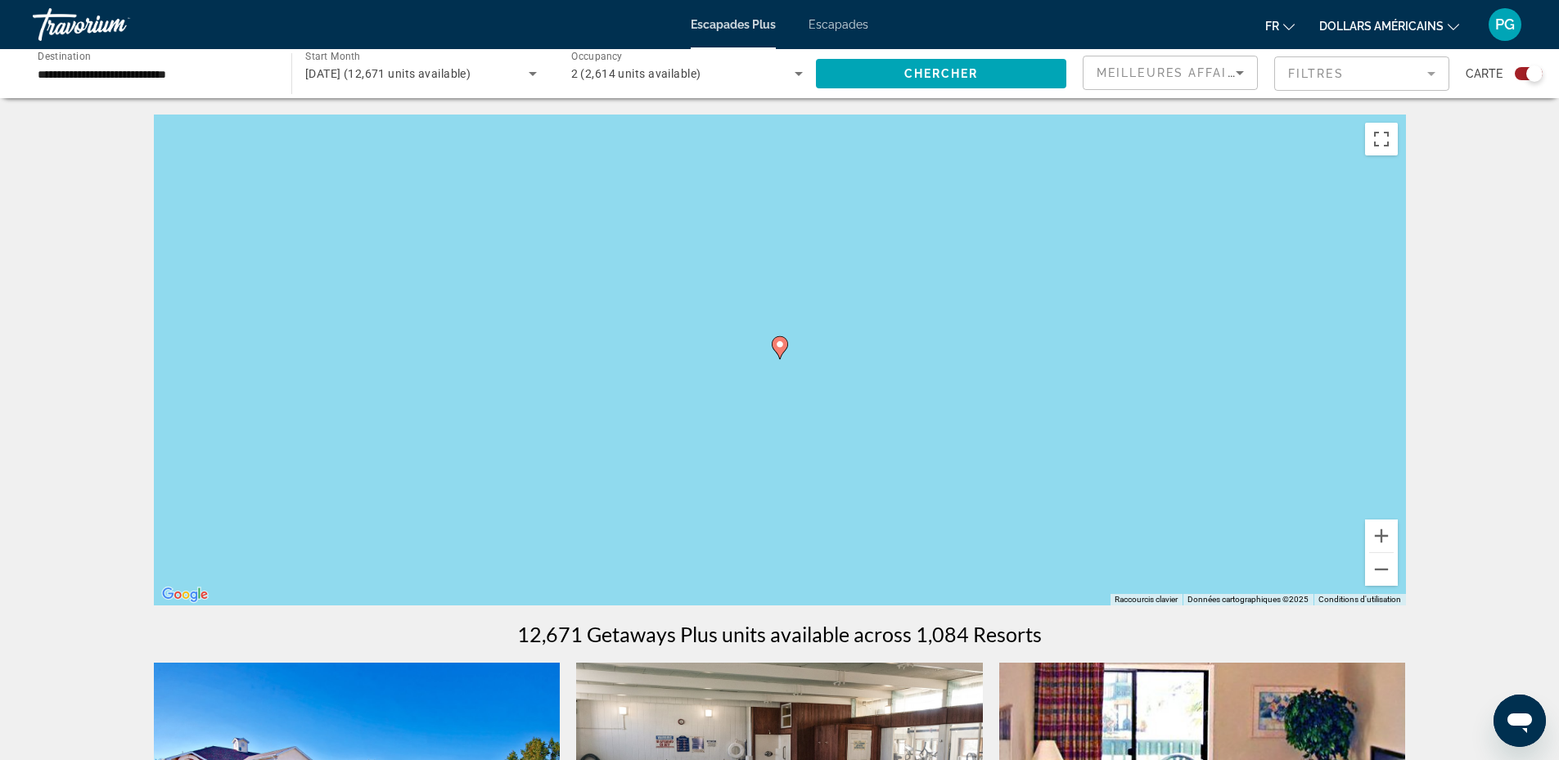
click at [775, 337] on gmp-advanced-marker "Contenu principal" at bounding box center [780, 348] width 16 height 25
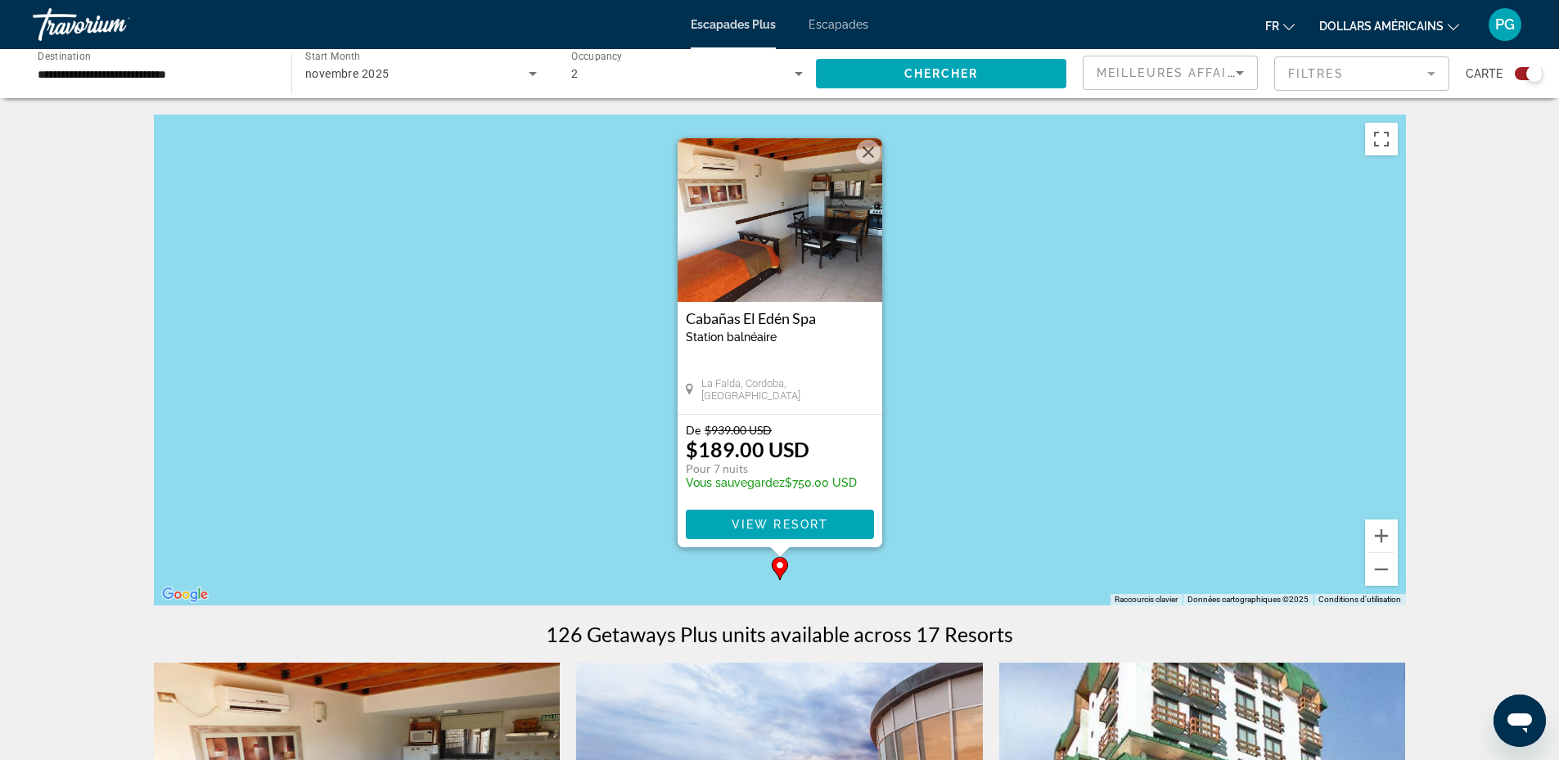
click at [770, 241] on img "Contenu principal" at bounding box center [780, 220] width 205 height 164
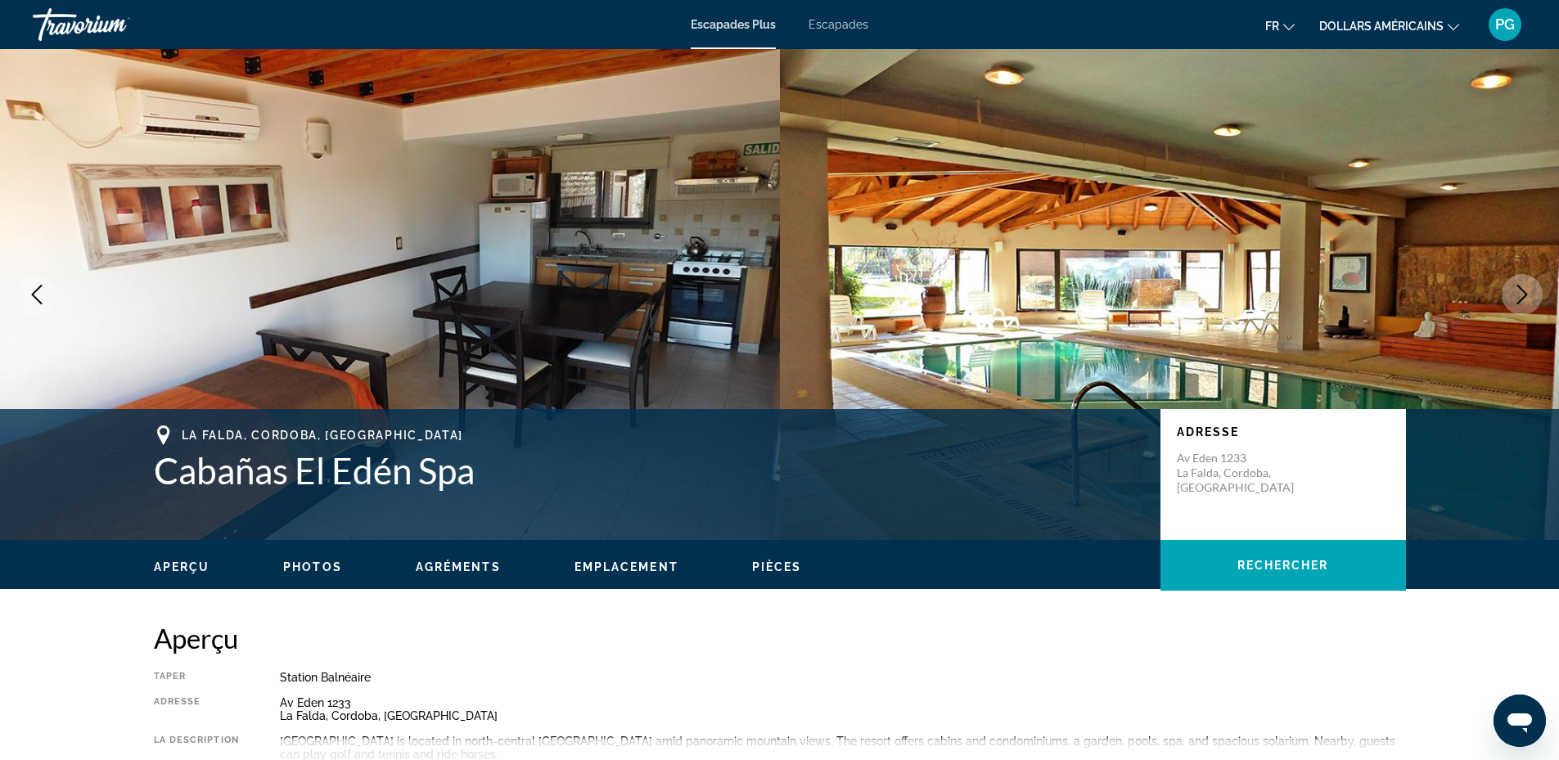
click at [1526, 294] on icon "Next image" at bounding box center [1523, 295] width 11 height 20
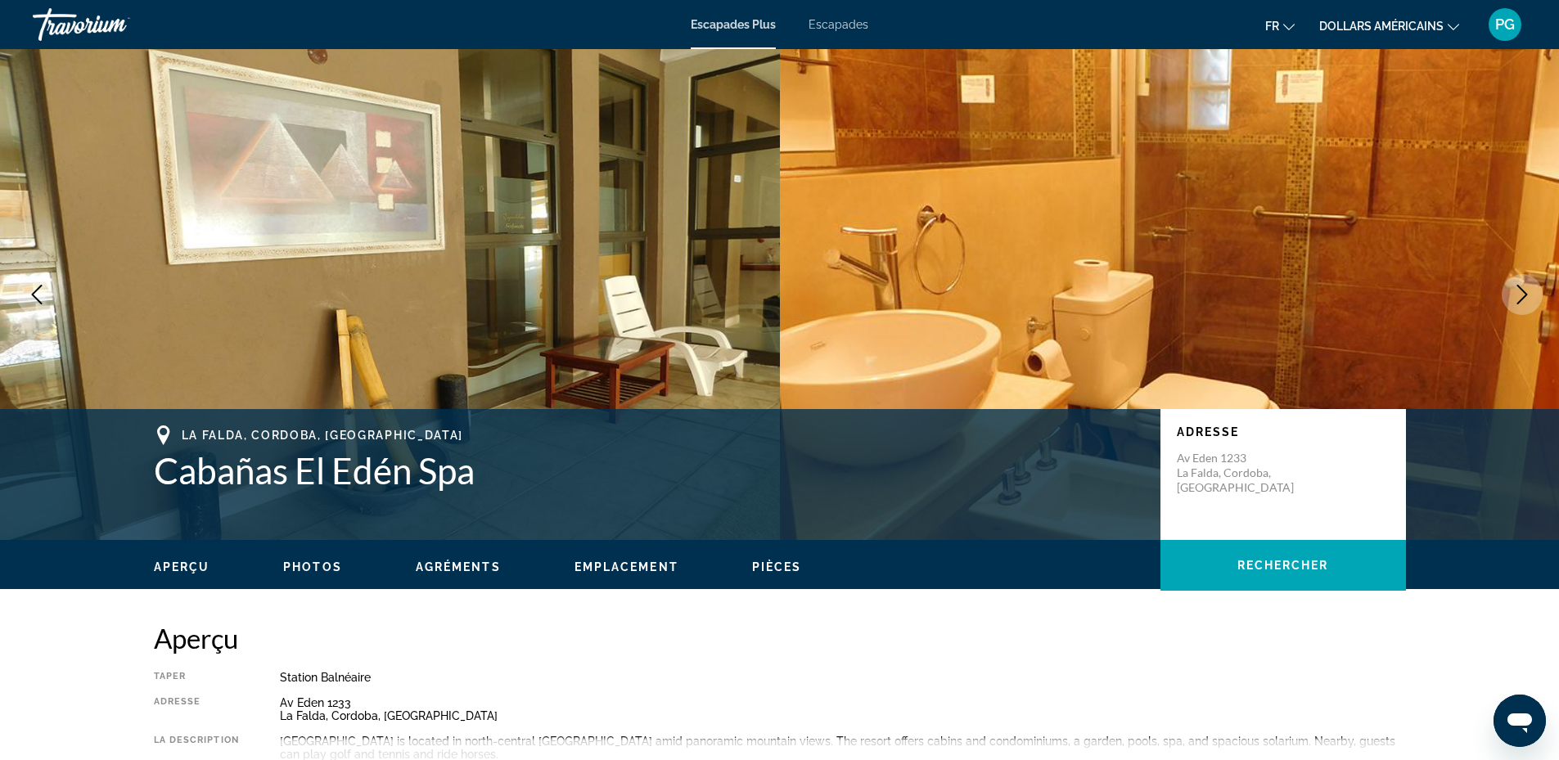
click at [1526, 297] on icon "Next image" at bounding box center [1523, 295] width 20 height 20
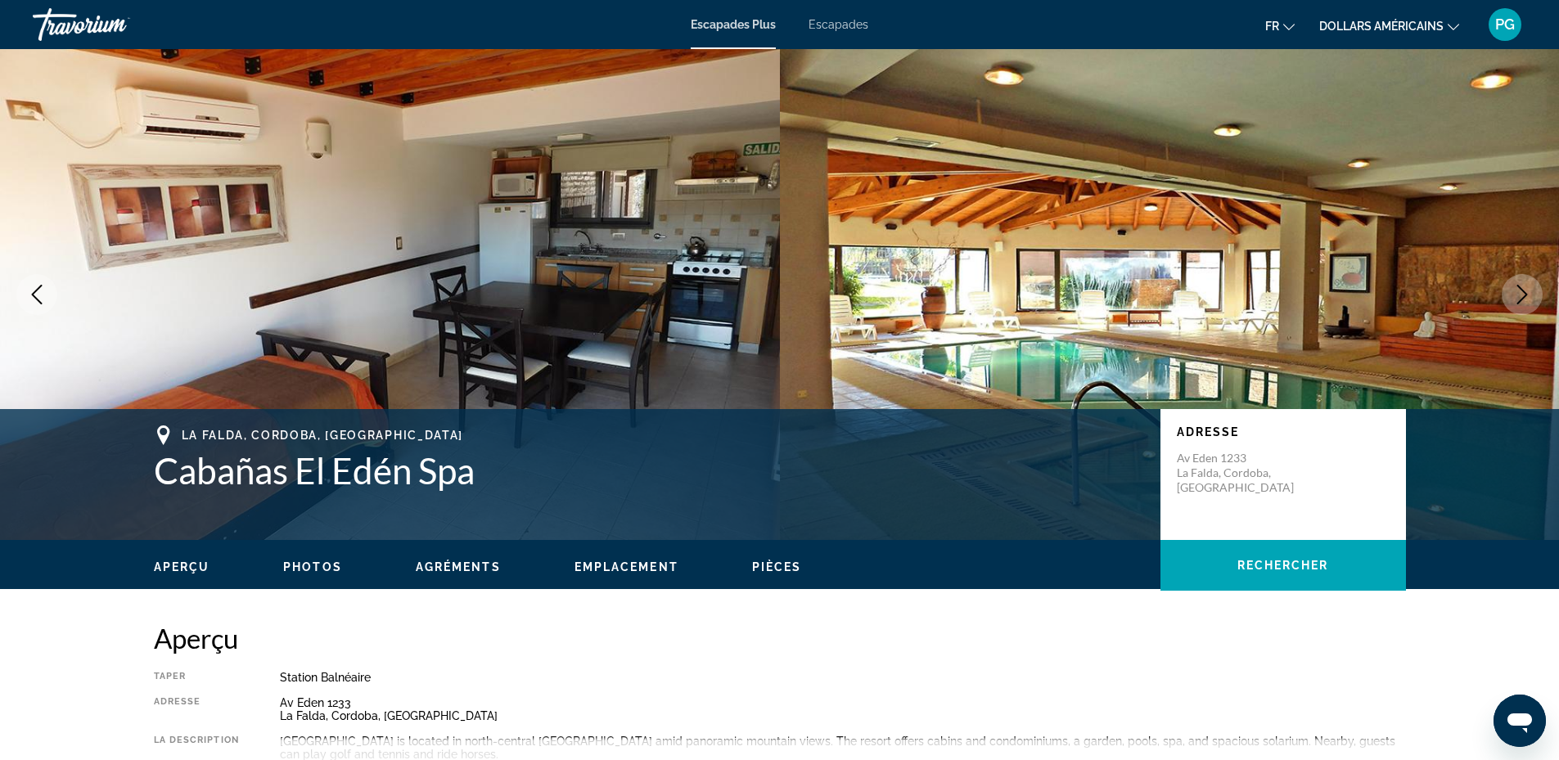
click at [1526, 297] on icon "Next image" at bounding box center [1523, 295] width 20 height 20
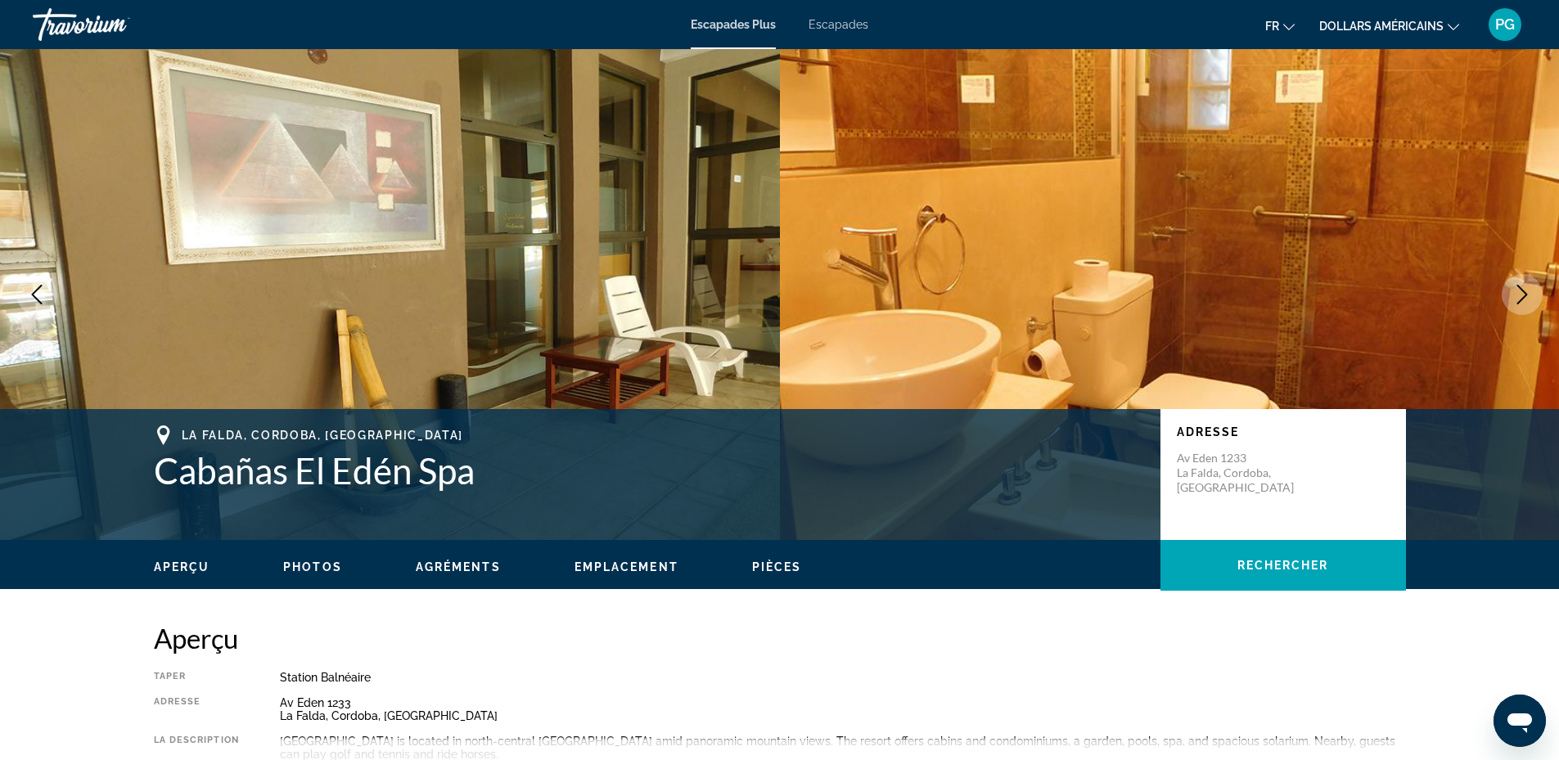
click at [1526, 297] on icon "Next image" at bounding box center [1523, 295] width 20 height 20
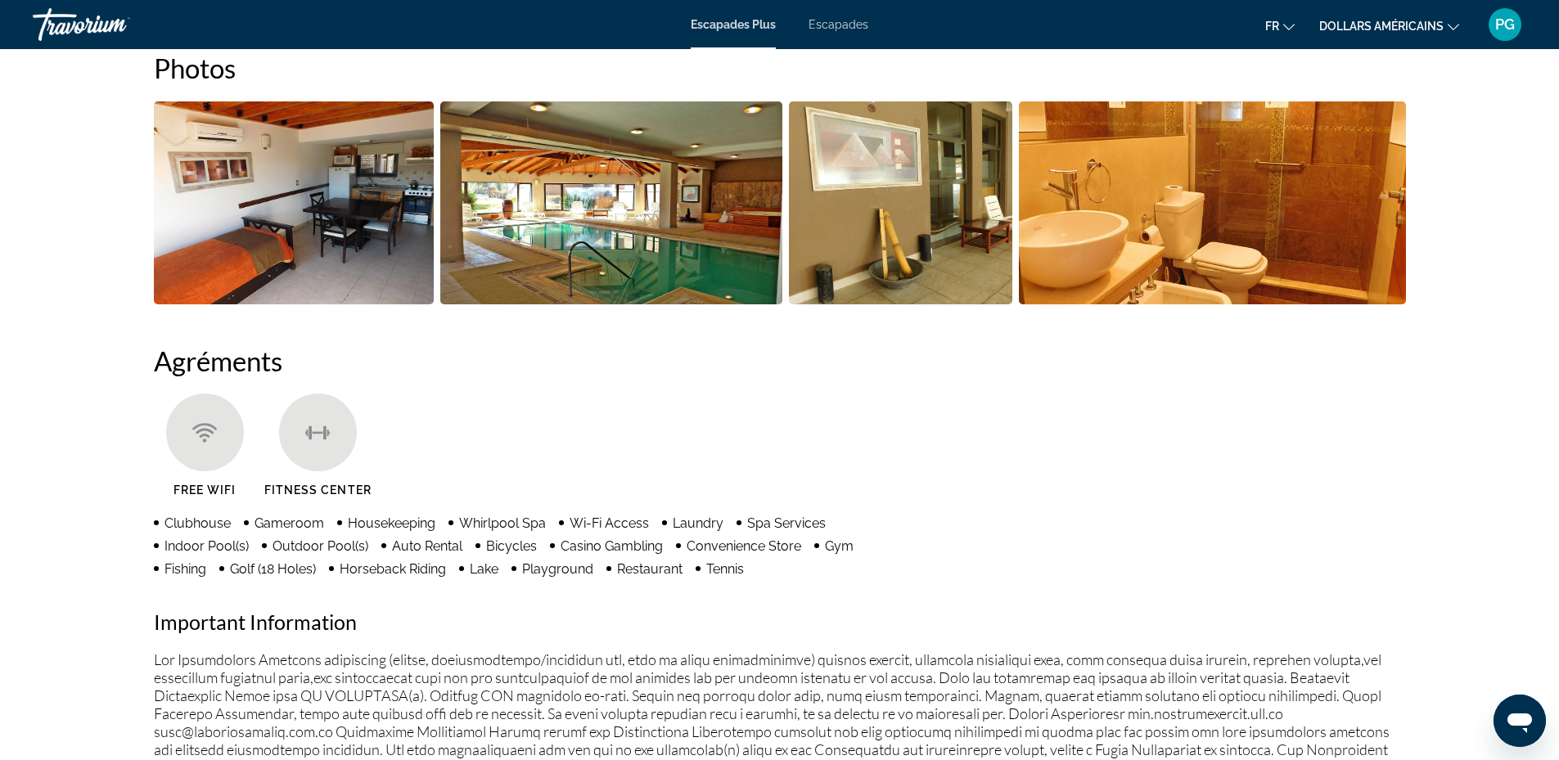
scroll to position [381, 0]
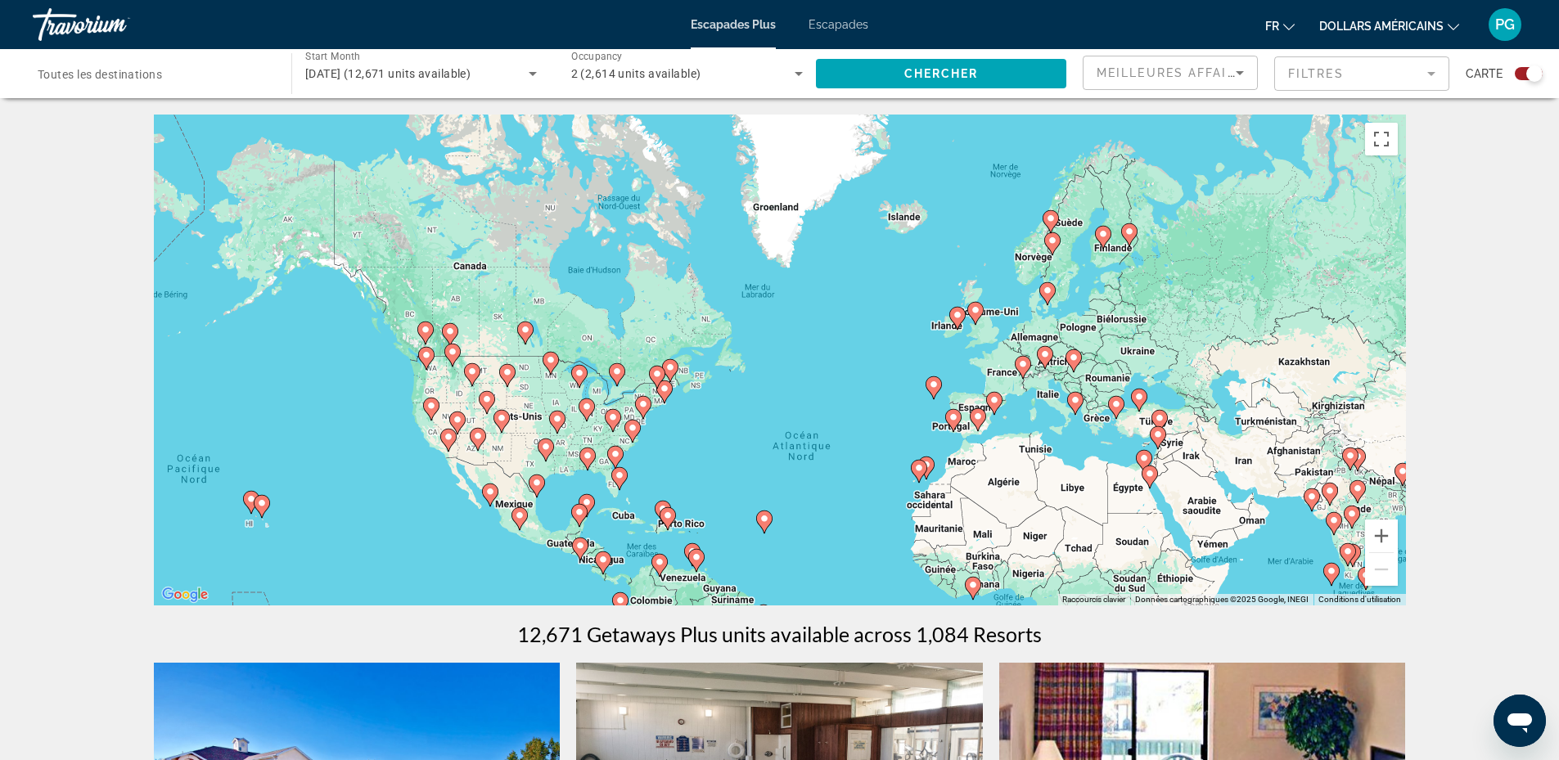
drag, startPoint x: 642, startPoint y: 319, endPoint x: 719, endPoint y: 441, distance: 144.2
click at [719, 441] on div "Pour activer le glissement avec le clavier, appuyez sur Alt+Entrée. Une fois ce…" at bounding box center [780, 360] width 1252 height 491
click at [1388, 531] on button "Zoom avant" at bounding box center [1381, 536] width 33 height 33
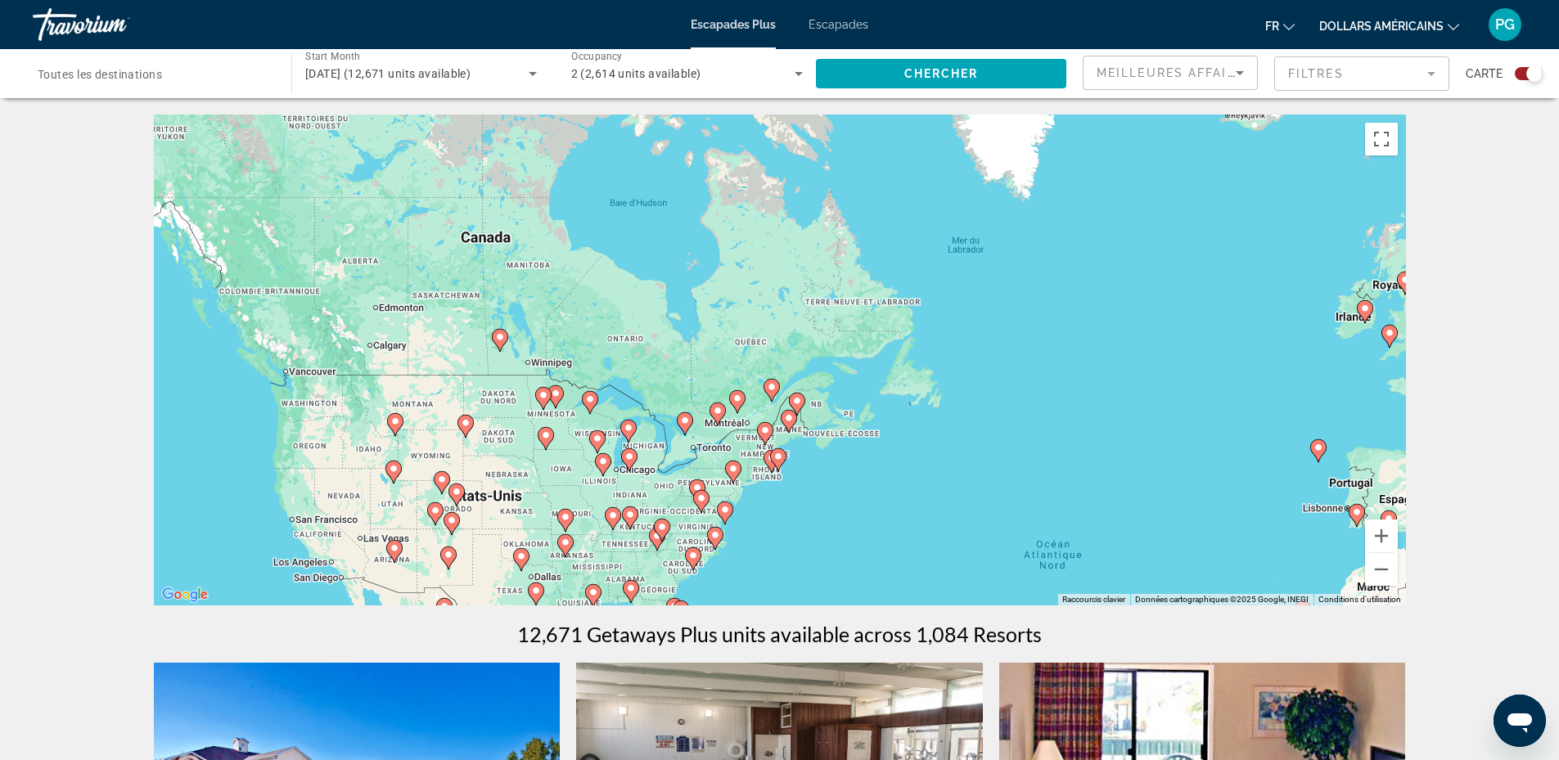
drag, startPoint x: 611, startPoint y: 494, endPoint x: 850, endPoint y: 518, distance: 240.2
click at [848, 518] on div "Pour activer le glissement avec le clavier, appuyez sur Alt+Entrée. Une fois ce…" at bounding box center [780, 360] width 1252 height 491
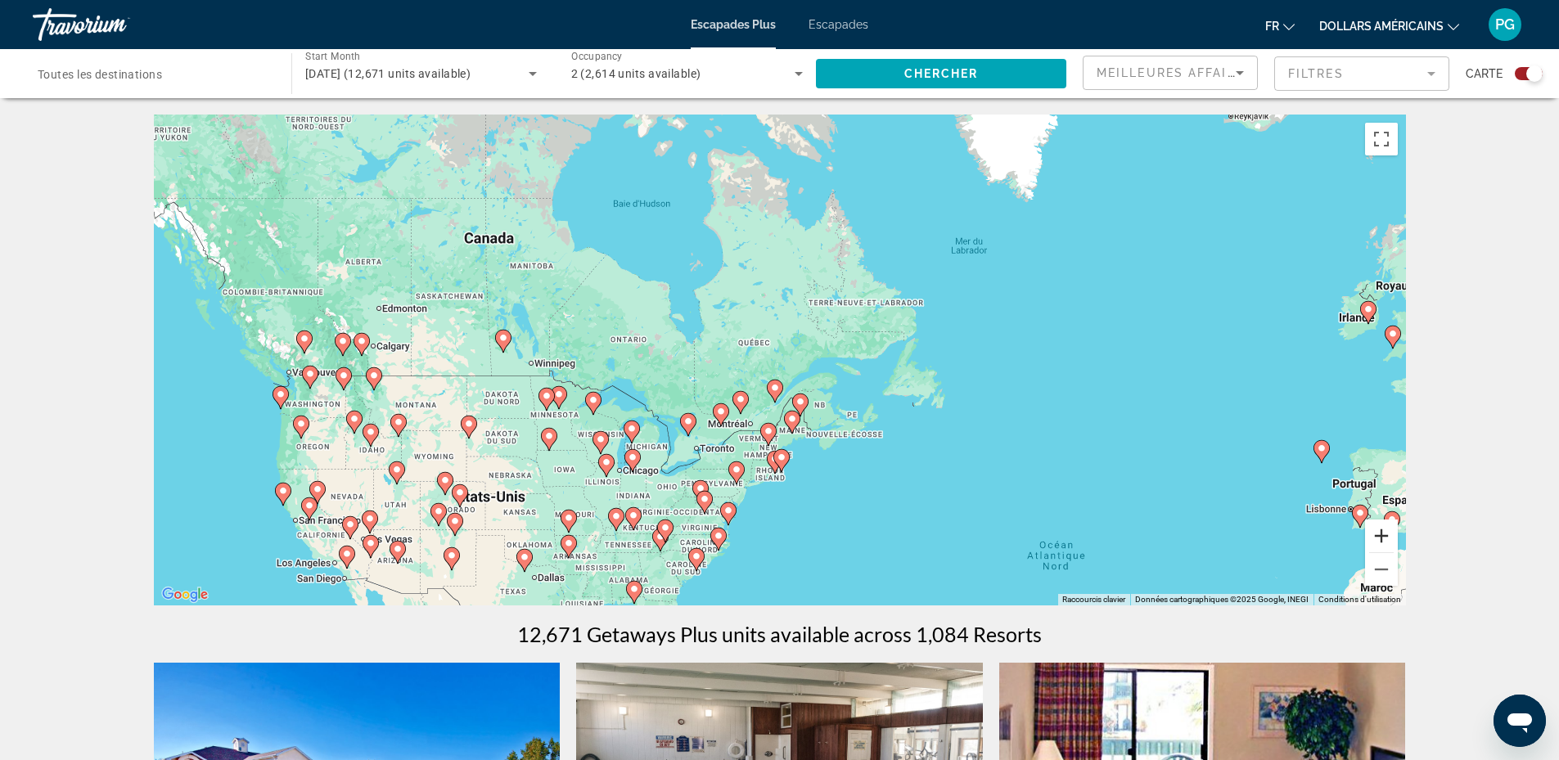
click at [1389, 535] on button "Zoom avant" at bounding box center [1381, 536] width 33 height 33
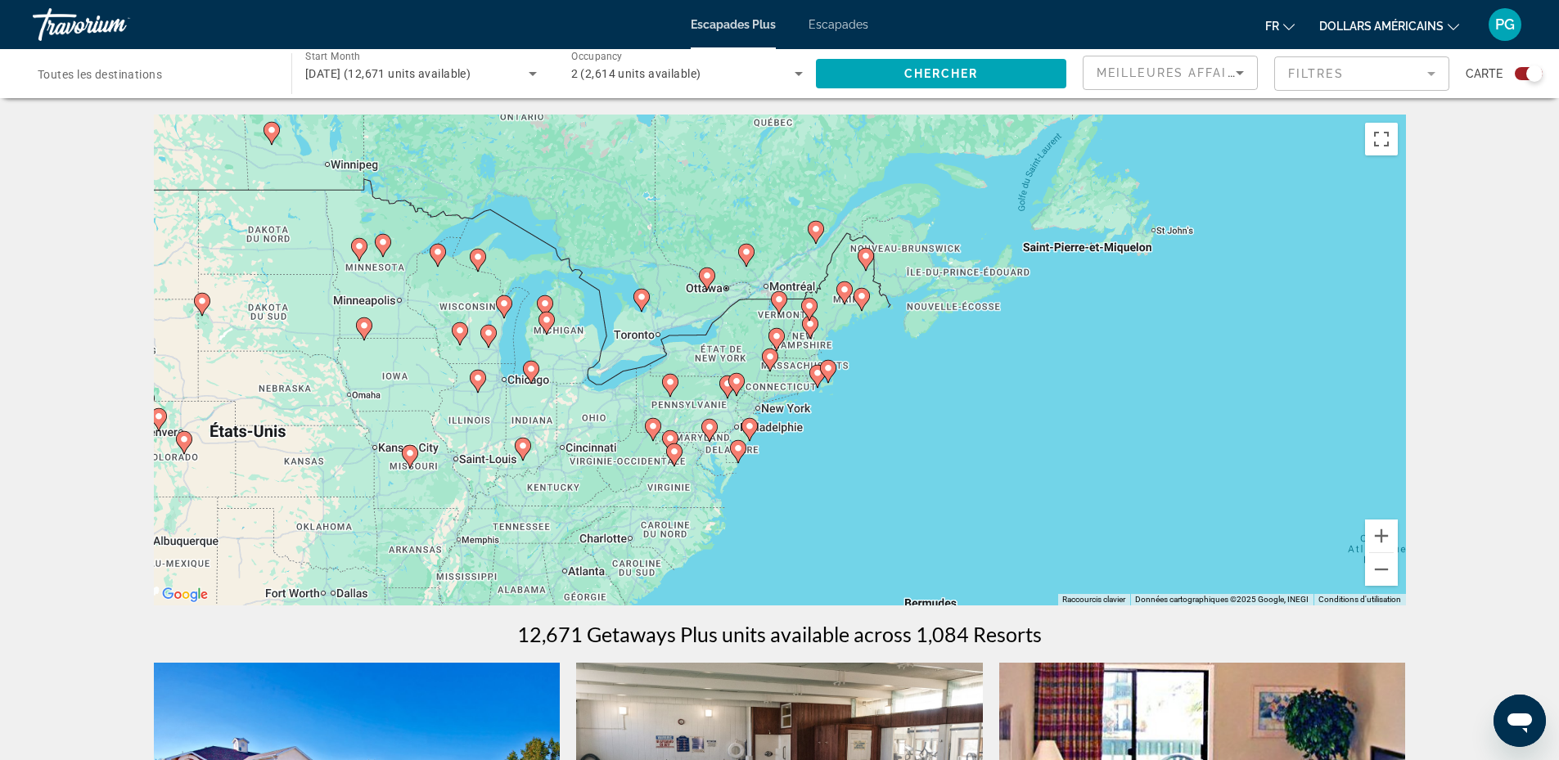
drag, startPoint x: 1141, startPoint y: 509, endPoint x: 1189, endPoint y: 303, distance: 211.9
click at [1189, 303] on div "Pour activer le glissement avec le clavier, appuyez sur Alt+Entrée. Une fois ce…" at bounding box center [780, 360] width 1252 height 491
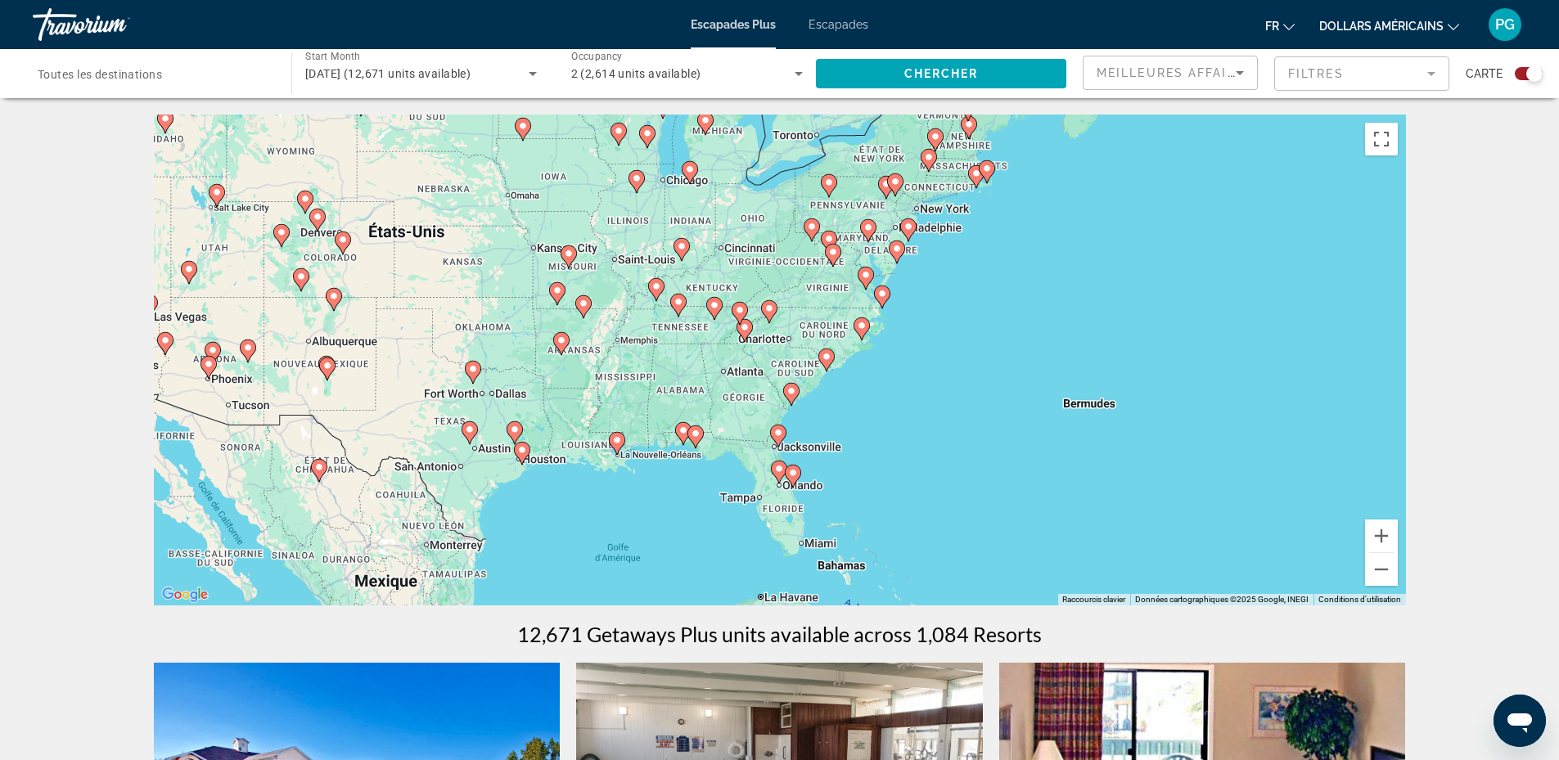
drag, startPoint x: 818, startPoint y: 538, endPoint x: 980, endPoint y: 336, distance: 259.1
click at [980, 336] on div "Pour activer le glissement avec le clavier, appuyez sur Alt+Entrée. Une fois ce…" at bounding box center [780, 360] width 1252 height 491
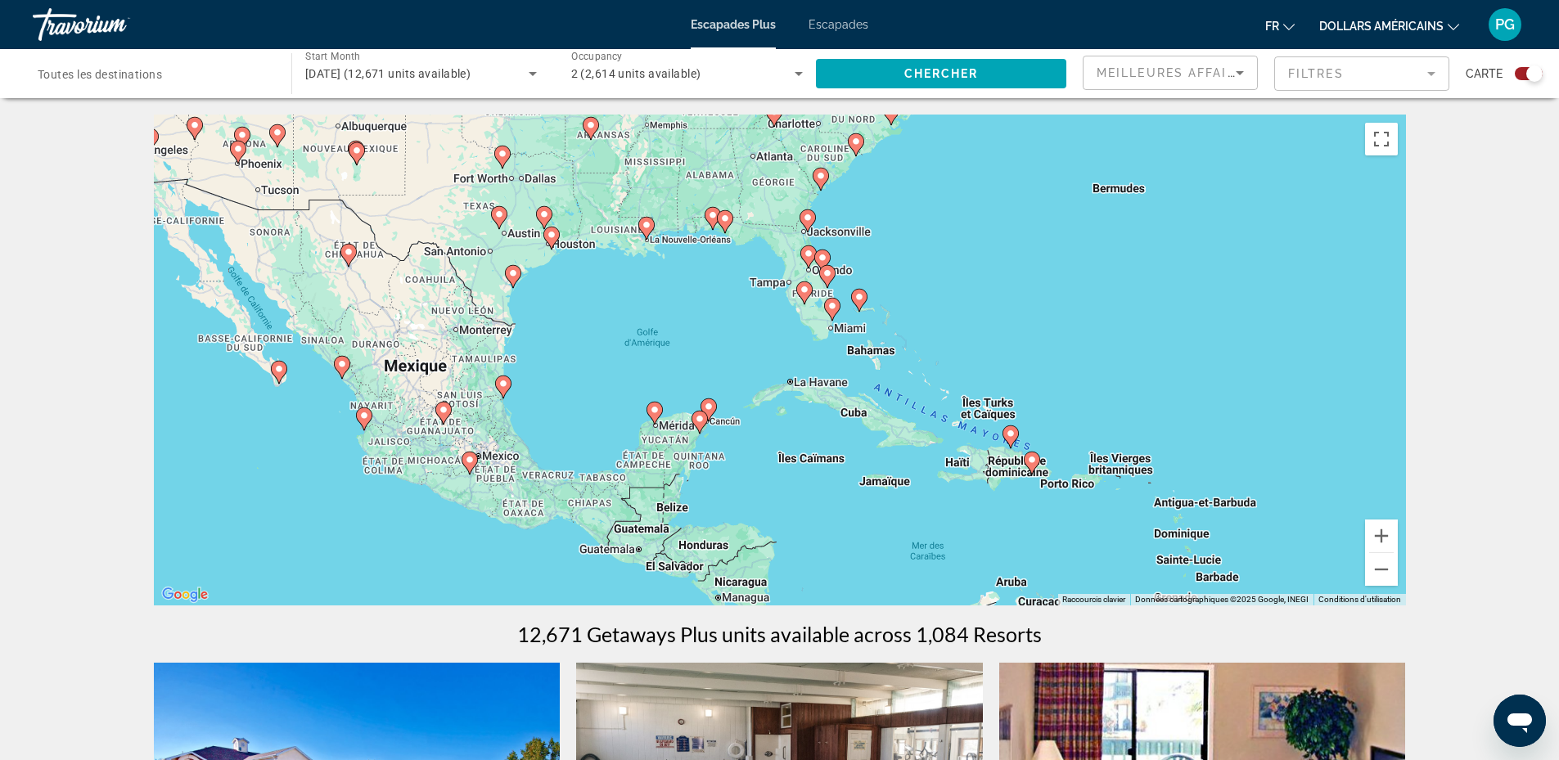
drag, startPoint x: 920, startPoint y: 519, endPoint x: 950, endPoint y: 294, distance: 227.0
click at [950, 294] on div "Pour activer le glissement avec le clavier, appuyez sur Alt+Entrée. Une fois ce…" at bounding box center [780, 360] width 1252 height 491
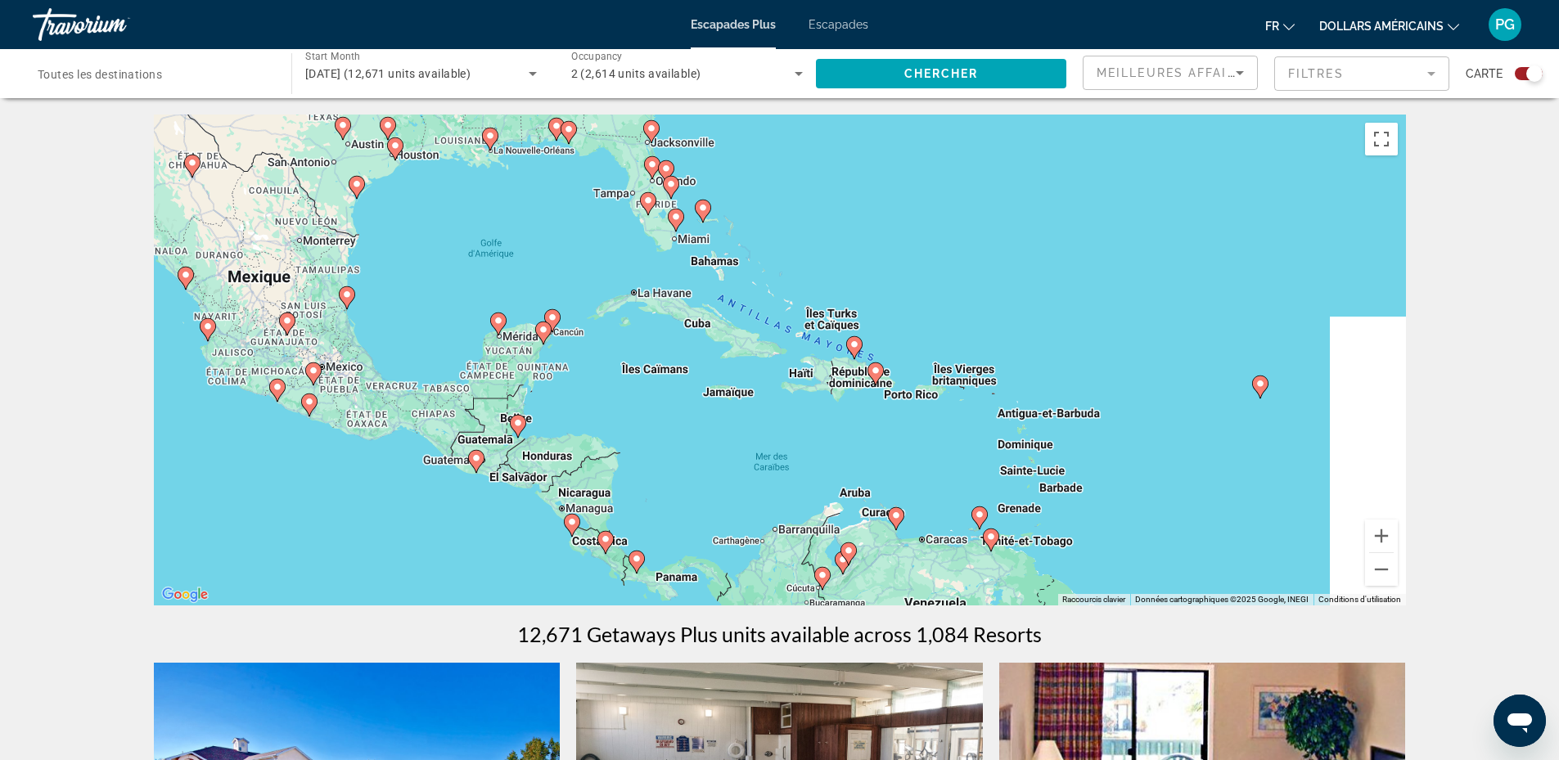
drag, startPoint x: 936, startPoint y: 494, endPoint x: 776, endPoint y: 425, distance: 173.8
click at [776, 425] on div "Pour activer le glissement avec le clavier, appuyez sur Alt+Entrée. Une fois ce…" at bounding box center [780, 360] width 1252 height 491
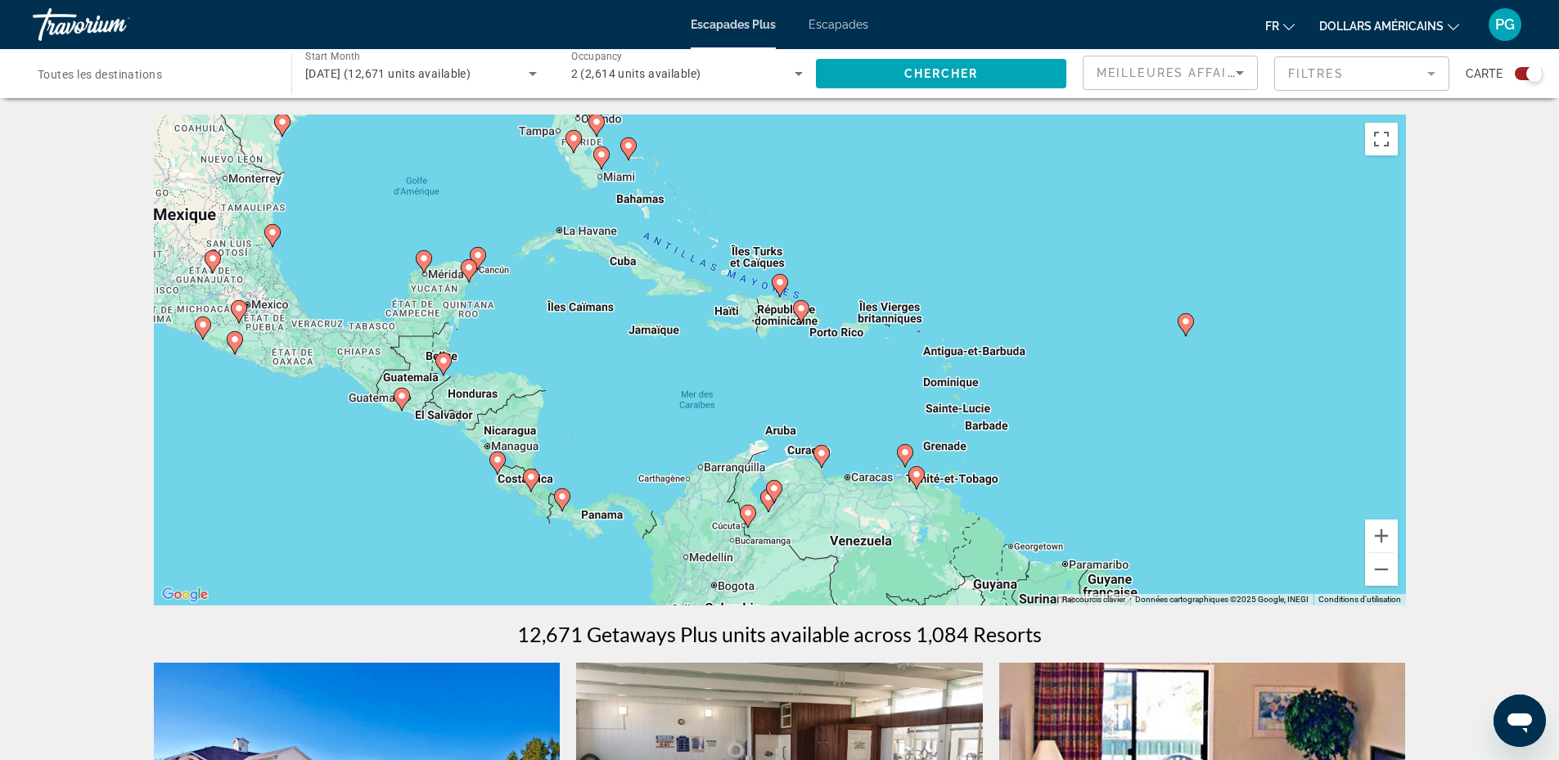
drag, startPoint x: 870, startPoint y: 421, endPoint x: 830, endPoint y: 386, distance: 52.8
click at [830, 386] on div "Pour activer le glissement avec le clavier, appuyez sur Alt+Entrée. Une fois ce…" at bounding box center [780, 360] width 1252 height 491
click at [562, 495] on image "Contenu principal" at bounding box center [562, 497] width 10 height 10
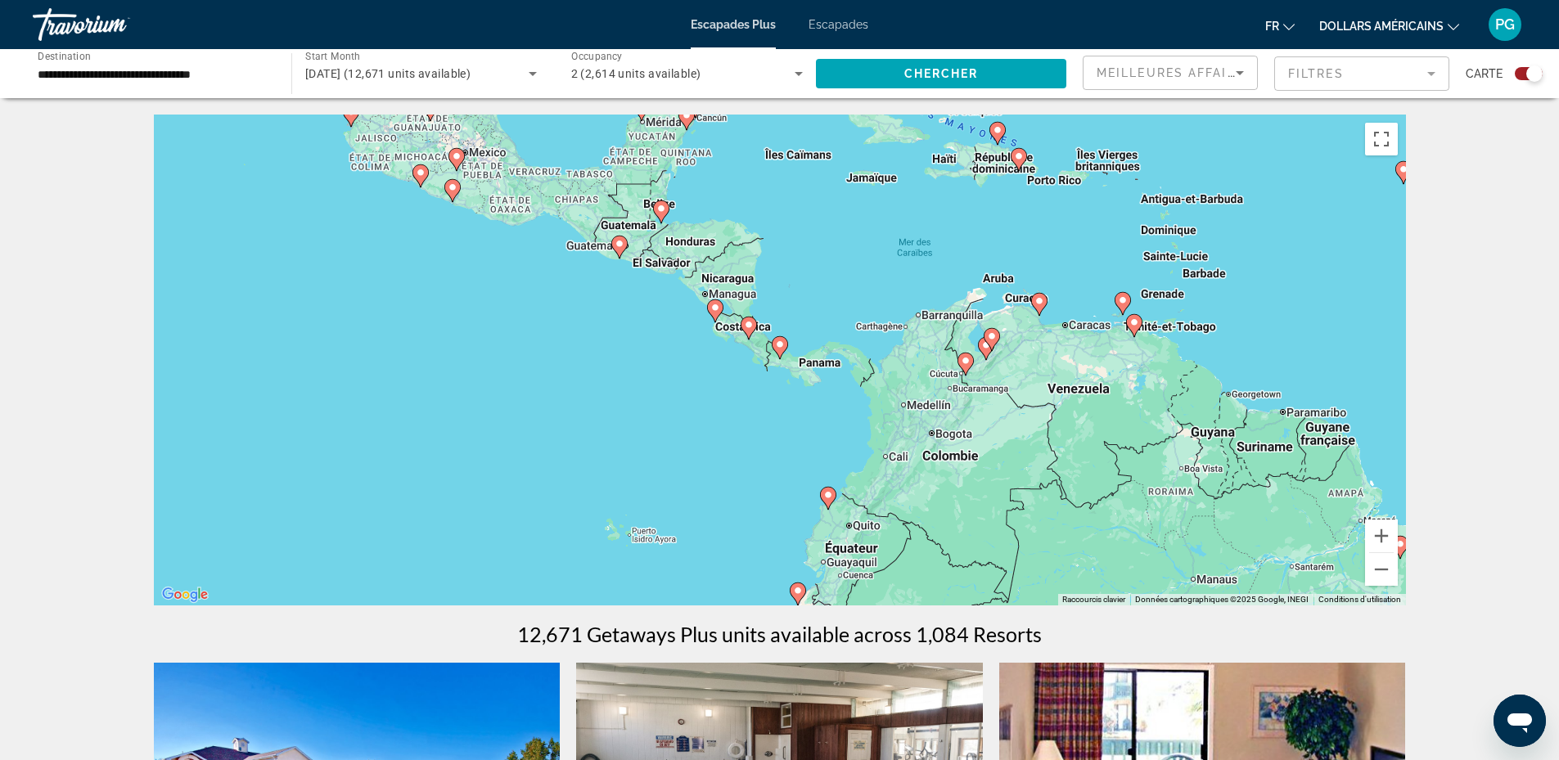
click at [778, 342] on image "Contenu principal" at bounding box center [780, 345] width 10 height 10
type input "**********"
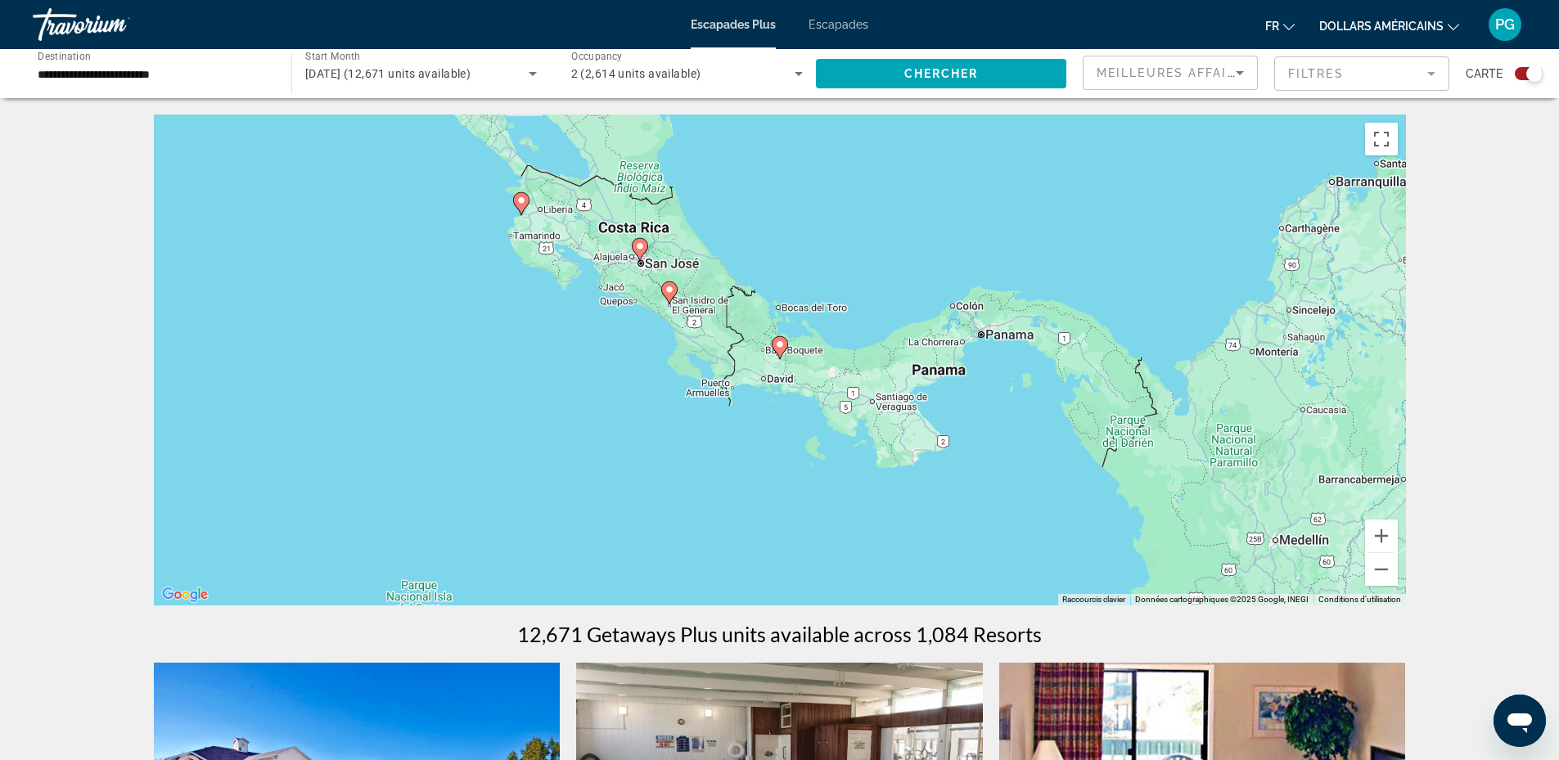
click at [777, 339] on icon "Contenu principal" at bounding box center [779, 347] width 15 height 21
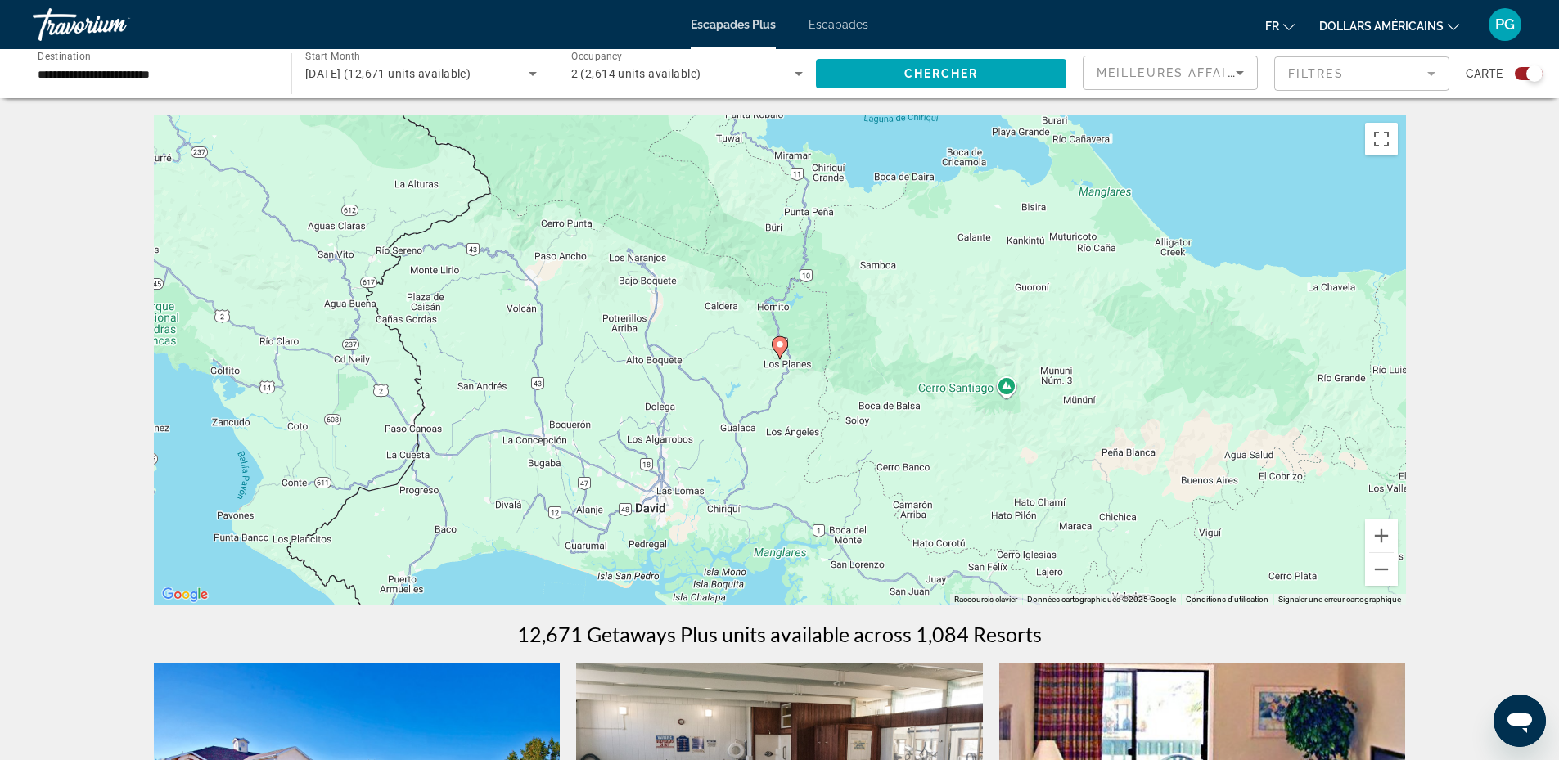
click at [779, 341] on image "Contenu principal" at bounding box center [780, 345] width 10 height 10
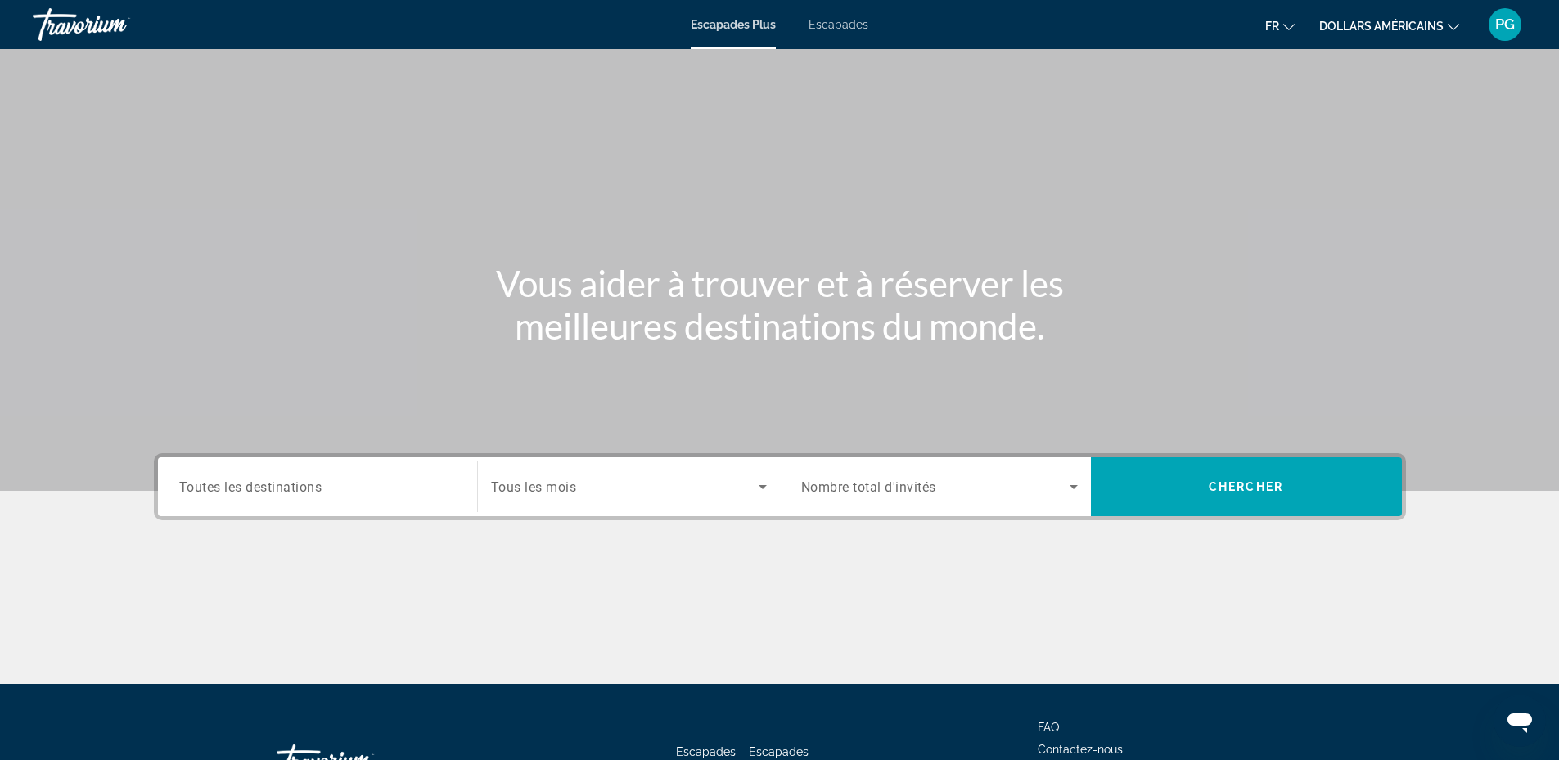
click at [549, 482] on span "Tous les mois" at bounding box center [534, 488] width 86 height 16
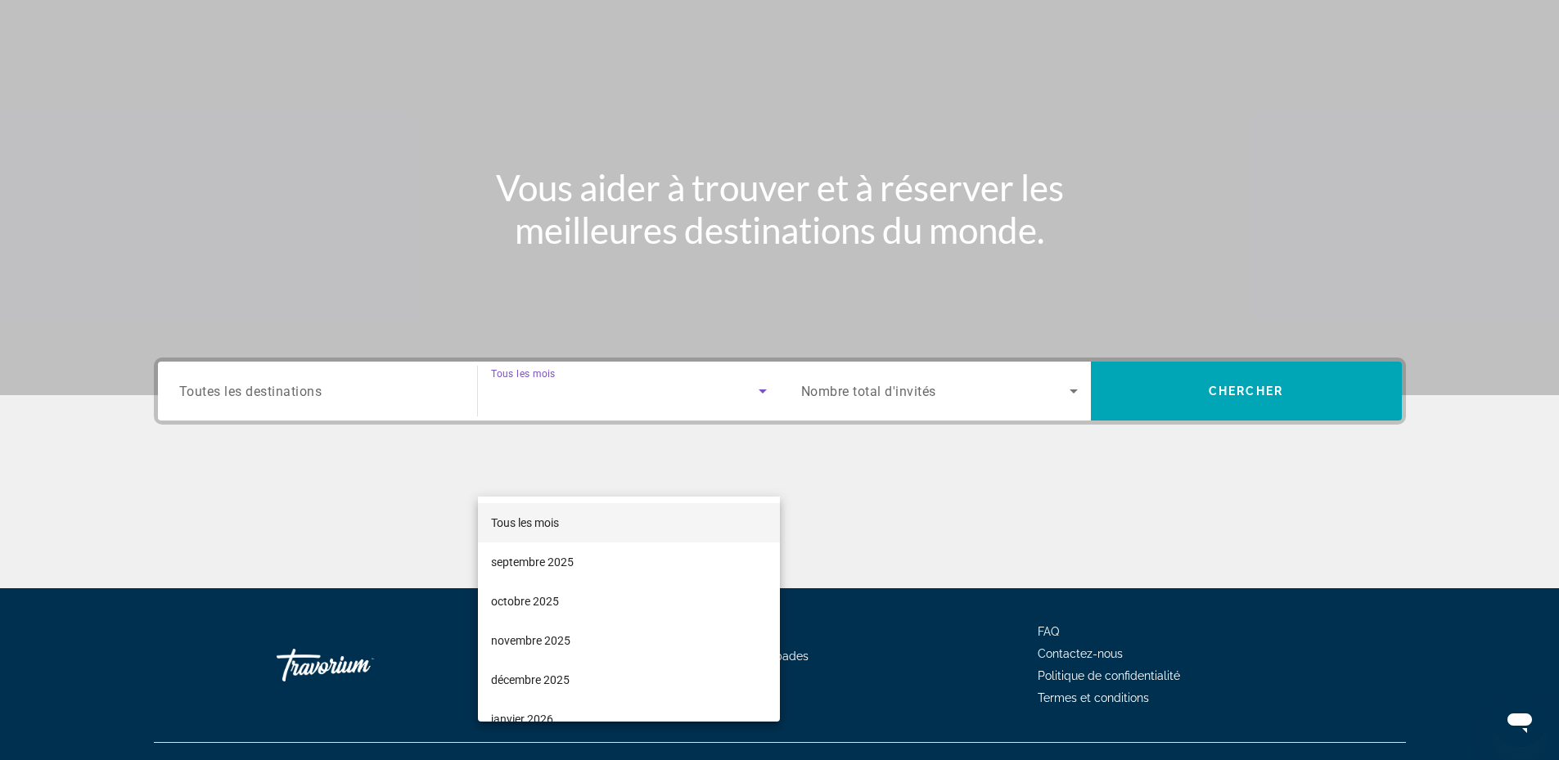
scroll to position [124, 0]
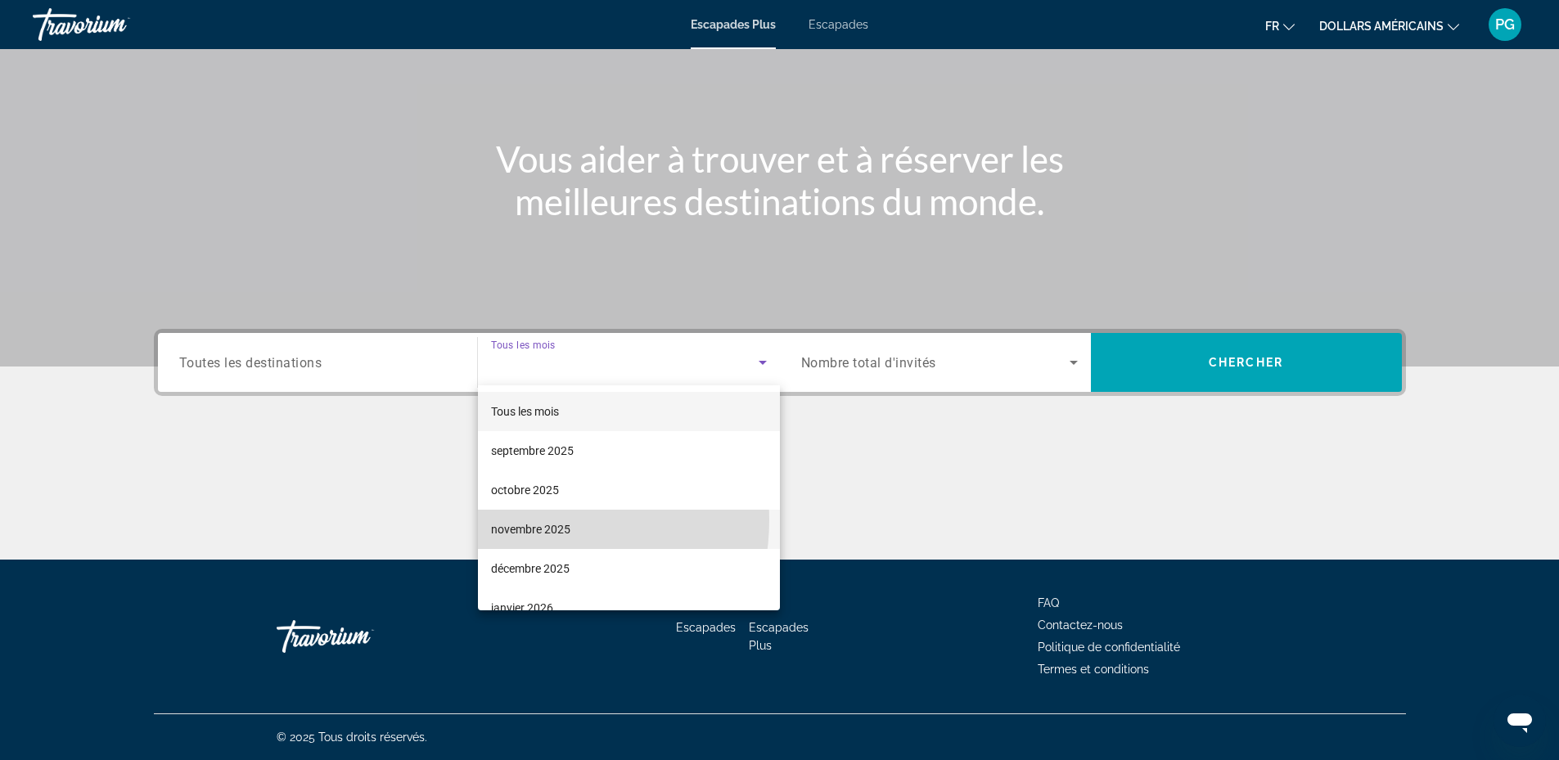
click at [524, 521] on span "novembre 2025" at bounding box center [530, 530] width 79 height 20
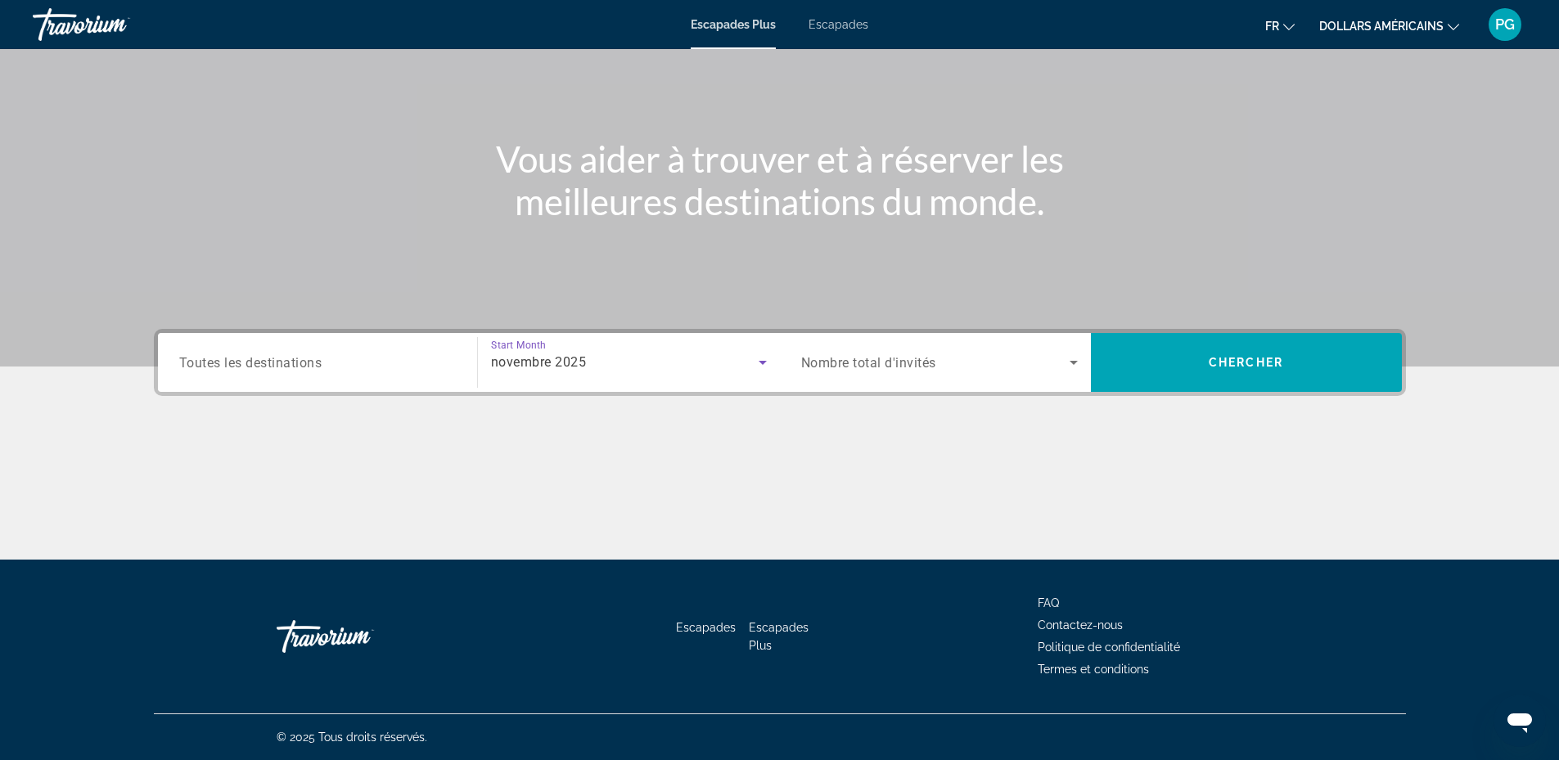
click at [901, 365] on span "Nombre total d'invités" at bounding box center [868, 363] width 135 height 16
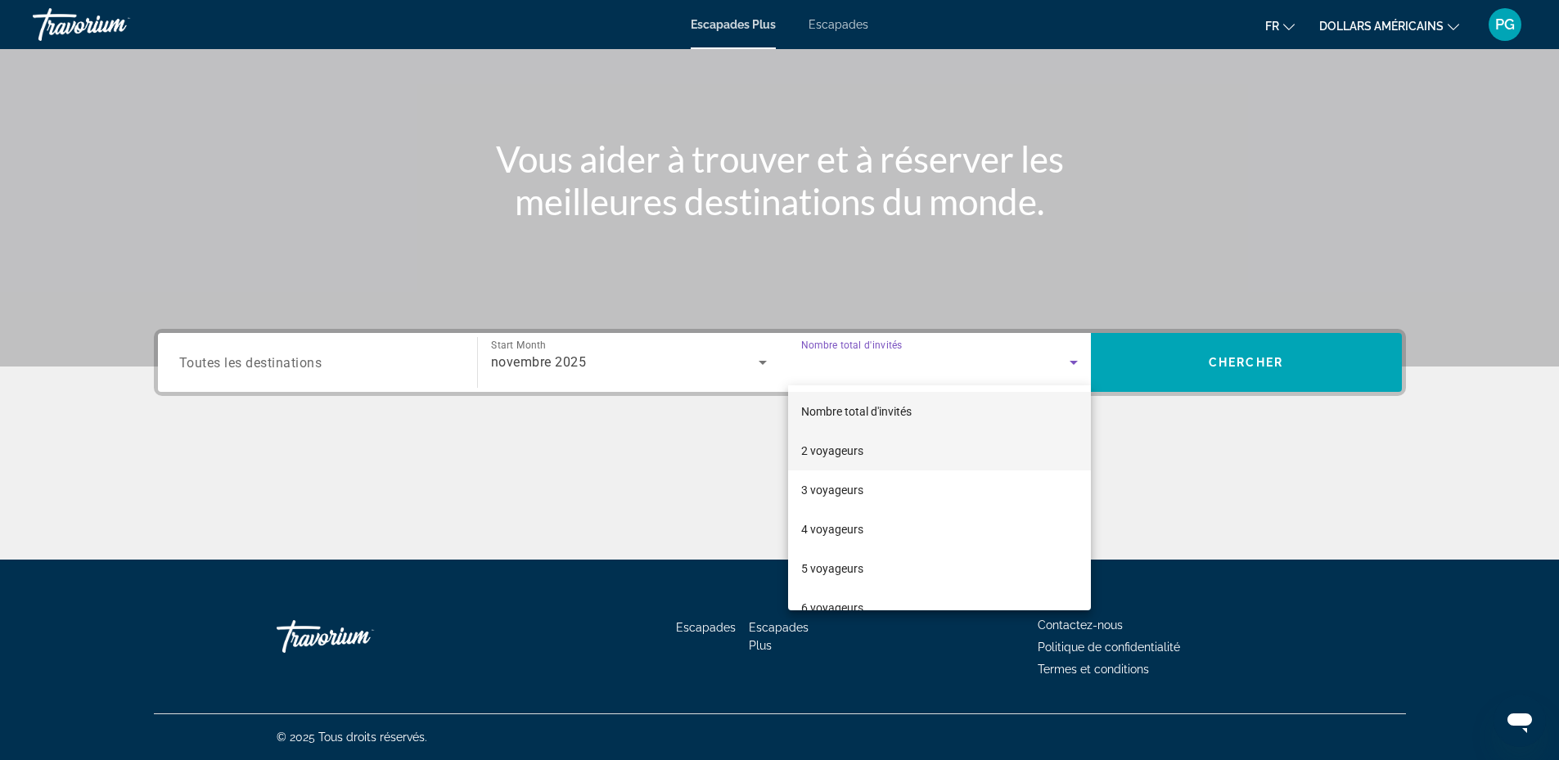
click at [843, 445] on font "2 voyageurs" at bounding box center [832, 451] width 62 height 13
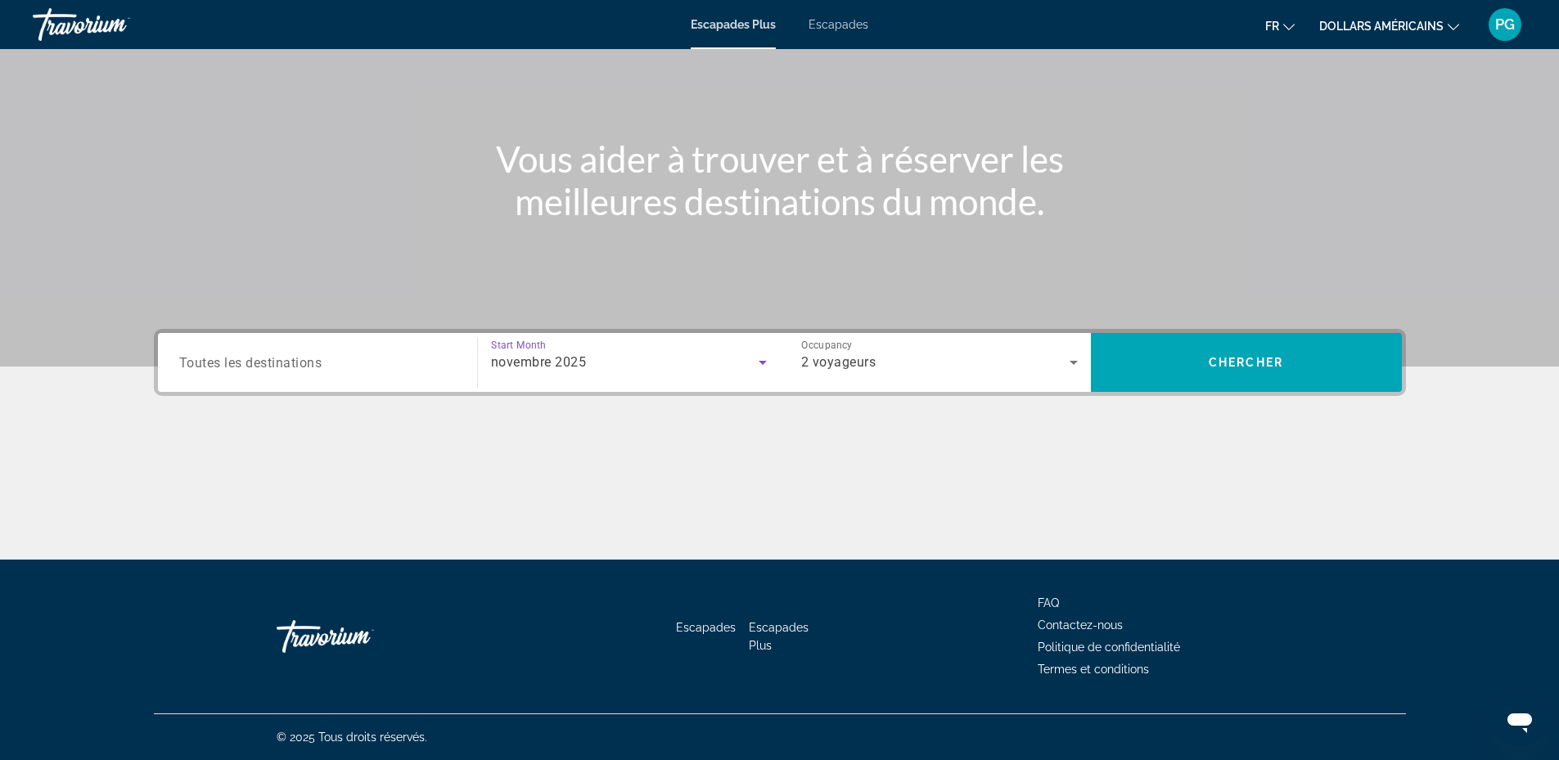
click at [598, 369] on div "novembre 2025" at bounding box center [625, 363] width 268 height 20
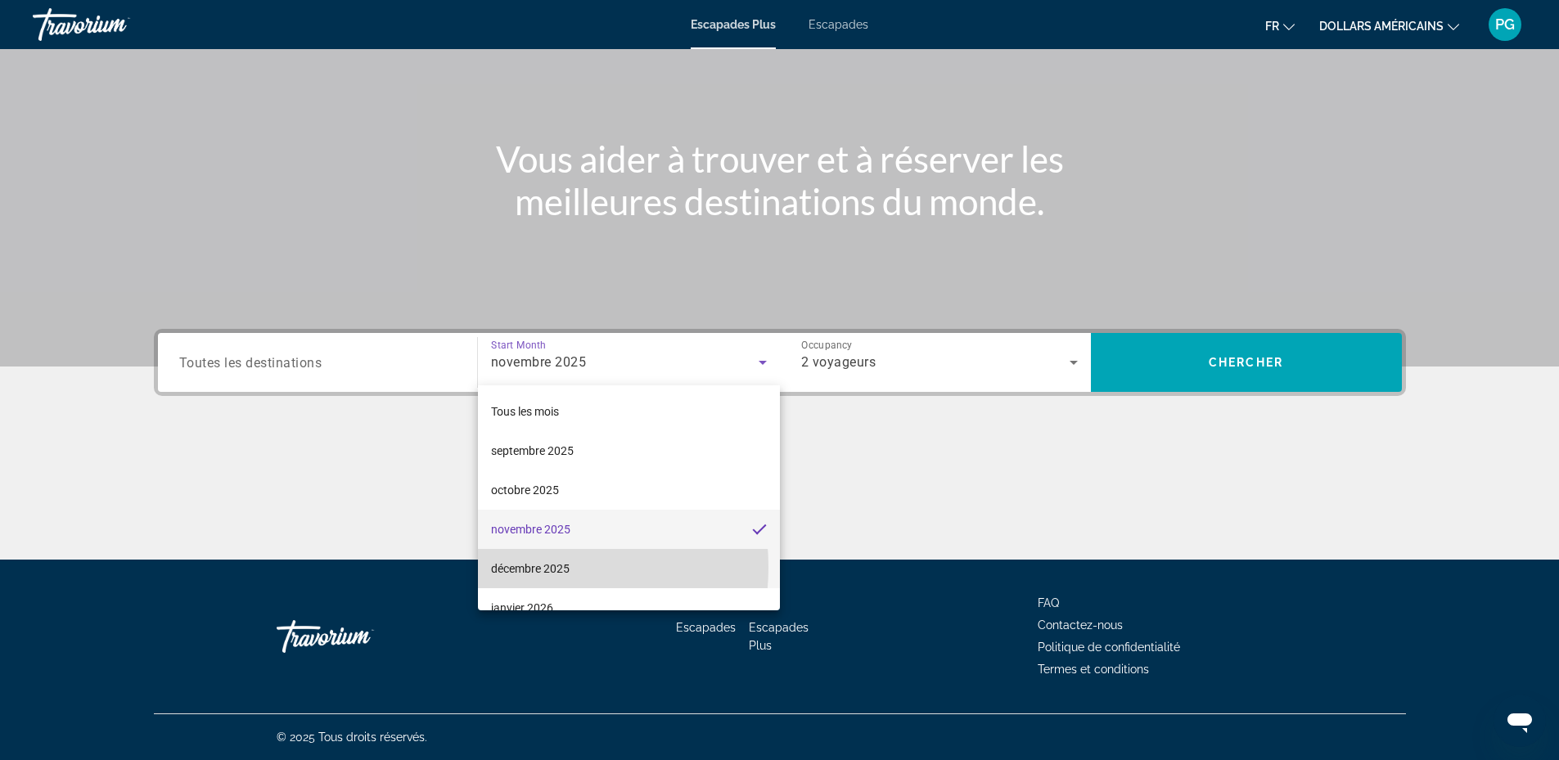
click at [526, 567] on font "décembre 2025" at bounding box center [530, 568] width 79 height 13
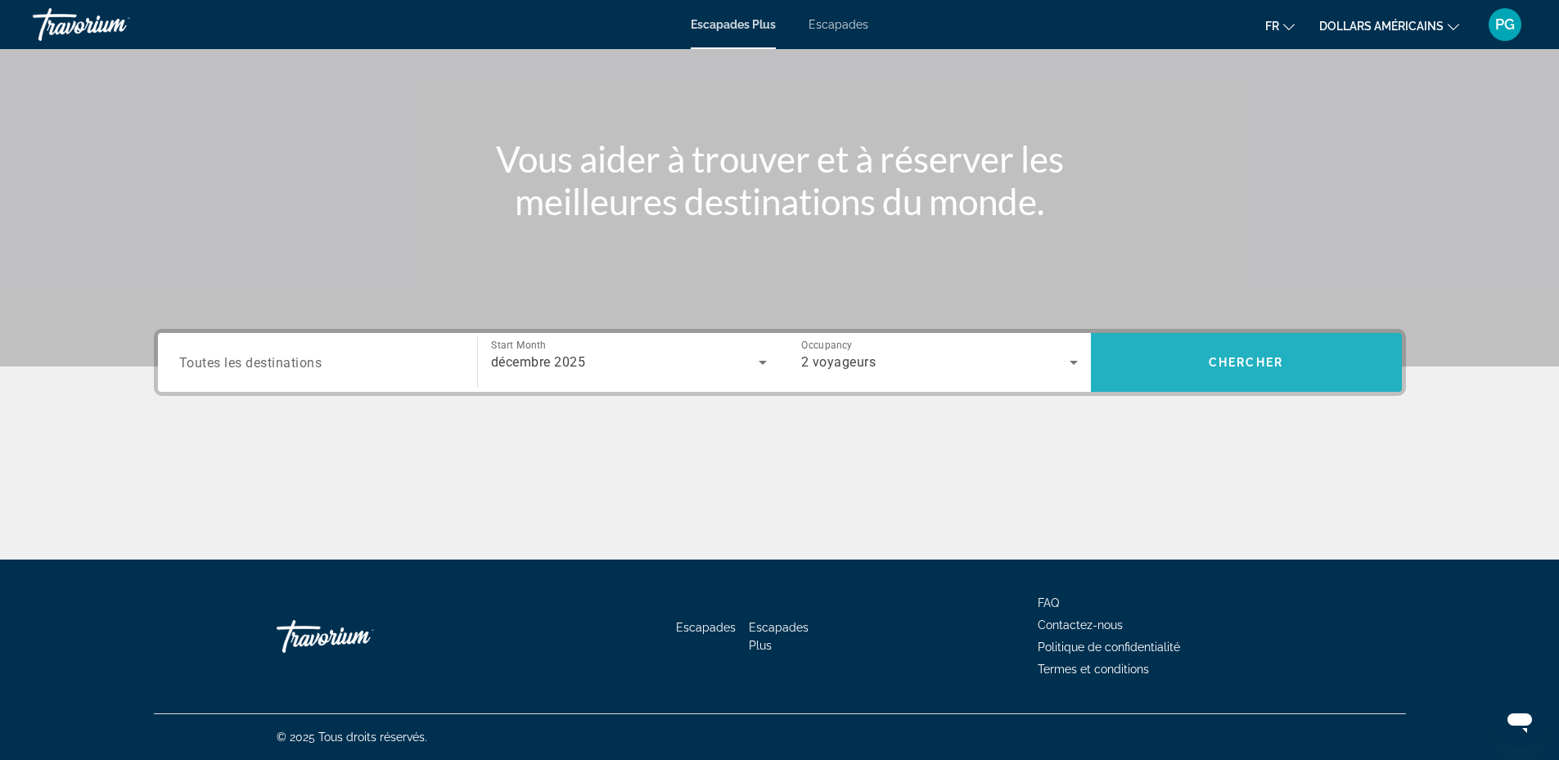
click at [1198, 357] on span "Search widget" at bounding box center [1246, 362] width 311 height 39
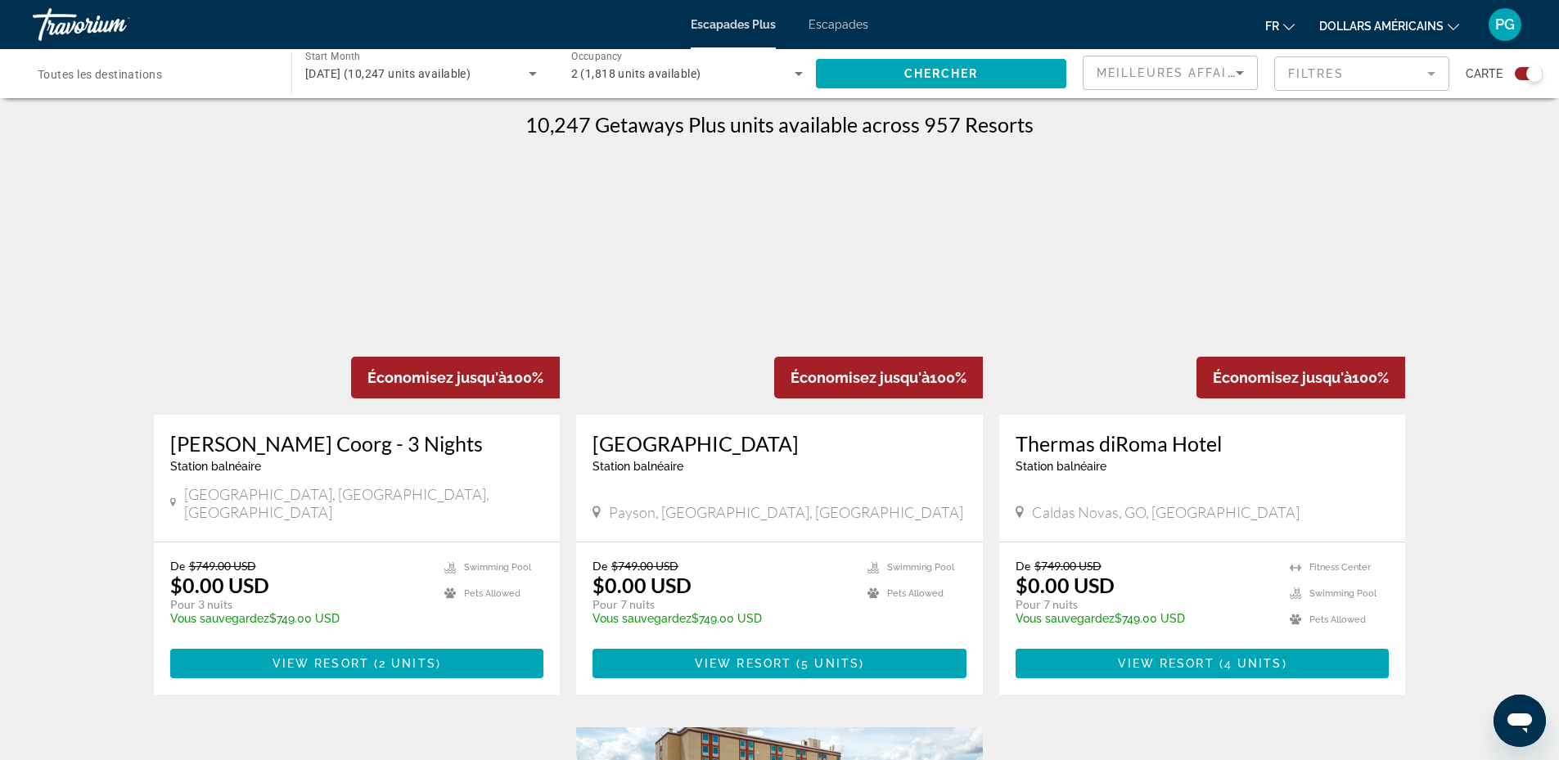
scroll to position [2420, 0]
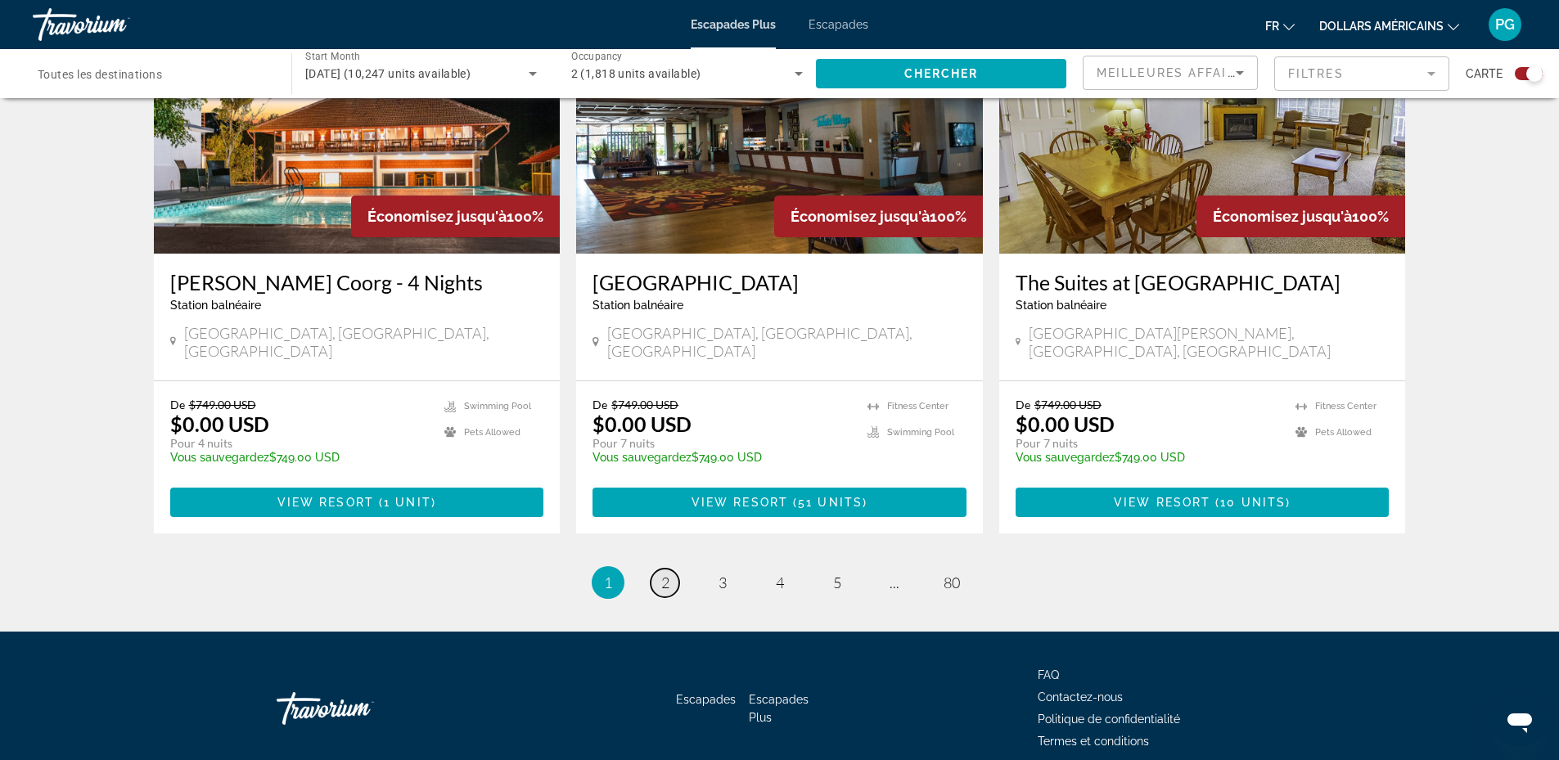
click at [658, 569] on link "page 2" at bounding box center [665, 583] width 29 height 29
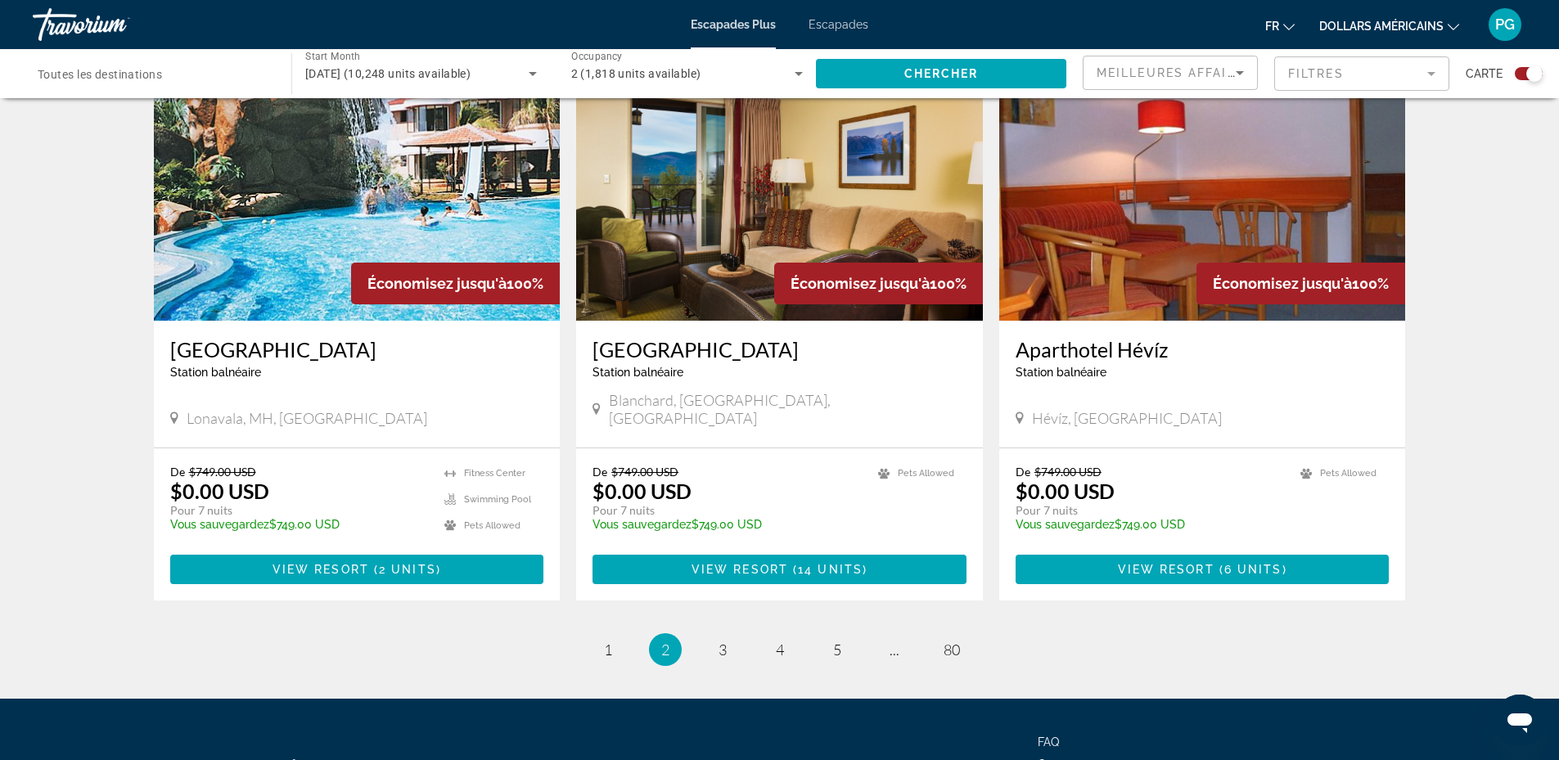
scroll to position [2420, 0]
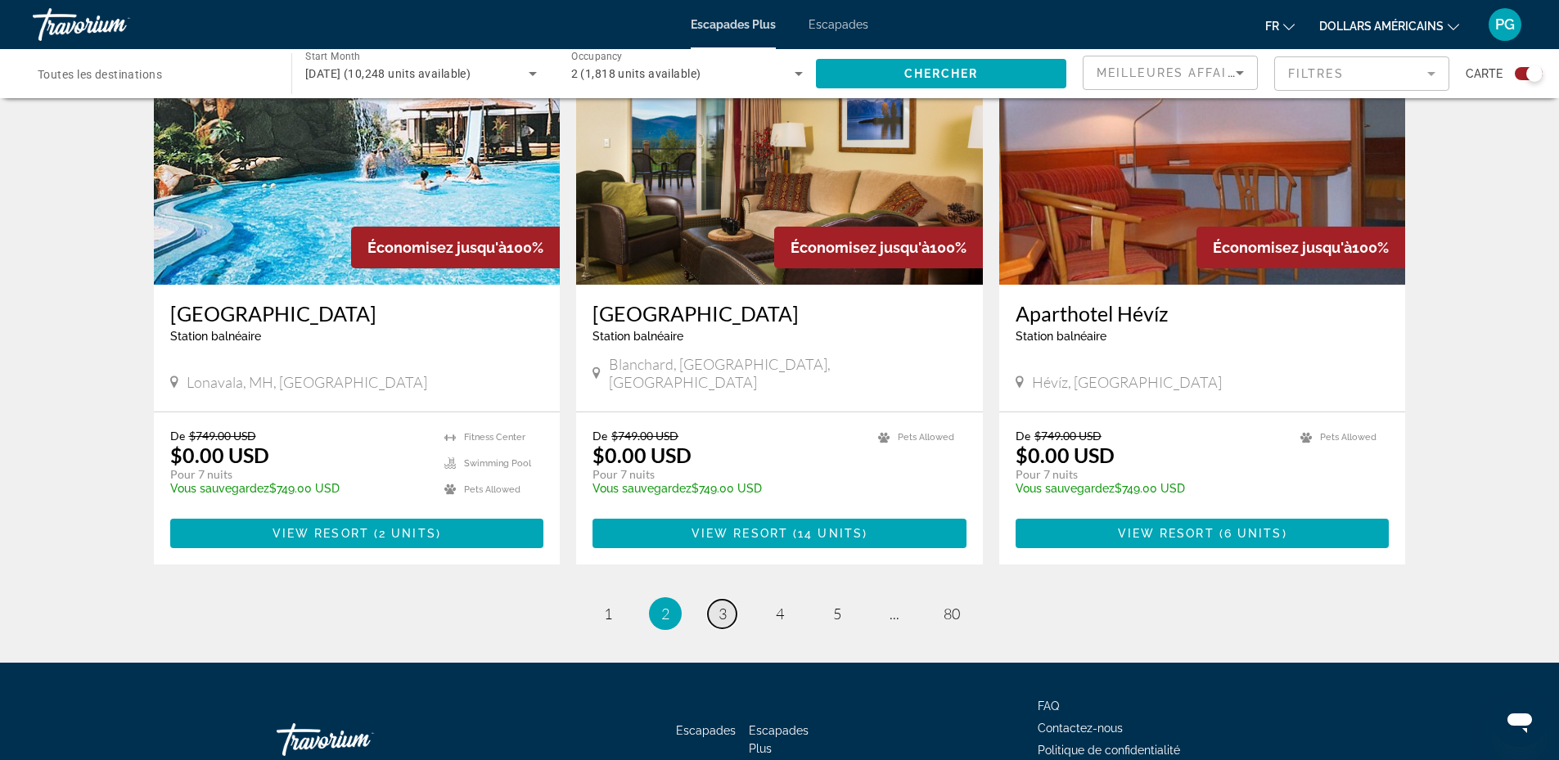
click at [722, 605] on span "3" at bounding box center [723, 614] width 8 height 18
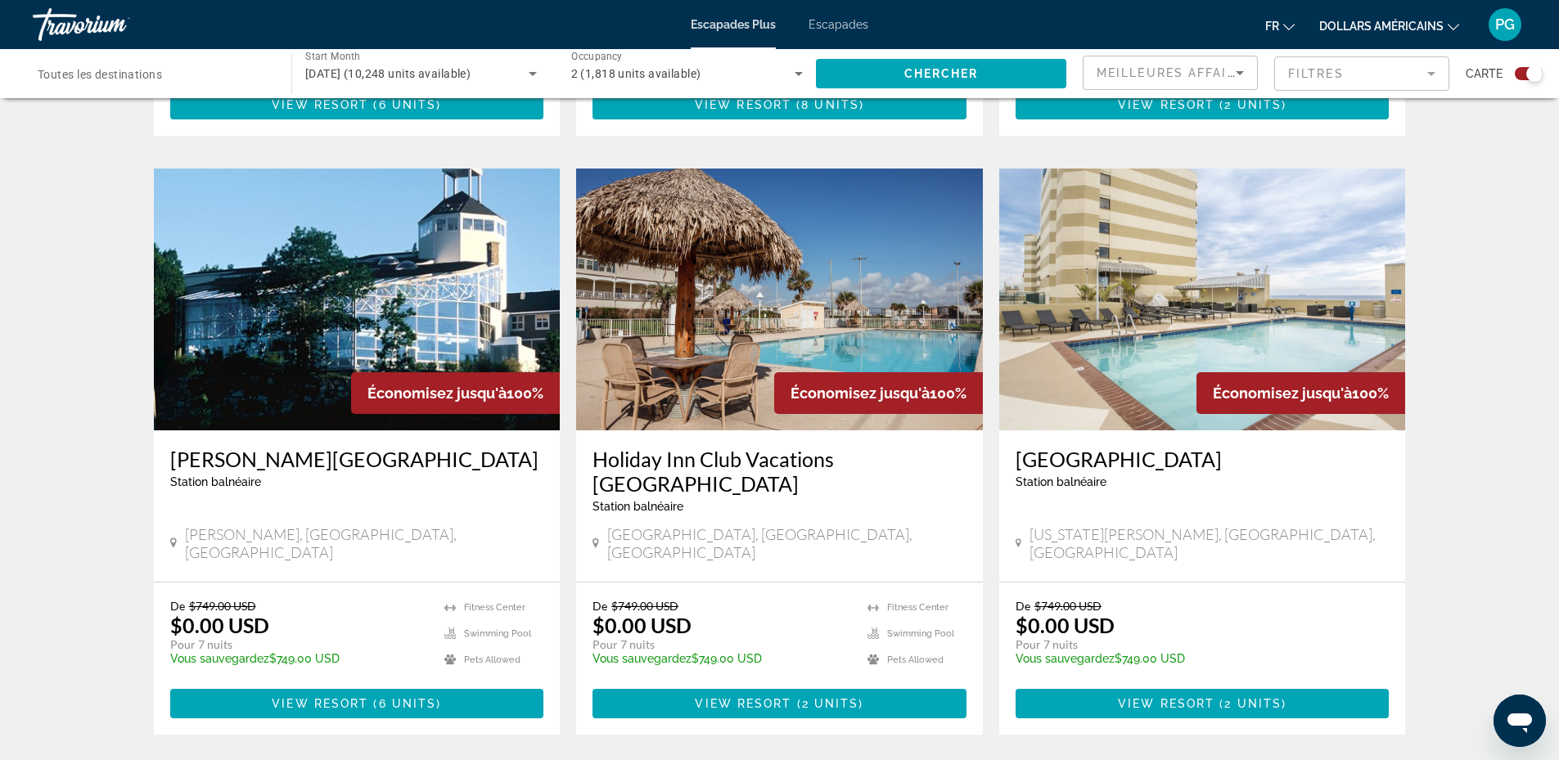
scroll to position [2469, 0]
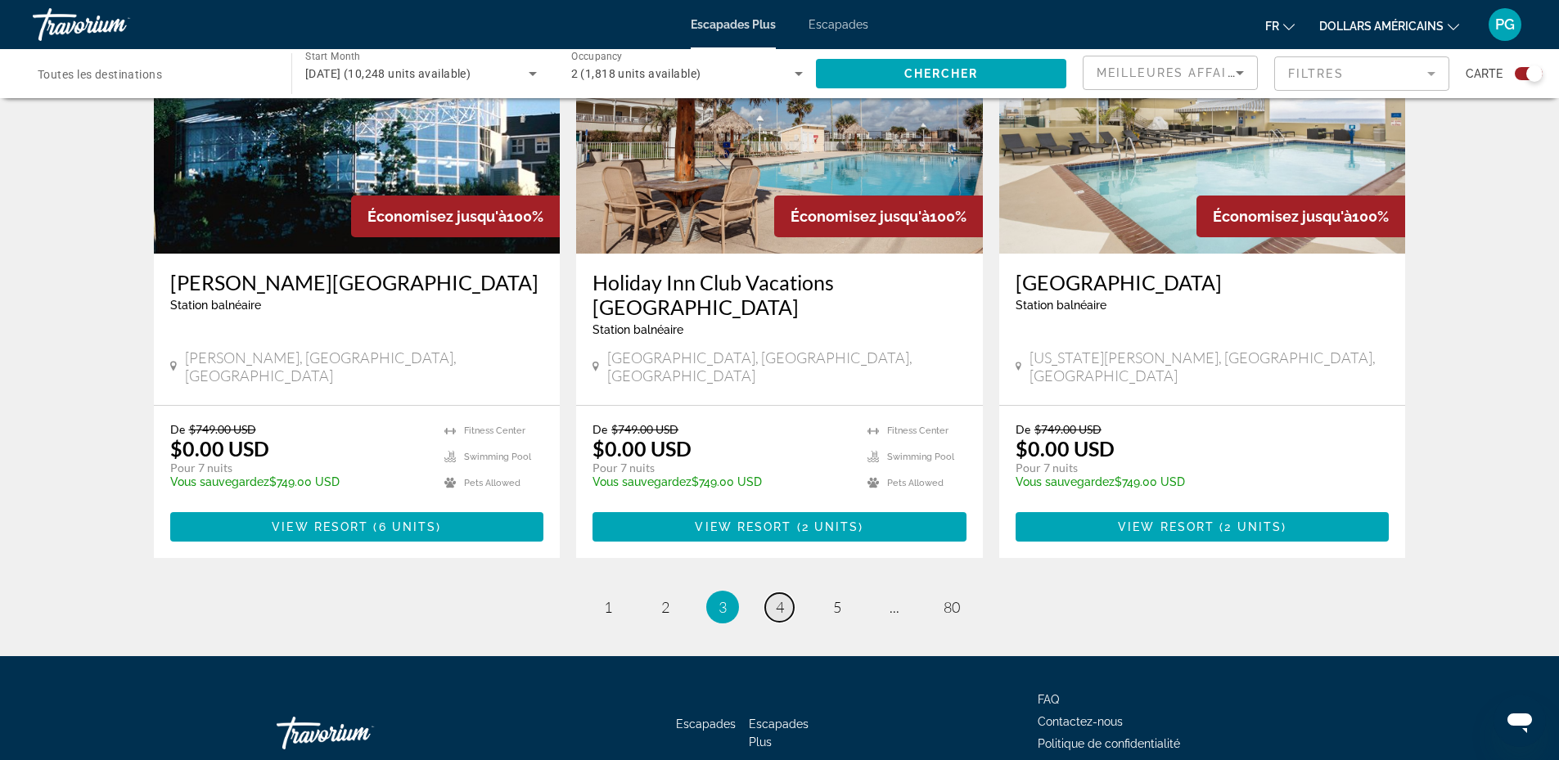
click at [783, 598] on span "4" at bounding box center [780, 607] width 8 height 18
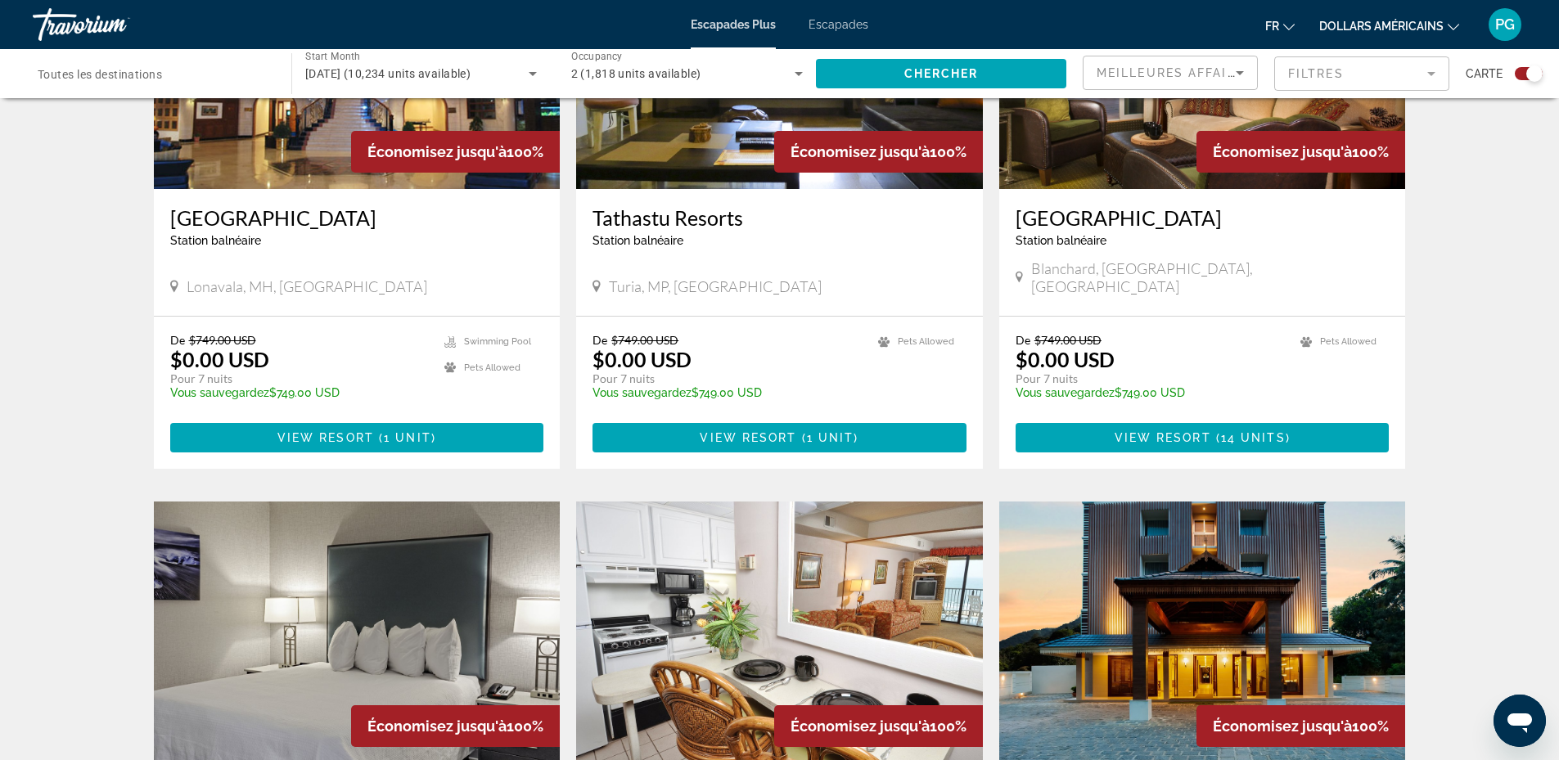
scroll to position [2292, 0]
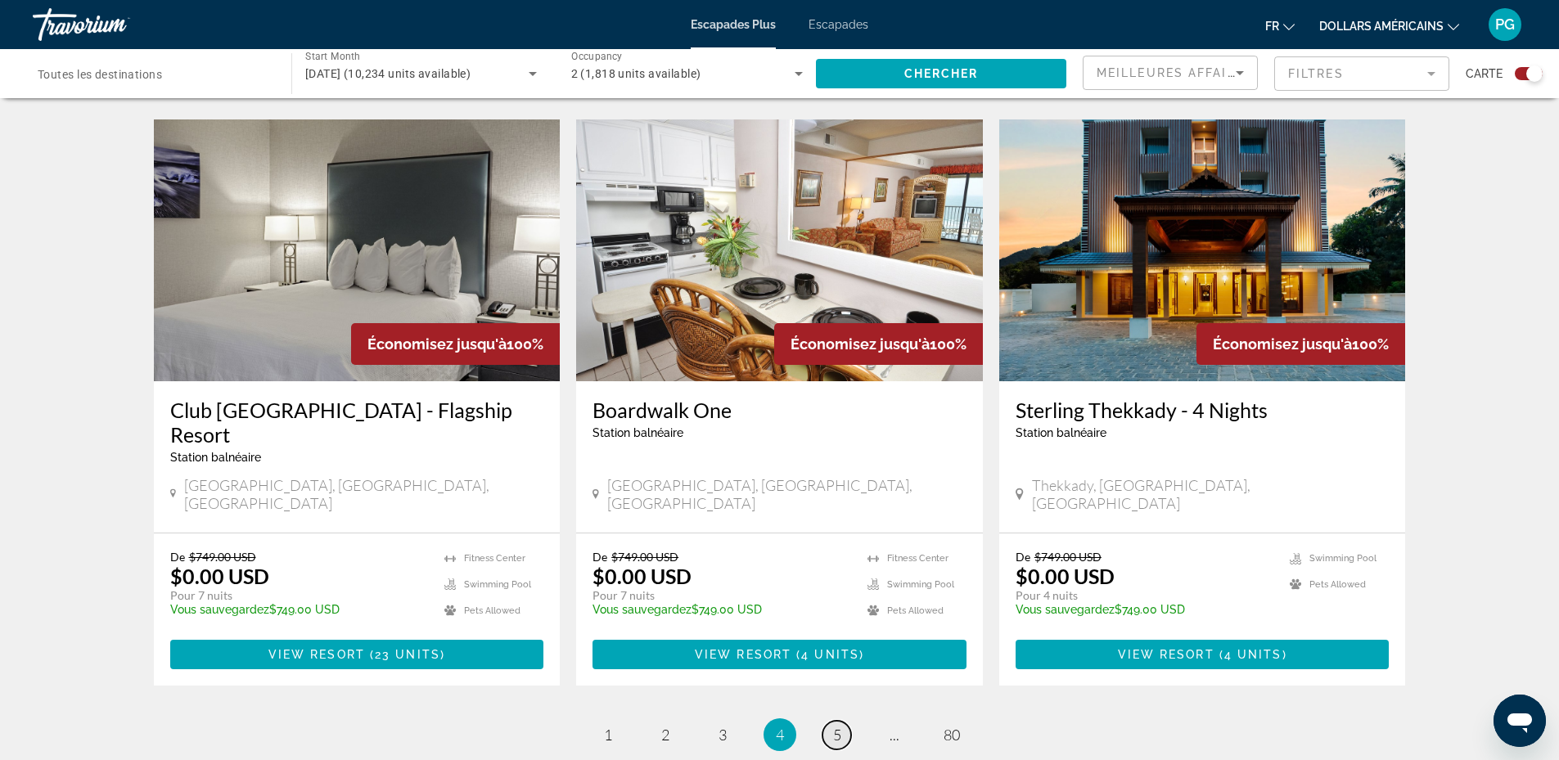
click at [839, 726] on span "5" at bounding box center [837, 735] width 8 height 18
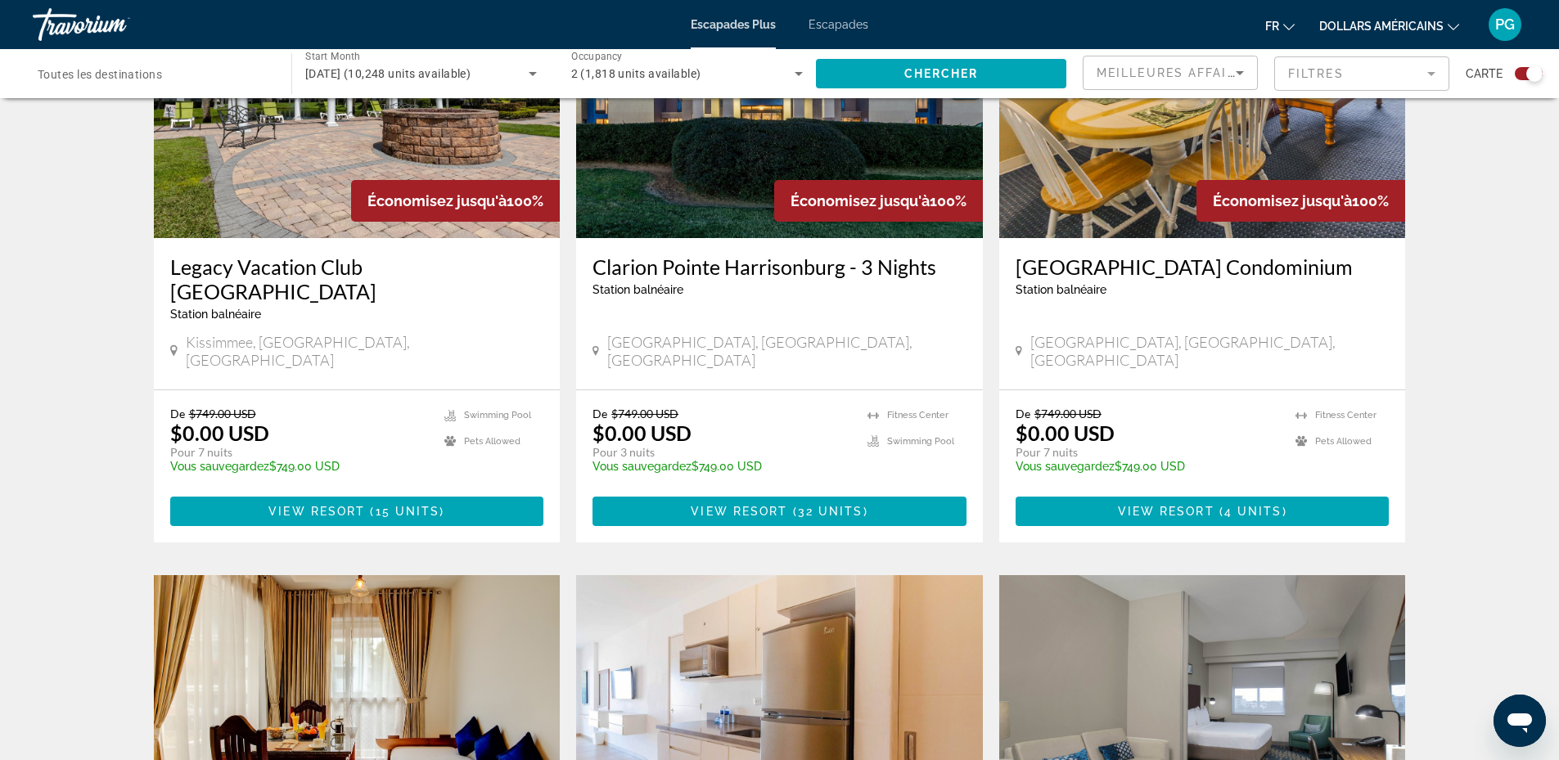
scroll to position [2292, 0]
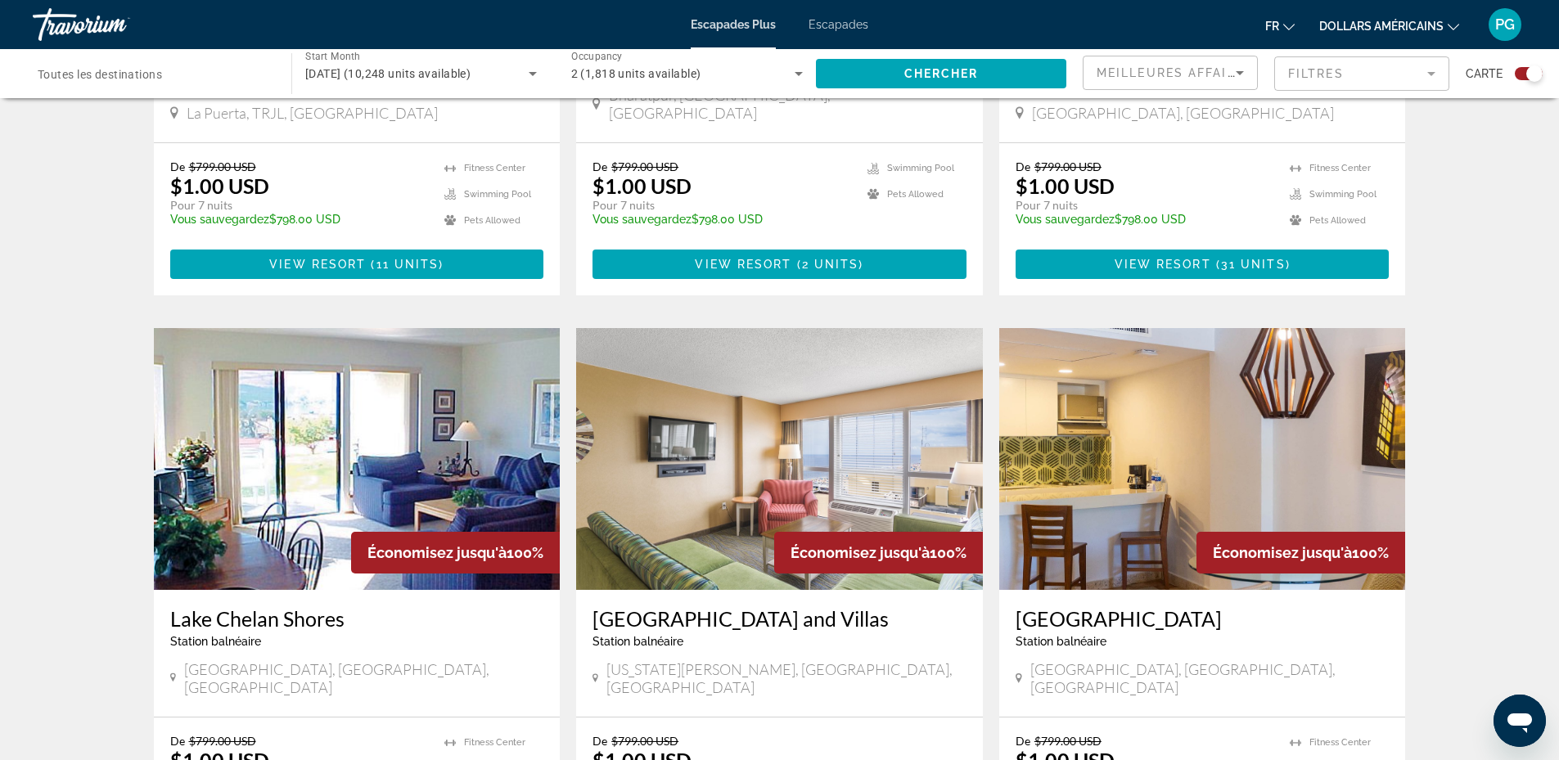
scroll to position [888, 0]
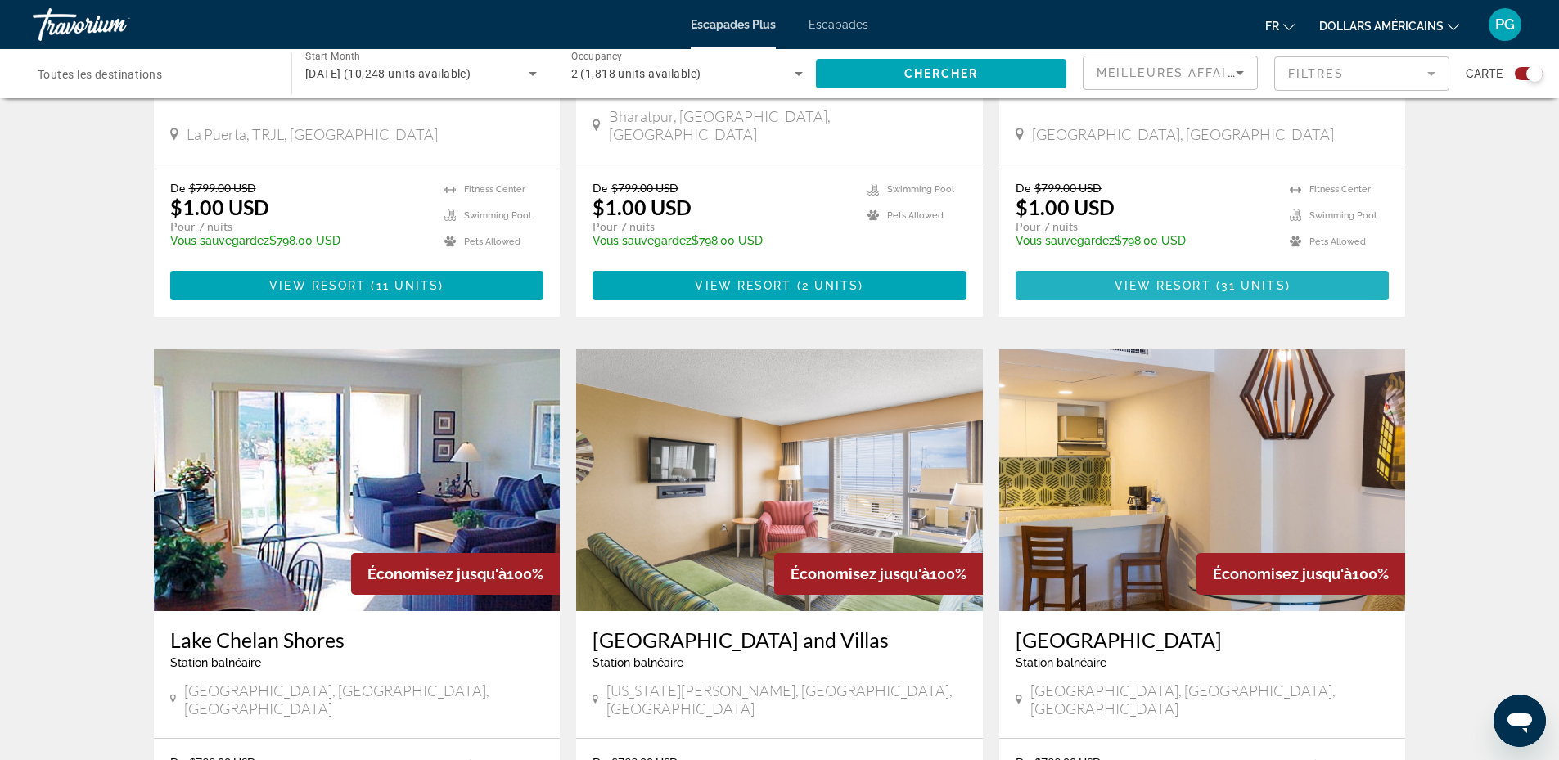
click at [1249, 279] on span "31 units" at bounding box center [1253, 285] width 65 height 13
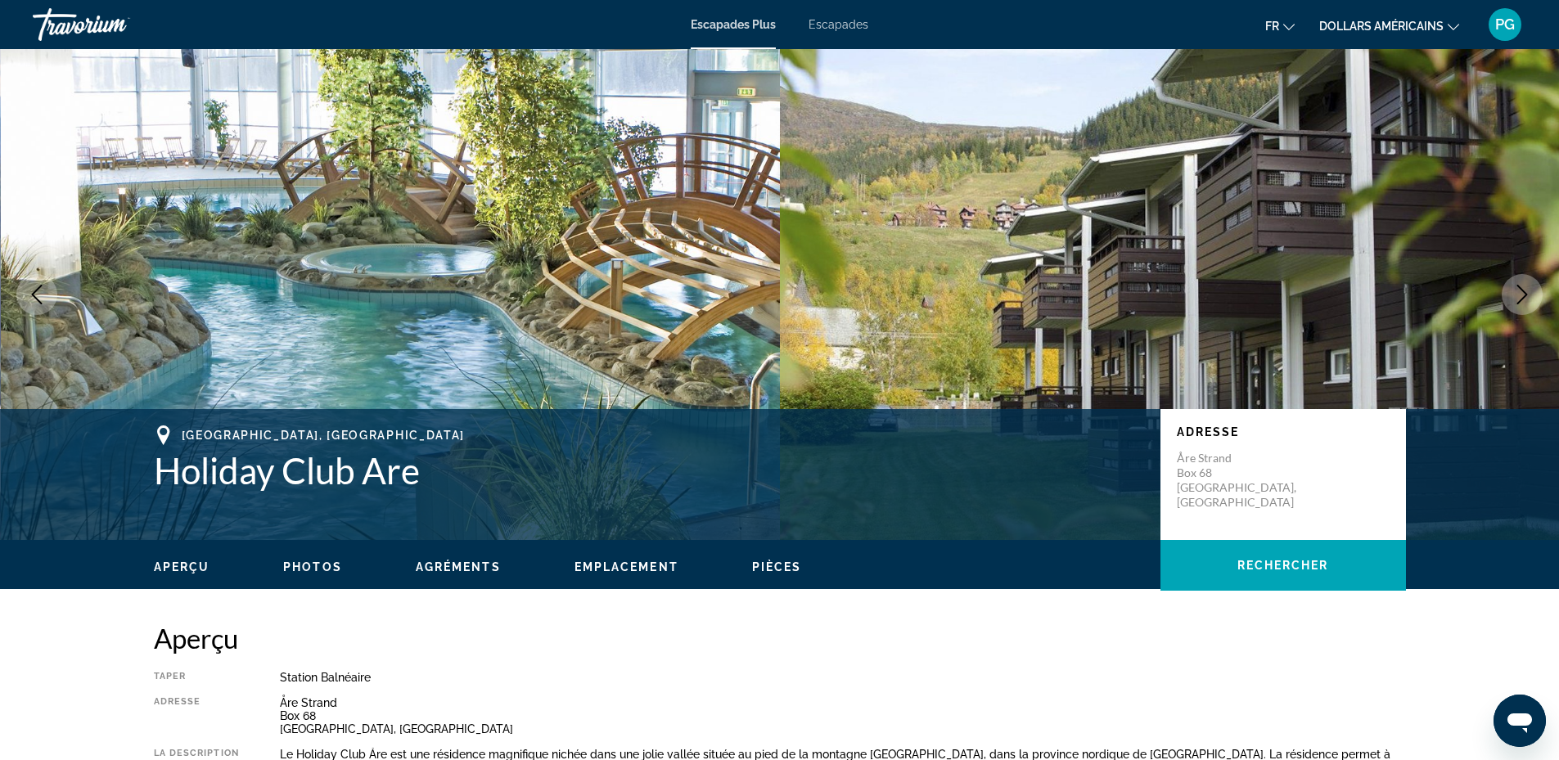
click at [1528, 296] on icon "Next image" at bounding box center [1523, 295] width 20 height 20
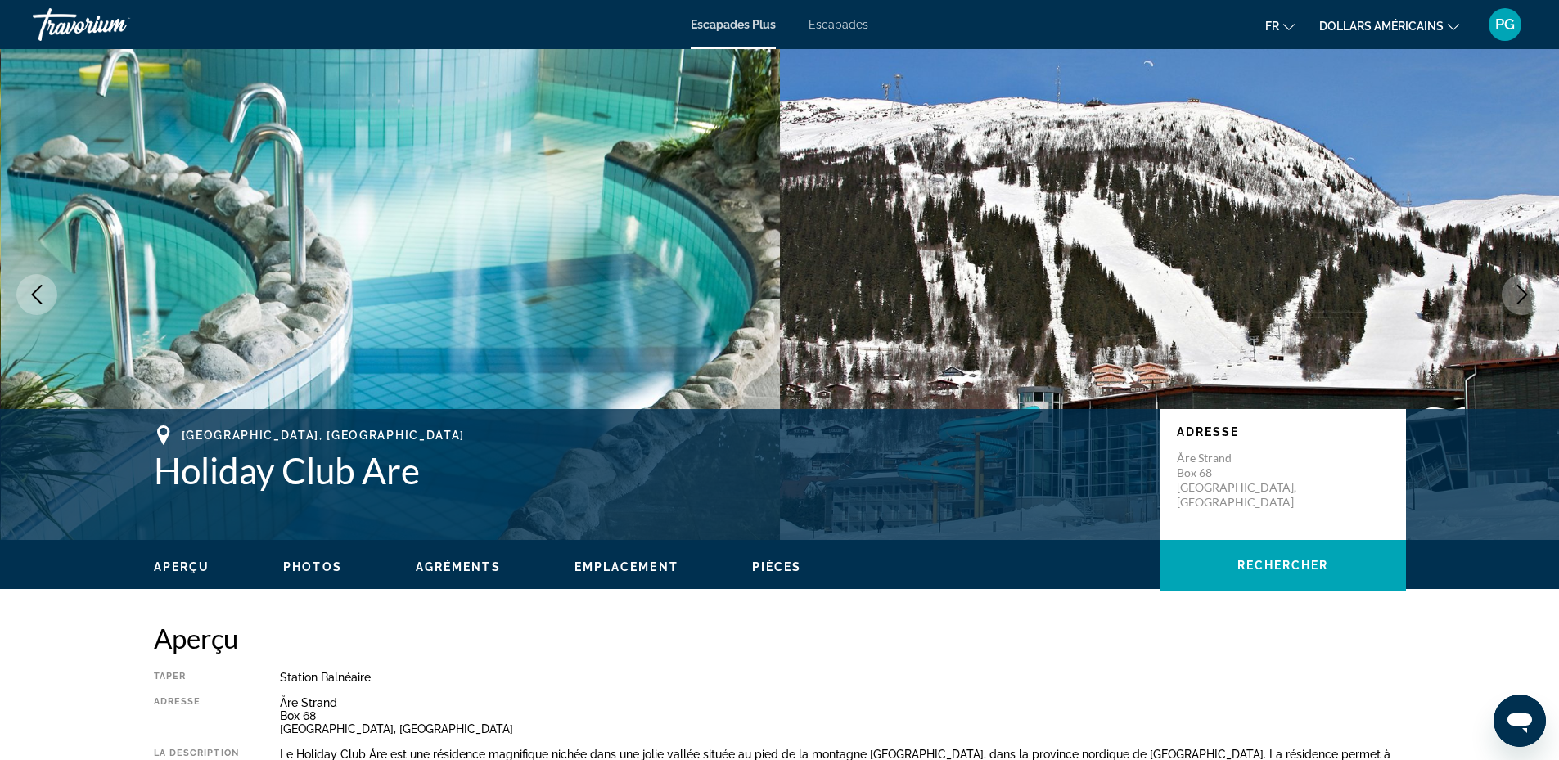
click at [1528, 296] on icon "Next image" at bounding box center [1523, 295] width 20 height 20
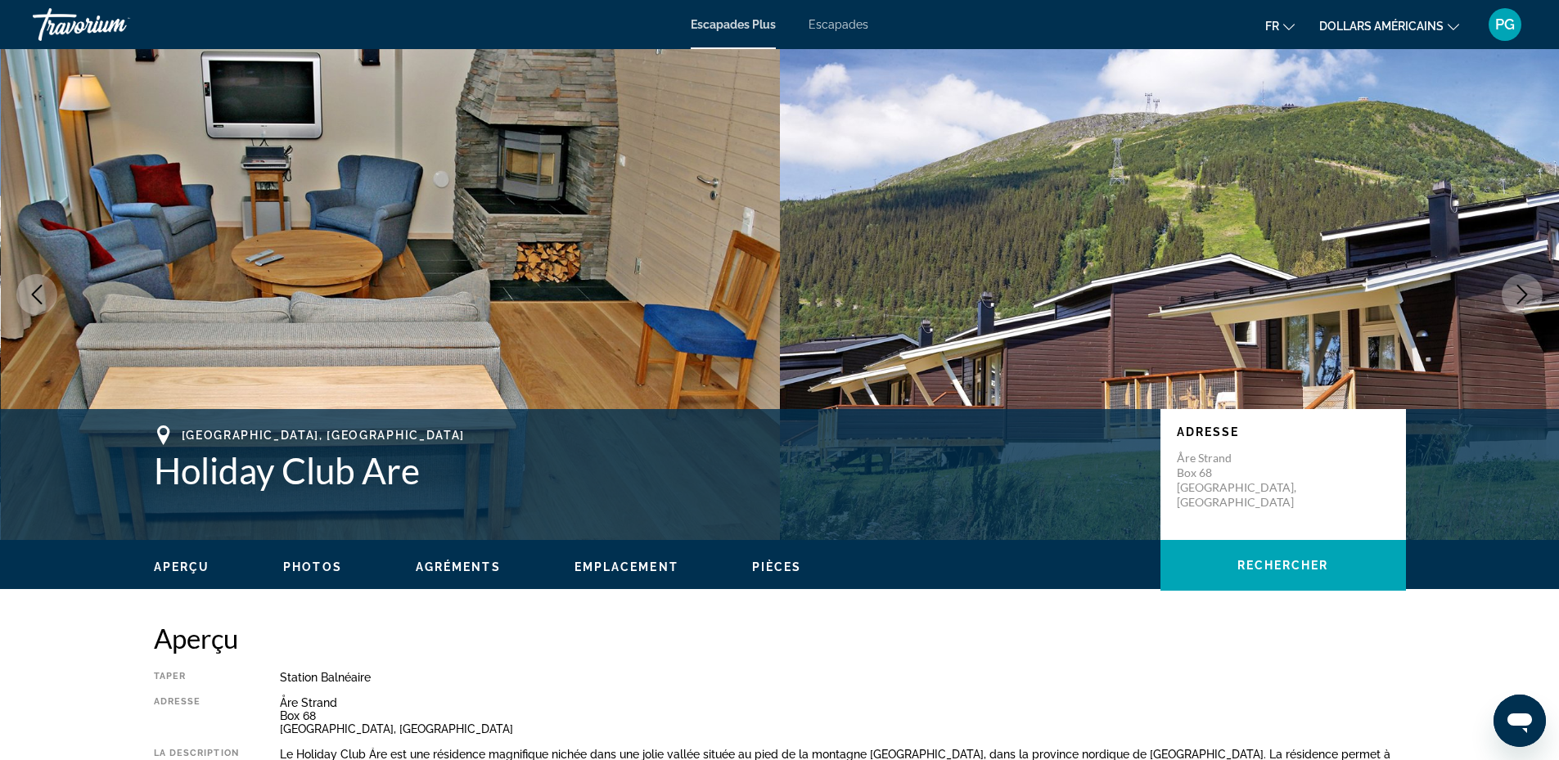
click at [1528, 296] on icon "Next image" at bounding box center [1523, 295] width 20 height 20
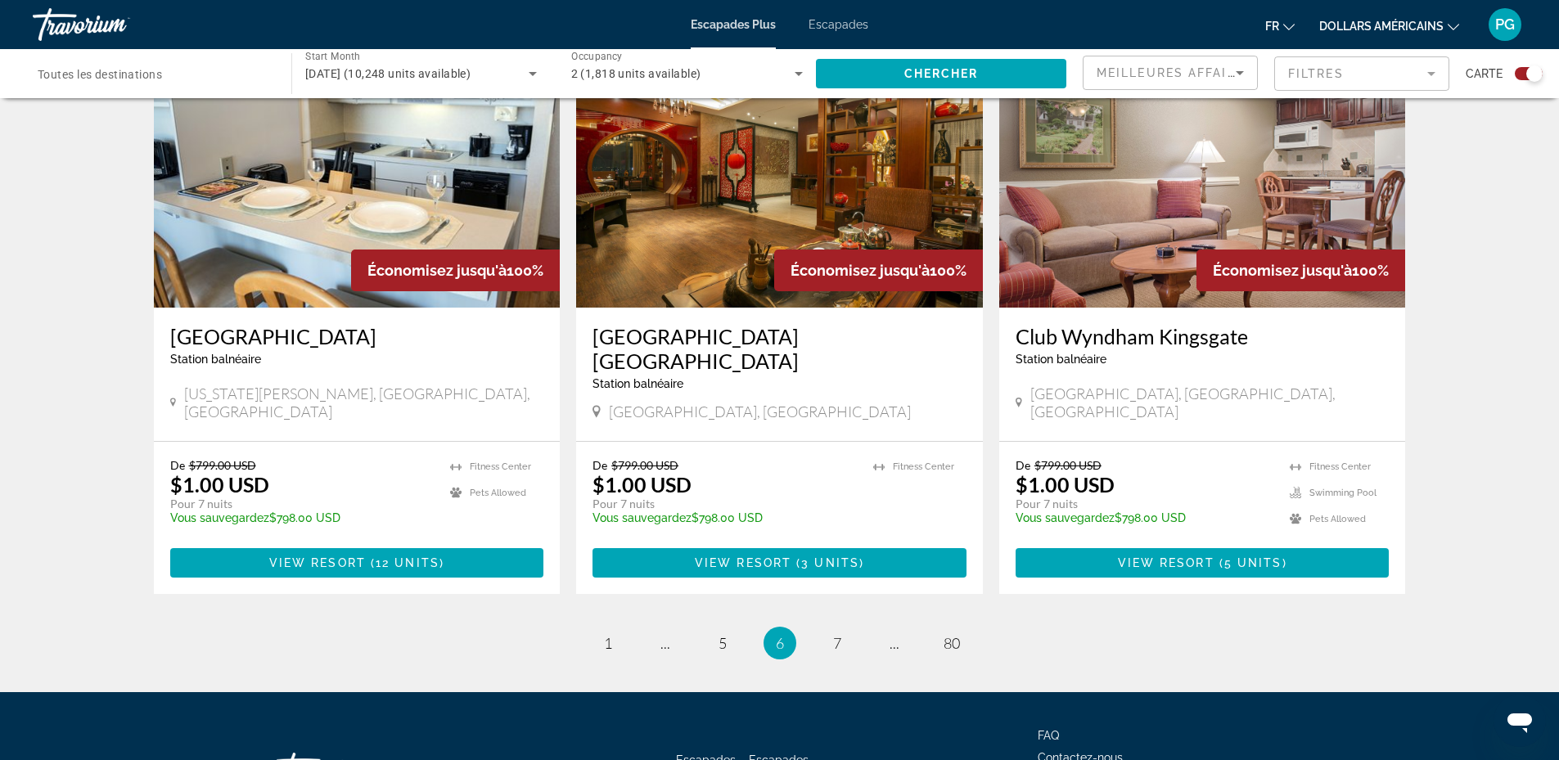
scroll to position [2420, 0]
